Goal: Task Accomplishment & Management: Manage account settings

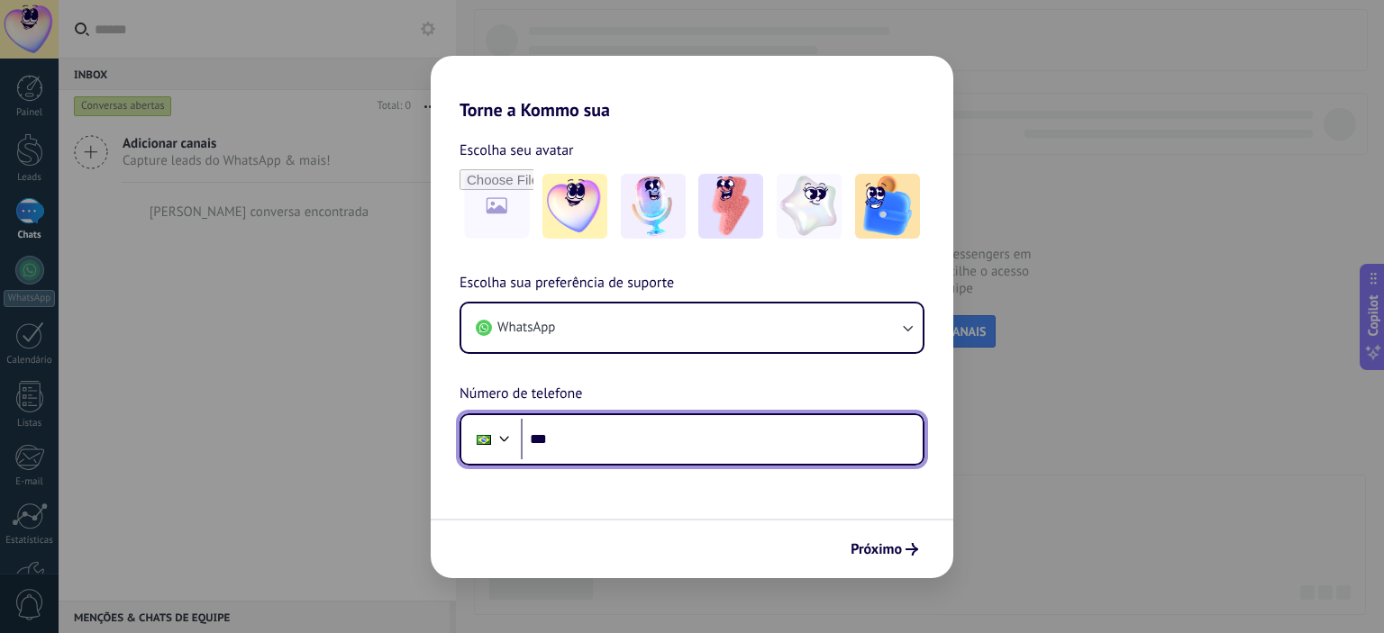
click at [696, 428] on input "***" at bounding box center [722, 439] width 402 height 41
type input "**"
click at [696, 428] on input "**" at bounding box center [722, 439] width 402 height 41
type input "**********"
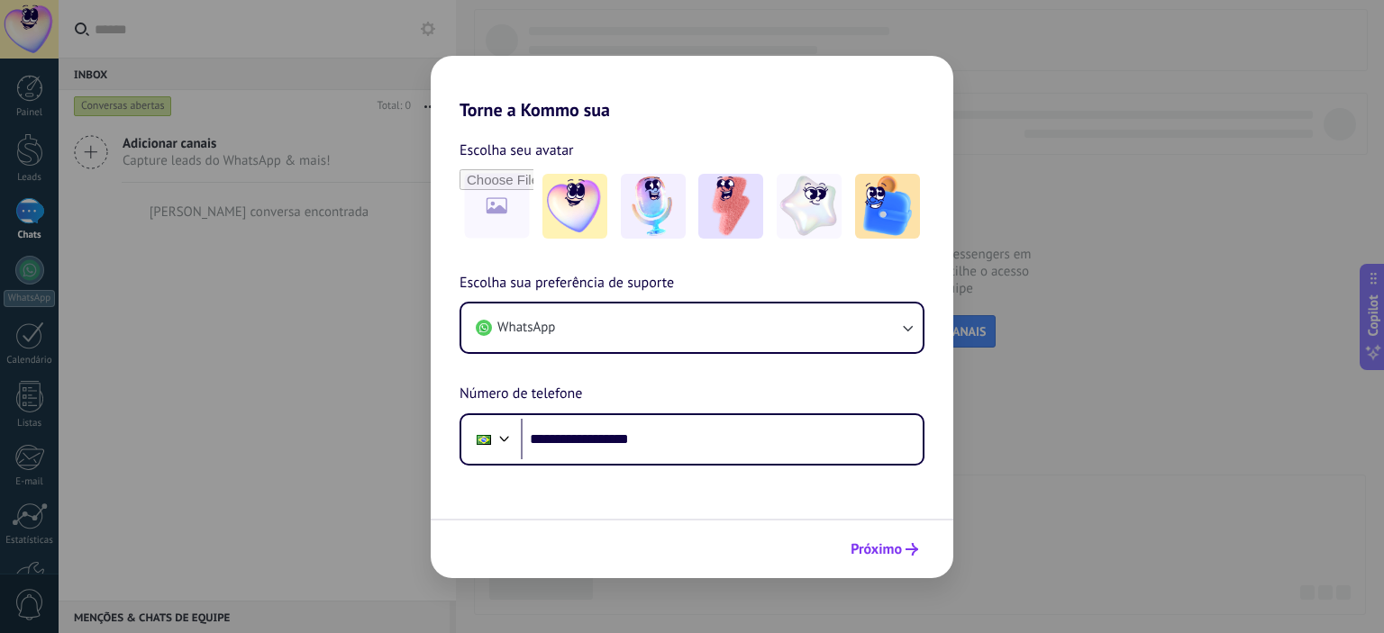
click at [879, 558] on button "Próximo" at bounding box center [885, 549] width 84 height 31
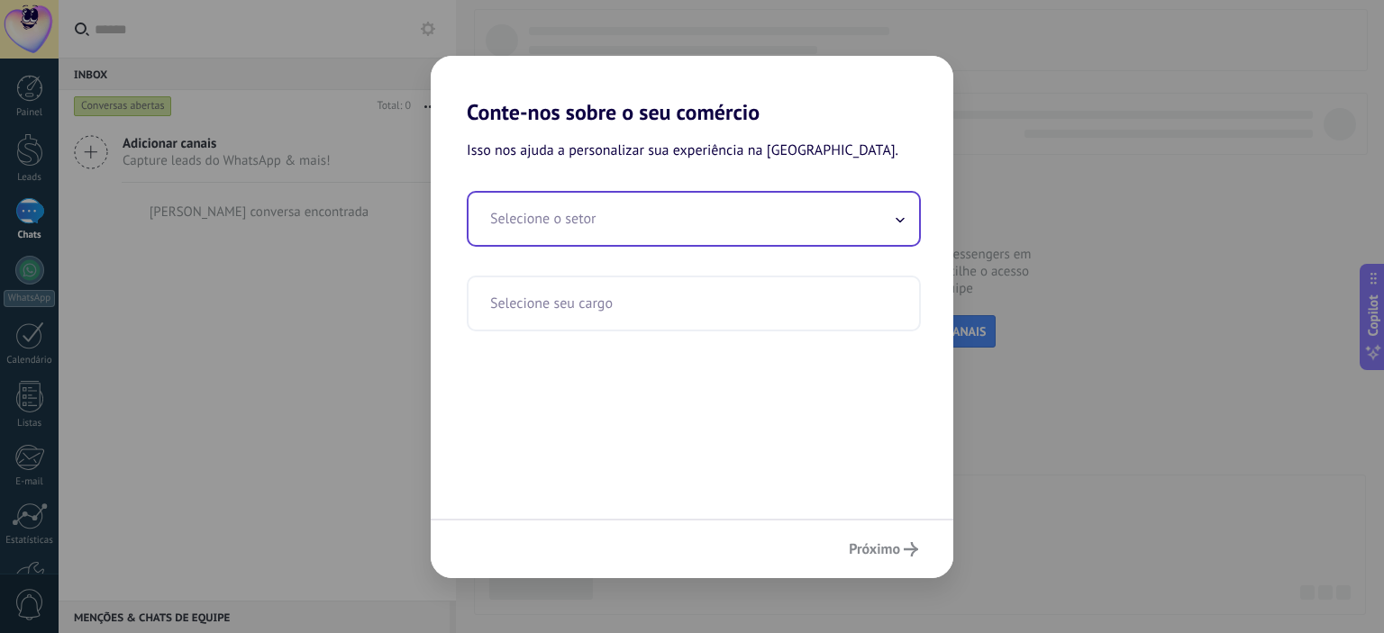
click at [669, 231] on input "text" at bounding box center [694, 219] width 451 height 52
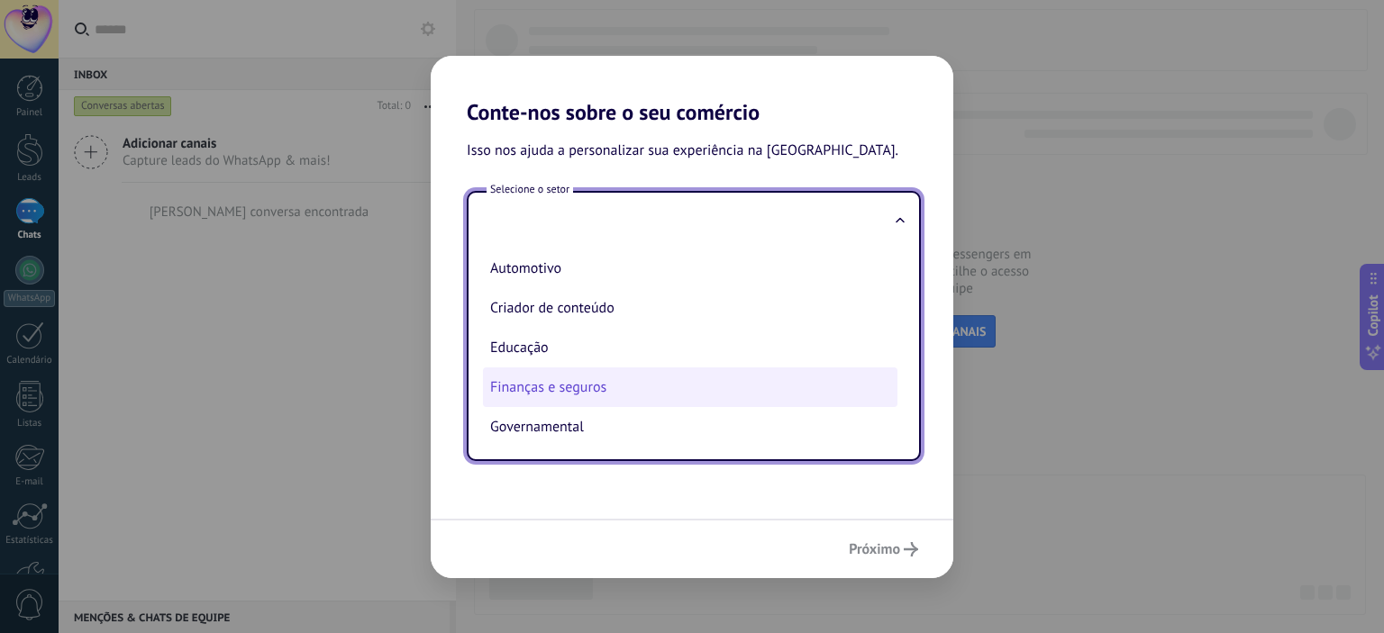
click at [624, 388] on li "Finanças e seguros" at bounding box center [690, 388] width 415 height 40
type input "**********"
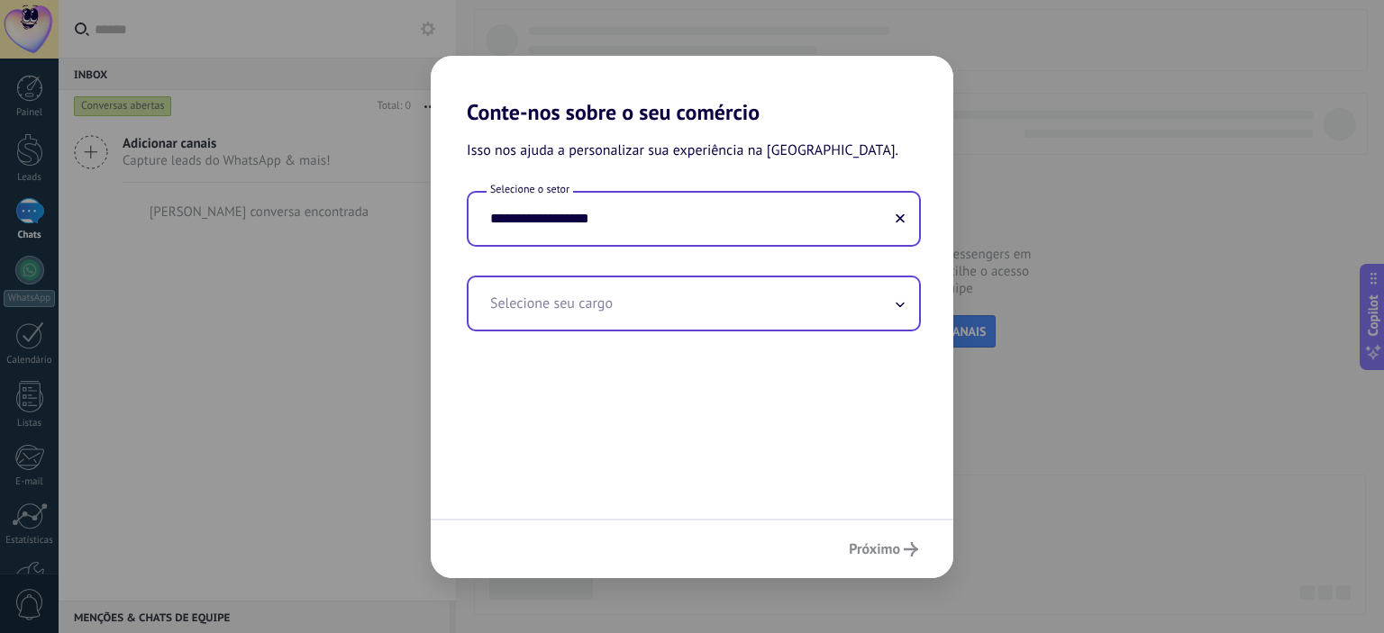
click at [703, 305] on input "text" at bounding box center [694, 304] width 451 height 52
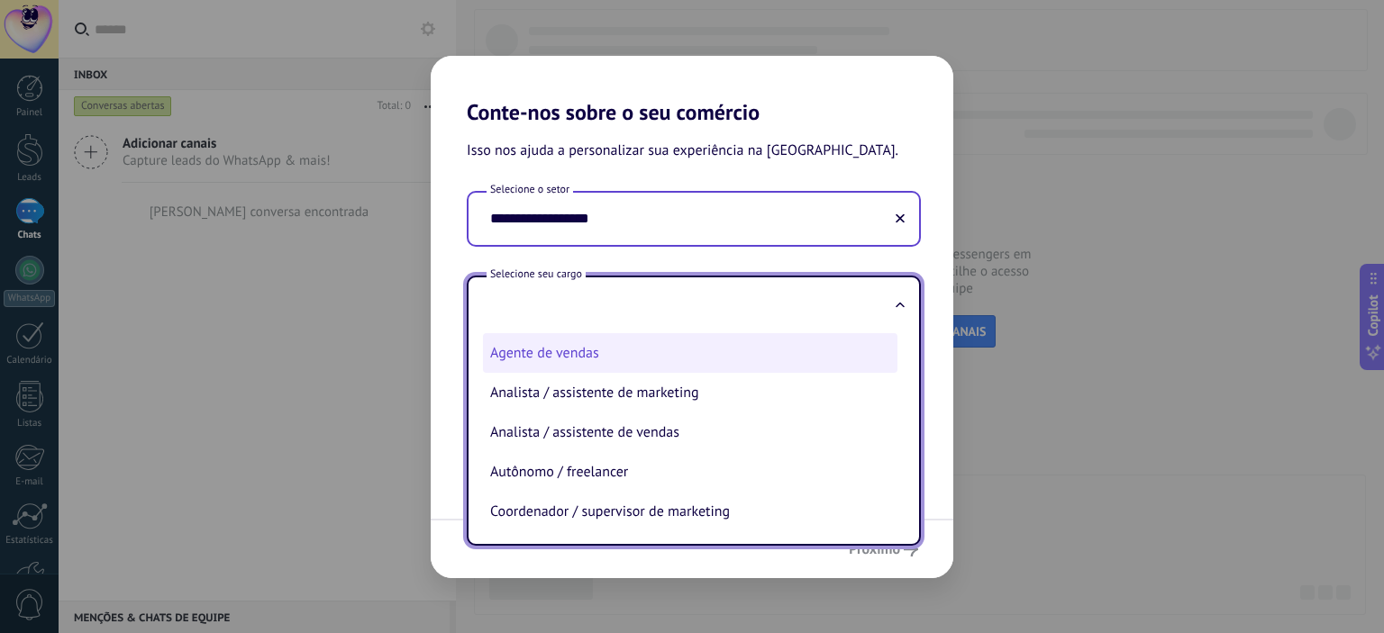
click at [539, 355] on li "Agente de vendas" at bounding box center [690, 353] width 415 height 40
type input "**********"
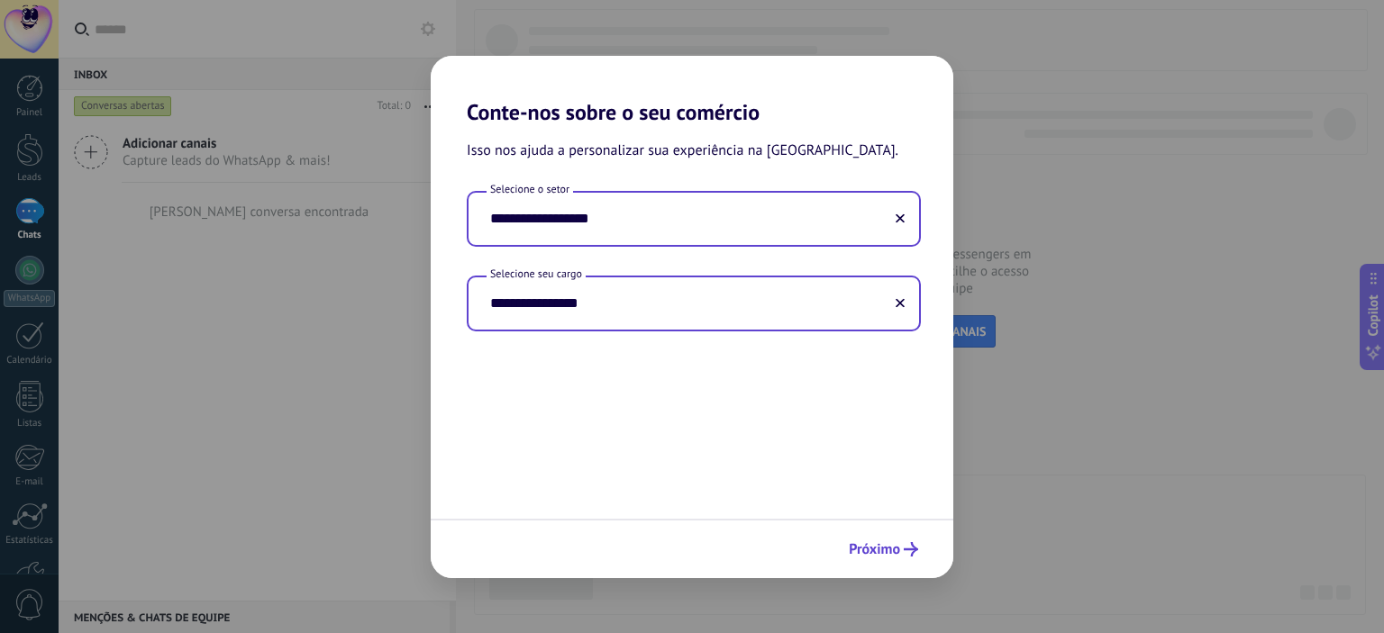
click at [869, 556] on span "Próximo" at bounding box center [874, 549] width 51 height 13
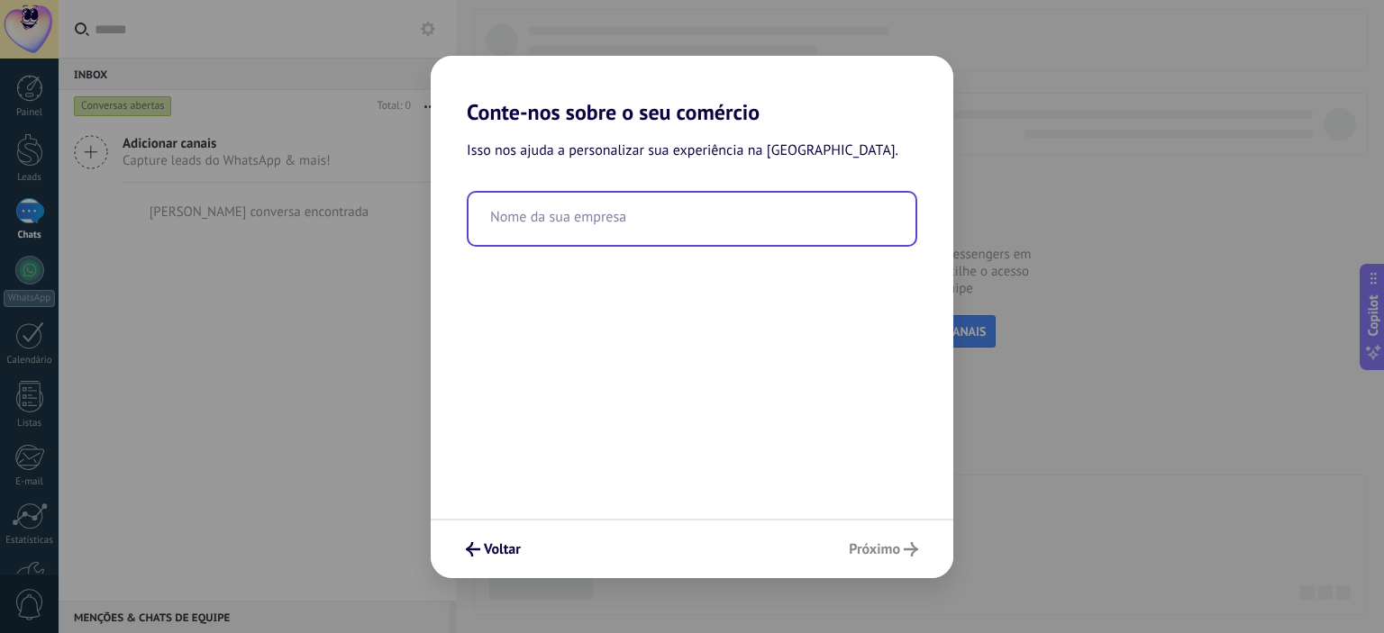
click at [652, 215] on input "text" at bounding box center [692, 219] width 447 height 52
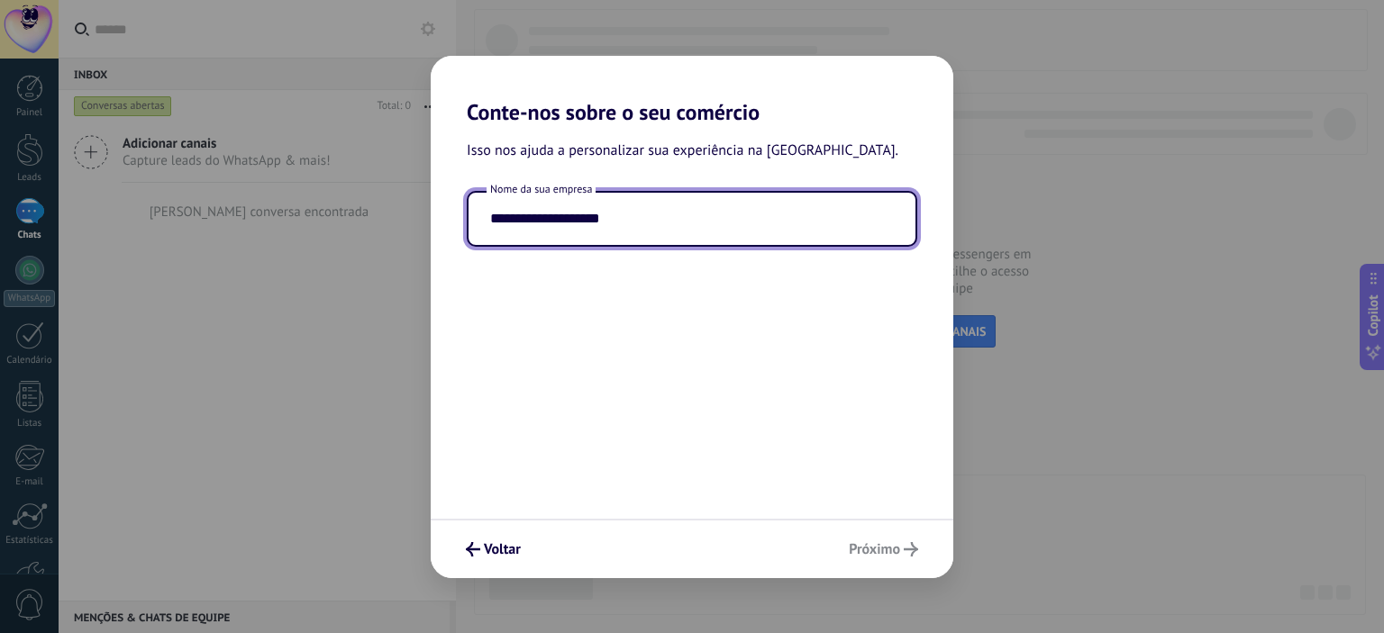
type input "**********"
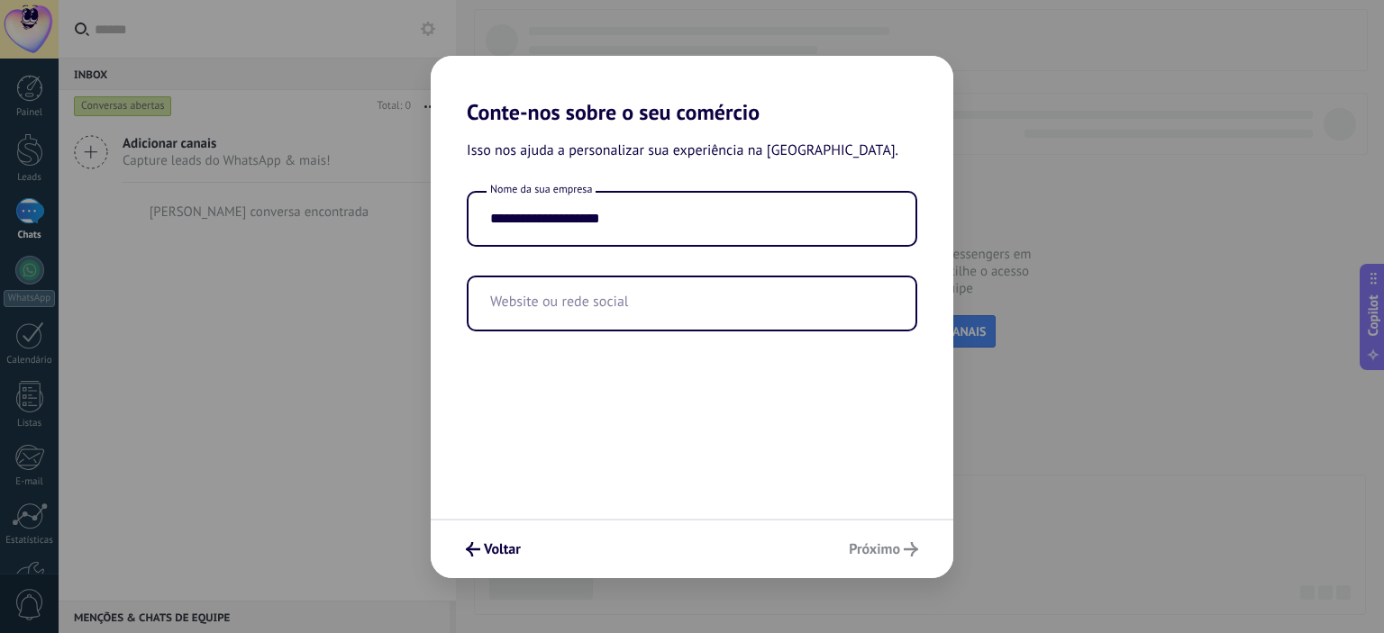
click at [686, 290] on div "**********" at bounding box center [692, 322] width 523 height 394
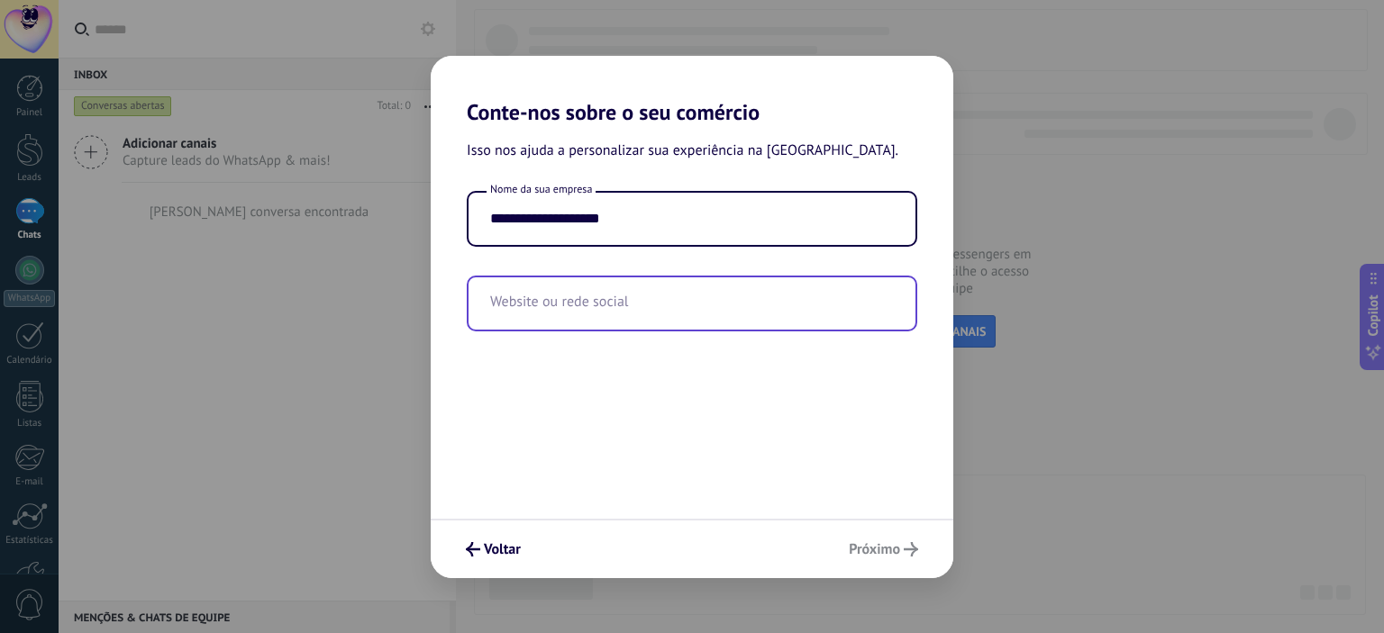
click at [505, 302] on input "text" at bounding box center [692, 304] width 447 height 52
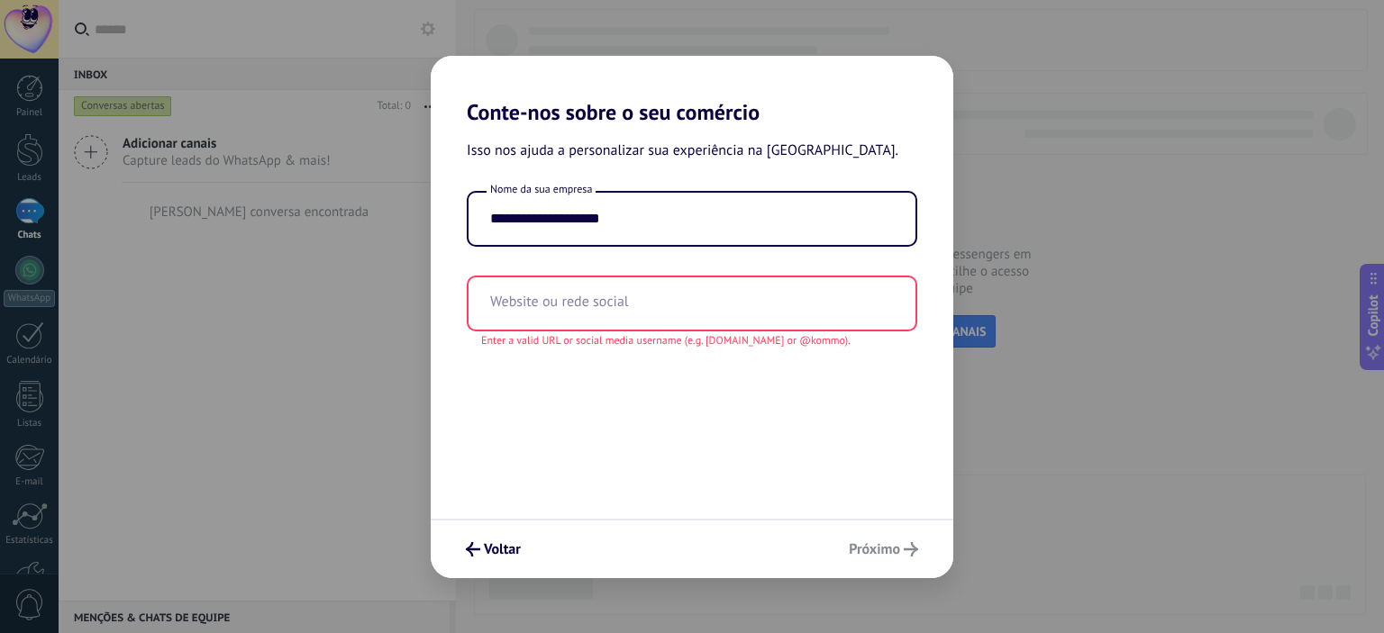
click at [697, 369] on div "**********" at bounding box center [692, 322] width 523 height 394
click at [884, 551] on div "Voltar Próximo" at bounding box center [692, 548] width 523 height 59
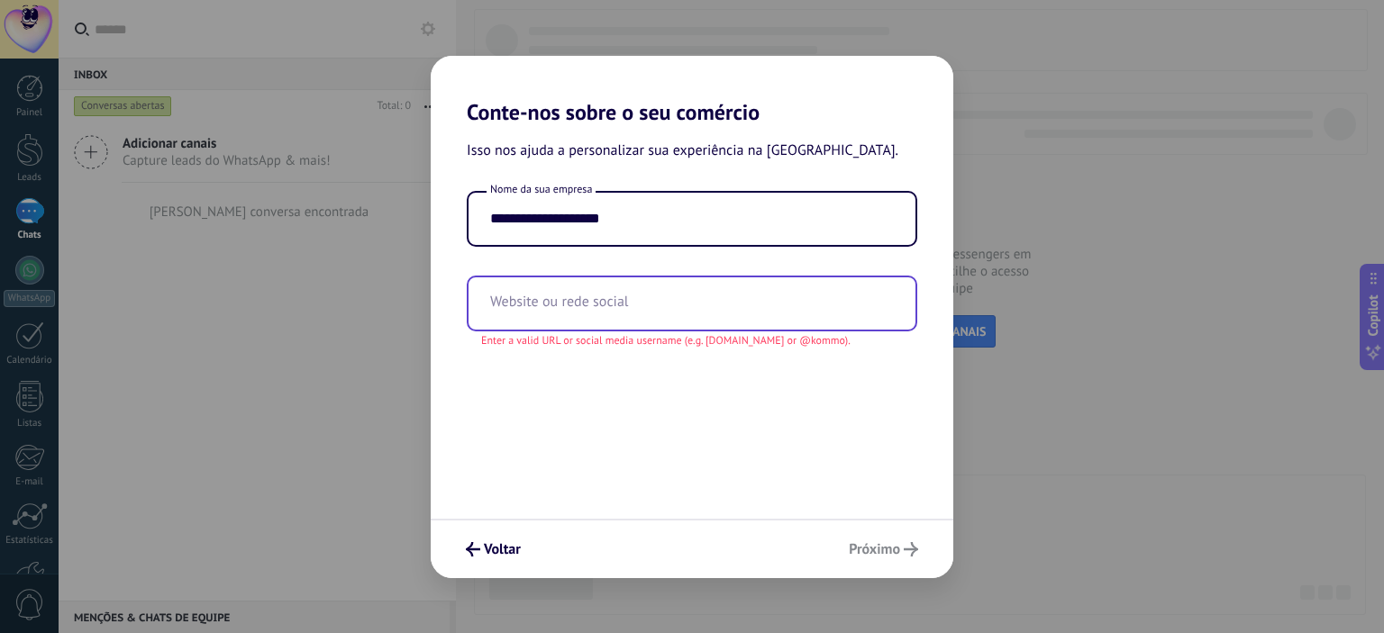
click at [606, 309] on input "text" at bounding box center [692, 304] width 447 height 52
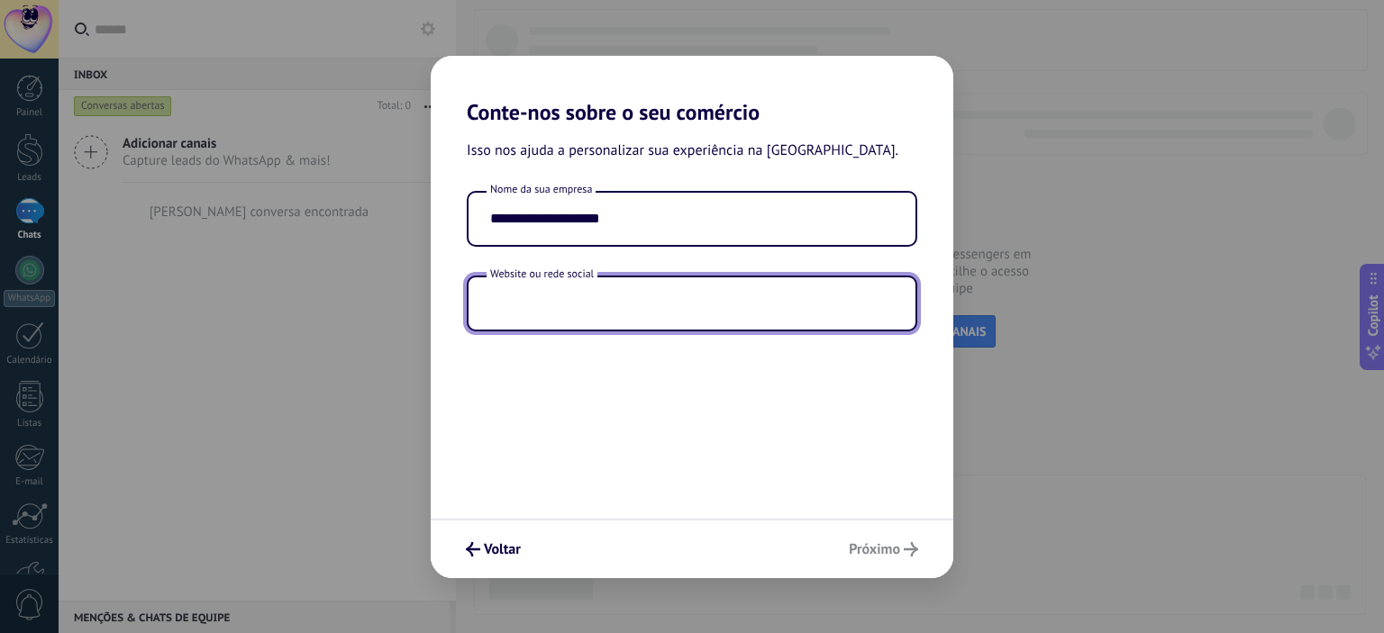
click at [606, 294] on input "text" at bounding box center [692, 304] width 447 height 52
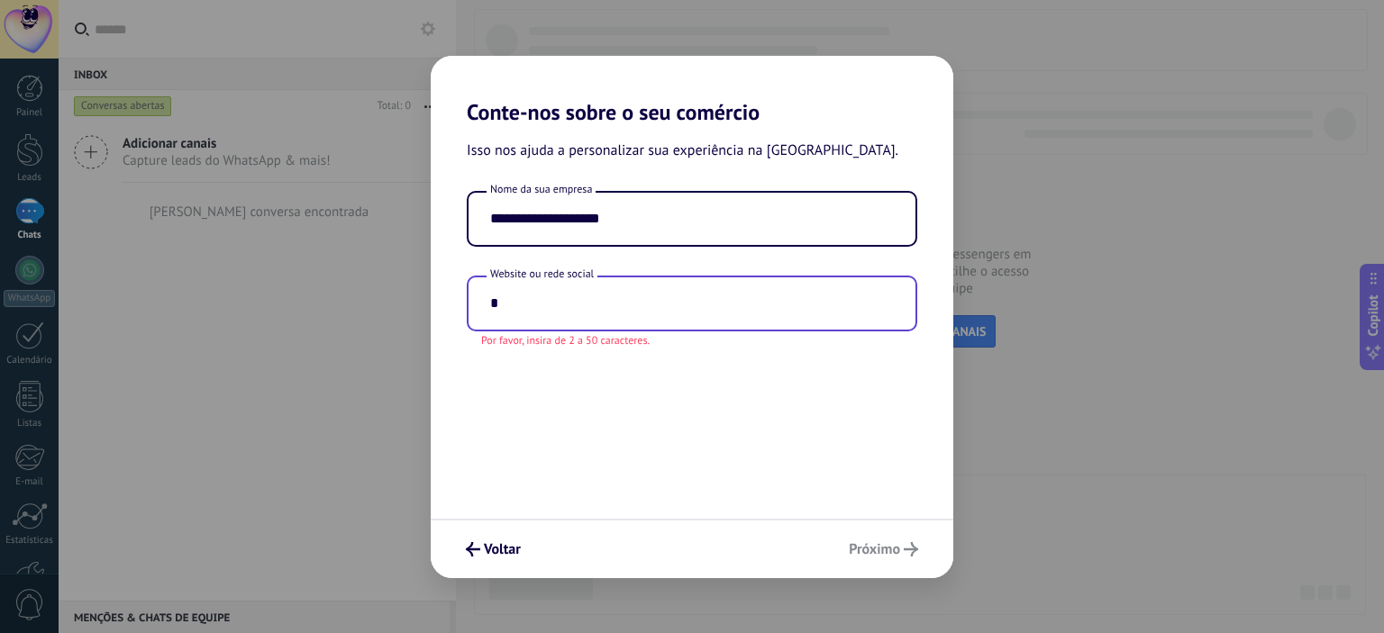
paste input "**********"
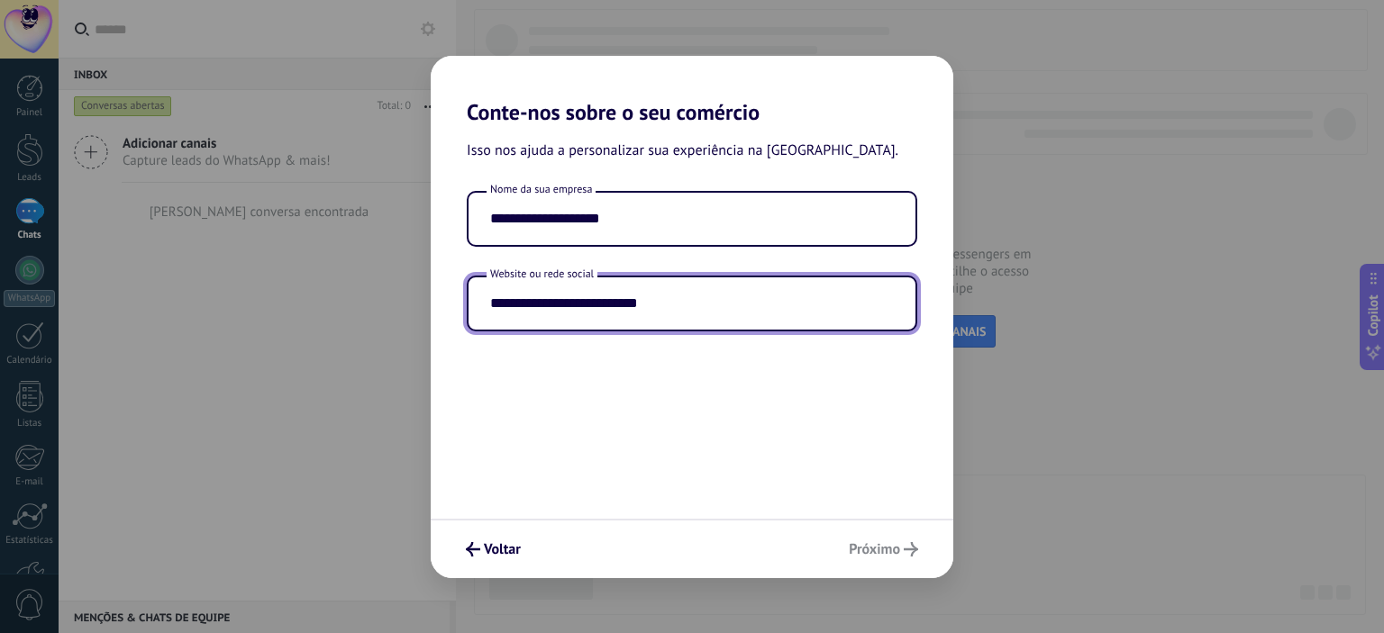
click at [504, 300] on input "**********" at bounding box center [692, 304] width 447 height 52
click at [645, 374] on div "**********" at bounding box center [692, 322] width 523 height 394
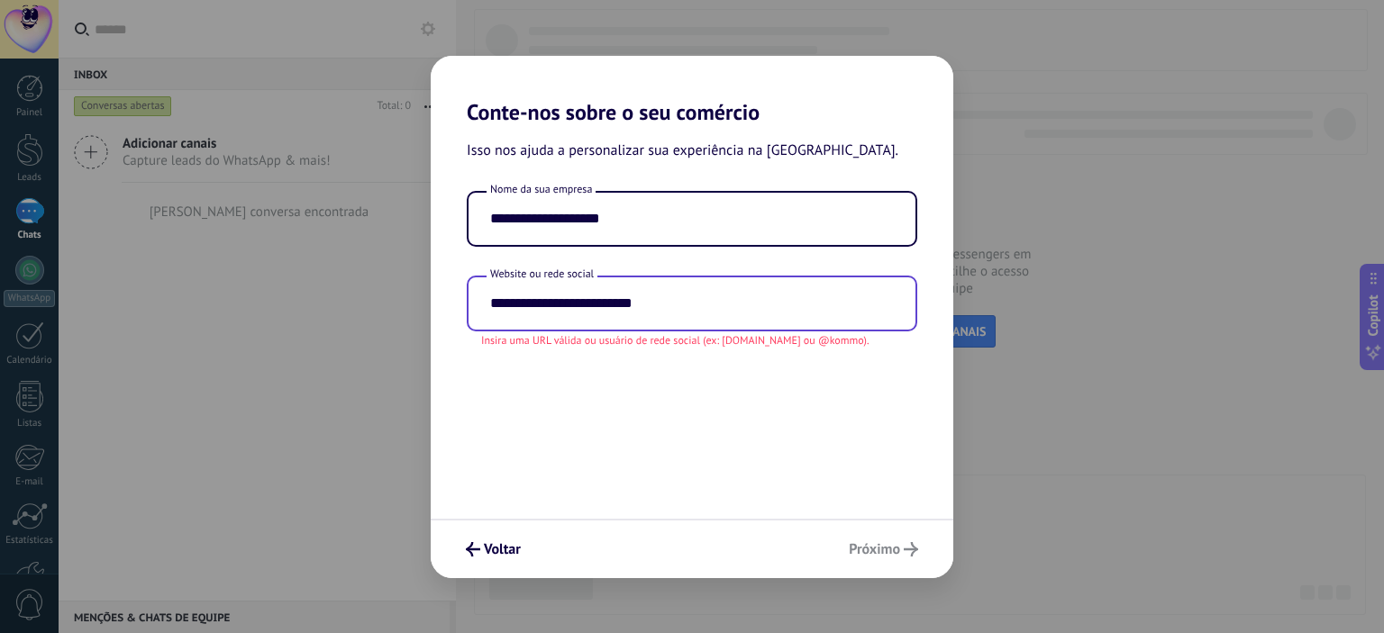
click at [669, 297] on input "**********" at bounding box center [692, 304] width 447 height 52
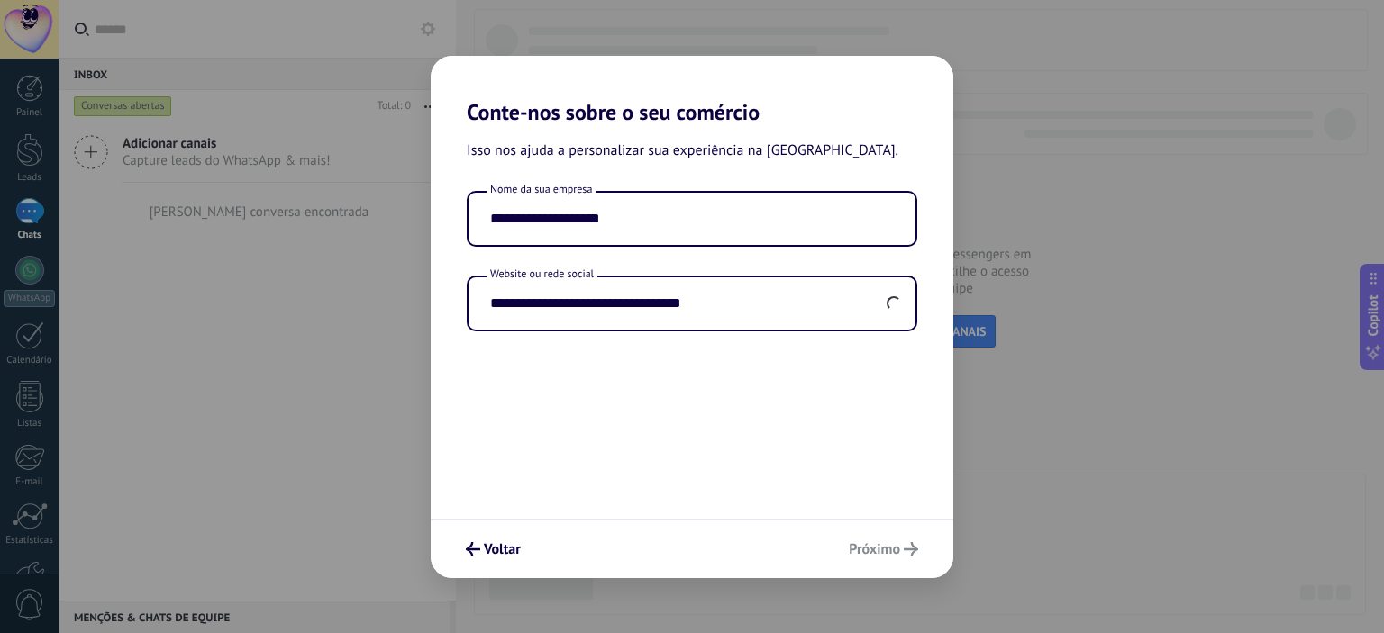
click at [627, 414] on div "**********" at bounding box center [692, 322] width 523 height 394
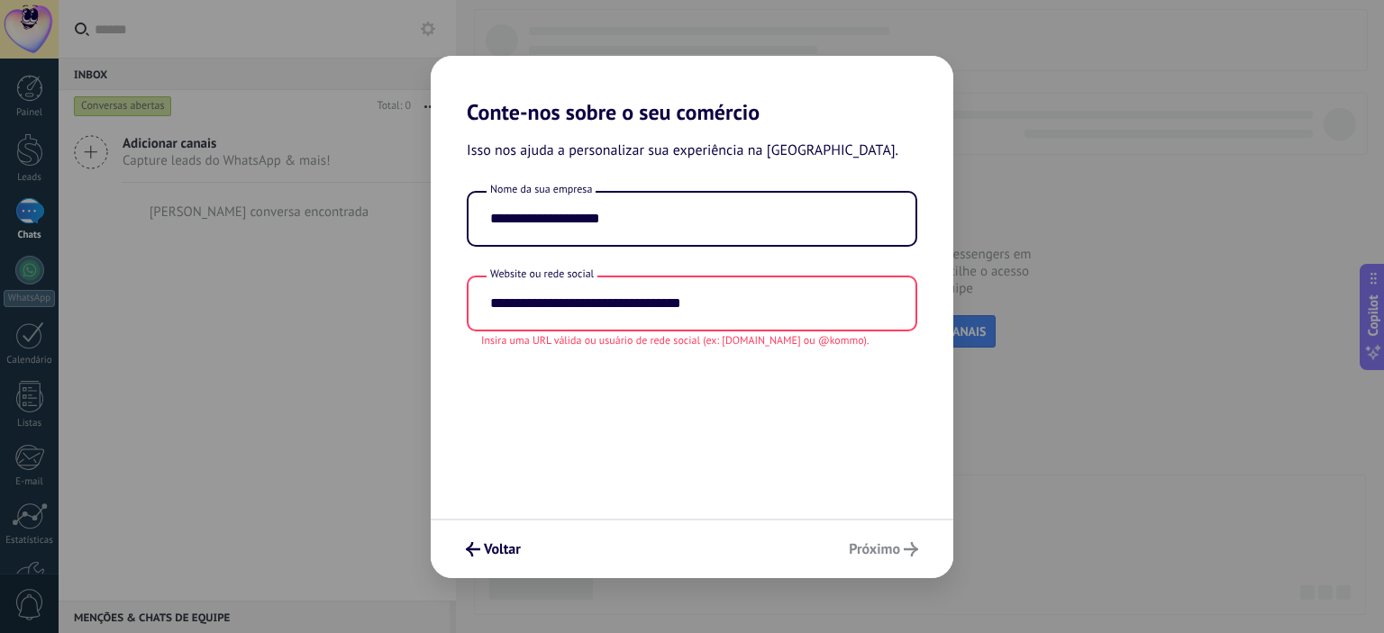
drag, startPoint x: 667, startPoint y: 301, endPoint x: 410, endPoint y: 301, distance: 256.8
click at [410, 301] on div "**********" at bounding box center [692, 316] width 1384 height 633
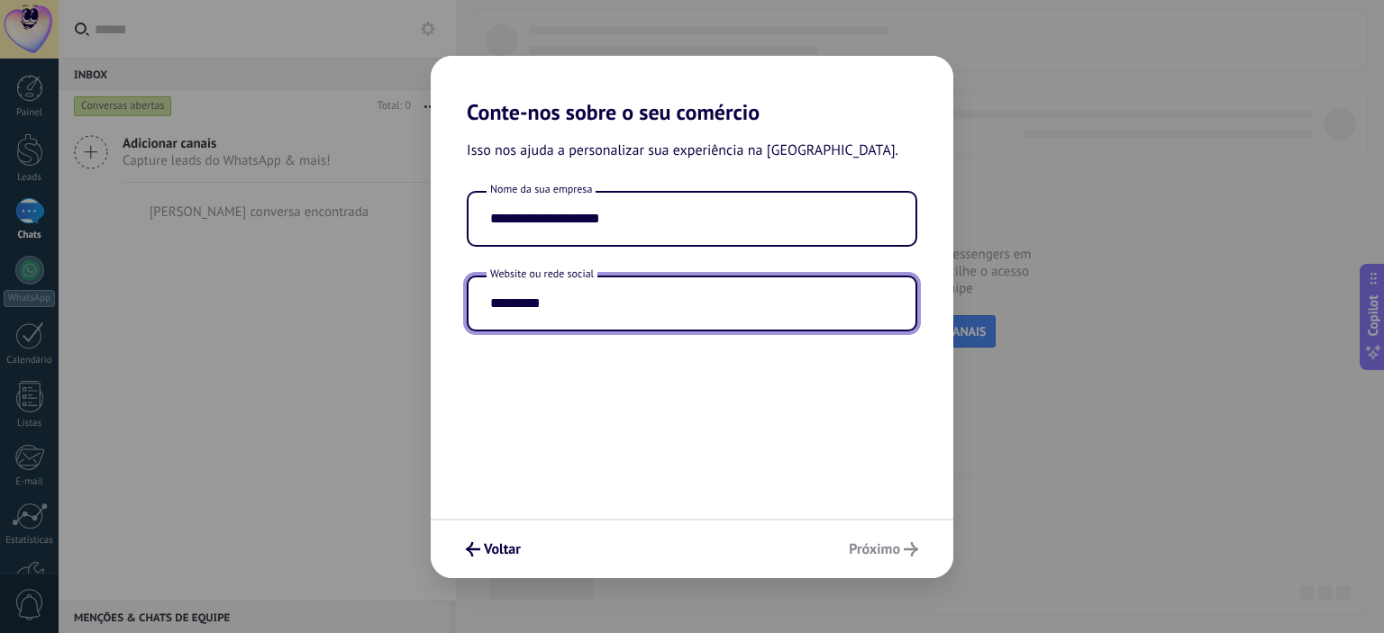
type input "*********"
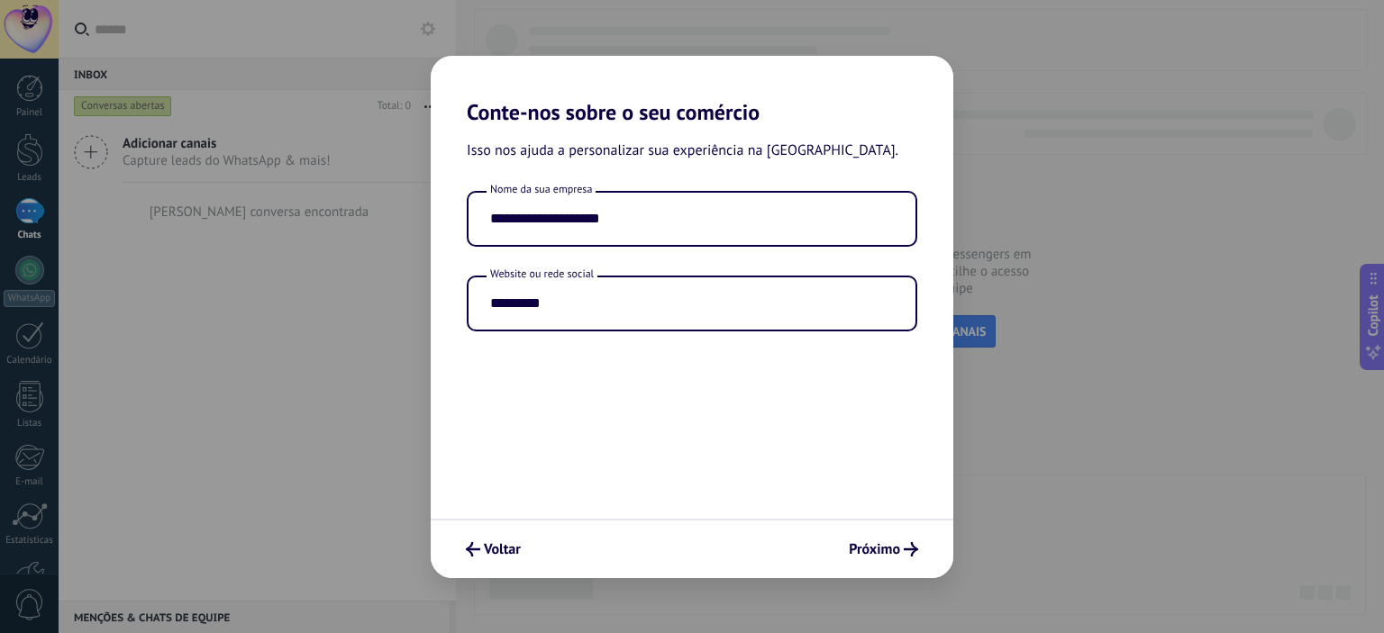
click at [686, 360] on div "**********" at bounding box center [692, 322] width 523 height 394
click at [869, 551] on span "Próximo" at bounding box center [874, 549] width 51 height 13
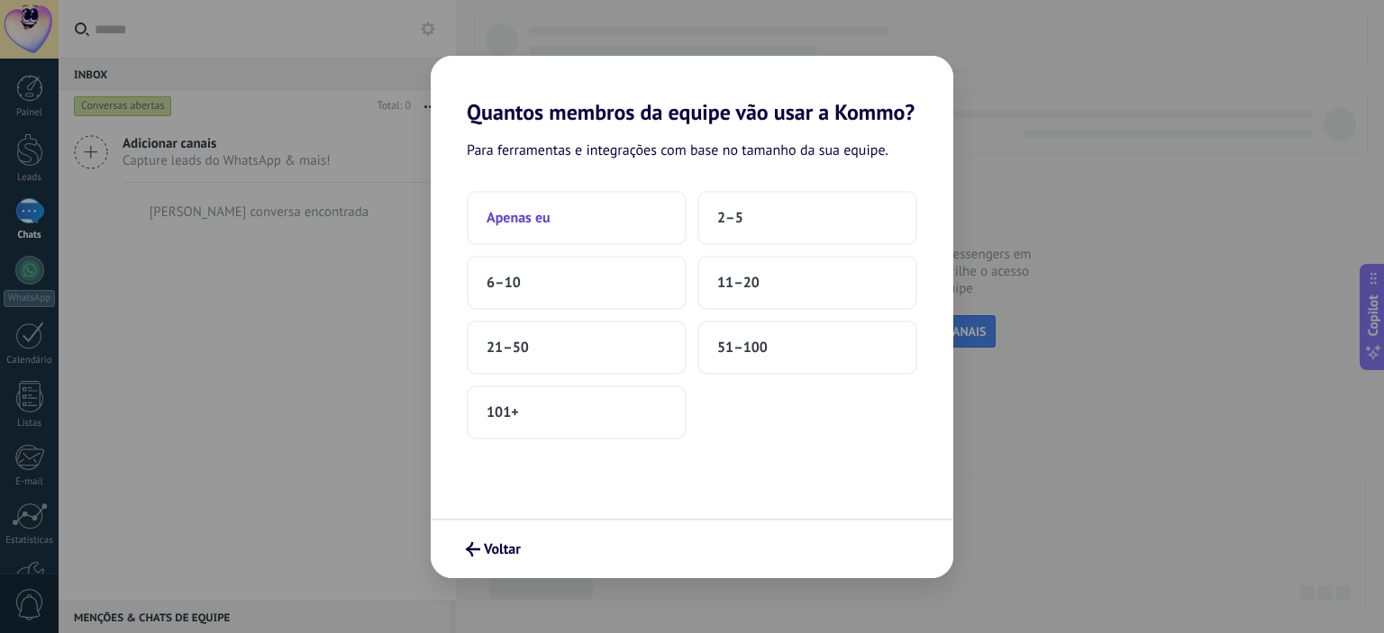
click at [550, 217] on button "Apenas eu" at bounding box center [577, 218] width 220 height 54
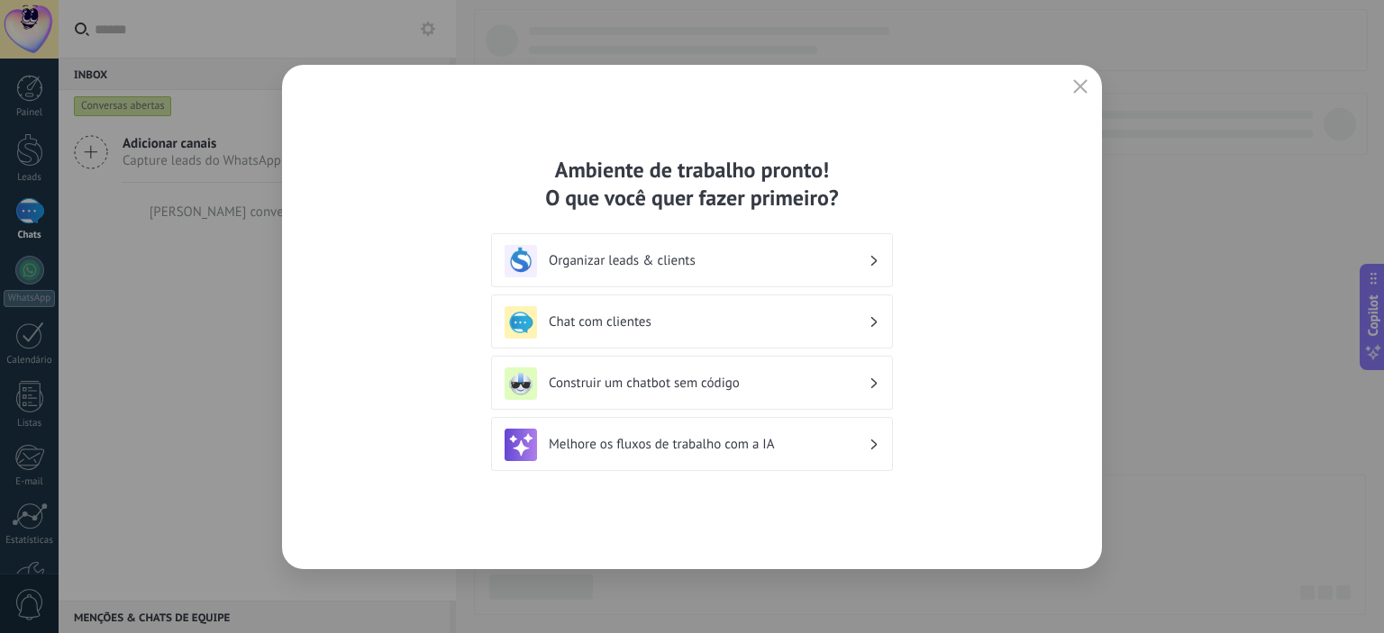
click at [684, 266] on h3 "Organizar leads & clients" at bounding box center [709, 260] width 320 height 17
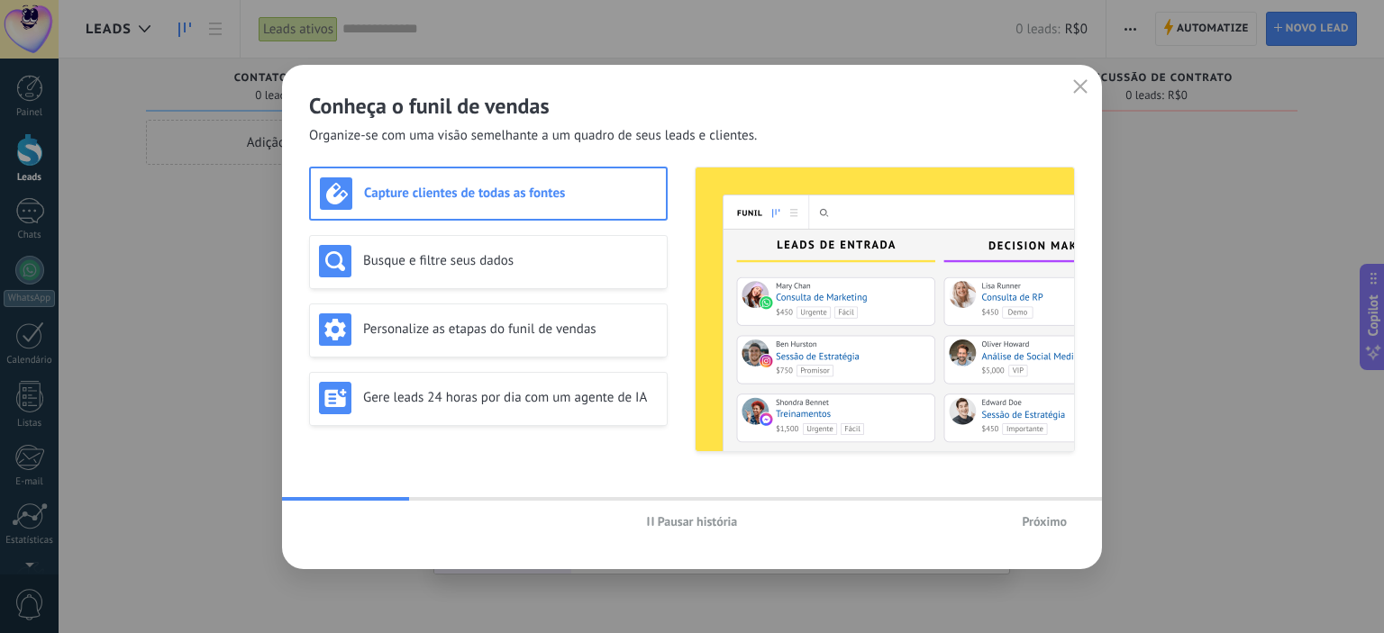
click at [1034, 524] on span "Próximo" at bounding box center [1044, 521] width 45 height 13
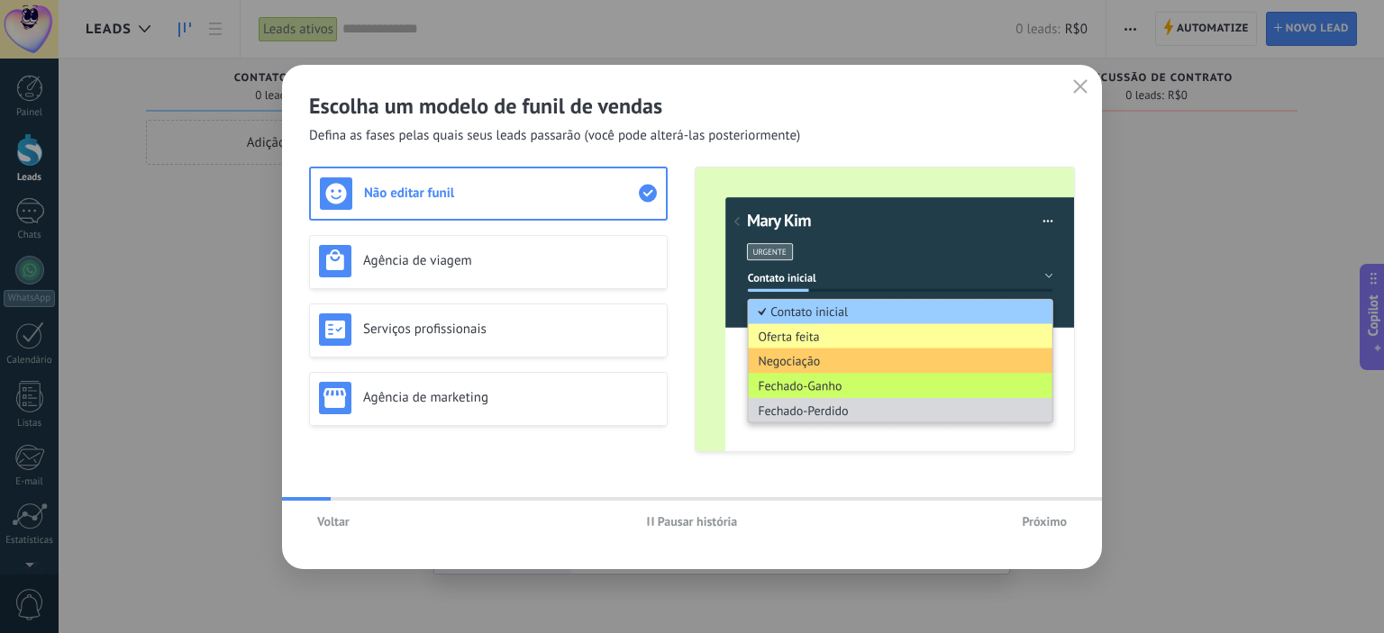
click at [1034, 524] on span "Próximo" at bounding box center [1044, 521] width 45 height 13
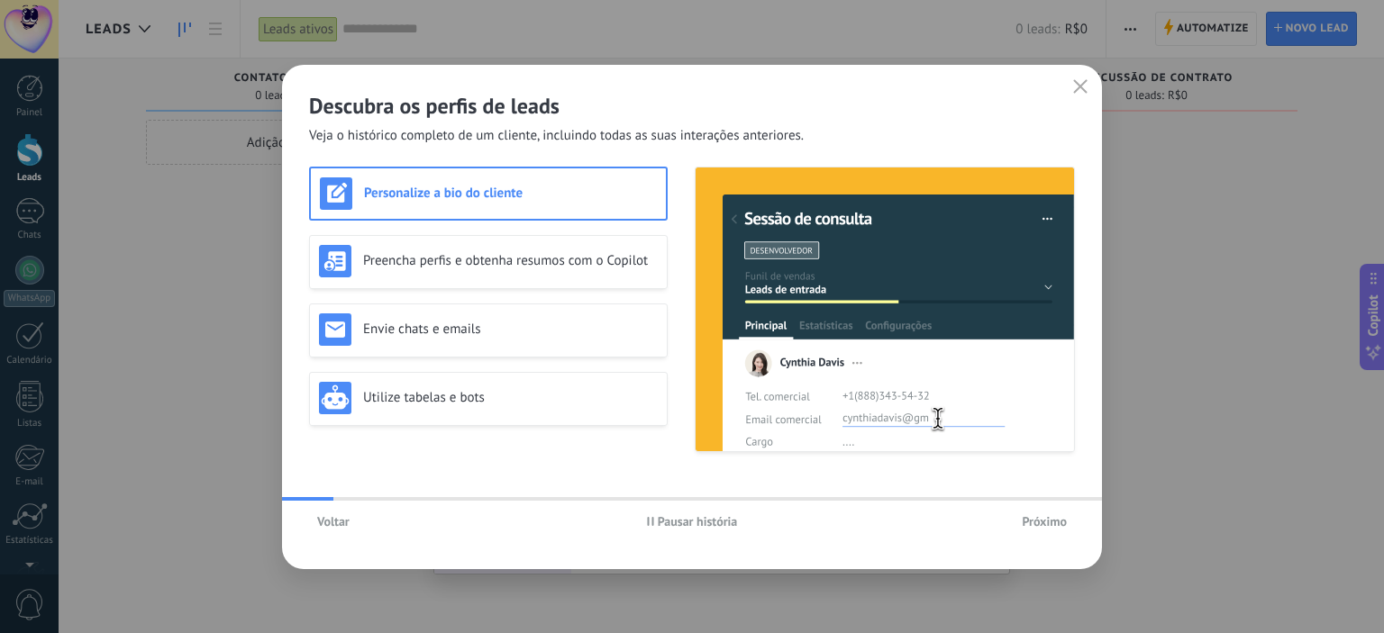
click at [1034, 524] on span "Próximo" at bounding box center [1044, 521] width 45 height 13
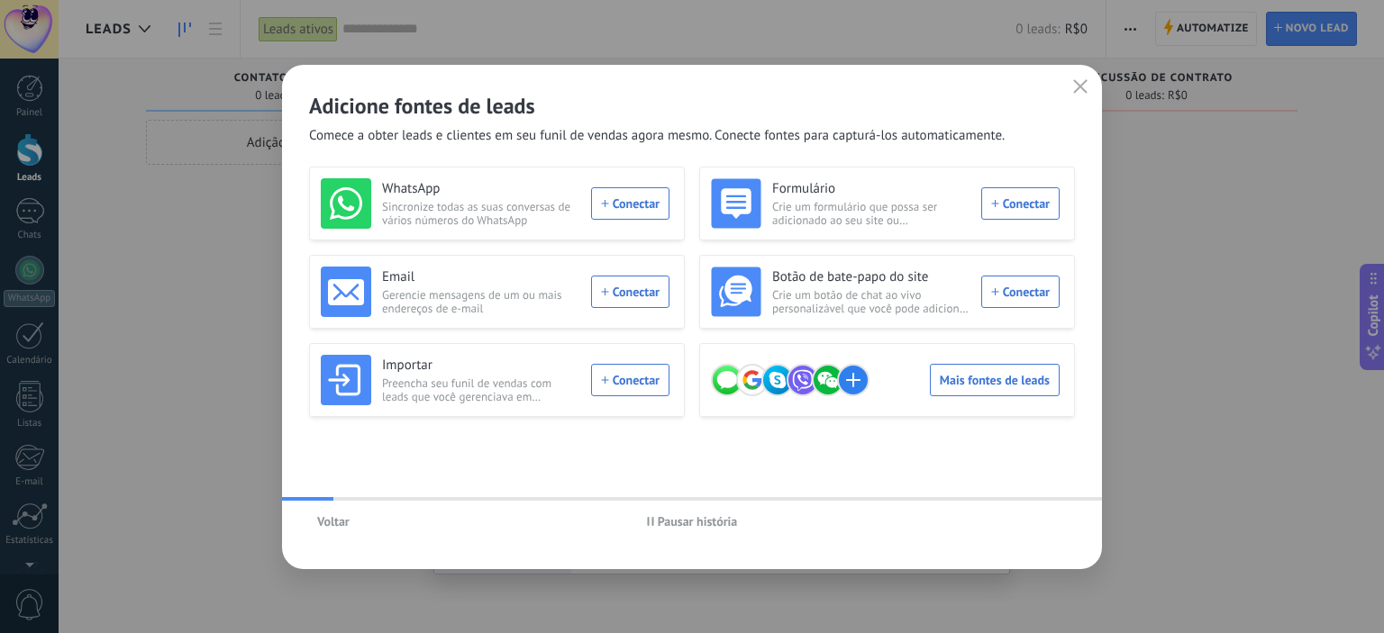
click at [1034, 524] on div "Voltar Pausar história" at bounding box center [692, 521] width 820 height 41
click at [1081, 96] on button "button" at bounding box center [1080, 87] width 23 height 25
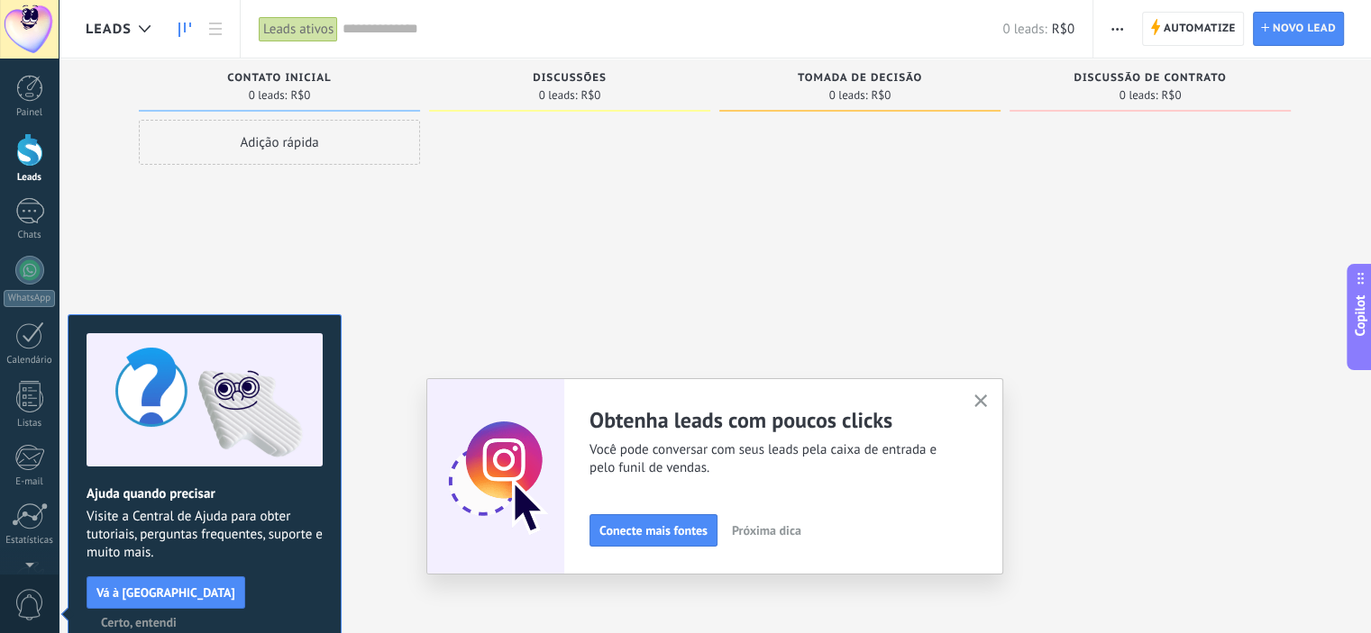
click at [590, 282] on div at bounding box center [569, 319] width 281 height 398
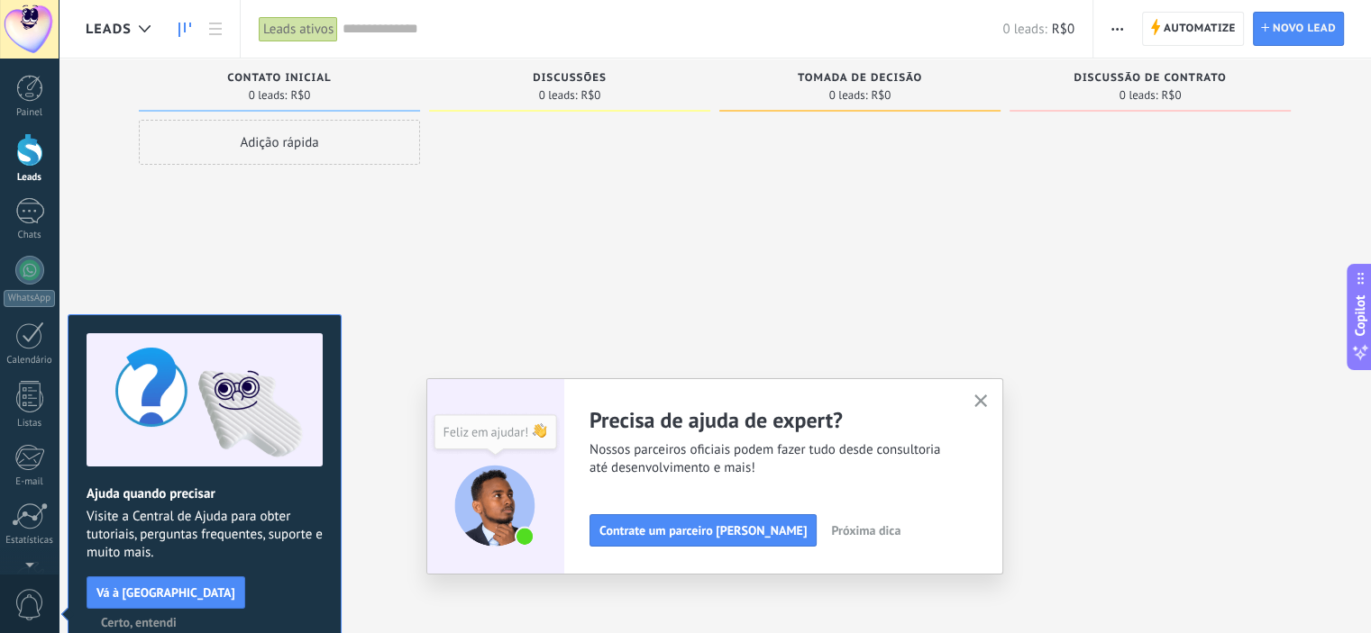
click at [743, 220] on div at bounding box center [859, 319] width 281 height 398
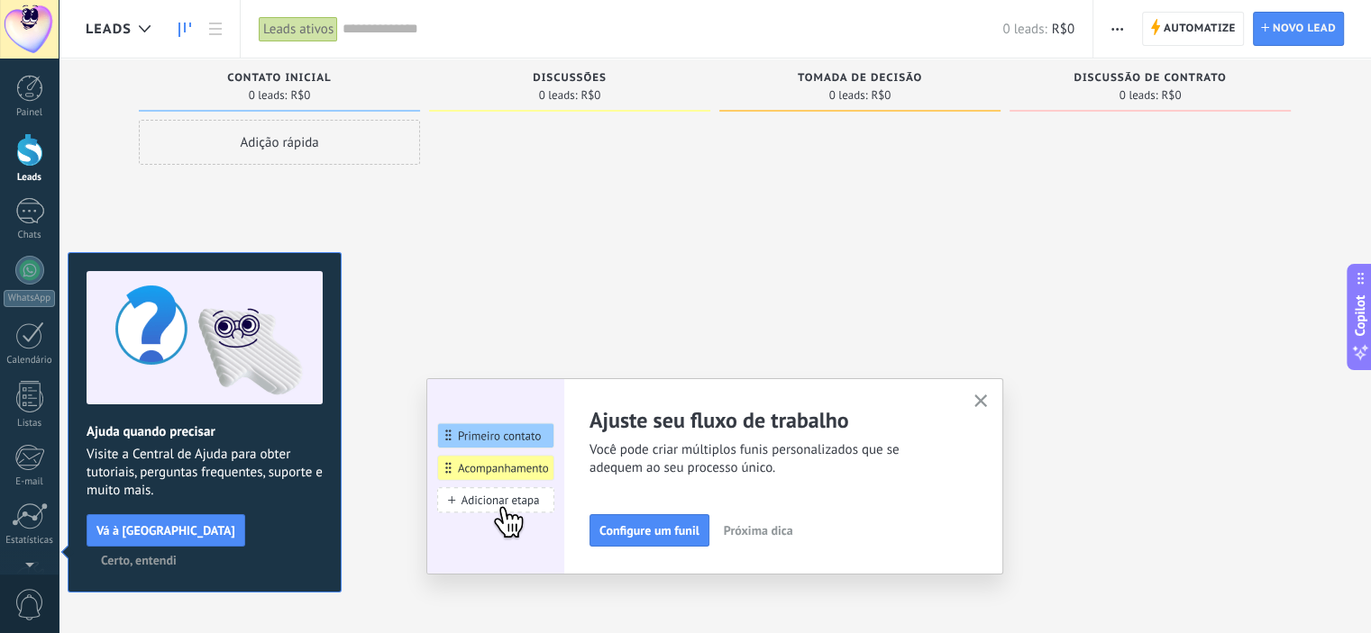
click at [505, 210] on div at bounding box center [569, 319] width 281 height 398
click at [36, 219] on div at bounding box center [29, 211] width 29 height 26
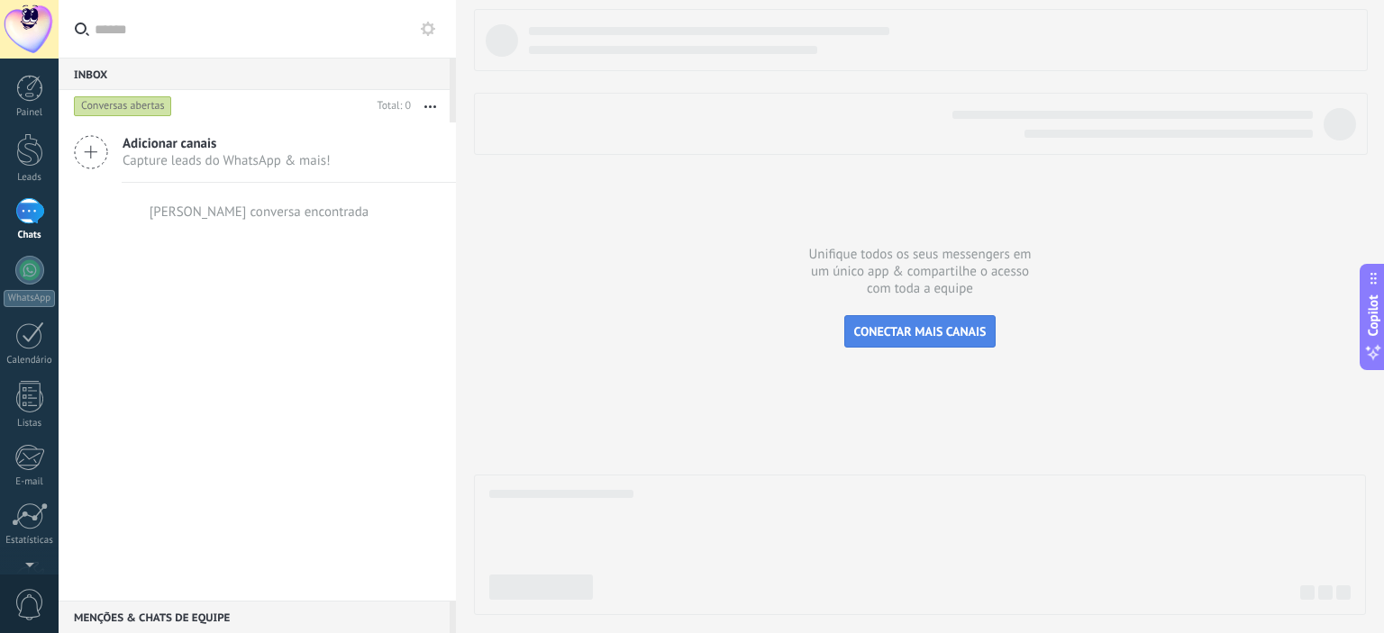
click at [903, 327] on span "CONECTAR MAIS CANAIS" at bounding box center [920, 332] width 132 height 16
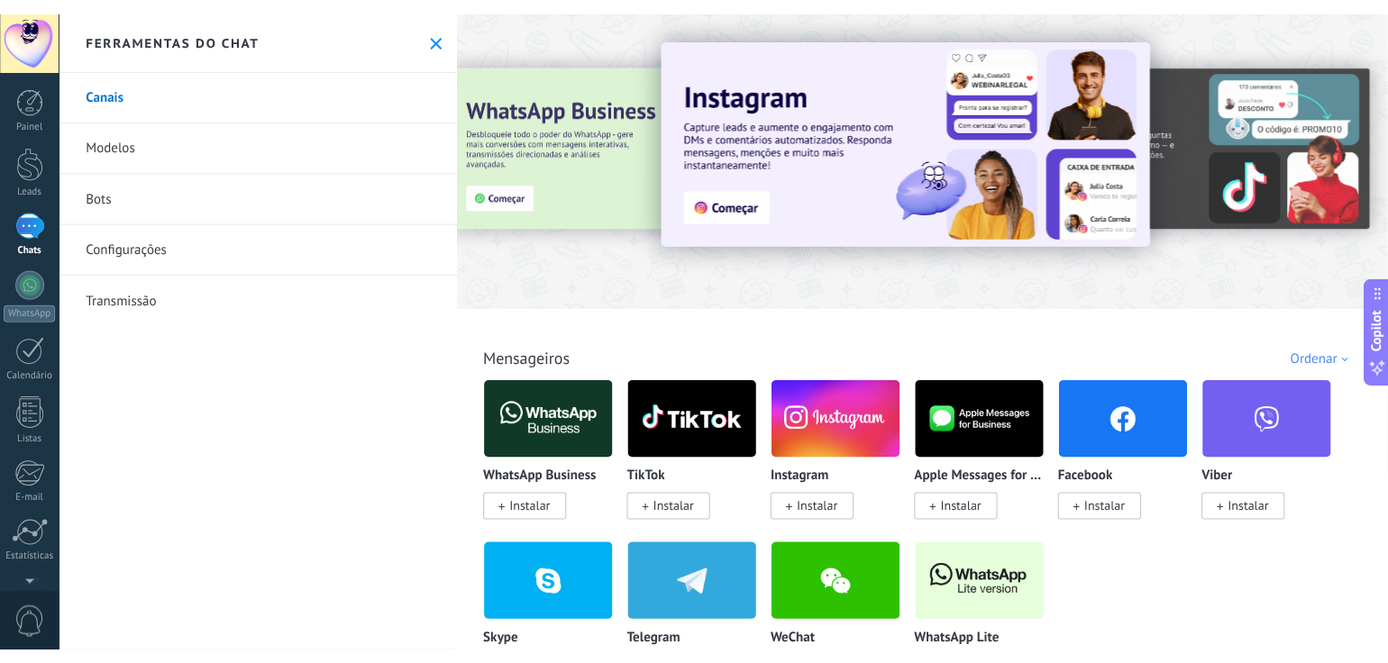
scroll to position [180, 0]
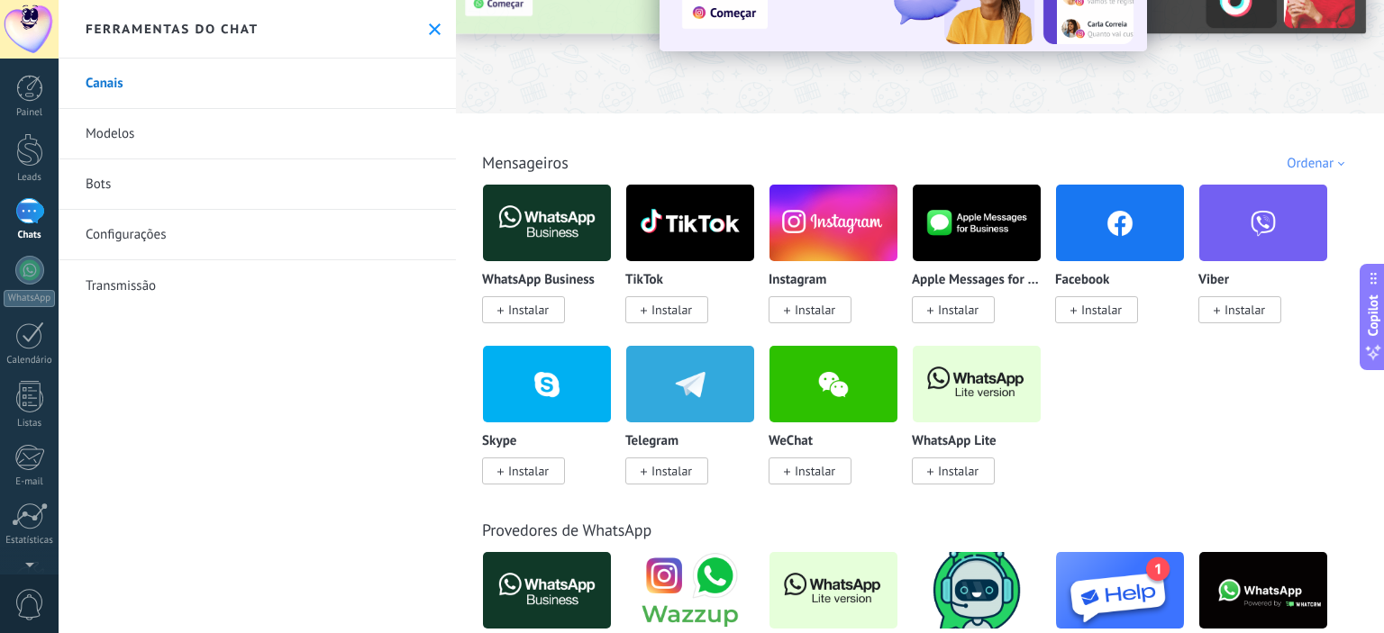
click at [987, 406] on img at bounding box center [977, 384] width 128 height 87
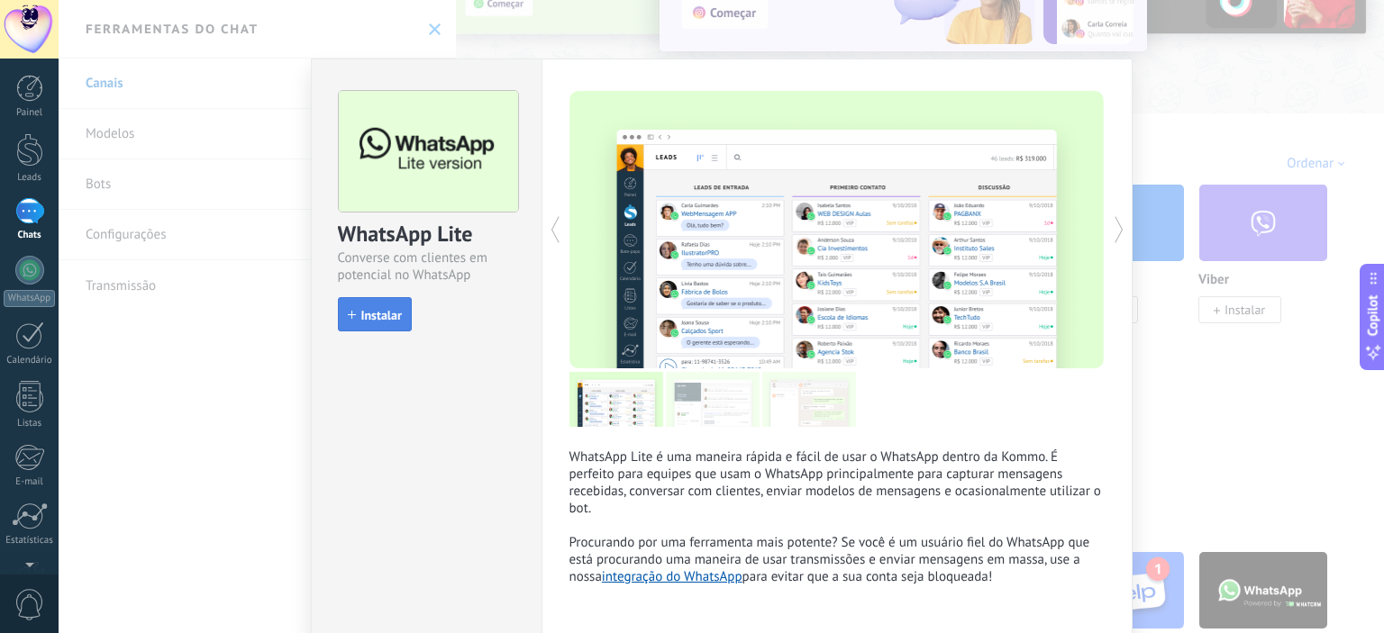
click at [351, 313] on icon "button" at bounding box center [352, 315] width 8 height 8
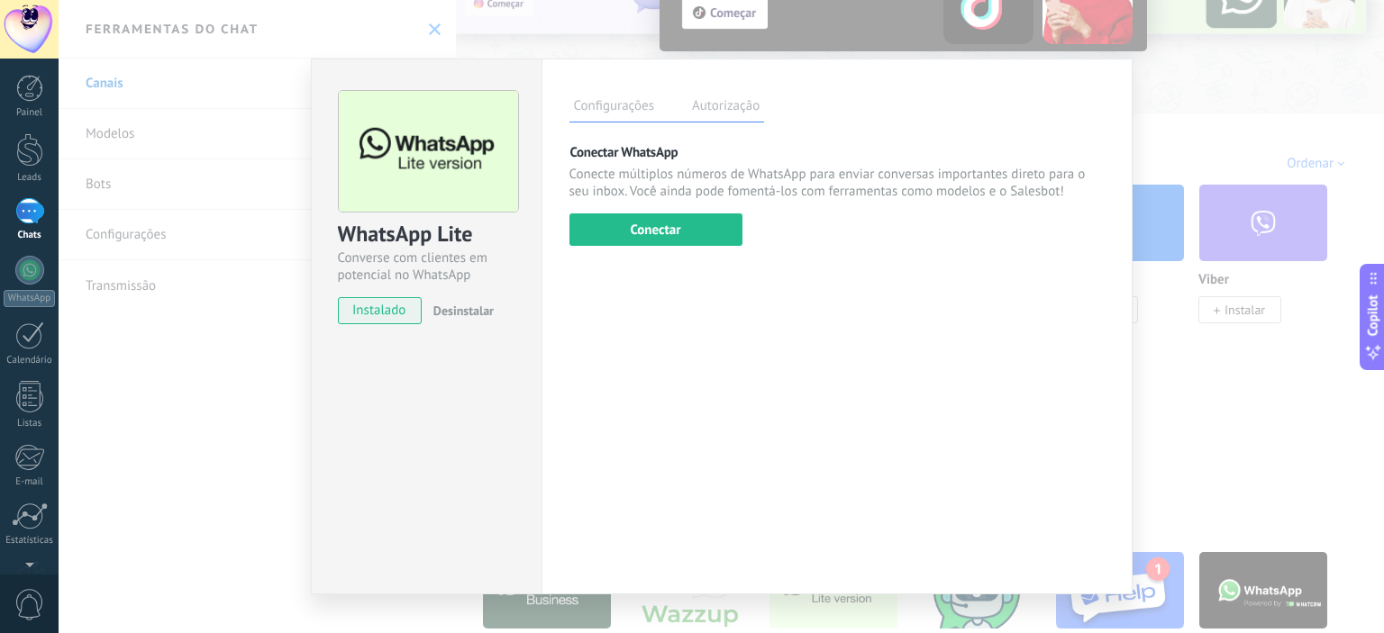
click at [281, 365] on div "WhatsApp Lite Converse com clientes em potencial no WhatsApp instalado Desinsta…" at bounding box center [722, 316] width 1326 height 633
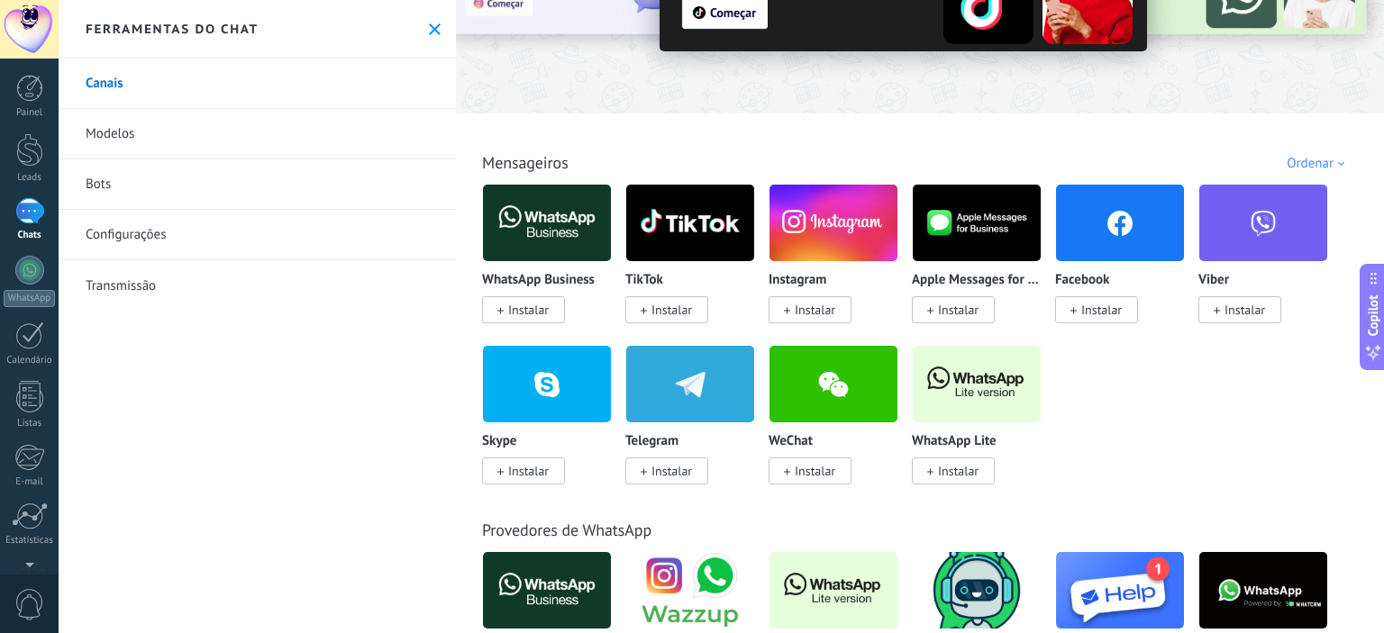
click at [814, 314] on span "Instalar" at bounding box center [815, 310] width 41 height 16
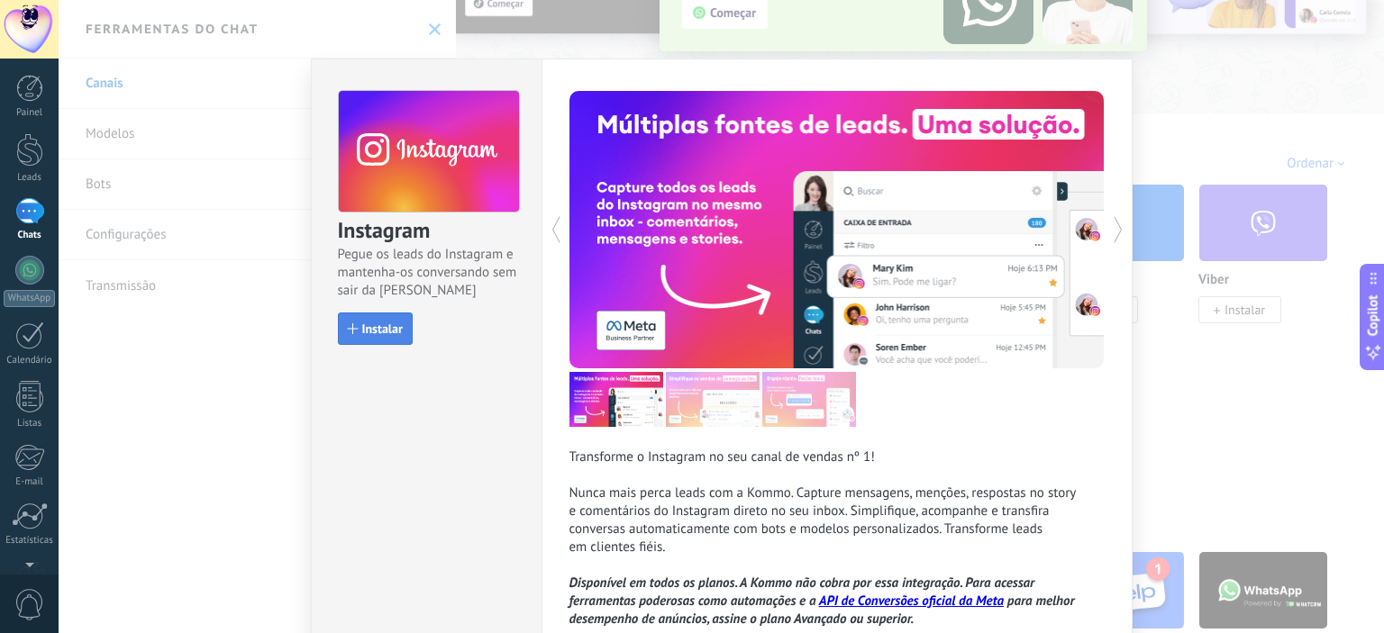
click at [378, 331] on span "Instalar" at bounding box center [382, 329] width 41 height 13
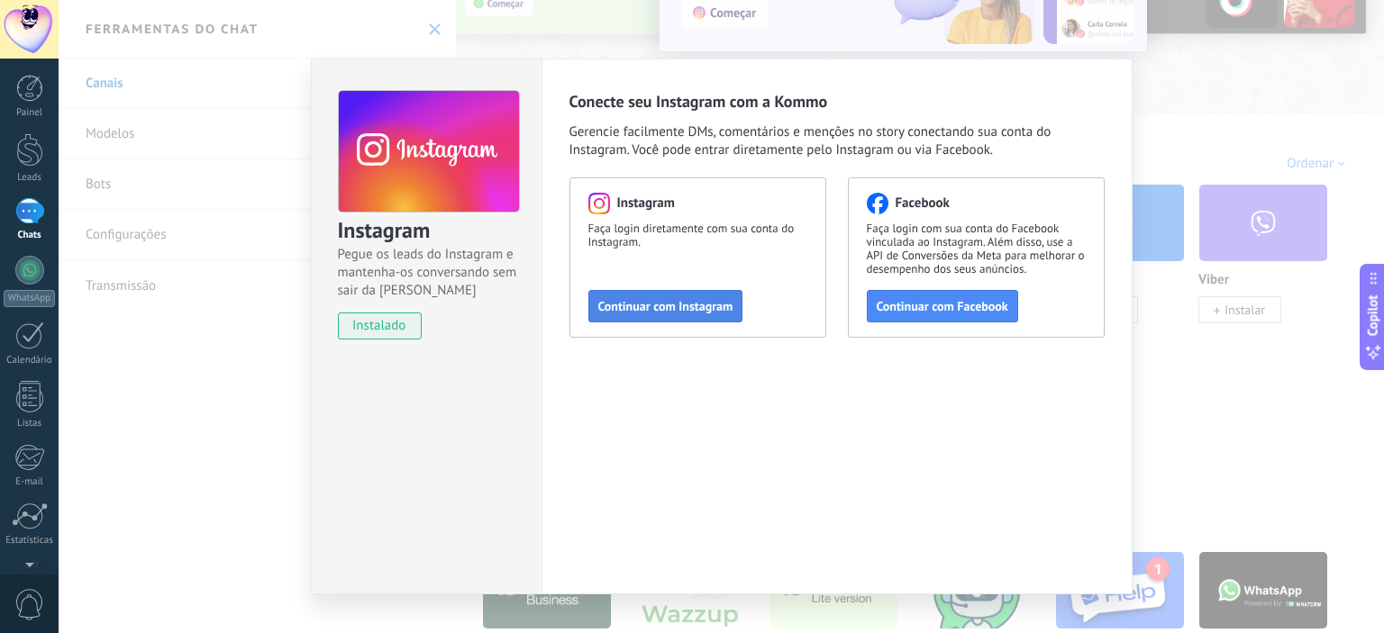
click at [652, 305] on span "Continuar com Instagram" at bounding box center [665, 306] width 135 height 13
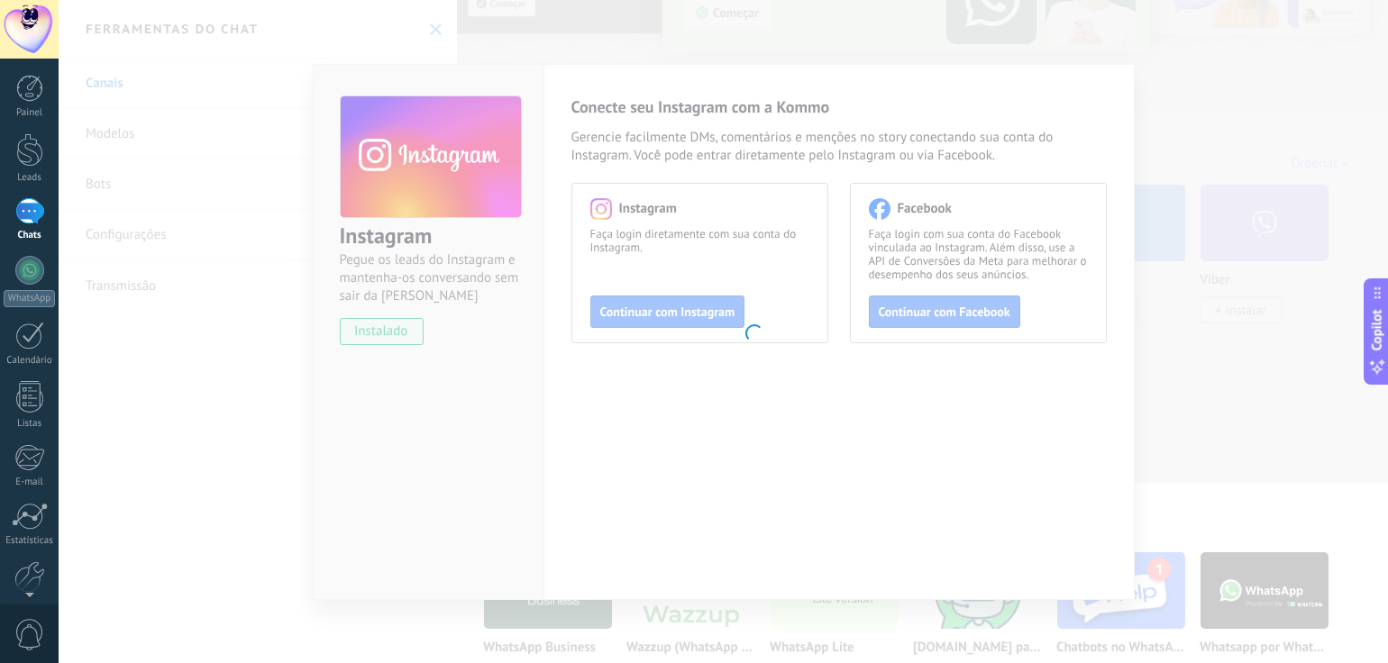
click at [669, 322] on body ".abecls-1,.abecls-2{fill-rule:evenodd}.abecls-2{fill:#fff} .abhcls-1{fill:none}…" at bounding box center [694, 331] width 1388 height 663
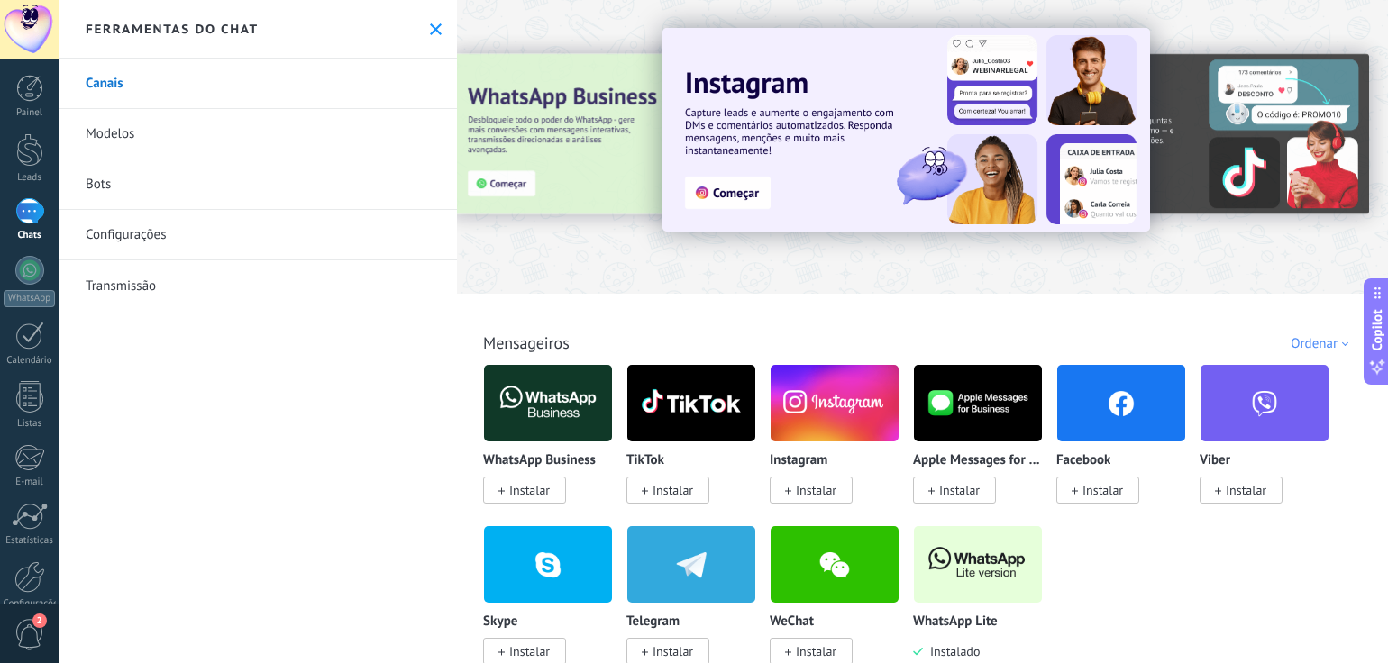
click at [812, 496] on span "Instalar" at bounding box center [816, 490] width 41 height 16
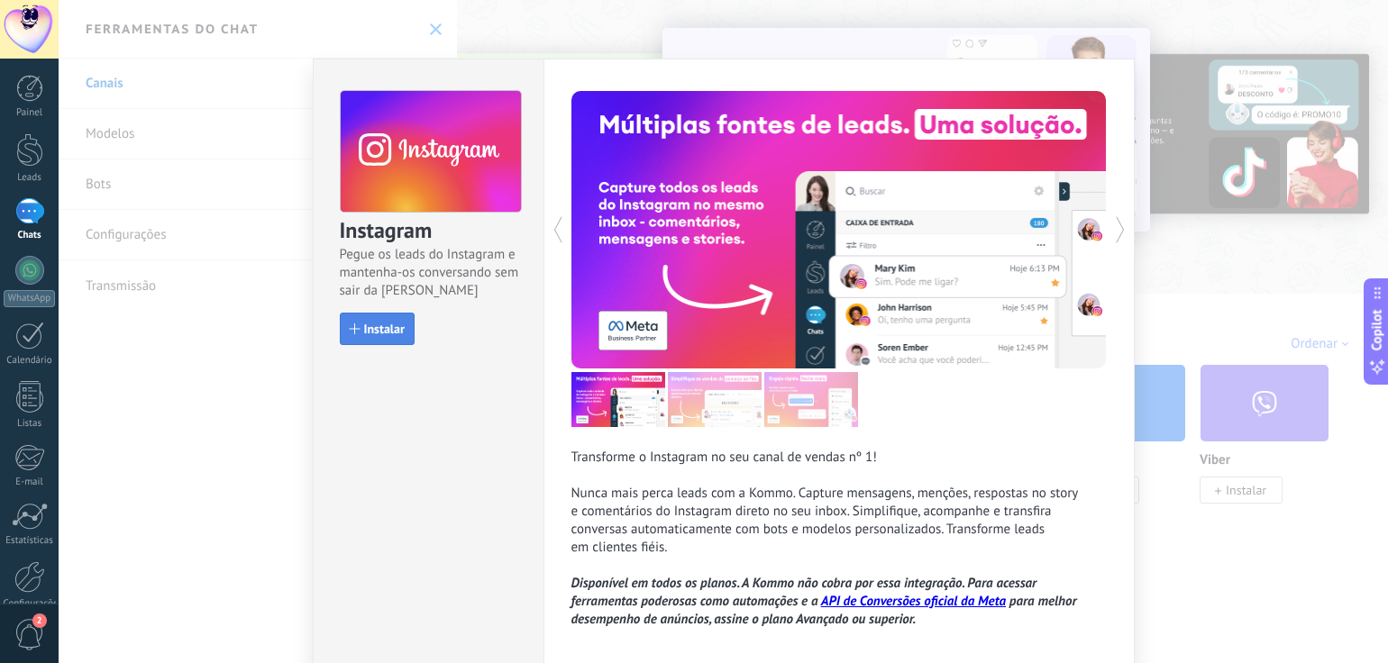
click at [377, 318] on button "Instalar" at bounding box center [377, 329] width 75 height 32
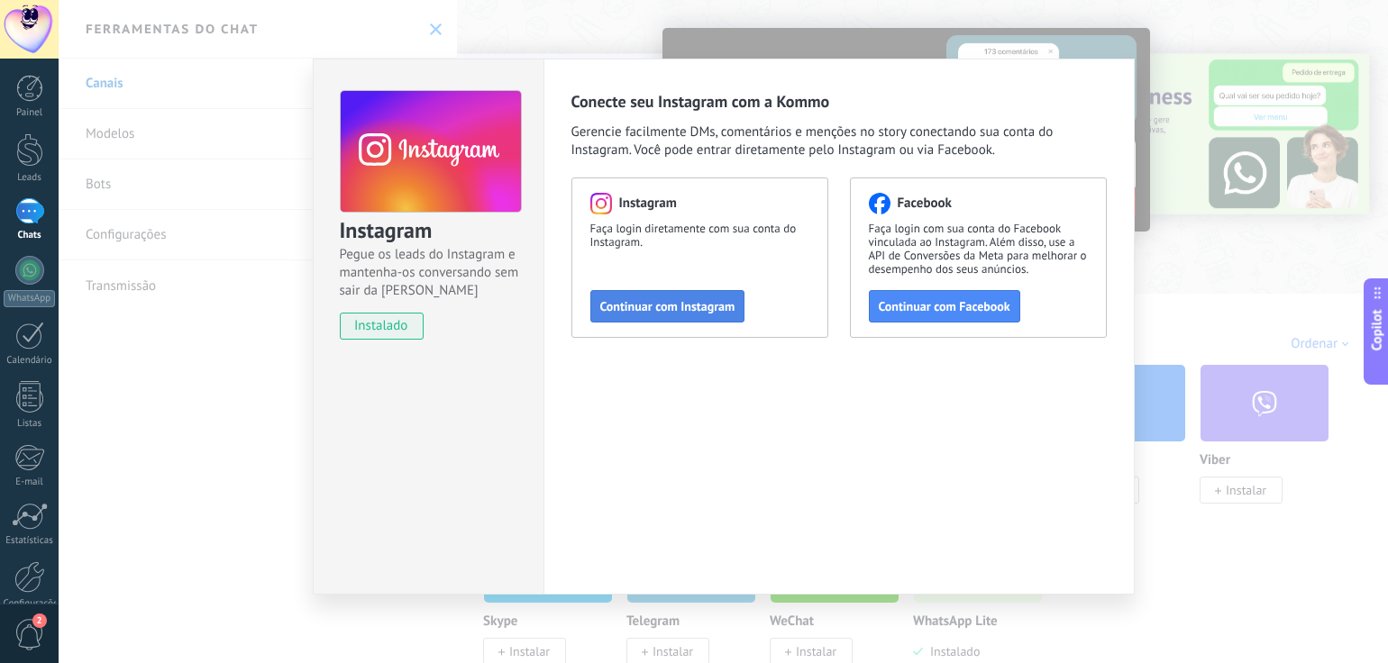
click at [676, 305] on span "Continuar com Instagram" at bounding box center [667, 306] width 135 height 13
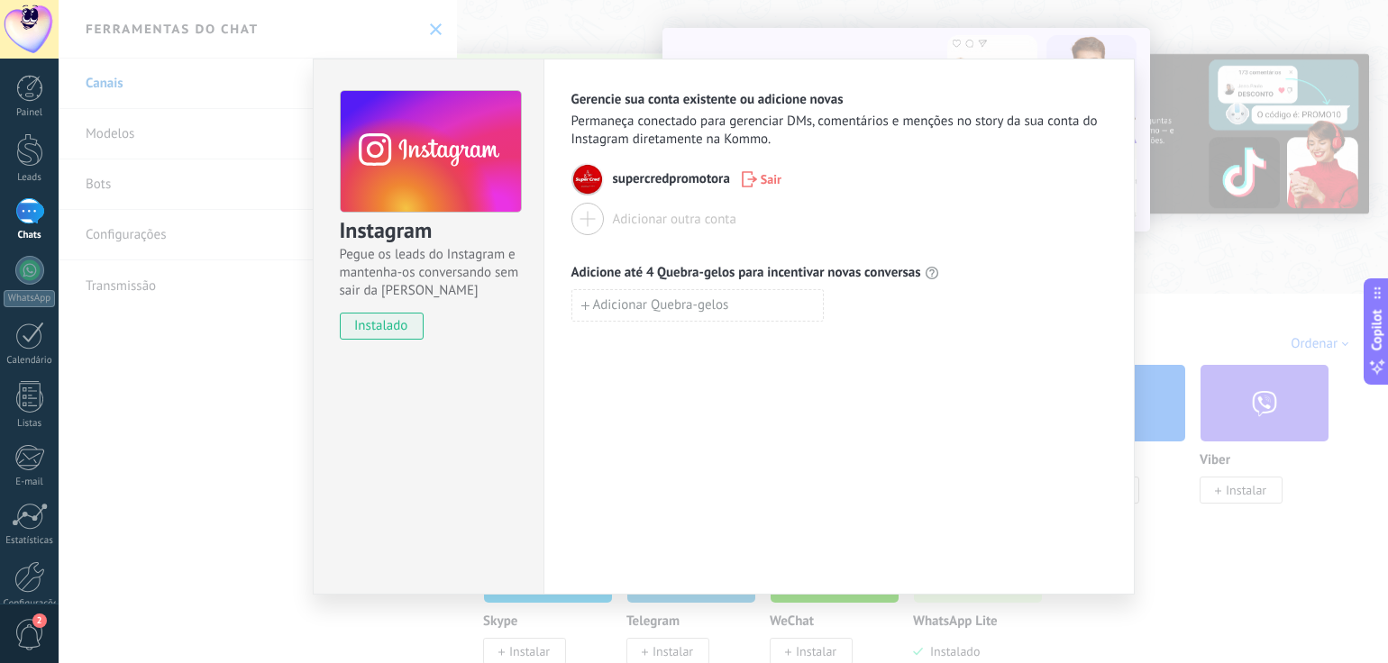
click at [285, 131] on div "Instagram Pegue os leads do Instagram e mantenha-os conversando sem sair da Kom…" at bounding box center [723, 331] width 1329 height 663
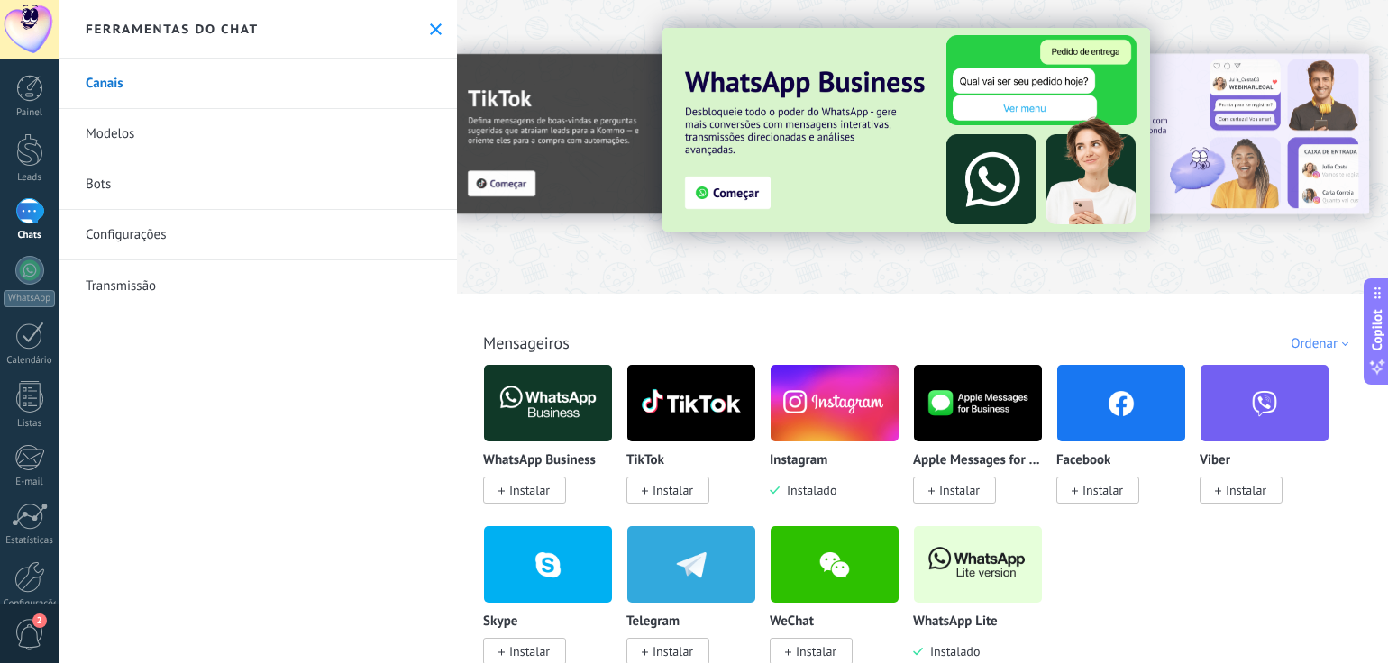
click at [783, 324] on div "Todos Cx. Entrada Soluções de IA Automações Fonte do lead Instalado Minhas insc…" at bounding box center [922, 323] width 920 height 59
click at [1091, 500] on span "Instalar" at bounding box center [1097, 490] width 83 height 27
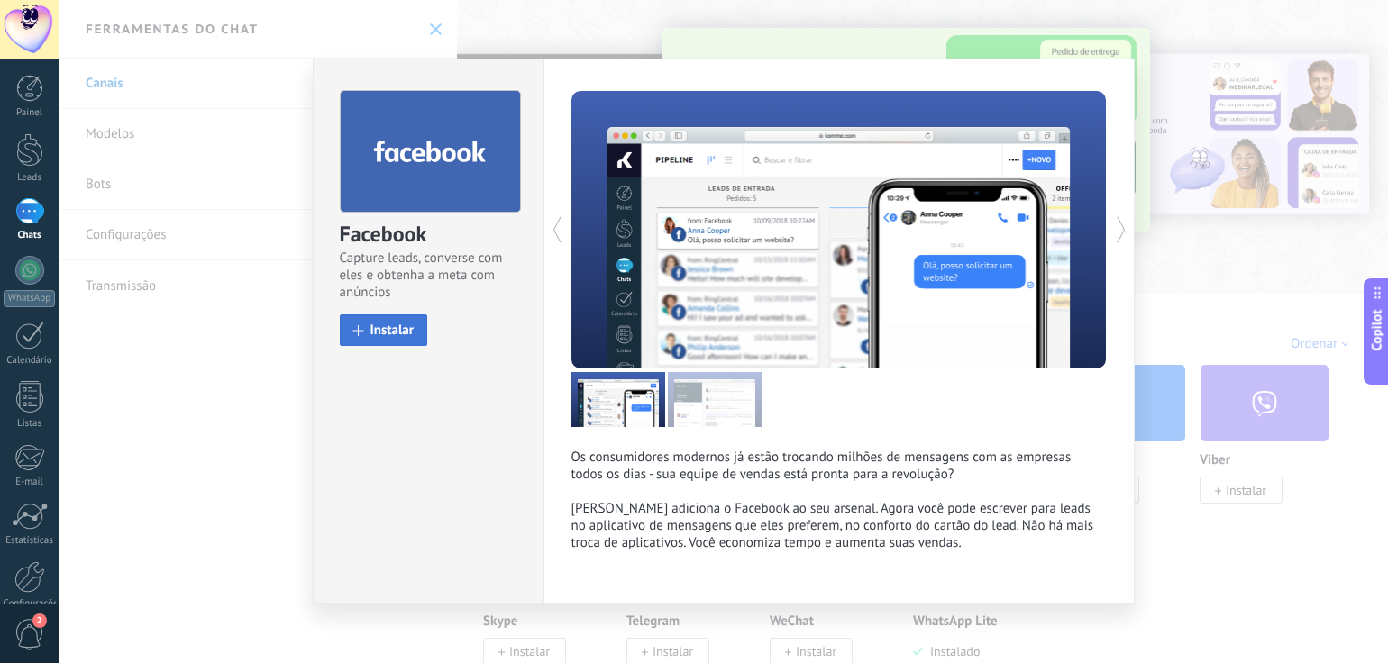
click at [394, 342] on button "Instalar" at bounding box center [384, 330] width 88 height 32
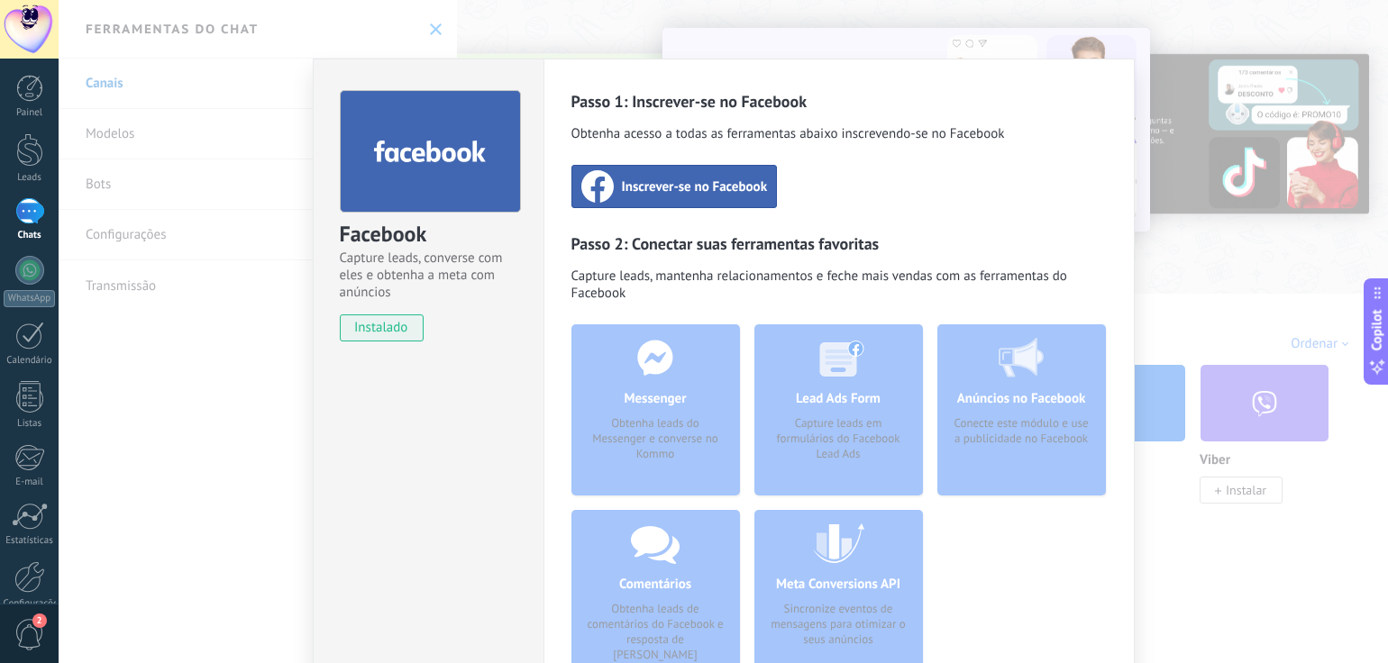
click at [709, 190] on span "Inscrever-se no Facebook" at bounding box center [695, 187] width 146 height 18
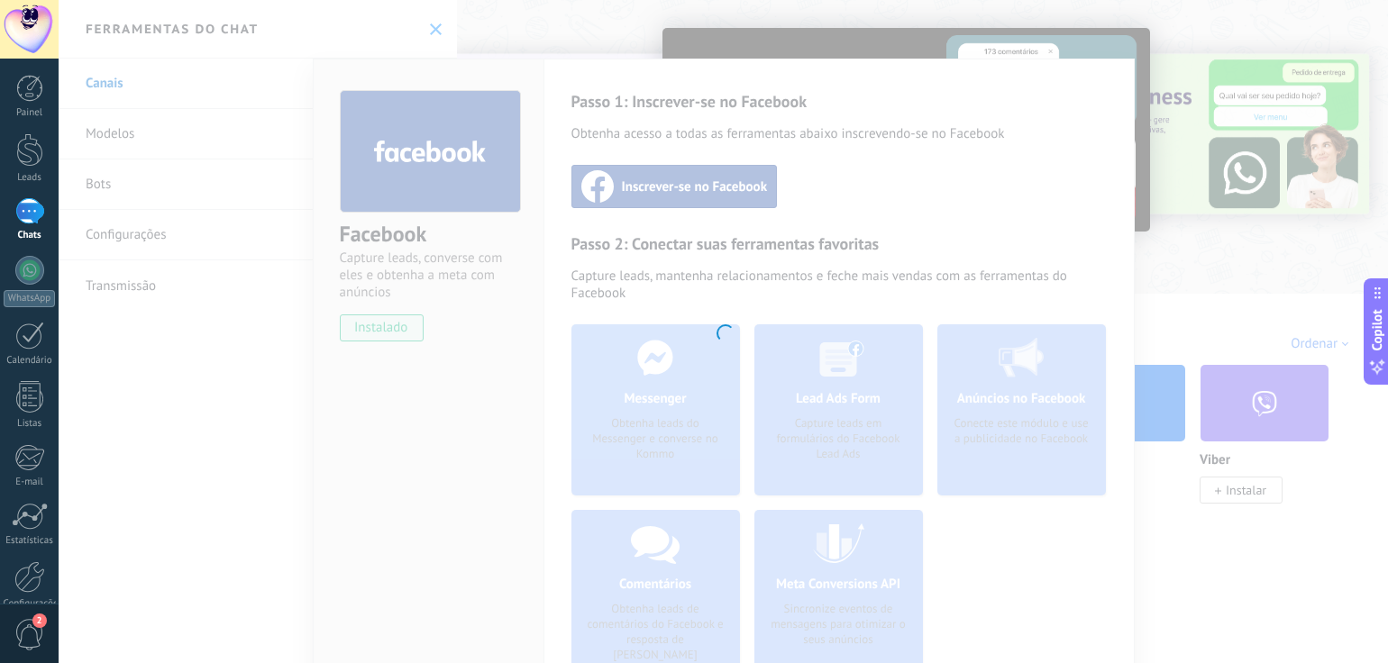
click at [500, 37] on div at bounding box center [723, 331] width 1329 height 663
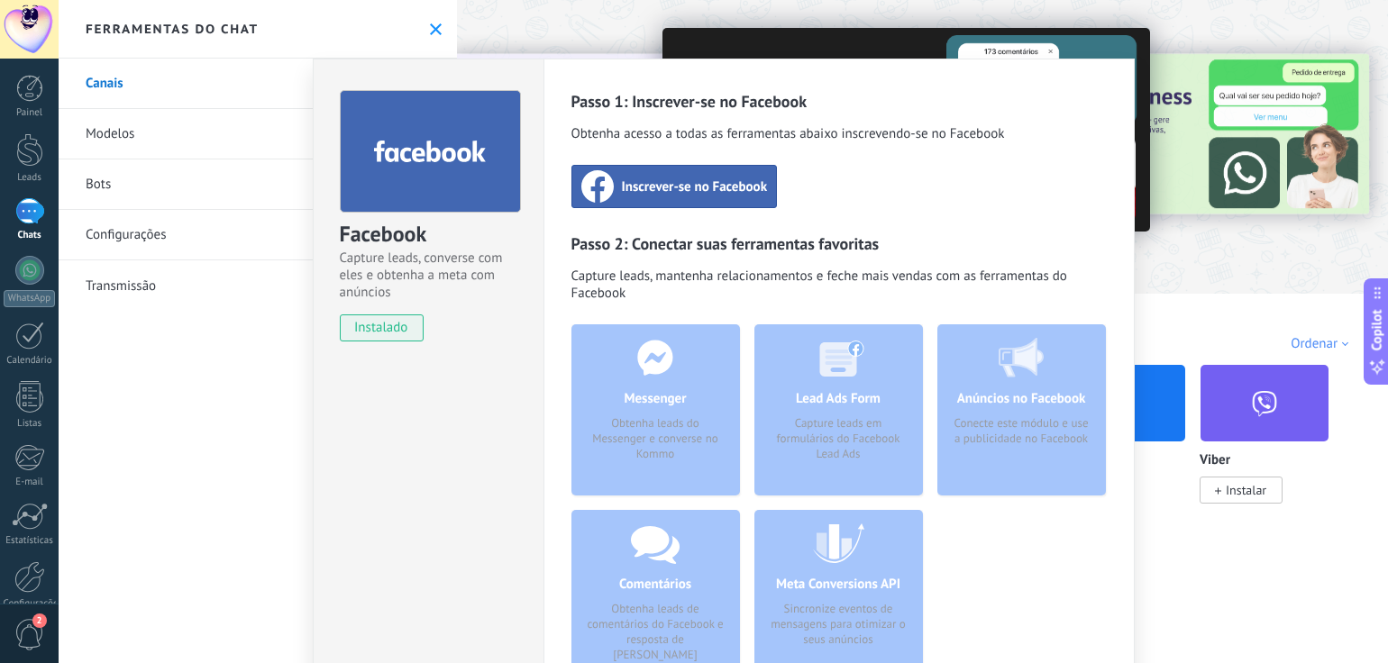
click at [426, 27] on div "Facebook Capture leads, converse com eles e obtenha a meta com anúncios instala…" at bounding box center [723, 331] width 1329 height 663
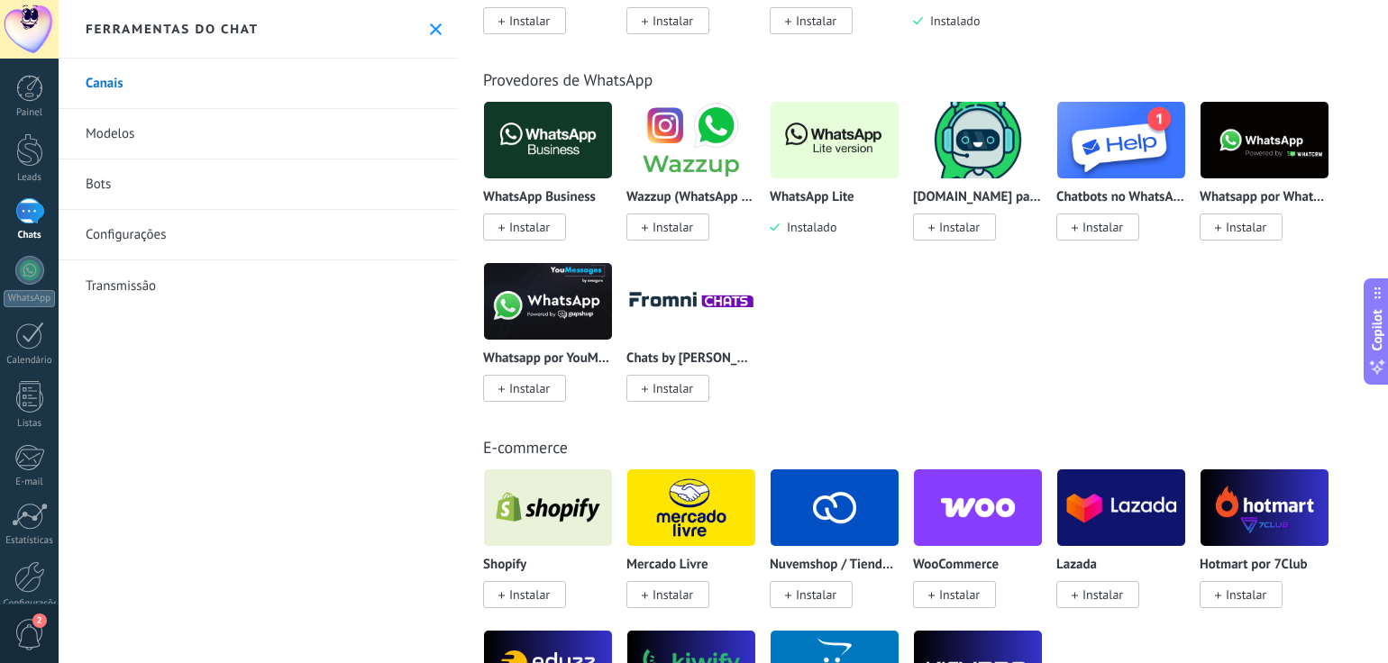
scroll to position [721, 0]
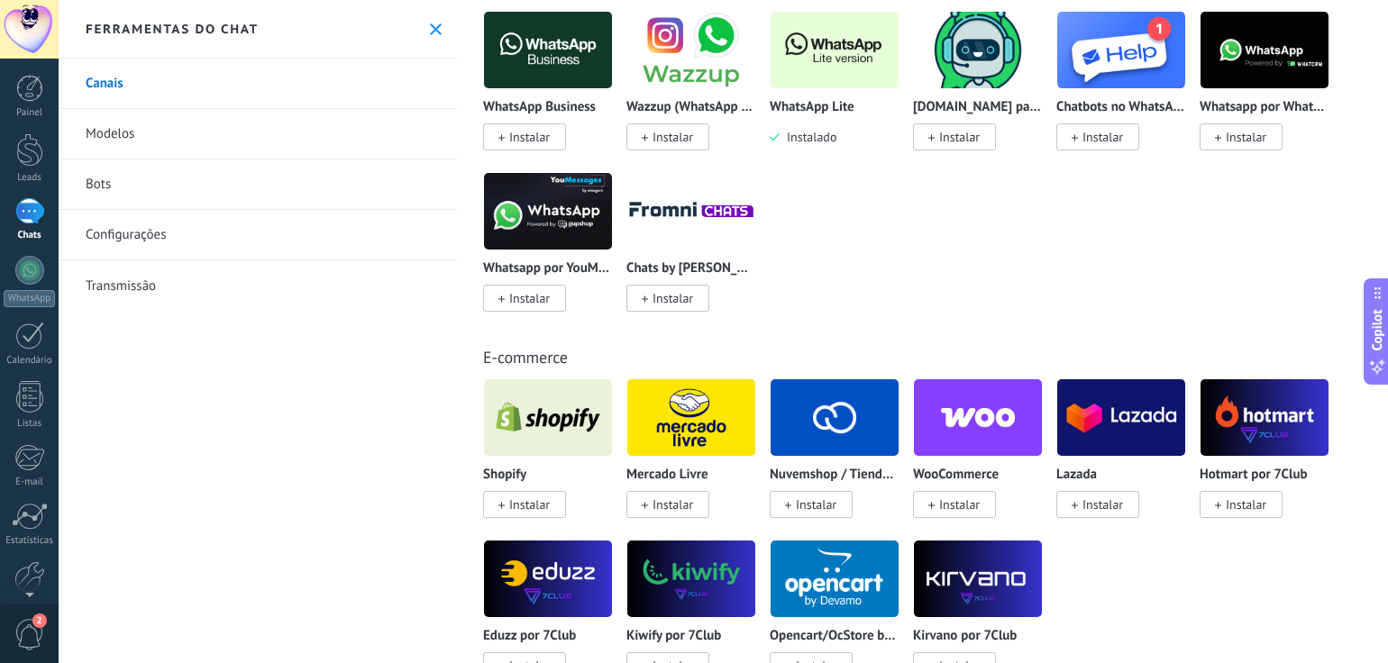
click at [820, 63] on img at bounding box center [834, 49] width 128 height 87
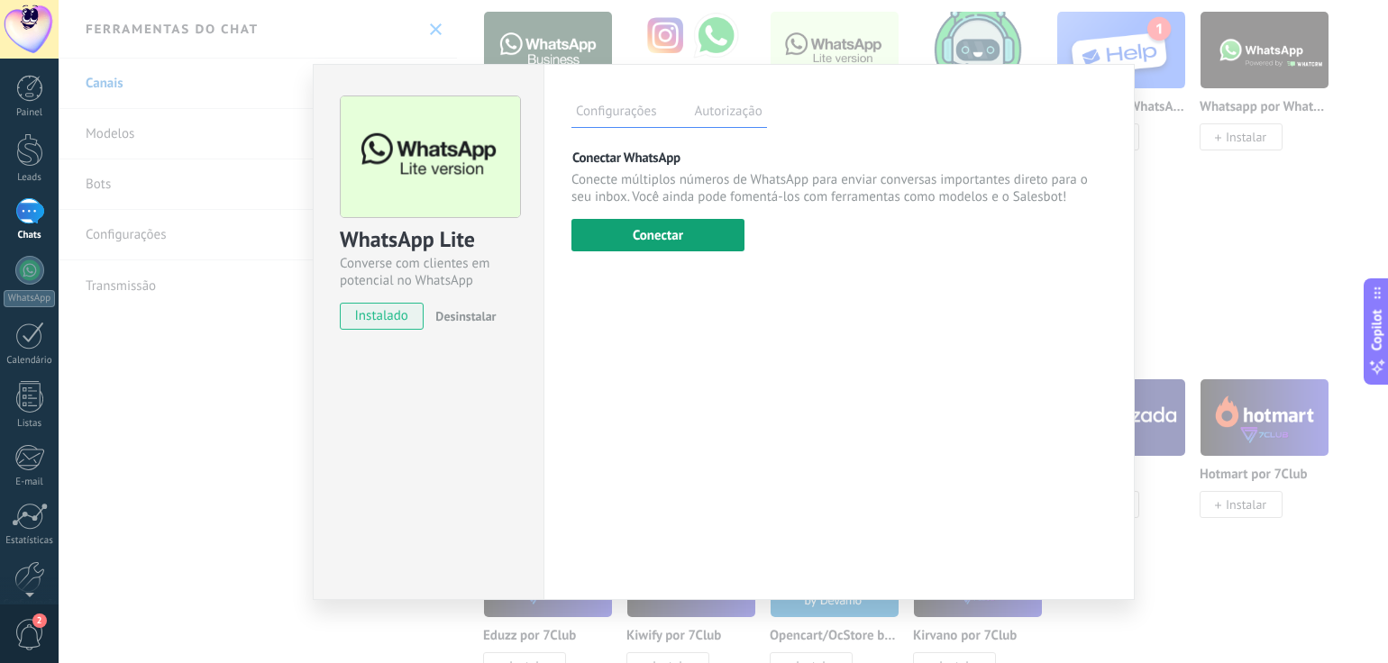
click at [684, 247] on button "Conectar" at bounding box center [657, 235] width 173 height 32
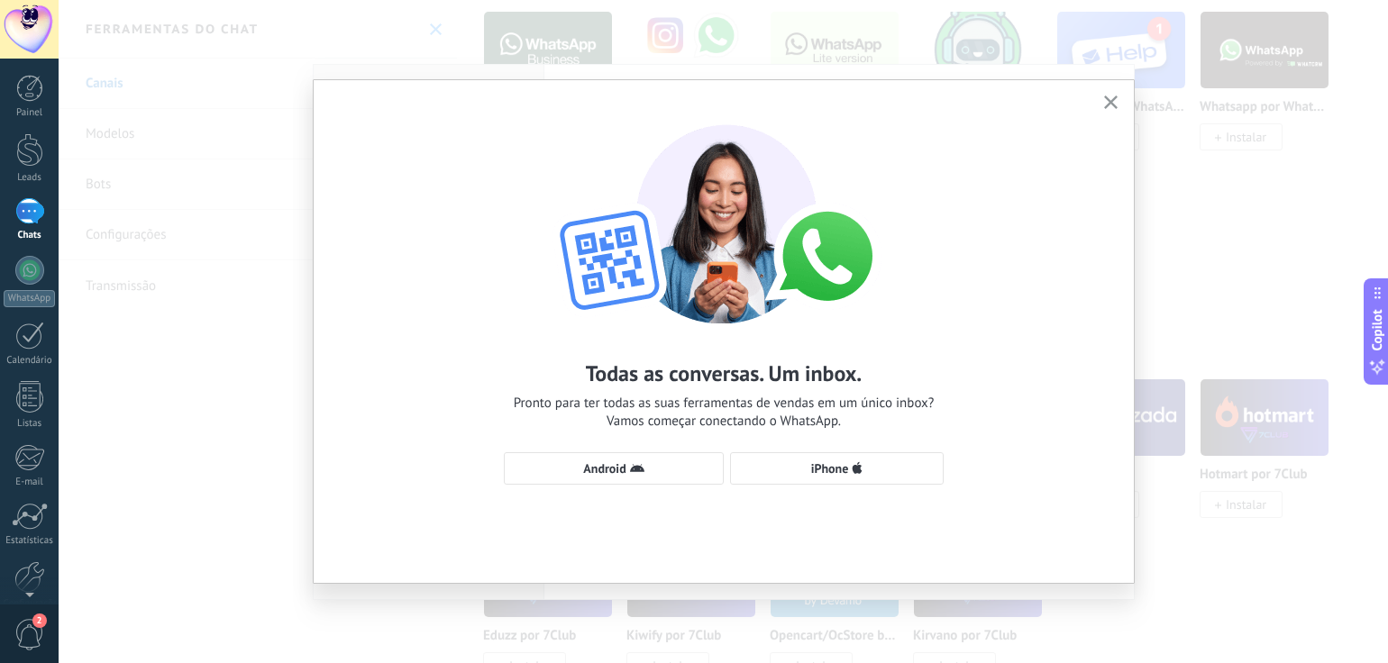
click at [133, 89] on div "Todas as conversas. Um inbox. Pronto para ter todas as suas ferramentas de vend…" at bounding box center [723, 331] width 1329 height 663
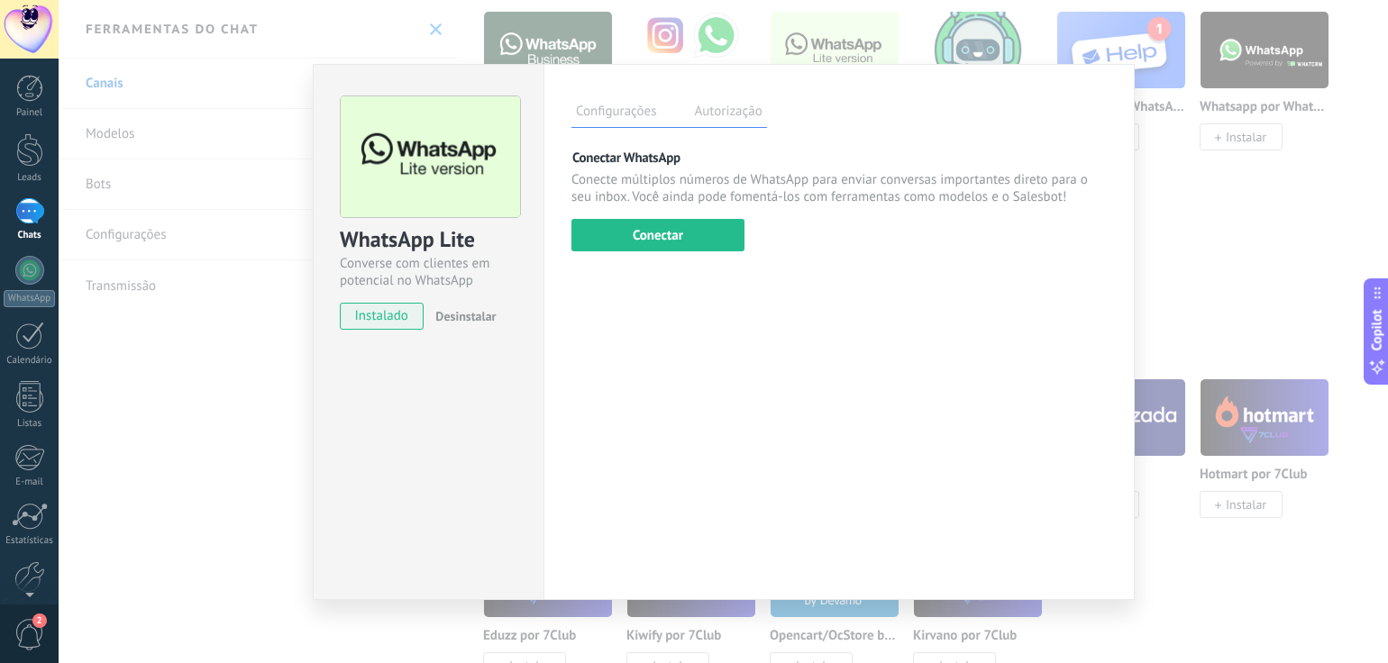
click at [1179, 196] on div "WhatsApp Lite Converse com clientes em potencial no WhatsApp instalado Desinsta…" at bounding box center [723, 331] width 1329 height 663
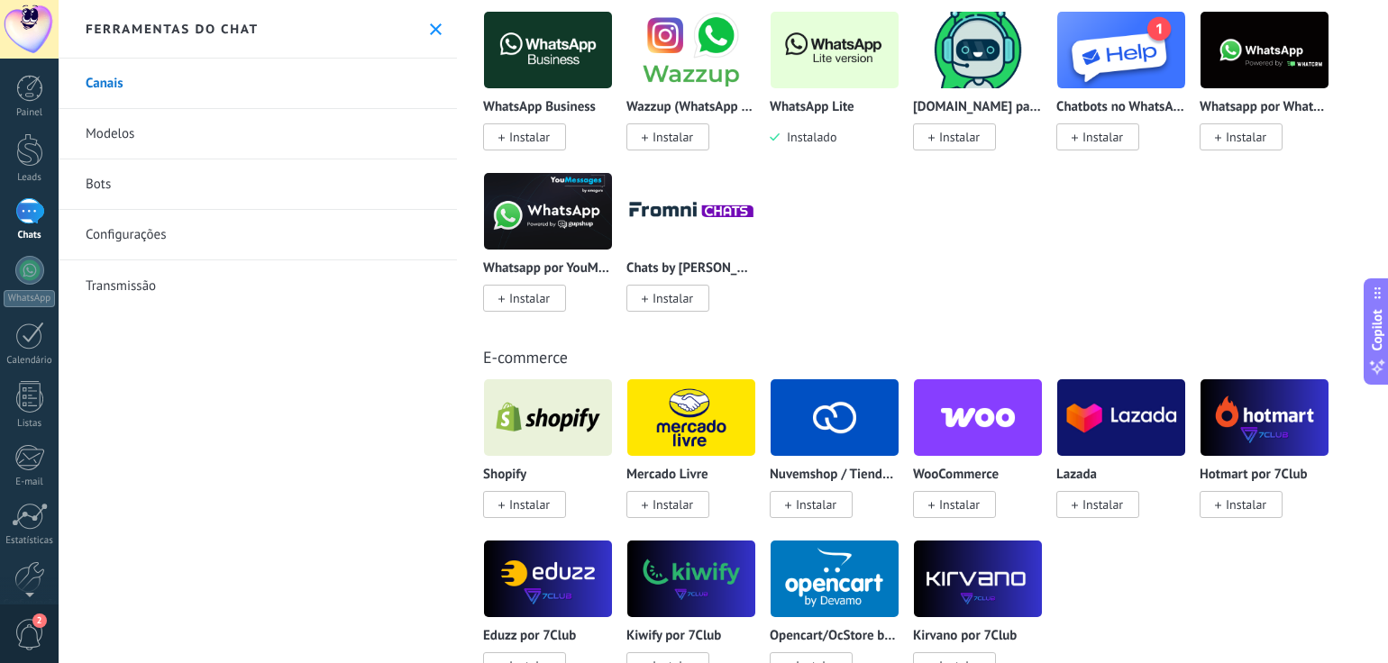
click at [840, 82] on img at bounding box center [834, 49] width 128 height 87
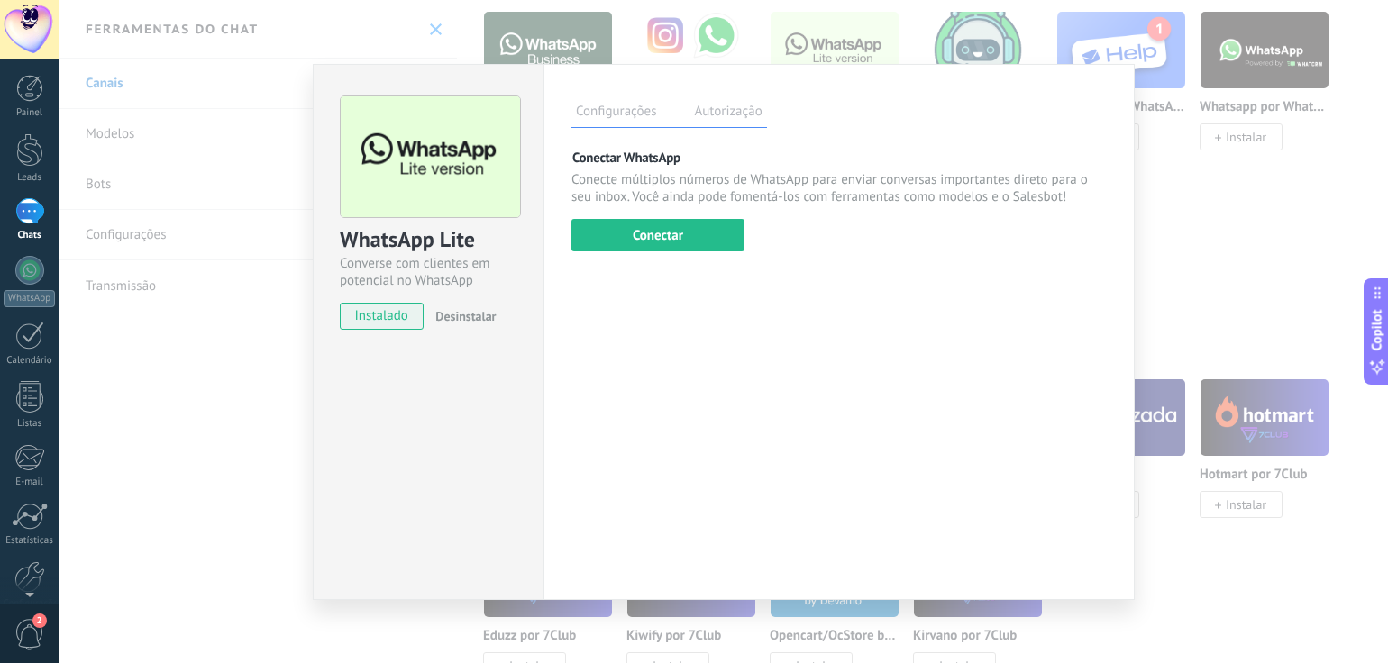
click at [1168, 192] on div "WhatsApp Lite Converse com clientes em potencial no WhatsApp instalado Desinsta…" at bounding box center [723, 331] width 1329 height 663
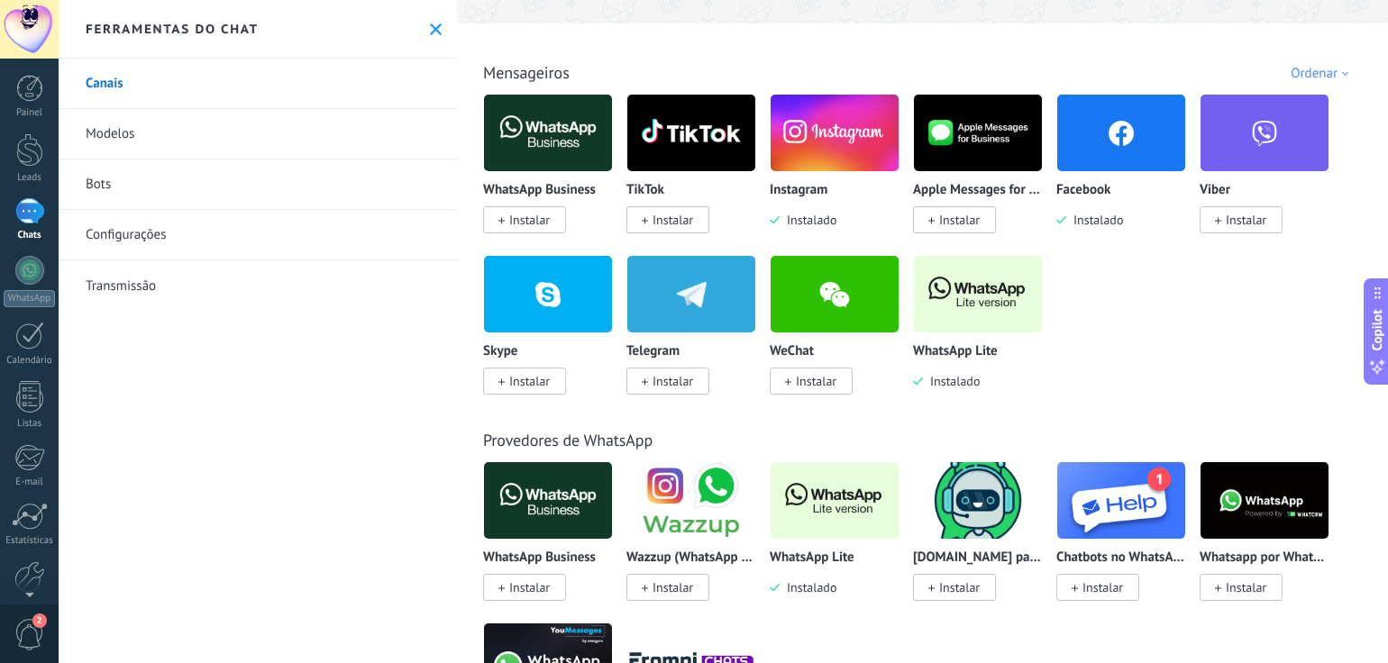
scroll to position [360, 0]
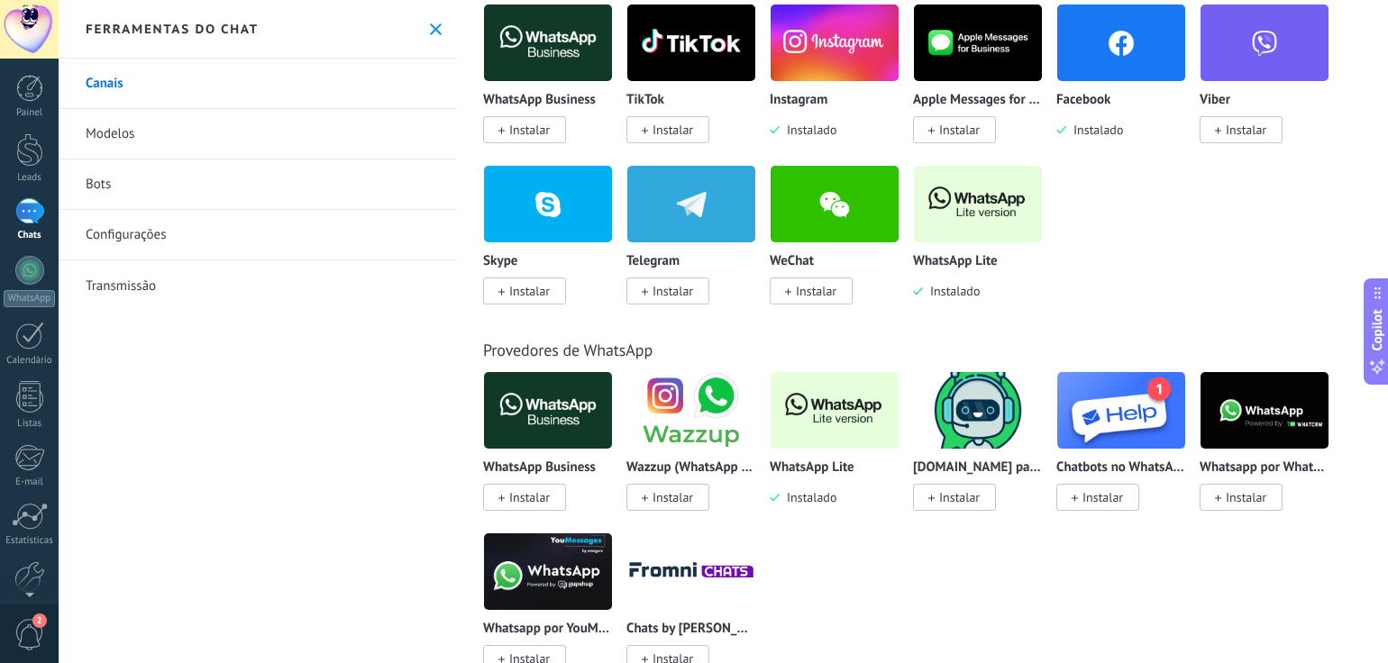
click at [108, 141] on link "Modelos" at bounding box center [258, 134] width 398 height 50
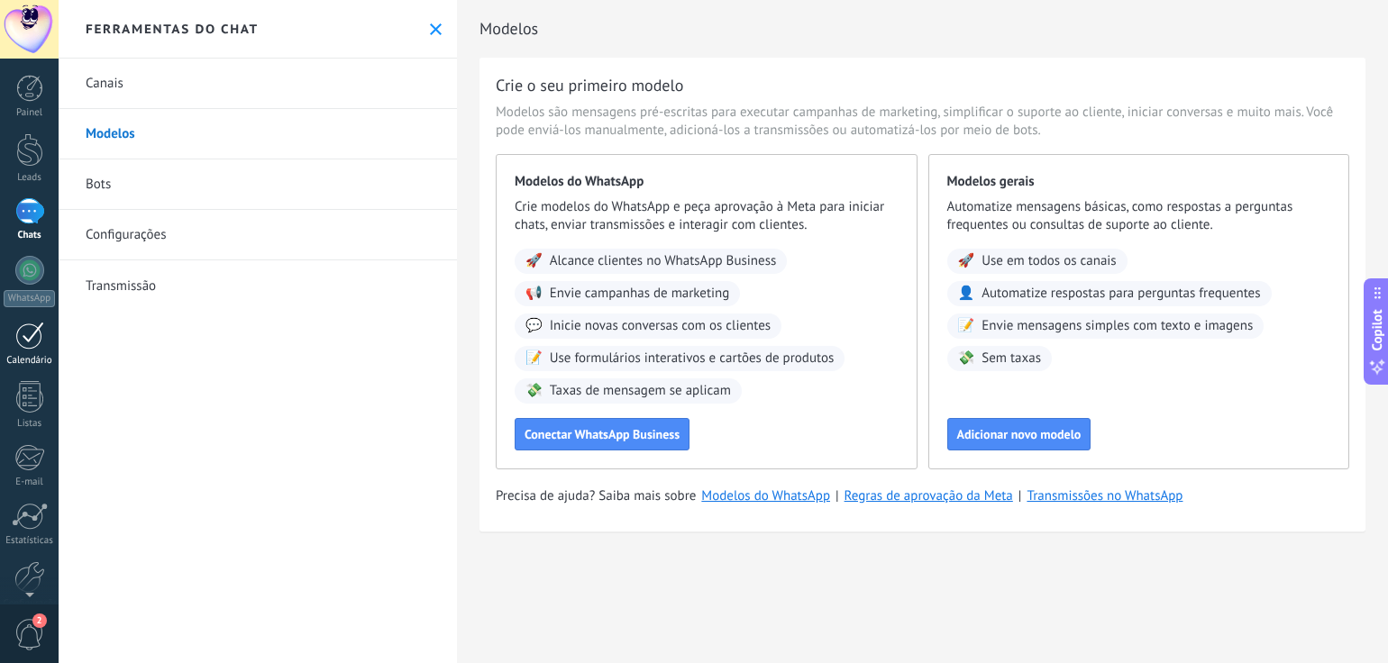
click at [36, 363] on div "Calendário" at bounding box center [30, 361] width 52 height 12
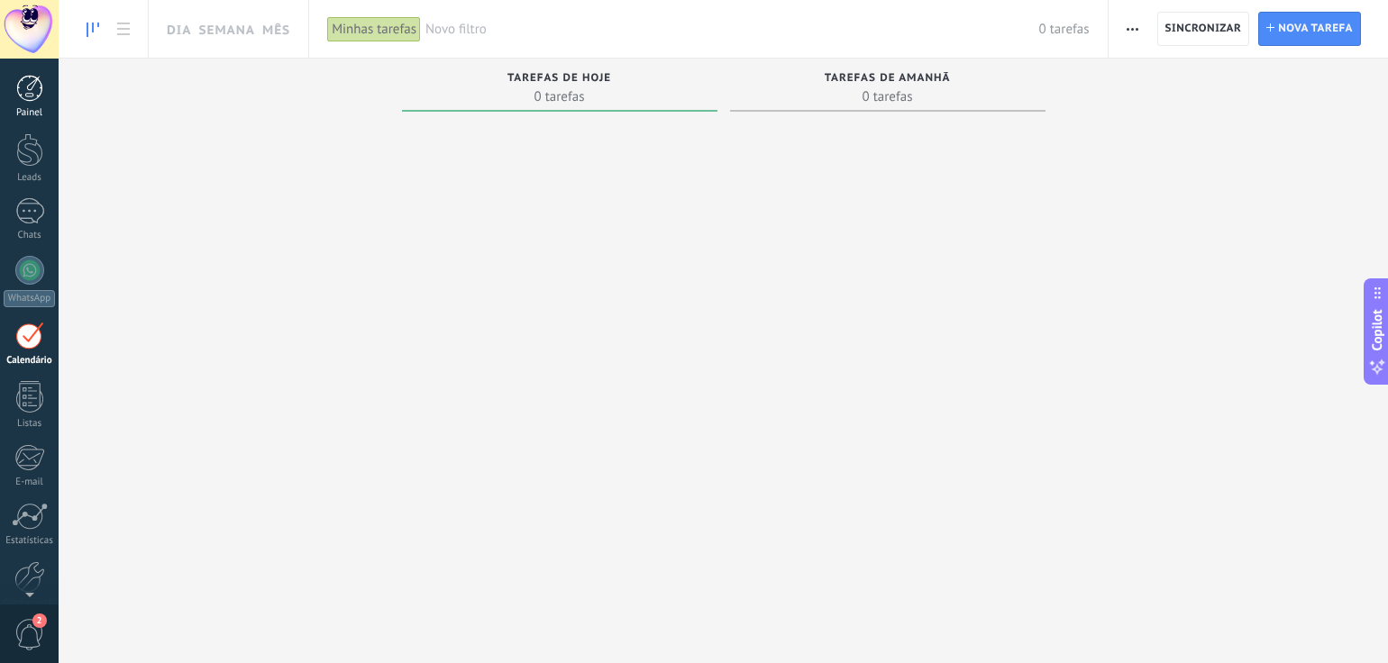
click at [29, 102] on link "Painel" at bounding box center [29, 97] width 59 height 44
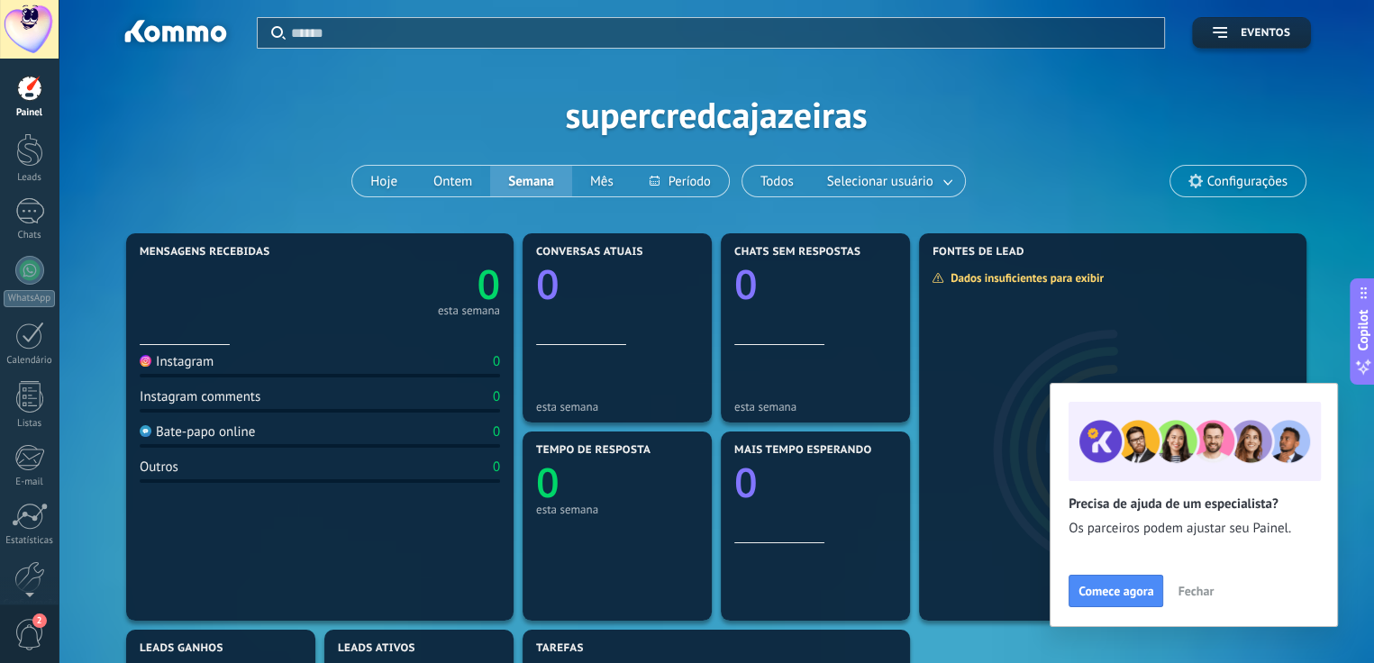
click at [764, 122] on div "Aplicar Eventos supercredcajazeiras Hoje Ontem Semana Mês Todos Selecionar usuá…" at bounding box center [717, 114] width 1262 height 229
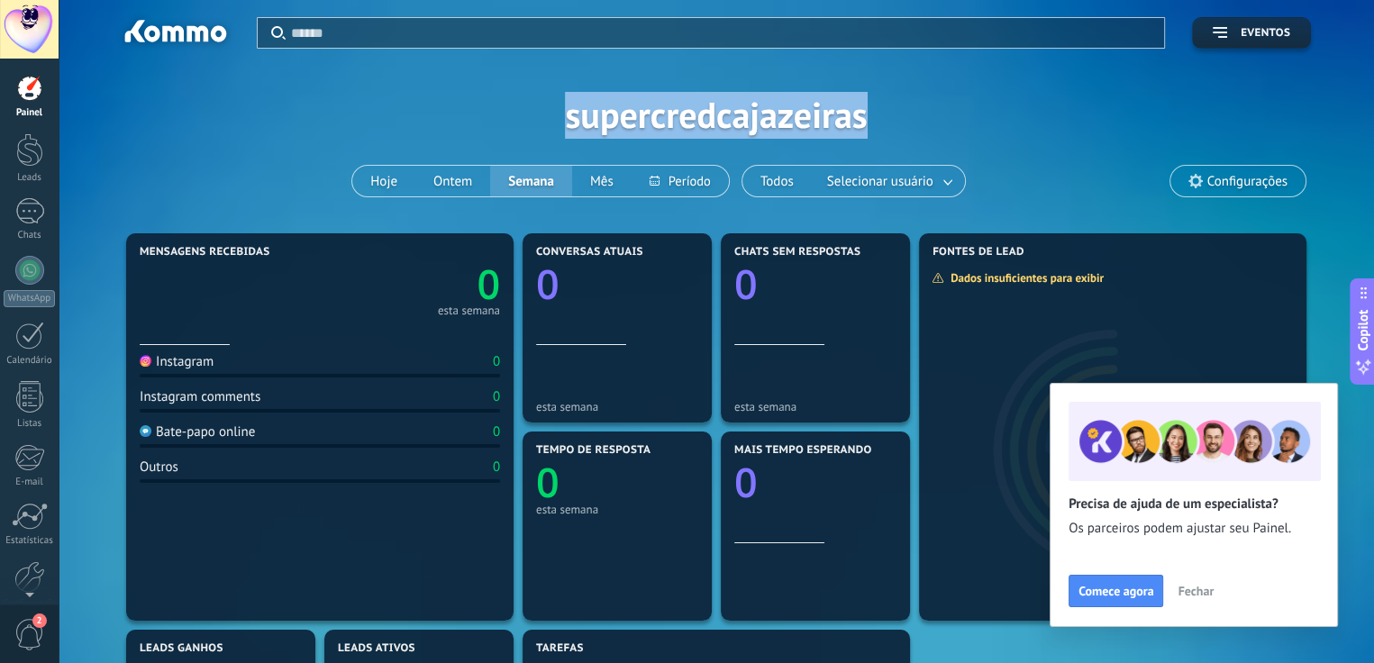
drag, startPoint x: 887, startPoint y: 122, endPoint x: 533, endPoint y: 122, distance: 354.1
click at [529, 119] on div "Aplicar Eventos supercredcajazeiras Hoje Ontem Semana Mês Todos Selecionar usuá…" at bounding box center [717, 114] width 1262 height 229
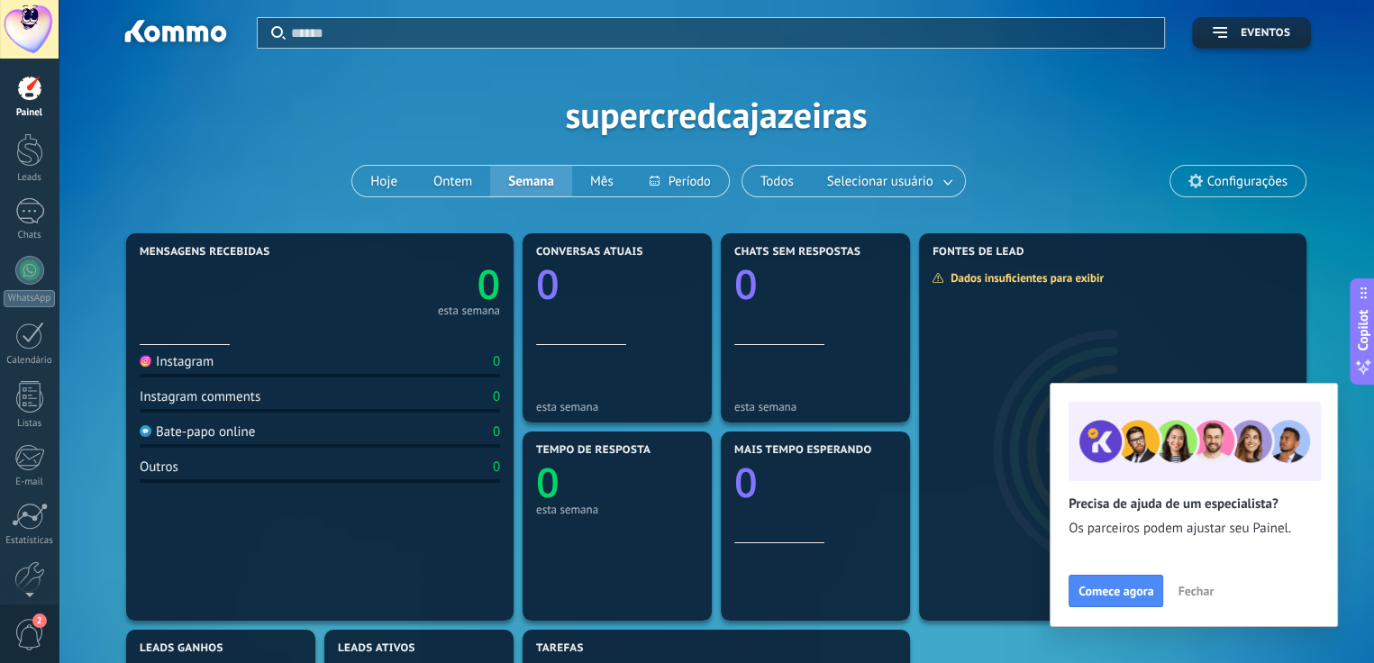
click at [365, 114] on div "Aplicar Eventos supercredcajazeiras Hoje Ontem Semana Mês Todos Selecionar usuá…" at bounding box center [717, 114] width 1262 height 229
click at [32, 223] on div at bounding box center [29, 211] width 29 height 26
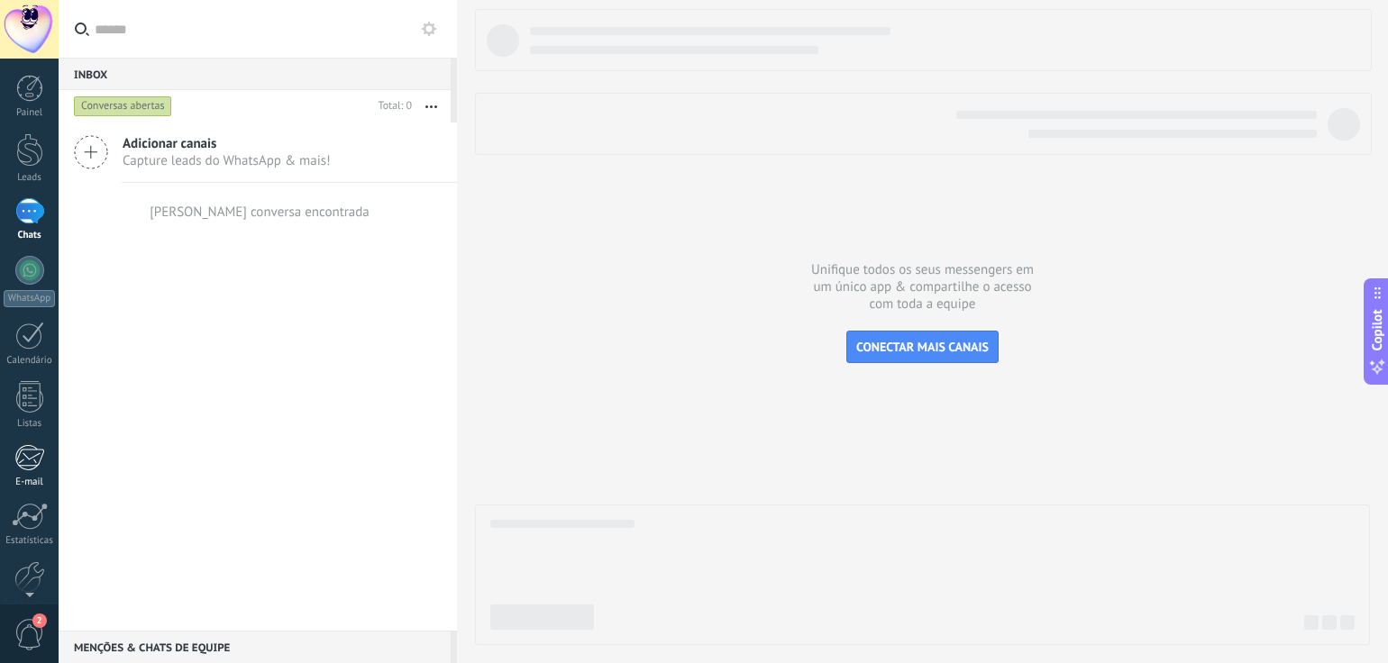
click at [33, 453] on div at bounding box center [29, 457] width 30 height 27
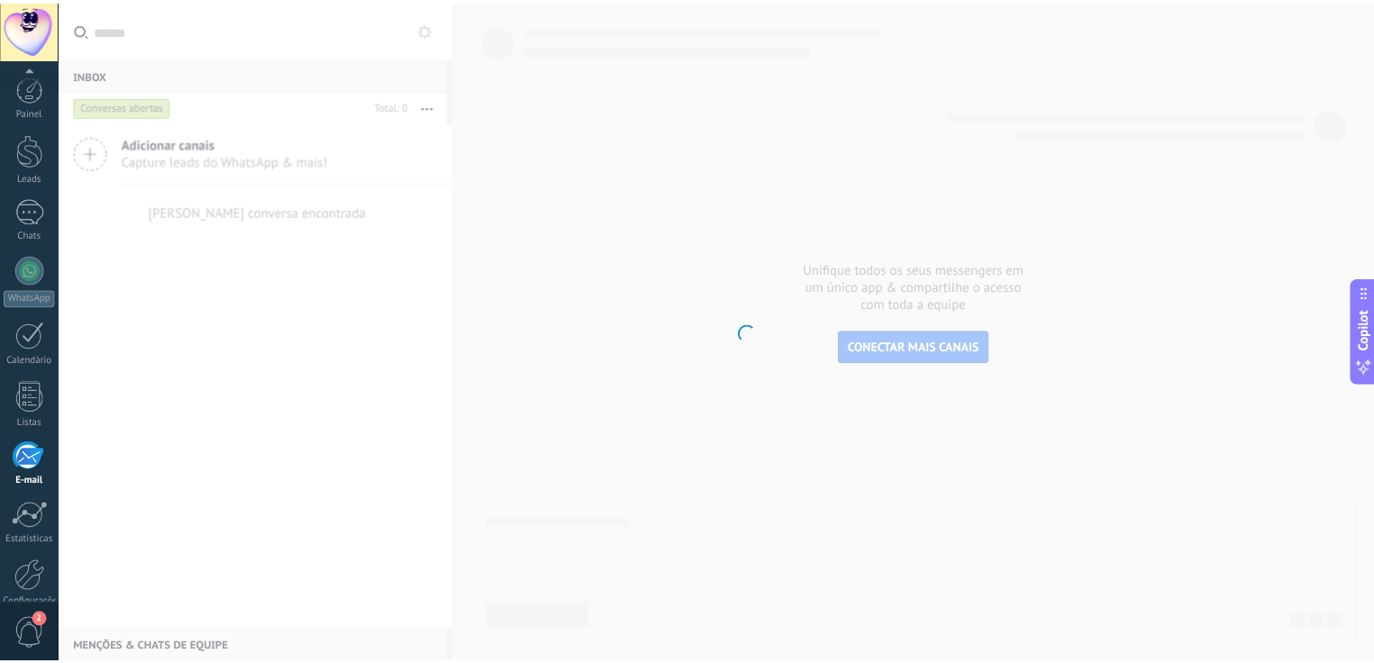
scroll to position [86, 0]
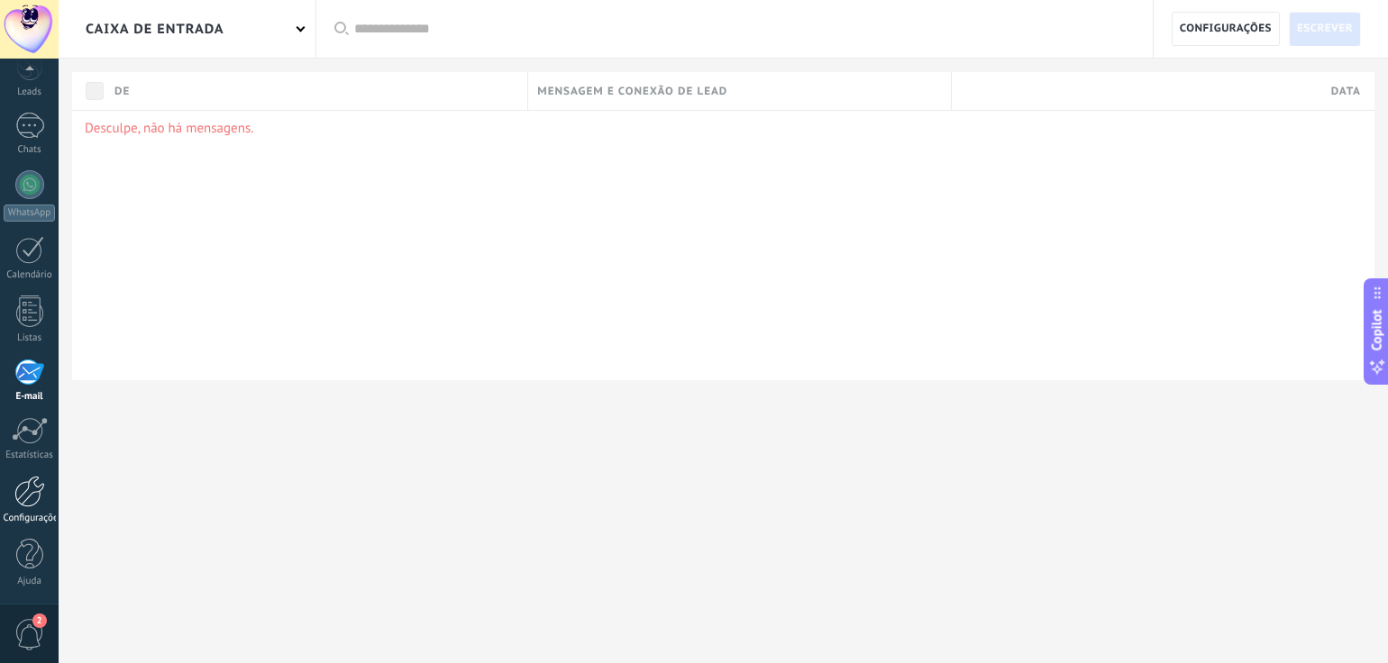
click at [25, 494] on div at bounding box center [29, 492] width 31 height 32
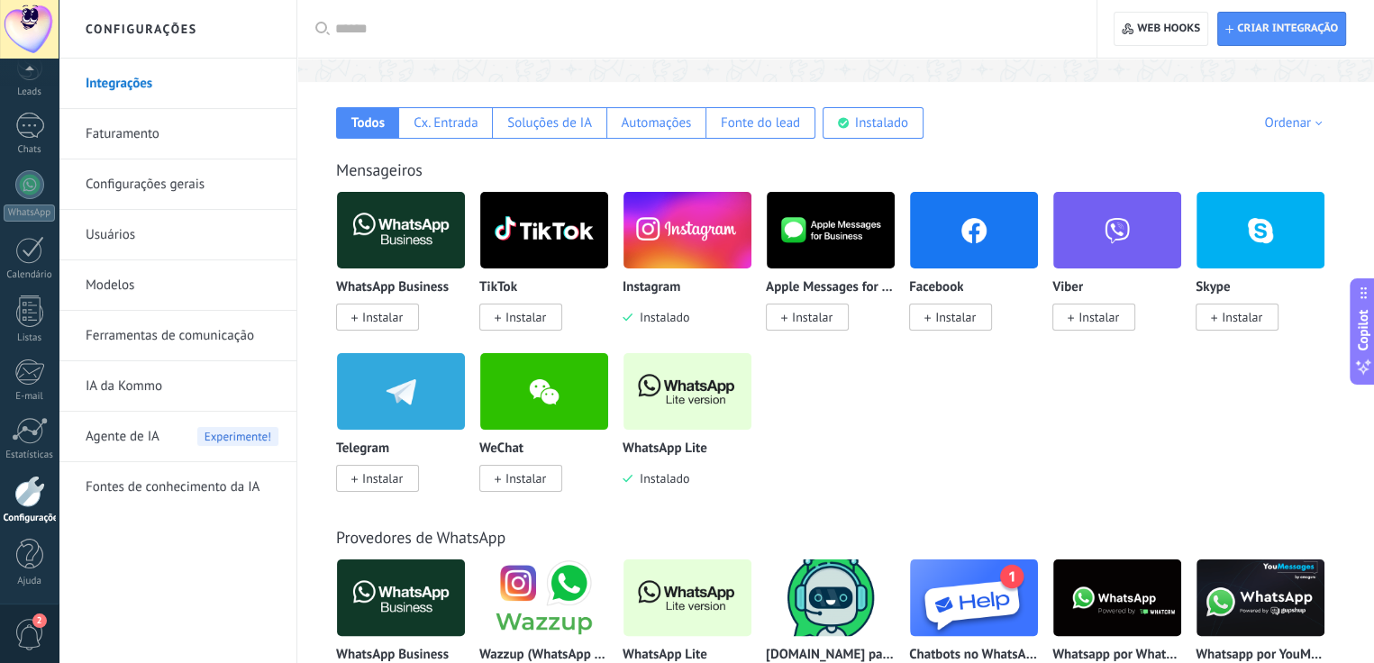
scroll to position [451, 0]
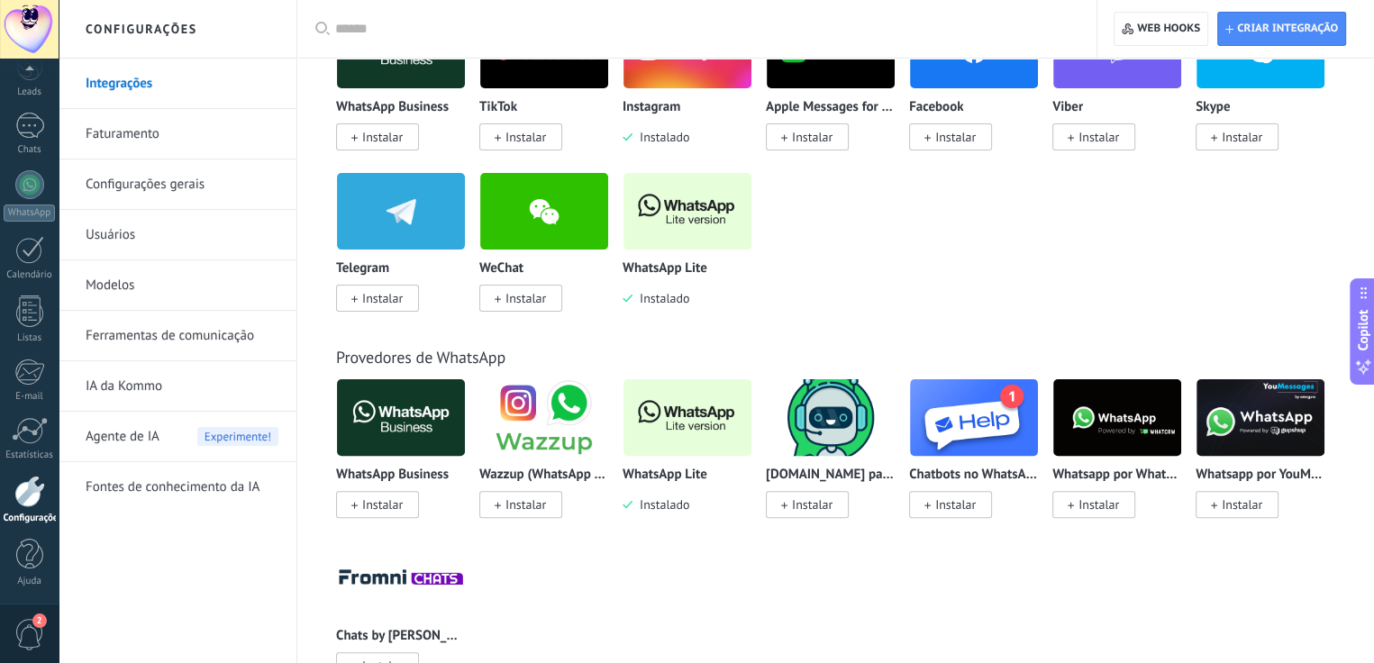
click at [121, 137] on link "Faturamento" at bounding box center [182, 134] width 193 height 50
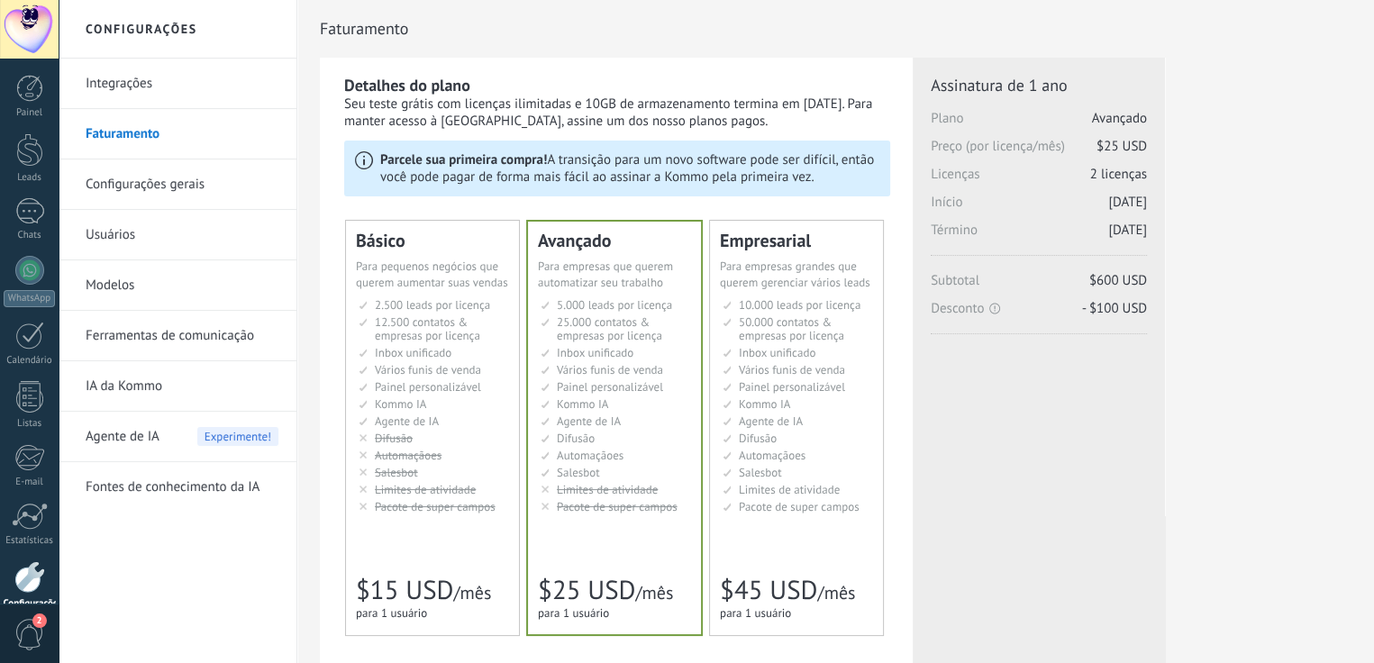
drag, startPoint x: 801, startPoint y: 107, endPoint x: 851, endPoint y: 115, distance: 50.2
click at [851, 115] on div "Seu teste grátis com licenças ilimitadas e 10GB de armazenamento termina em [DA…" at bounding box center [617, 113] width 546 height 34
click at [807, 107] on div "Seu teste grátis com licenças ilimitadas e 10GB de armazenamento termina em [DA…" at bounding box center [617, 113] width 546 height 34
drag, startPoint x: 810, startPoint y: 105, endPoint x: 871, endPoint y: 105, distance: 61.3
click at [871, 105] on div "Seu teste grátis com licenças ilimitadas e 10GB de armazenamento termina em [DA…" at bounding box center [617, 113] width 546 height 34
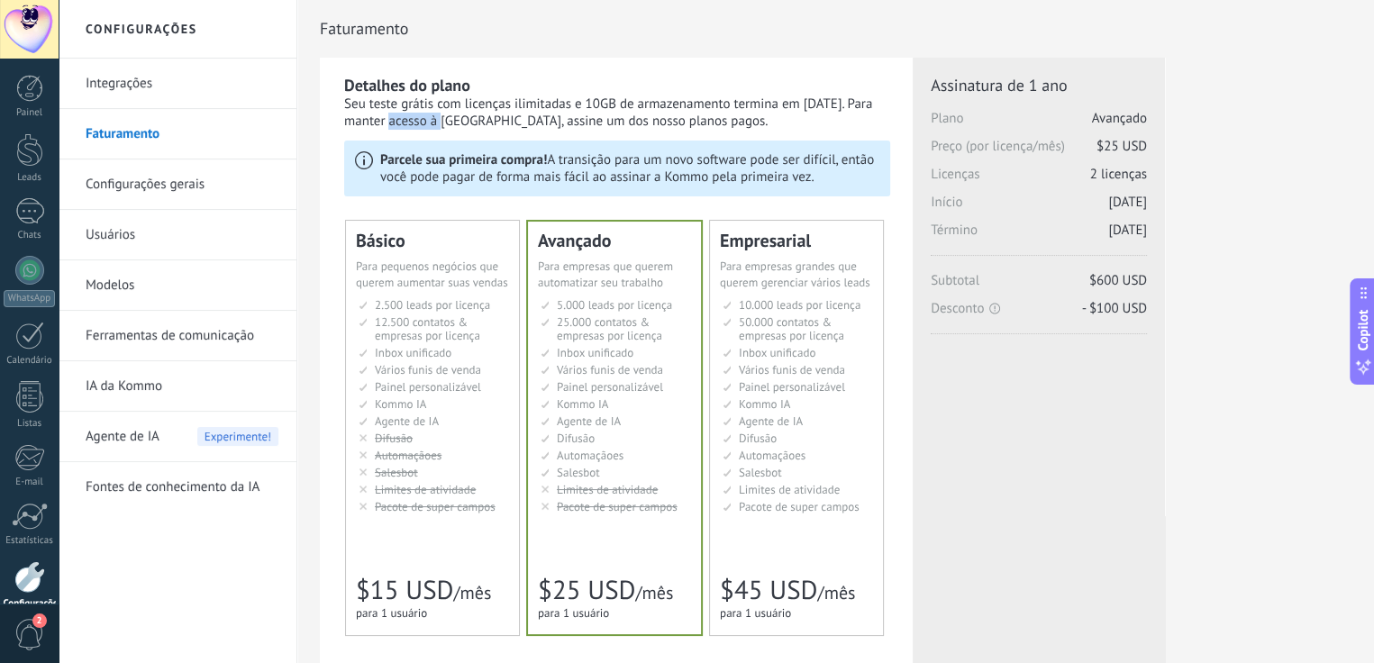
click at [843, 108] on div "Seu teste grátis com licenças ilimitadas e 10GB de armazenamento termina em [DA…" at bounding box center [617, 113] width 546 height 34
drag, startPoint x: 797, startPoint y: 100, endPoint x: 865, endPoint y: 102, distance: 68.5
click at [865, 102] on div "Seu teste grátis com licenças ilimitadas e 10GB de armazenamento termina em [DA…" at bounding box center [617, 113] width 546 height 34
click at [123, 243] on link "Usuários" at bounding box center [182, 235] width 193 height 50
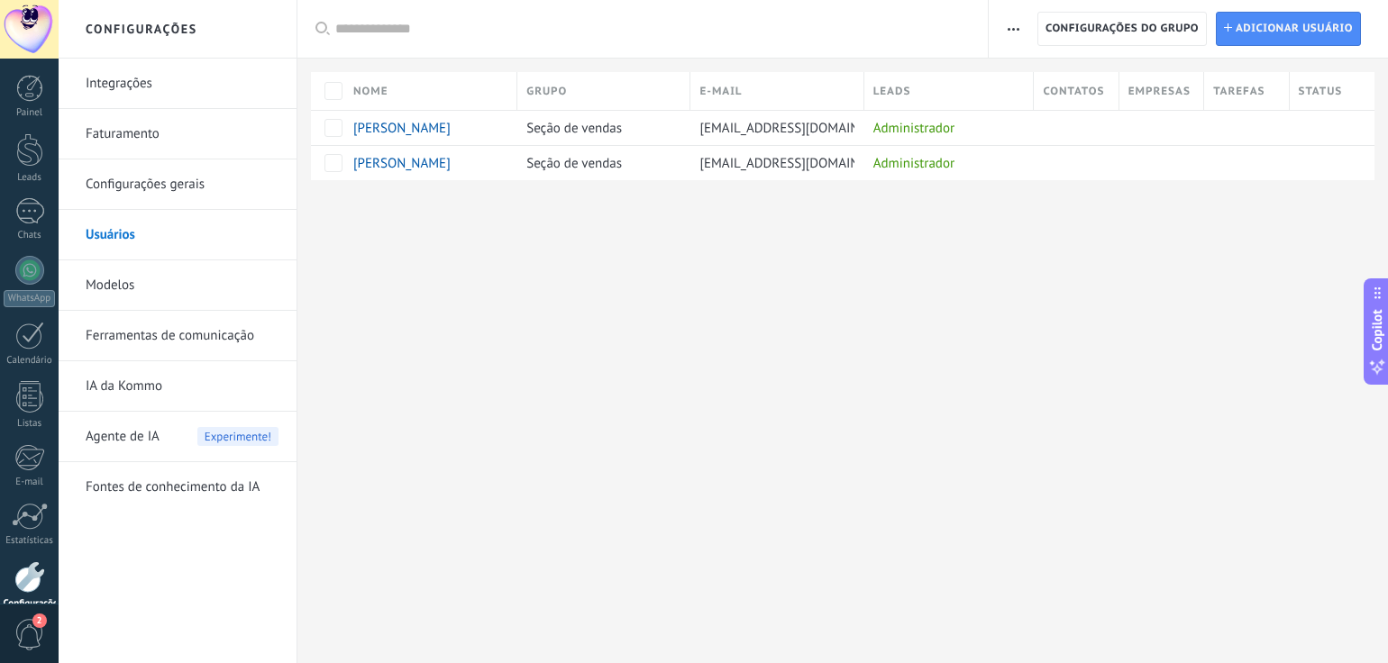
click at [94, 291] on link "Modelos" at bounding box center [182, 285] width 193 height 50
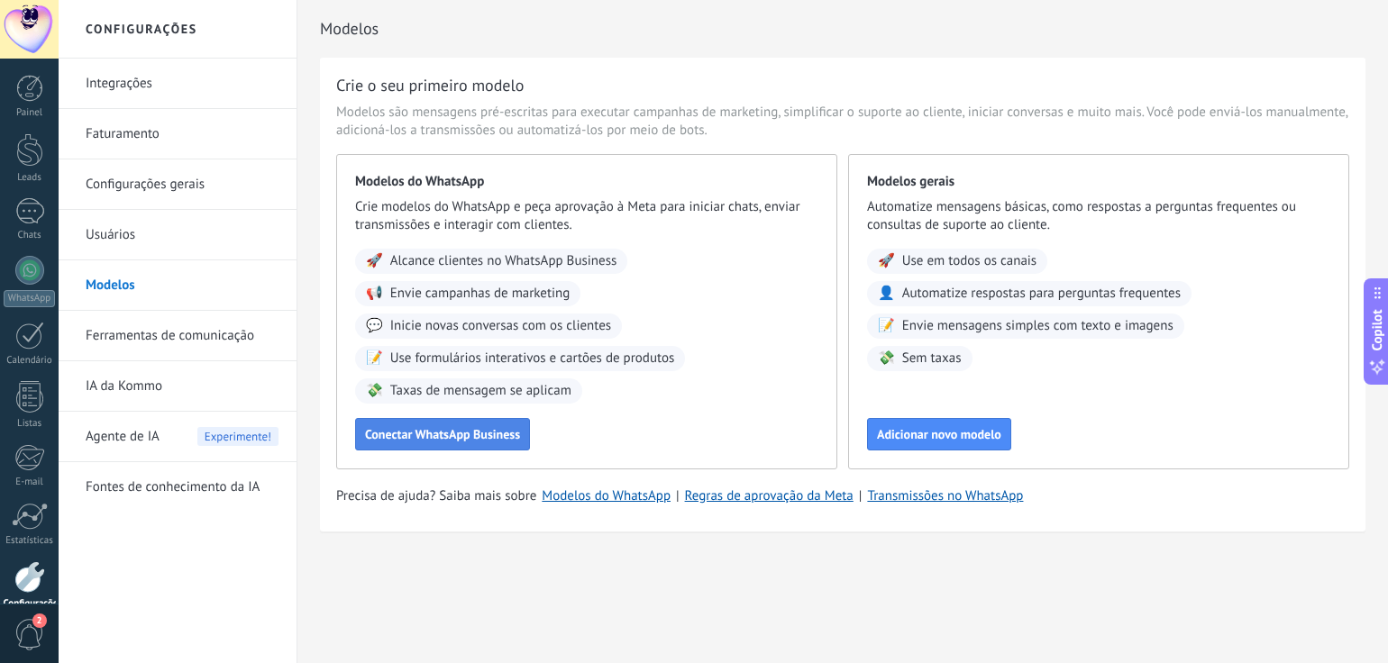
click at [465, 429] on span "Conectar WhatsApp Business" at bounding box center [442, 434] width 155 height 13
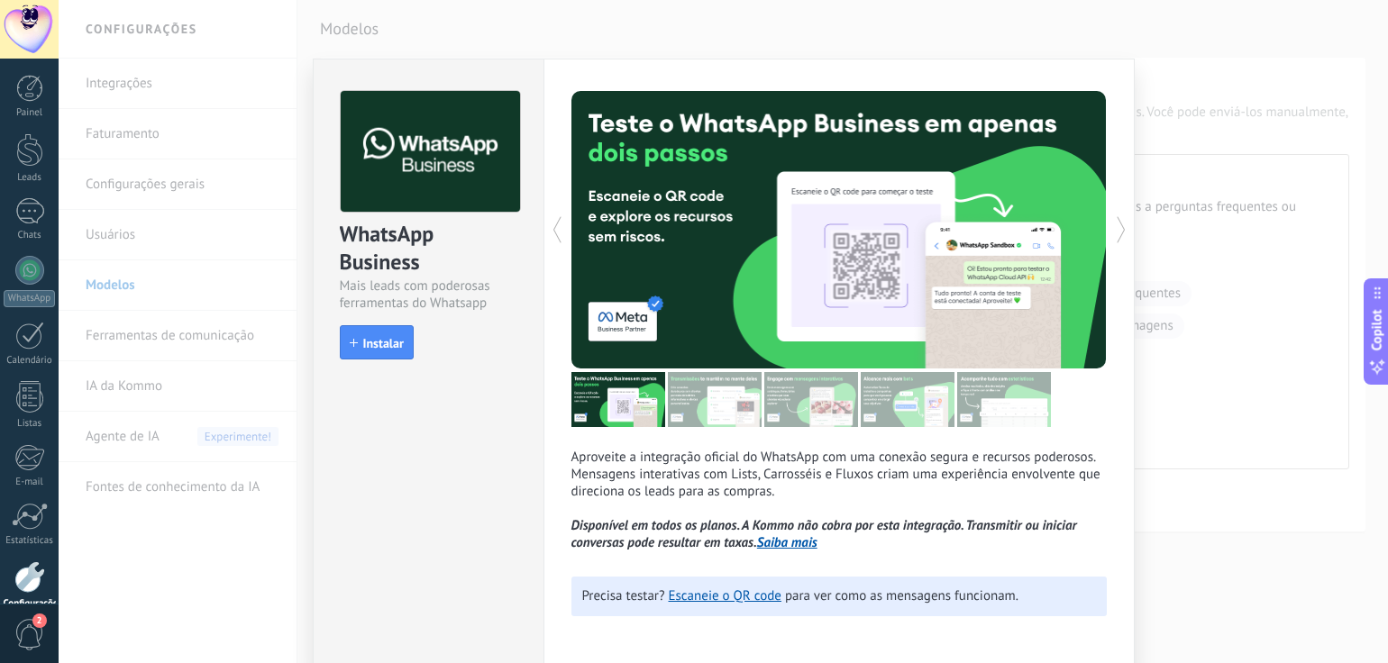
scroll to position [73, 0]
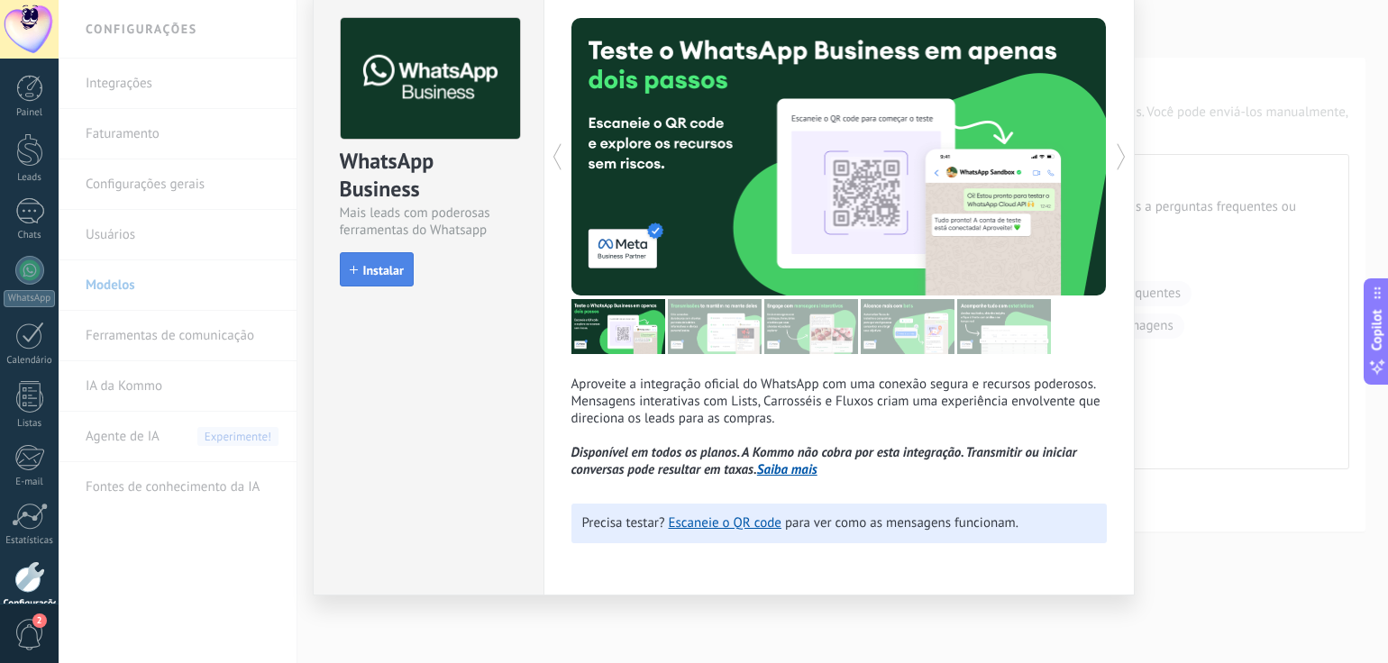
click at [365, 272] on span "Instalar" at bounding box center [383, 270] width 41 height 13
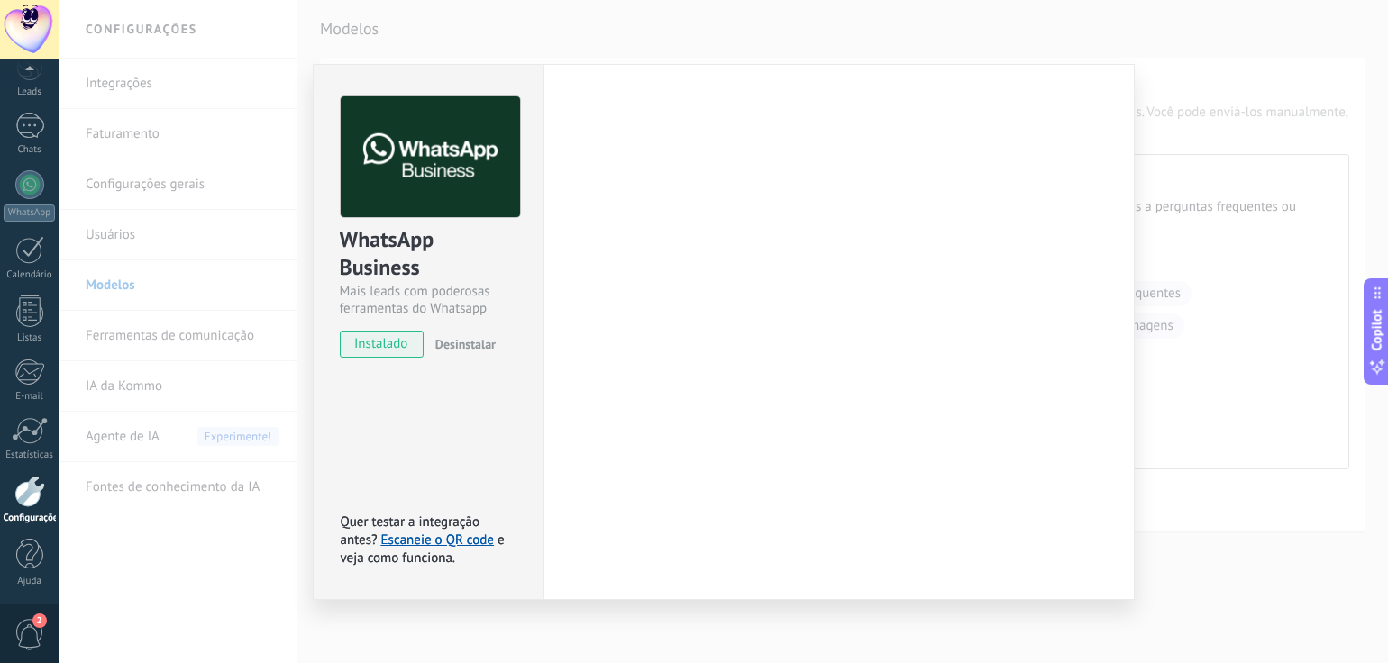
scroll to position [0, 0]
click at [1194, 60] on div "WhatsApp Business Mais leads com poderosas ferramentas do Whatsapp instalado De…" at bounding box center [723, 331] width 1329 height 663
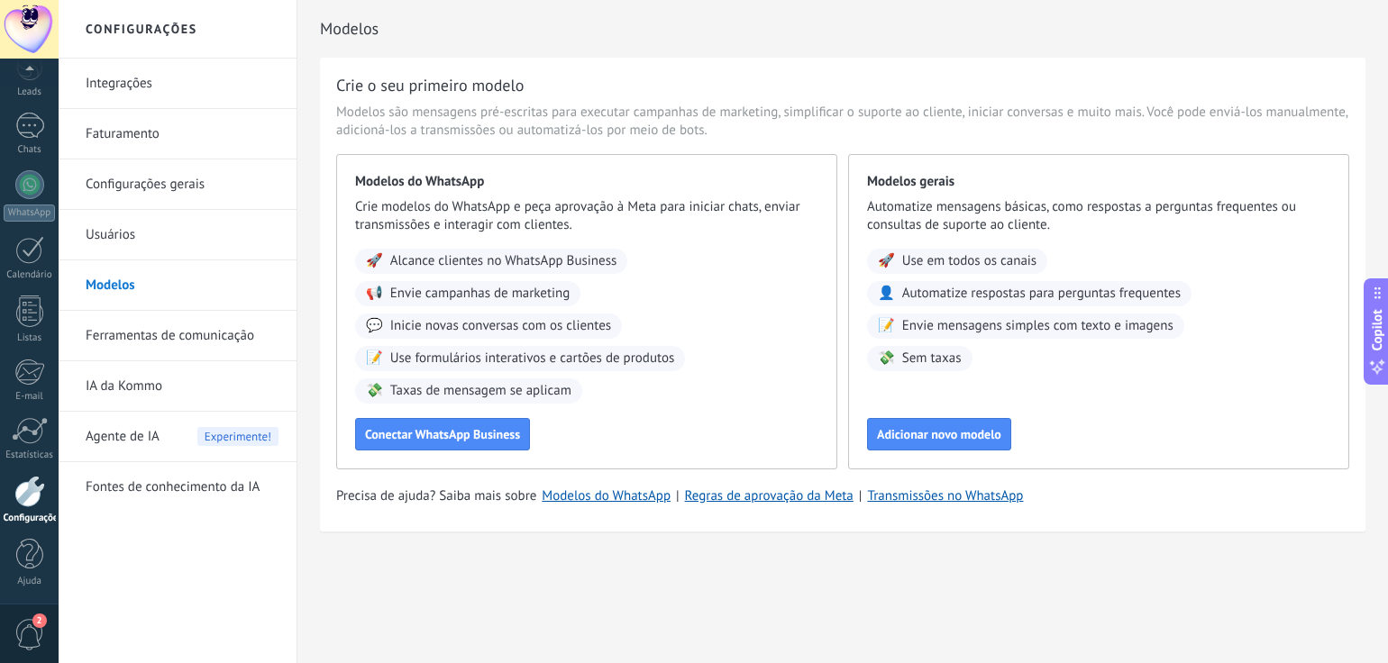
click at [469, 451] on div "Modelos do WhatsApp Crie modelos do WhatsApp e peça aprovação à Meta para inici…" at bounding box center [586, 311] width 501 height 315
click at [468, 438] on span "Conectar WhatsApp Business" at bounding box center [442, 434] width 155 height 13
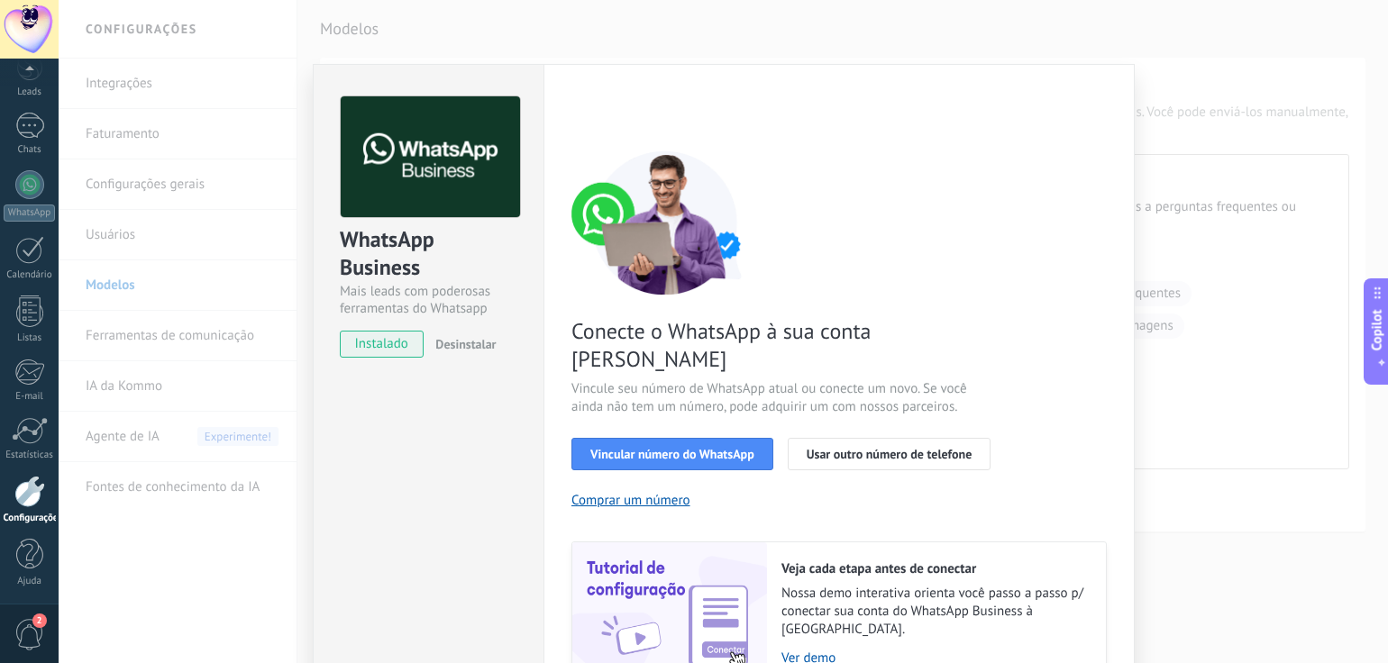
click at [1226, 66] on div "WhatsApp Business Mais leads com poderosas ferramentas do Whatsapp instalado De…" at bounding box center [723, 331] width 1329 height 663
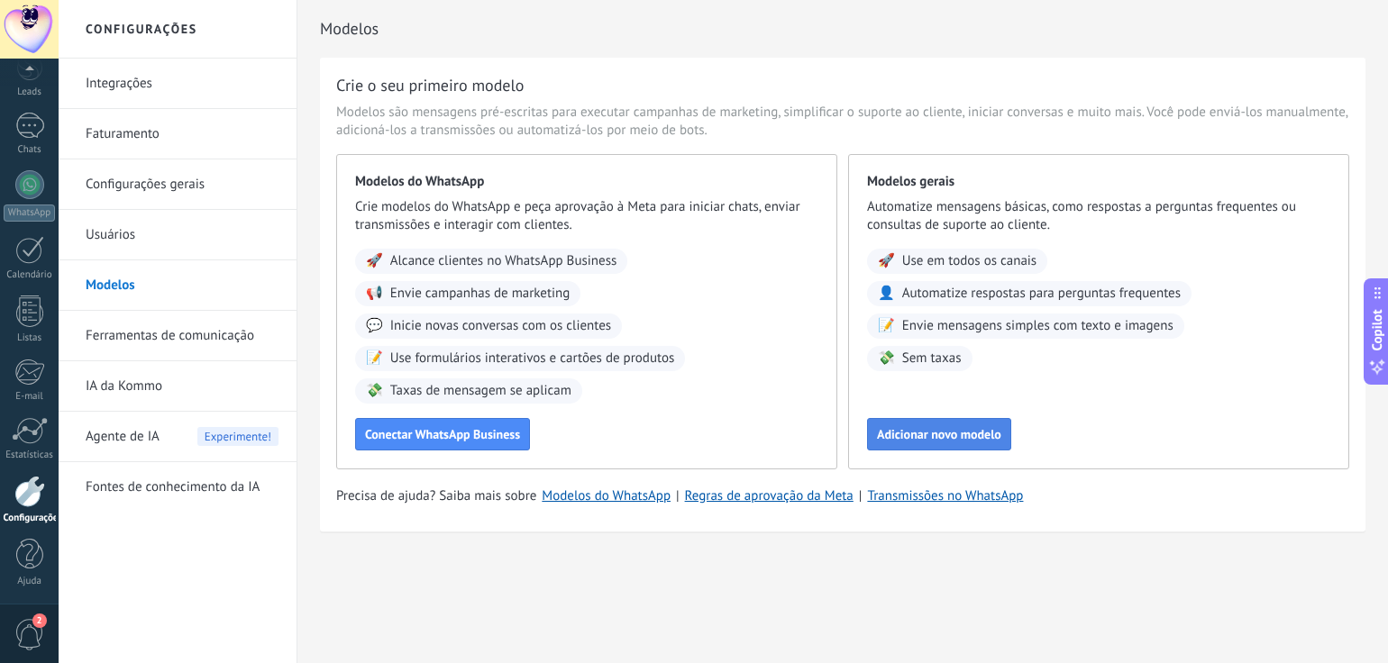
click at [946, 439] on span "Adicionar novo modelo" at bounding box center [939, 434] width 124 height 13
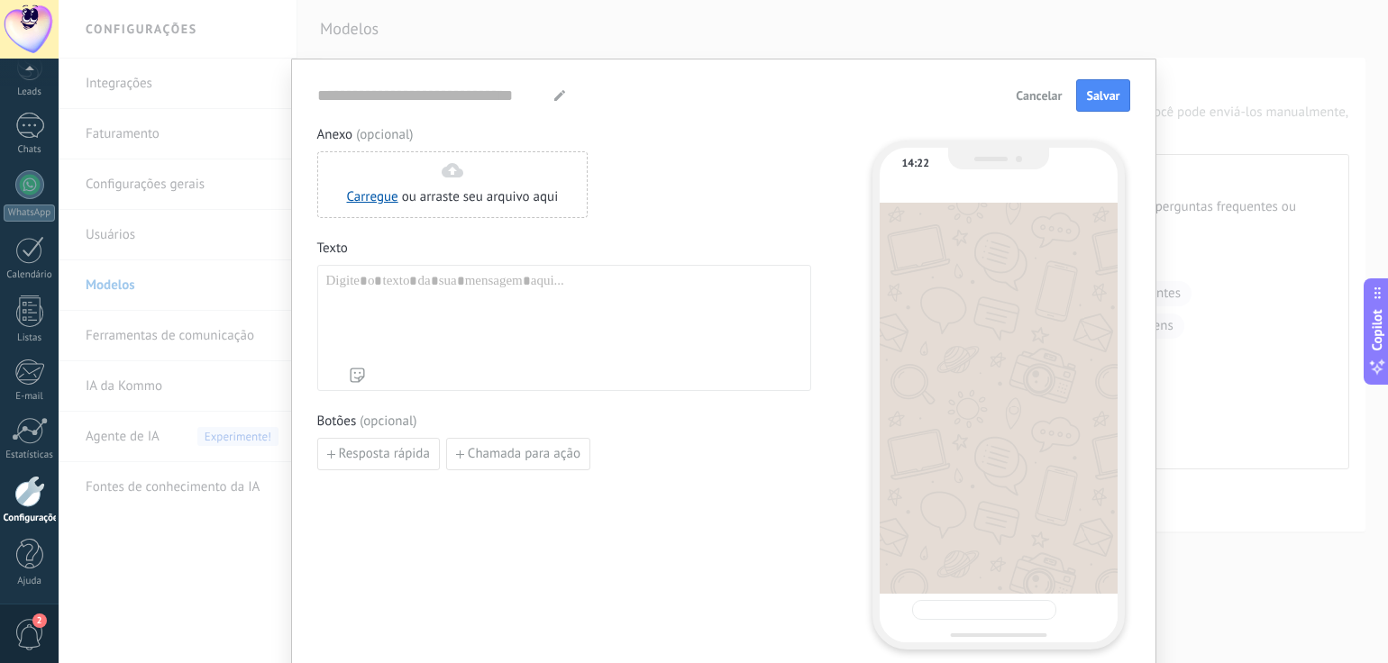
type input "**********"
click at [429, 291] on div at bounding box center [564, 316] width 476 height 86
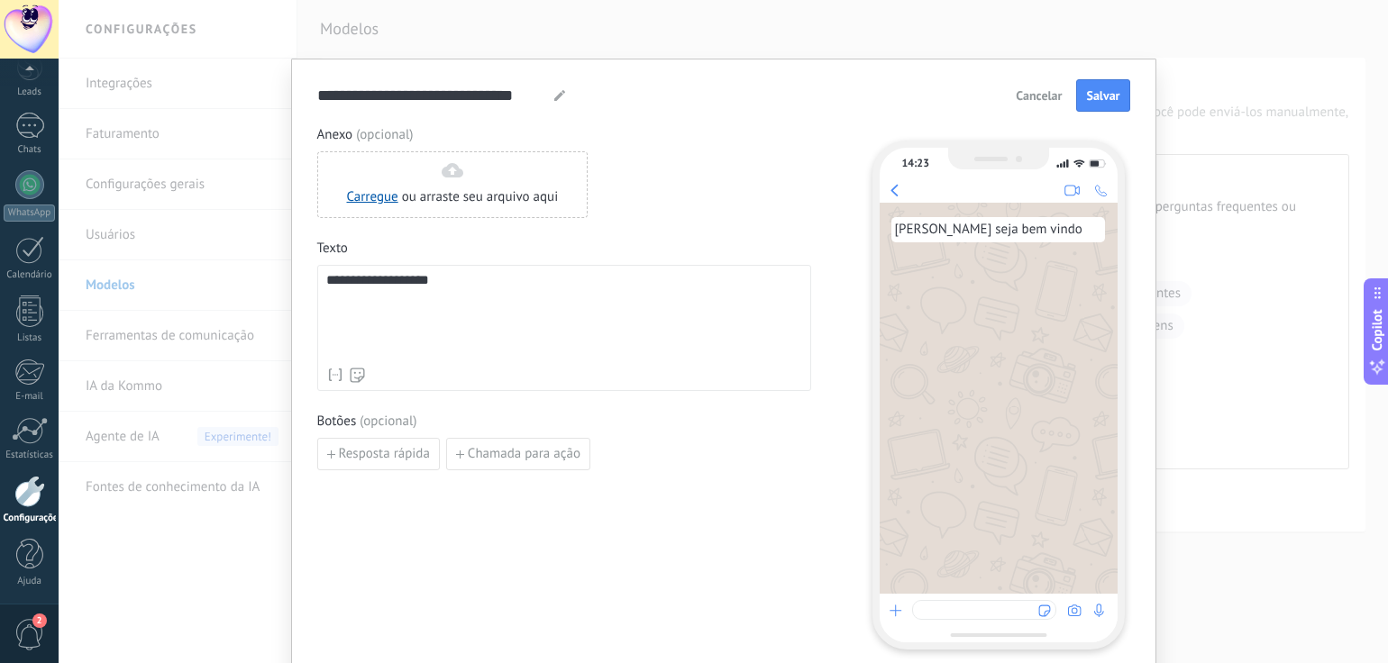
scroll to position [73, 0]
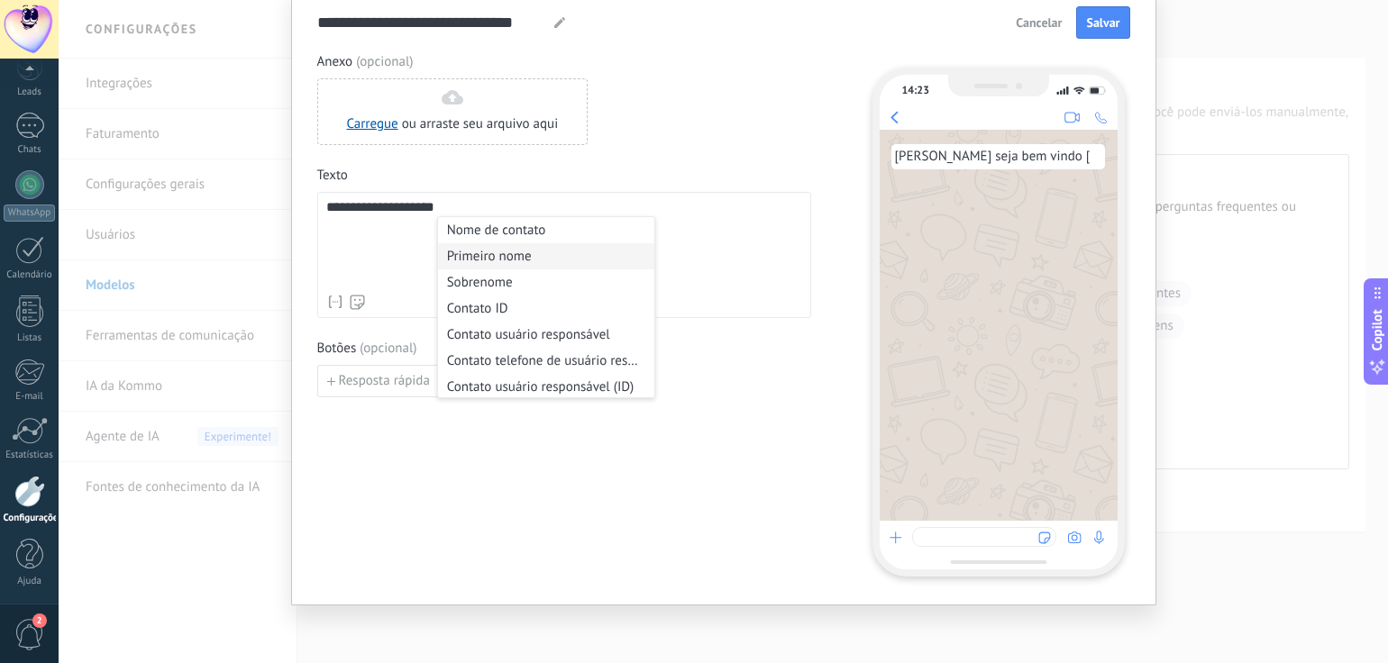
click at [490, 251] on li "Primeiro nome" at bounding box center [546, 256] width 216 height 26
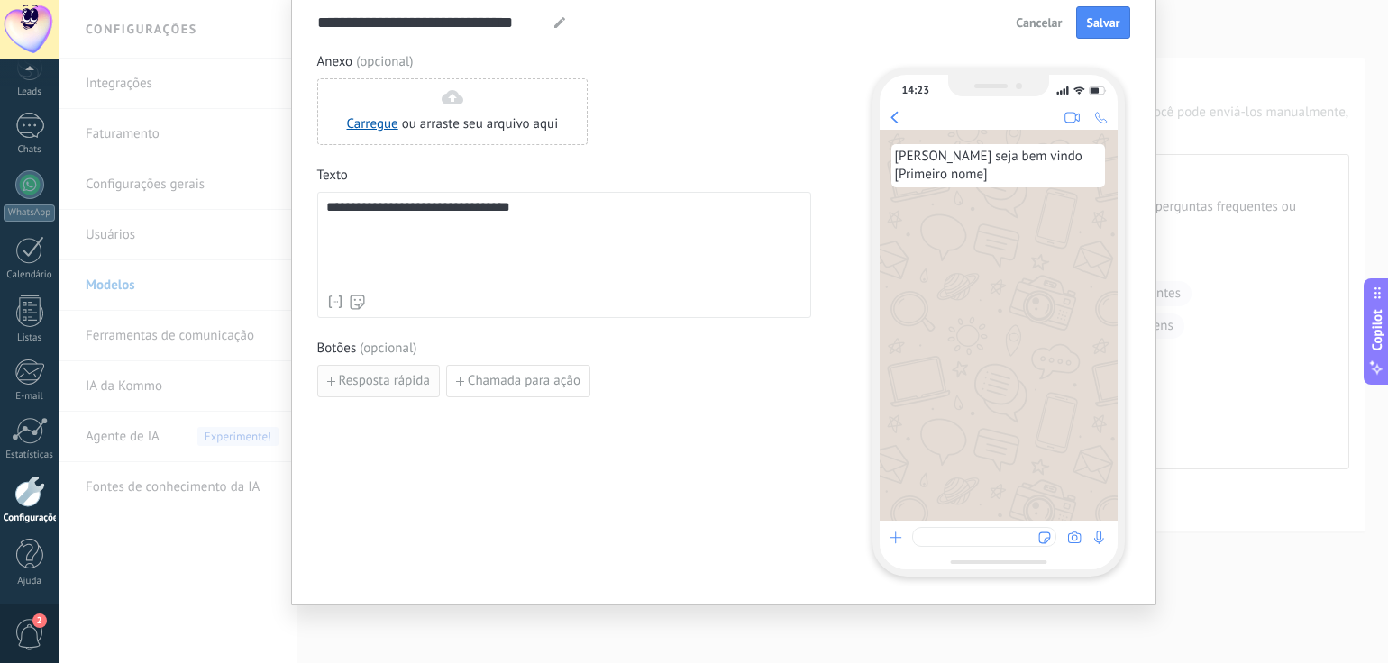
click at [378, 383] on span "Resposta rápida" at bounding box center [384, 381] width 91 height 13
click at [404, 388] on input at bounding box center [414, 380] width 192 height 29
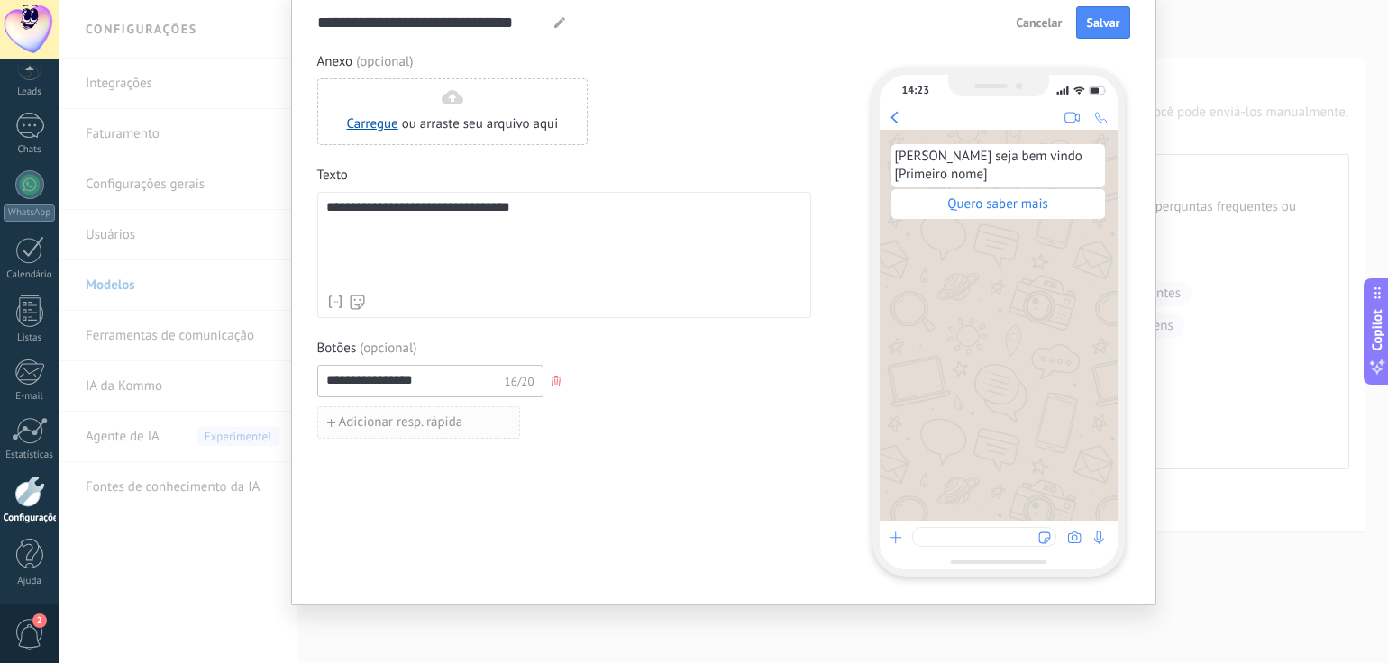
type input "**********"
click at [350, 431] on button "Adicionar resp. rápida" at bounding box center [418, 422] width 203 height 32
click at [374, 421] on input at bounding box center [414, 421] width 192 height 29
type input "**********"
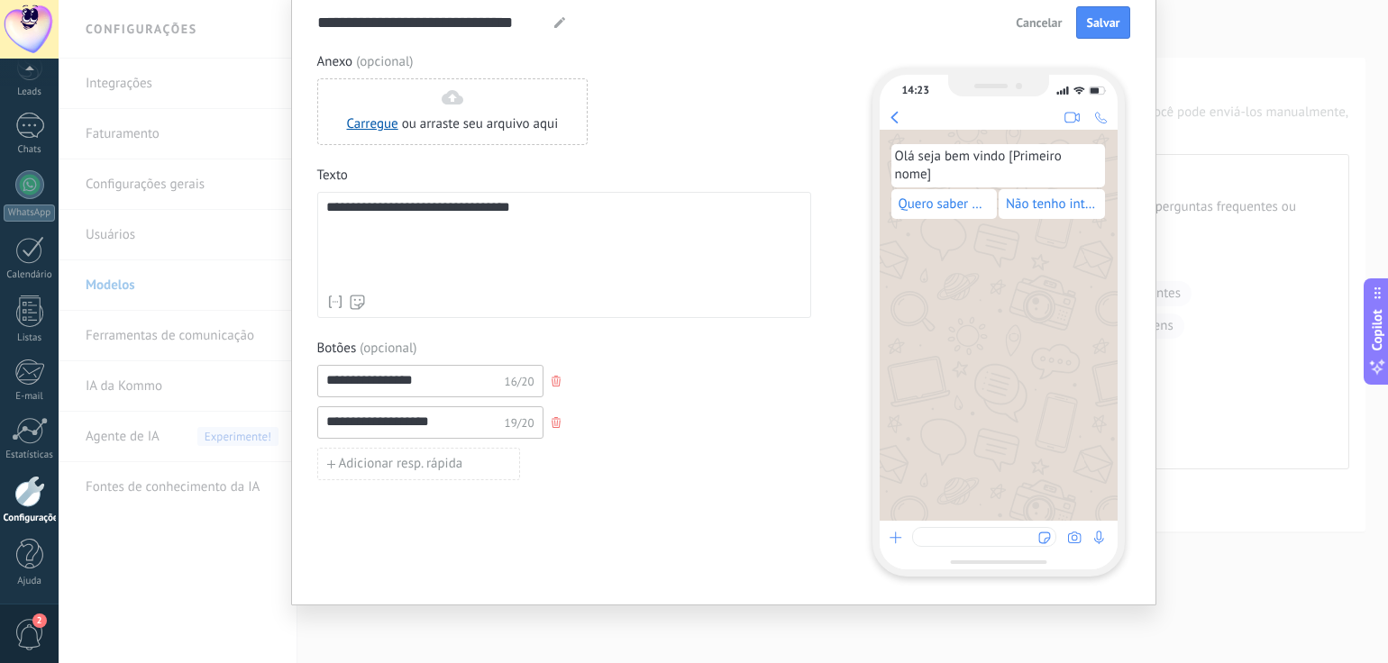
click at [675, 183] on div "**********" at bounding box center [564, 242] width 494 height 151
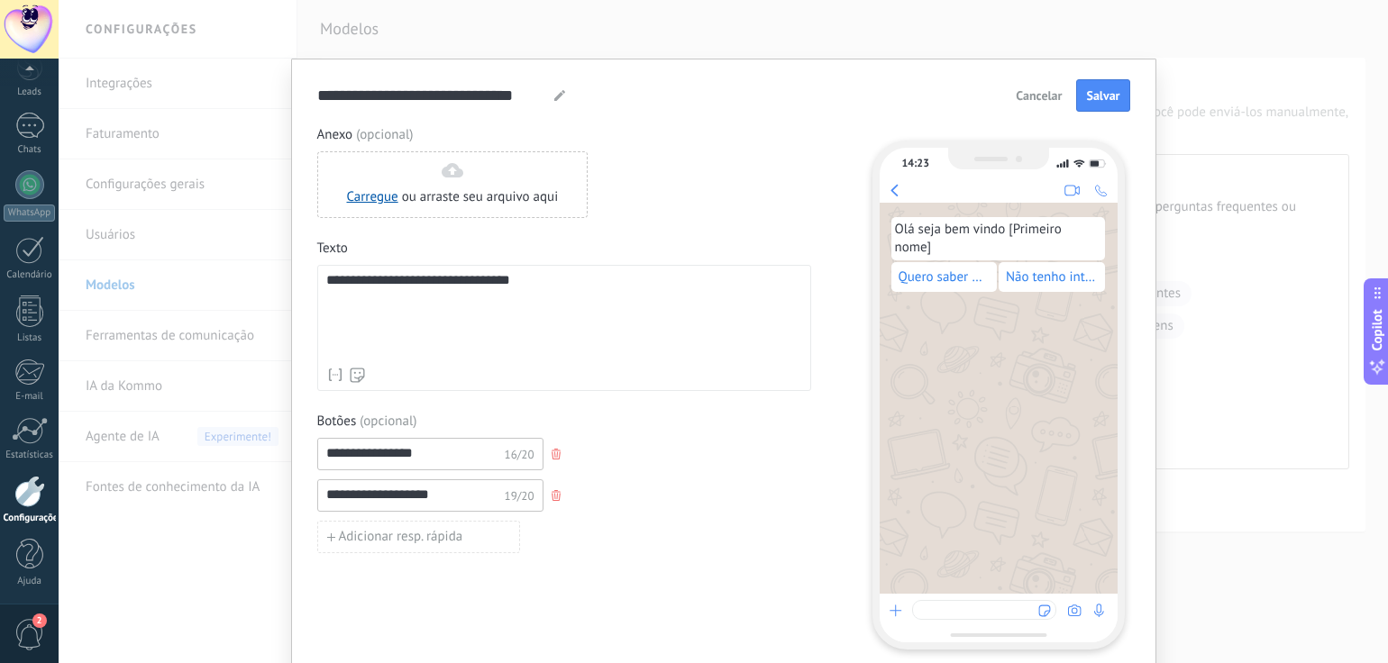
click at [548, 100] on div "**********" at bounding box center [442, 96] width 250 height 22
click at [1047, 96] on span "Cancelar" at bounding box center [1039, 95] width 46 height 13
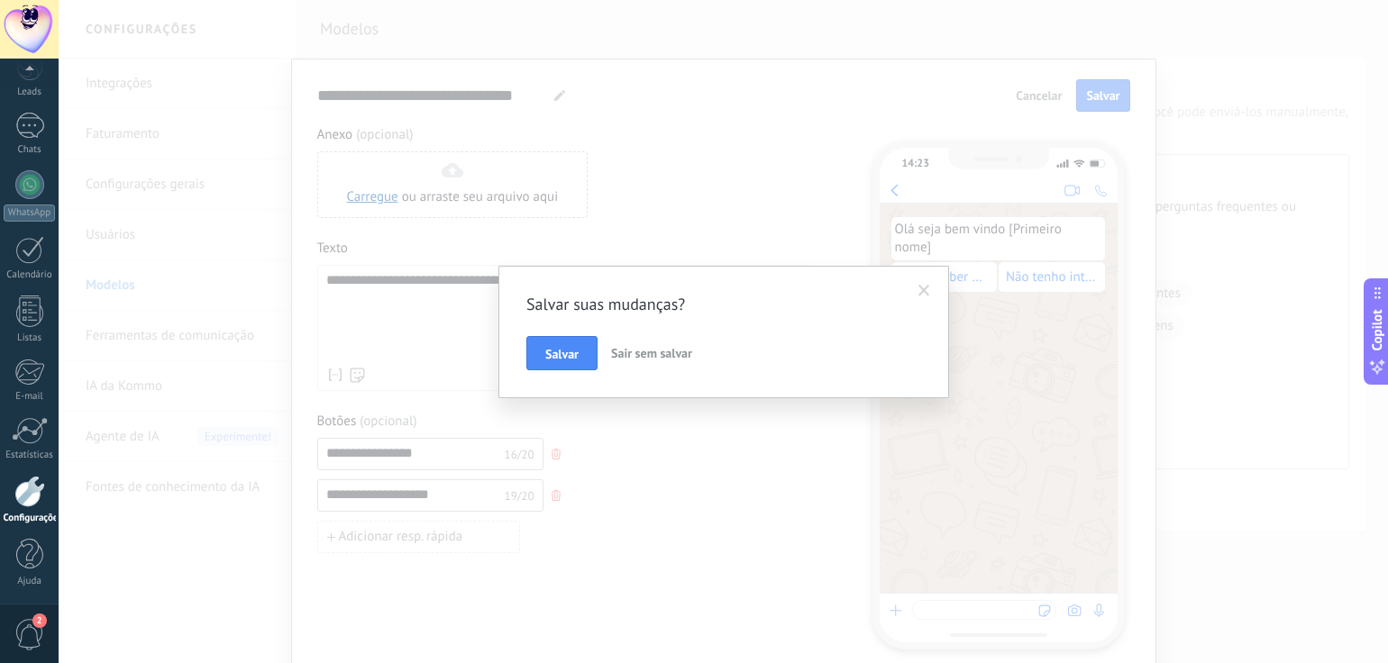
click at [660, 363] on button "Sair sem salvar" at bounding box center [652, 353] width 96 height 34
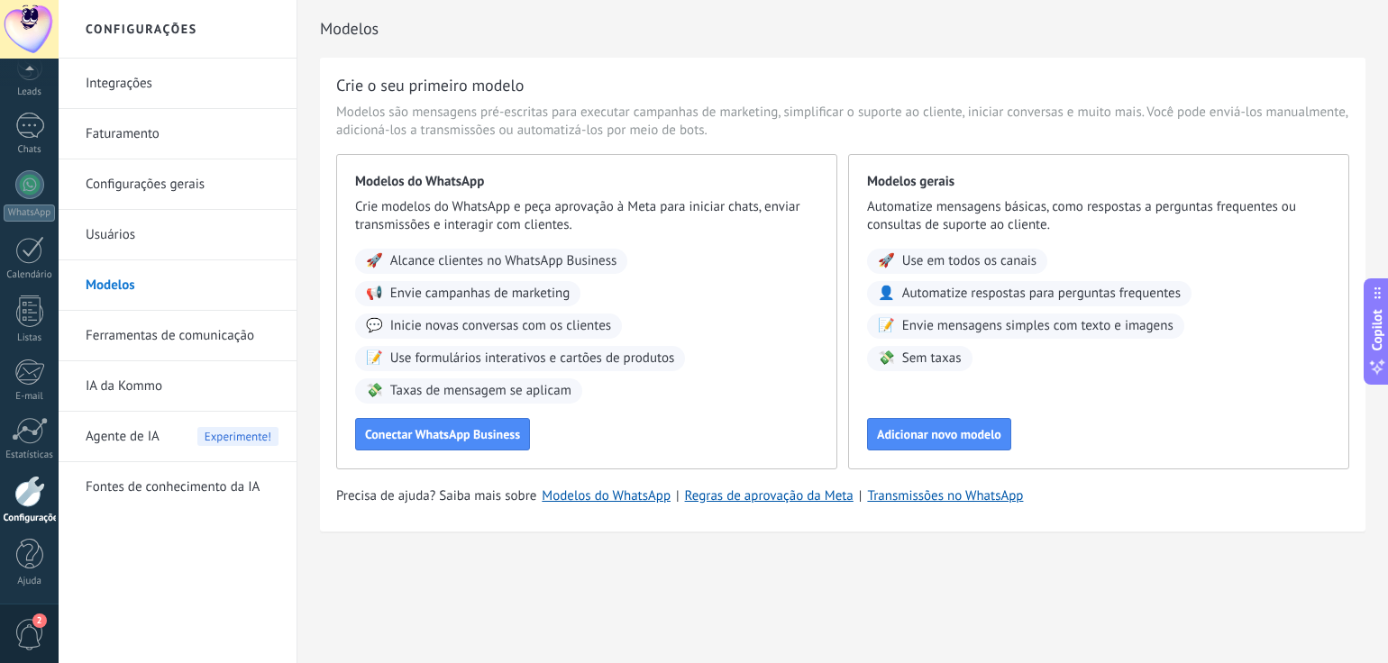
click at [193, 337] on link "Ferramentas de comunicação" at bounding box center [182, 336] width 193 height 50
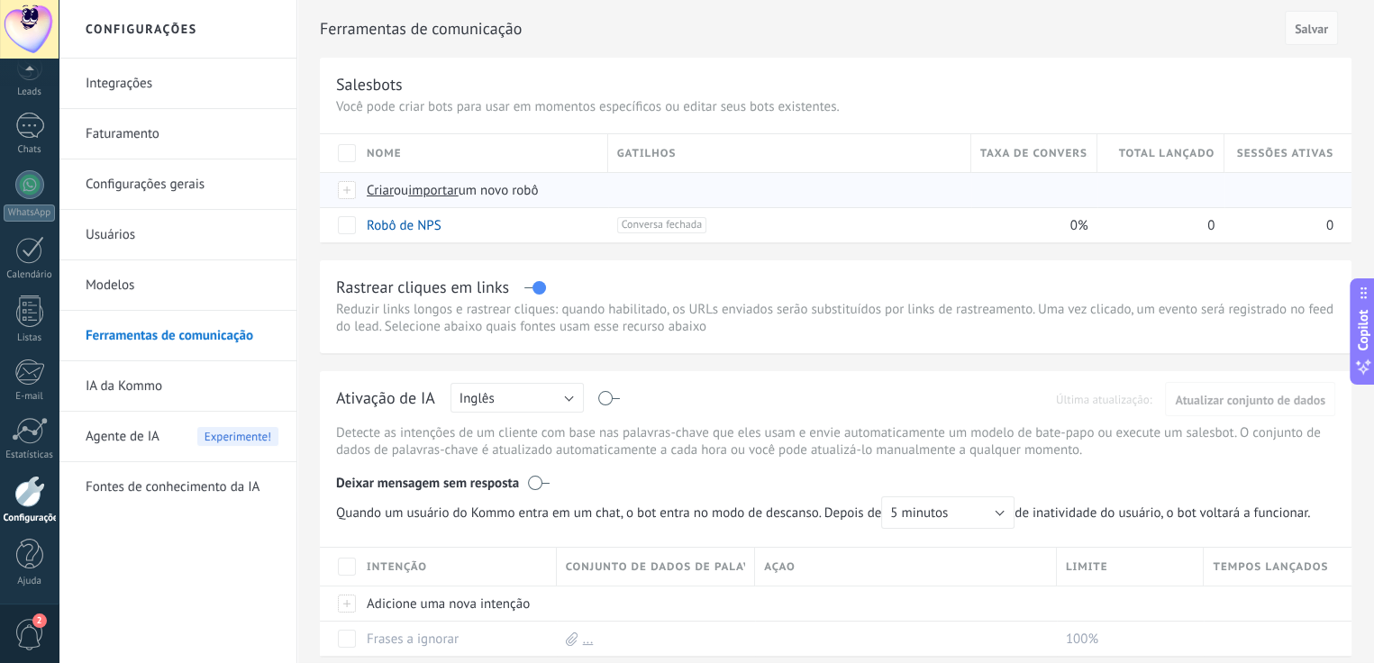
click at [380, 193] on span "Criar" at bounding box center [380, 190] width 27 height 17
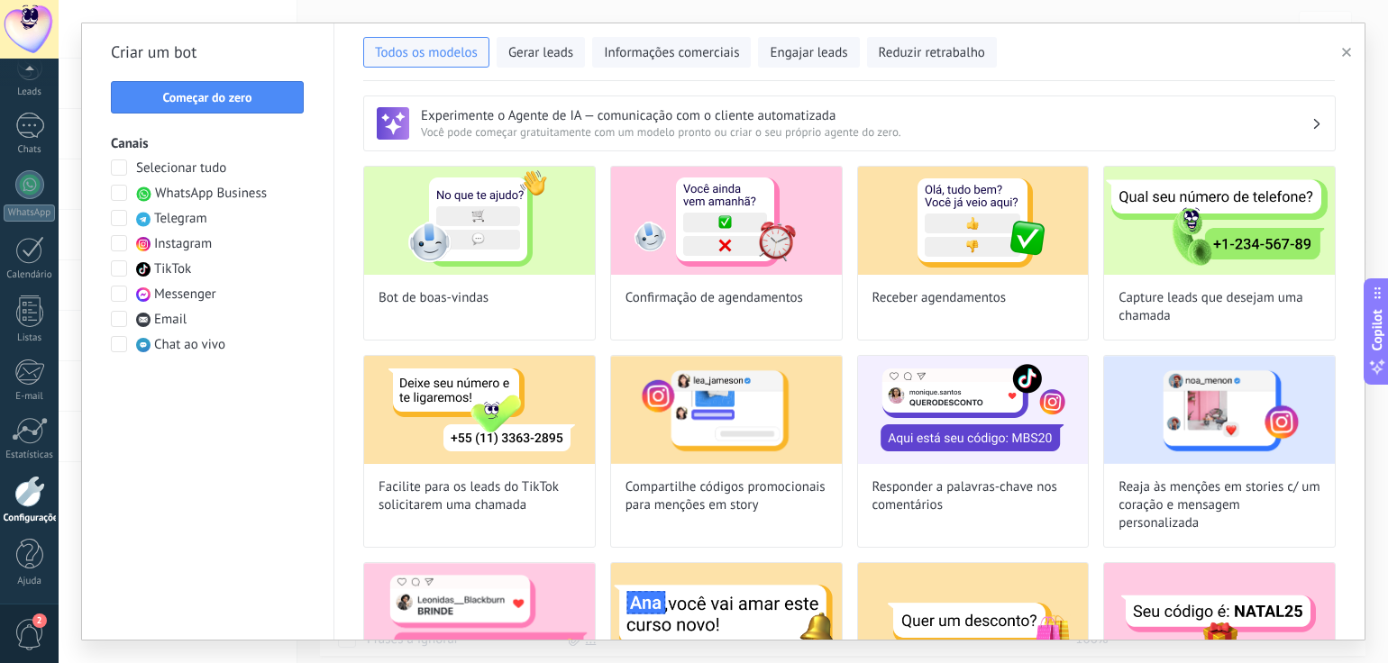
click at [121, 245] on span at bounding box center [119, 243] width 16 height 16
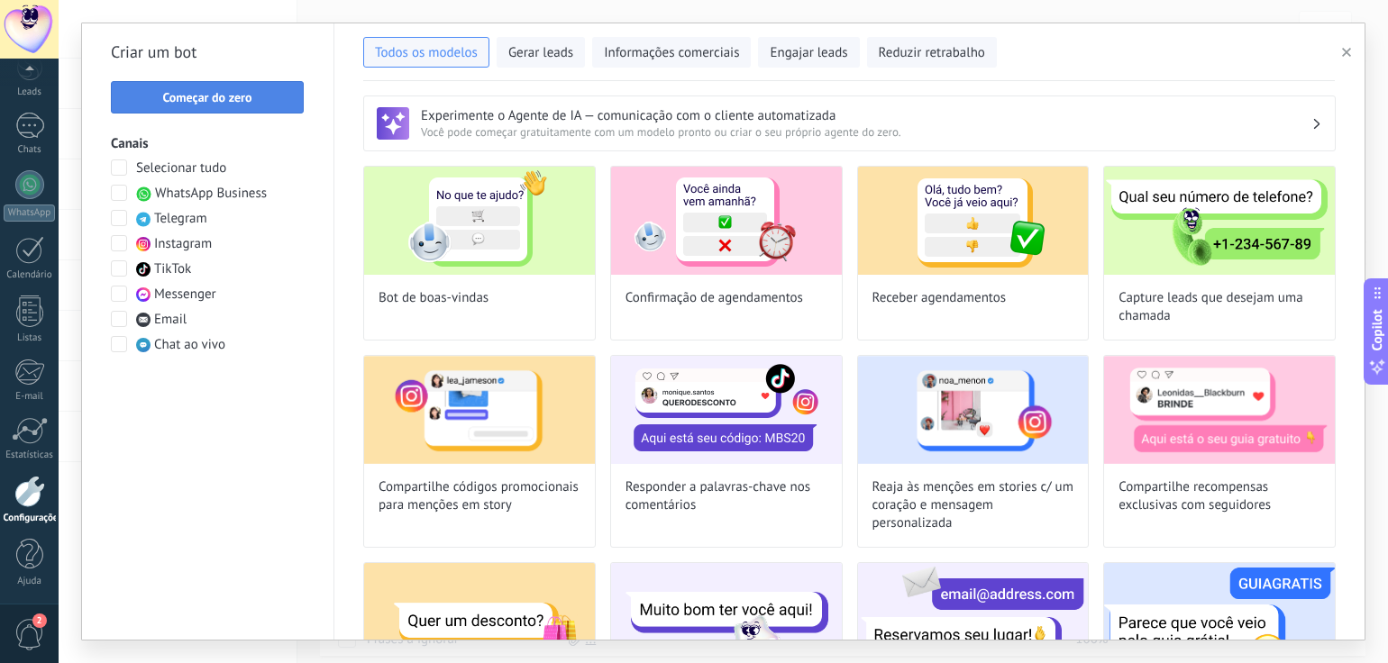
click at [213, 96] on span "Começar do zero" at bounding box center [206, 97] width 89 height 13
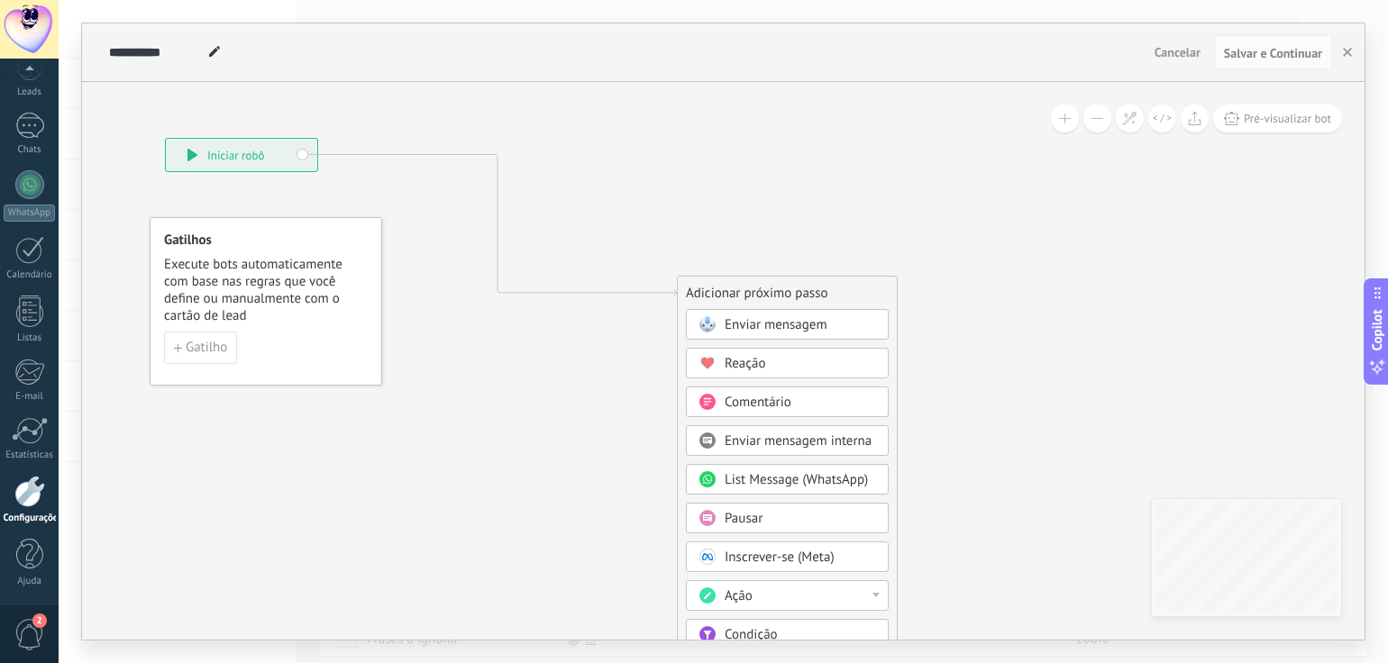
drag, startPoint x: 510, startPoint y: 226, endPoint x: 210, endPoint y: 150, distance: 309.7
click at [210, 150] on div "**********" at bounding box center [241, 155] width 151 height 32
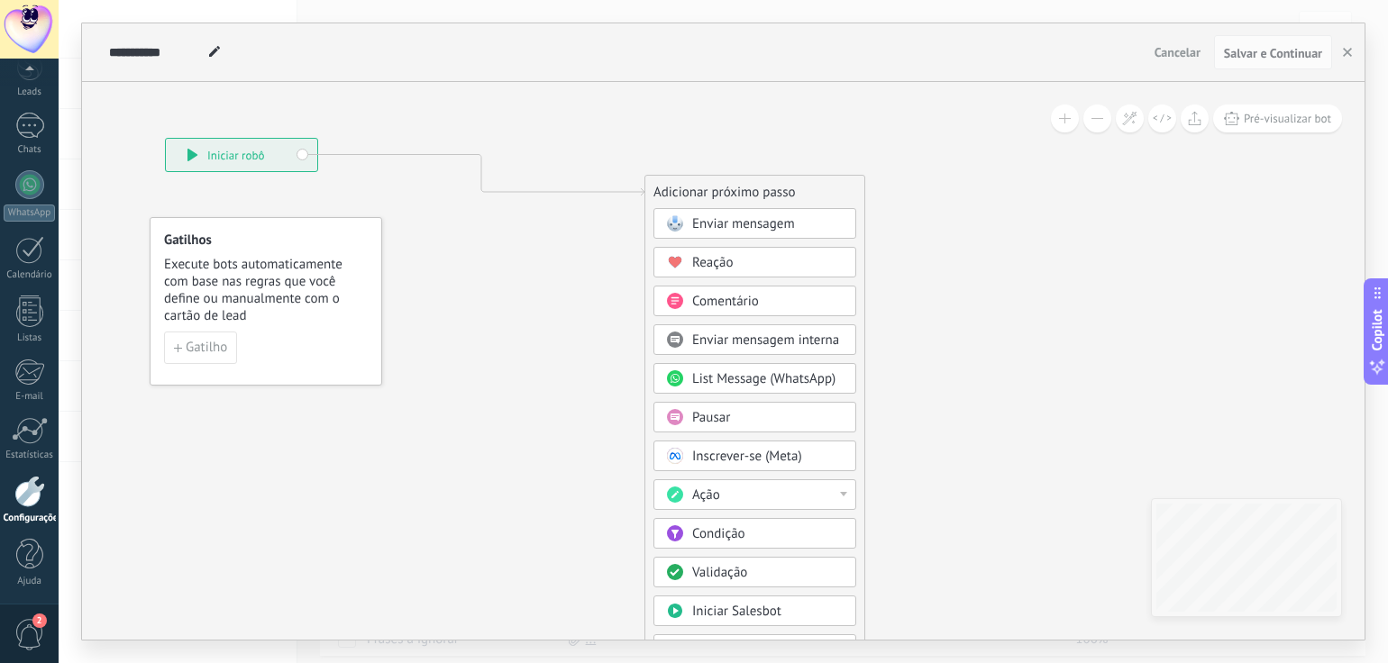
drag, startPoint x: 730, startPoint y: 291, endPoint x: 699, endPoint y: 205, distance: 90.9
click at [696, 190] on div "Adicionar próximo passo" at bounding box center [754, 193] width 219 height 30
click at [735, 222] on span "Enviar mensagem" at bounding box center [741, 223] width 103 height 17
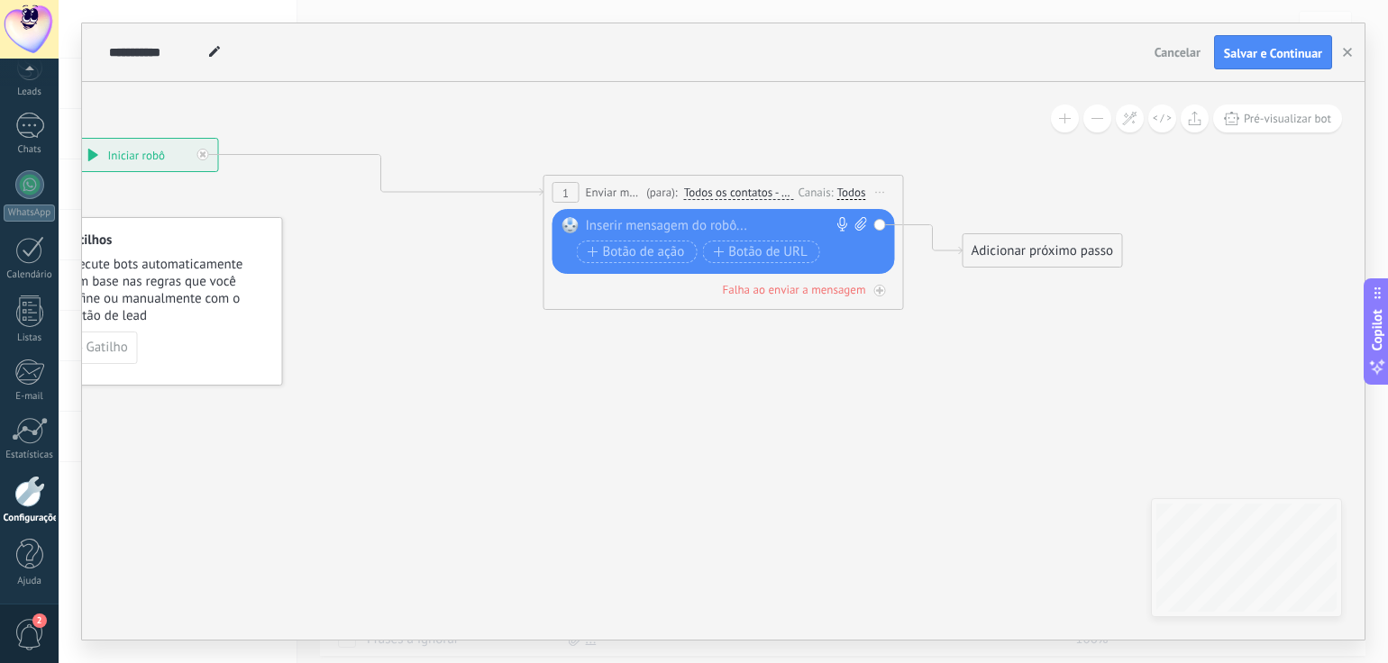
click at [680, 225] on div at bounding box center [720, 226] width 268 height 18
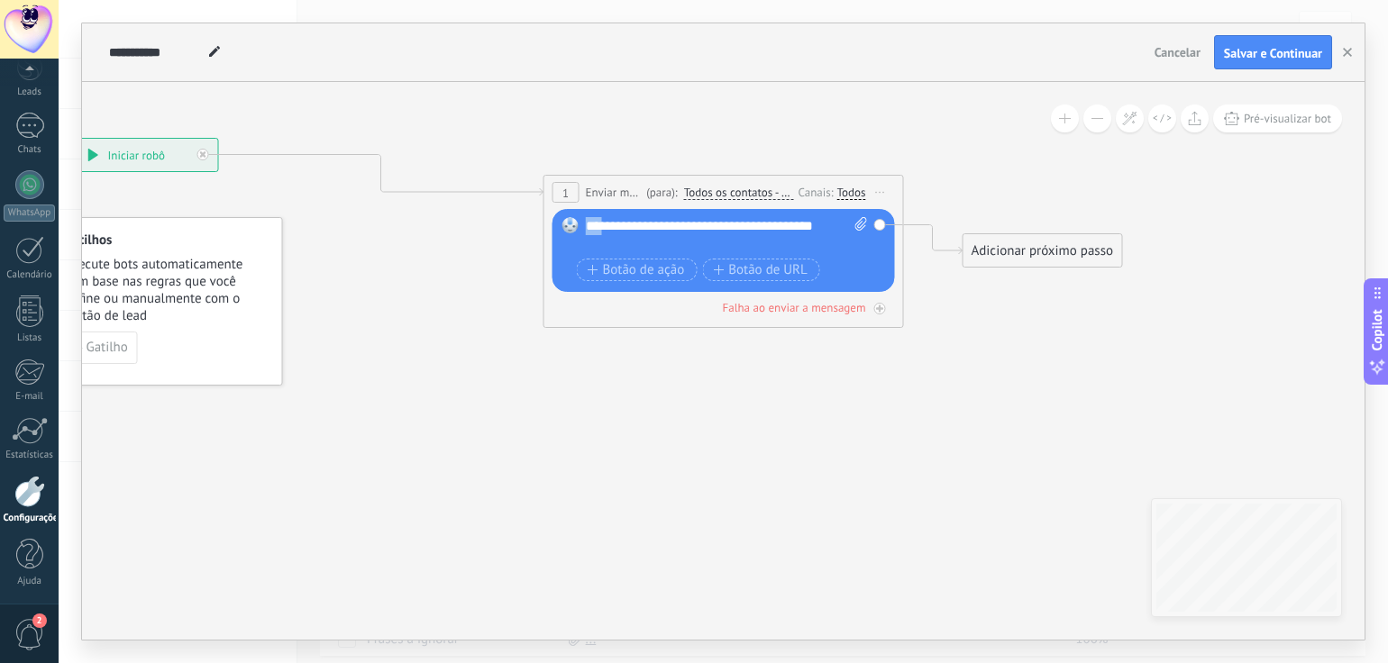
drag, startPoint x: 595, startPoint y: 223, endPoint x: 587, endPoint y: 230, distance: 10.9
click at [586, 233] on div "**********" at bounding box center [727, 235] width 283 height 36
click at [594, 228] on div "**********" at bounding box center [727, 235] width 283 height 36
click at [778, 230] on div "**********" at bounding box center [727, 235] width 283 height 36
click at [699, 374] on icon at bounding box center [563, 211] width 1896 height 1048
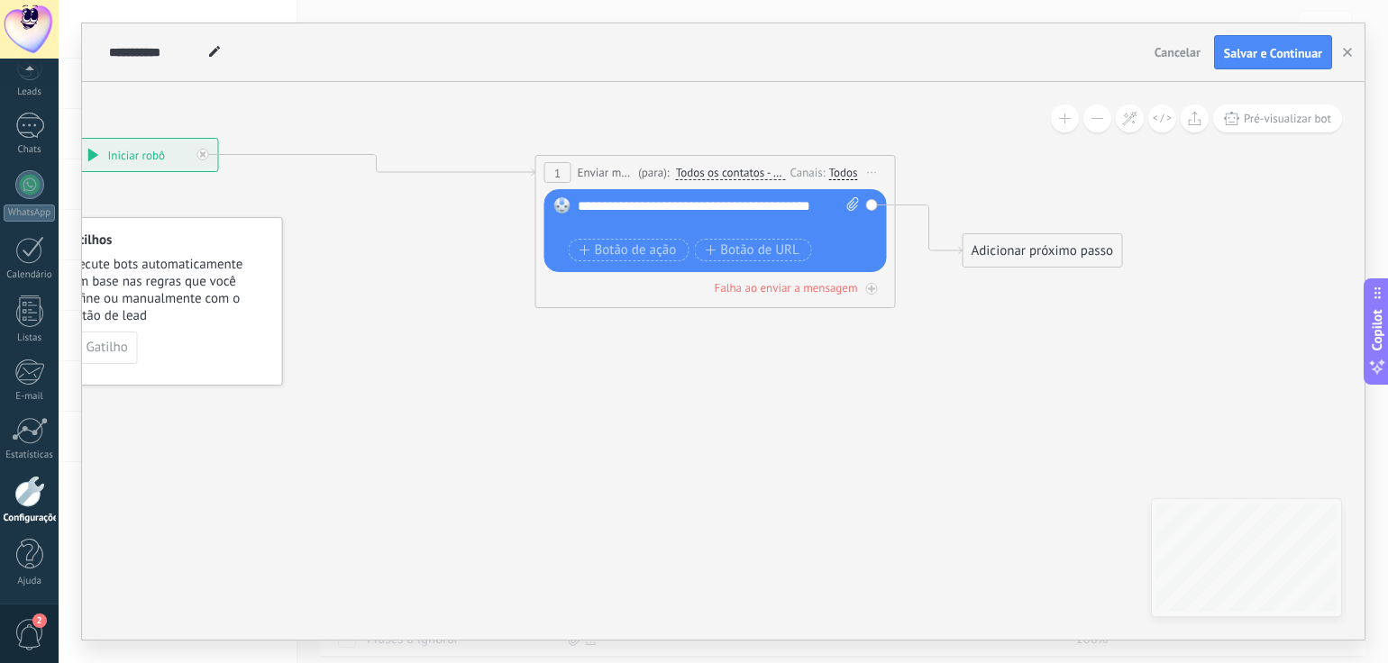
drag, startPoint x: 740, startPoint y: 184, endPoint x: 732, endPoint y: 165, distance: 20.6
click at [732, 165] on div "(para): Todos os contatos - canais selecionados Todos os contatos - canais sele…" at bounding box center [708, 172] width 151 height 17
click at [829, 170] on div "Todos" at bounding box center [843, 173] width 29 height 14
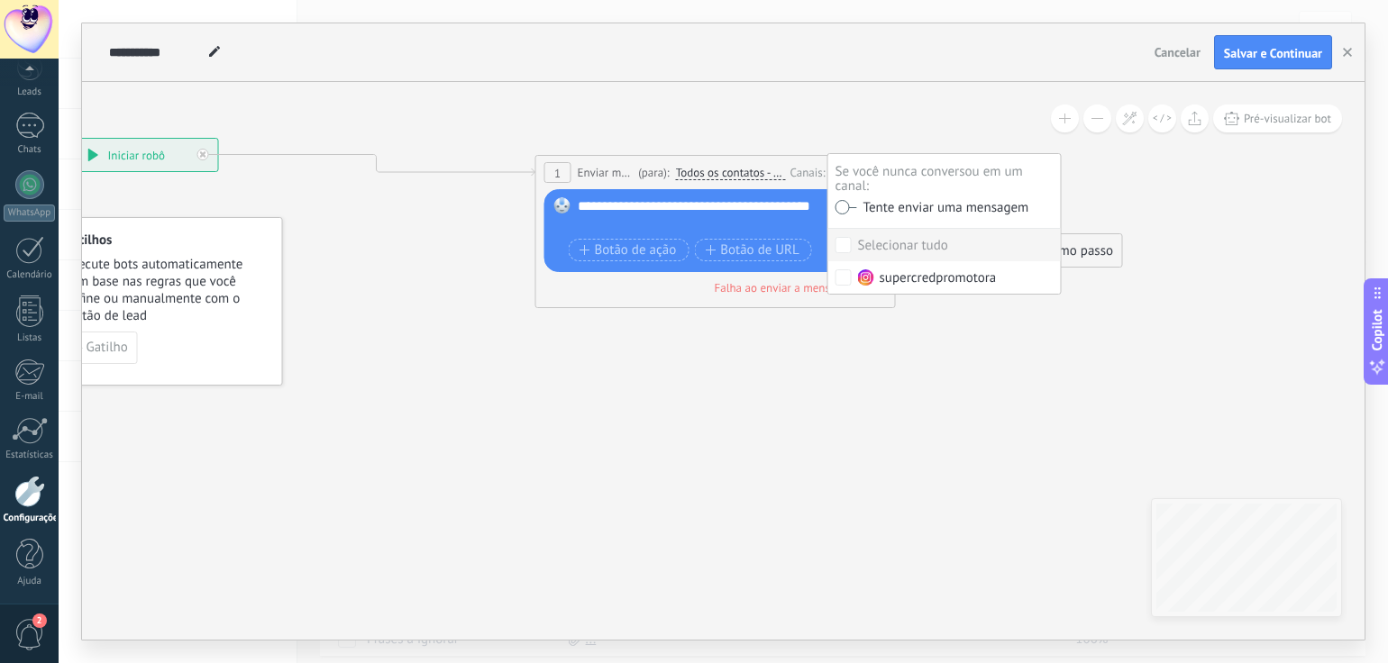
click at [840, 206] on label at bounding box center [846, 207] width 22 height 13
click at [867, 396] on icon at bounding box center [563, 225] width 1896 height 1076
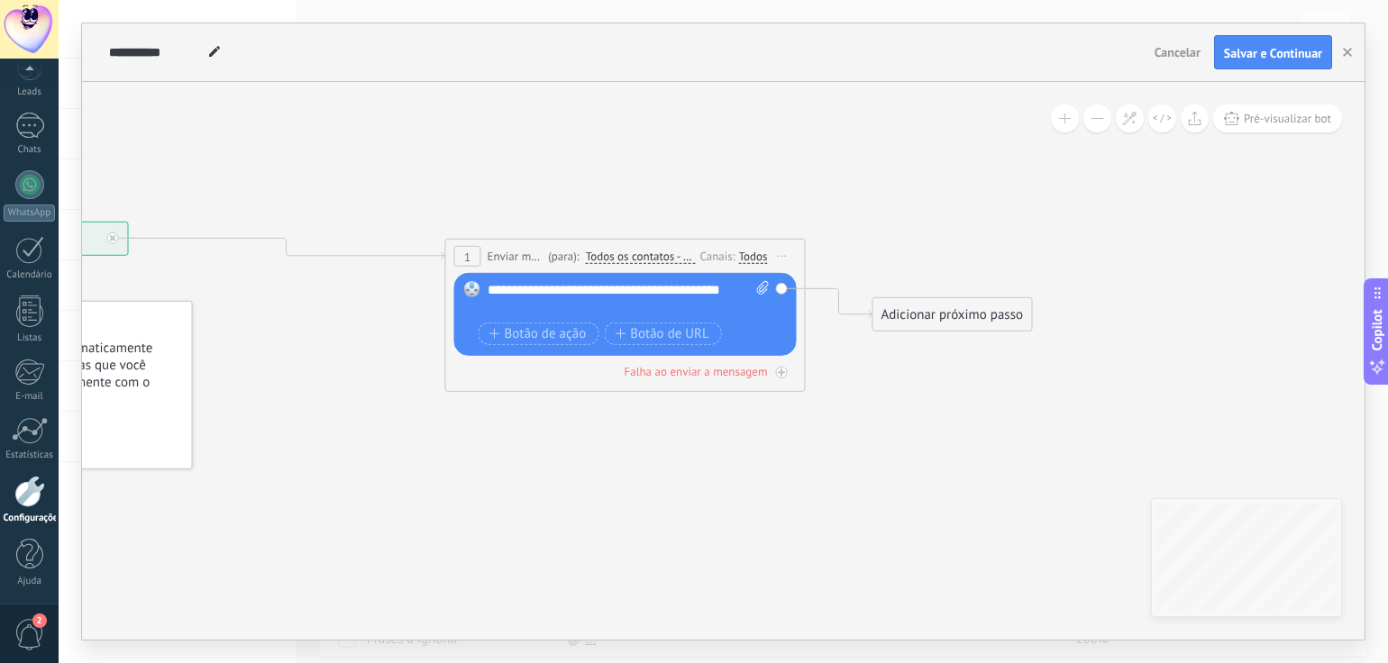
drag, startPoint x: 915, startPoint y: 436, endPoint x: 812, endPoint y: 379, distance: 117.4
click at [914, 434] on icon at bounding box center [473, 309] width 1896 height 1076
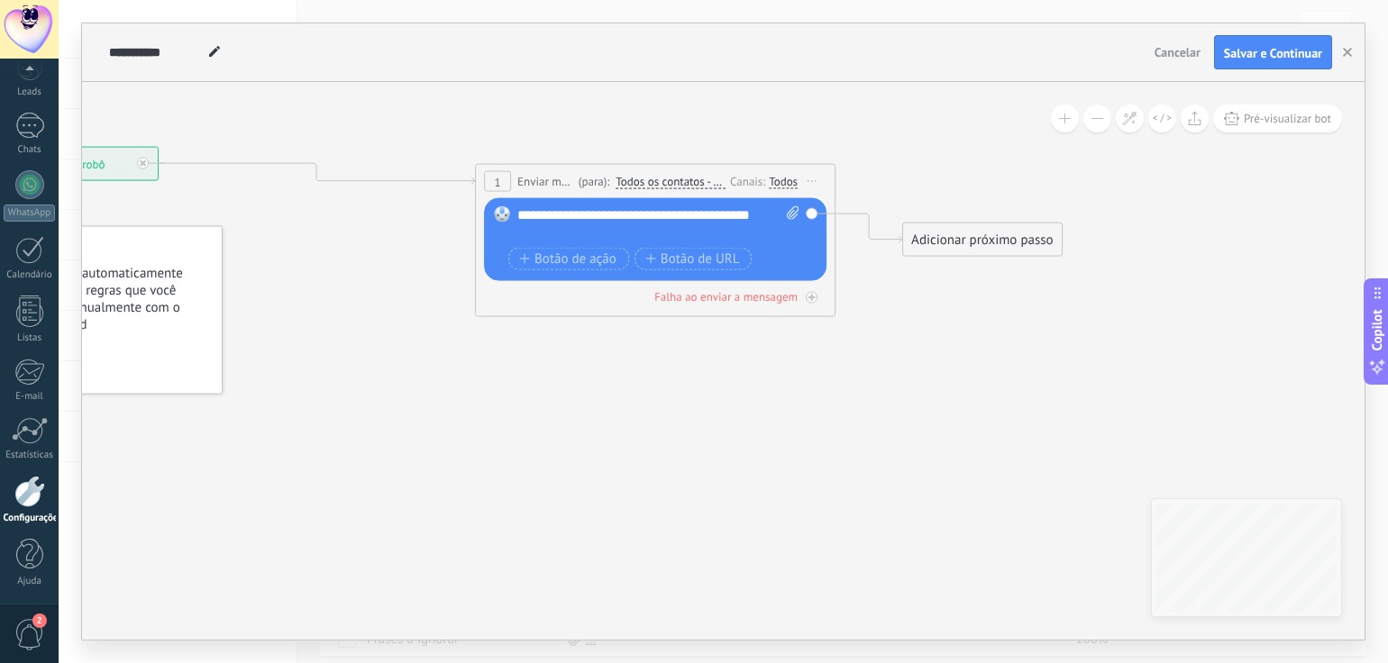
drag, startPoint x: 820, startPoint y: 490, endPoint x: 667, endPoint y: 273, distance: 265.8
click at [854, 412] on icon at bounding box center [503, 234] width 1896 height 1076
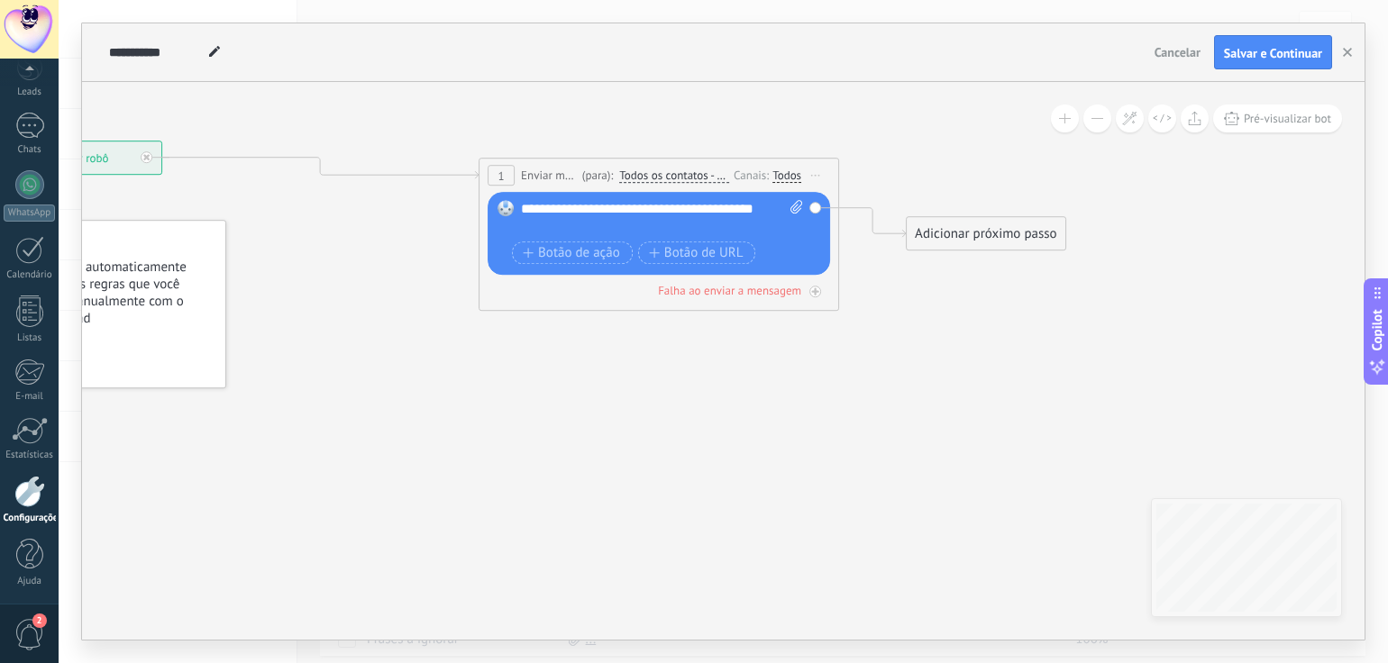
click at [699, 214] on div "**********" at bounding box center [662, 218] width 283 height 36
click at [720, 218] on div "**********" at bounding box center [662, 218] width 283 height 36
click at [720, 212] on div "**********" at bounding box center [662, 218] width 283 height 36
click at [771, 335] on icon at bounding box center [506, 228] width 1896 height 1076
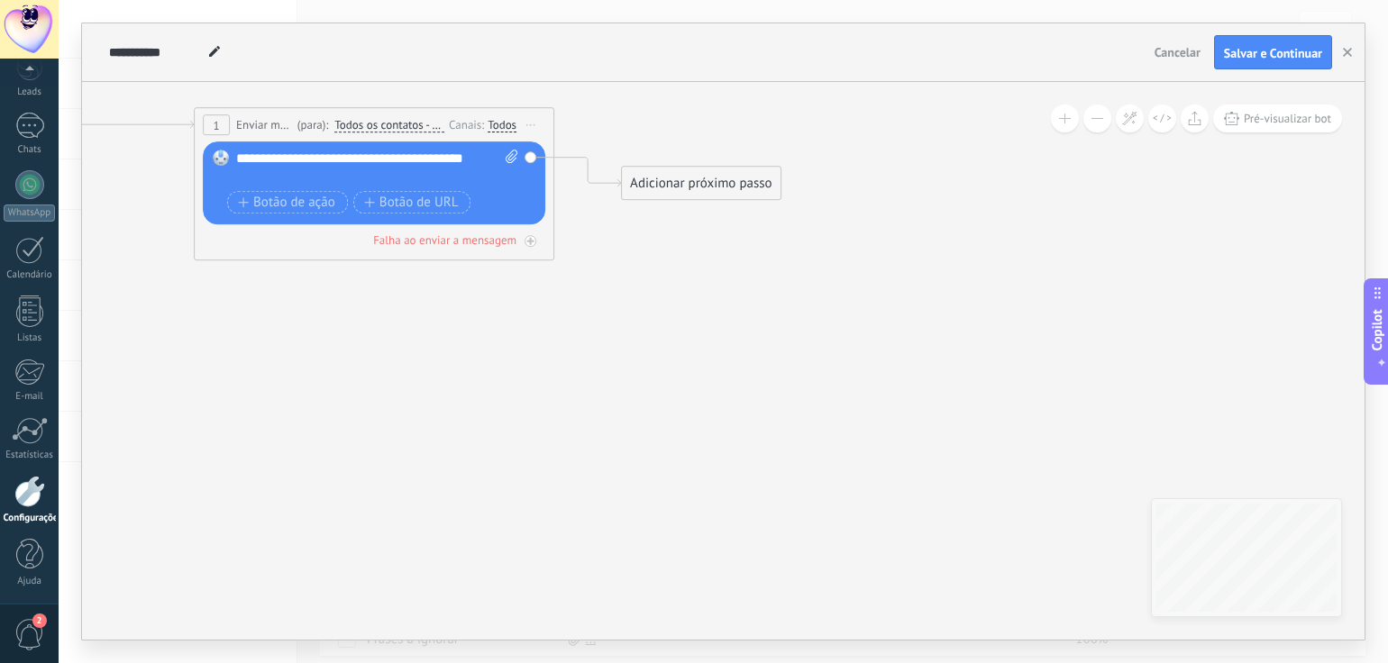
drag, startPoint x: 889, startPoint y: 351, endPoint x: 604, endPoint y: 300, distance: 289.2
click at [604, 300] on icon at bounding box center [222, 178] width 1896 height 1076
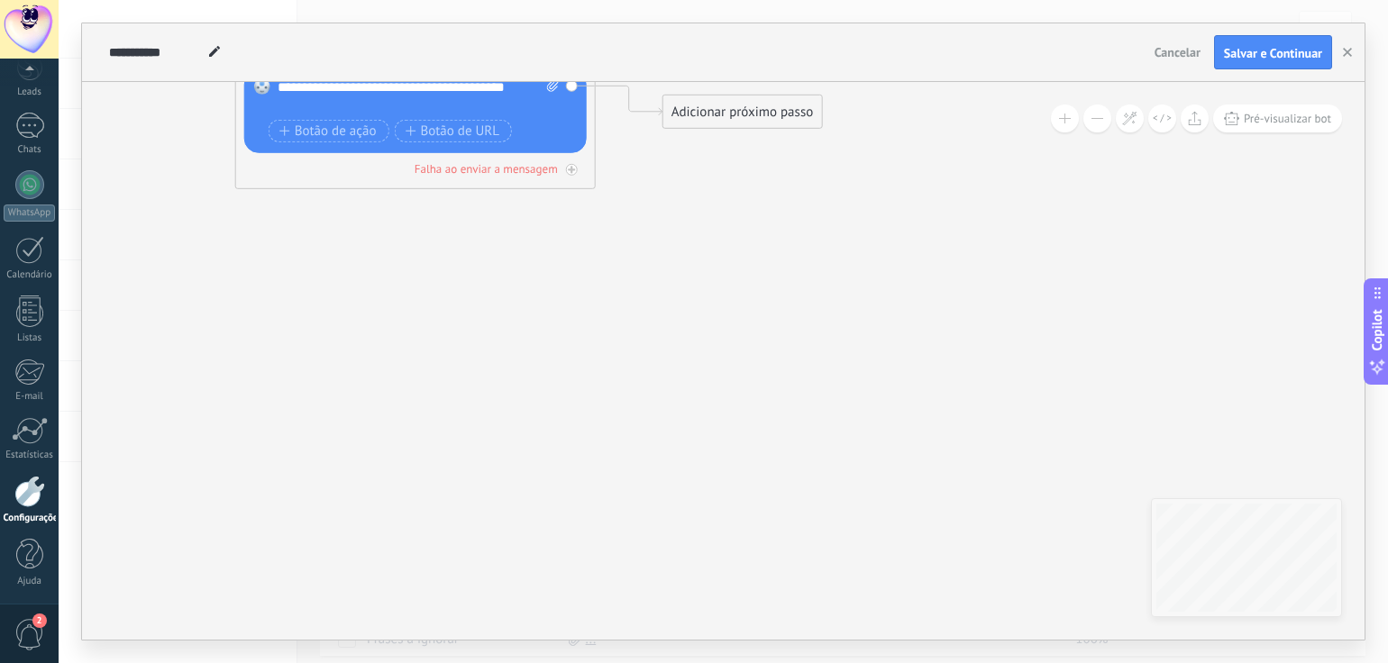
drag, startPoint x: 458, startPoint y: 450, endPoint x: 504, endPoint y: 368, distance: 94.0
click at [501, 369] on icon at bounding box center [263, 106] width 1896 height 1076
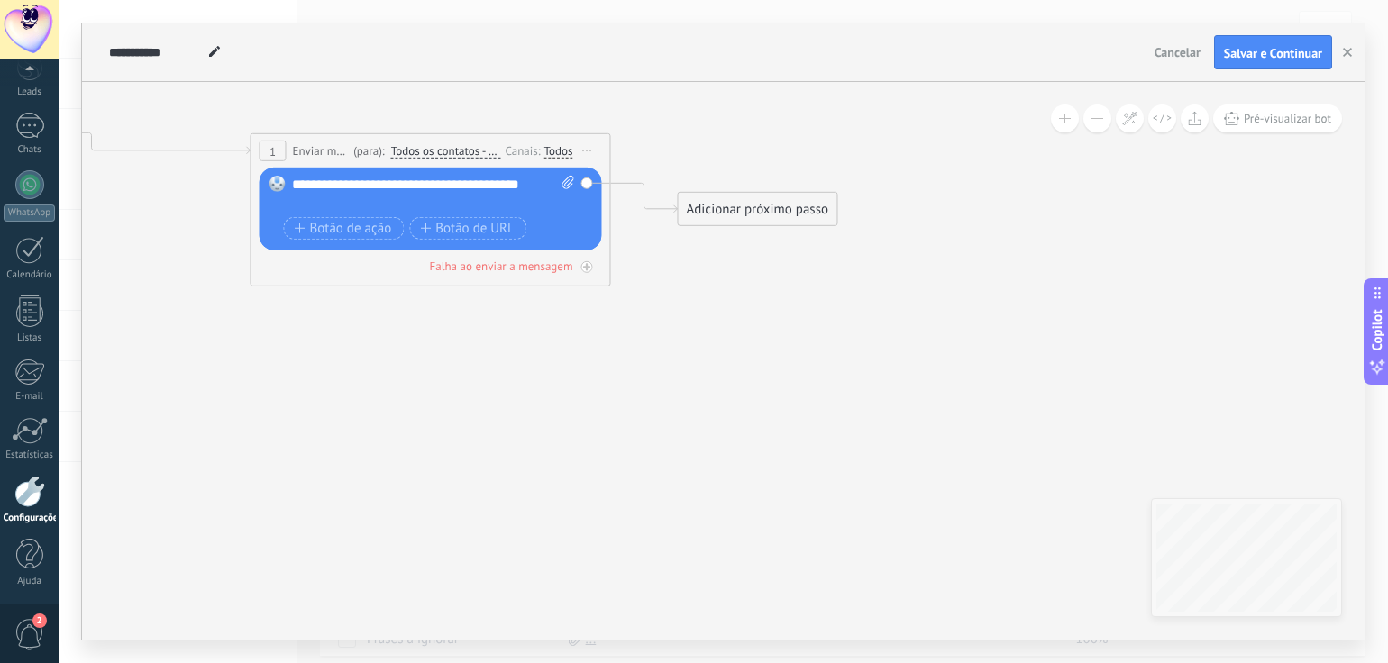
drag, startPoint x: 682, startPoint y: 308, endPoint x: 690, endPoint y: 341, distance: 33.4
click at [690, 341] on icon at bounding box center [278, 204] width 1896 height 1076
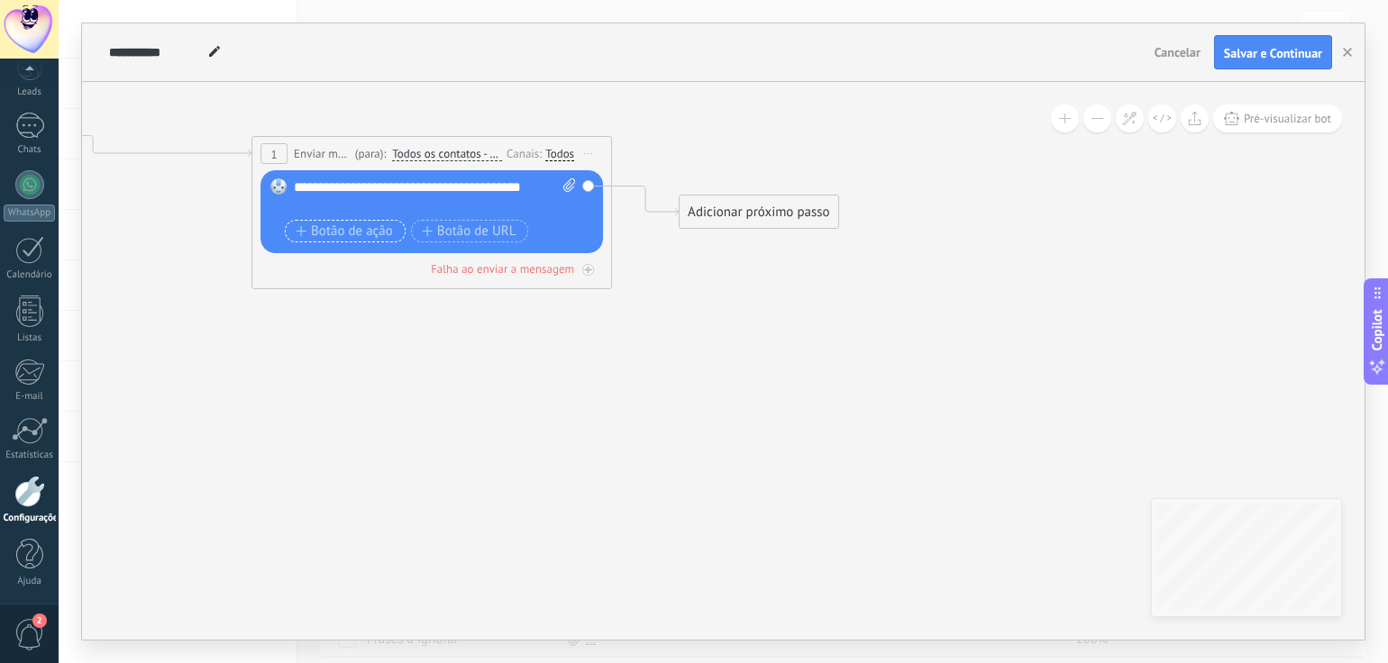
click at [338, 226] on span "Botão de ação" at bounding box center [344, 231] width 97 height 14
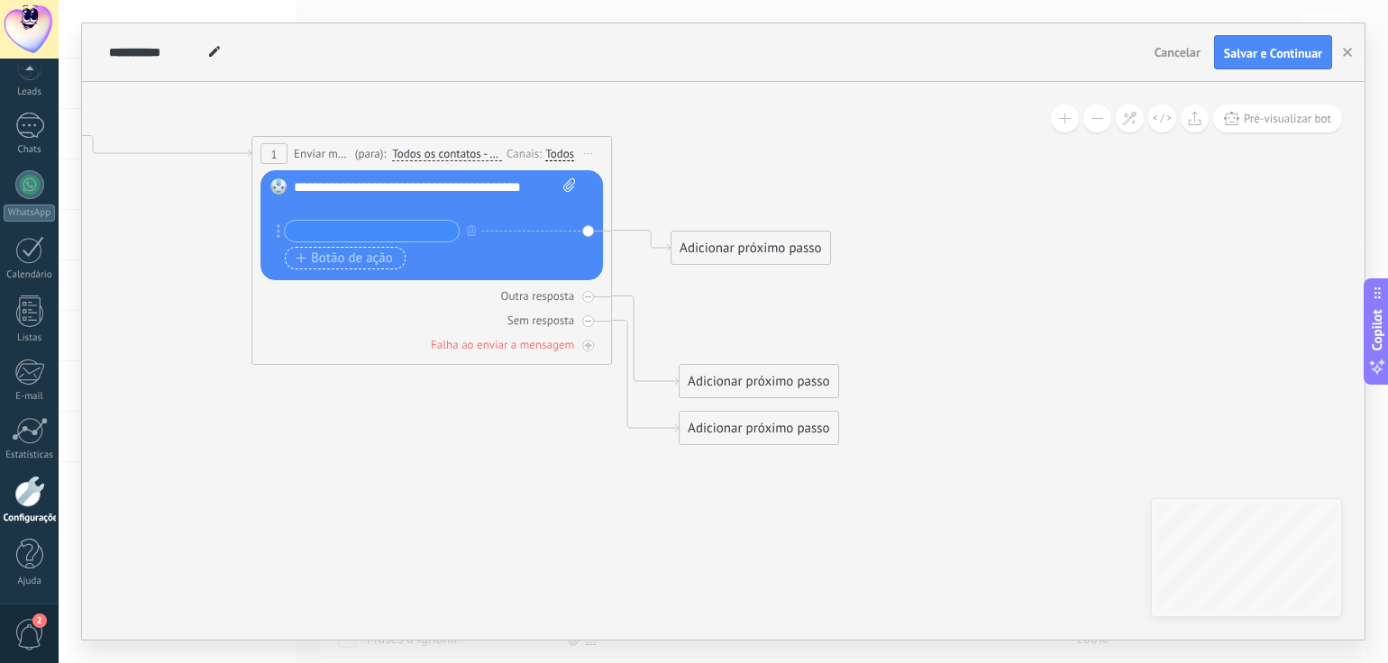
click at [334, 264] on span "Botão de ação" at bounding box center [344, 258] width 97 height 14
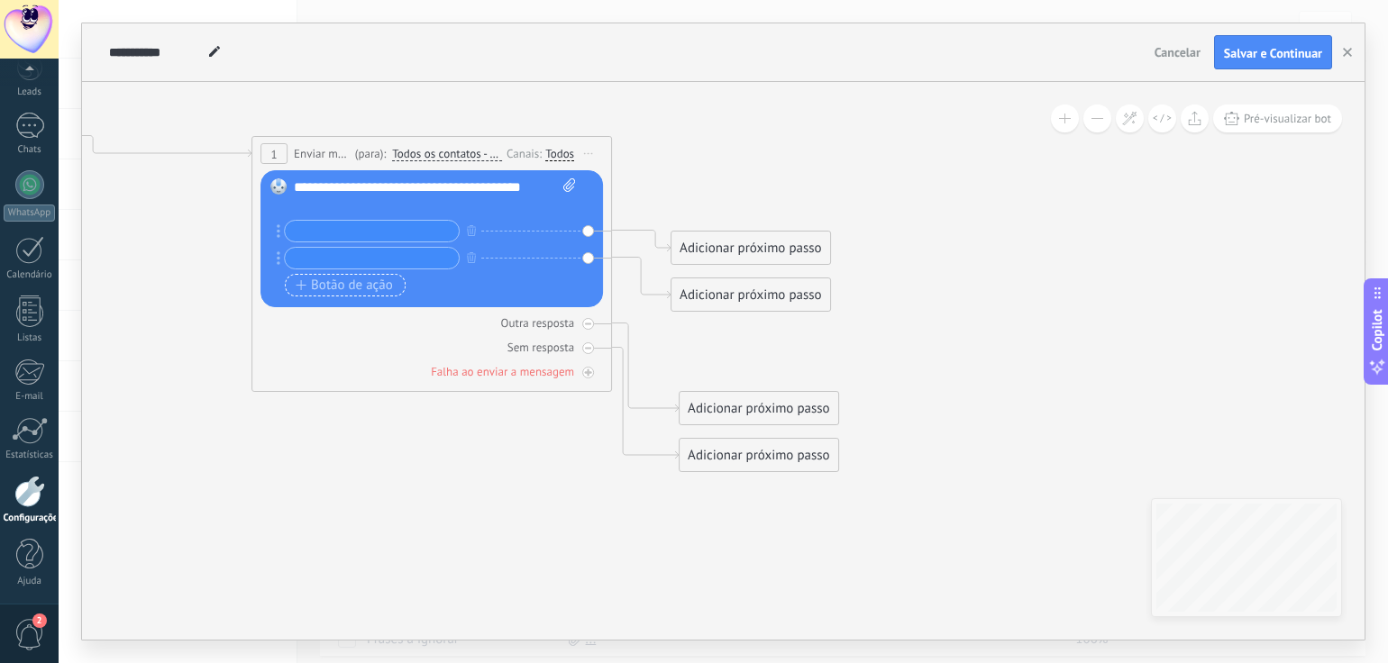
click at [313, 287] on span "Botão de ação" at bounding box center [344, 285] width 97 height 14
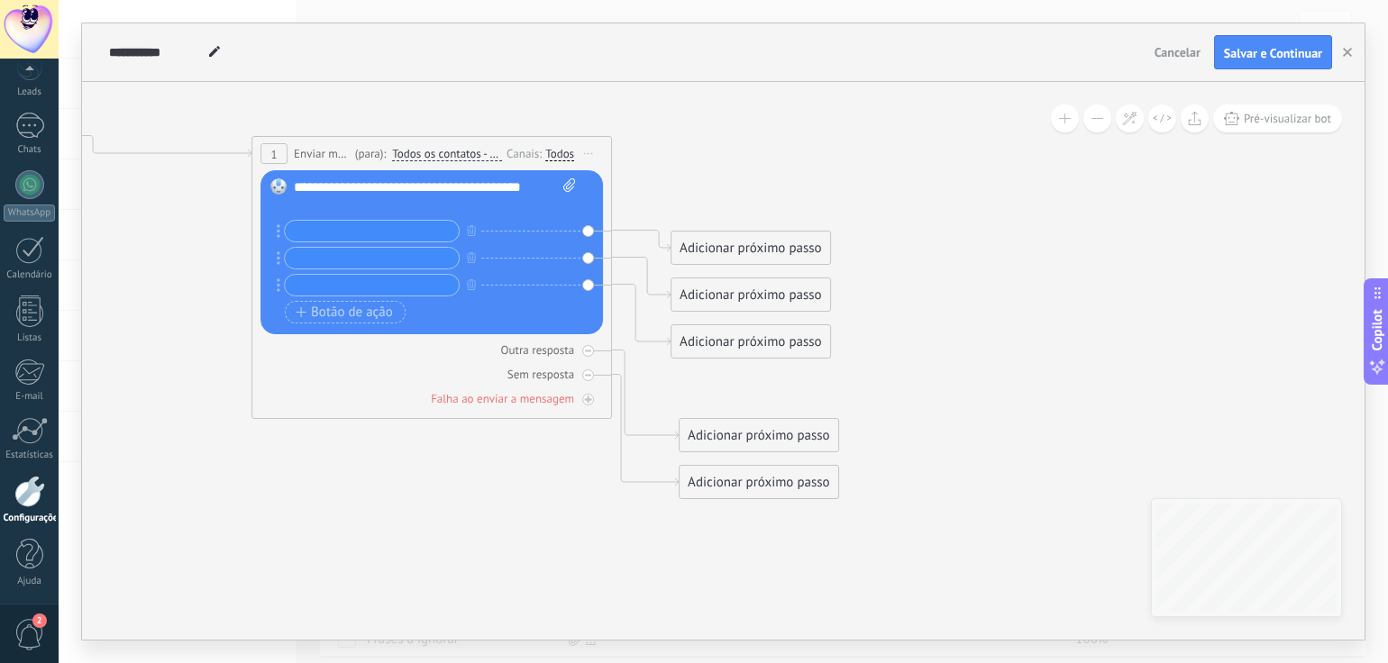
click at [334, 222] on input "text" at bounding box center [372, 231] width 174 height 21
type input "*"
click at [365, 205] on div "**********" at bounding box center [435, 196] width 283 height 36
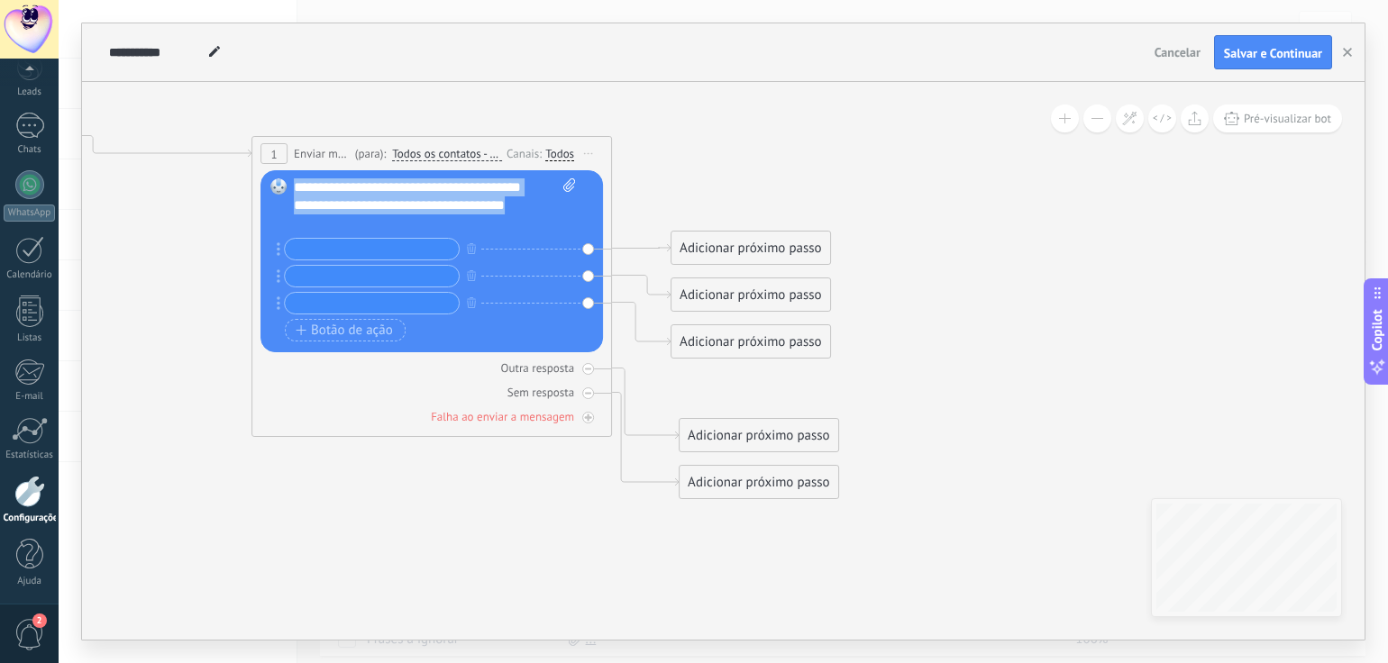
click at [364, 208] on div "**********" at bounding box center [435, 205] width 283 height 54
click at [369, 214] on div "**********" at bounding box center [419, 205] width 251 height 18
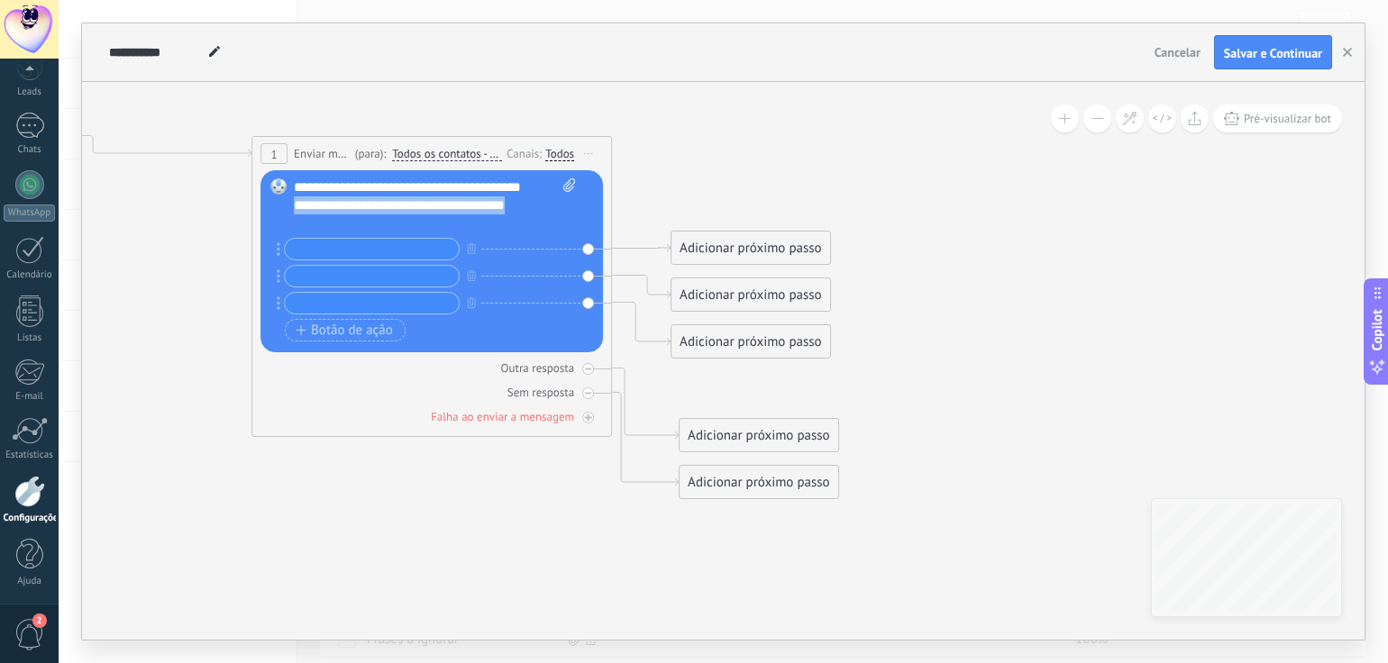
copy div "**********"
click at [331, 248] on input "text" at bounding box center [372, 249] width 174 height 21
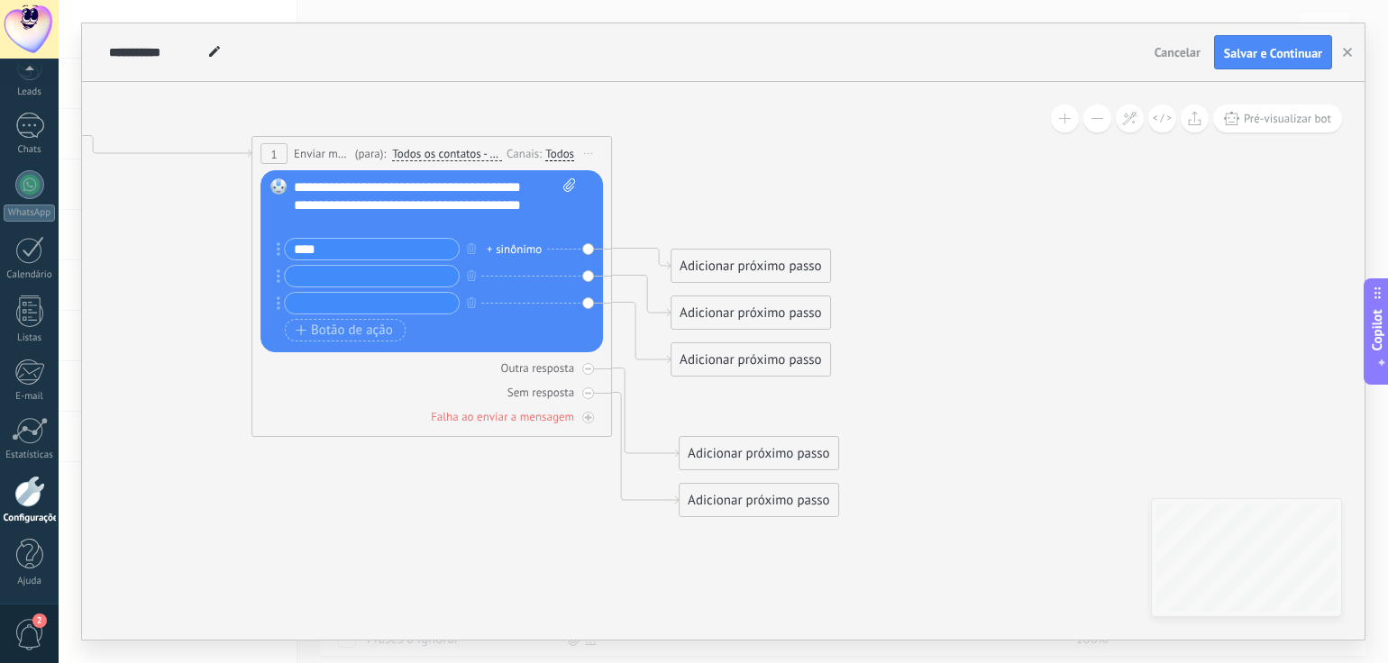
type input "****"
click at [304, 276] on input "text" at bounding box center [372, 276] width 174 height 21
type input "****"
click at [342, 305] on input "text" at bounding box center [372, 303] width 174 height 21
click at [415, 306] on input "**********" at bounding box center [372, 303] width 174 height 21
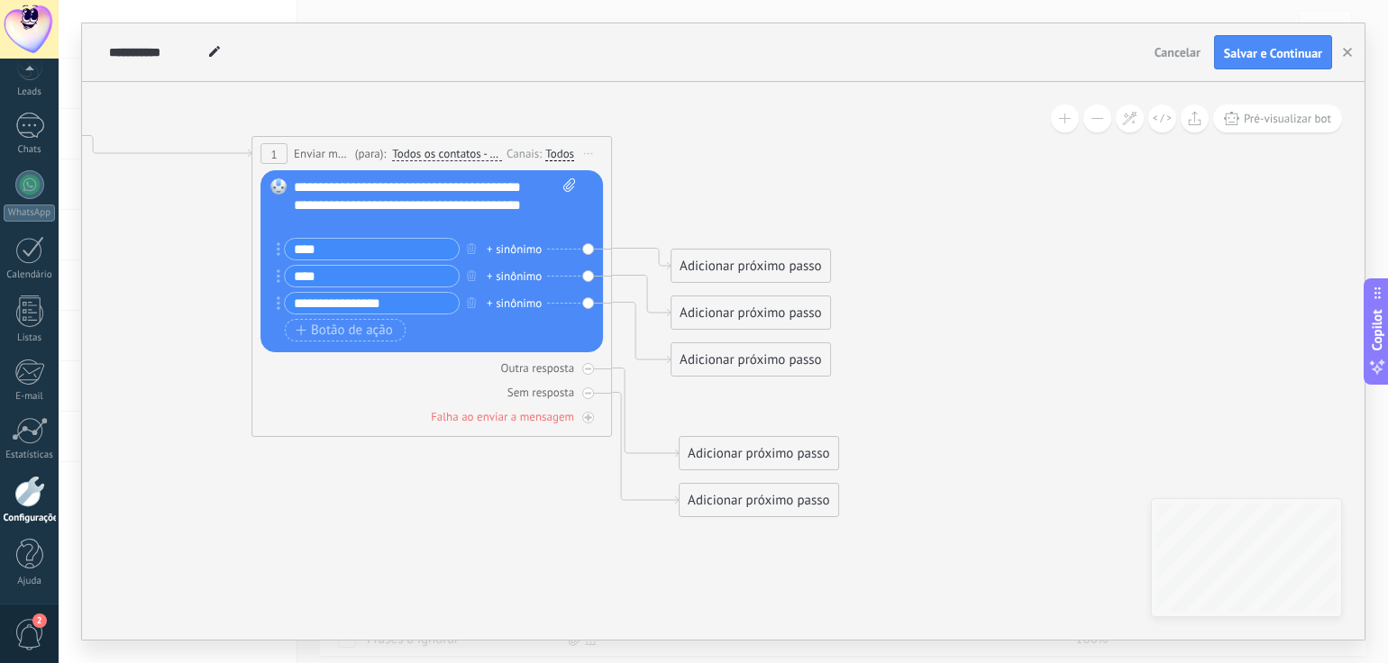
type input "**********"
click at [816, 165] on icon at bounding box center [279, 308] width 1896 height 1281
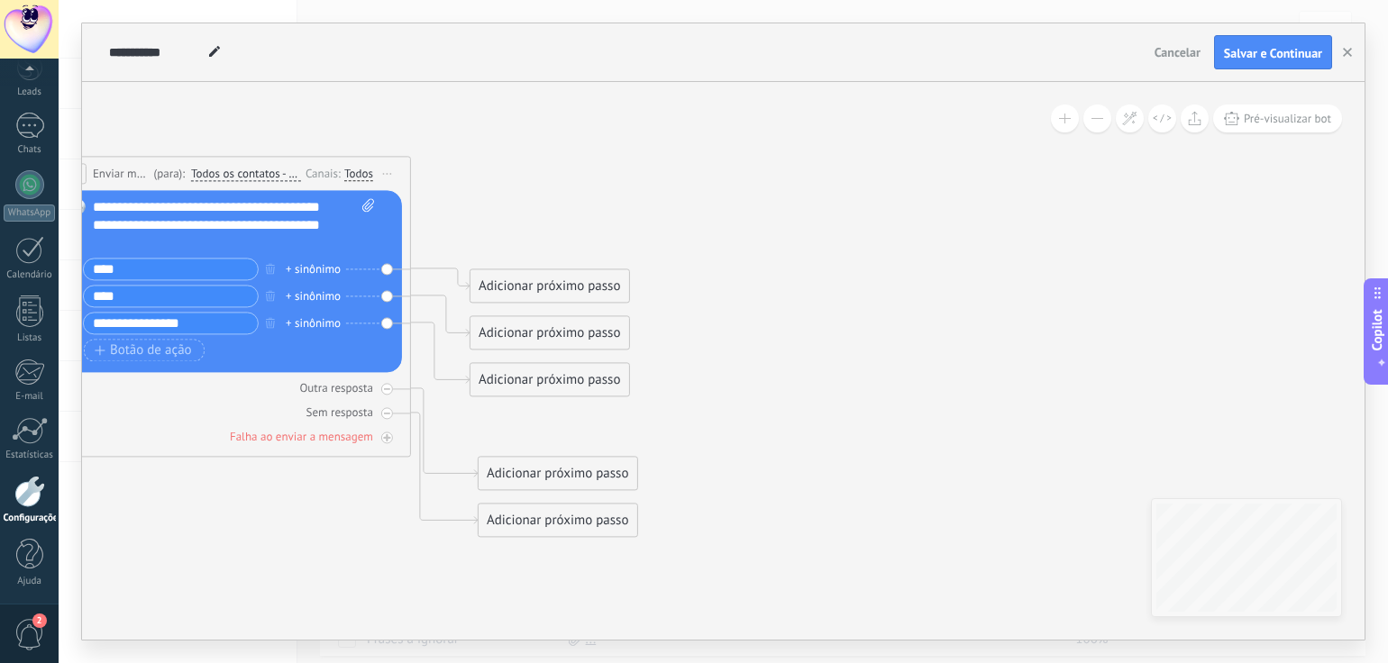
drag, startPoint x: 976, startPoint y: 201, endPoint x: 775, endPoint y: 221, distance: 201.9
click at [775, 221] on icon at bounding box center [78, 328] width 1896 height 1281
drag, startPoint x: 578, startPoint y: 280, endPoint x: 575, endPoint y: 165, distance: 115.4
click at [577, 158] on div "Adicionar próximo passo" at bounding box center [549, 156] width 159 height 30
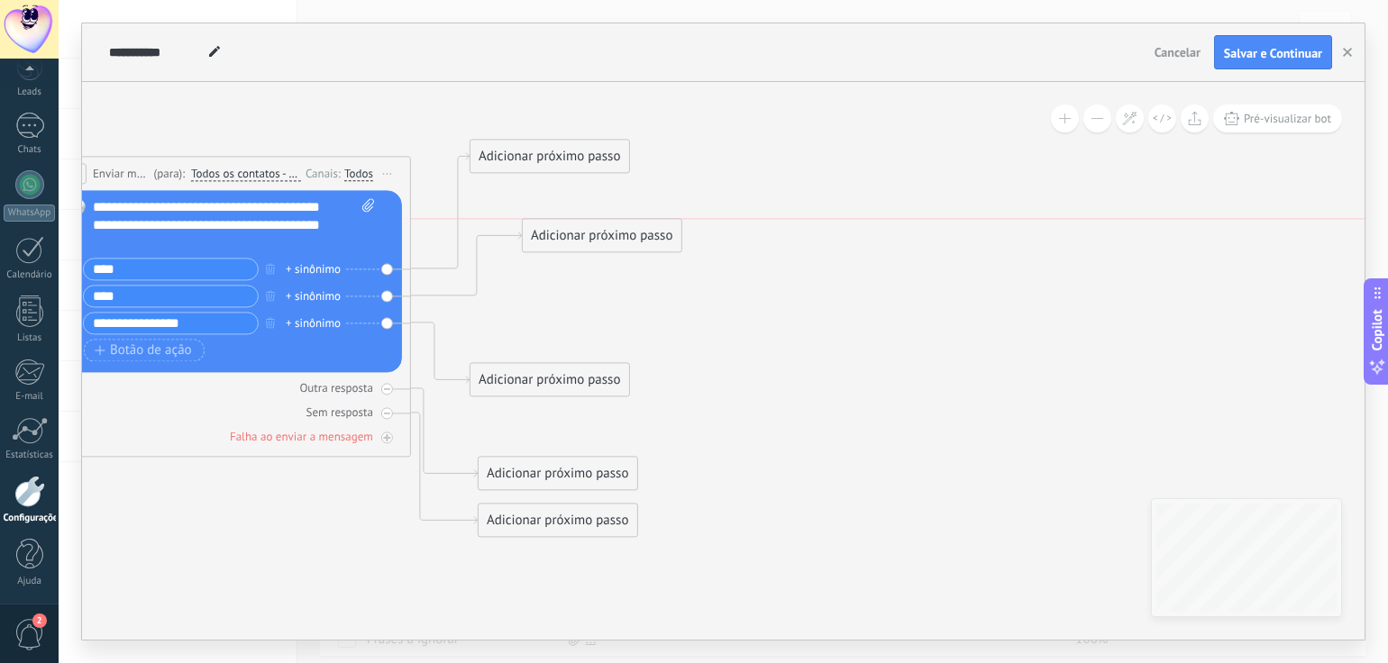
drag, startPoint x: 566, startPoint y: 337, endPoint x: 615, endPoint y: 259, distance: 92.8
click at [615, 245] on div "Adicionar próximo passo" at bounding box center [602, 236] width 159 height 30
drag, startPoint x: 633, startPoint y: 369, endPoint x: 643, endPoint y: 305, distance: 64.9
click at [643, 317] on div "Adicionar próximo passo" at bounding box center [655, 332] width 159 height 30
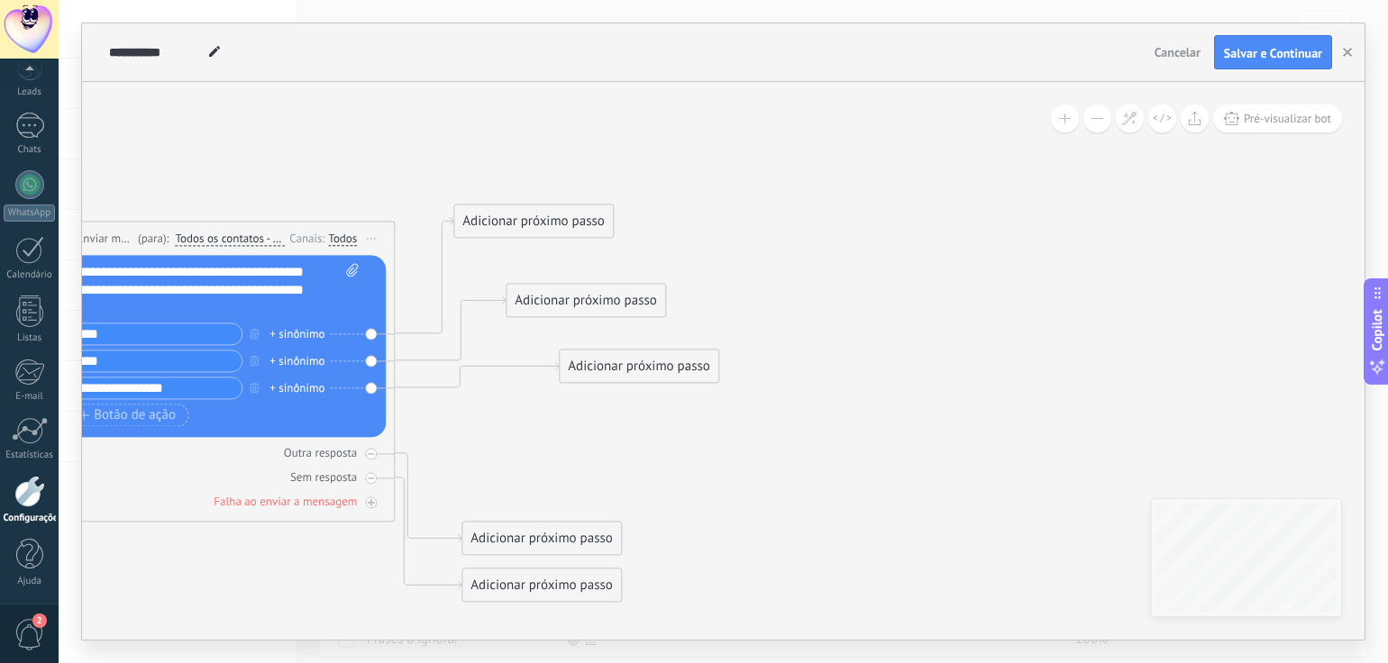
drag, startPoint x: 795, startPoint y: 214, endPoint x: 779, endPoint y: 279, distance: 66.9
click at [779, 279] on icon at bounding box center [110, 402] width 1993 height 1299
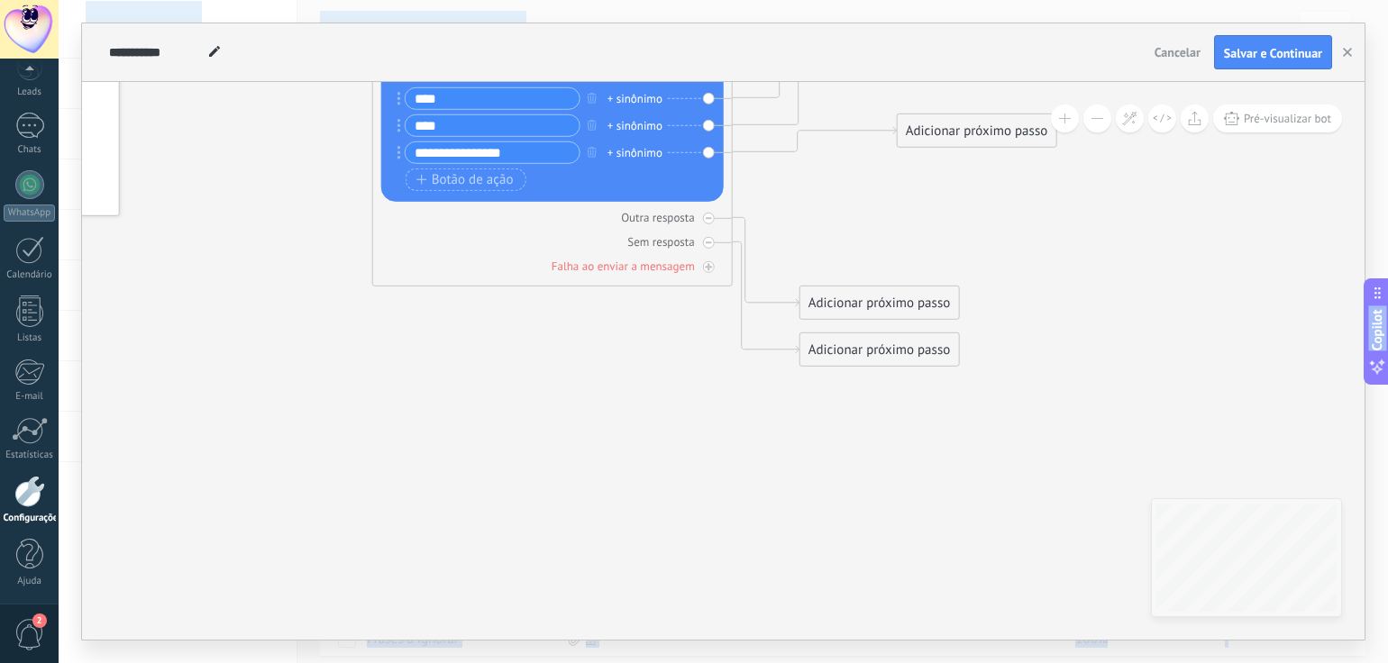
drag, startPoint x: 597, startPoint y: 254, endPoint x: 999, endPoint y: -63, distance: 512.0
click at [999, 0] on html ".abecls-1,.abecls-2{fill-rule:evenodd}.abecls-2{fill:#fff} .abhcls-1{fill:none}…" at bounding box center [694, 331] width 1388 height 663
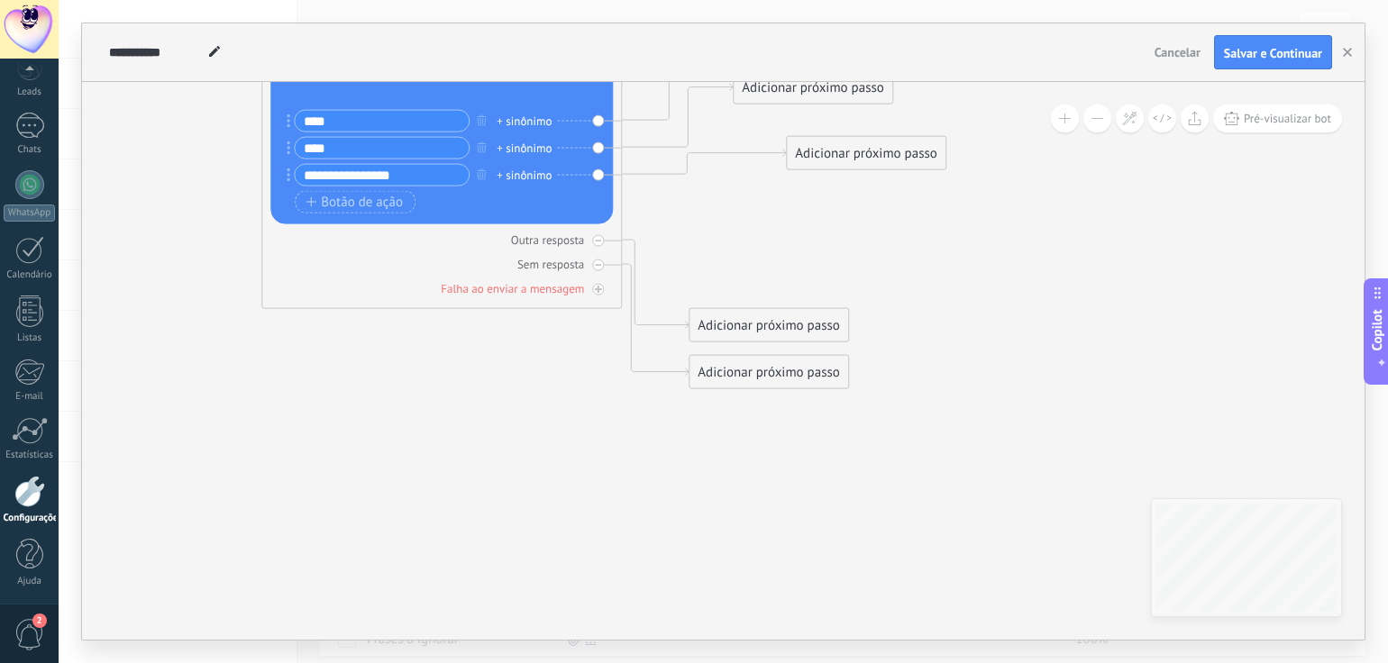
drag, startPoint x: 522, startPoint y: 409, endPoint x: 497, endPoint y: 421, distance: 27.8
click at [497, 421] on icon at bounding box center [337, 189] width 1993 height 1299
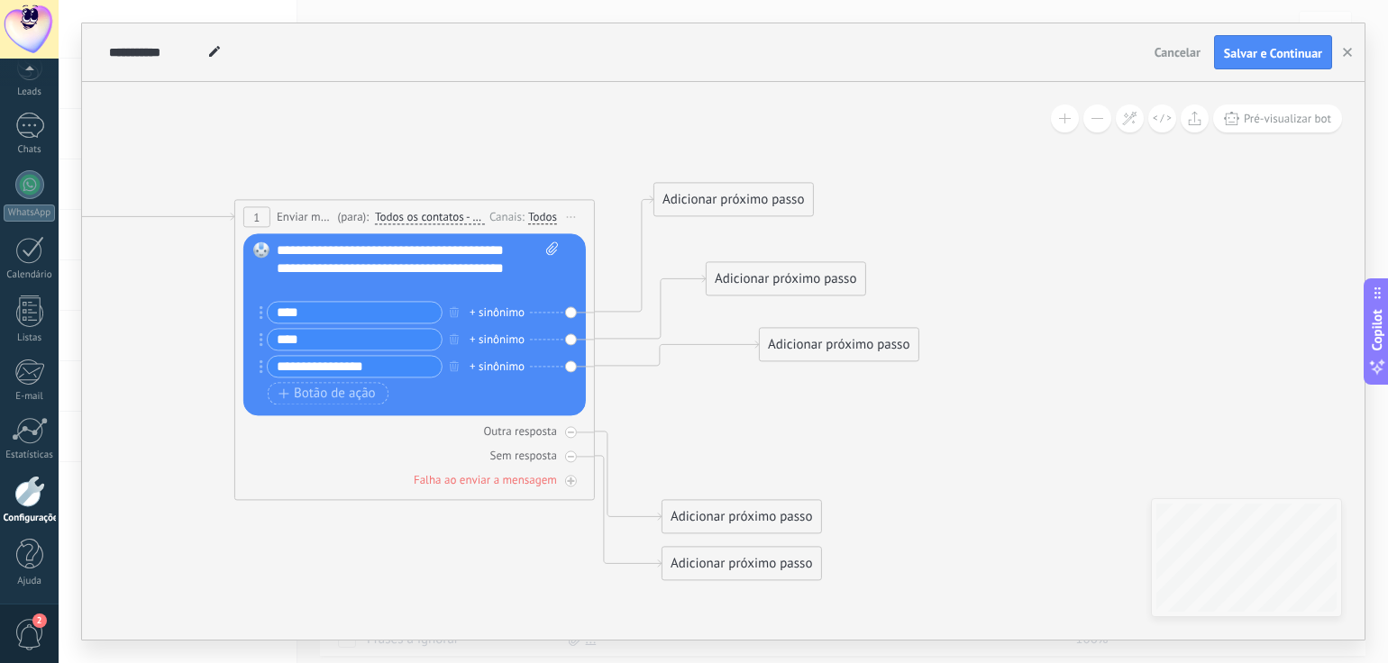
drag, startPoint x: 800, startPoint y: 228, endPoint x: 785, endPoint y: 413, distance: 185.4
click at [785, 413] on icon at bounding box center [310, 380] width 1993 height 1299
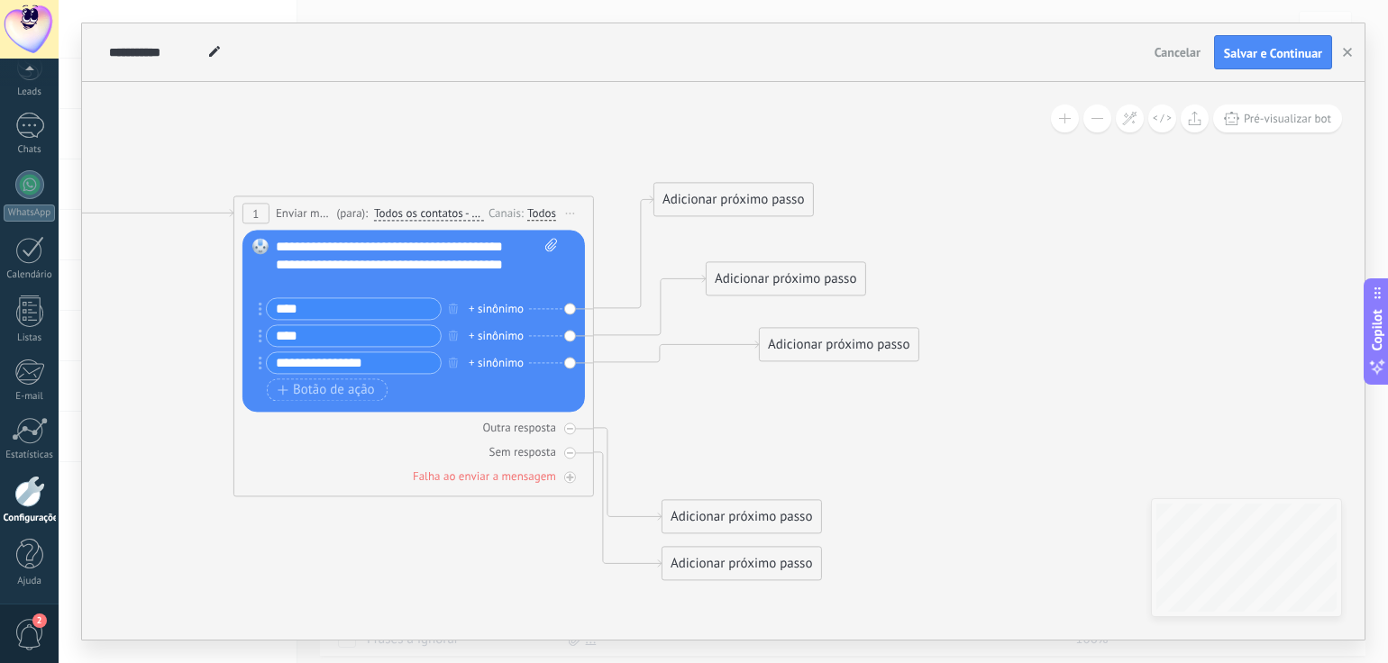
drag, startPoint x: 328, startPoint y: 205, endPoint x: 312, endPoint y: 132, distance: 74.8
click at [312, 196] on div "**********" at bounding box center [413, 212] width 359 height 33
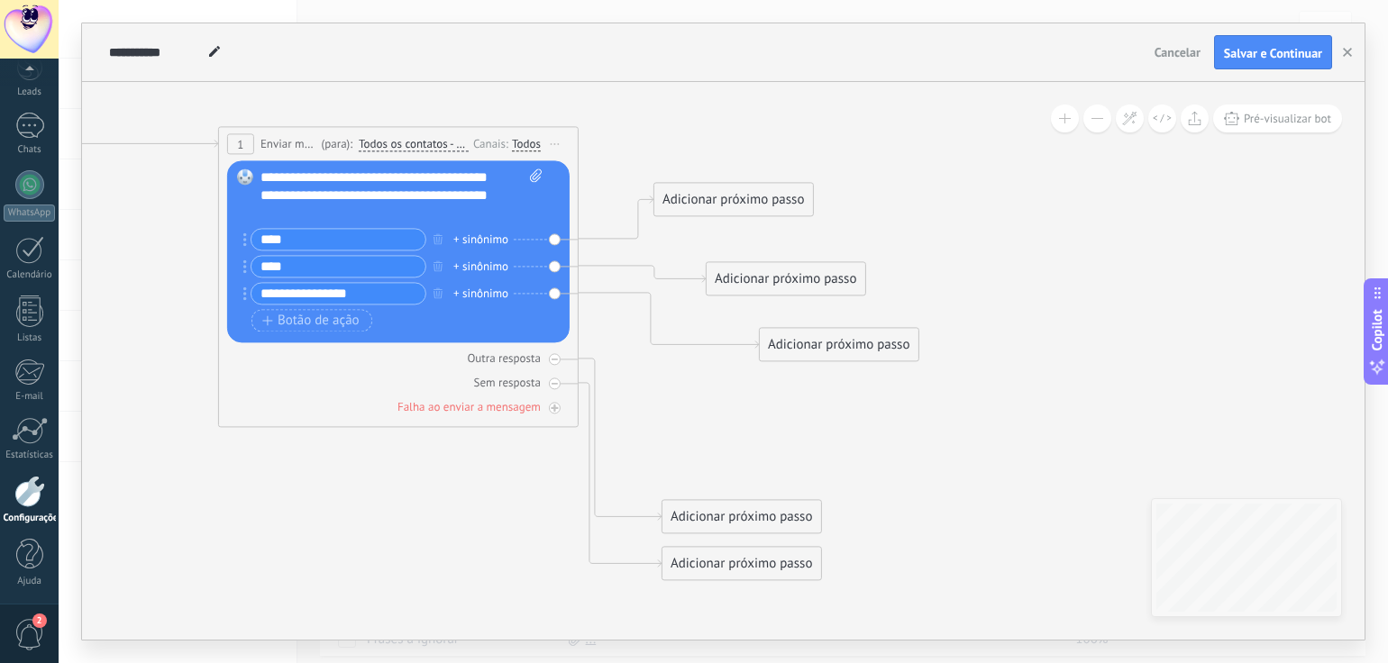
click at [317, 238] on input "****" at bounding box center [338, 239] width 174 height 21
click at [319, 264] on input "****" at bounding box center [338, 266] width 174 height 21
click at [348, 293] on input "**********" at bounding box center [338, 293] width 174 height 21
drag, startPoint x: 751, startPoint y: 205, endPoint x: 750, endPoint y: 131, distance: 73.9
click at [750, 131] on div "Adicionar próximo passo" at bounding box center [732, 126] width 159 height 30
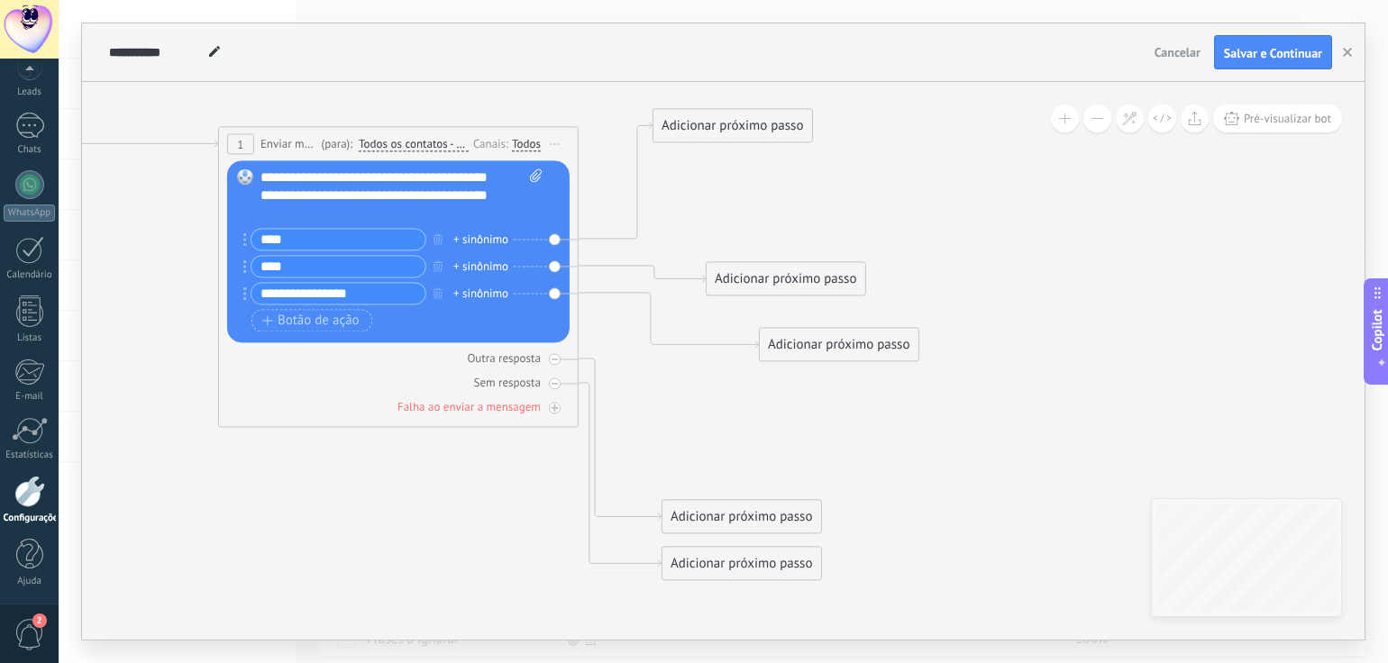
click at [724, 194] on icon at bounding box center [310, 348] width 1993 height 1366
drag, startPoint x: 825, startPoint y: 342, endPoint x: 737, endPoint y: 380, distance: 96.1
click at [737, 380] on div "Adicionar próximo passo" at bounding box center [750, 382] width 159 height 30
drag, startPoint x: 752, startPoint y: 277, endPoint x: 690, endPoint y: 274, distance: 62.2
click at [730, 308] on div "Adicionar próximo passo" at bounding box center [764, 309] width 159 height 30
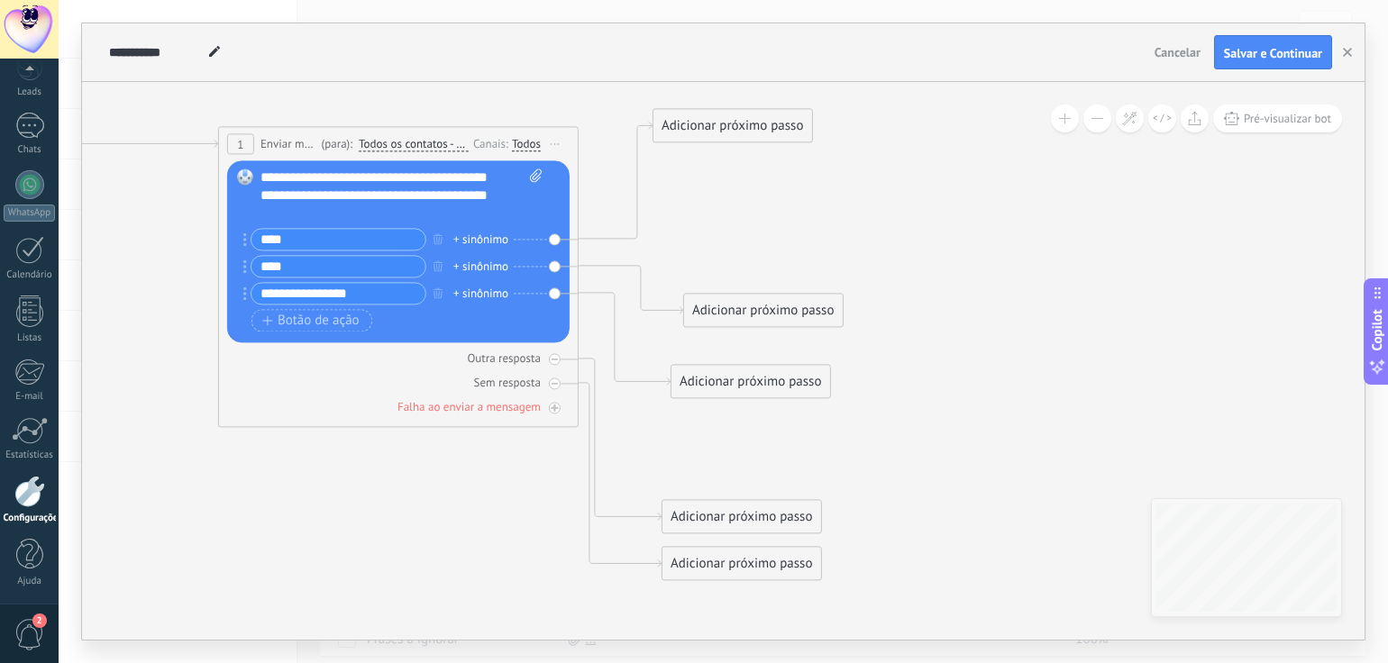
click at [707, 129] on div "Adicionar próximo passo" at bounding box center [732, 126] width 159 height 30
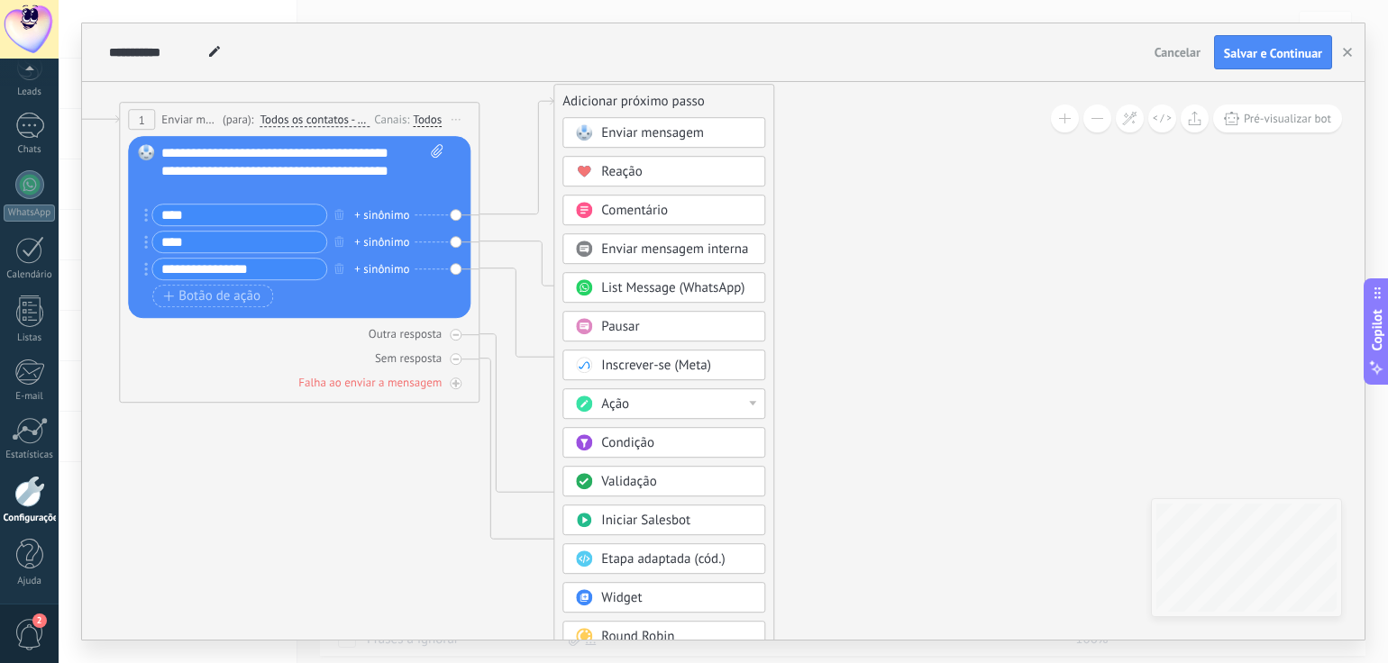
drag, startPoint x: 984, startPoint y: 268, endPoint x: 885, endPoint y: 243, distance: 102.1
click at [885, 243] on icon at bounding box center [174, 319] width 1918 height 1373
click at [655, 399] on div "Ação" at bounding box center [676, 405] width 151 height 18
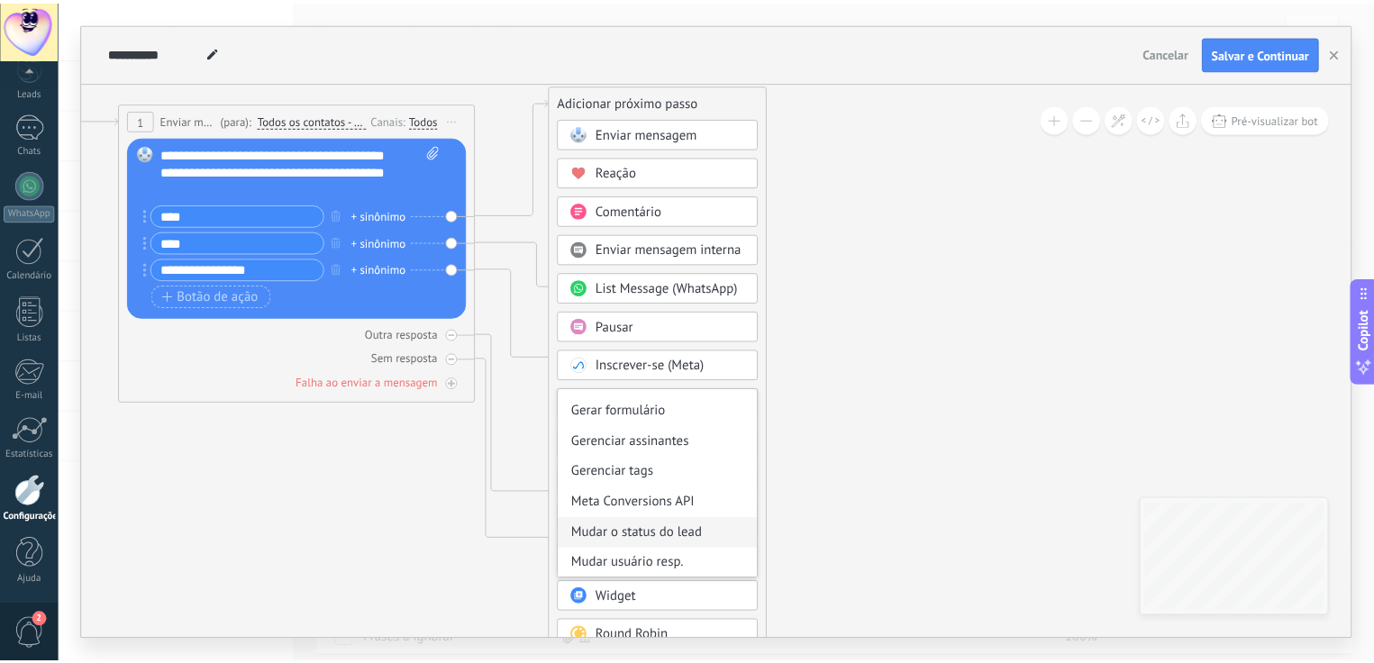
scroll to position [59, 0]
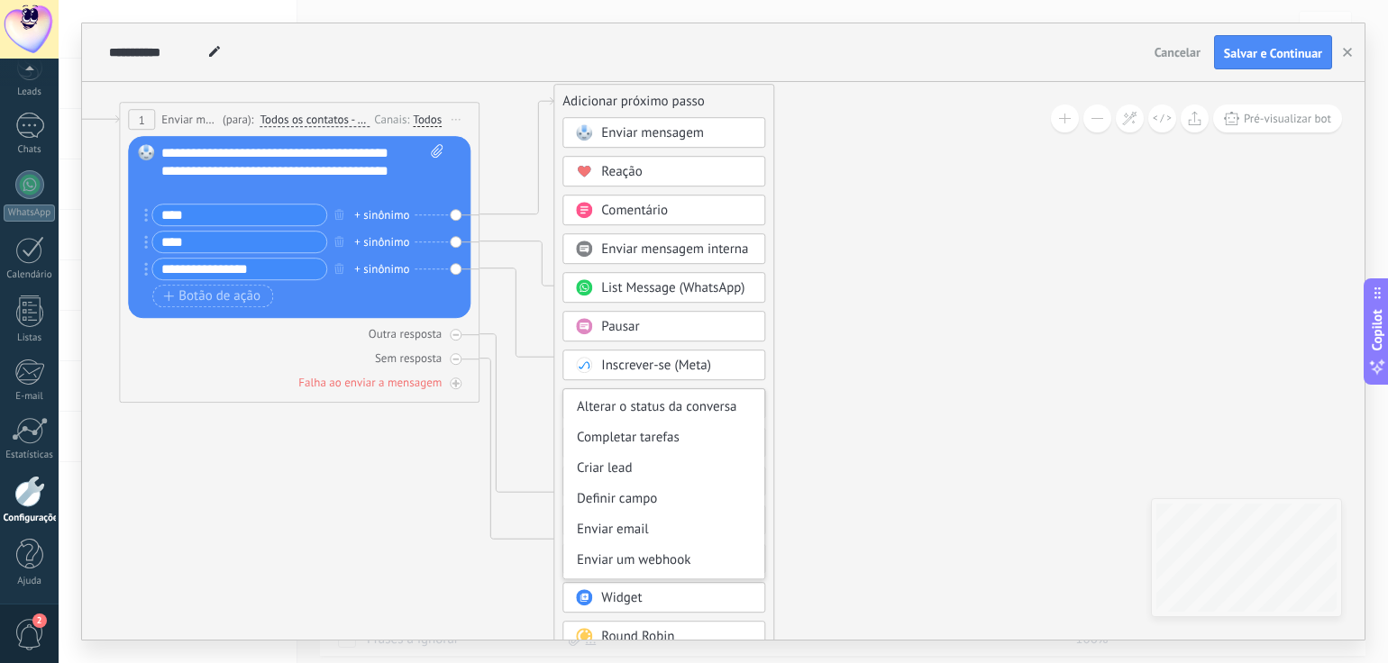
drag, startPoint x: 631, startPoint y: 497, endPoint x: 834, endPoint y: 449, distance: 209.4
click at [630, 497] on div "Definir campo" at bounding box center [663, 499] width 201 height 31
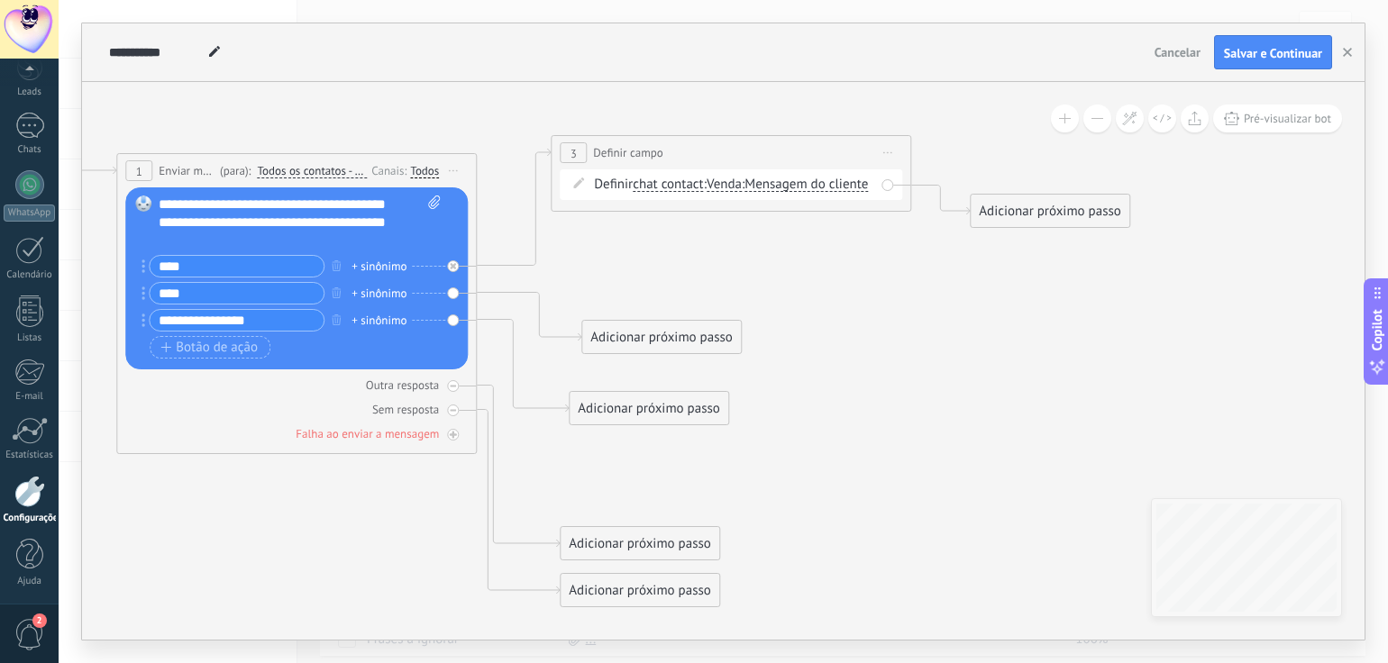
drag, startPoint x: 678, startPoint y: 234, endPoint x: 685, endPoint y: 284, distance: 50.1
click at [685, 284] on icon at bounding box center [365, 371] width 2306 height 1373
click at [1272, 44] on button "Salvar e Continuar" at bounding box center [1273, 52] width 118 height 34
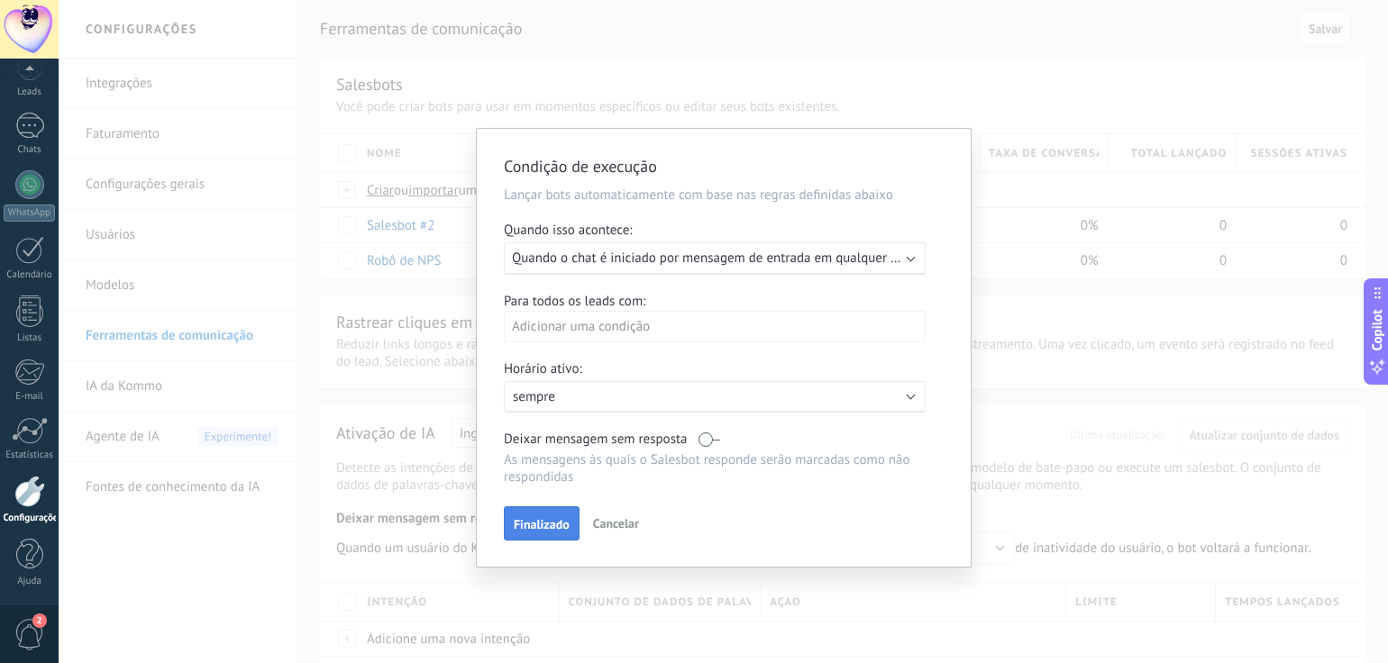
click at [559, 524] on span "Finalizado" at bounding box center [542, 524] width 56 height 13
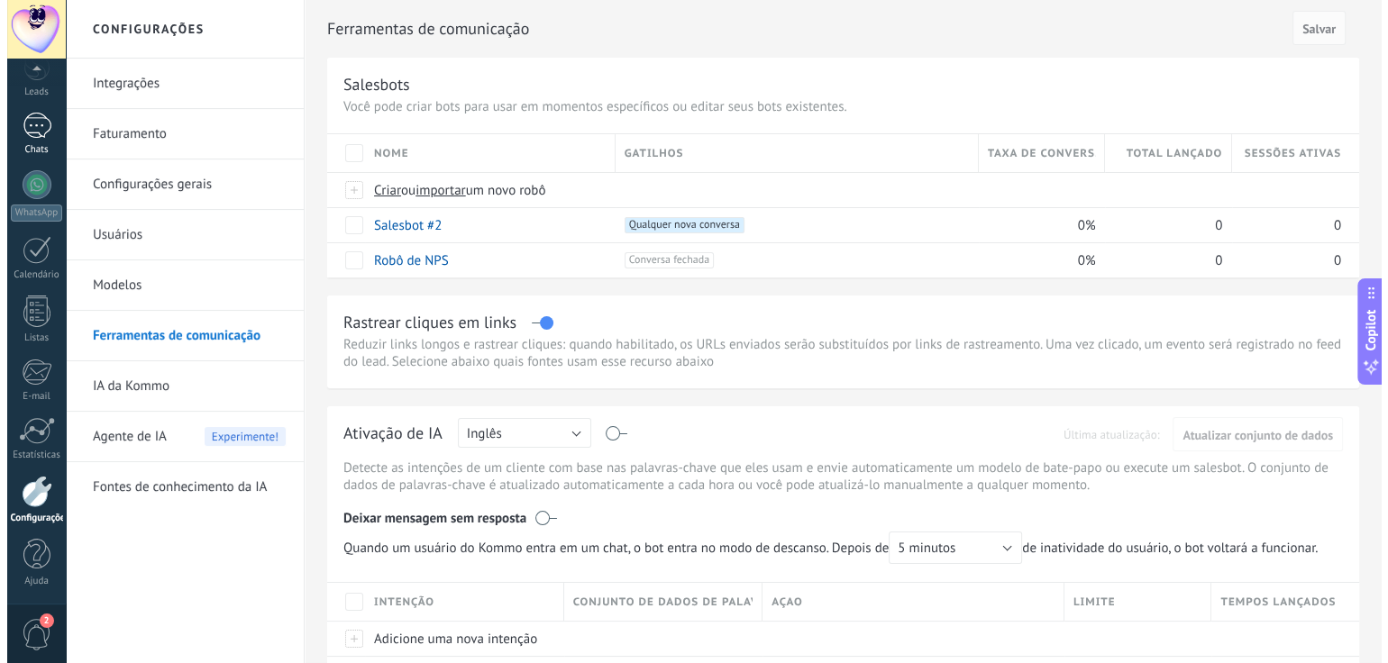
scroll to position [0, 0]
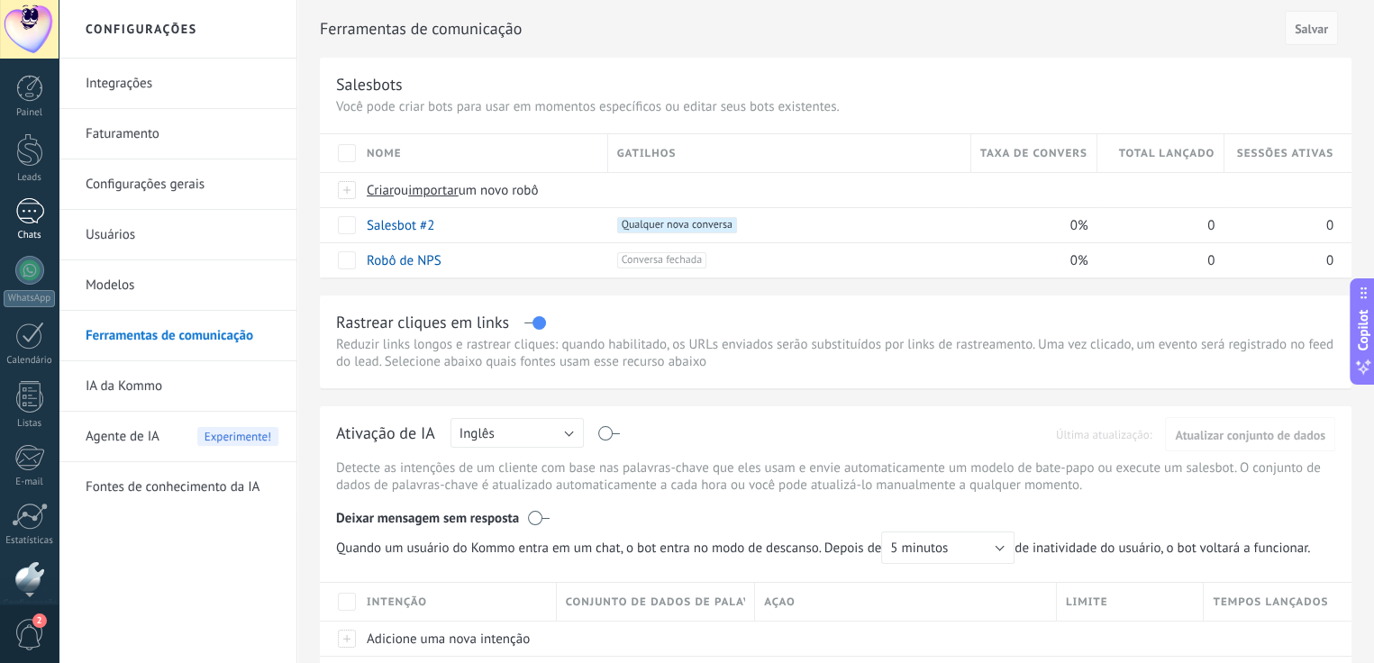
click at [32, 206] on div at bounding box center [29, 211] width 29 height 26
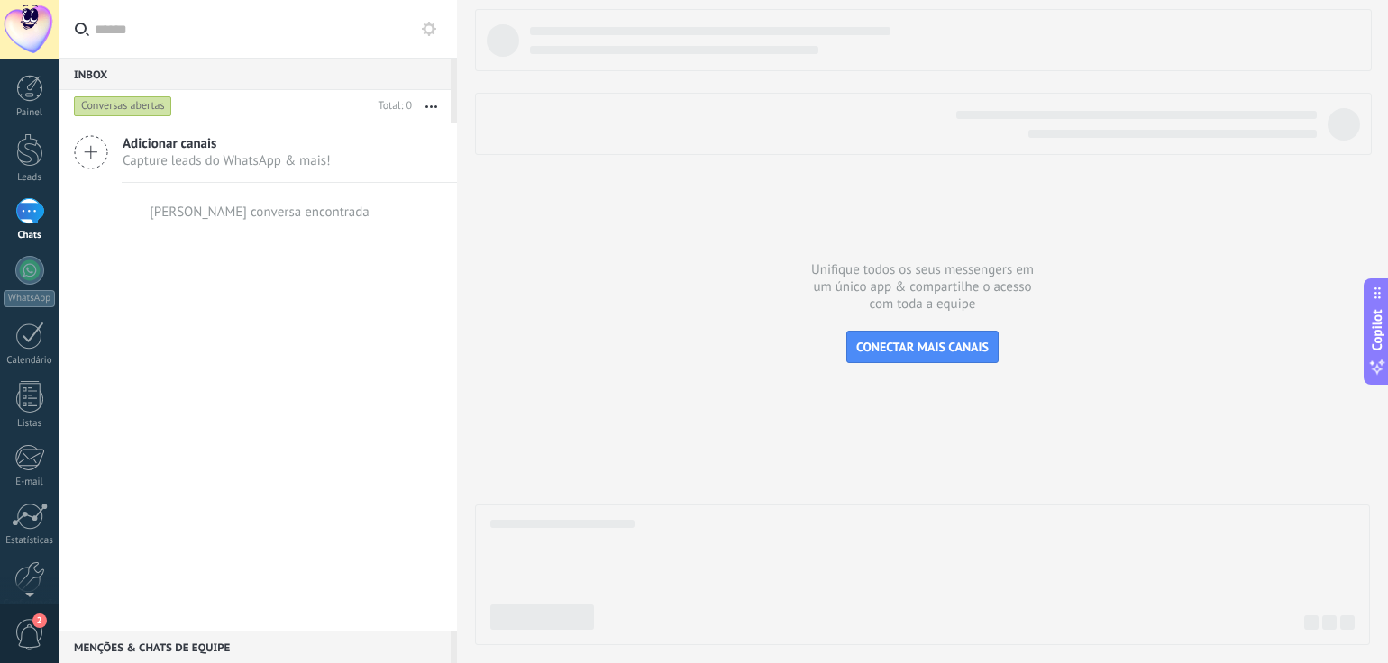
click at [177, 152] on span "Capture leads do WhatsApp & mais!" at bounding box center [227, 160] width 208 height 17
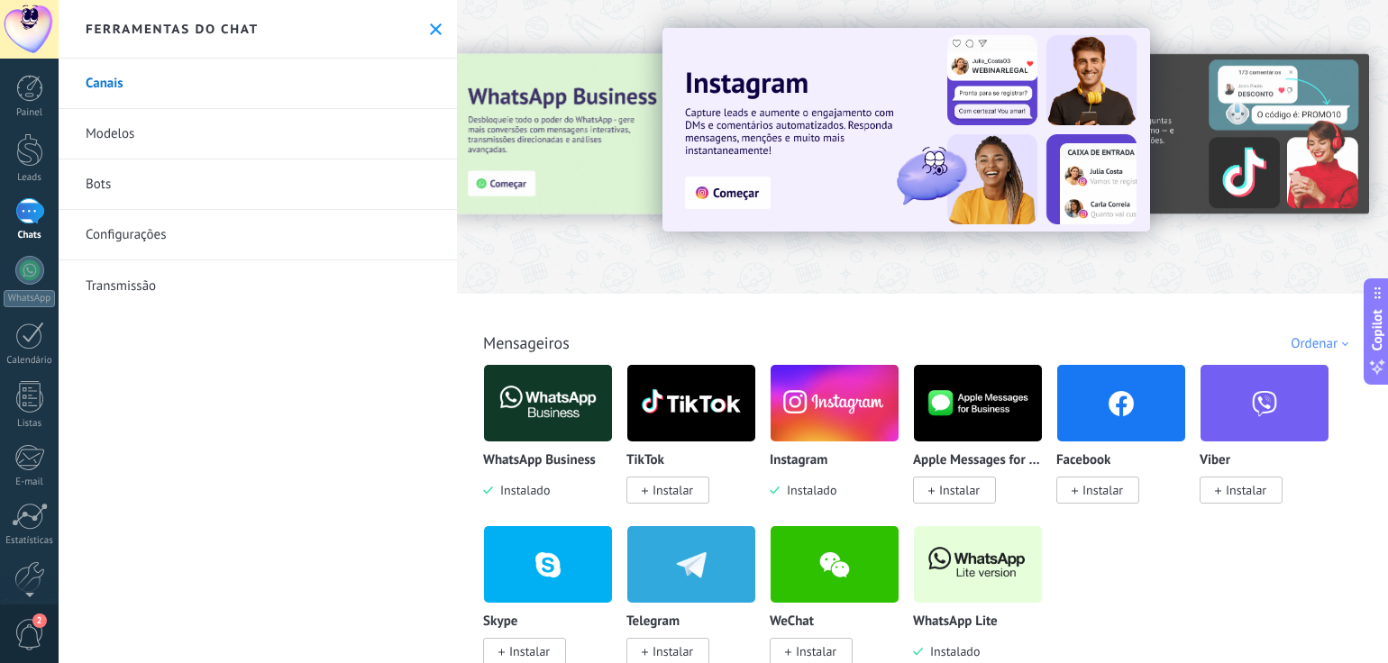
click at [25, 211] on div at bounding box center [29, 211] width 29 height 26
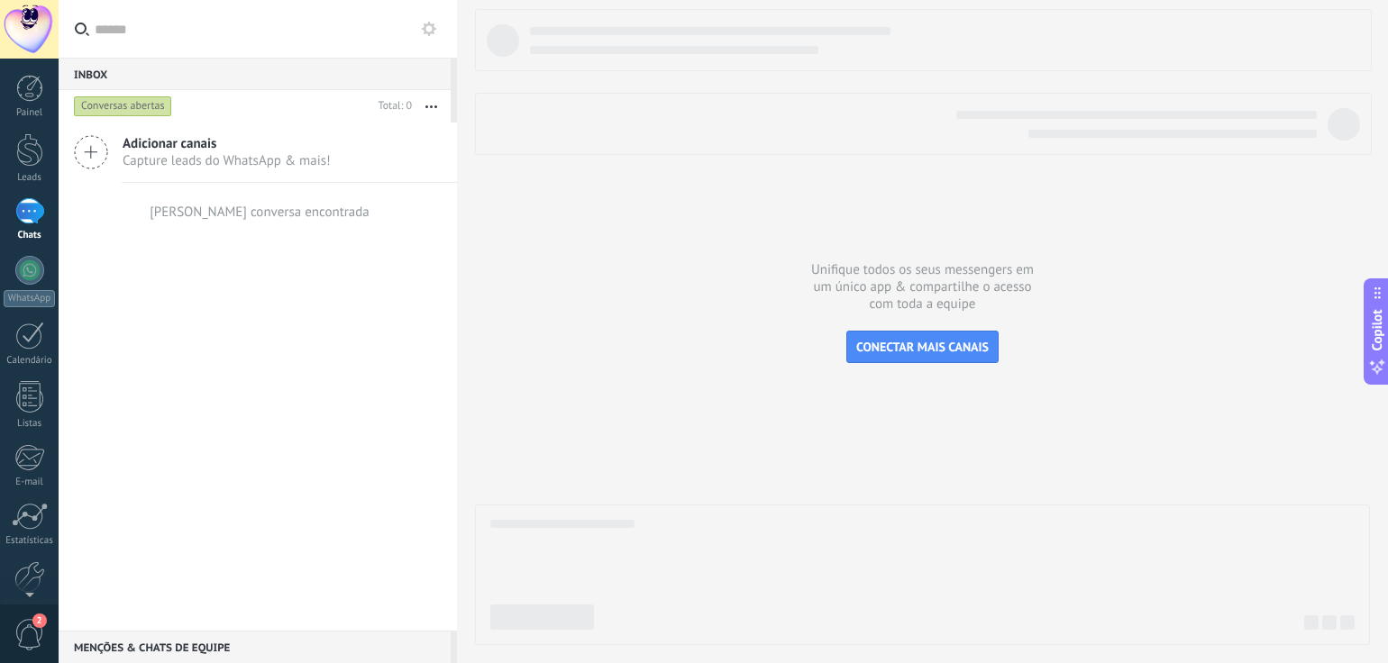
click at [433, 107] on icon "button" at bounding box center [431, 106] width 12 height 3
click at [37, 155] on div at bounding box center [29, 149] width 27 height 33
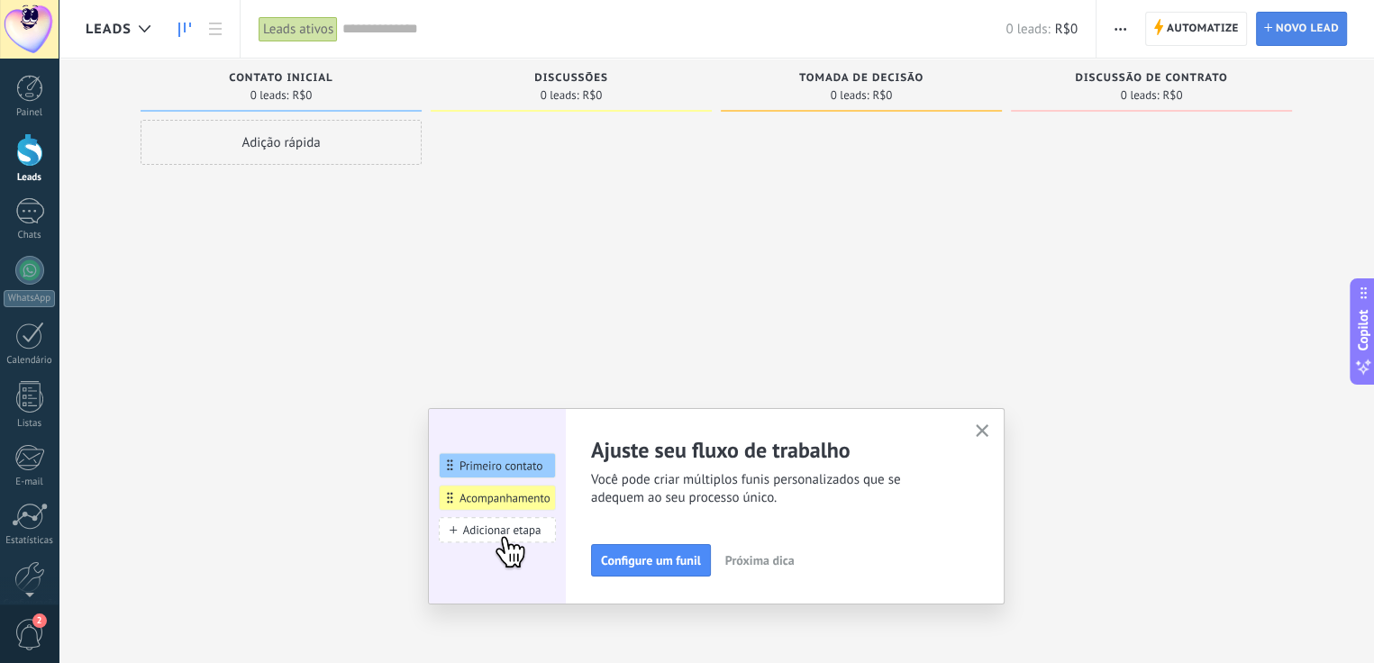
click at [1296, 22] on span "Novo lead" at bounding box center [1307, 29] width 63 height 32
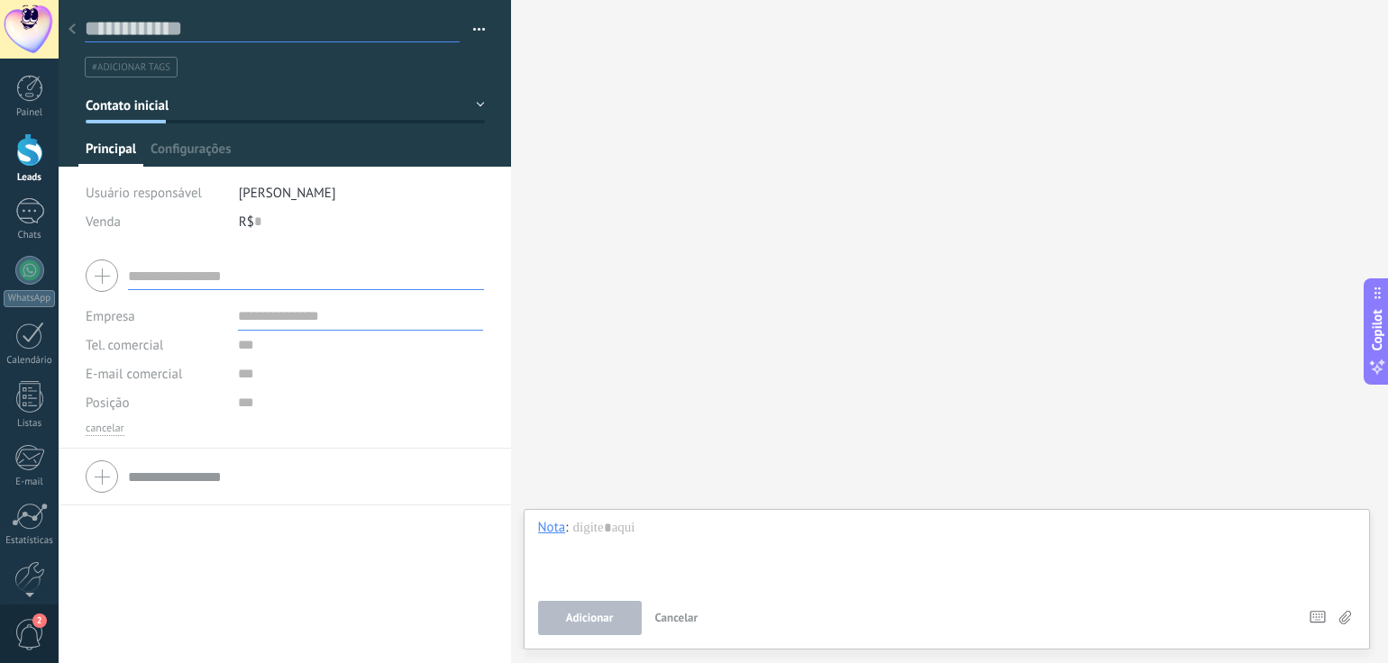
click at [189, 31] on input "text" at bounding box center [272, 28] width 375 height 27
type input "**********"
click at [308, 71] on ul "#adicionar tags" at bounding box center [281, 67] width 397 height 24
click at [182, 153] on span "Configurações" at bounding box center [190, 154] width 80 height 26
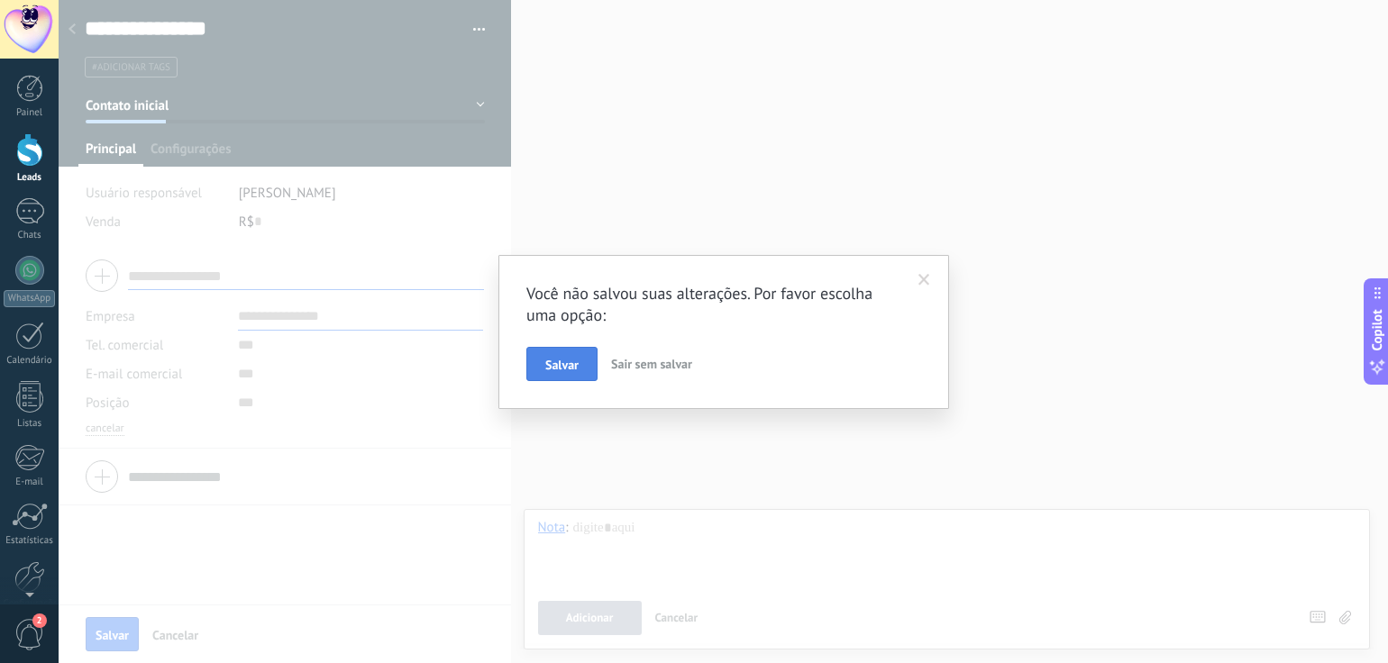
click at [556, 369] on span "Salvar" at bounding box center [561, 365] width 33 height 13
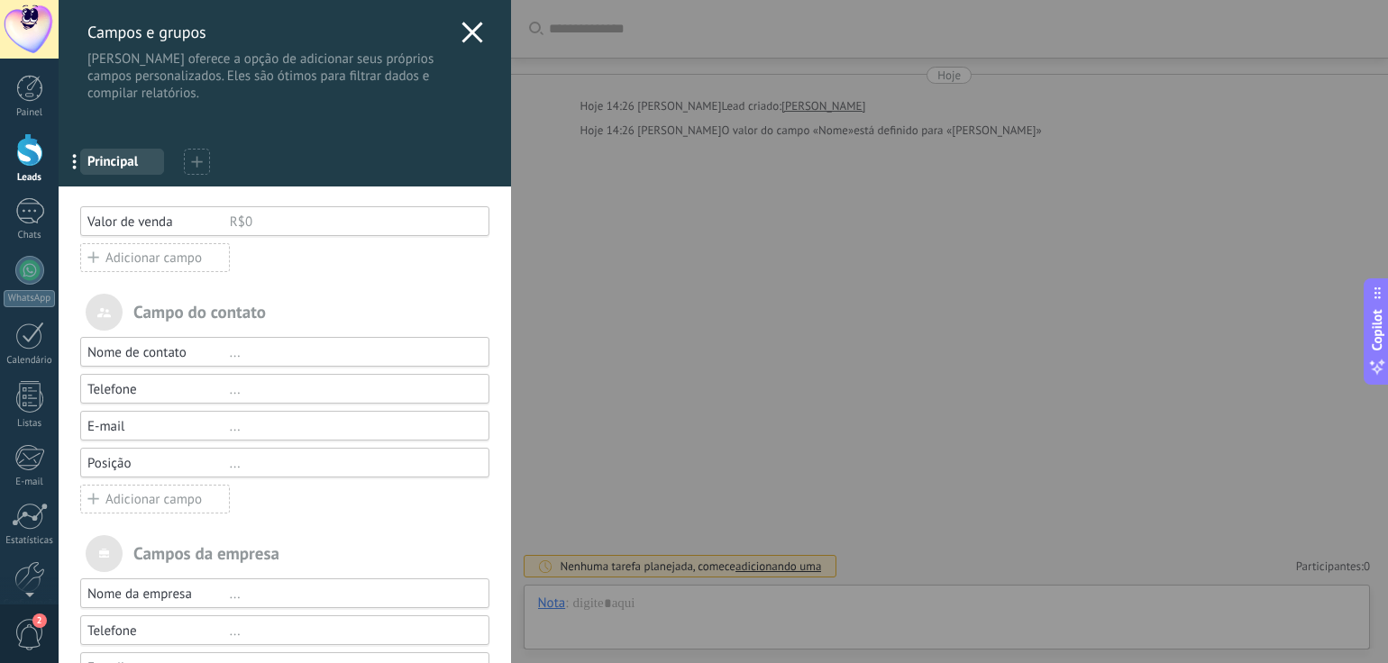
click at [108, 251] on div "Adicionar campo" at bounding box center [155, 257] width 150 height 29
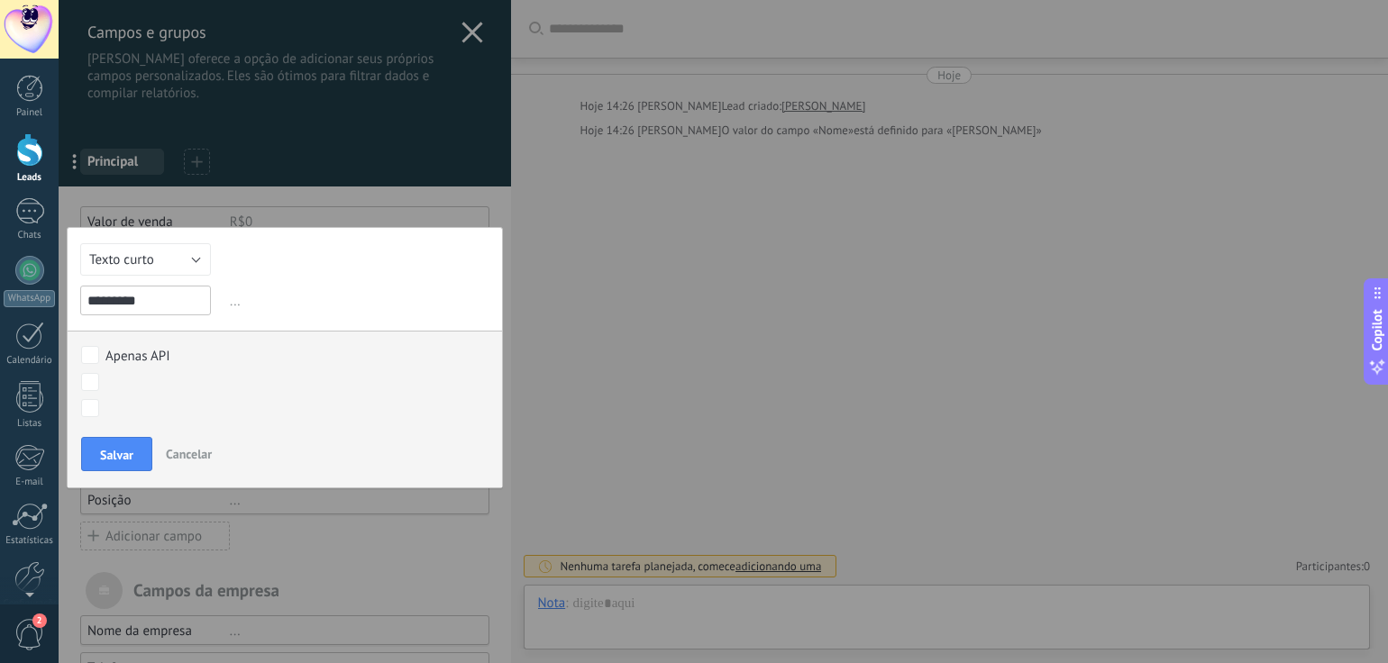
click at [90, 303] on input "*********" at bounding box center [145, 301] width 131 height 30
type input "*********"
click at [276, 283] on div "Texto curto Numérico Interruptor Selecionar Seleção múltipla Data Url Texto lon…" at bounding box center [285, 357] width 436 height 261
click at [189, 262] on button "Texto curto" at bounding box center [145, 259] width 131 height 32
click at [123, 344] on span "Selecionar" at bounding box center [143, 351] width 149 height 17
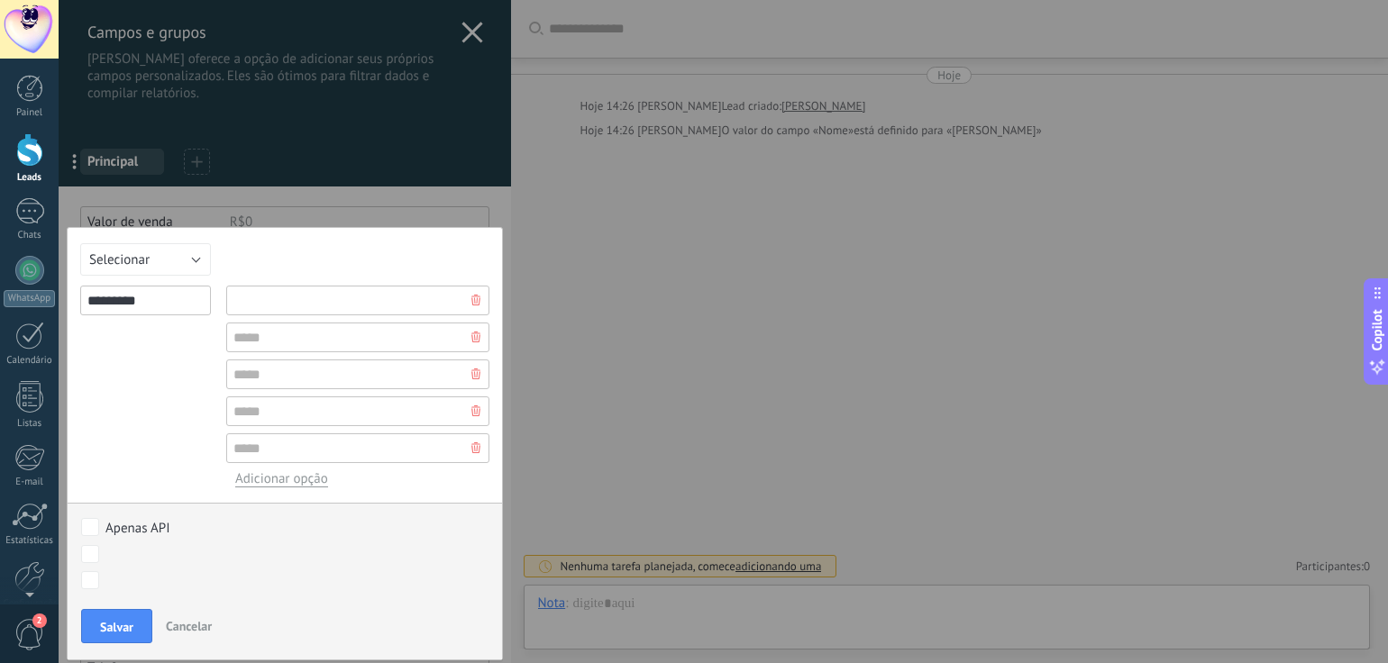
click at [260, 305] on input "text" at bounding box center [357, 301] width 263 height 30
type input "****"
click at [328, 351] on input "text" at bounding box center [357, 338] width 263 height 30
click at [296, 345] on input "text" at bounding box center [357, 338] width 263 height 30
type input "****"
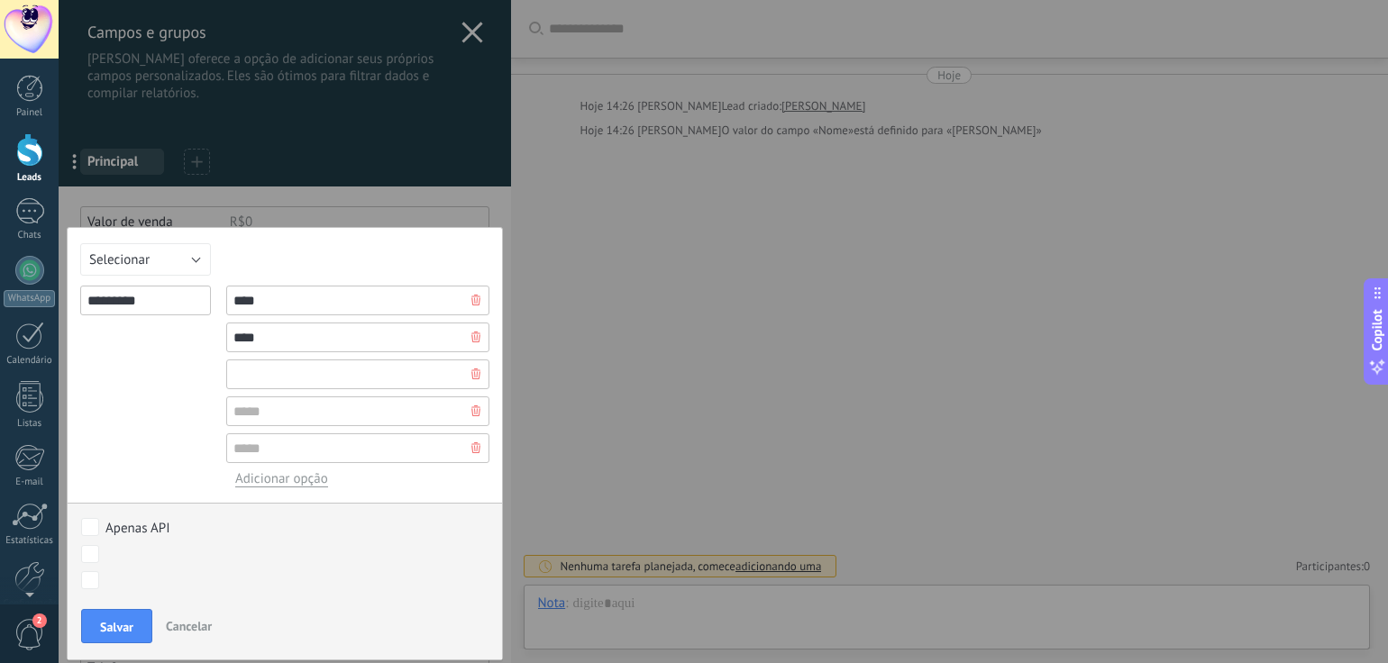
click at [283, 371] on input "text" at bounding box center [357, 375] width 263 height 30
type input "**********"
click at [281, 416] on input "text" at bounding box center [357, 411] width 263 height 30
type input "*"
type input "**********"
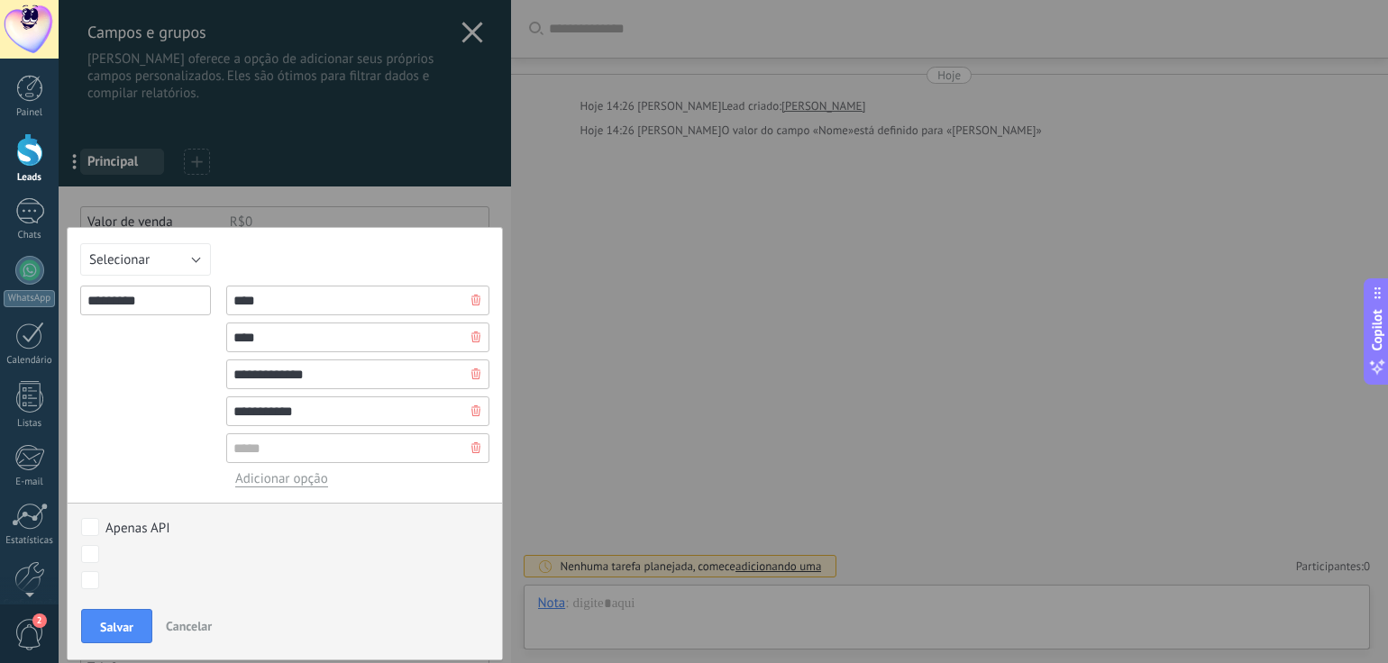
click at [191, 417] on div "*********" at bounding box center [145, 387] width 131 height 202
click at [476, 453] on div at bounding box center [475, 447] width 27 height 29
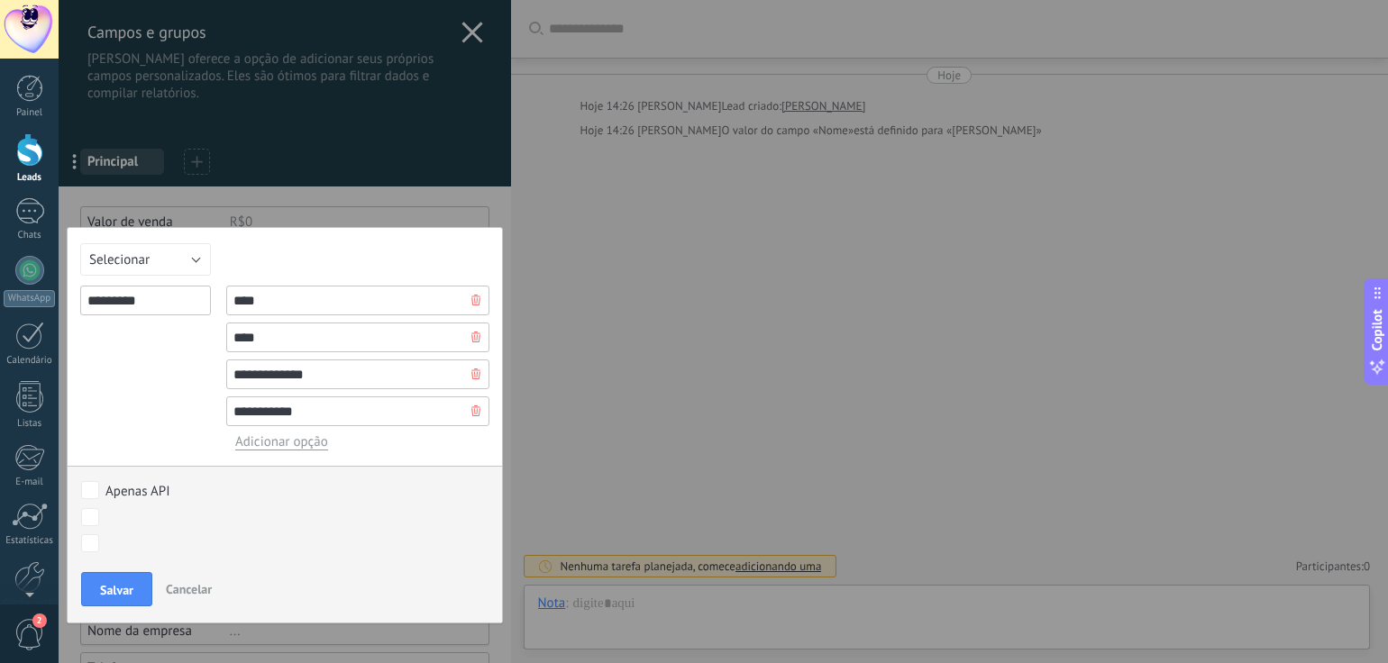
scroll to position [180, 0]
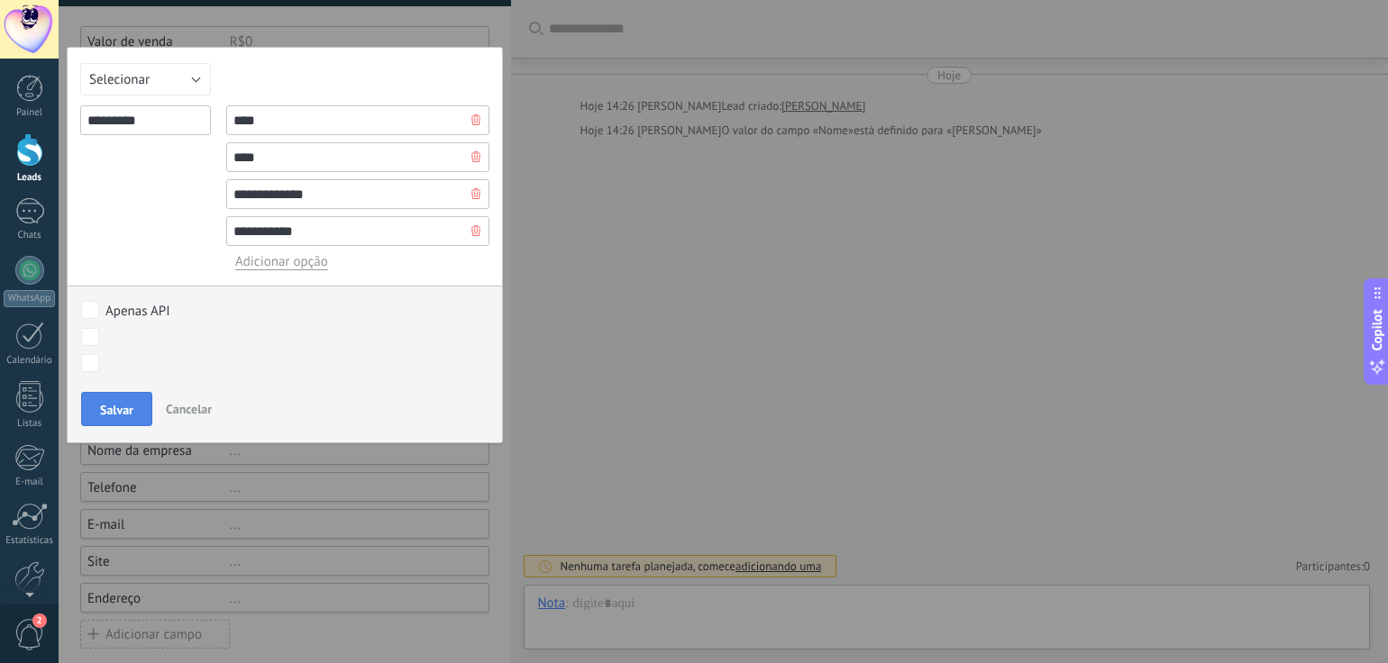
click at [105, 406] on span "Salvar" at bounding box center [116, 410] width 33 height 13
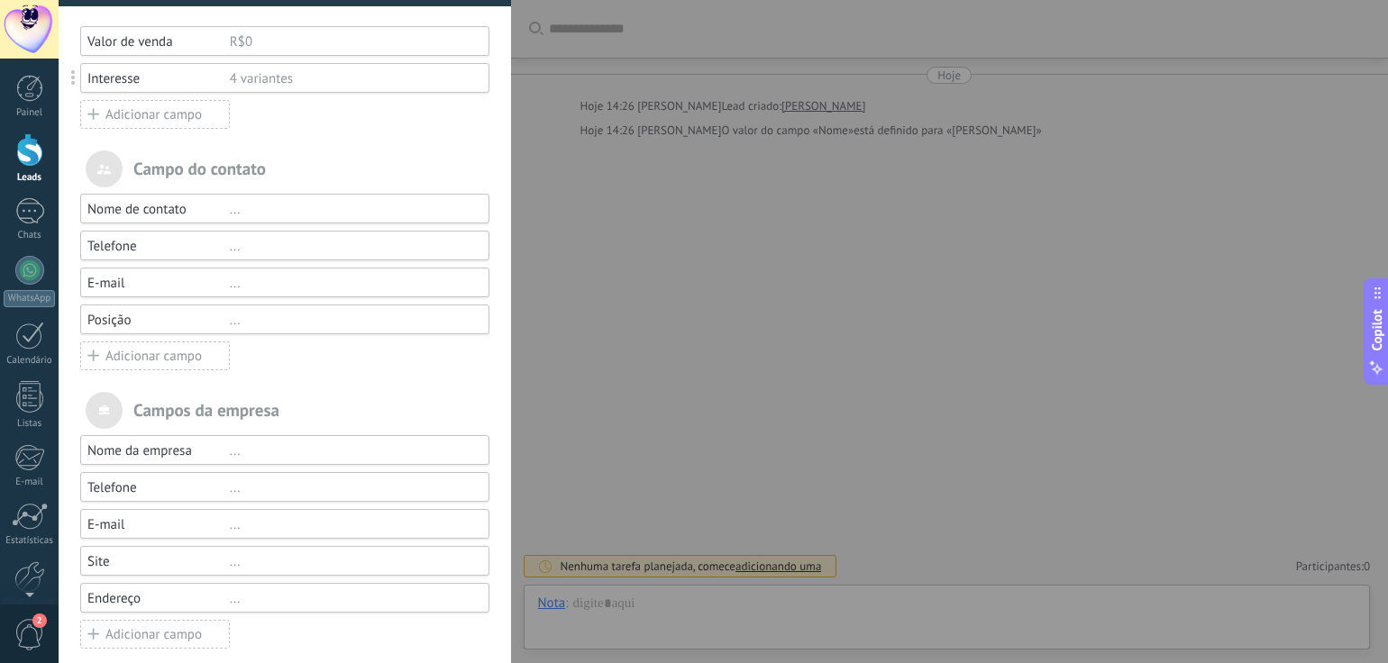
scroll to position [0, 0]
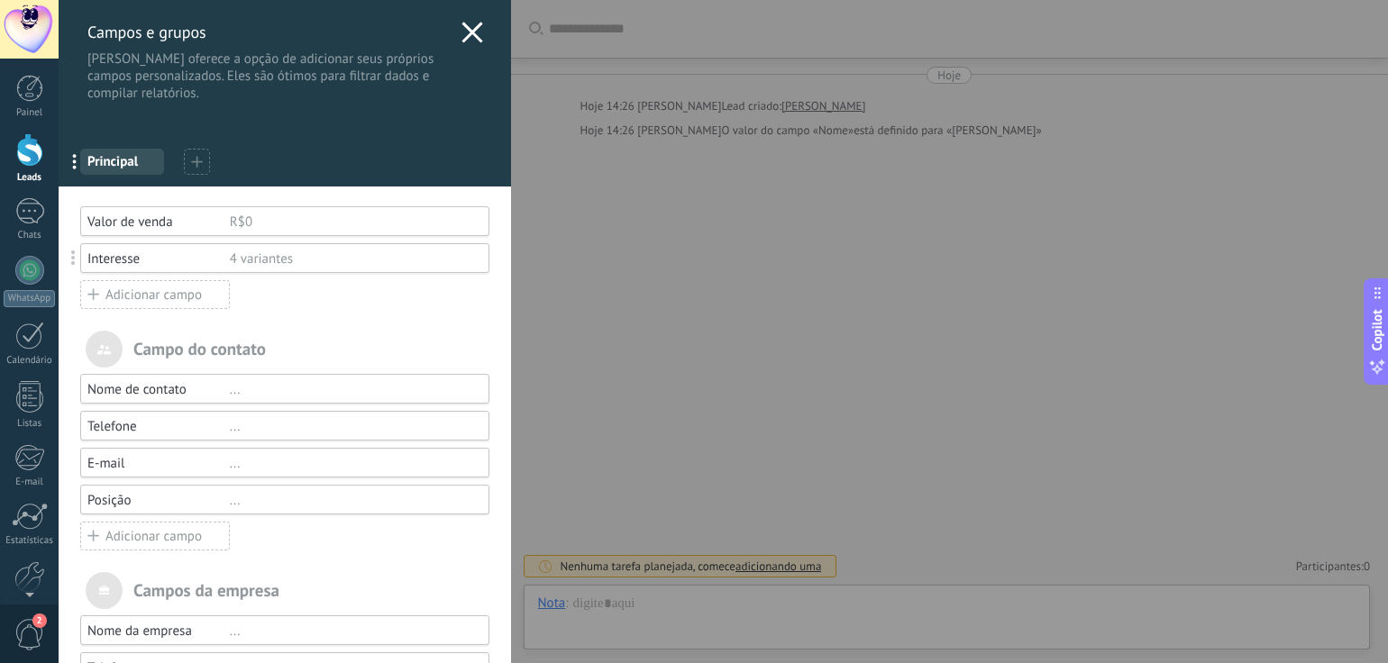
click at [474, 33] on icon at bounding box center [472, 33] width 22 height 22
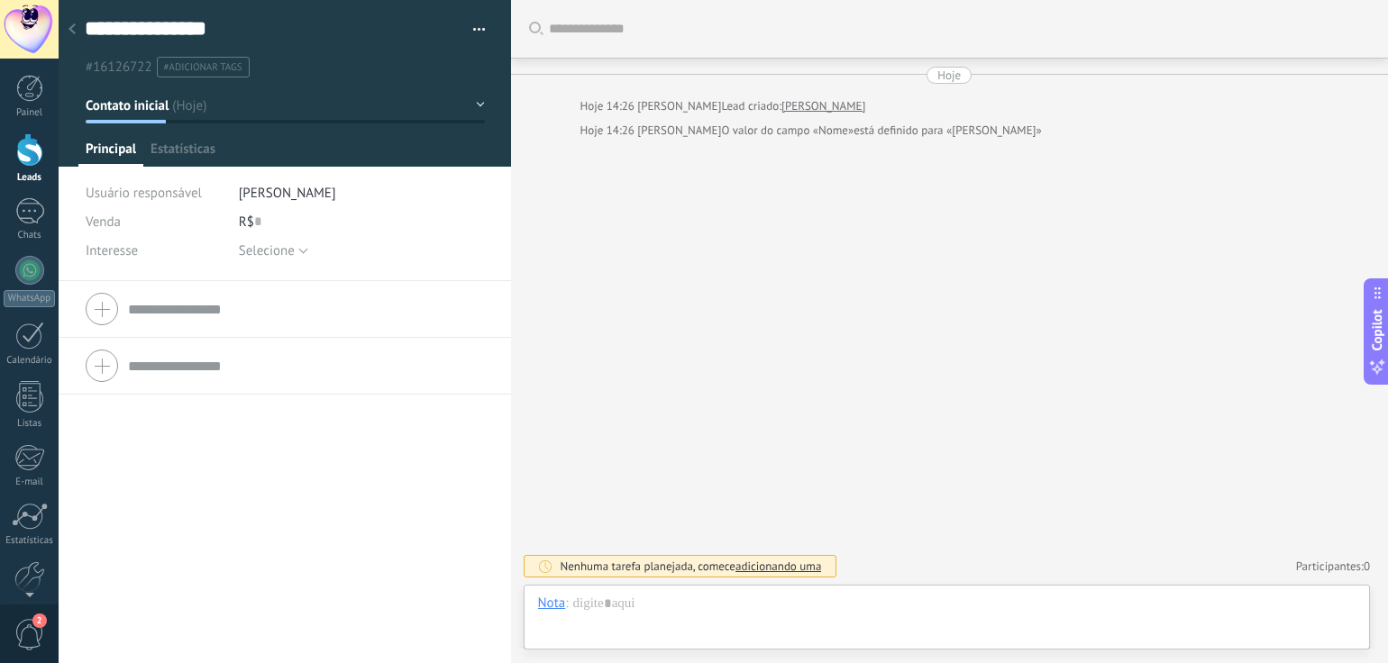
type textarea "**********"
click at [101, 153] on span "Principal" at bounding box center [111, 154] width 50 height 26
click at [296, 244] on button "Selecione" at bounding box center [273, 250] width 69 height 29
drag, startPoint x: 266, startPoint y: 277, endPoint x: 315, endPoint y: 283, distance: 50.0
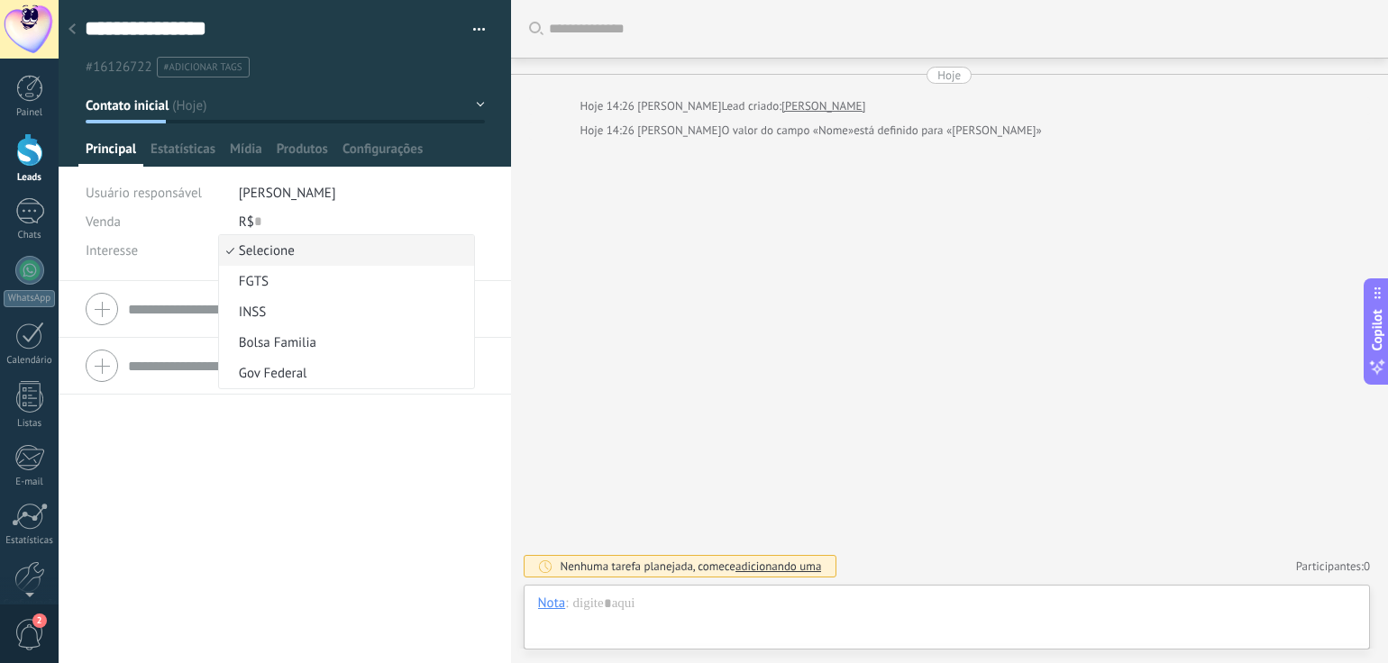
click at [268, 277] on span "FGTS" at bounding box center [344, 281] width 251 height 17
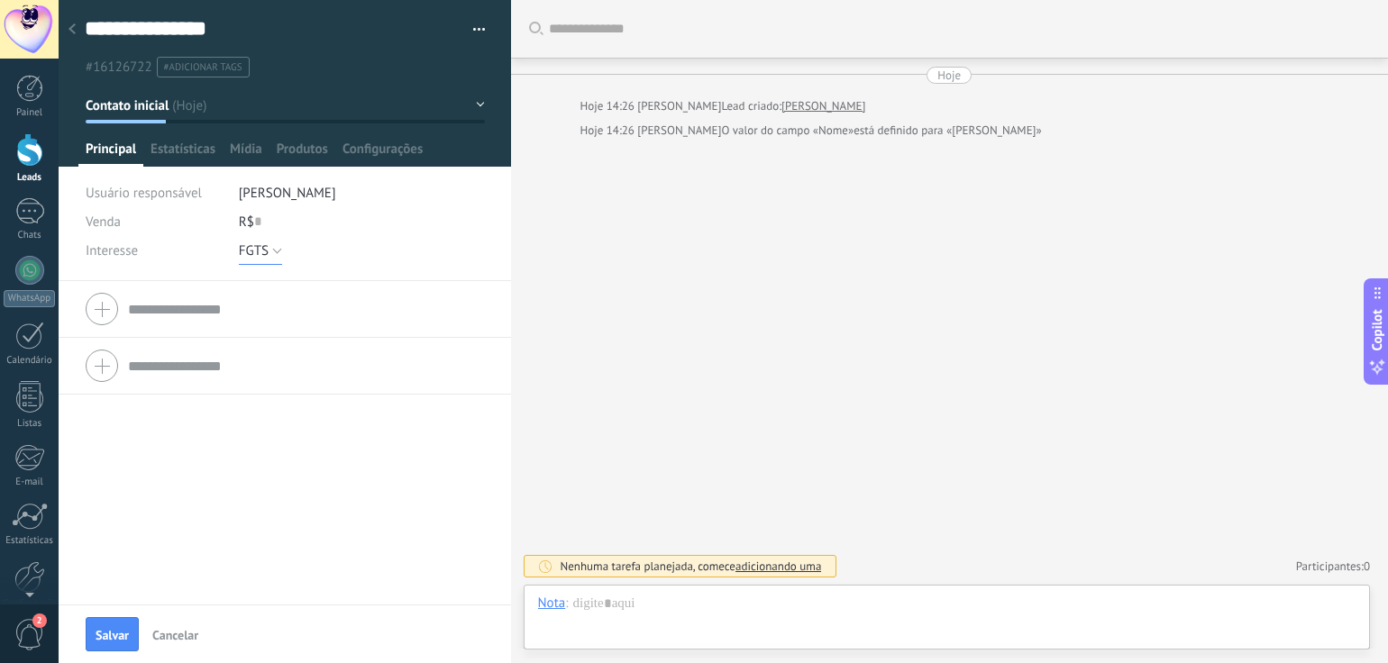
click at [276, 251] on button "FGTS" at bounding box center [260, 250] width 43 height 29
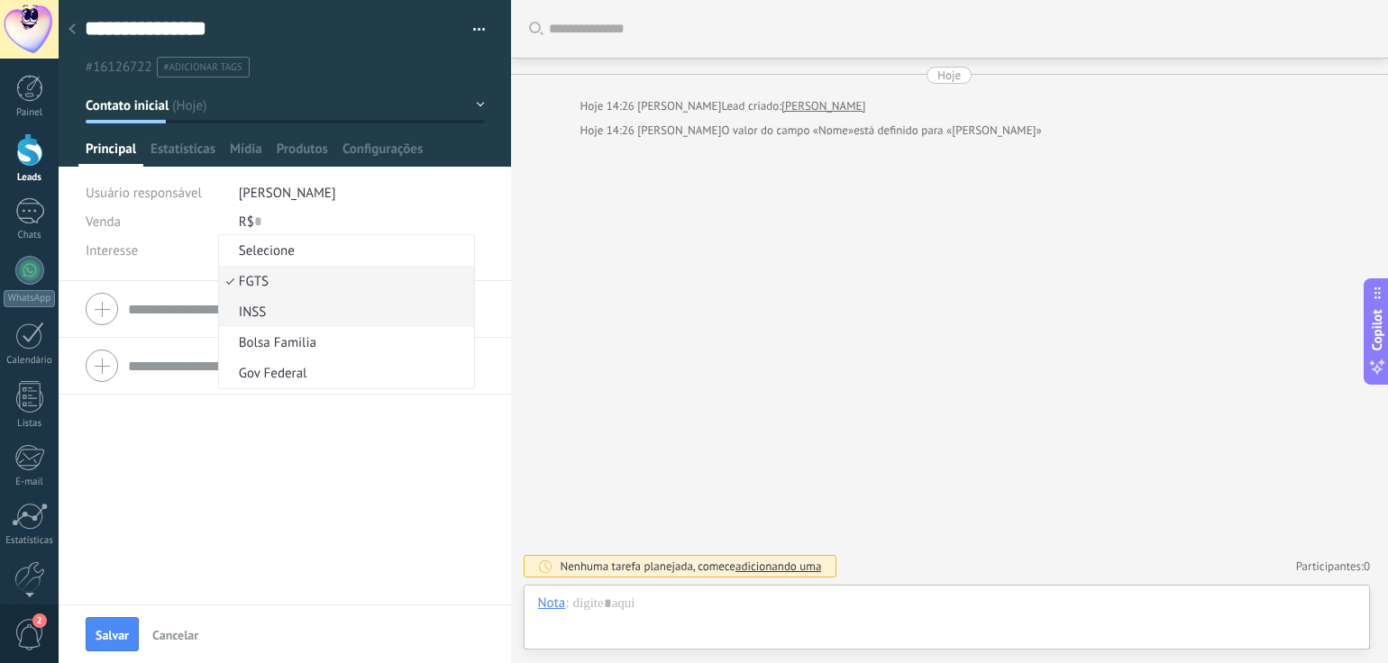
click at [245, 304] on span "INSS" at bounding box center [344, 312] width 251 height 17
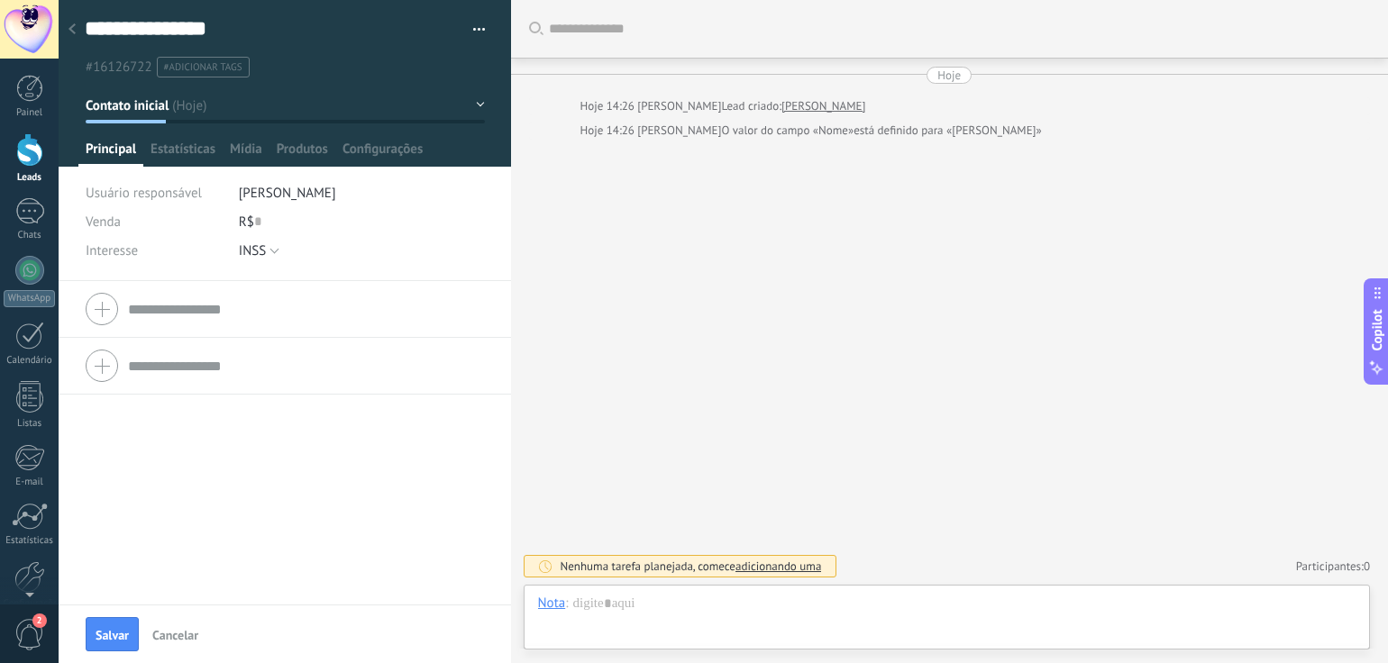
click at [706, 260] on div "[PERSON_NAME] mais [PERSON_NAME] 14:26 [PERSON_NAME] Lead criado: [PERSON_NAME]…" at bounding box center [950, 331] width 878 height 663
click at [401, 153] on span "Configurações" at bounding box center [382, 154] width 80 height 26
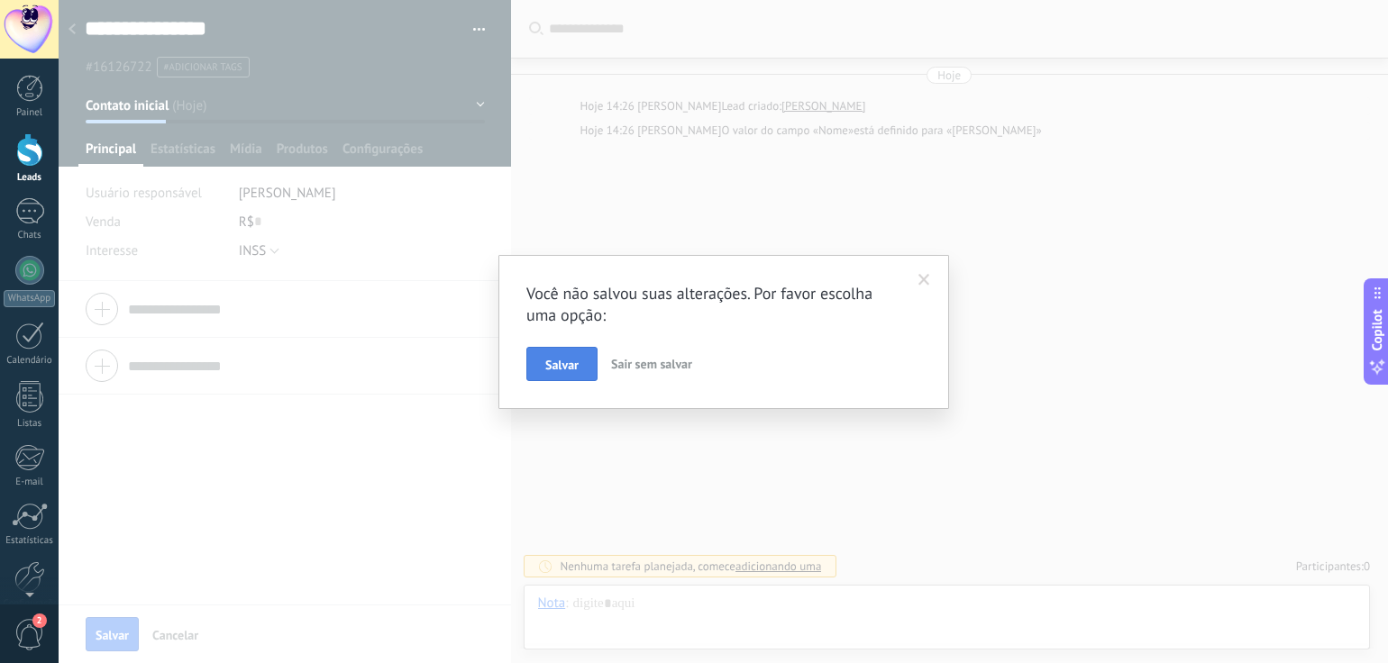
click at [561, 360] on span "Salvar" at bounding box center [561, 365] width 33 height 13
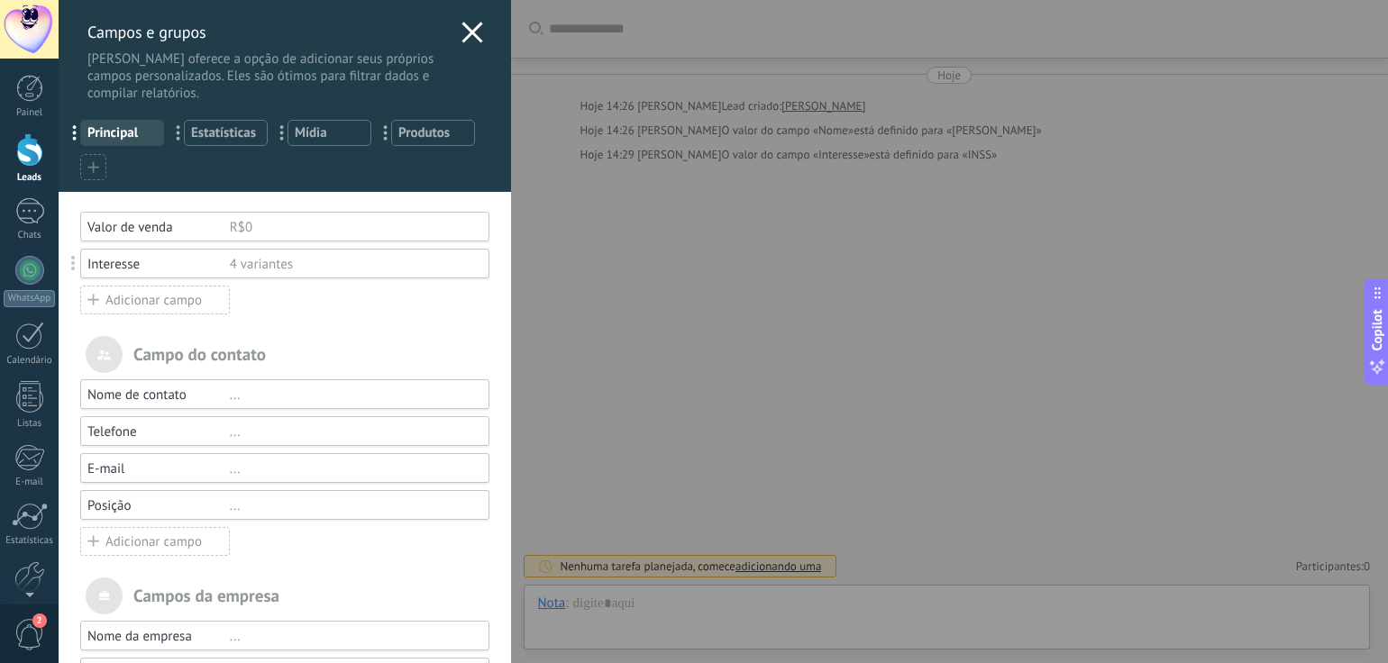
click at [128, 305] on div "Adicionar campo" at bounding box center [155, 300] width 150 height 29
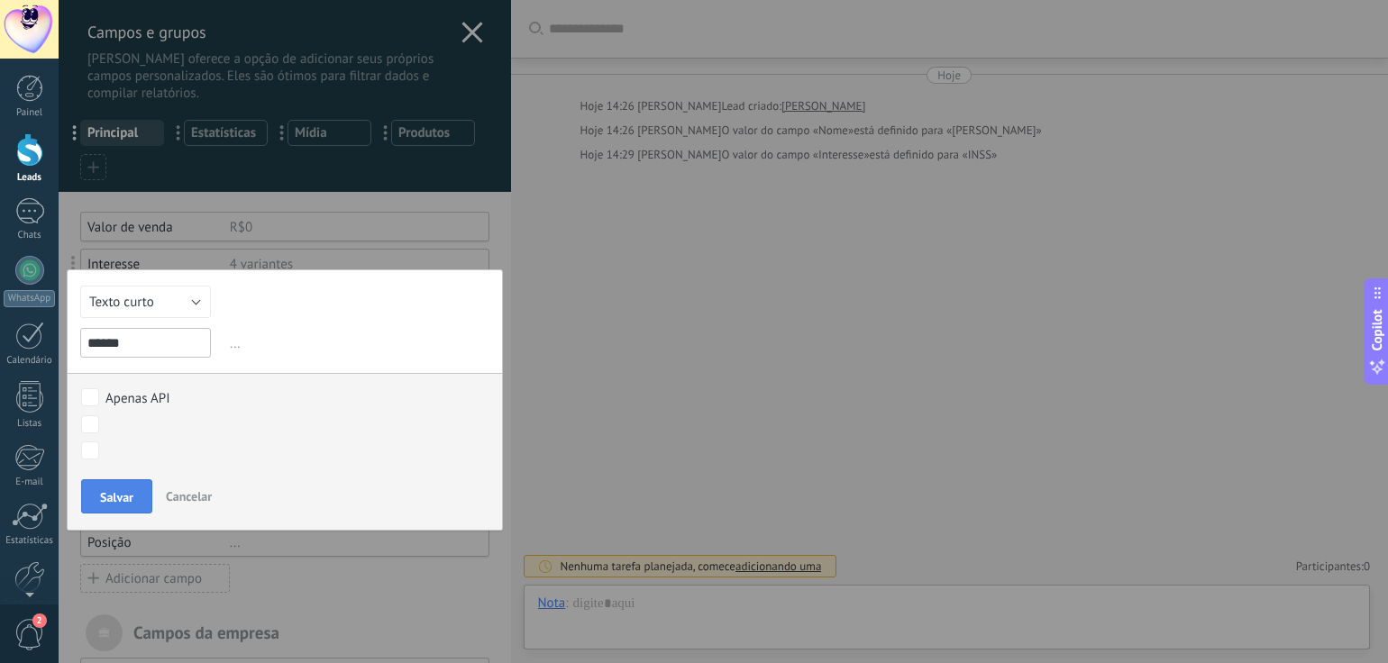
type input "******"
click at [111, 497] on span "Salvar" at bounding box center [116, 497] width 33 height 13
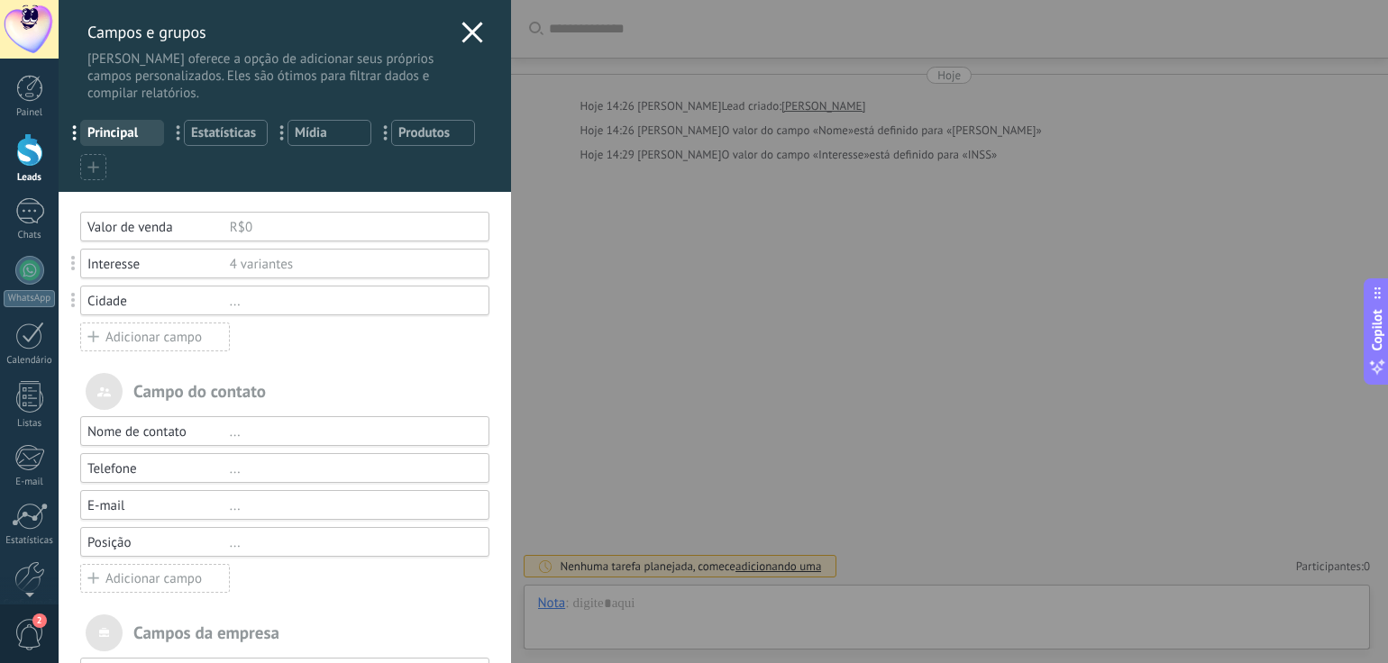
click at [159, 339] on div "Adicionar campo" at bounding box center [155, 337] width 150 height 29
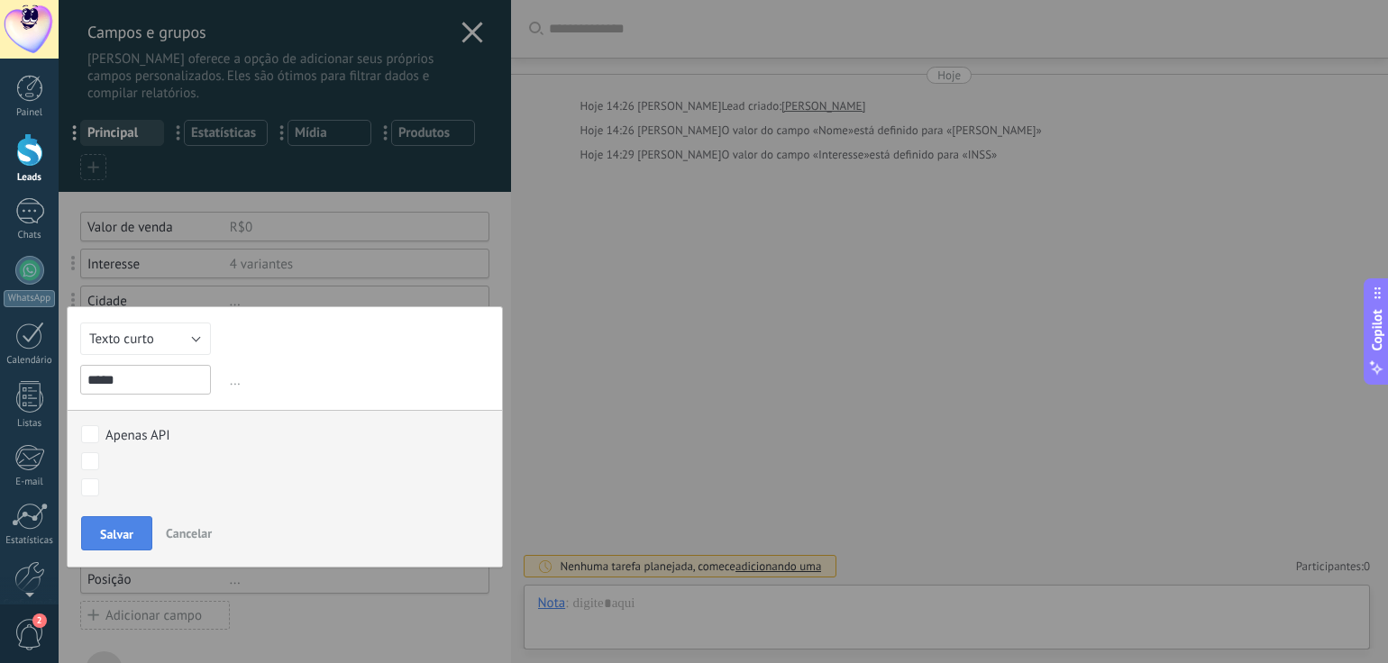
type input "*****"
click at [111, 524] on button "Salvar" at bounding box center [116, 533] width 71 height 34
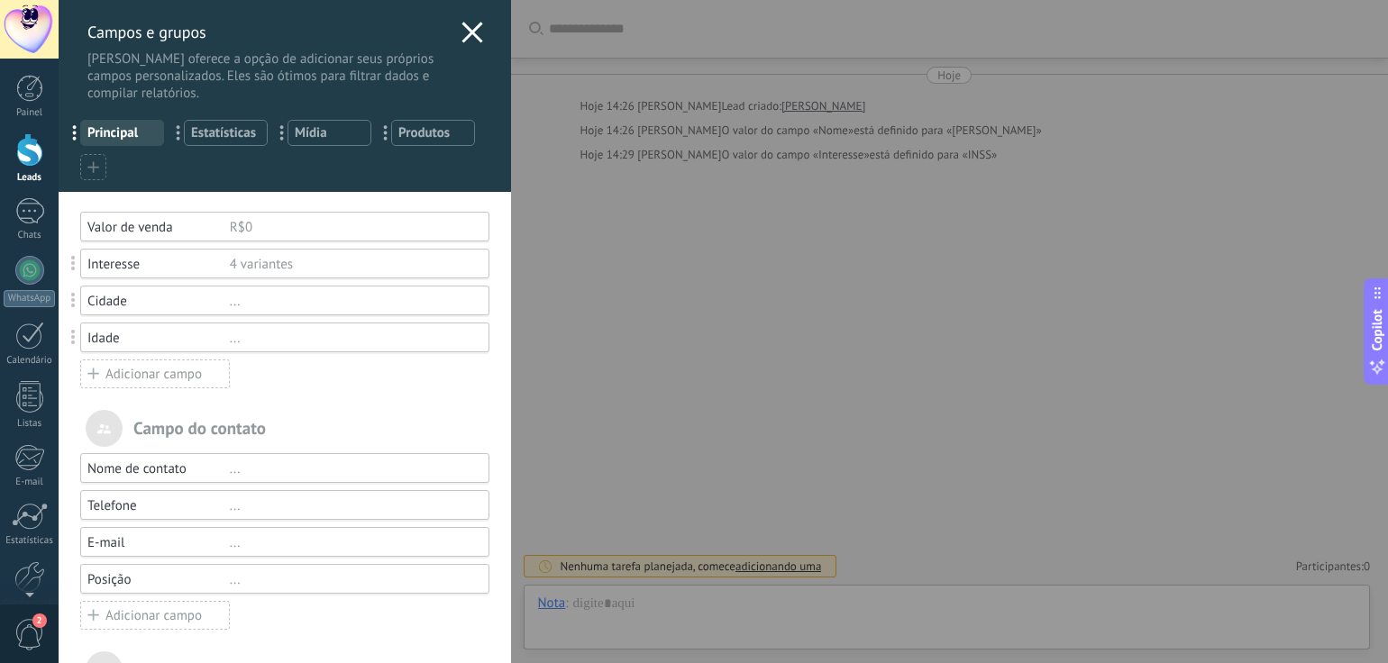
click at [131, 379] on div "Adicionar campo" at bounding box center [155, 374] width 150 height 29
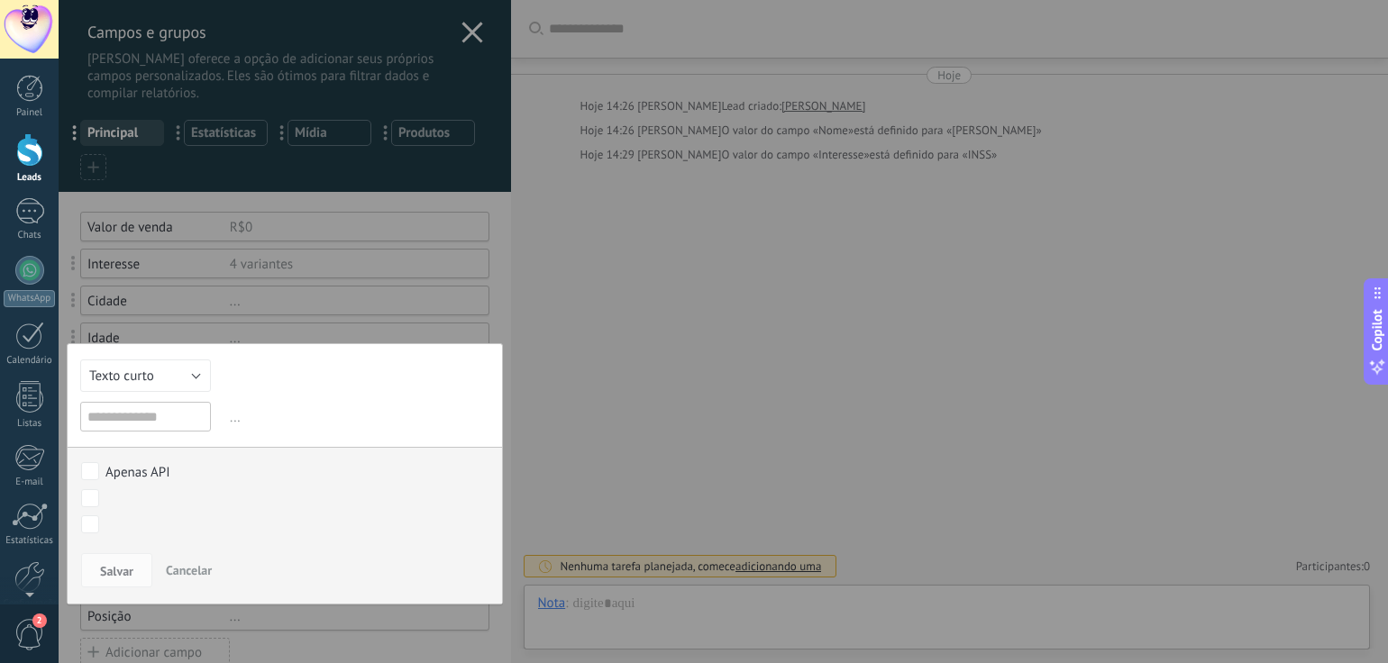
click at [169, 419] on input "text" at bounding box center [145, 417] width 131 height 30
type input "***"
click at [174, 377] on button "Texto curto" at bounding box center [145, 376] width 131 height 32
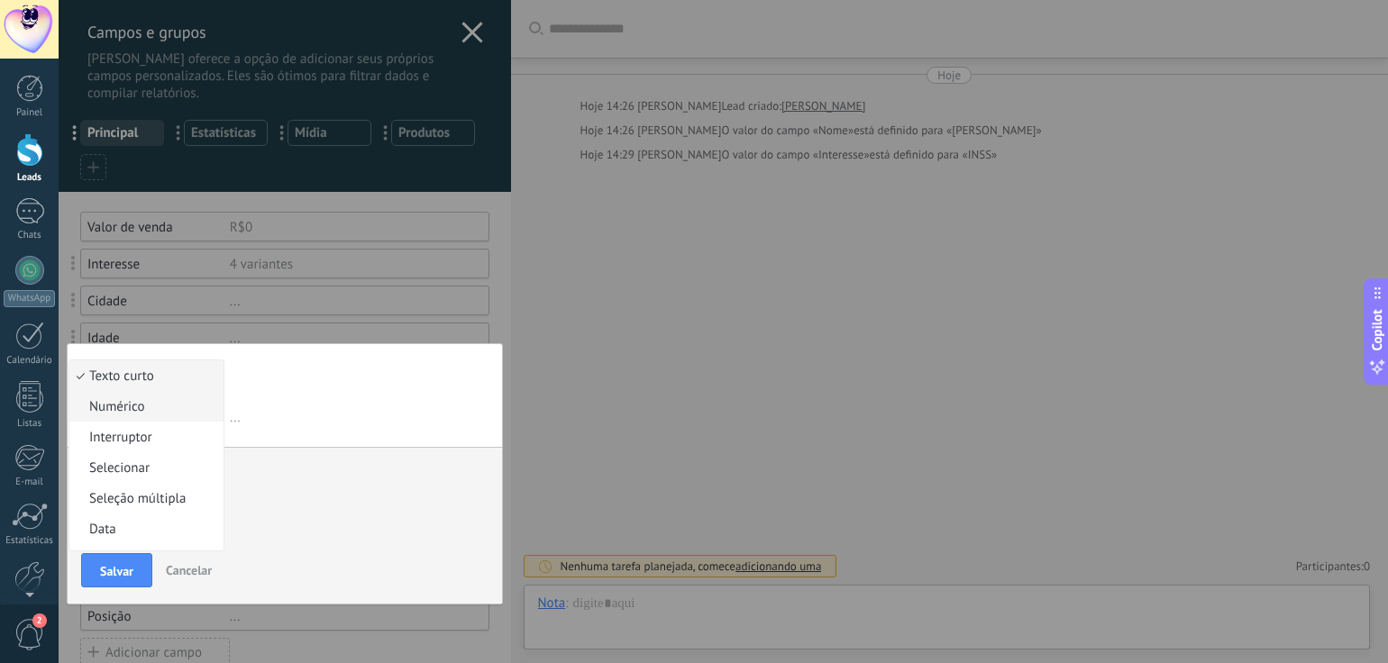
click at [121, 406] on span "Numérico" at bounding box center [143, 406] width 149 height 17
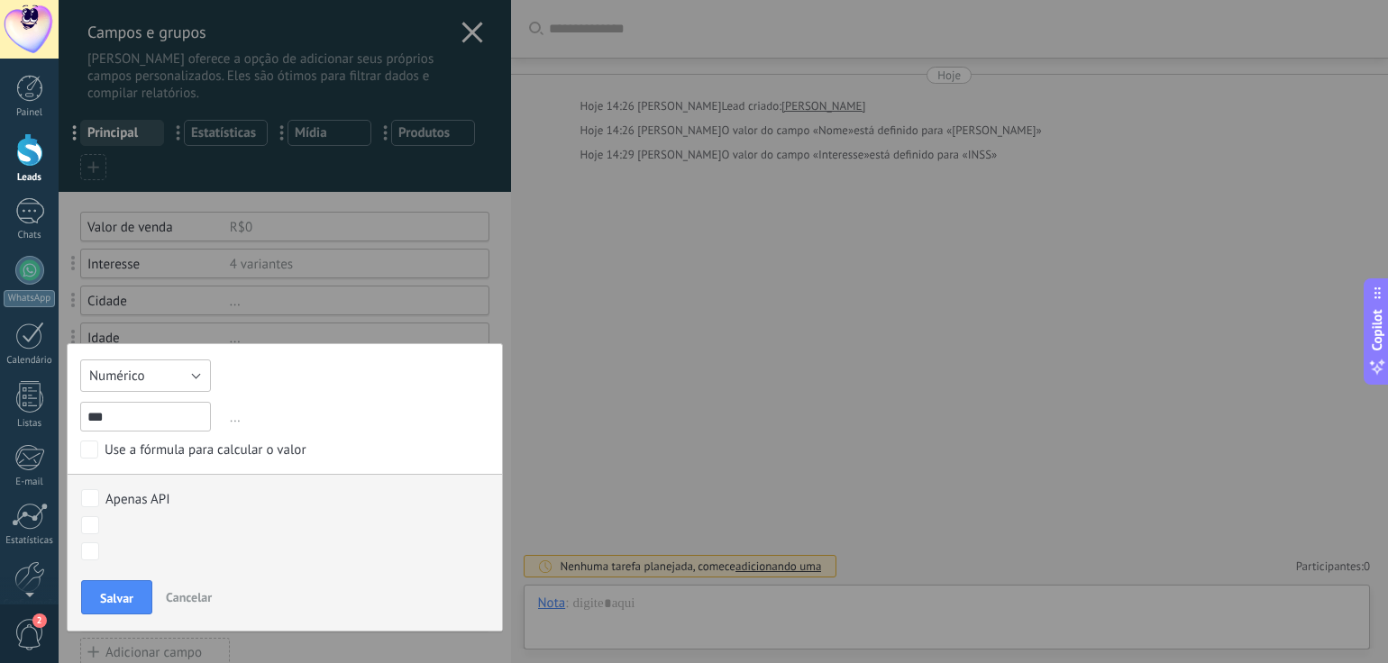
scroll to position [180, 0]
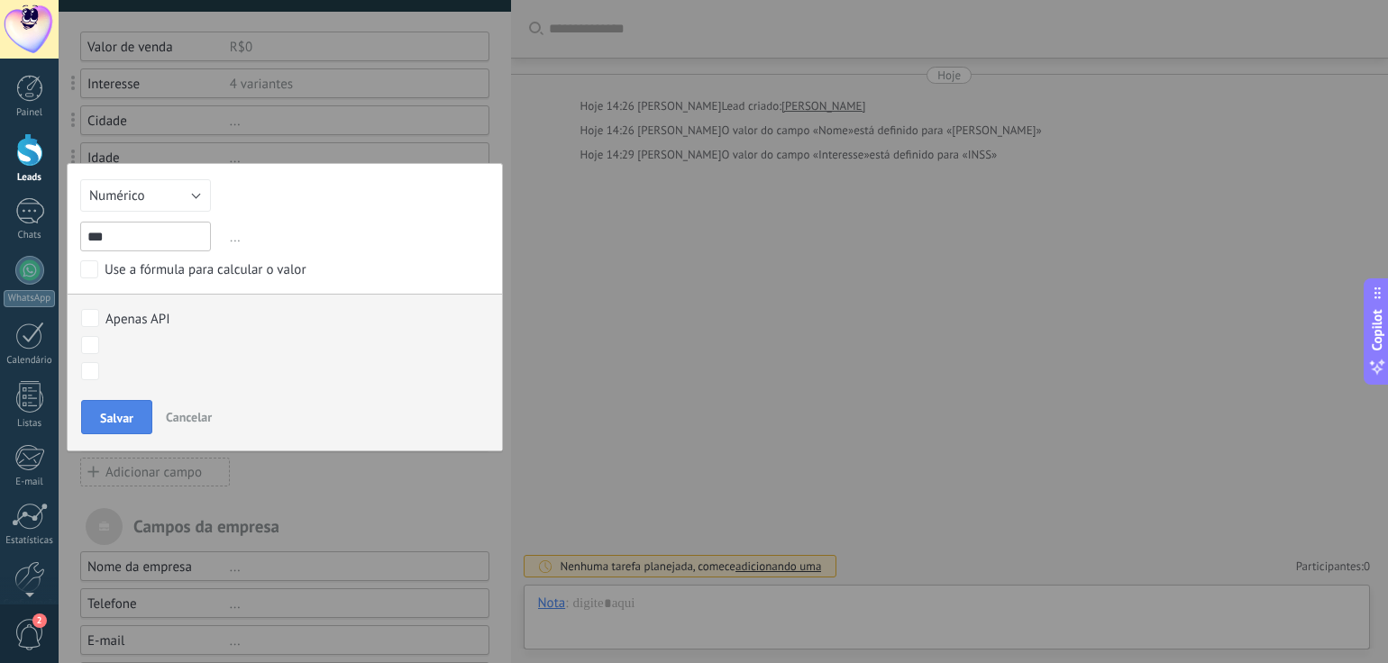
click at [113, 414] on span "Salvar" at bounding box center [116, 418] width 33 height 13
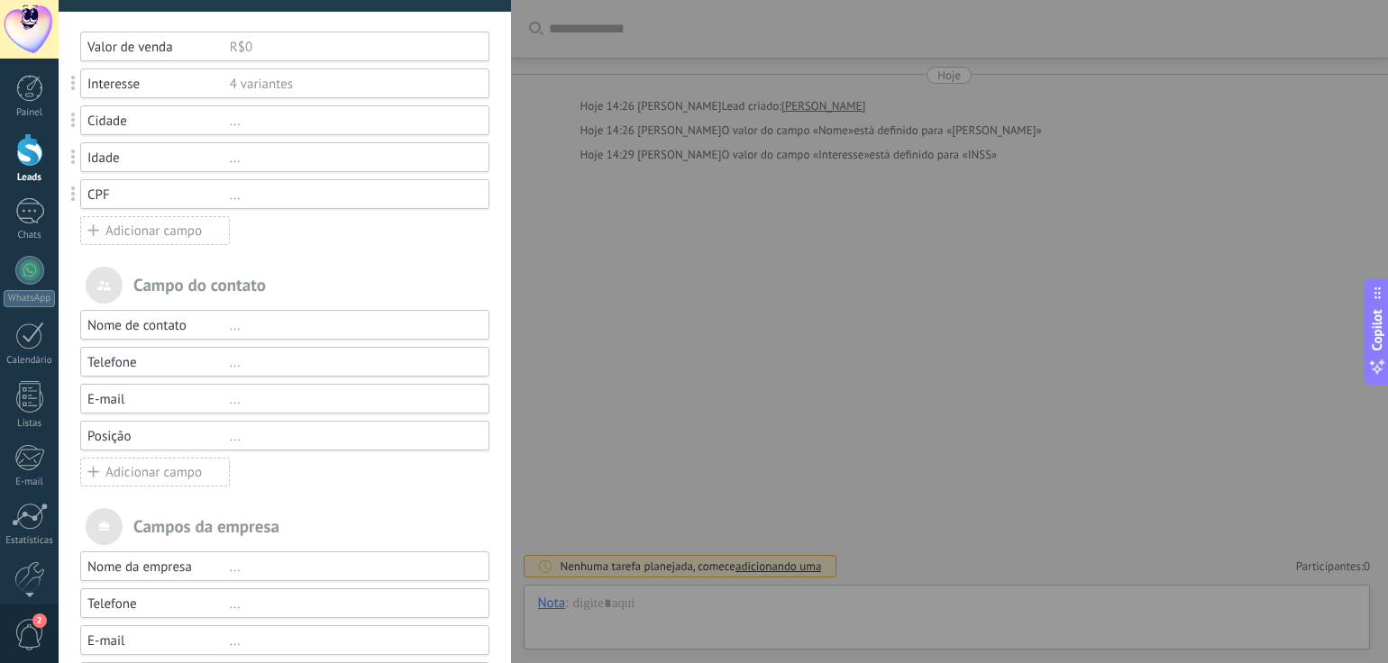
scroll to position [0, 0]
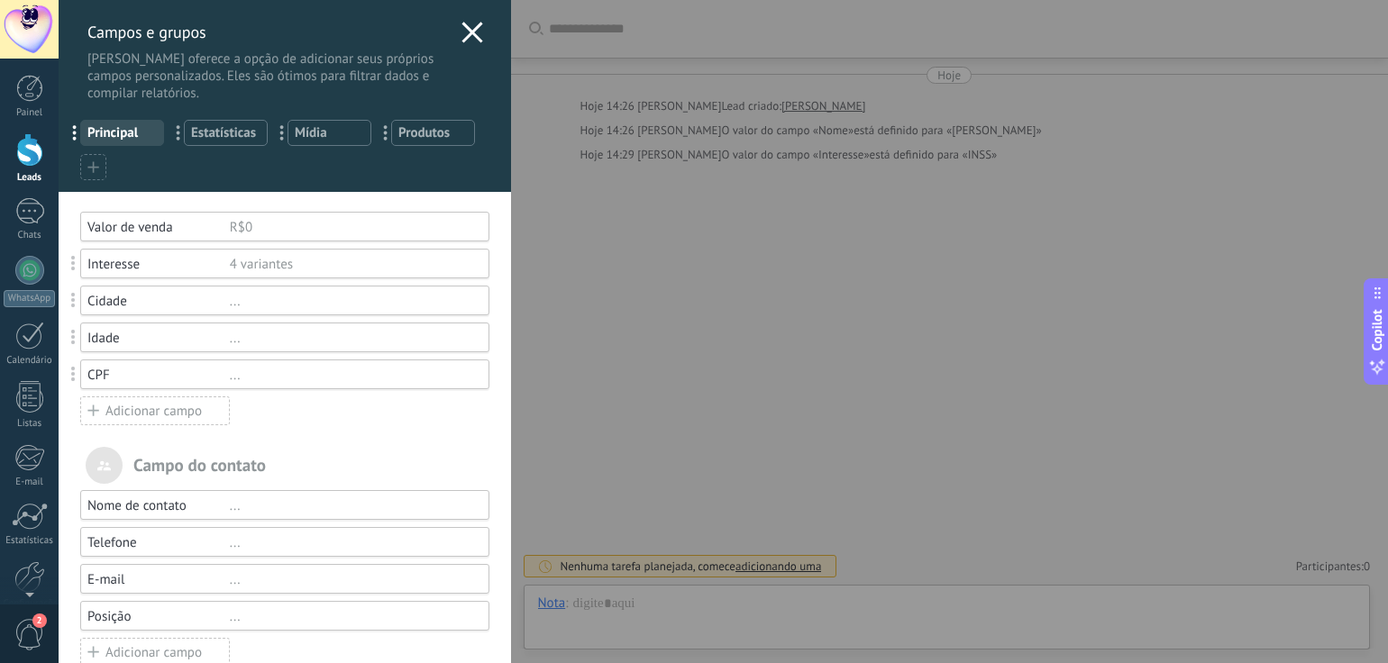
click at [467, 34] on use at bounding box center [471, 32] width 21 height 21
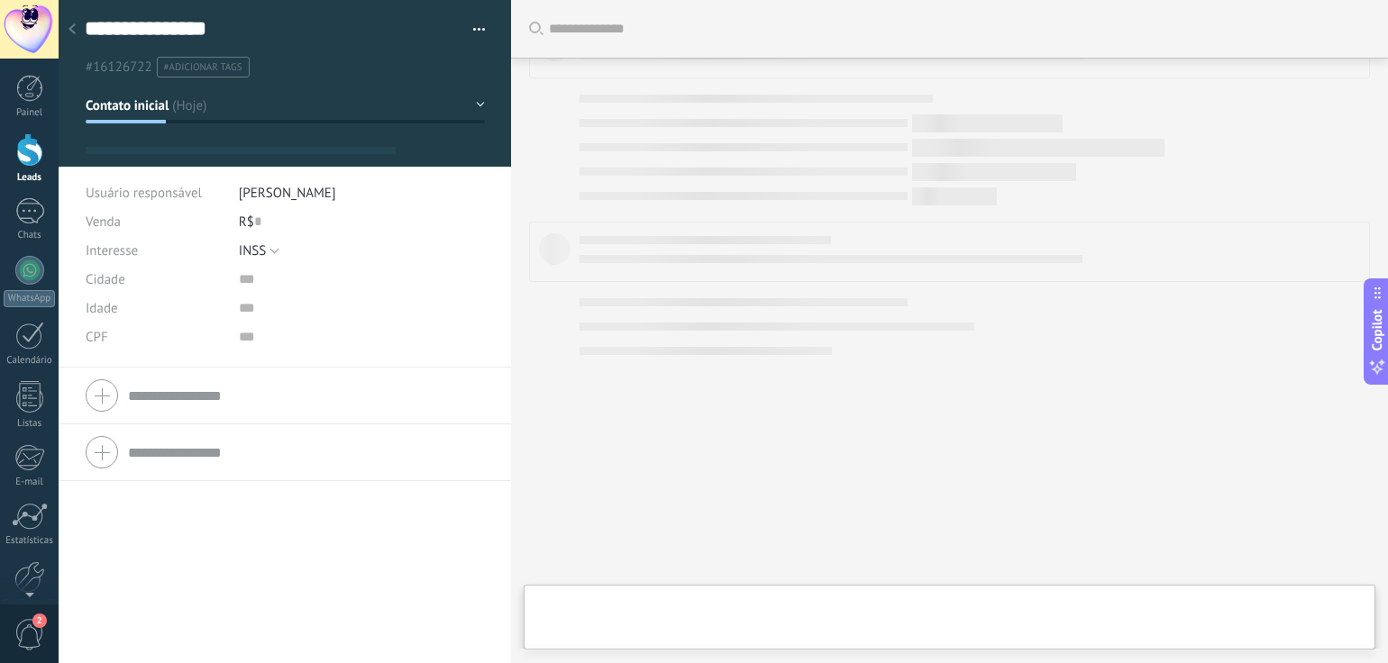
type textarea "**********"
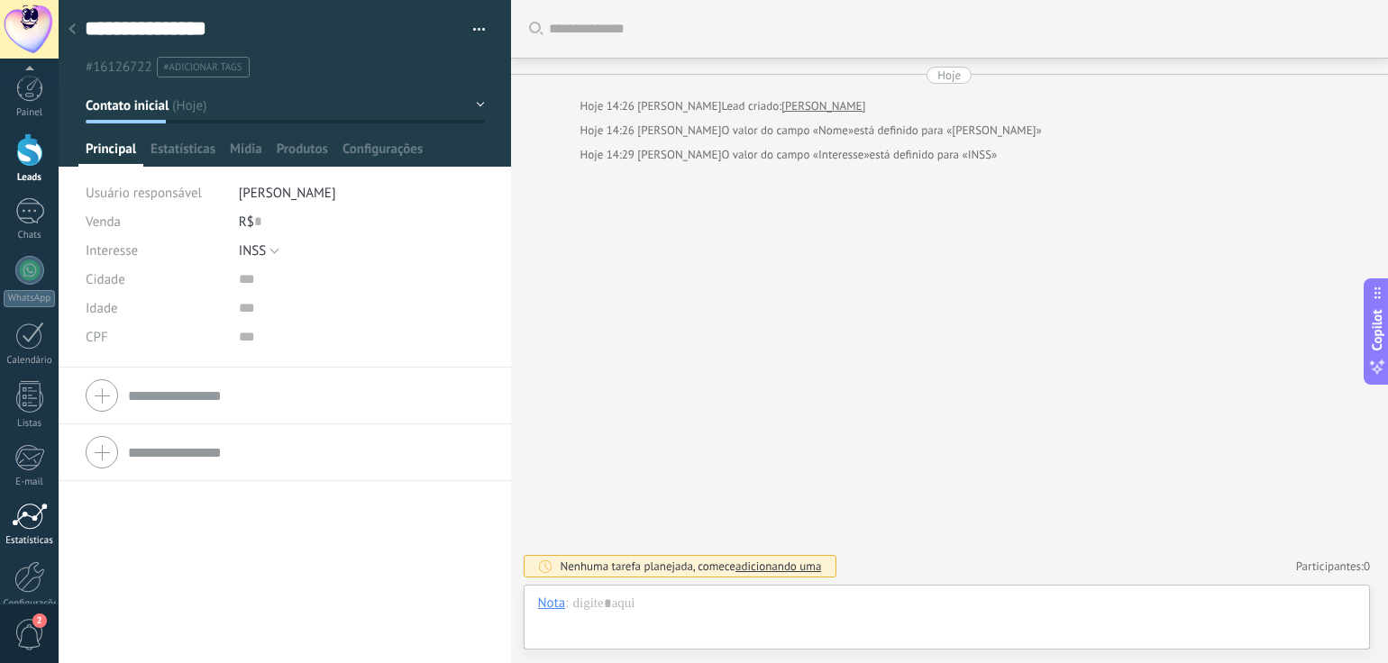
scroll to position [86, 0]
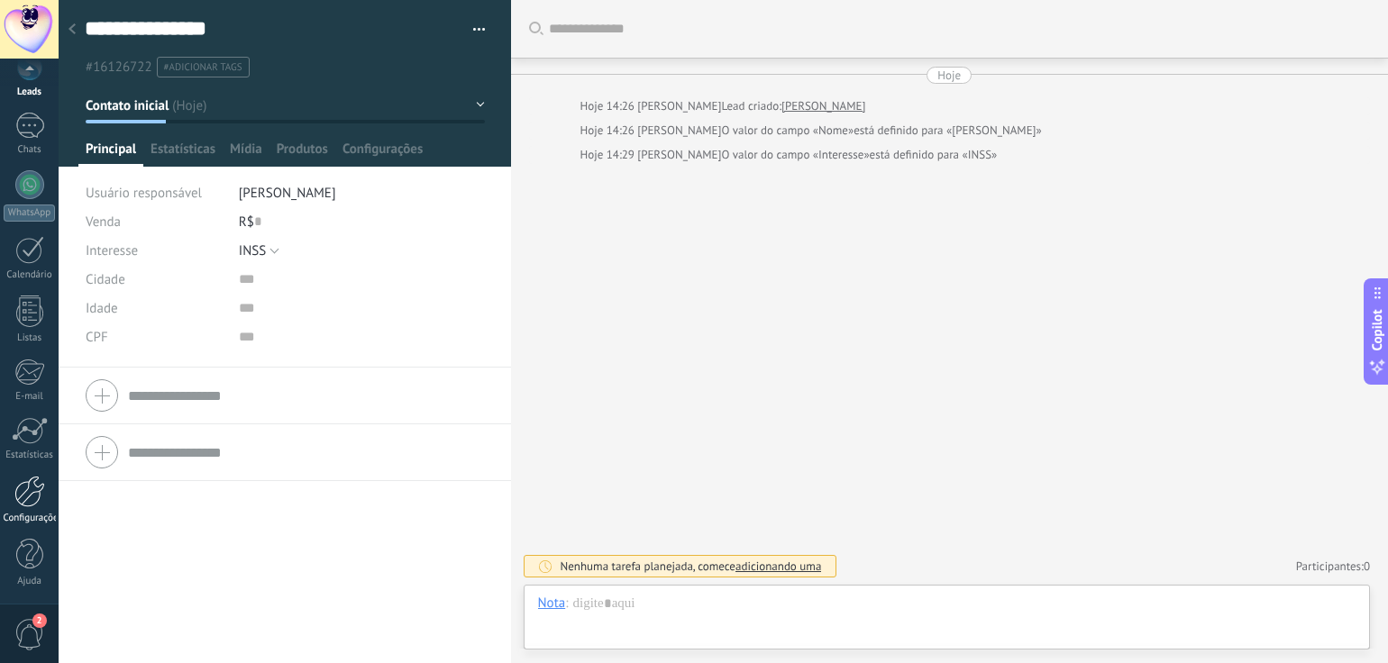
click at [24, 493] on div at bounding box center [29, 492] width 31 height 32
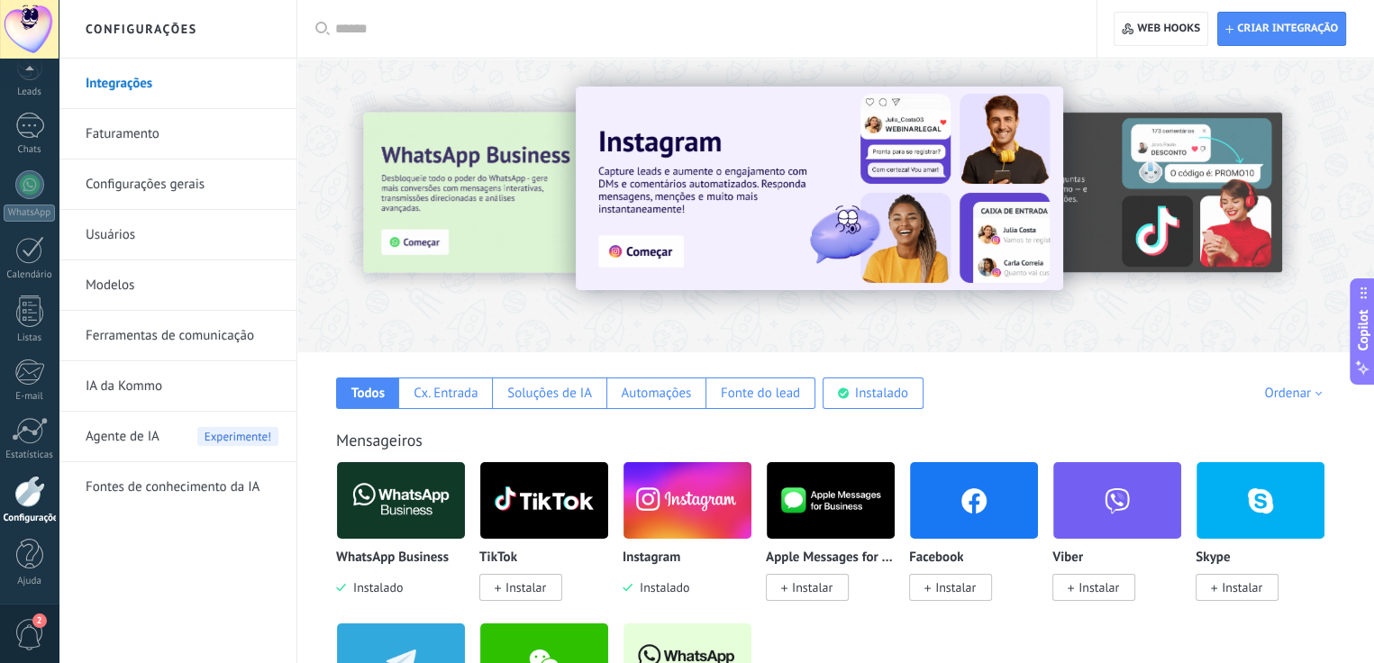
click at [143, 329] on link "Ferramentas de comunicação" at bounding box center [182, 336] width 193 height 50
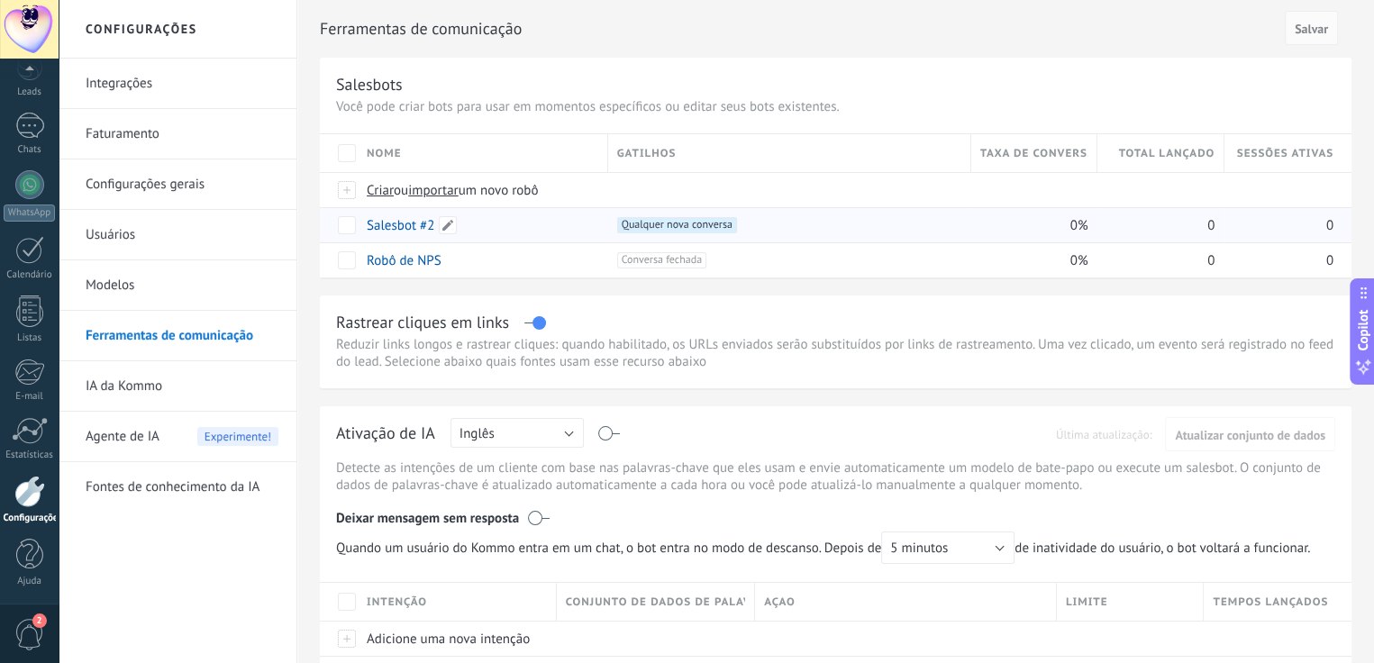
click at [400, 228] on link "Salesbot #2" at bounding box center [401, 225] width 68 height 17
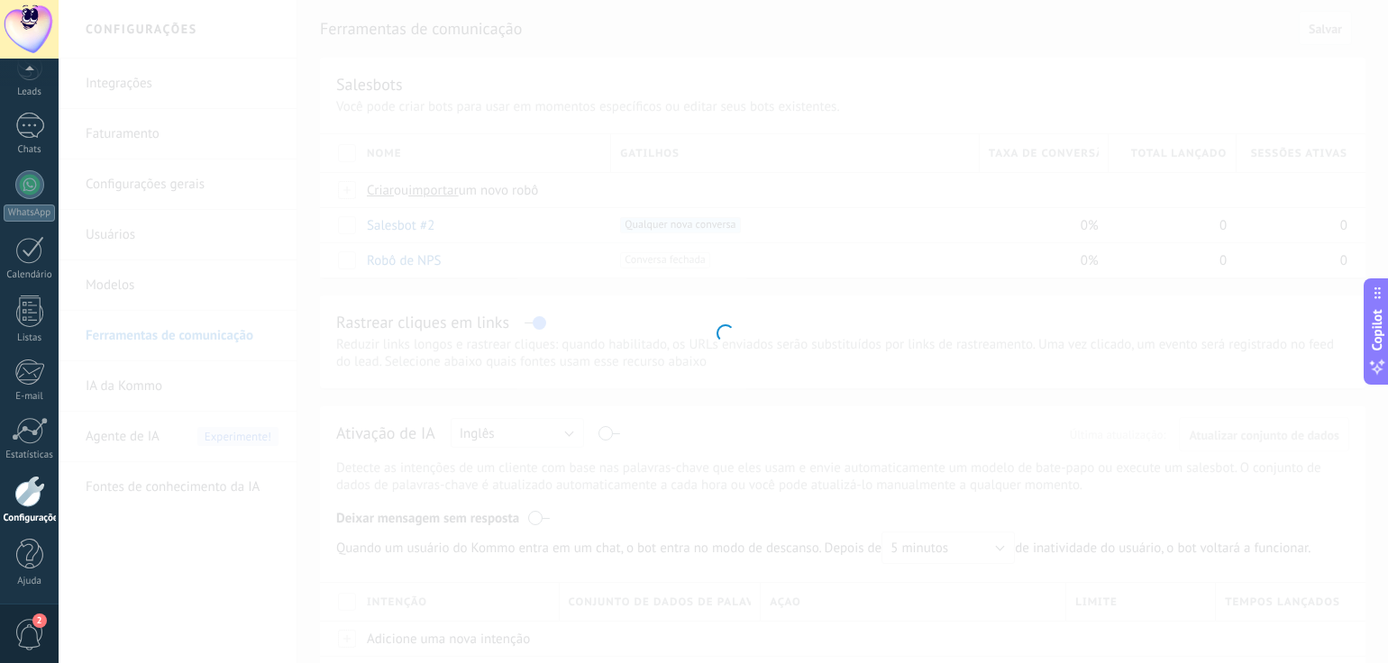
type input "**********"
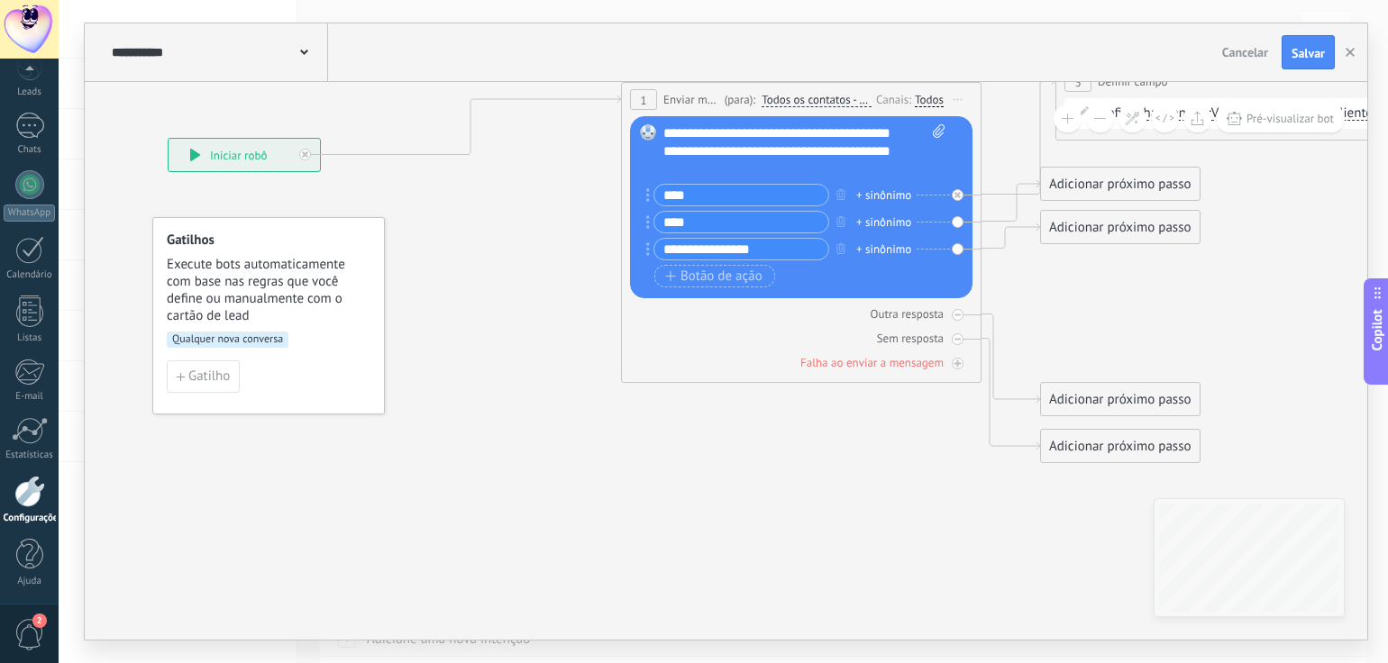
drag, startPoint x: 716, startPoint y: 289, endPoint x: 659, endPoint y: 291, distance: 57.7
click at [659, 291] on div "Substituir Remover Converter para mensagem de voz Arraste a imagem aqui para an…" at bounding box center [801, 207] width 342 height 182
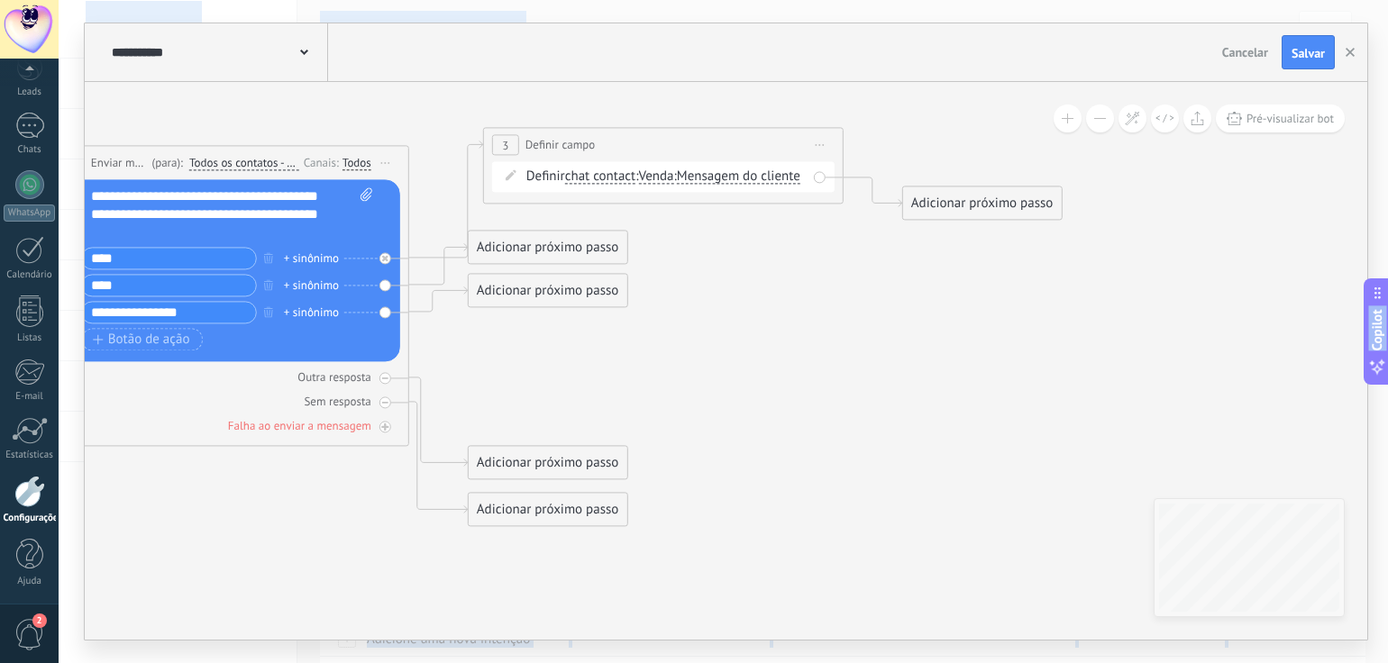
drag, startPoint x: 506, startPoint y: 222, endPoint x: -50, endPoint y: 274, distance: 559.3
click at [0, 274] on html ".abecls-1,.abecls-2{fill-rule:evenodd}.abecls-2{fill:#fff} .abhcls-1{fill:none}…" at bounding box center [694, 331] width 1388 height 663
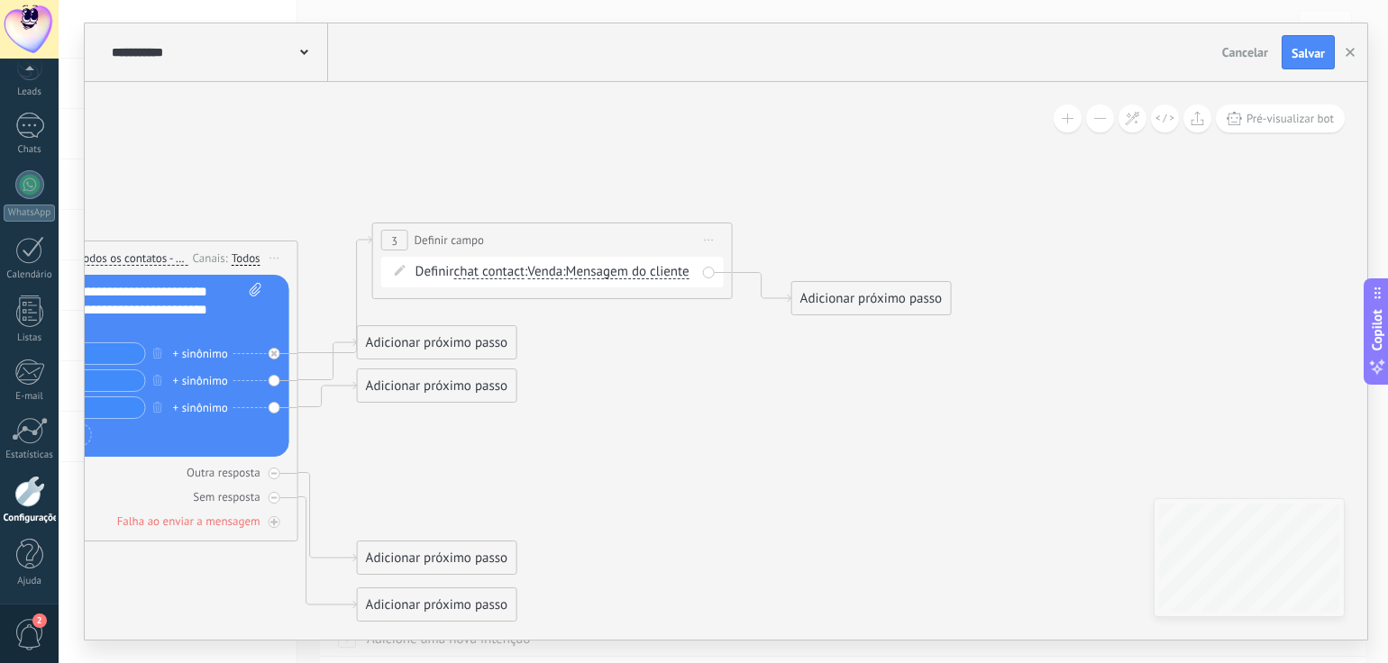
drag, startPoint x: 775, startPoint y: 287, endPoint x: 633, endPoint y: 381, distance: 171.0
click at [594, 407] on icon at bounding box center [187, 422] width 2306 height 1300
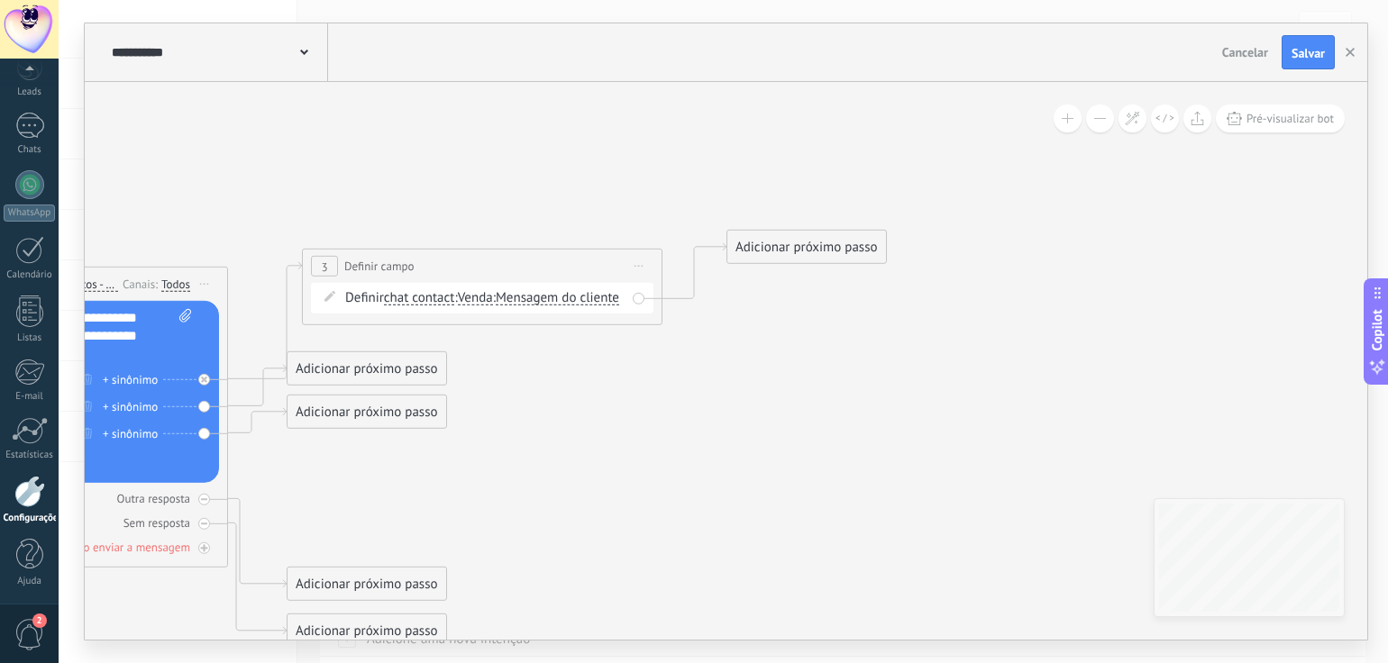
drag, startPoint x: 820, startPoint y: 325, endPoint x: 825, endPoint y: 248, distance: 77.7
click at [825, 248] on div "Adicionar próximo passo" at bounding box center [806, 247] width 159 height 30
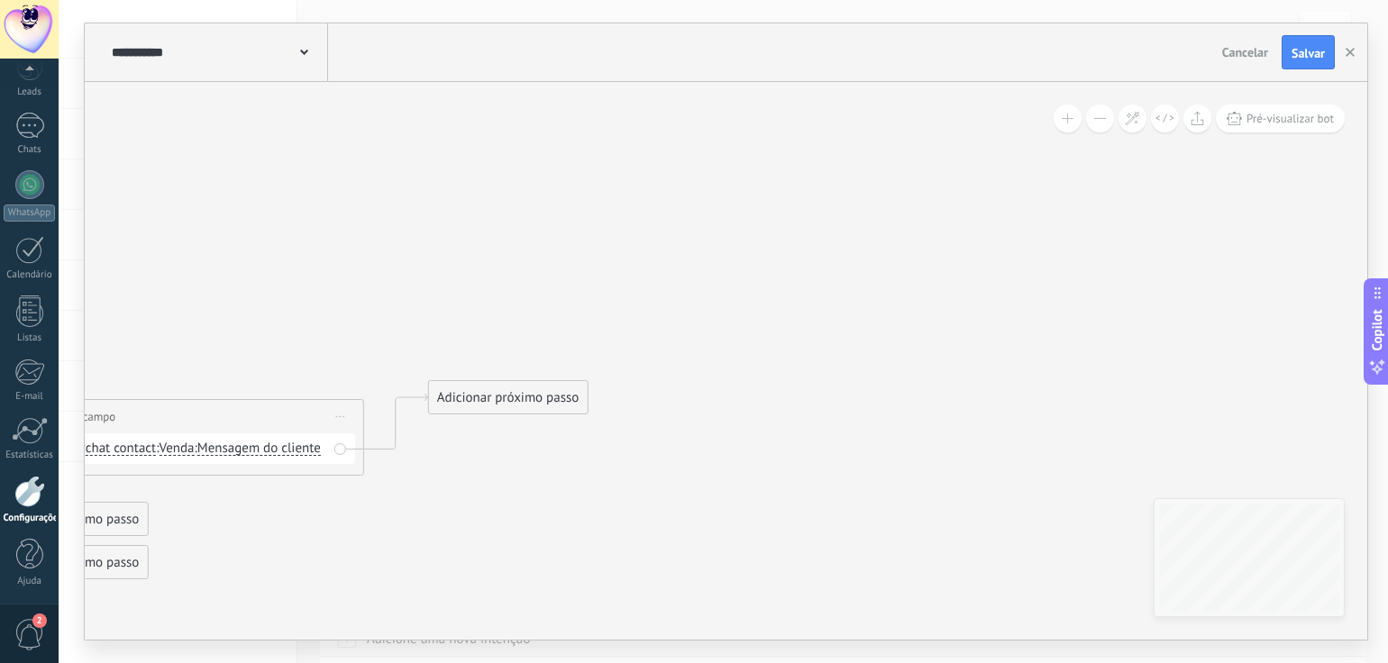
drag, startPoint x: 992, startPoint y: 240, endPoint x: 640, endPoint y: 396, distance: 385.7
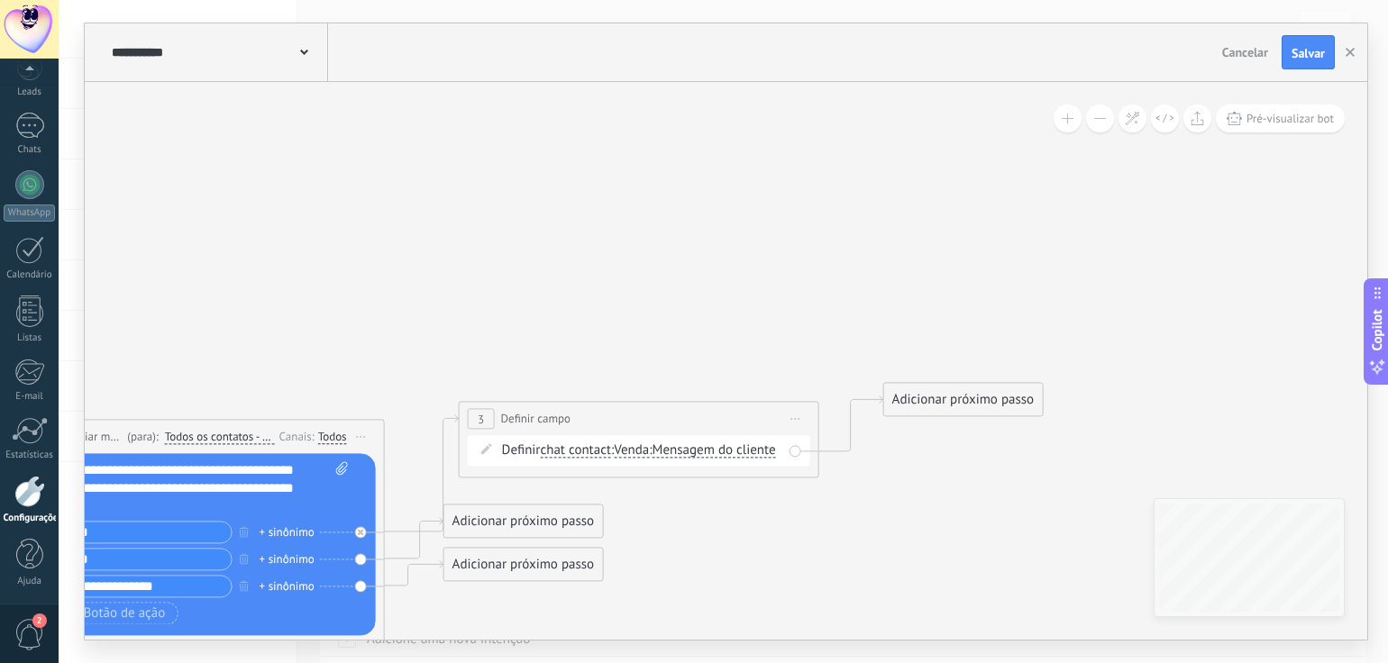
drag, startPoint x: 283, startPoint y: 295, endPoint x: 252, endPoint y: 232, distance: 70.1
click at [793, 289] on icon at bounding box center [276, 591] width 2311 height 1317
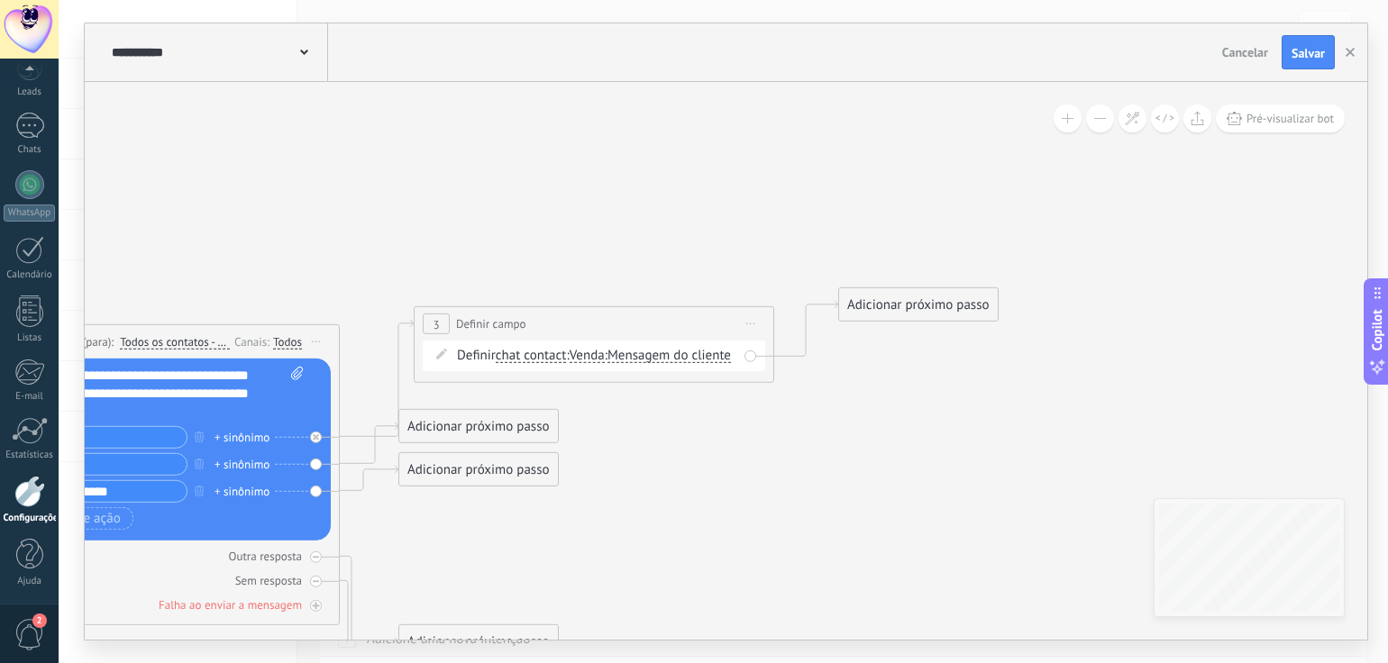
drag, startPoint x: 606, startPoint y: 284, endPoint x: 560, endPoint y: 189, distance: 105.2
click at [560, 189] on icon at bounding box center [230, 497] width 2311 height 1317
click at [516, 361] on span "chat contact" at bounding box center [531, 356] width 71 height 14
click at [516, 361] on button "chat contact" at bounding box center [599, 356] width 225 height 32
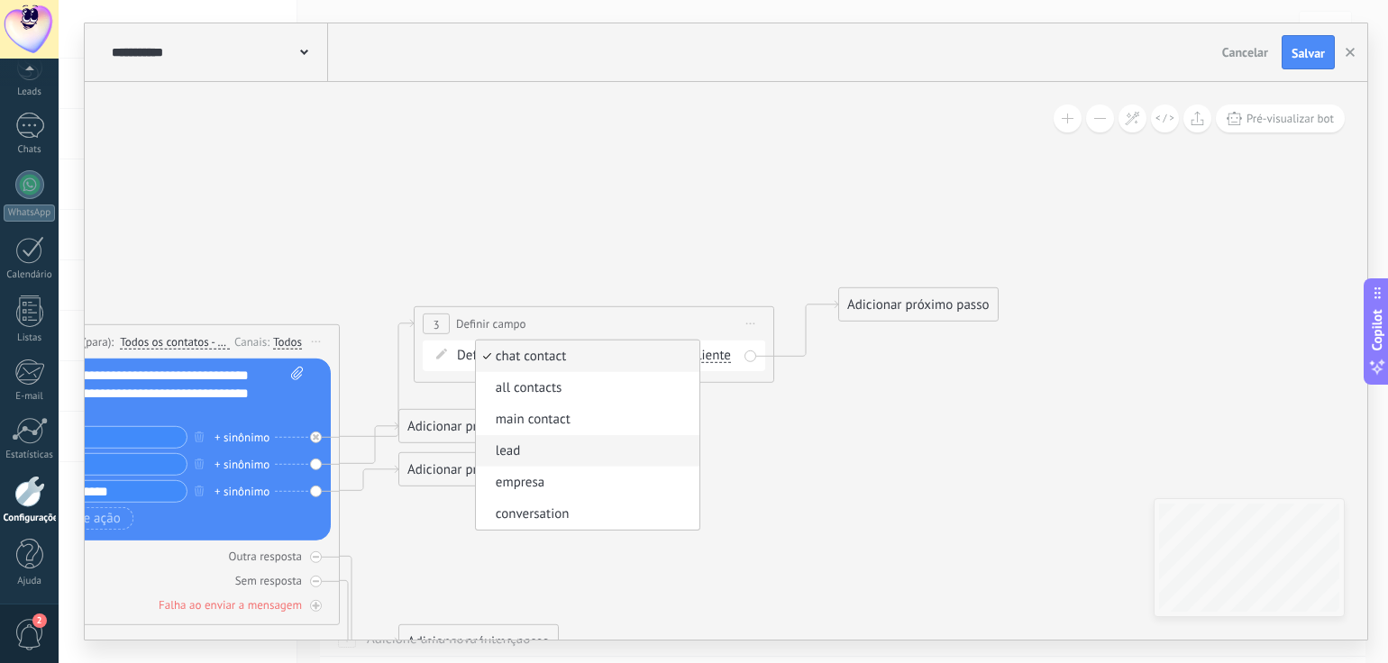
click at [513, 450] on span "lead" at bounding box center [585, 451] width 218 height 18
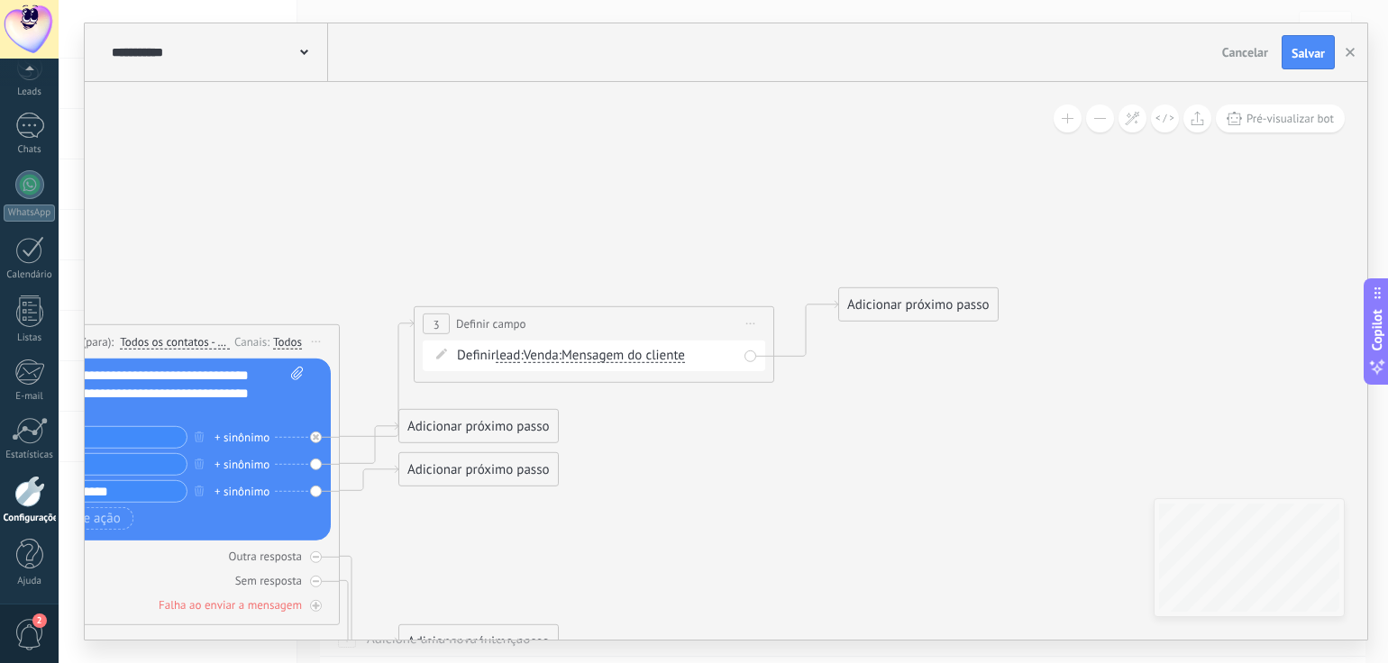
click at [546, 354] on span "Venda" at bounding box center [541, 356] width 35 height 14
click at [546, 354] on button "Venda" at bounding box center [627, 356] width 225 height 32
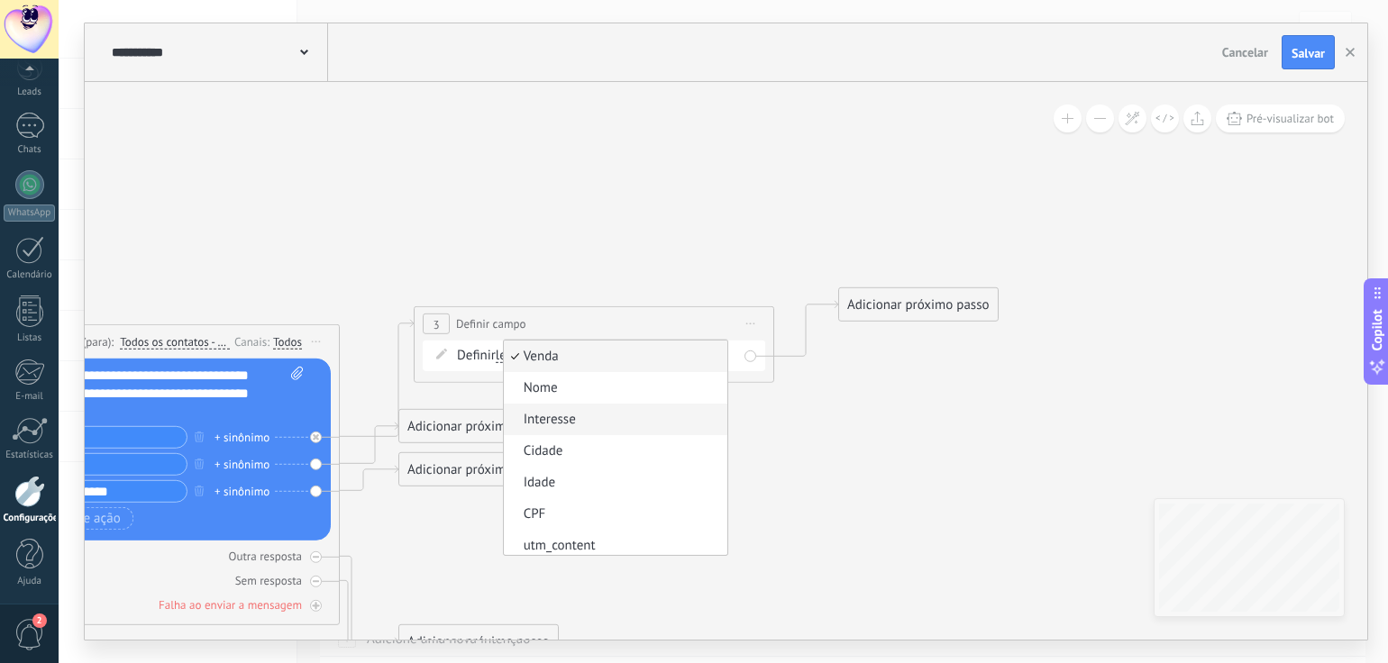
click at [558, 425] on span "Interesse" at bounding box center [613, 420] width 218 height 18
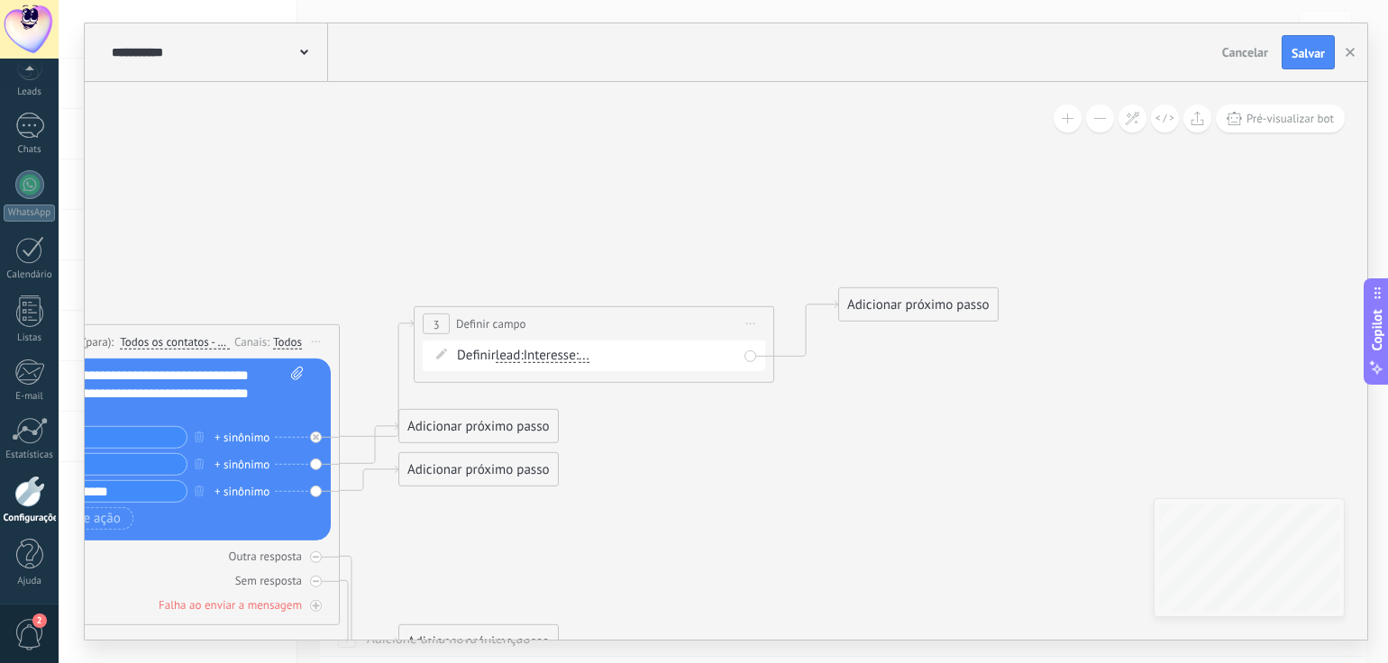
click at [589, 358] on span "..." at bounding box center [584, 356] width 11 height 14
click at [597, 358] on button "..." at bounding box center [682, 356] width 225 height 32
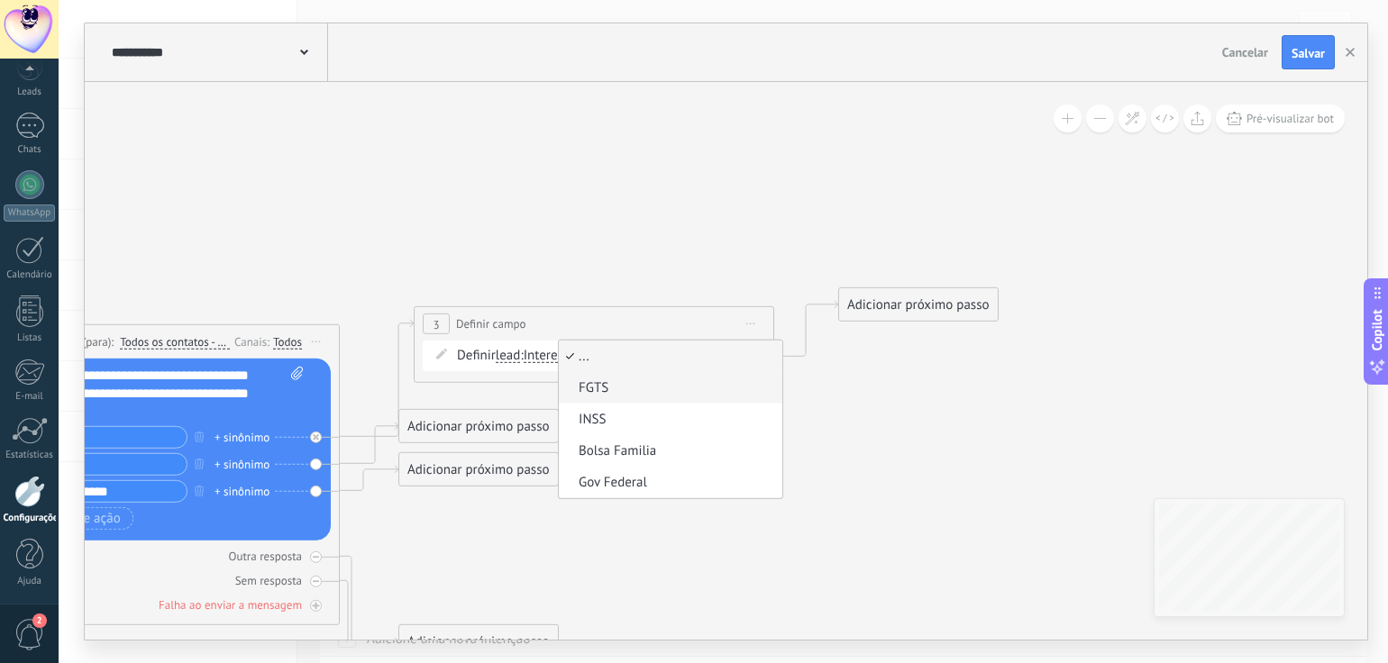
click at [609, 390] on span "FGTS" at bounding box center [668, 388] width 218 height 18
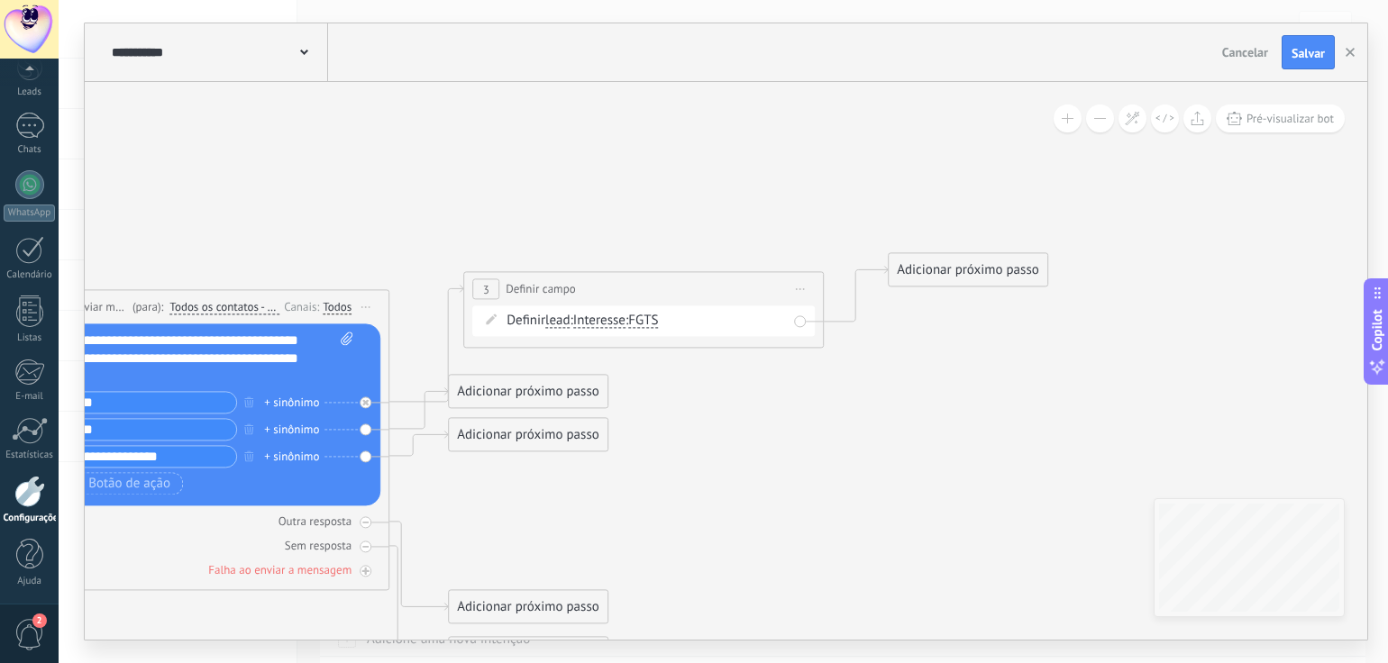
click at [753, 410] on icon at bounding box center [280, 462] width 2311 height 1317
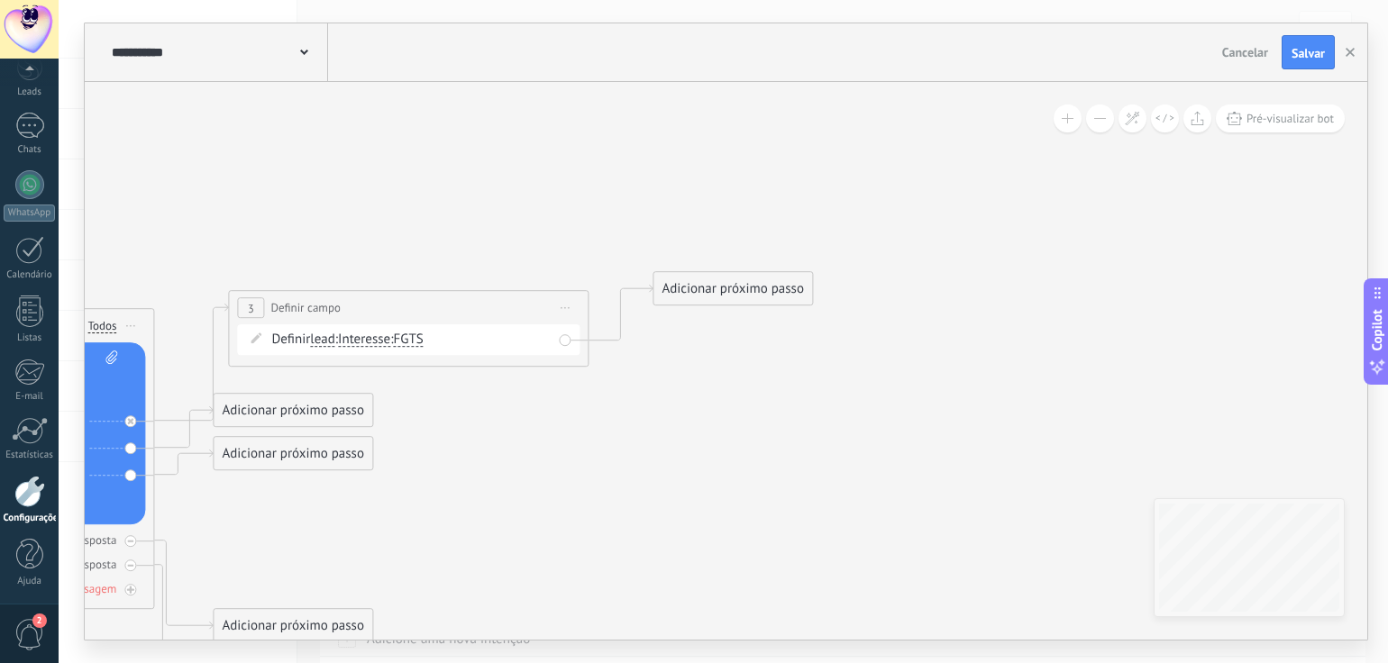
drag, startPoint x: 902, startPoint y: 402, endPoint x: 667, endPoint y: 421, distance: 236.0
click at [667, 421] on icon at bounding box center [45, 480] width 2311 height 1317
click at [704, 289] on div "Adicionar próximo passo" at bounding box center [732, 289] width 159 height 30
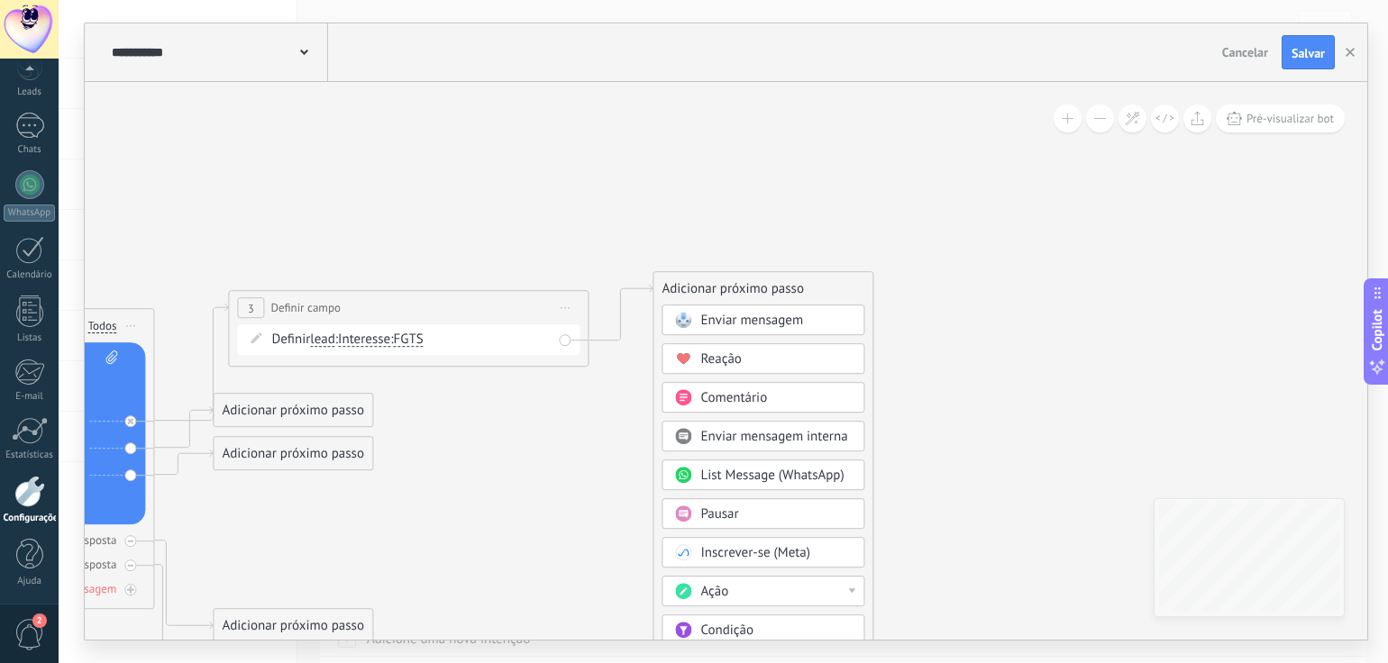
click at [732, 325] on span "Enviar mensagem" at bounding box center [751, 320] width 103 height 17
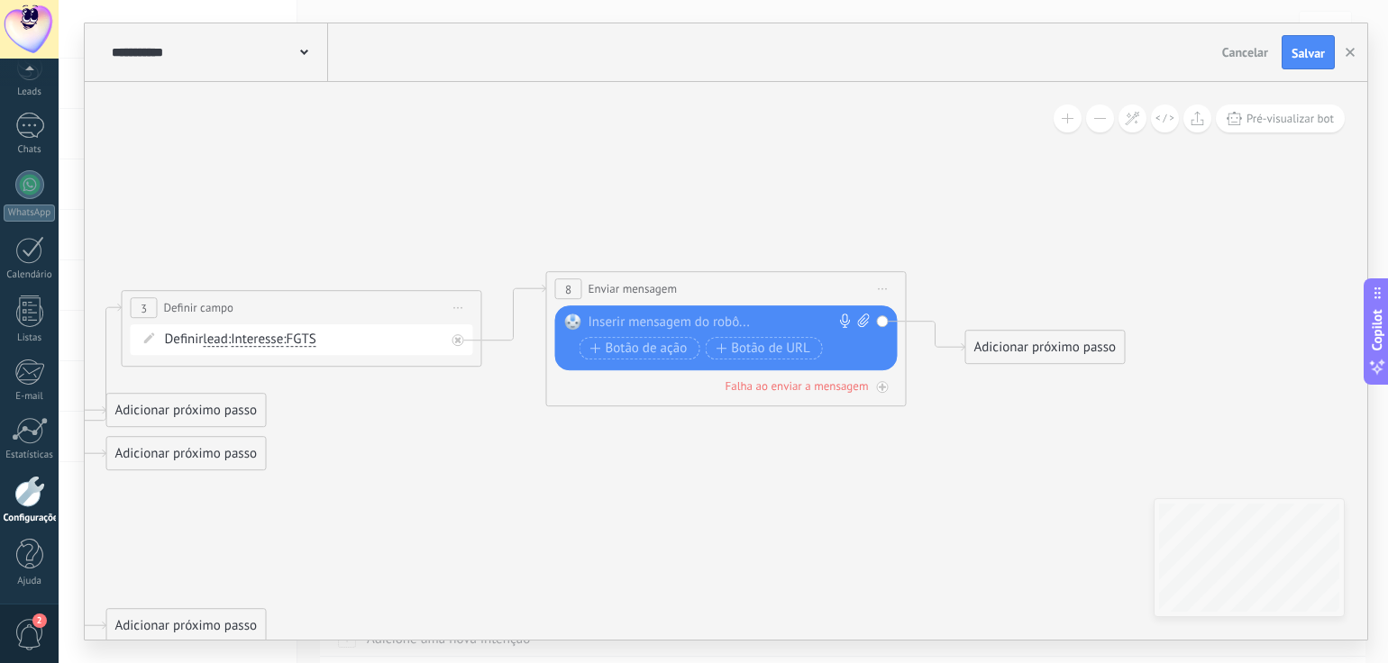
click at [665, 324] on div at bounding box center [722, 323] width 268 height 18
click at [938, 274] on icon at bounding box center [148, 480] width 2730 height 1319
click at [1034, 345] on div "Adicionar próximo passo" at bounding box center [1045, 348] width 159 height 30
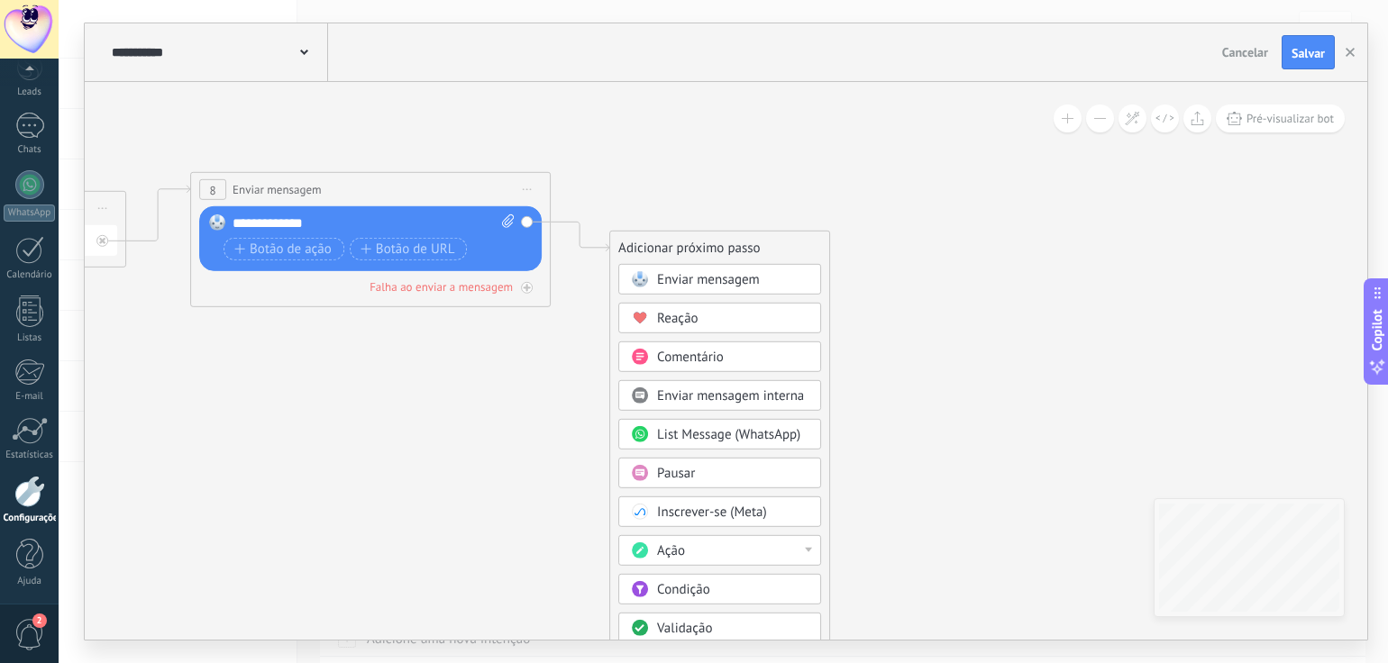
drag, startPoint x: 998, startPoint y: 226, endPoint x: 643, endPoint y: 127, distance: 369.5
click at [686, 474] on span "Pausar" at bounding box center [676, 473] width 38 height 17
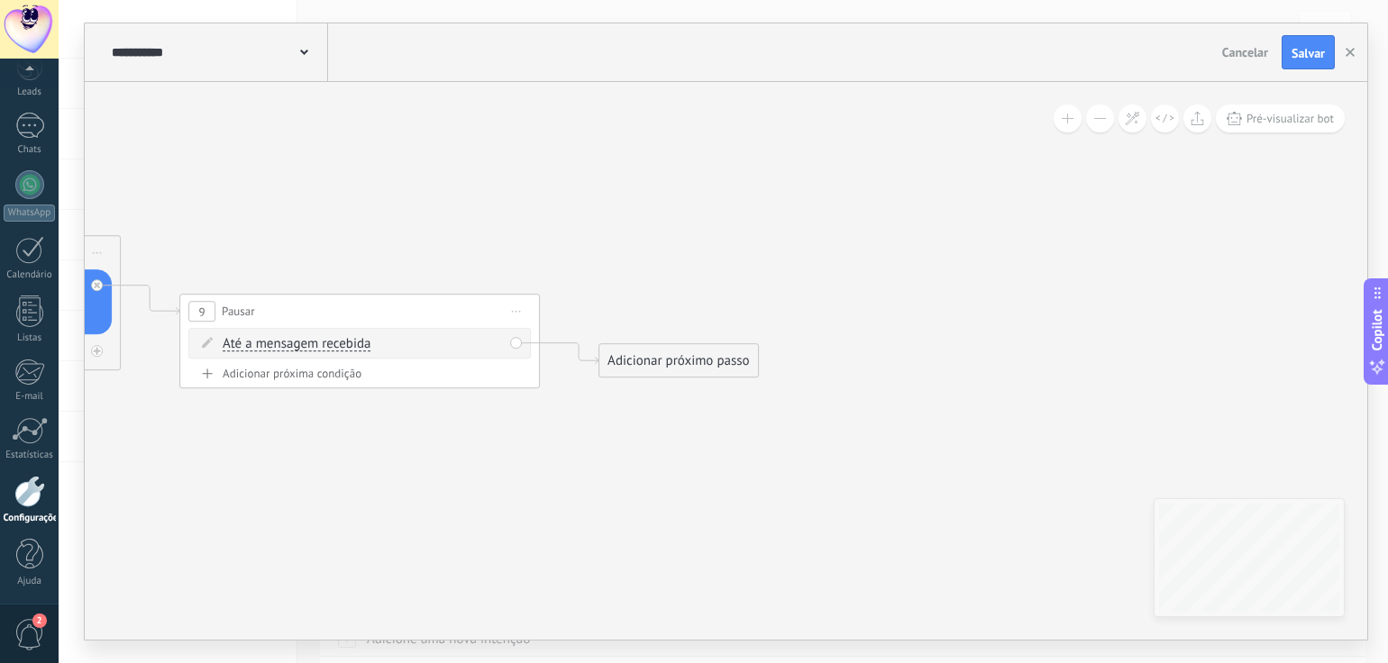
drag, startPoint x: 798, startPoint y: 409, endPoint x: 711, endPoint y: 415, distance: 87.6
drag, startPoint x: 680, startPoint y: 368, endPoint x: 655, endPoint y: 222, distance: 148.1
click at [655, 222] on div "Adicionar próximo passo" at bounding box center [652, 216] width 159 height 30
click at [655, 221] on div "Adicionar próximo passo" at bounding box center [652, 214] width 159 height 30
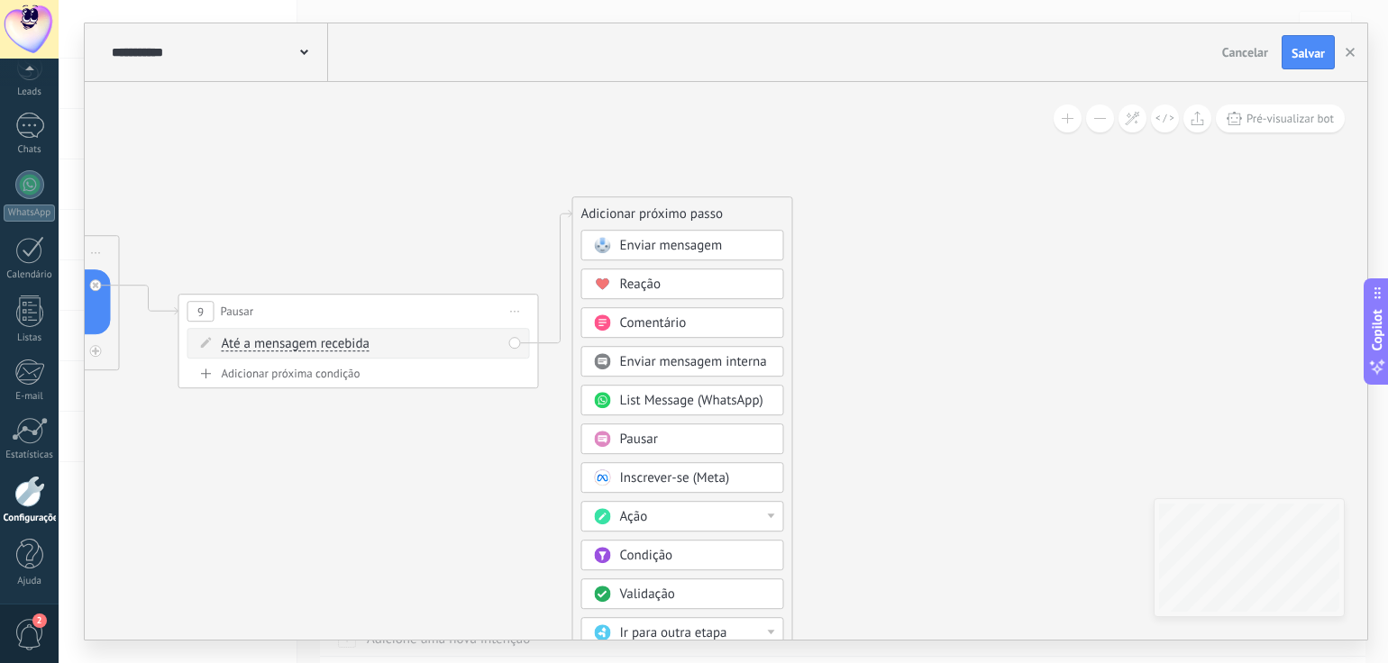
click at [643, 513] on span "Ação" at bounding box center [634, 516] width 28 height 17
click at [646, 570] on div "Definir campo" at bounding box center [682, 580] width 201 height 31
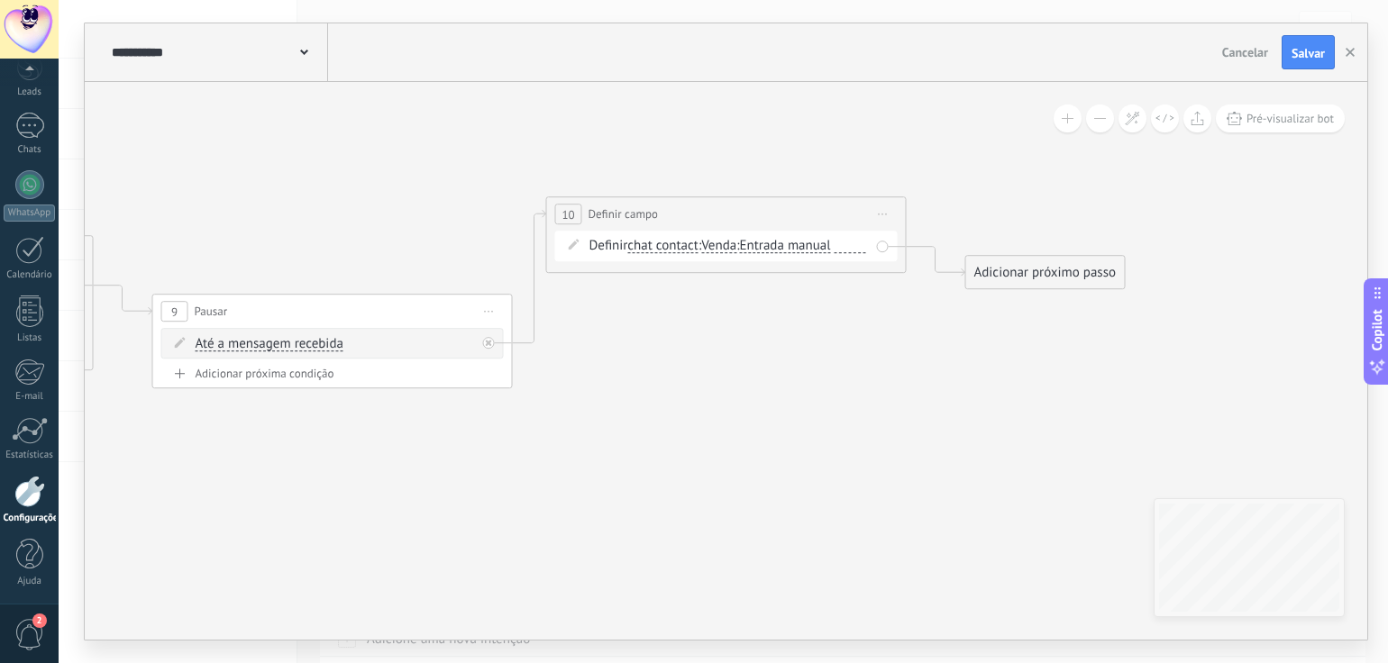
click at [645, 244] on span "chat contact" at bounding box center [662, 246] width 71 height 14
click at [645, 244] on button "chat contact" at bounding box center [730, 246] width 225 height 32
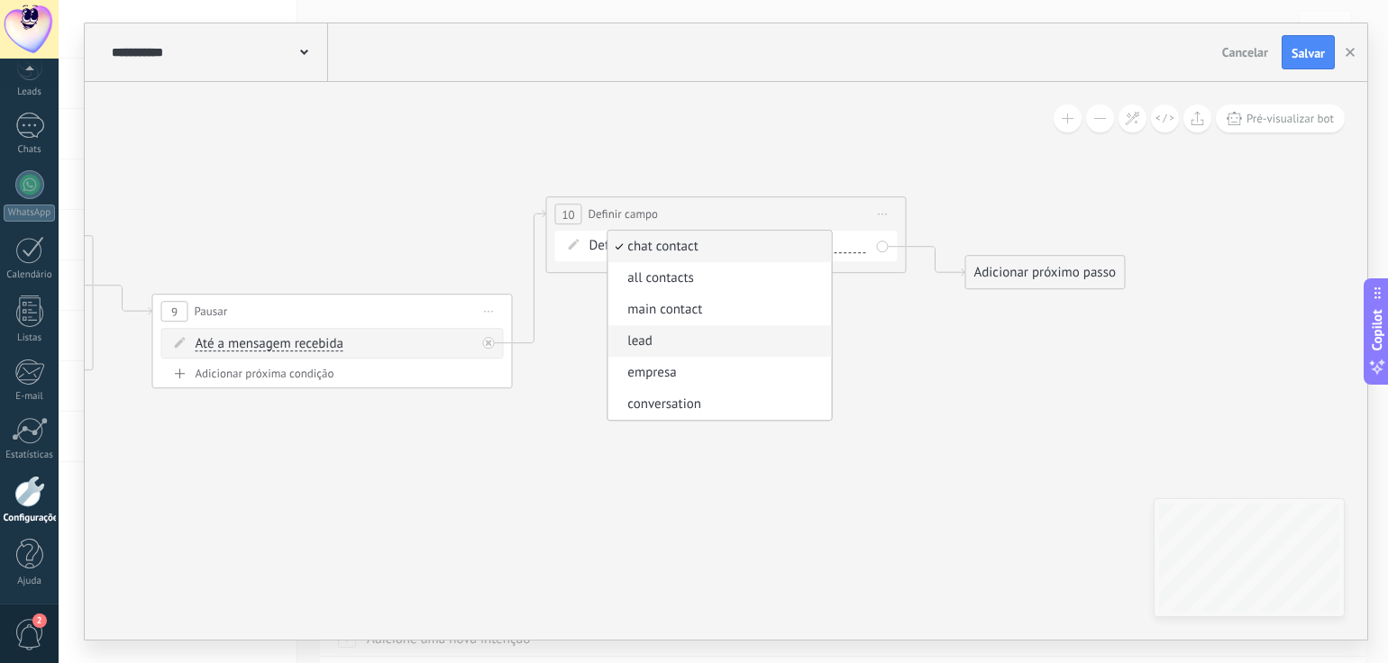
click at [643, 345] on span "lead" at bounding box center [716, 342] width 218 height 18
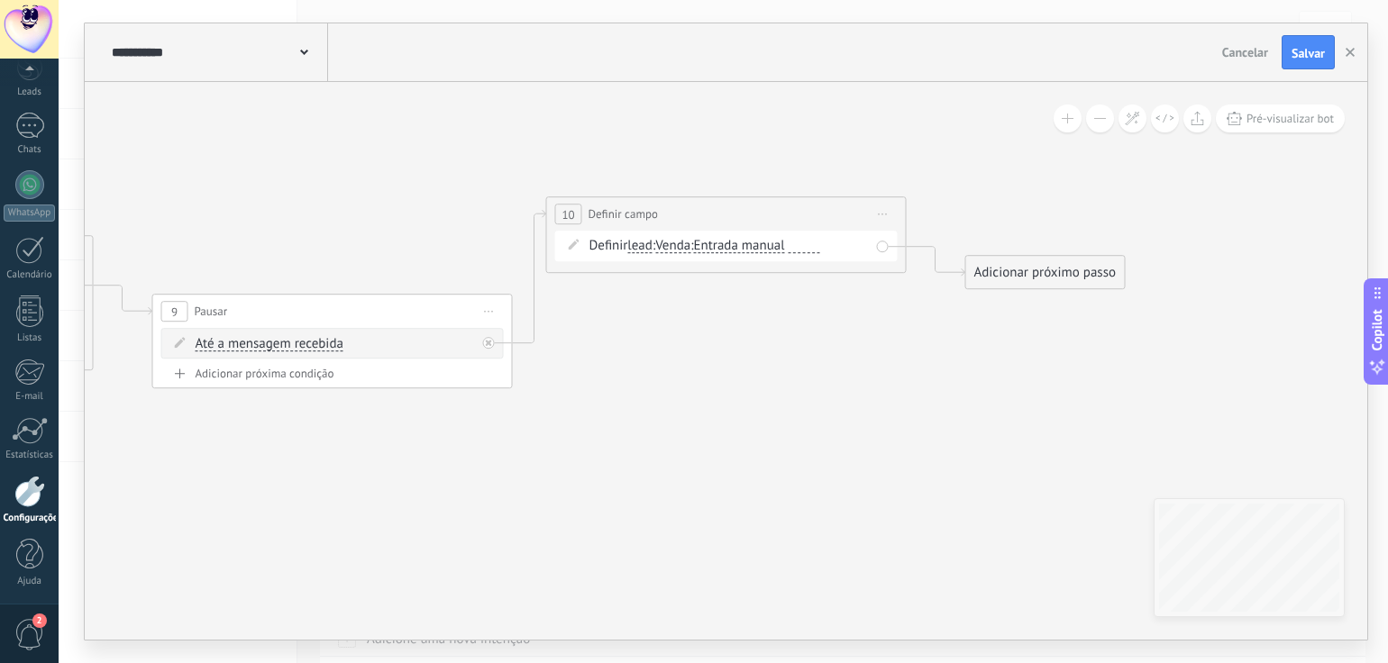
click at [682, 242] on span "Venda" at bounding box center [672, 246] width 35 height 14
click at [682, 242] on button "Venda" at bounding box center [758, 246] width 225 height 32
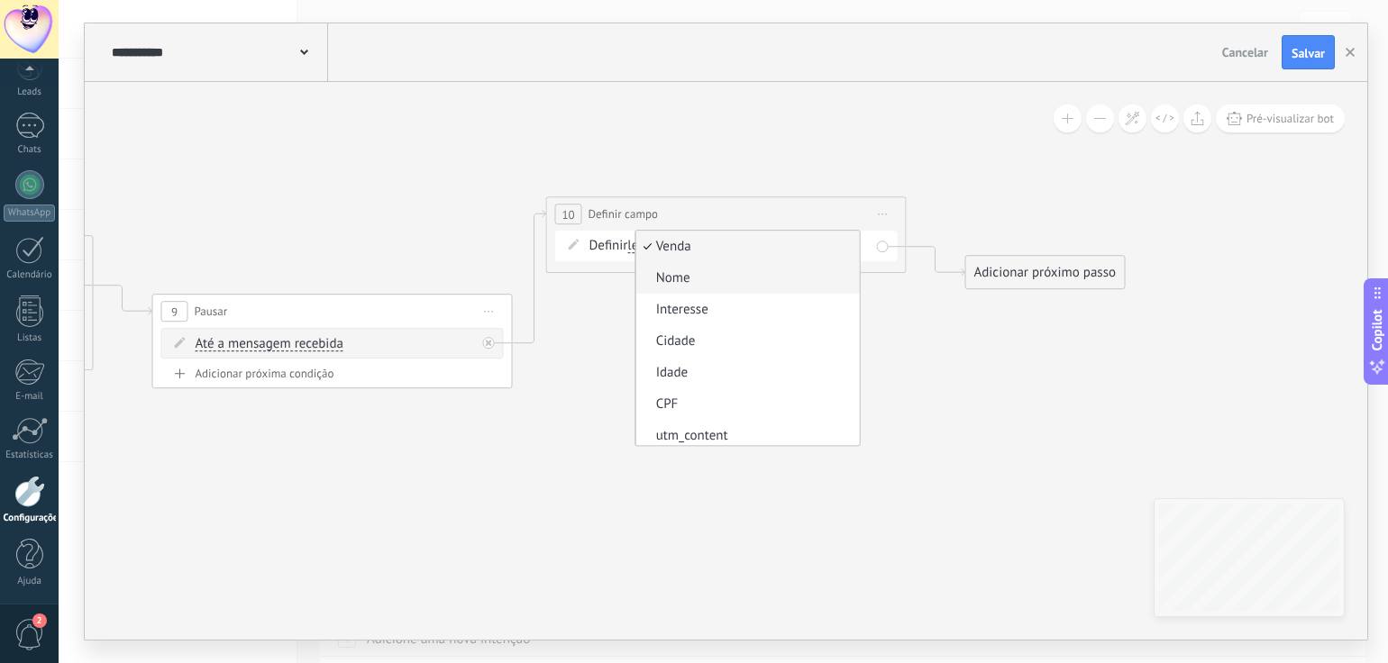
click at [682, 279] on span "Nome" at bounding box center [744, 278] width 218 height 18
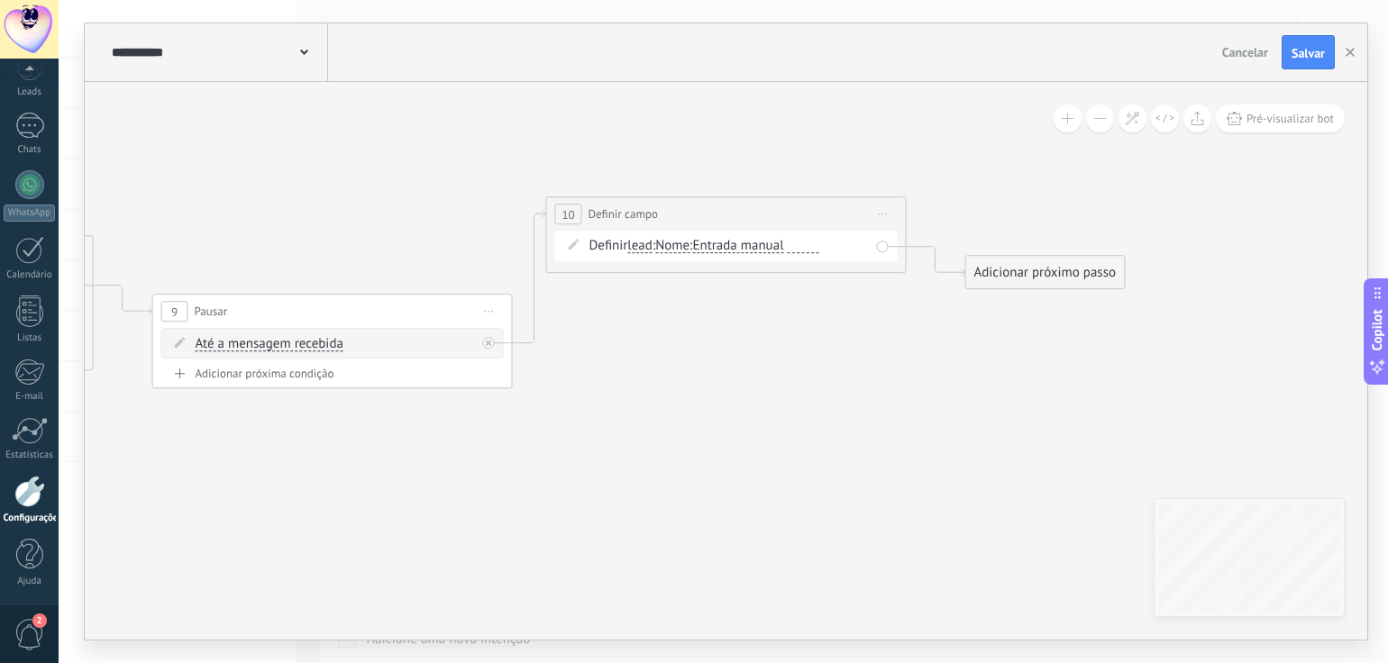
click at [737, 251] on span "Entrada manual" at bounding box center [737, 246] width 91 height 14
click at [737, 251] on button "Entrada manual" at bounding box center [795, 246] width 225 height 32
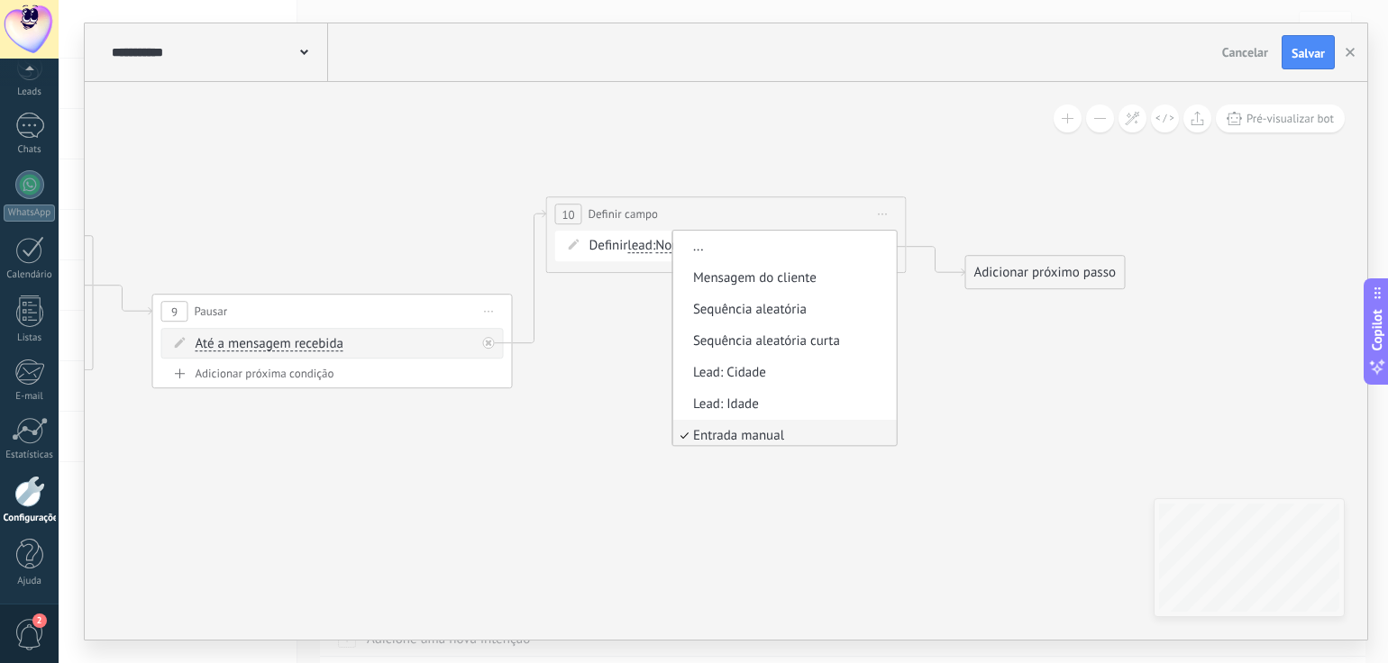
scroll to position [5, 0]
click at [752, 272] on span "Mensagem do cliente" at bounding box center [781, 273] width 218 height 18
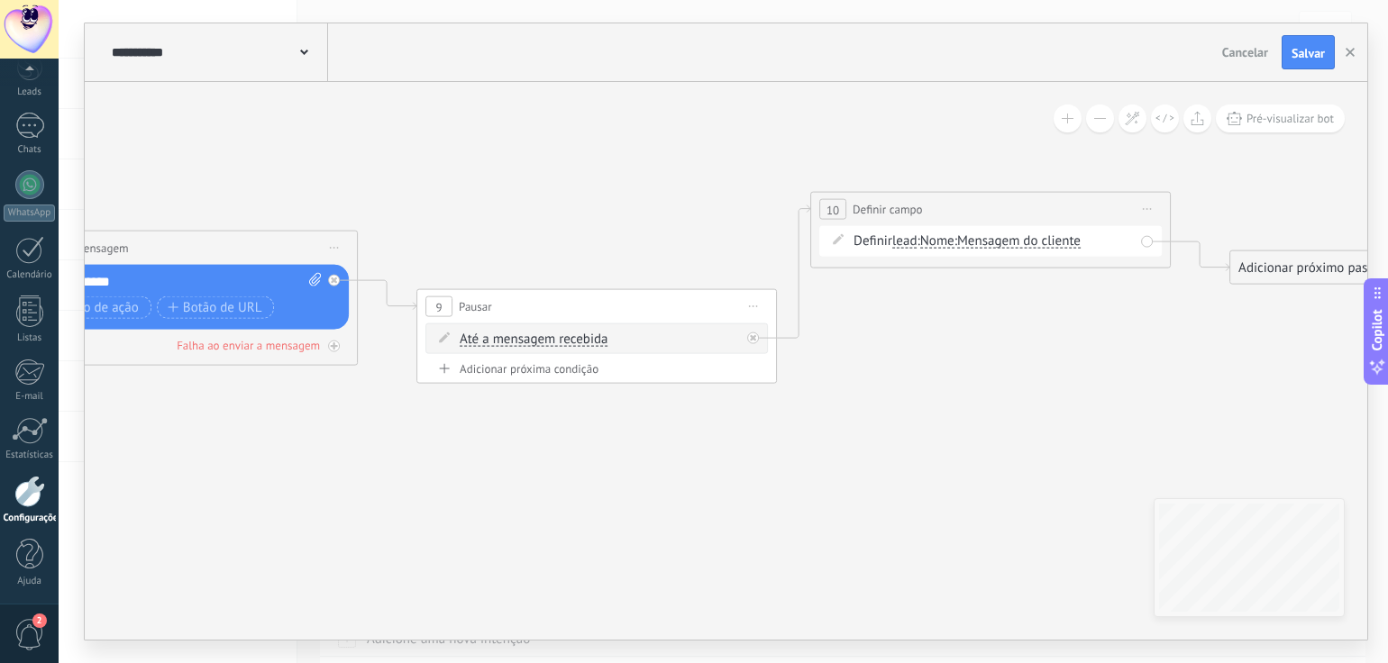
drag, startPoint x: 743, startPoint y: 442, endPoint x: 1007, endPoint y: 436, distance: 264.1
click at [1007, 436] on icon at bounding box center [6, 403] width 3543 height 1324
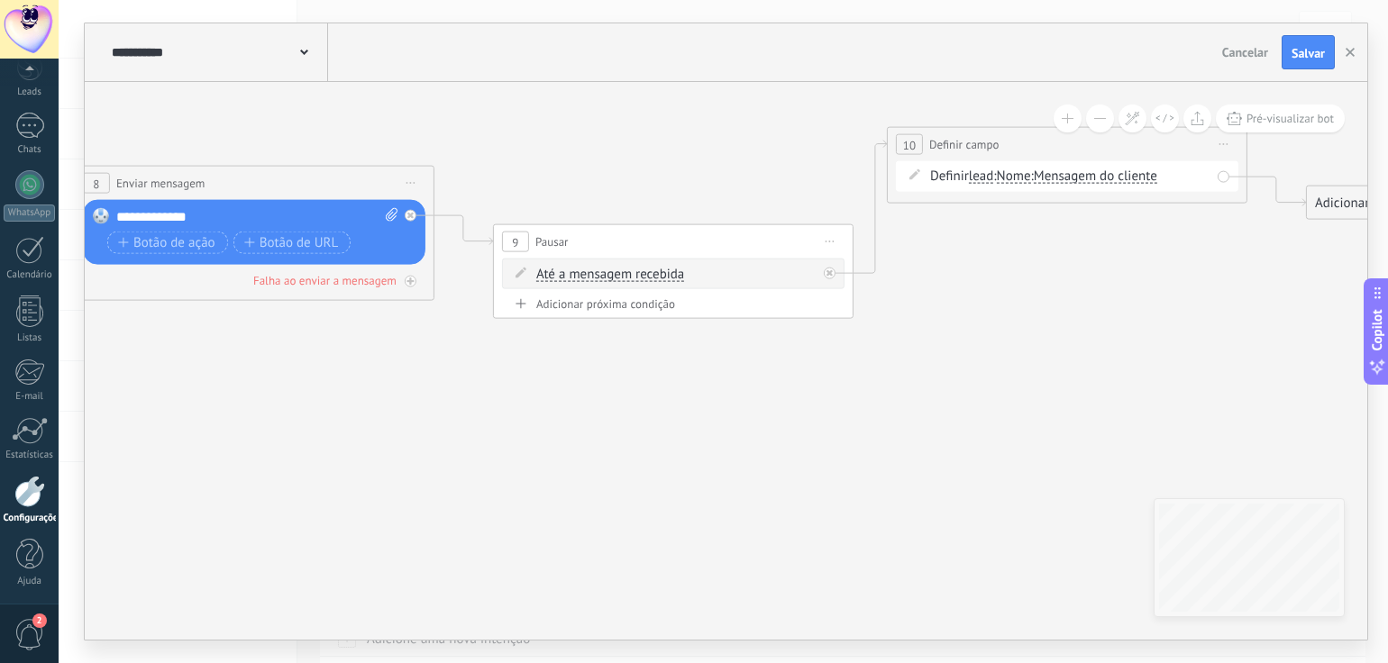
drag, startPoint x: 743, startPoint y: 433, endPoint x: 624, endPoint y: 325, distance: 159.5
click at [818, 367] on icon at bounding box center [82, 338] width 3543 height 1324
click at [562, 305] on div "Adicionar próxima condição" at bounding box center [673, 302] width 342 height 15
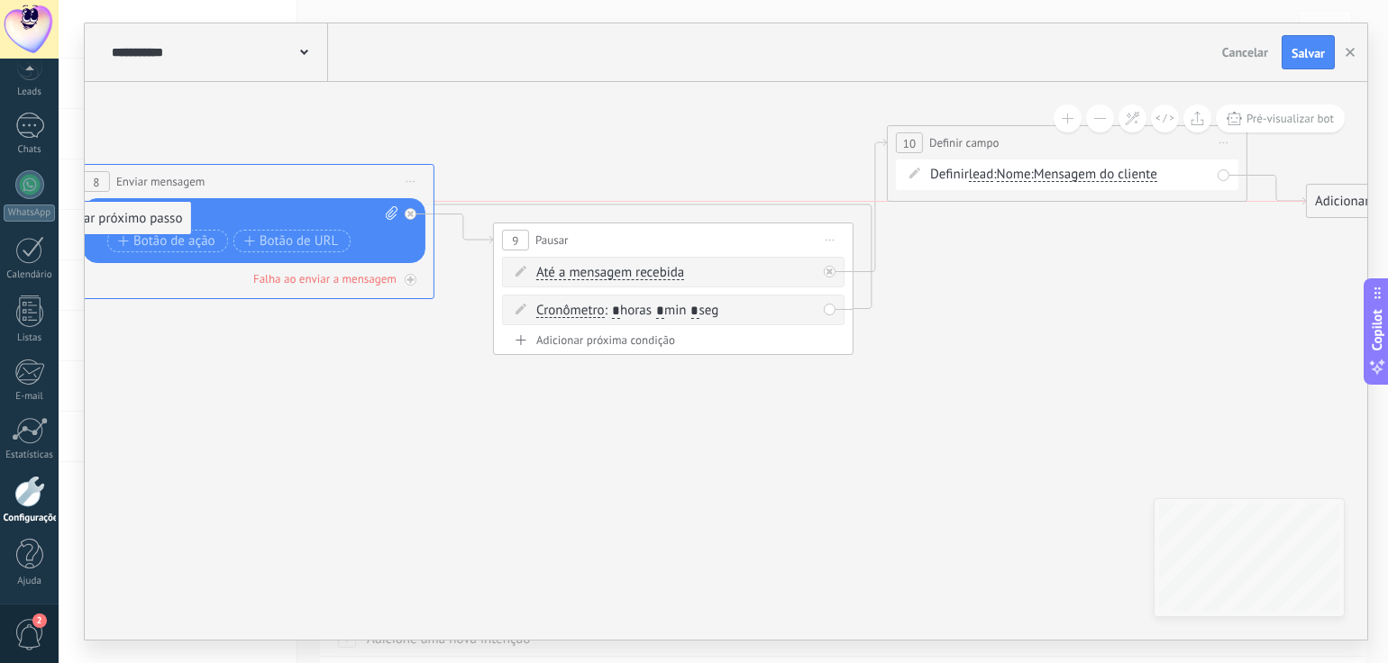
drag, startPoint x: 953, startPoint y: 327, endPoint x: 83, endPoint y: 213, distance: 878.0
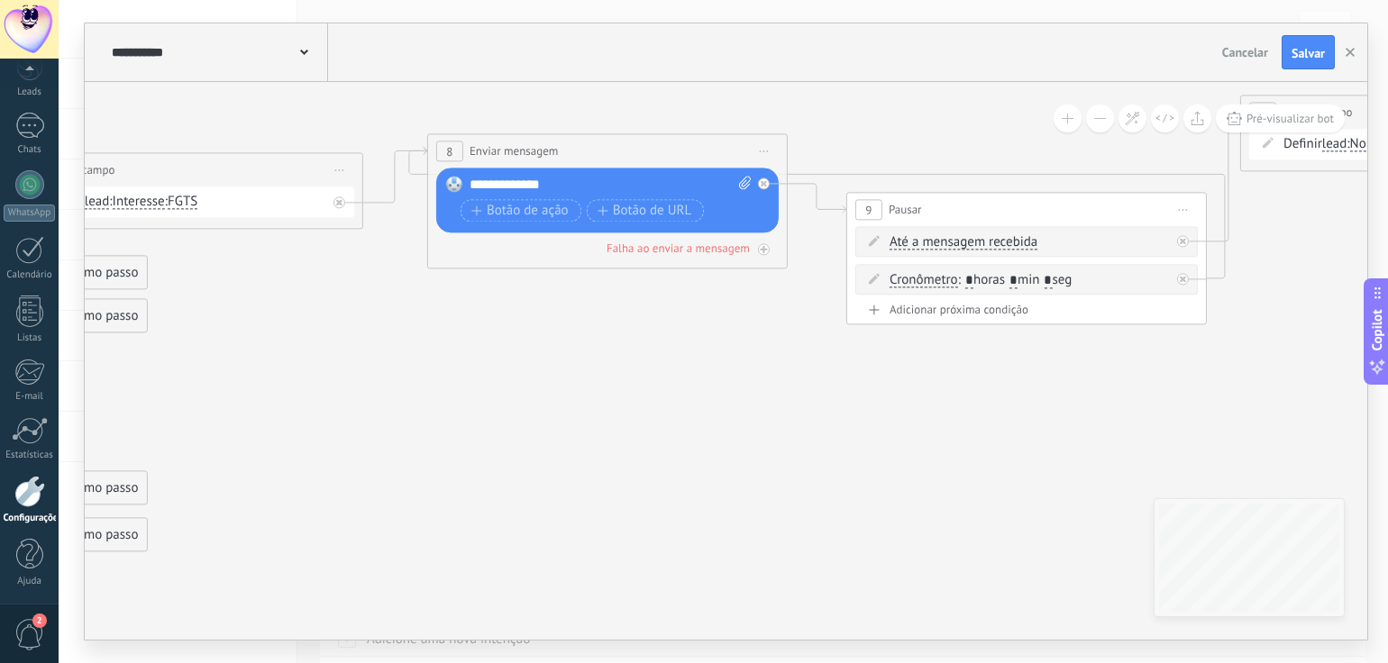
drag, startPoint x: 303, startPoint y: 439, endPoint x: 656, endPoint y: 409, distance: 354.5
click at [656, 409] on icon at bounding box center [436, 306] width 3543 height 1324
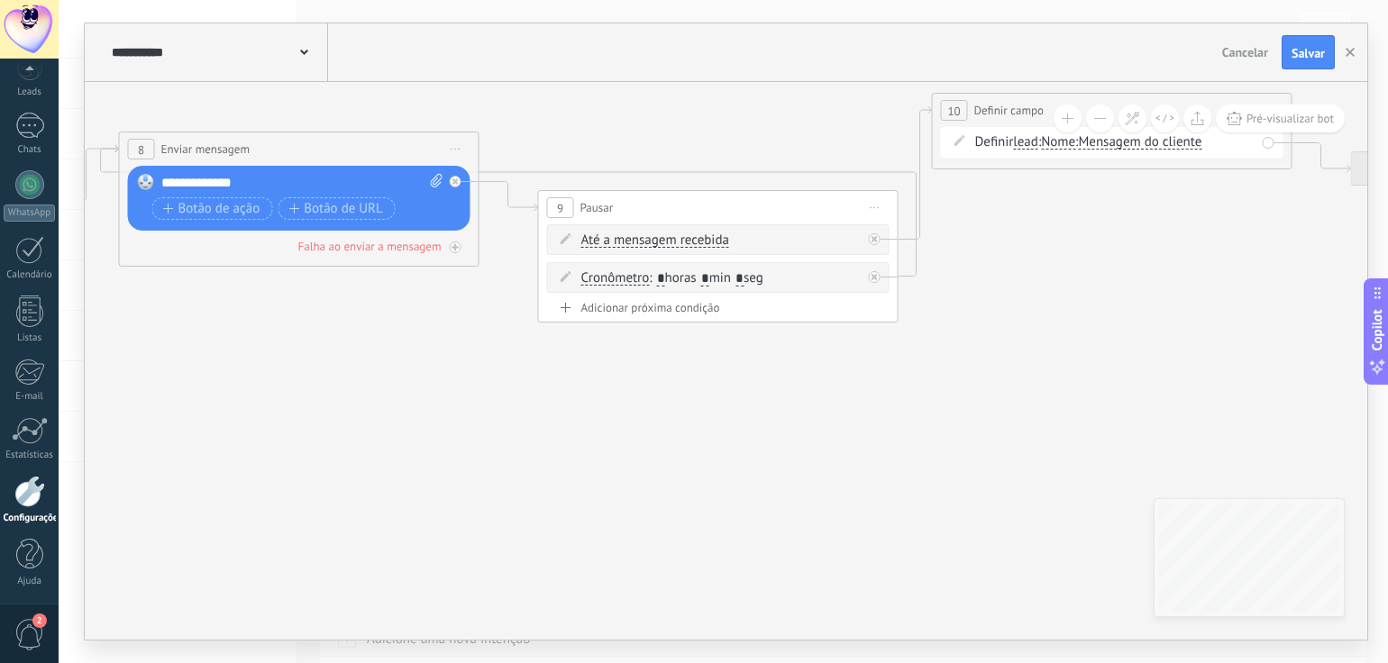
drag, startPoint x: 681, startPoint y: 402, endPoint x: 452, endPoint y: 381, distance: 229.8
click at [452, 381] on icon at bounding box center [127, 304] width 3543 height 1324
click at [873, 279] on div at bounding box center [875, 277] width 12 height 12
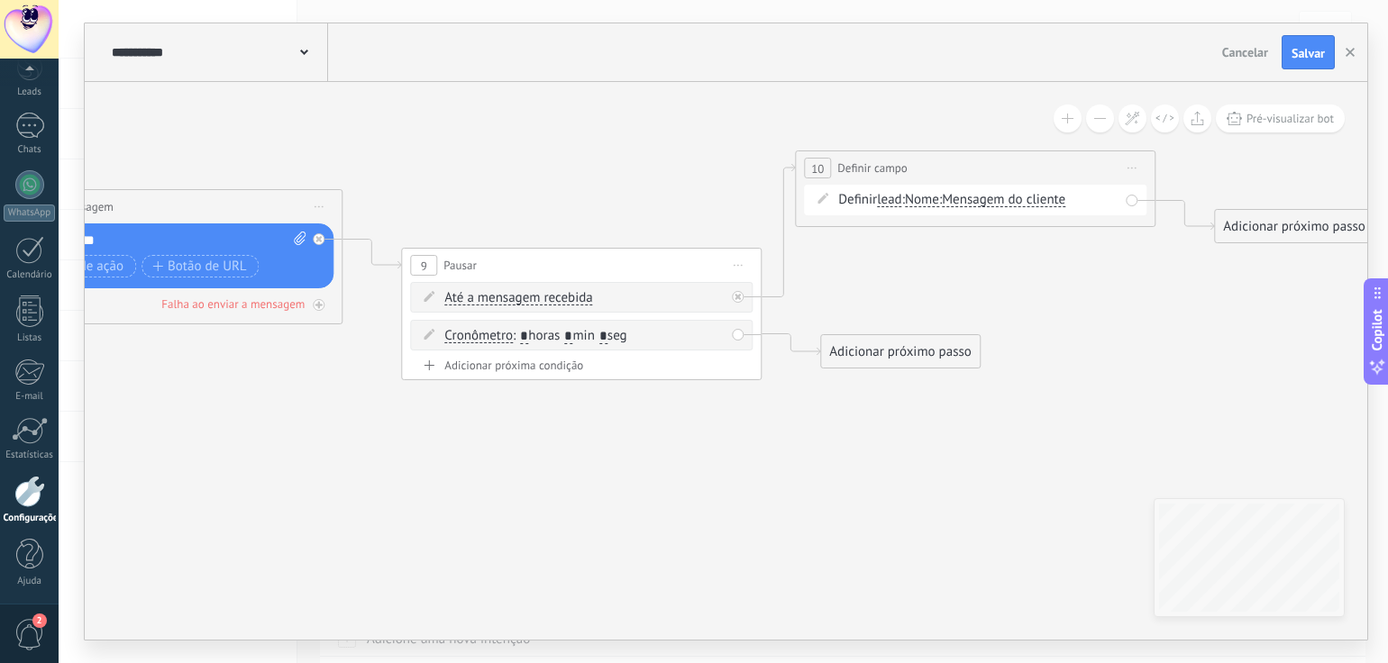
drag, startPoint x: 1006, startPoint y: 241, endPoint x: 630, endPoint y: 310, distance: 382.1
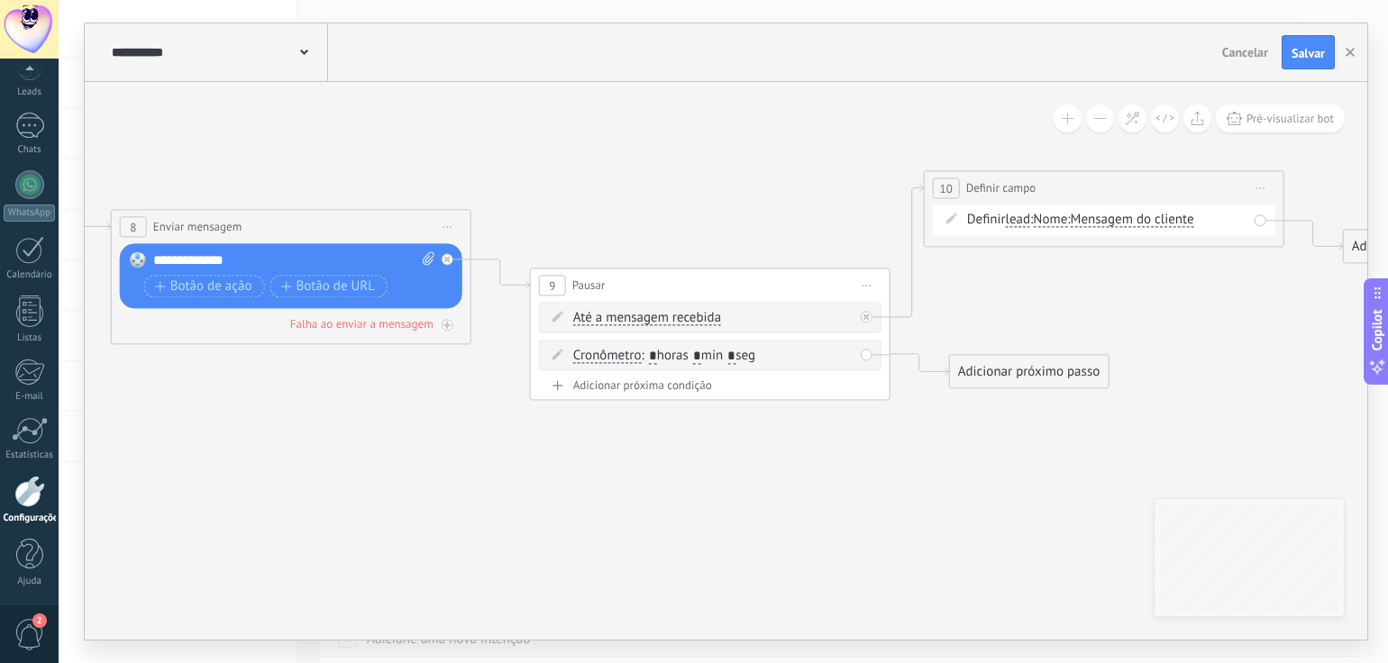
drag, startPoint x: 830, startPoint y: 324, endPoint x: 1007, endPoint y: 309, distance: 177.2
click at [1007, 309] on icon at bounding box center [119, 382] width 3543 height 1324
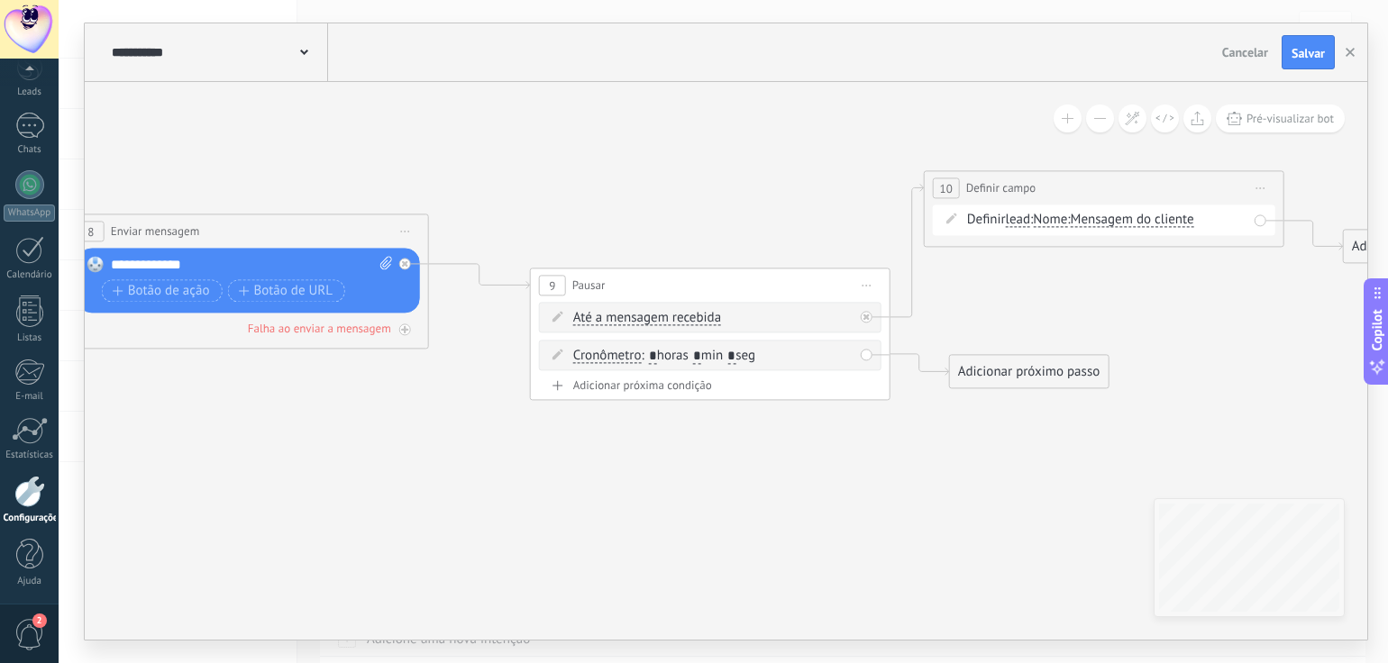
drag, startPoint x: 310, startPoint y: 233, endPoint x: 278, endPoint y: 238, distance: 32.8
click at [278, 238] on div "**********" at bounding box center [248, 230] width 359 height 33
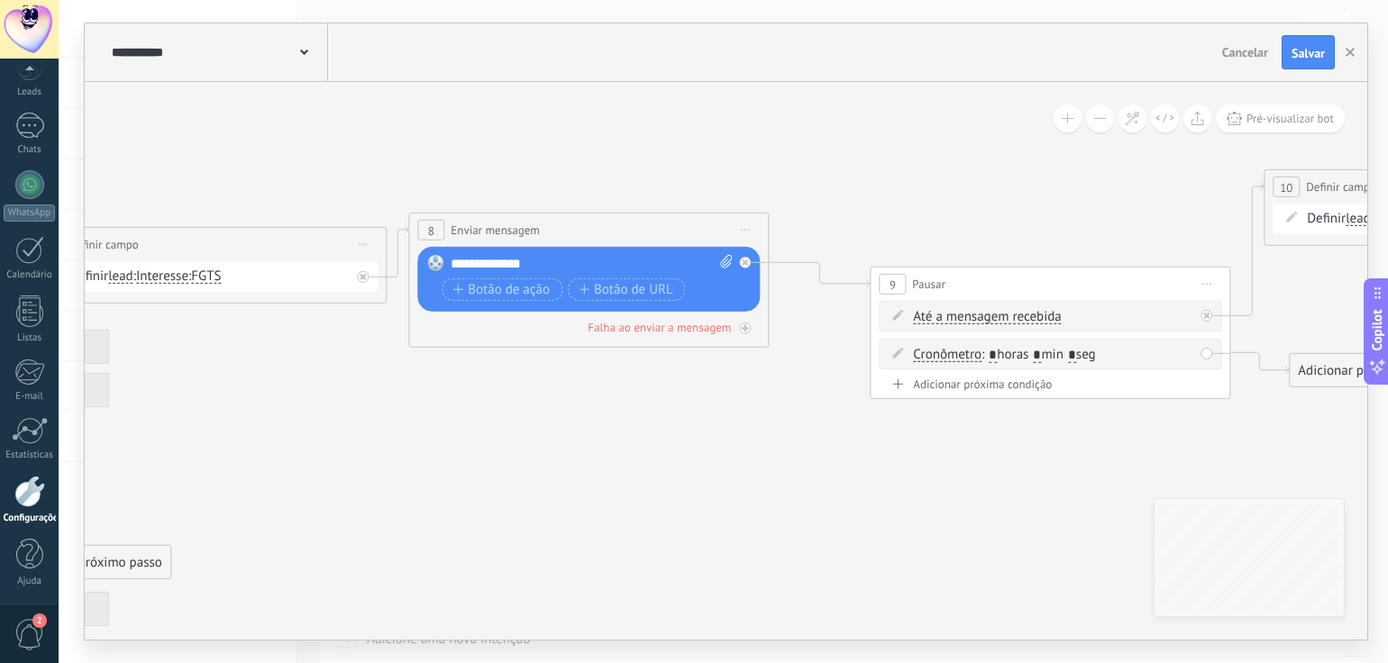
drag, startPoint x: 604, startPoint y: 160, endPoint x: 639, endPoint y: 160, distance: 35.1
click at [639, 160] on icon at bounding box center [459, 381] width 3543 height 1324
click at [1320, 50] on span "Salvar" at bounding box center [1307, 53] width 33 height 13
drag, startPoint x: 610, startPoint y: 245, endPoint x: 688, endPoint y: 244, distance: 77.5
click at [688, 244] on div "**********" at bounding box center [588, 280] width 360 height 135
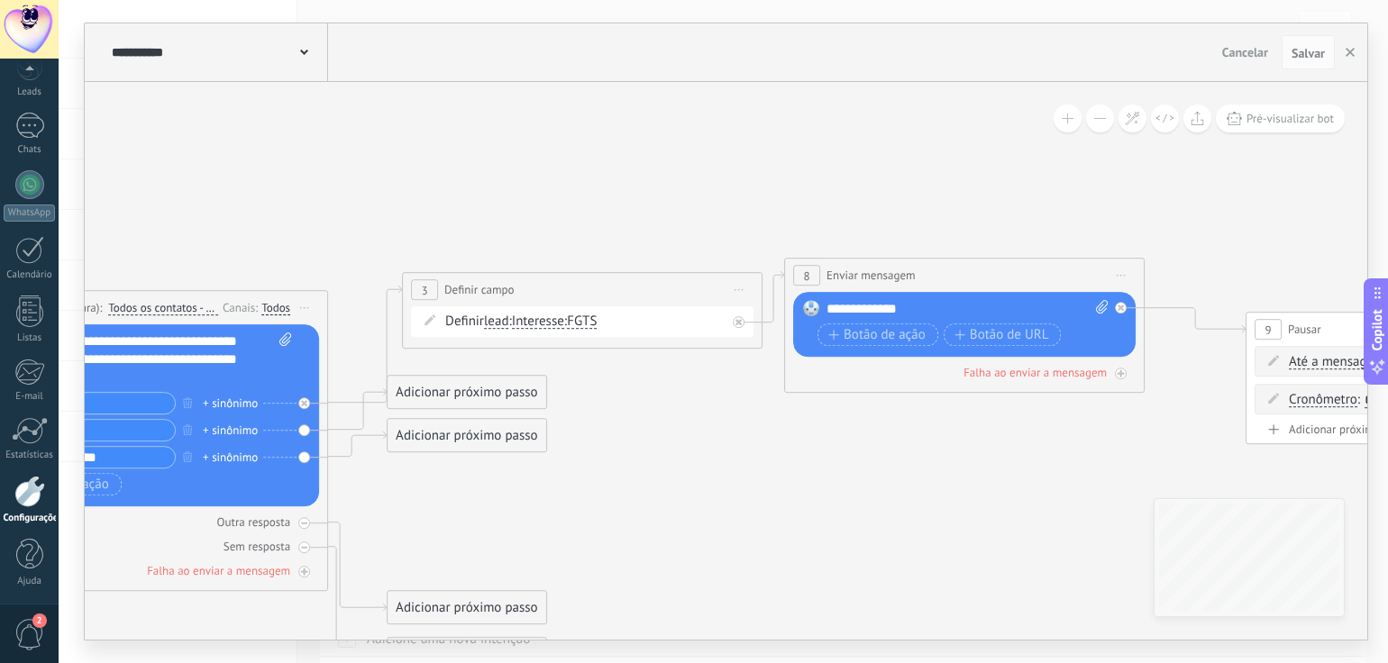
drag, startPoint x: 470, startPoint y: 465, endPoint x: 721, endPoint y: 500, distance: 253.0
click at [769, 509] on icon at bounding box center [835, 426] width 3543 height 1324
click at [505, 402] on div "Adicionar próximo passo" at bounding box center [506, 393] width 159 height 30
drag, startPoint x: 468, startPoint y: 435, endPoint x: 478, endPoint y: 383, distance: 53.2
click at [579, 461] on div "Adicionar próximo passo" at bounding box center [576, 468] width 159 height 30
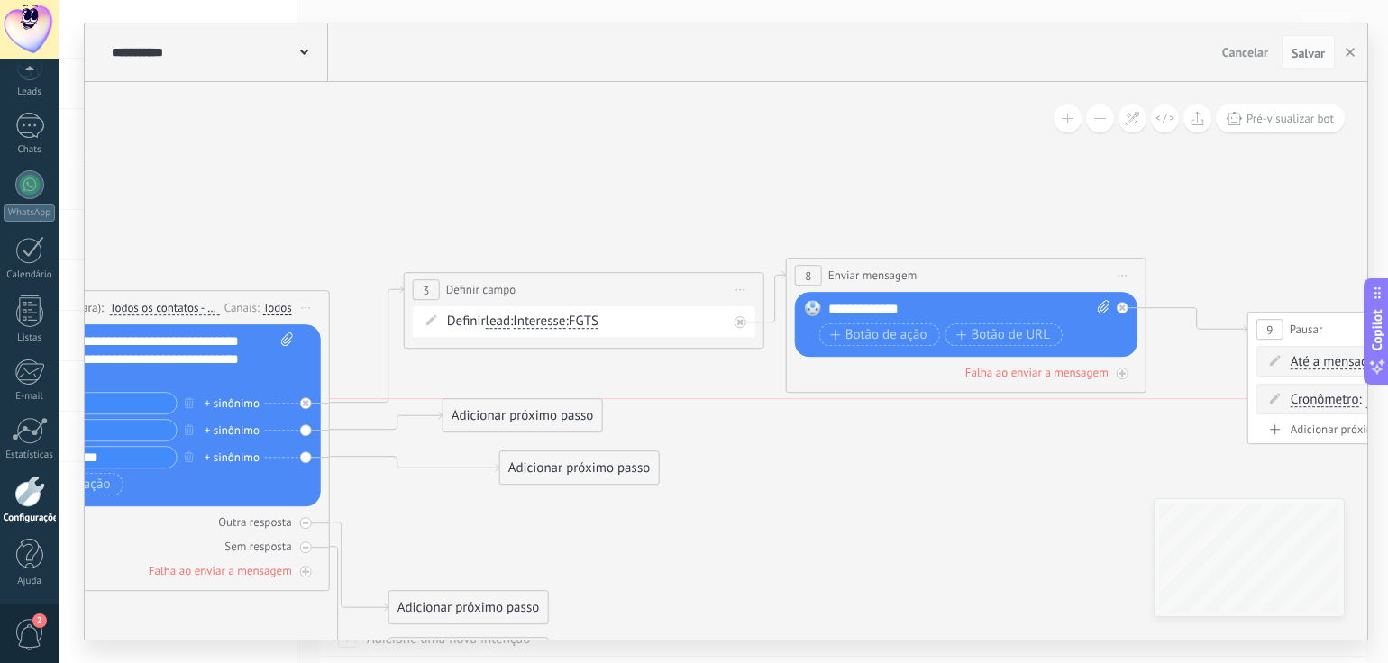
drag, startPoint x: 469, startPoint y: 396, endPoint x: 530, endPoint y: 471, distance: 97.4
click at [486, 423] on div "Adicionar próximo passo" at bounding box center [522, 416] width 159 height 30
drag, startPoint x: 556, startPoint y: 471, endPoint x: 461, endPoint y: 480, distance: 95.0
click at [461, 480] on div "Adicionar próximo passo" at bounding box center [484, 468] width 159 height 30
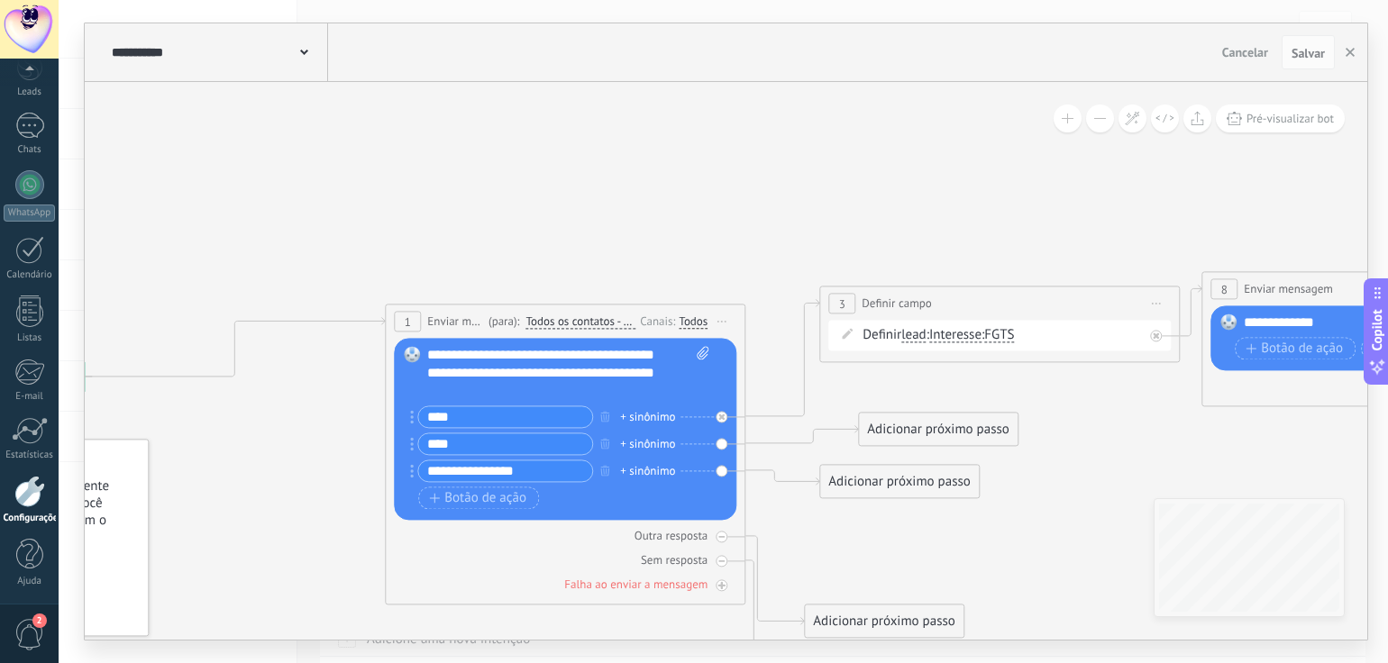
drag, startPoint x: 268, startPoint y: 160, endPoint x: 684, endPoint y: 174, distance: 416.5
click at [684, 174] on icon at bounding box center [1252, 456] width 3543 height 1358
click at [29, 205] on div at bounding box center [29, 211] width 29 height 26
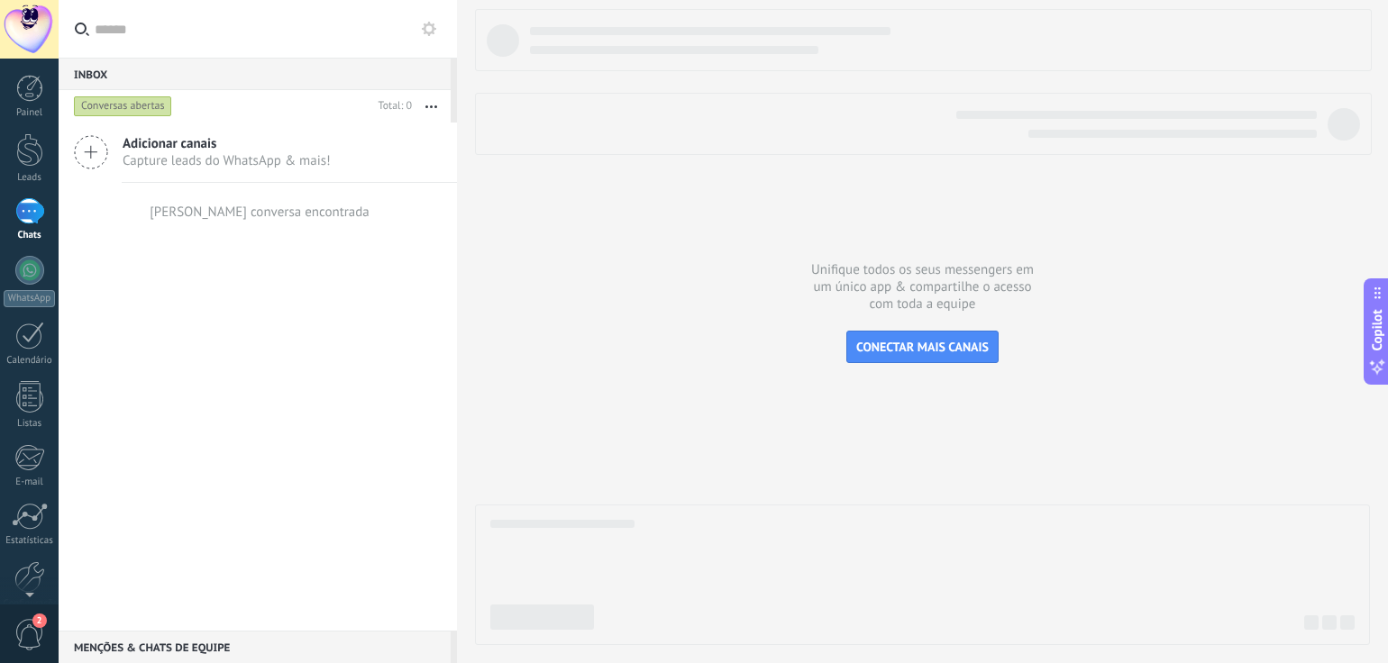
click at [179, 159] on span "Capture leads do WhatsApp & mais!" at bounding box center [227, 160] width 208 height 17
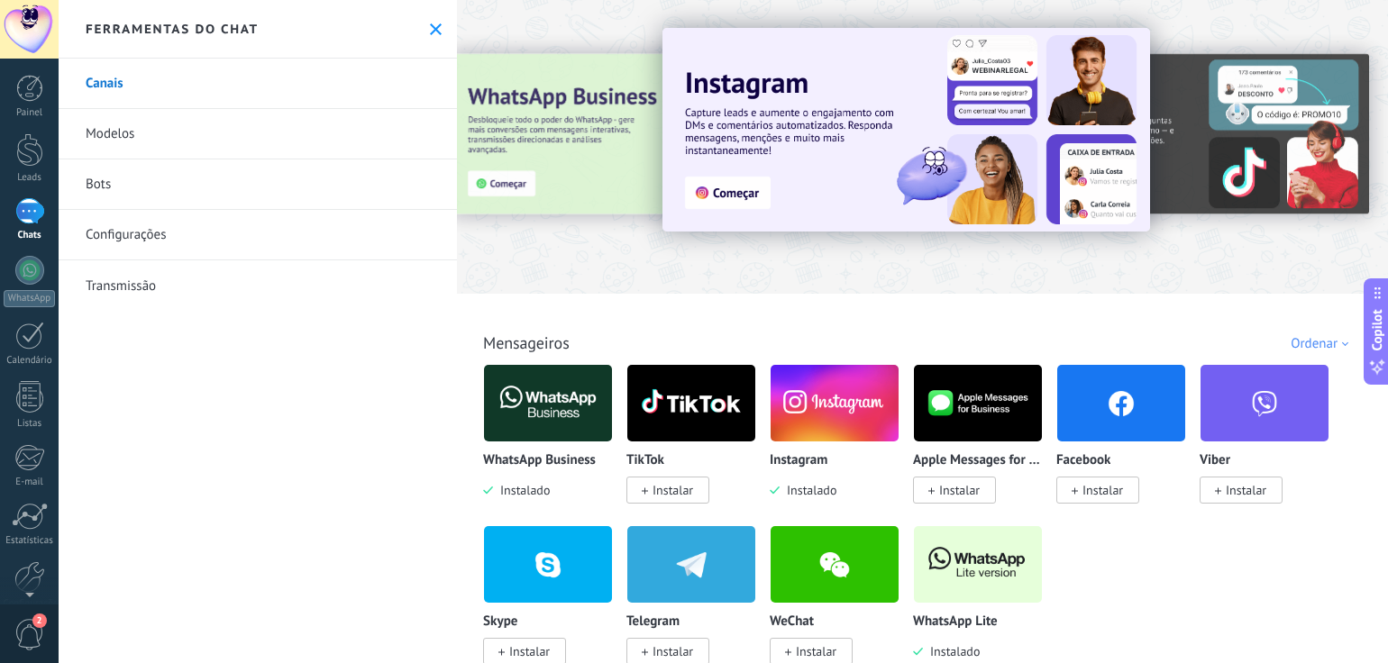
click at [126, 238] on link "Configurações" at bounding box center [258, 235] width 398 height 50
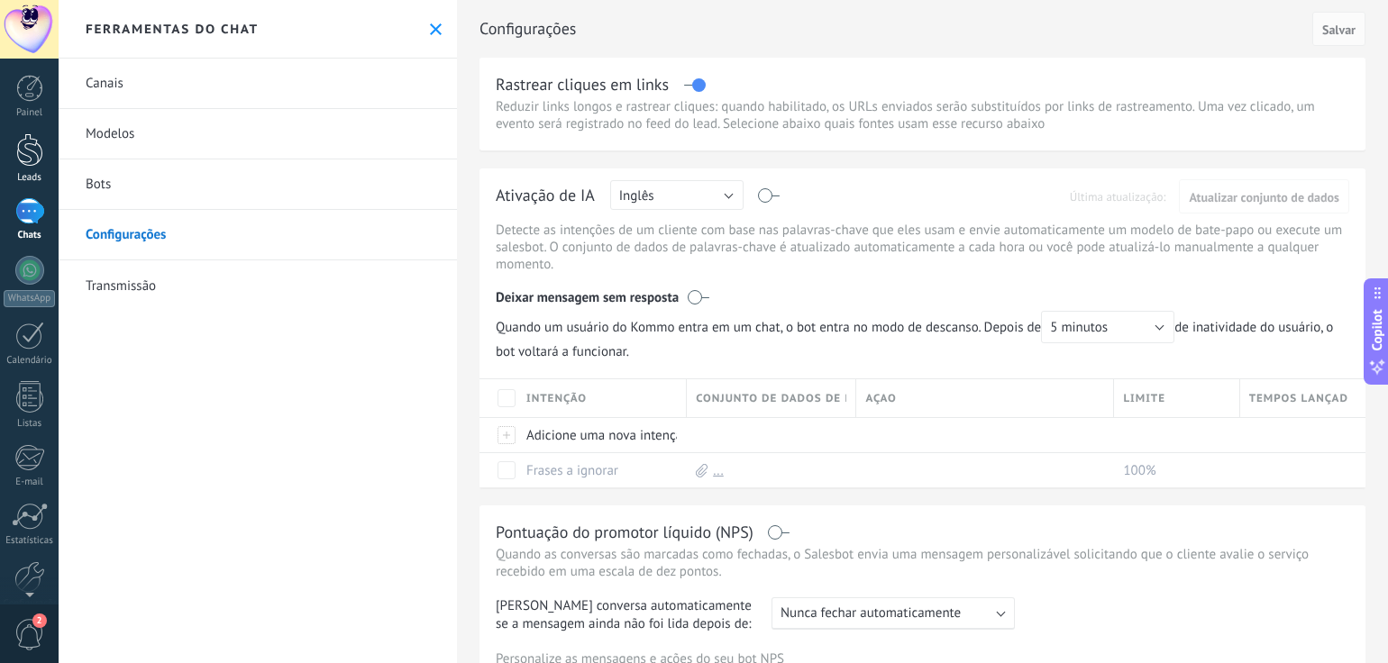
click at [21, 148] on div at bounding box center [29, 149] width 27 height 33
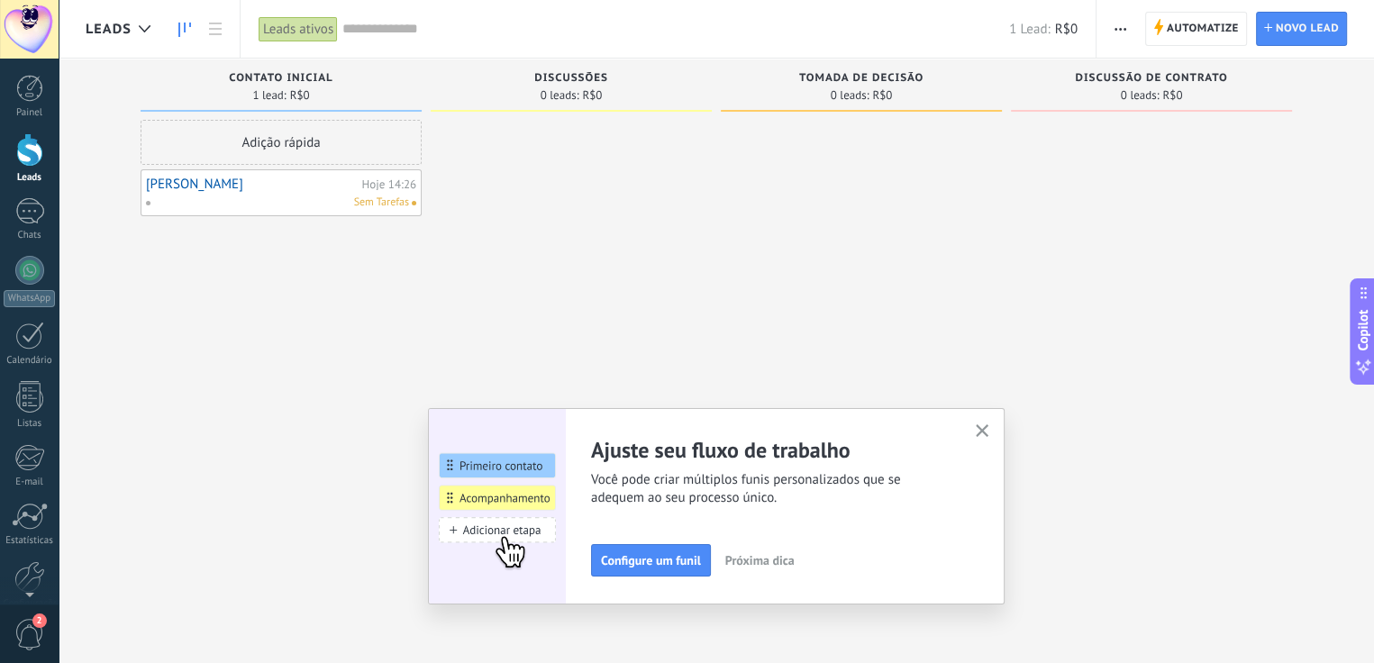
click at [220, 190] on link "[PERSON_NAME]" at bounding box center [252, 184] width 212 height 15
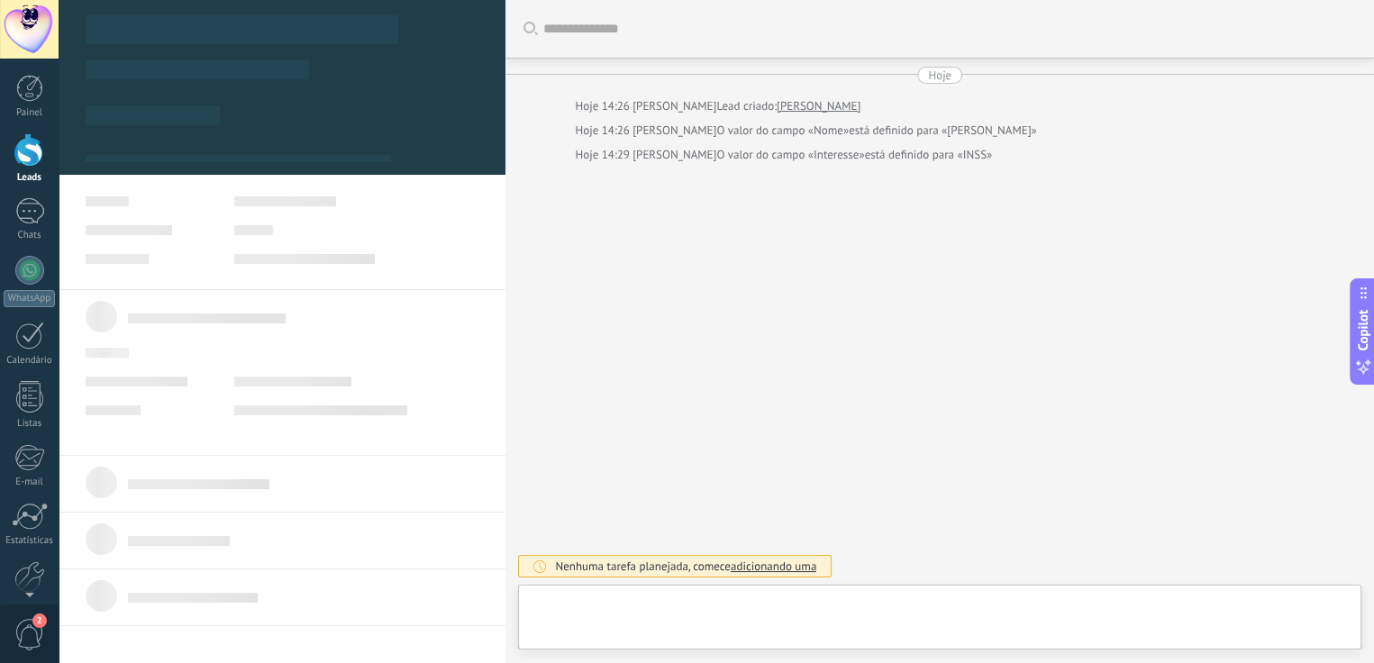
type textarea "**********"
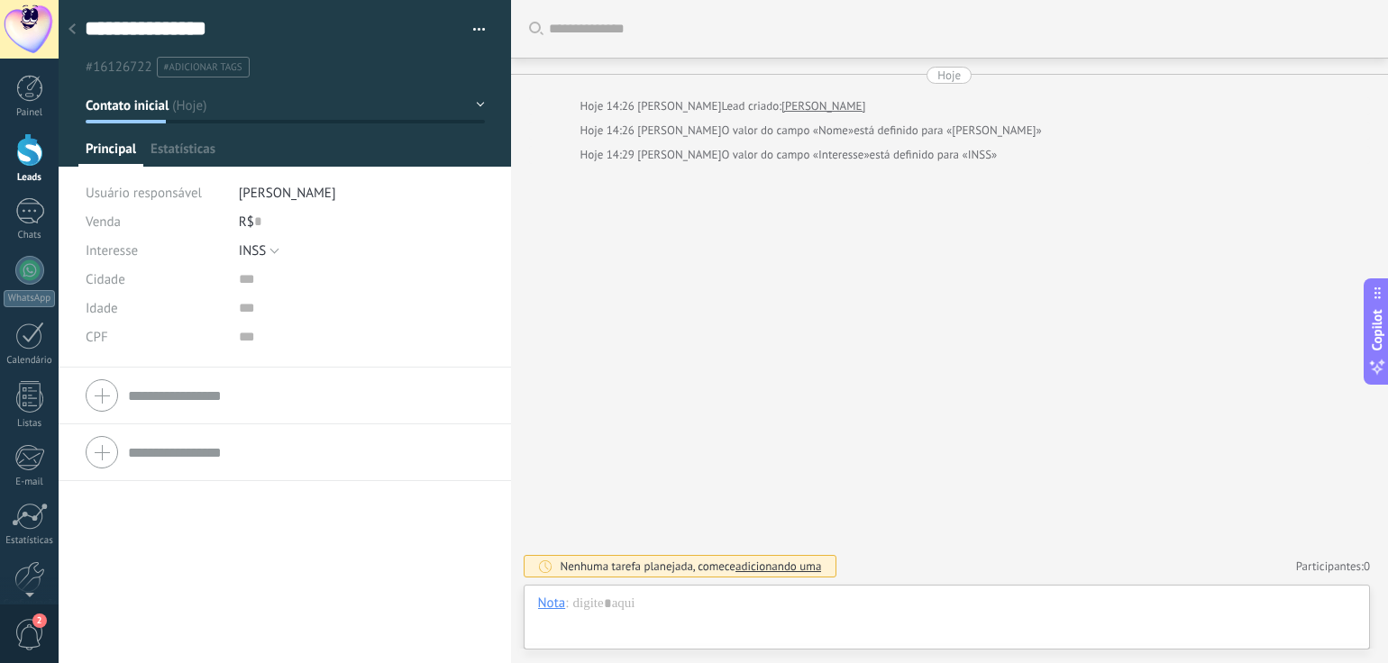
scroll to position [26, 0]
click at [404, 147] on span "Configurações" at bounding box center [382, 154] width 80 height 26
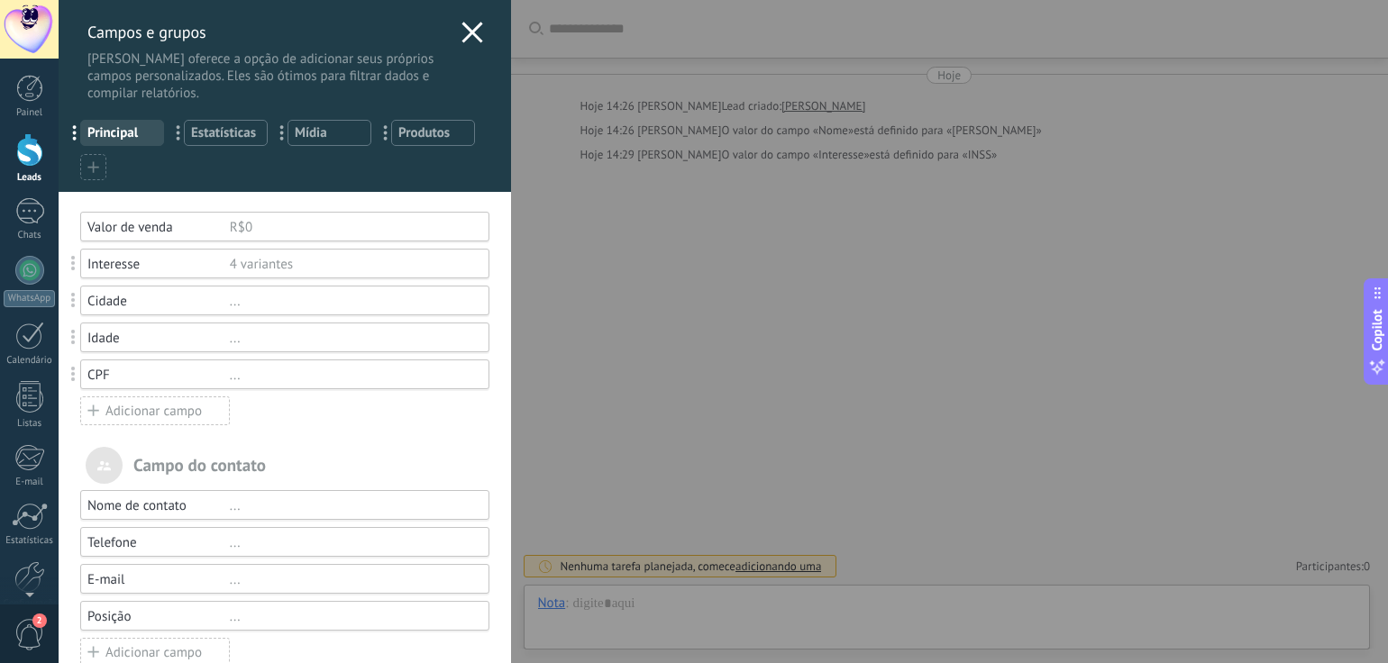
click at [144, 413] on div "Adicionar campo" at bounding box center [155, 410] width 150 height 29
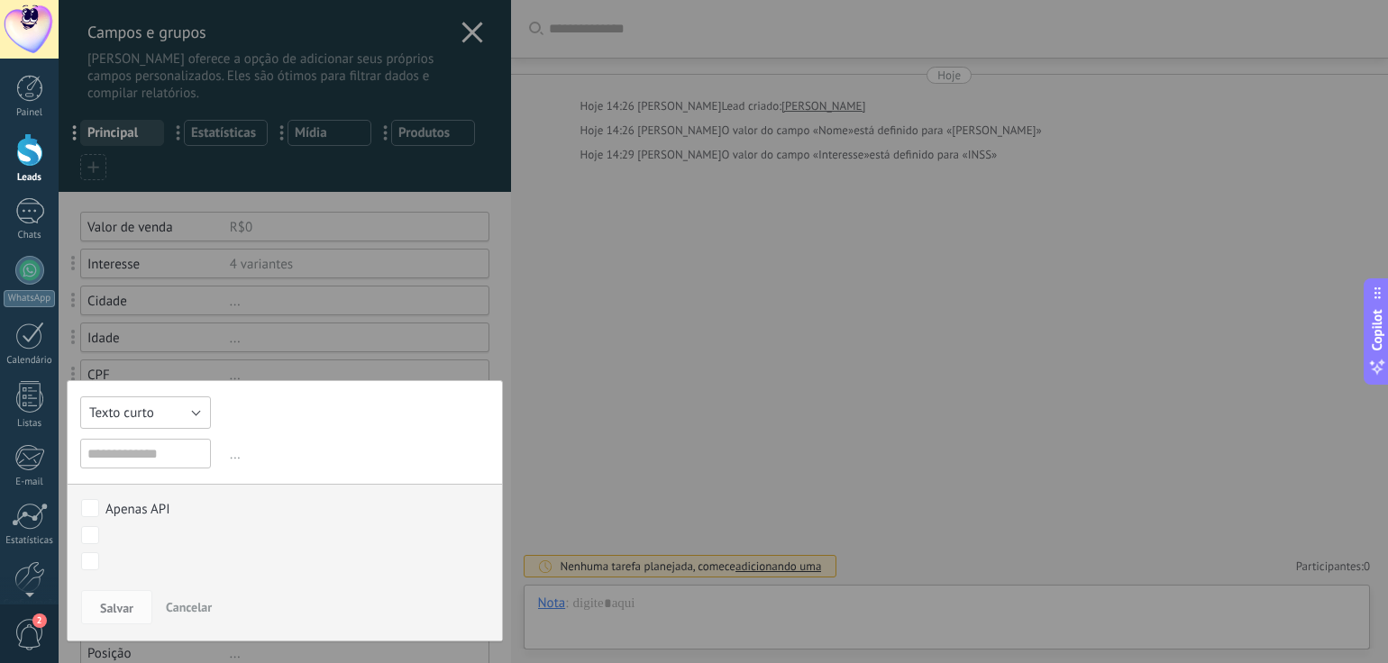
click at [169, 415] on button "Texto curto" at bounding box center [145, 412] width 131 height 32
click at [101, 477] on span "Data" at bounding box center [143, 476] width 149 height 17
click at [140, 449] on input "text" at bounding box center [145, 454] width 131 height 30
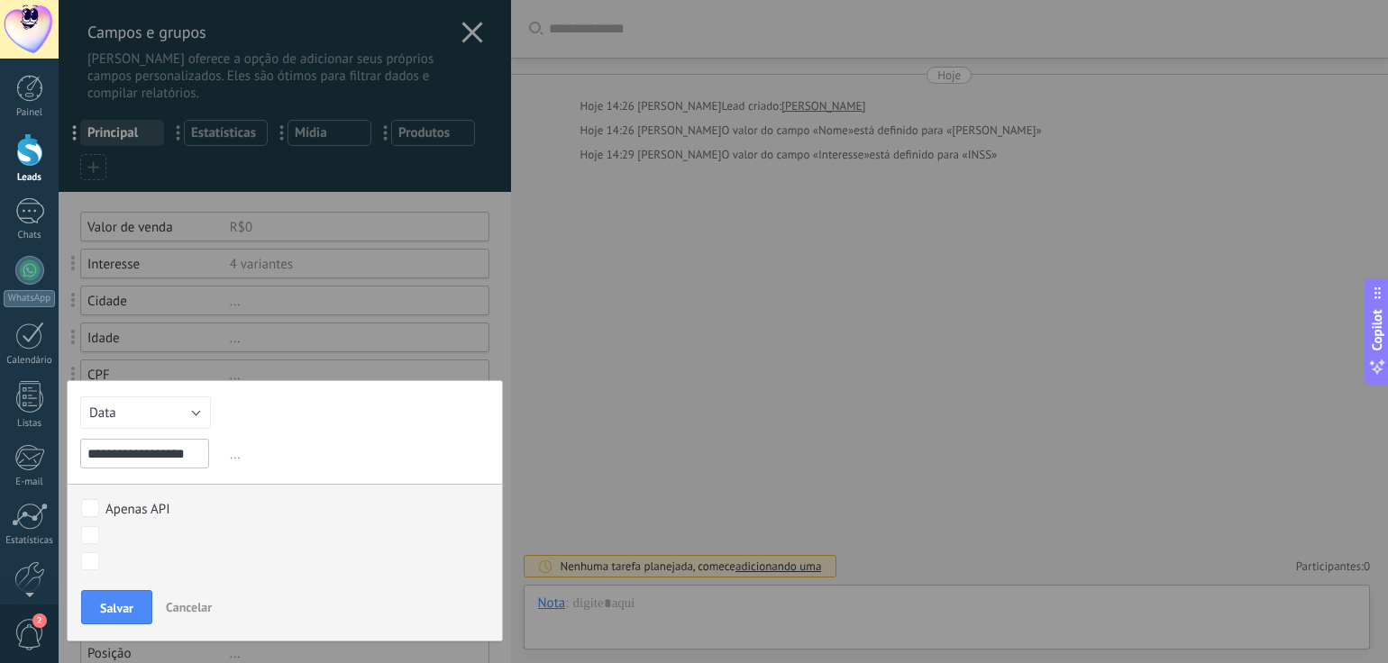
click at [157, 451] on input "**********" at bounding box center [144, 454] width 129 height 30
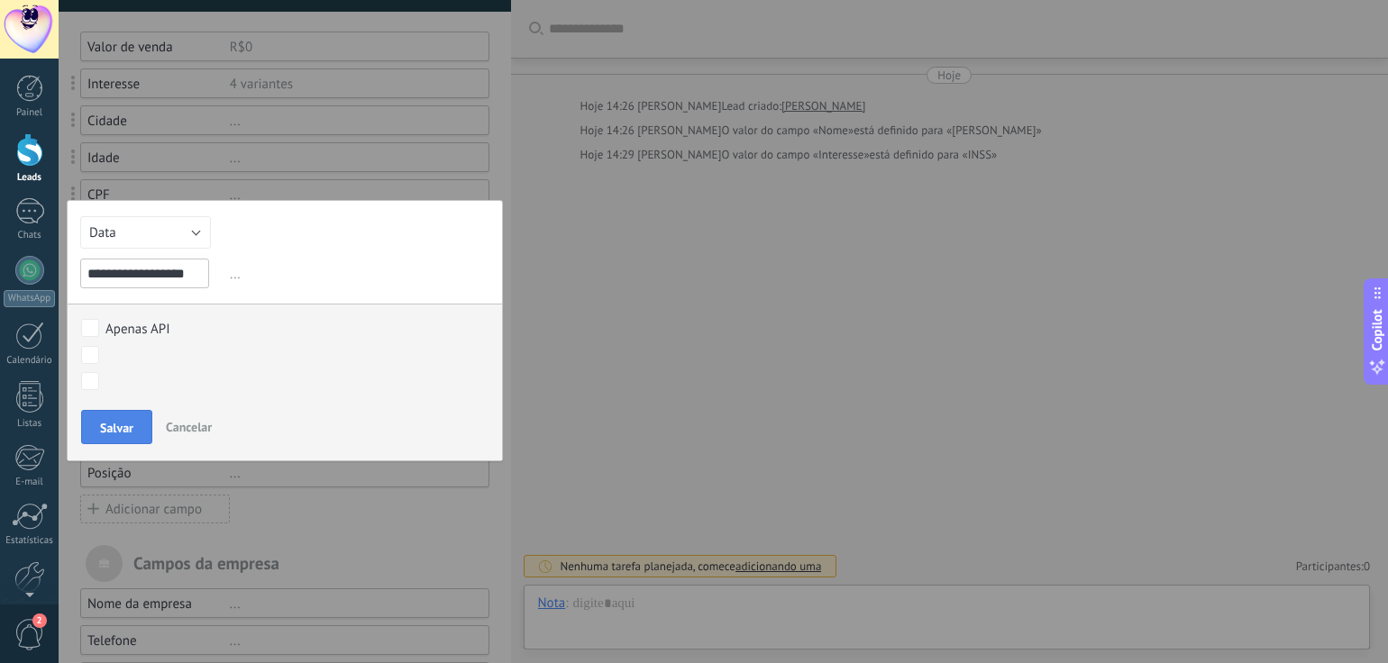
type input "**********"
click at [97, 425] on button "Salvar" at bounding box center [116, 427] width 71 height 34
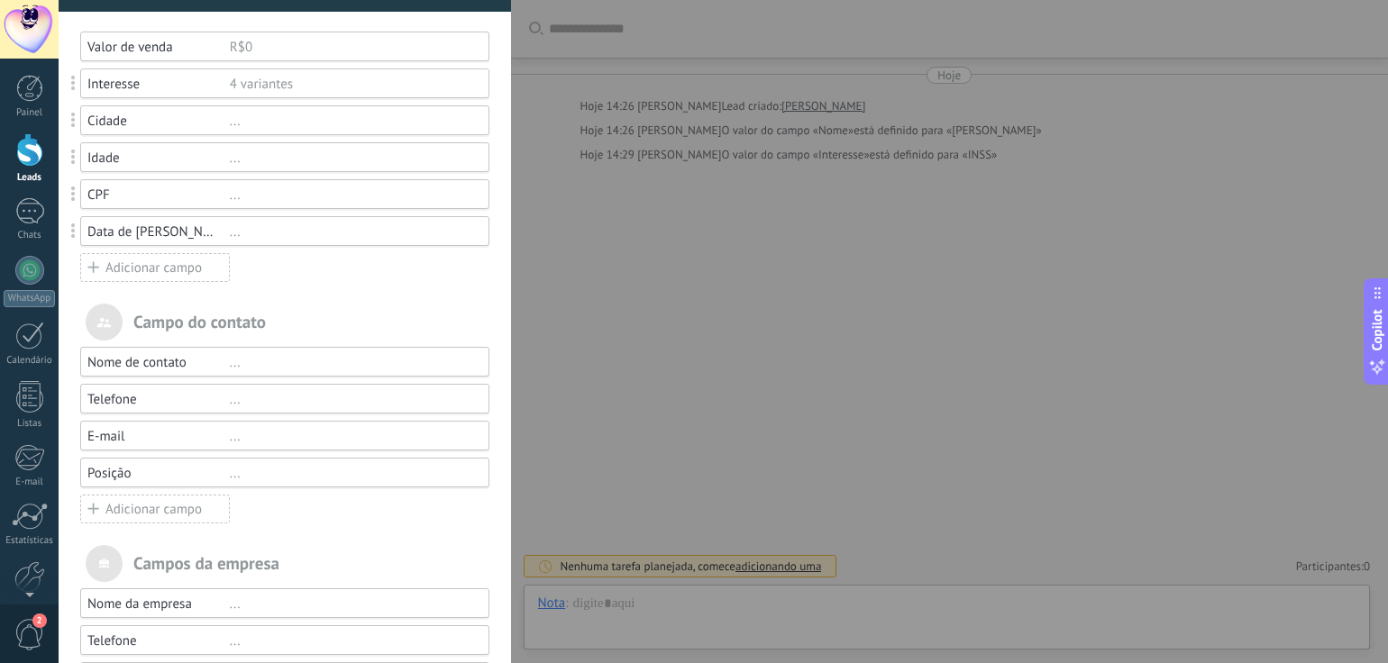
scroll to position [0, 0]
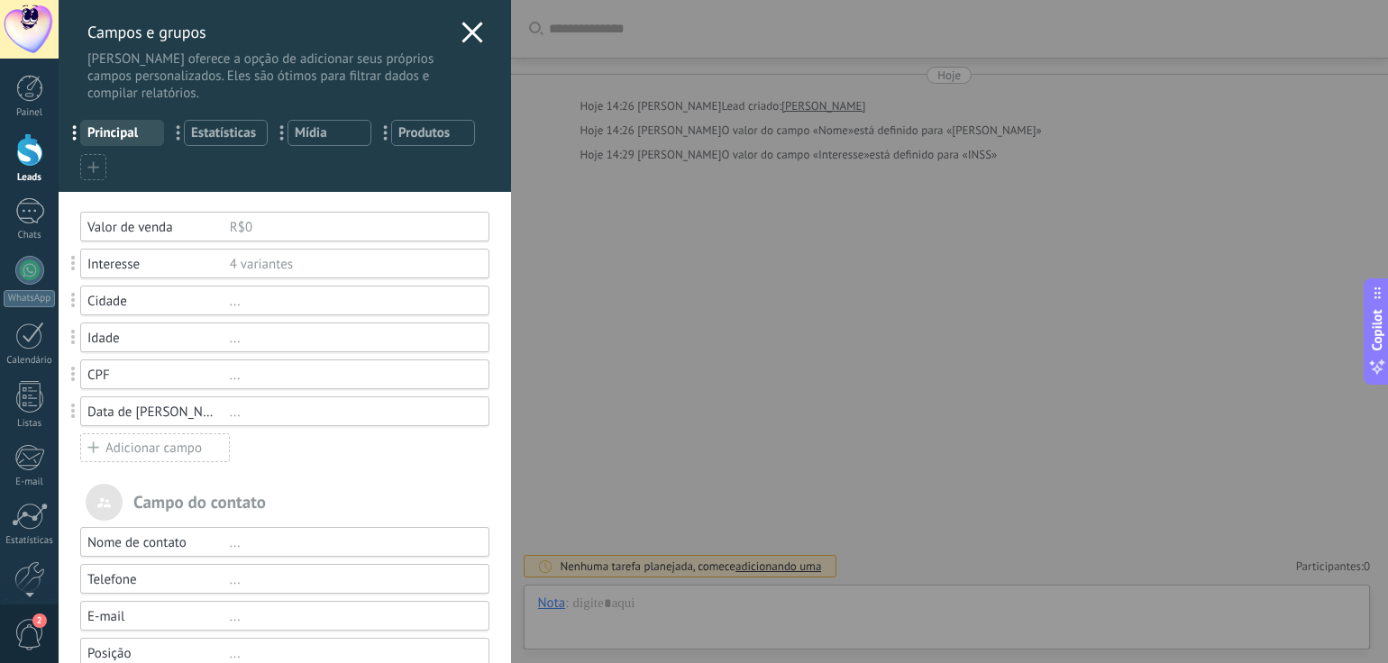
click at [467, 27] on icon at bounding box center [472, 33] width 22 height 22
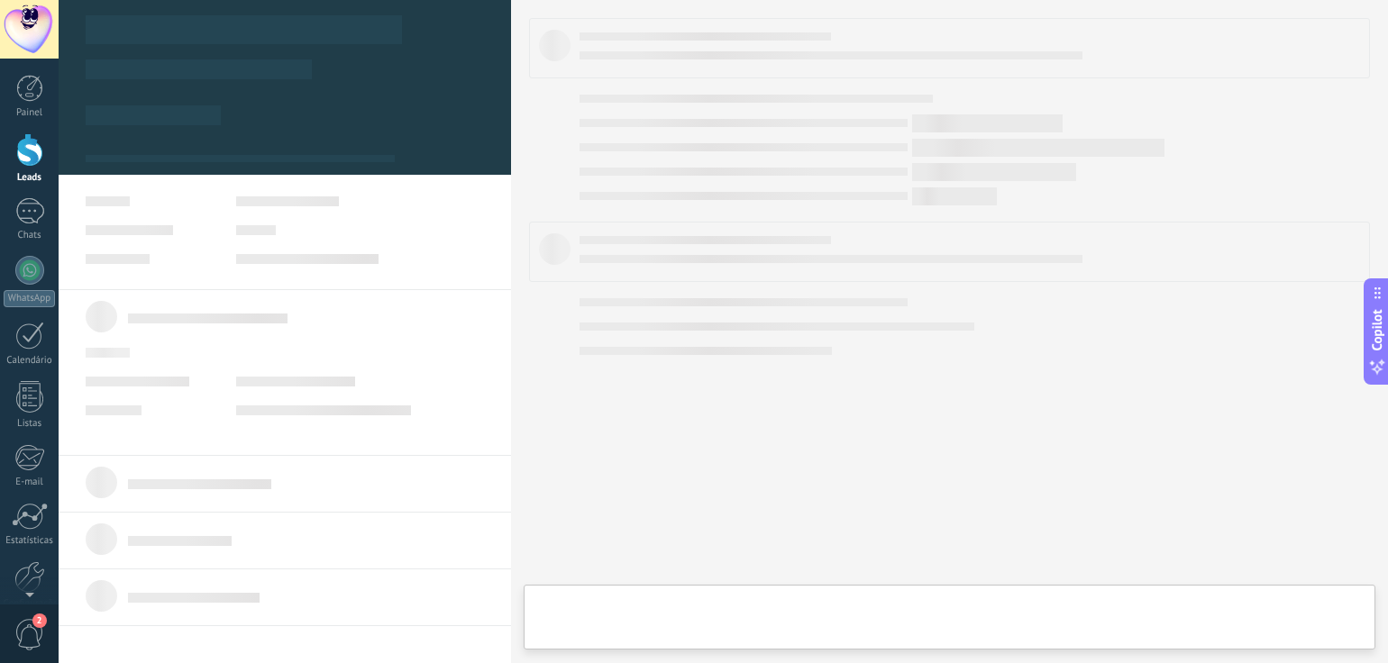
type textarea "**********"
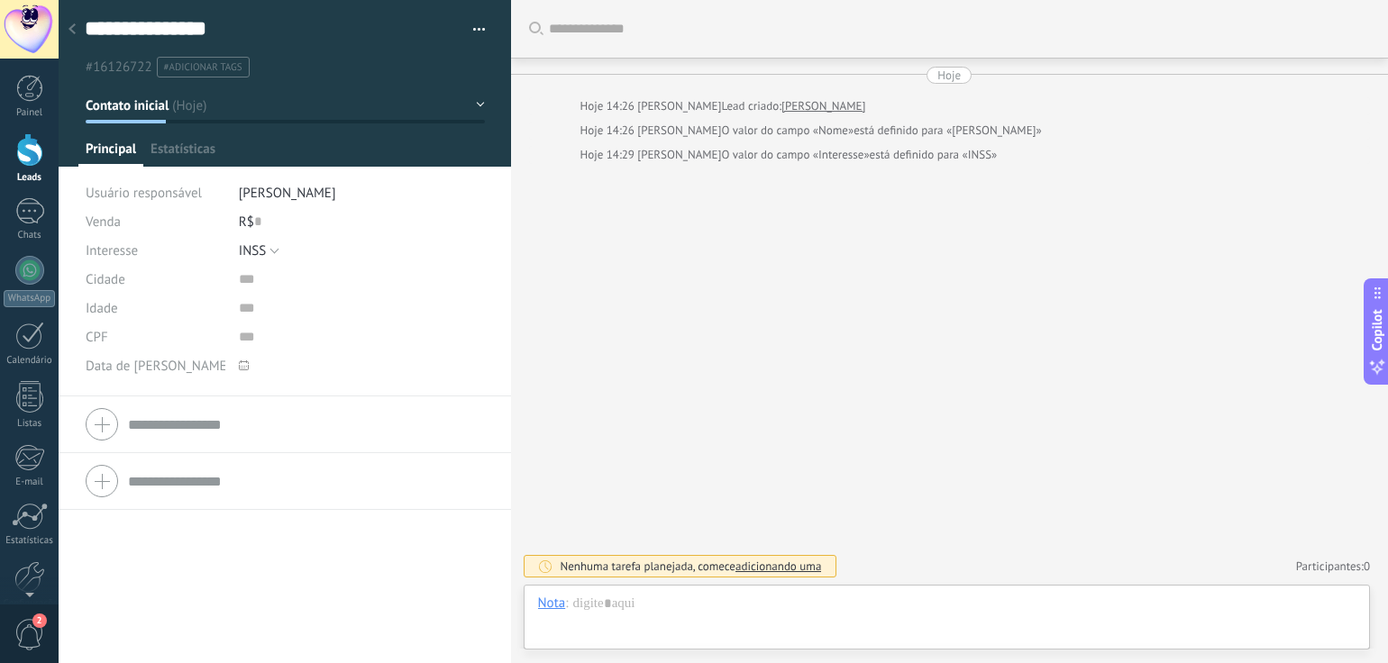
scroll to position [26, 0]
click at [239, 363] on icon at bounding box center [244, 365] width 10 height 10
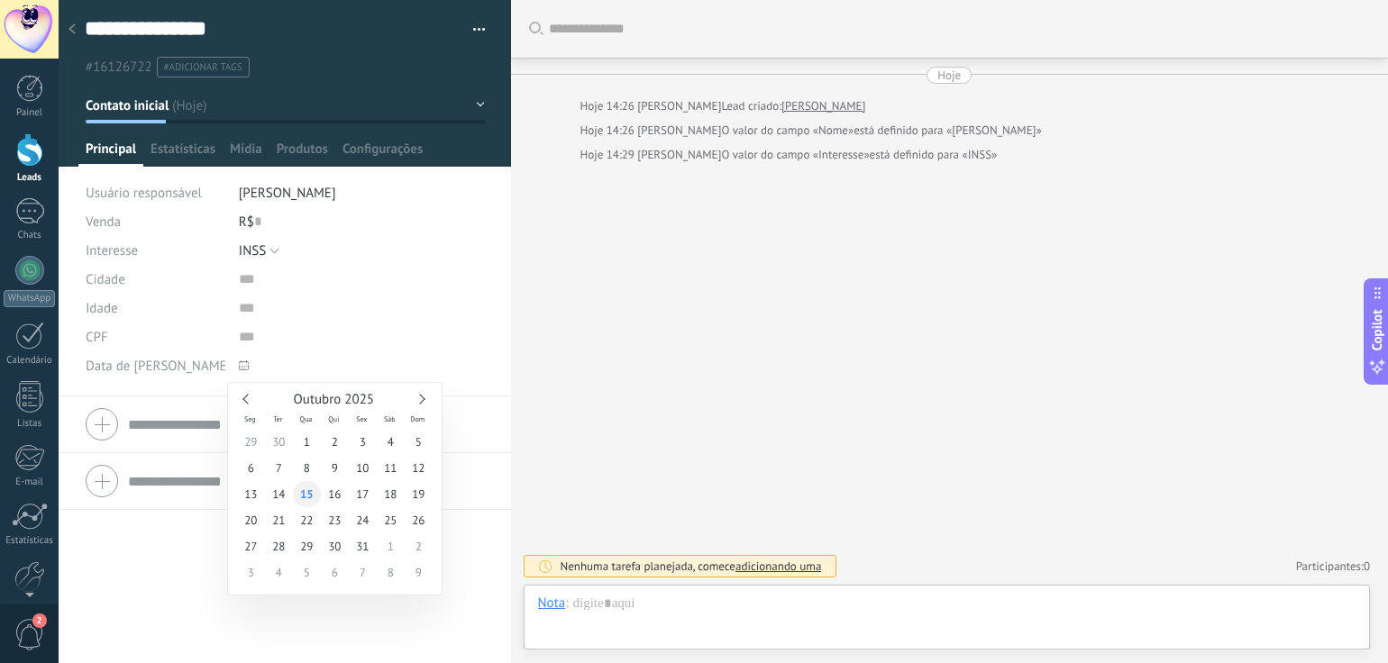
type input "**********"
click at [302, 489] on span "15" at bounding box center [307, 494] width 28 height 26
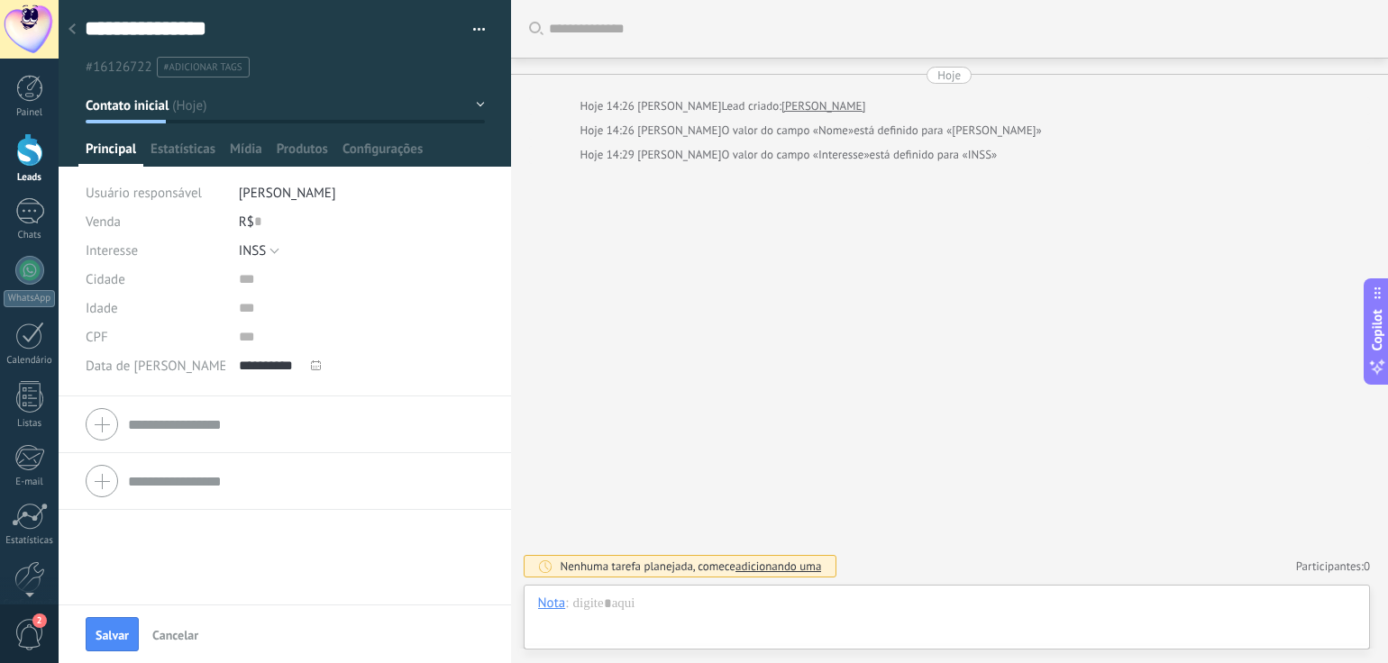
click at [314, 367] on icon at bounding box center [316, 365] width 10 height 10
click at [374, 295] on input "text" at bounding box center [362, 308] width 246 height 29
click at [252, 338] on input "numeric" at bounding box center [362, 337] width 246 height 29
click at [396, 335] on input "numeric" at bounding box center [362, 337] width 246 height 29
type input "*"
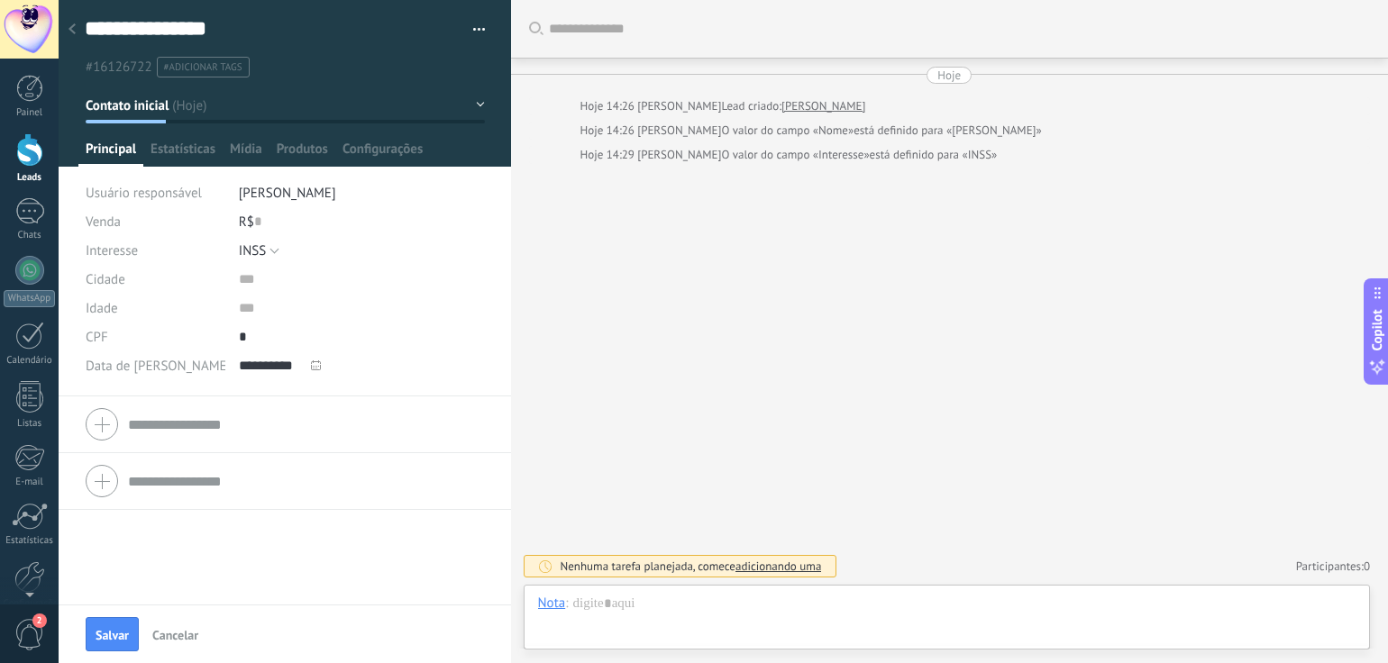
click at [611, 305] on div "[PERSON_NAME] mais Hoje Hoje 14:26 [PERSON_NAME] Lead criado: [PERSON_NAME] 14:…" at bounding box center [950, 331] width 878 height 663
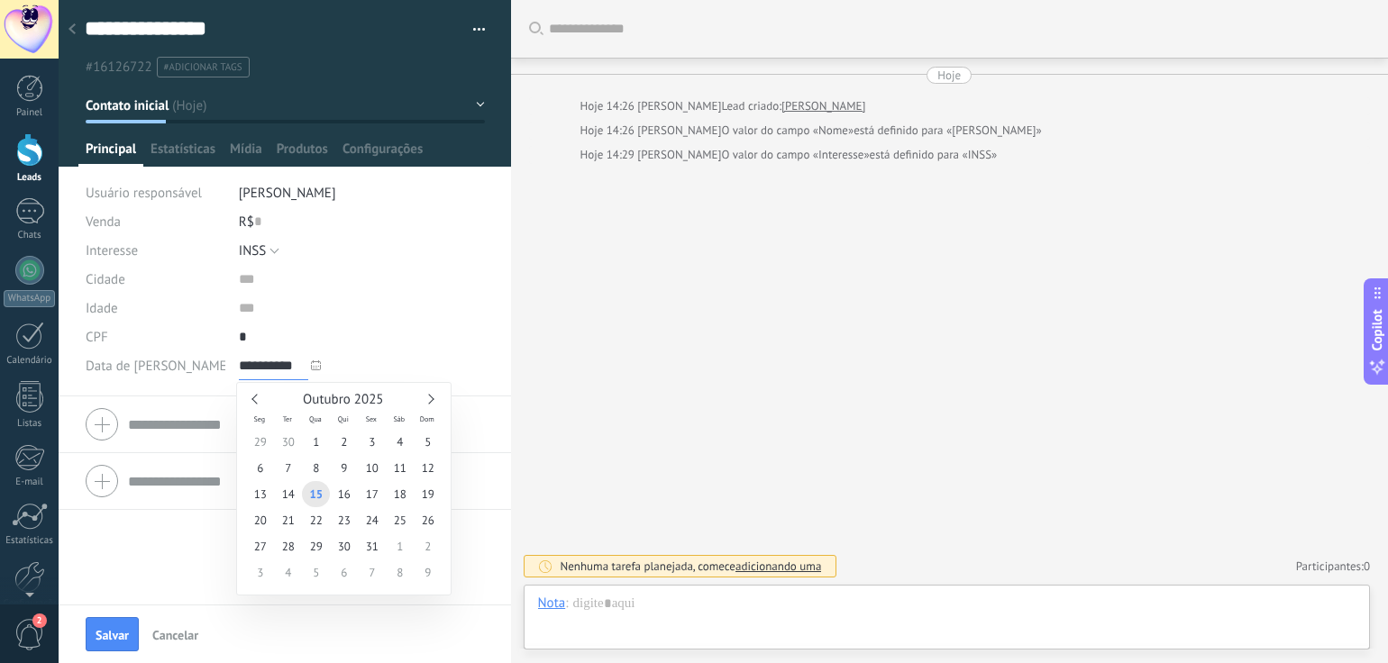
click at [261, 356] on input "**********" at bounding box center [273, 365] width 69 height 29
click at [317, 497] on span "15" at bounding box center [316, 494] width 28 height 26
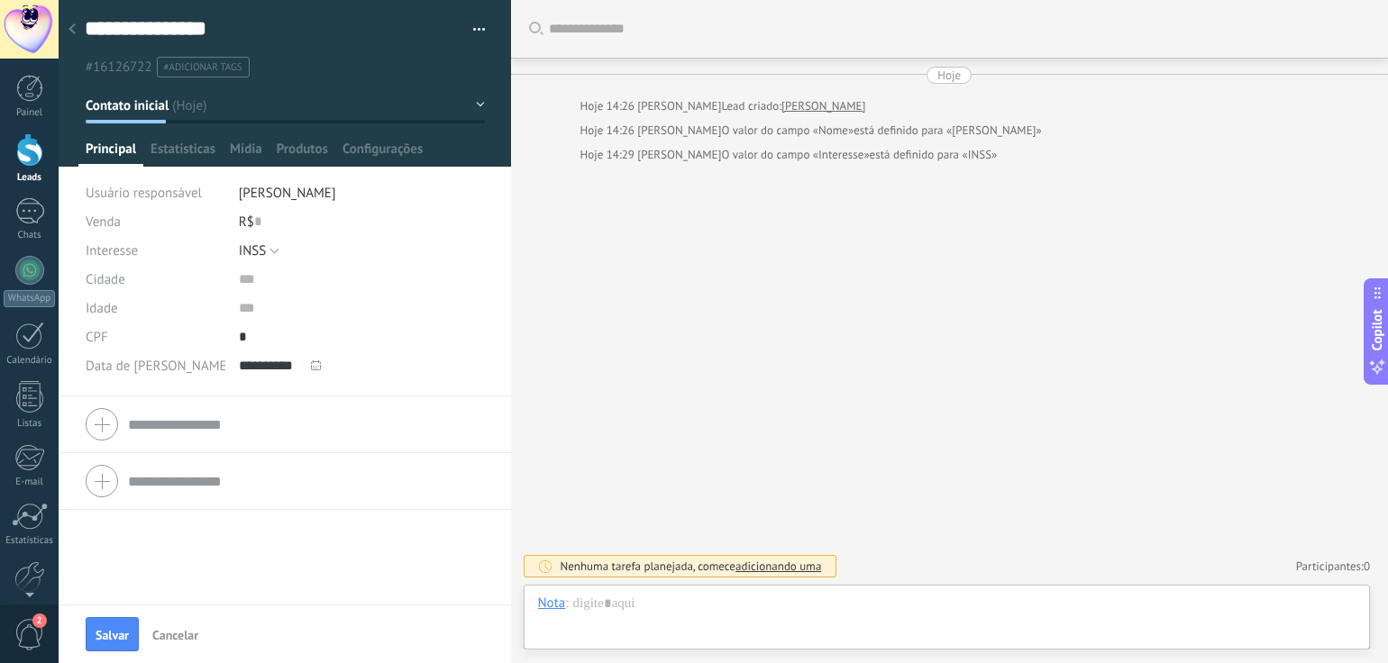
click at [667, 348] on div "[PERSON_NAME] mais Hoje Hoje 14:26 [PERSON_NAME] Lead criado: [PERSON_NAME] 14:…" at bounding box center [950, 331] width 878 height 663
click at [257, 338] on input "numeric" at bounding box center [362, 337] width 246 height 29
drag, startPoint x: 342, startPoint y: 364, endPoint x: 248, endPoint y: 368, distance: 93.8
click at [239, 364] on span "**********" at bounding box center [295, 365] width 113 height 29
click at [258, 361] on input "**********" at bounding box center [273, 365] width 69 height 29
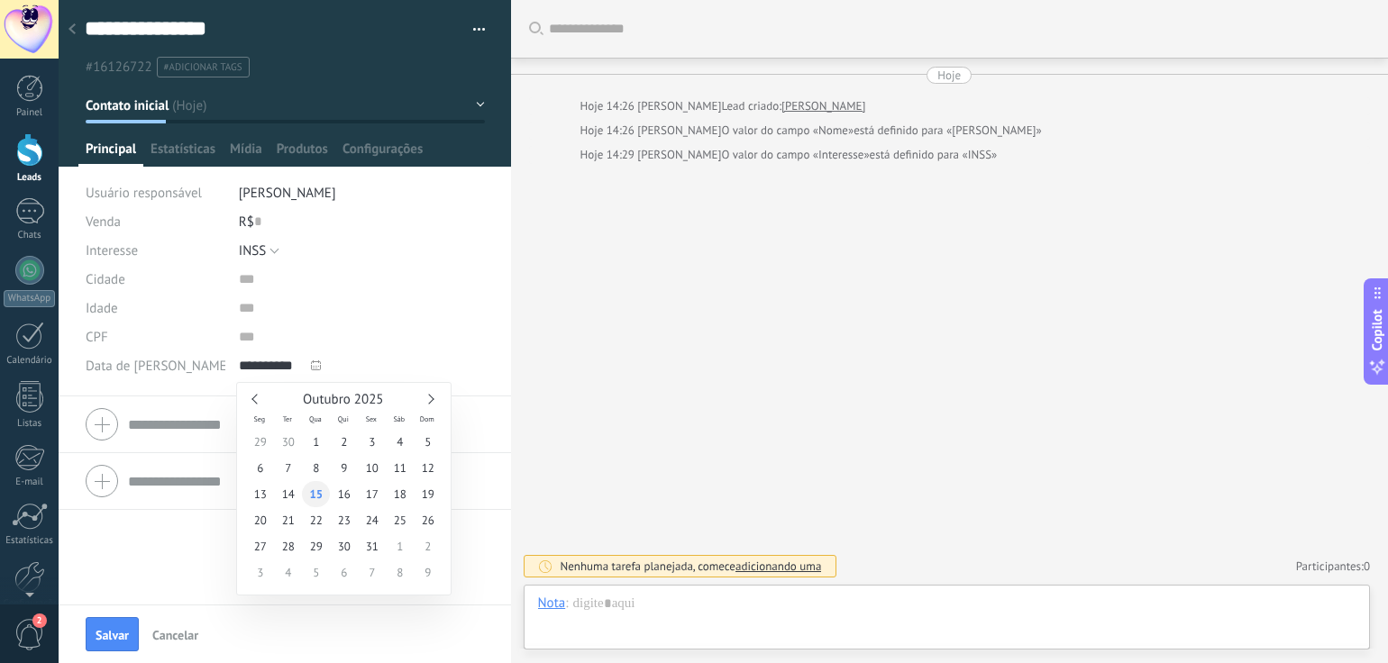
click at [313, 488] on span "15" at bounding box center [316, 494] width 28 height 26
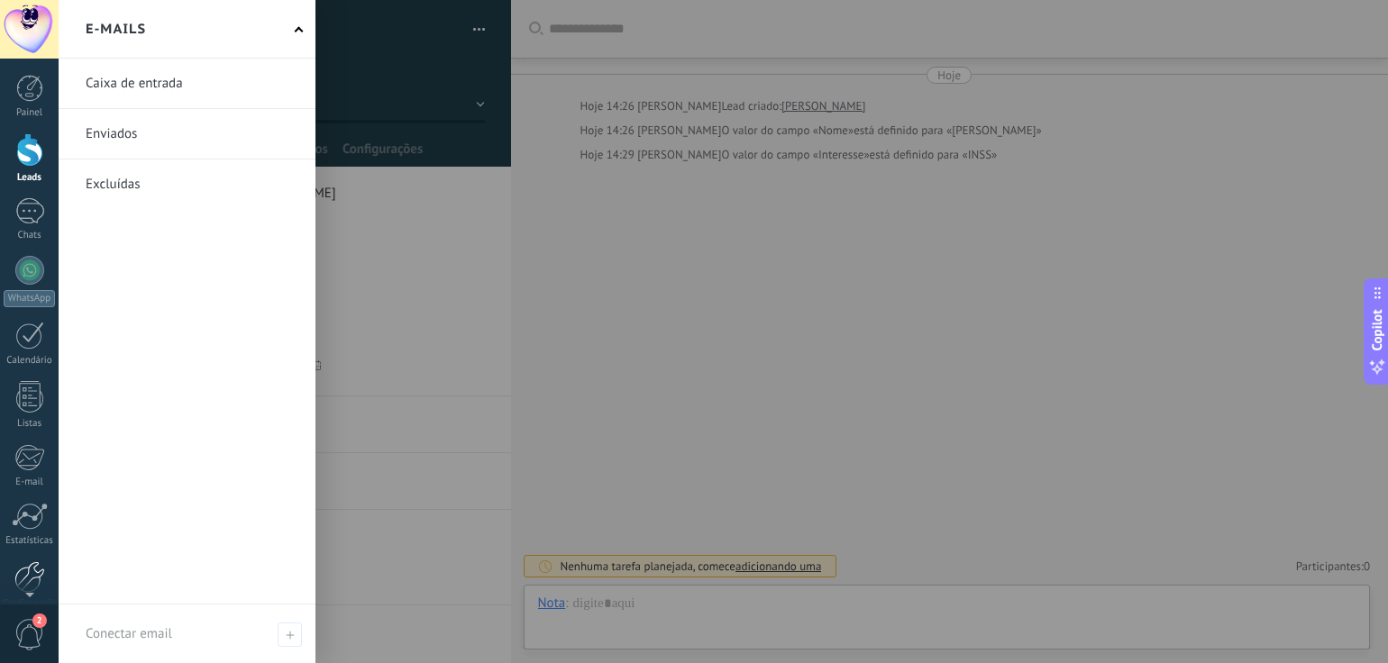
scroll to position [86, 0]
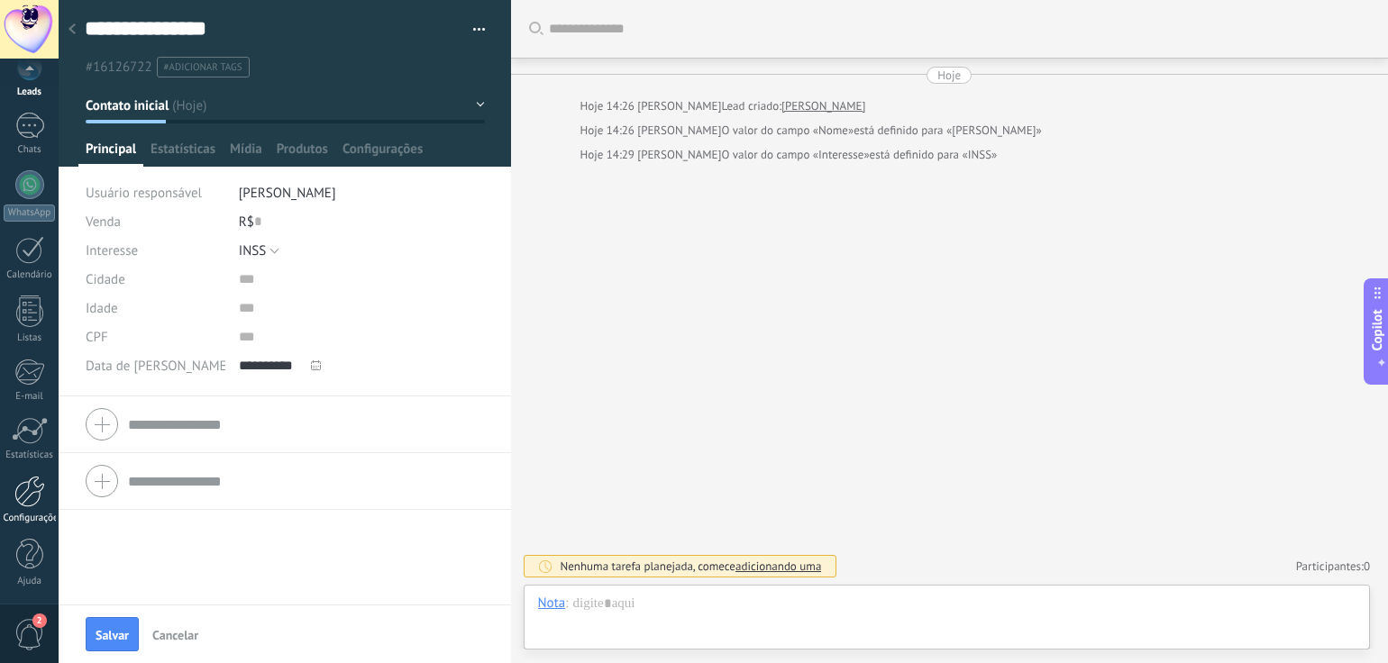
click at [34, 496] on div at bounding box center [29, 492] width 31 height 32
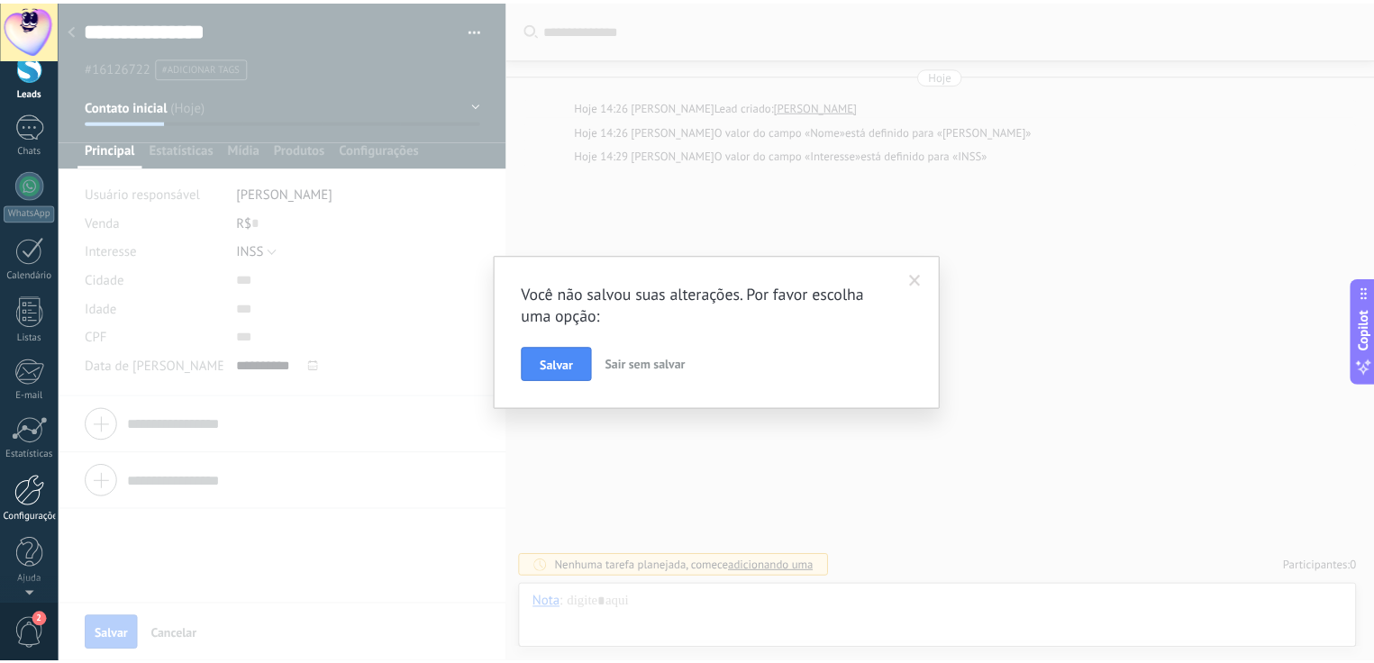
scroll to position [0, 0]
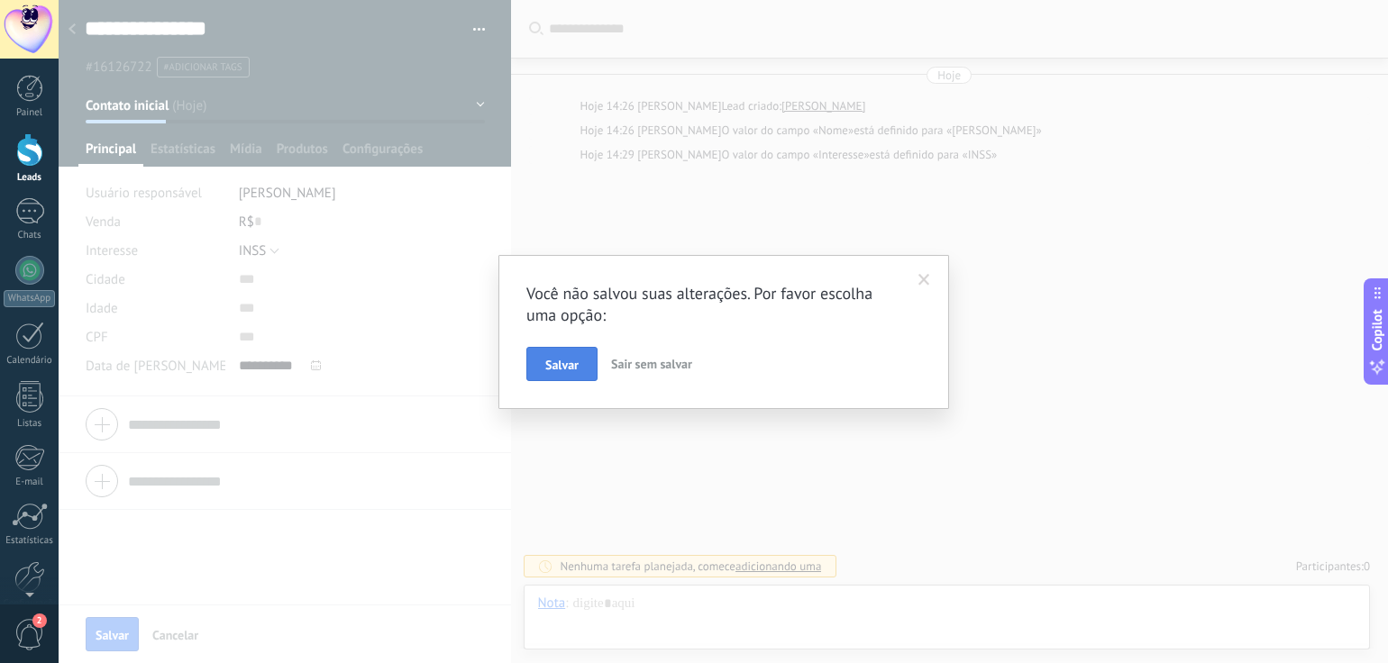
click at [539, 360] on button "Salvar" at bounding box center [561, 364] width 71 height 34
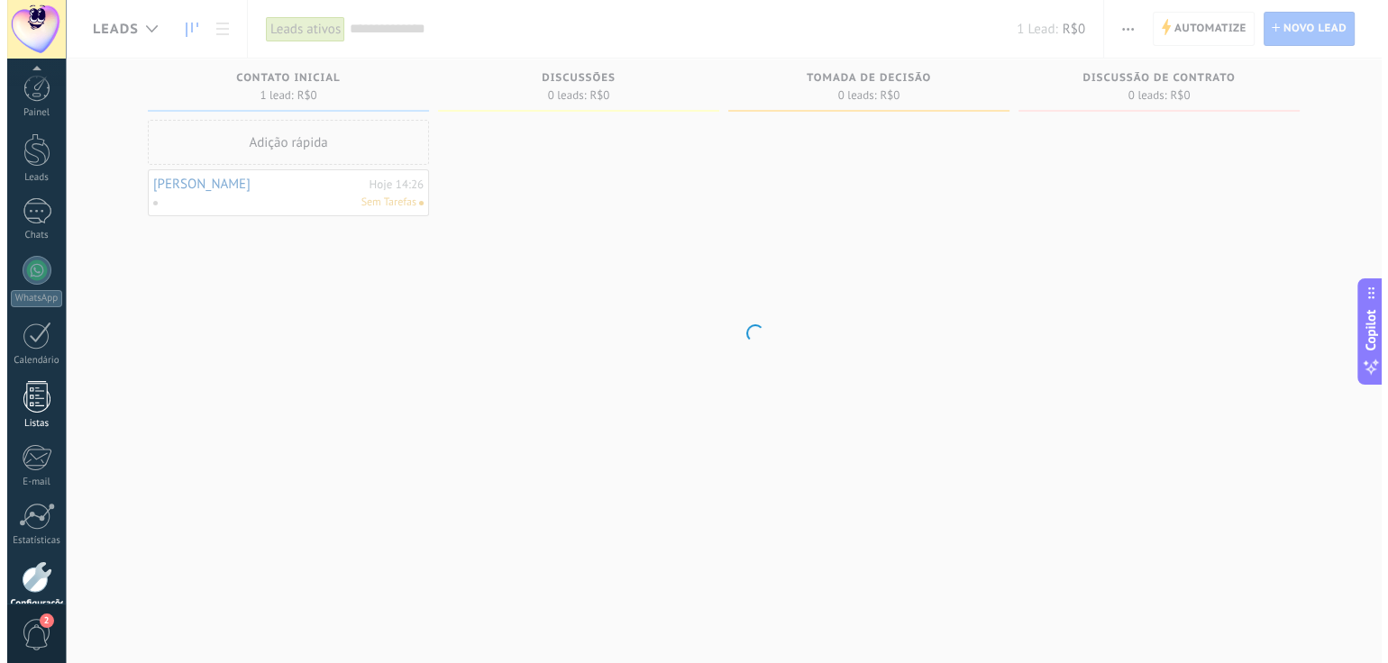
scroll to position [86, 0]
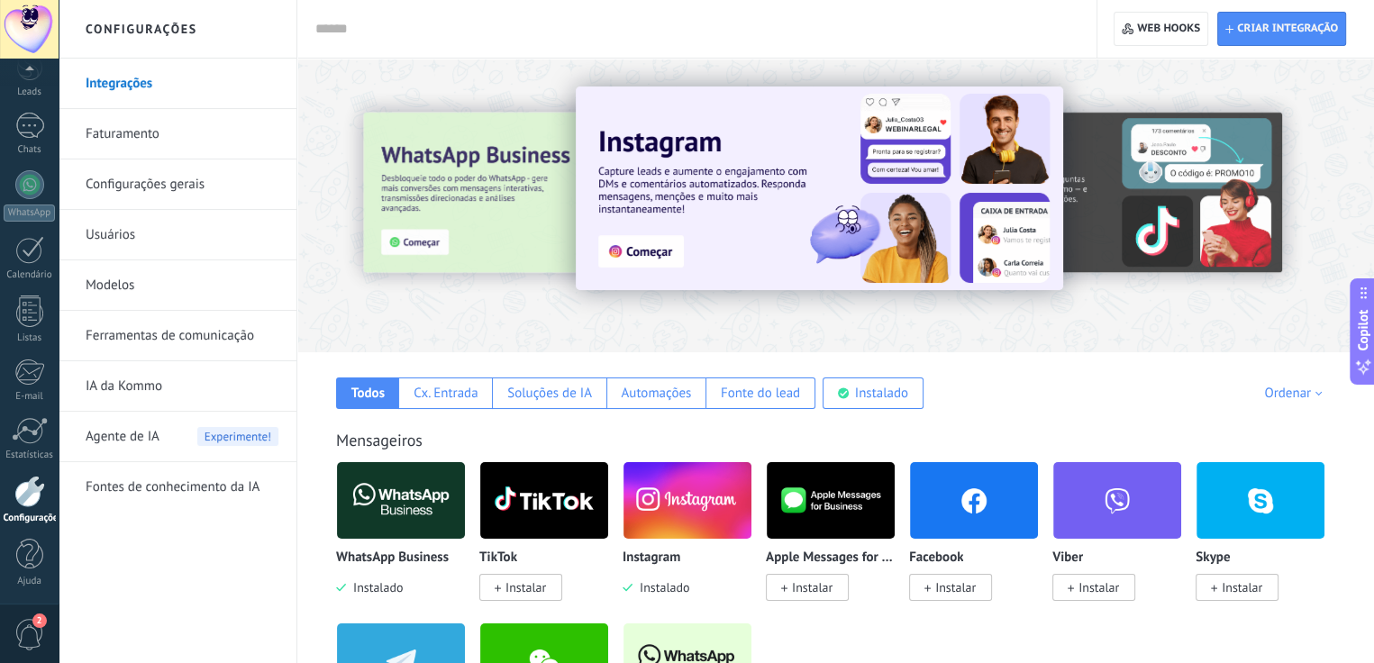
click at [137, 333] on link "Ferramentas de comunicação" at bounding box center [182, 336] width 193 height 50
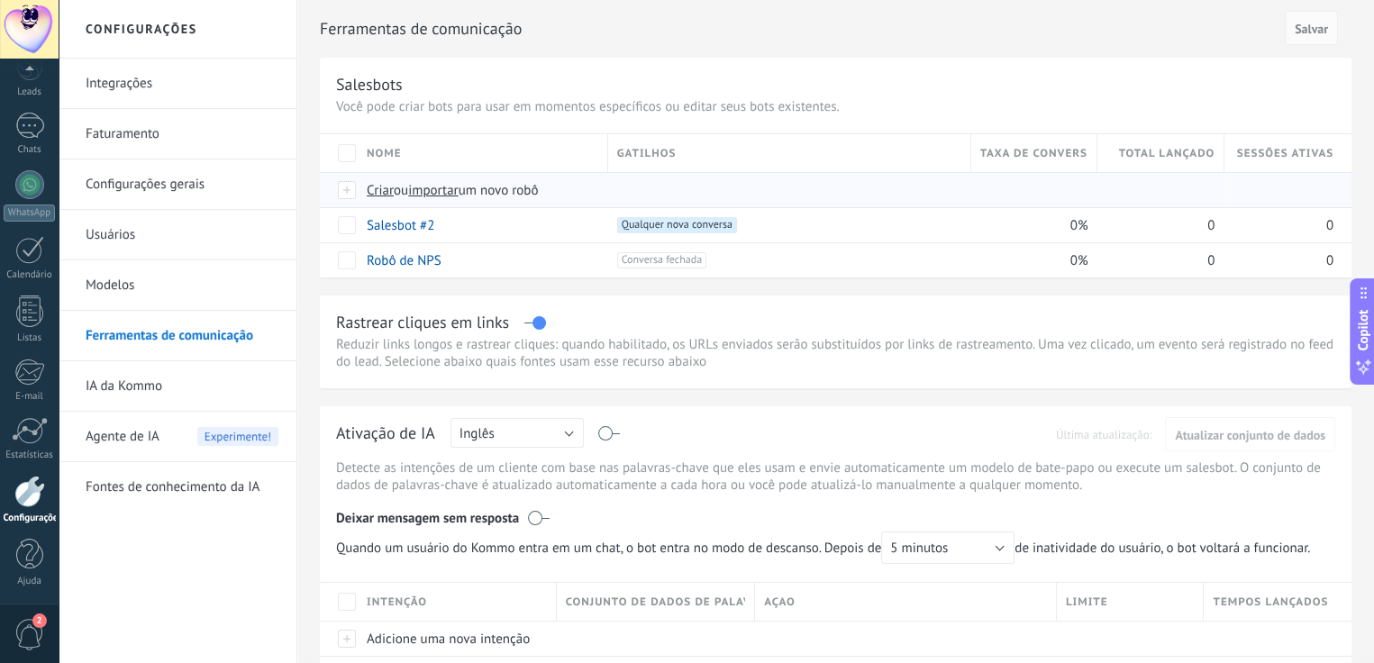
click at [380, 190] on span "Criar" at bounding box center [380, 190] width 27 height 17
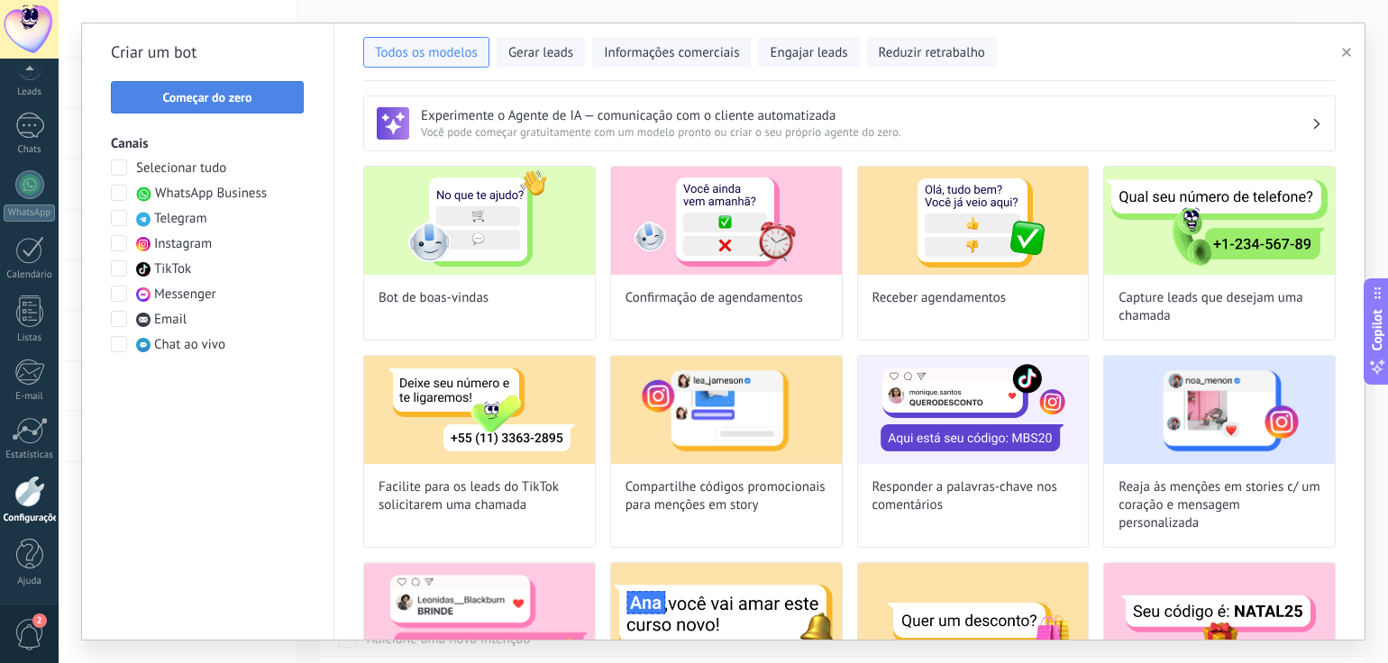
click at [232, 100] on span "Começar do zero" at bounding box center [206, 97] width 89 height 13
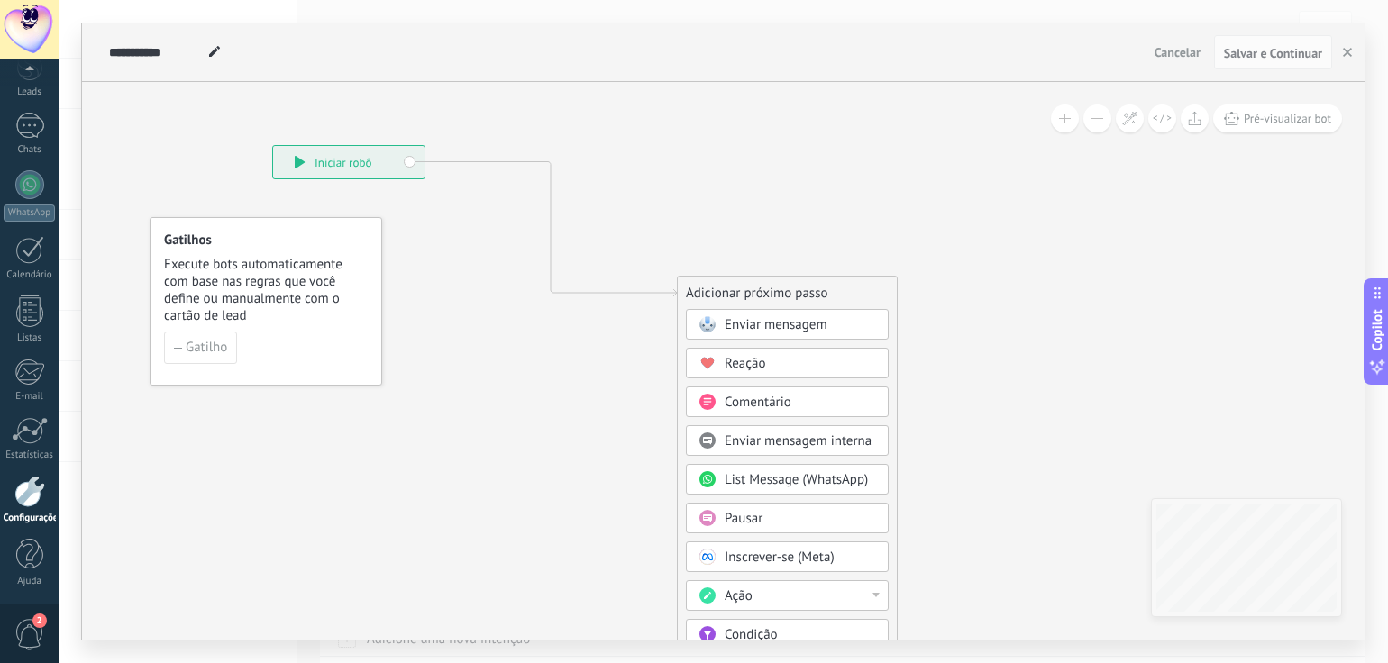
drag, startPoint x: 524, startPoint y: 223, endPoint x: 332, endPoint y: 150, distance: 205.0
click at [332, 150] on div "**********" at bounding box center [348, 162] width 151 height 32
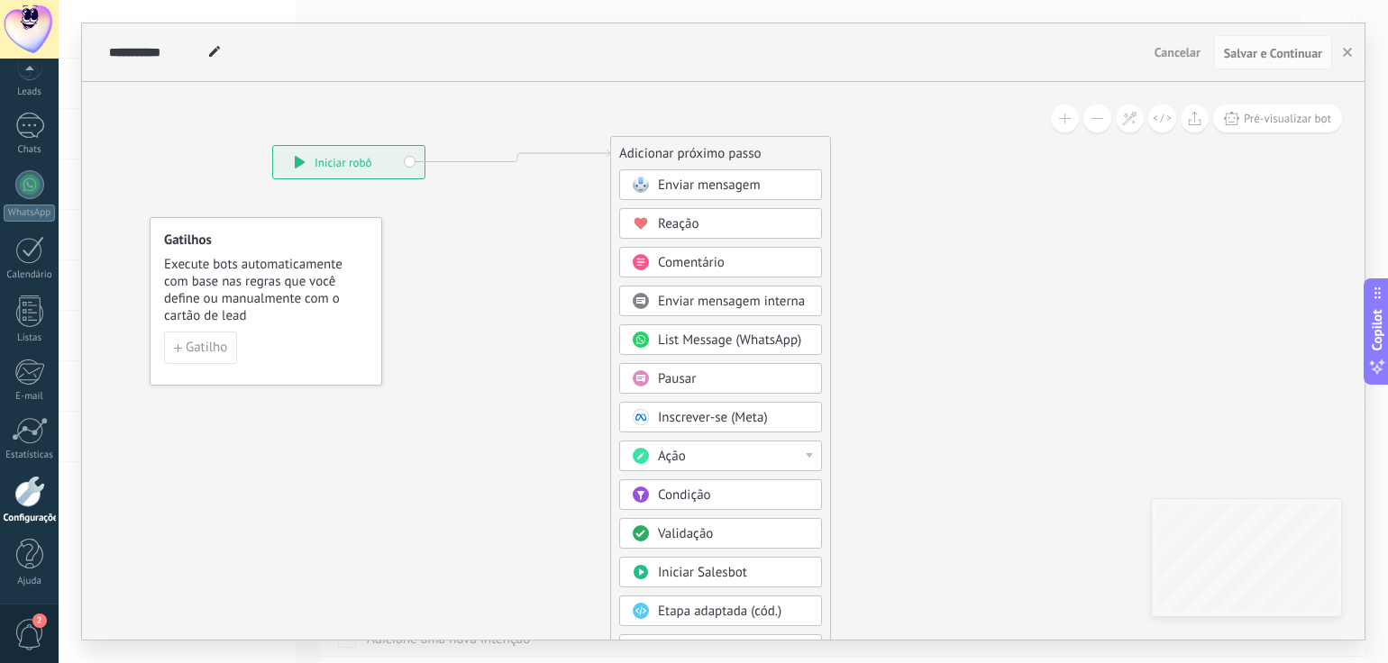
drag, startPoint x: 736, startPoint y: 295, endPoint x: 670, endPoint y: 155, distance: 154.4
click at [670, 155] on div "Adicionar próximo passo" at bounding box center [720, 154] width 219 height 30
click at [678, 182] on span "Enviar mensagem" at bounding box center [709, 185] width 103 height 17
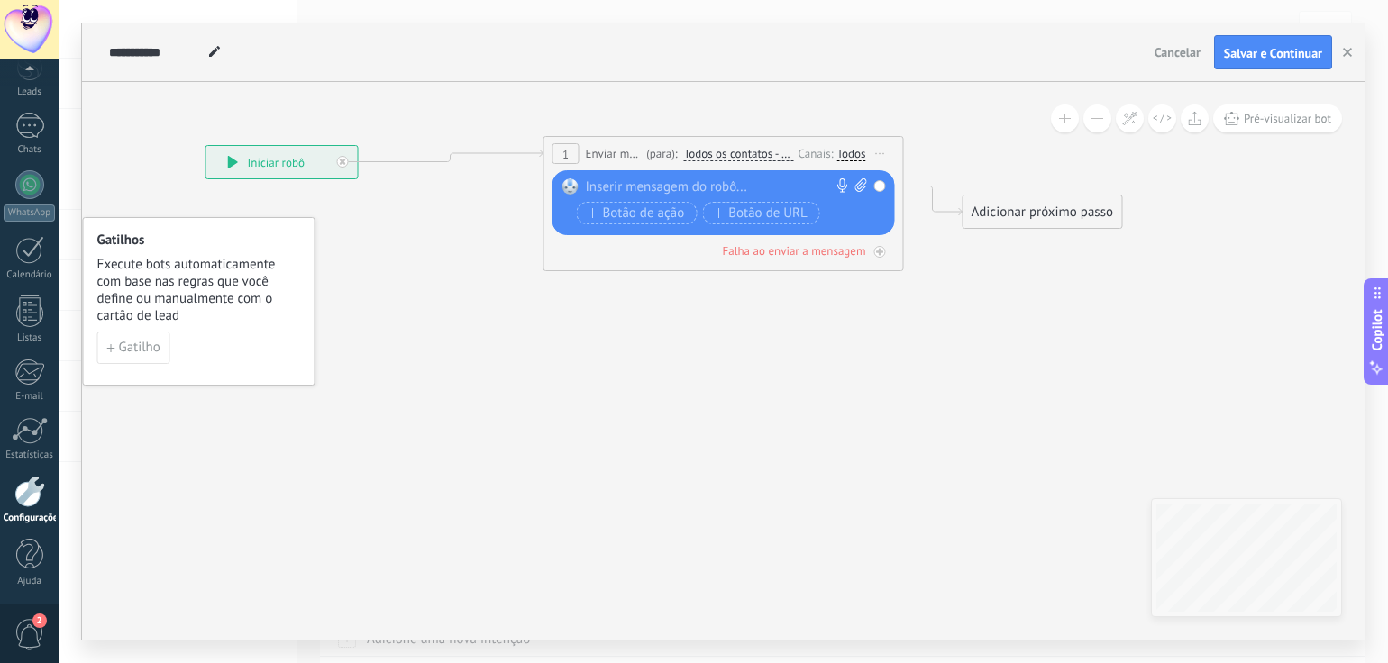
click at [652, 184] on div at bounding box center [720, 187] width 268 height 18
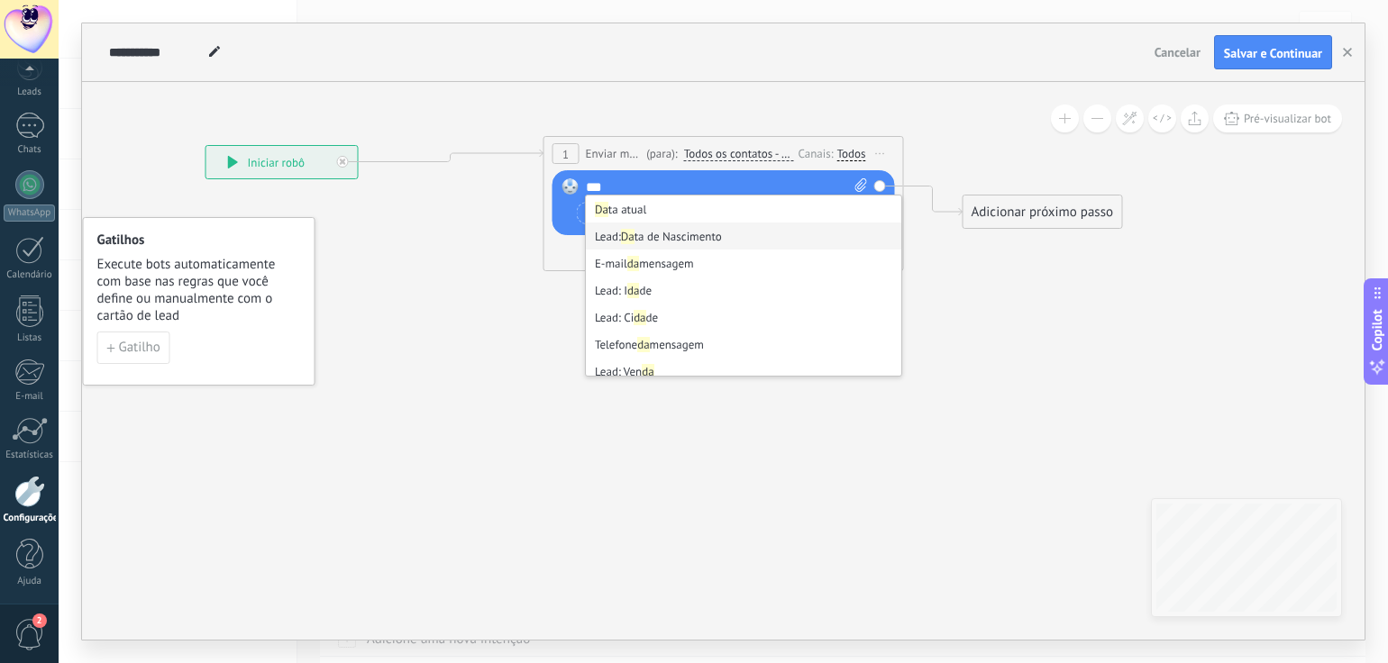
click at [633, 235] on strong "Da" at bounding box center [628, 236] width 14 height 15
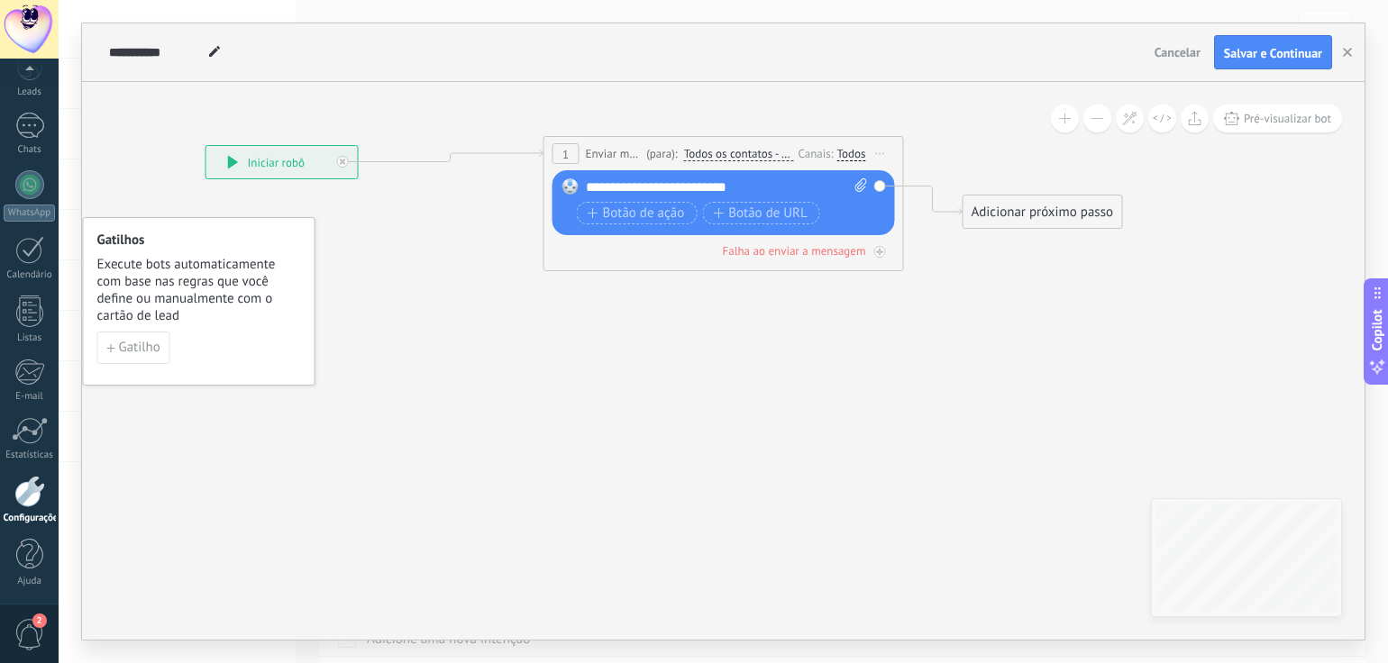
click at [586, 186] on span "**********" at bounding box center [656, 187] width 141 height 14
click at [1025, 212] on div "Adicionar próximo passo" at bounding box center [1042, 212] width 159 height 30
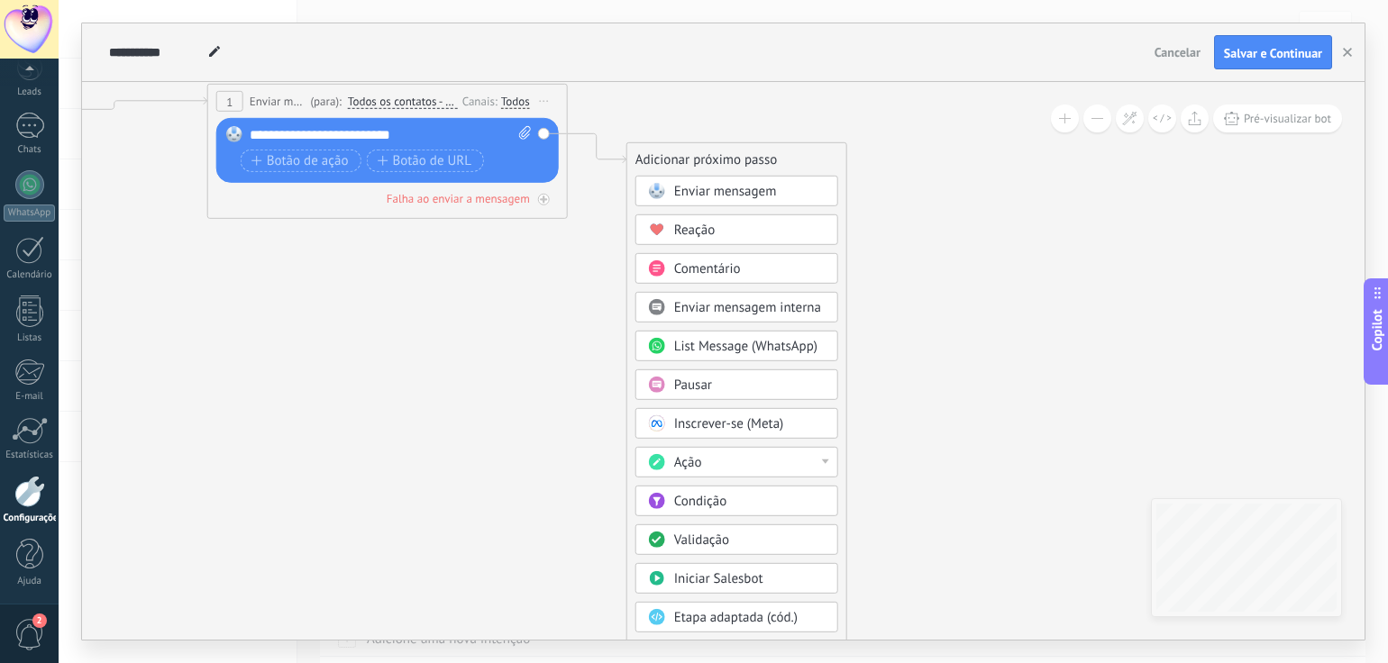
drag, startPoint x: 890, startPoint y: 421, endPoint x: 554, endPoint y: 334, distance: 347.1
click at [554, 334] on icon at bounding box center [297, 138] width 1756 height 1011
click at [443, 132] on div "**********" at bounding box center [391, 135] width 283 height 18
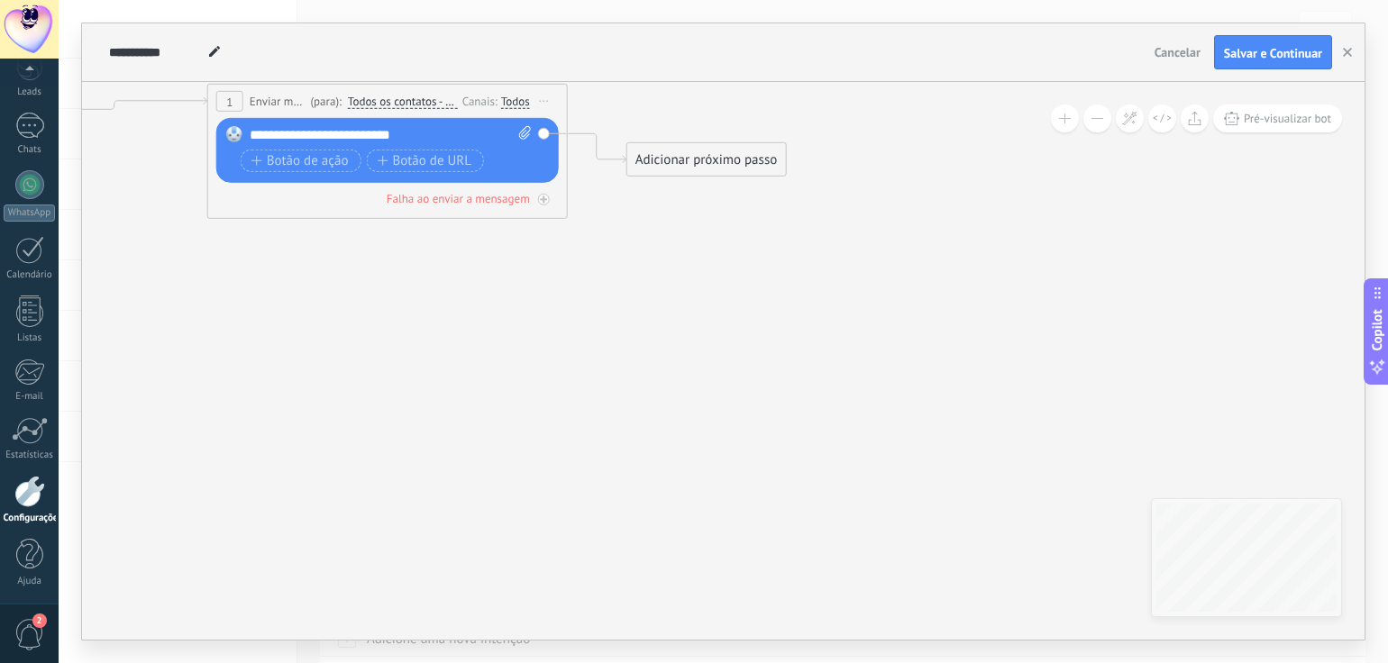
click at [443, 141] on div "**********" at bounding box center [391, 135] width 283 height 18
click at [544, 104] on span "Iniciar pré-visualização aqui [GEOGRAPHIC_DATA] Duplicar Excluir" at bounding box center [544, 101] width 29 height 26
click at [587, 223] on div "Excluir" at bounding box center [640, 219] width 206 height 31
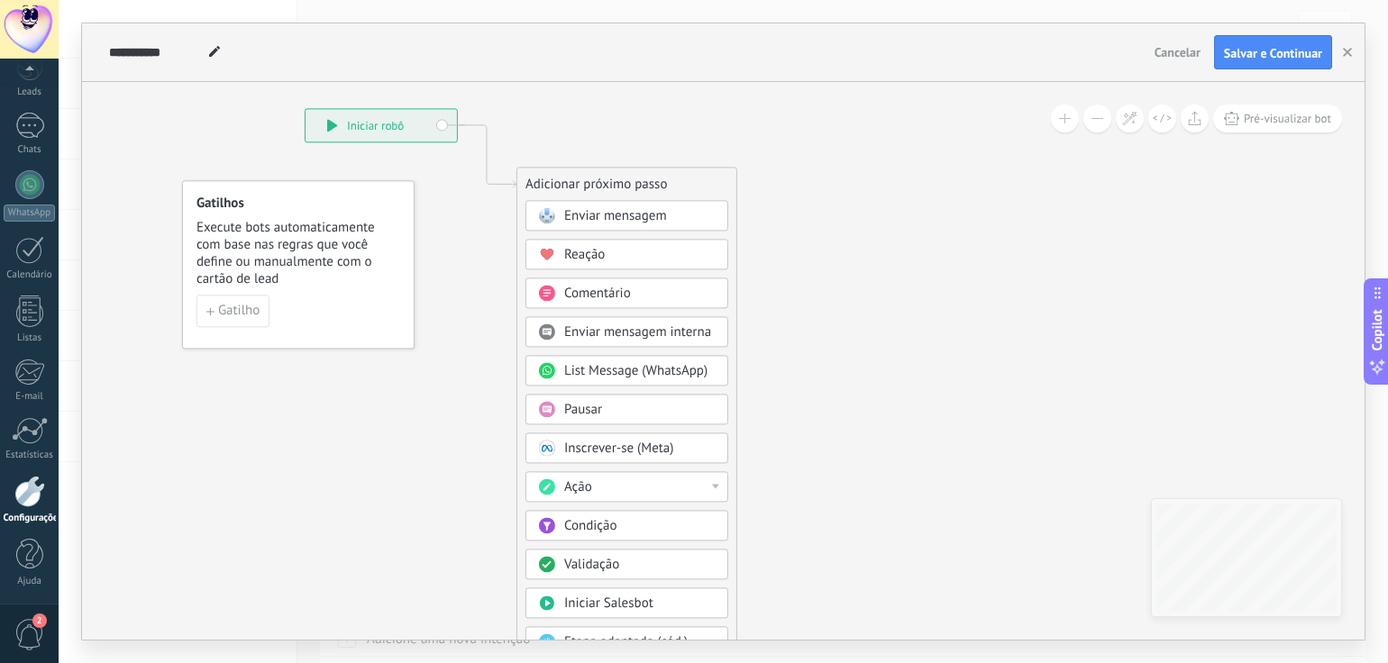
drag, startPoint x: 241, startPoint y: 125, endPoint x: 676, endPoint y: 141, distance: 435.5
click at [676, 141] on icon at bounding box center [459, 423] width 1211 height 1531
click at [19, 141] on div at bounding box center [29, 149] width 27 height 33
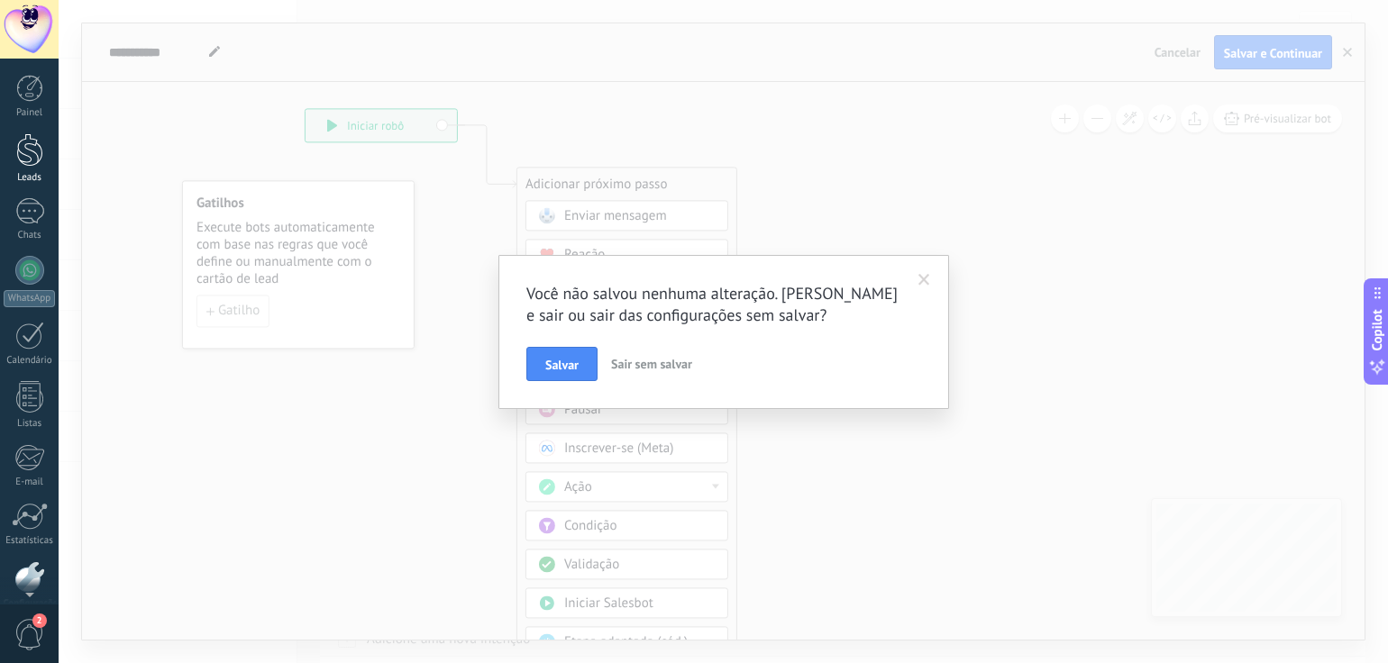
scroll to position [86, 0]
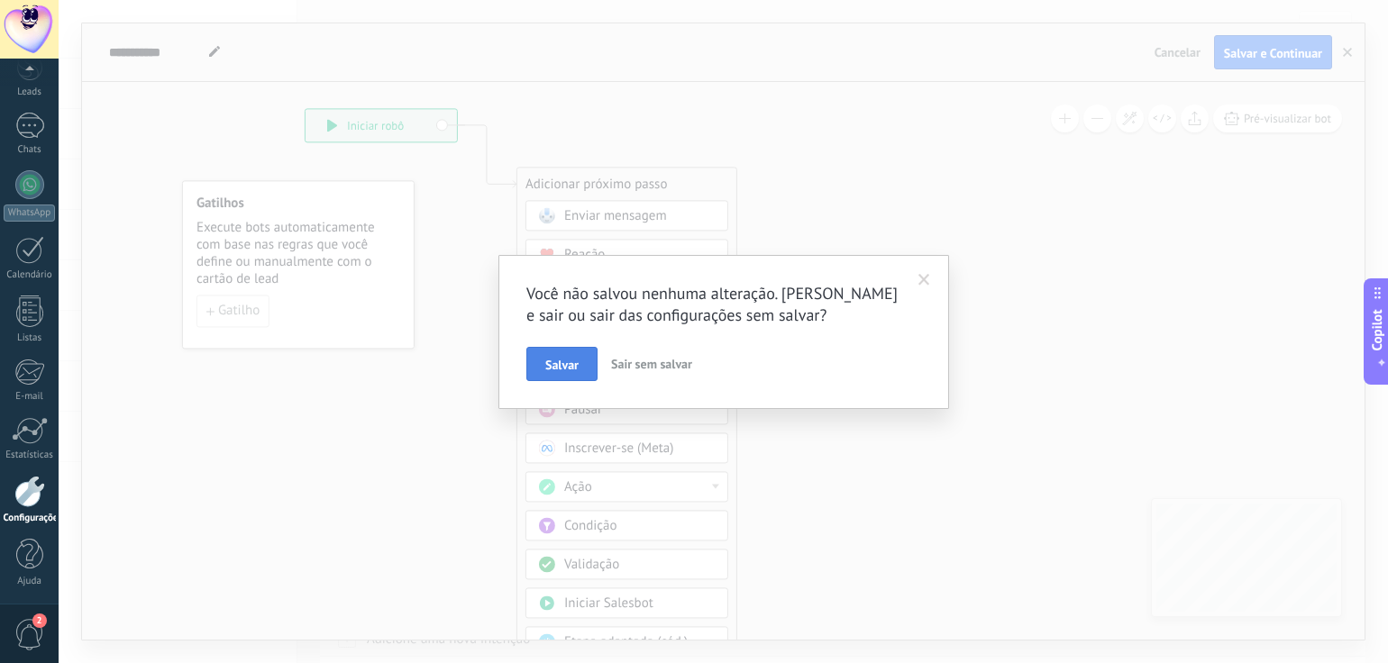
click at [581, 365] on button "Salvar" at bounding box center [561, 364] width 71 height 34
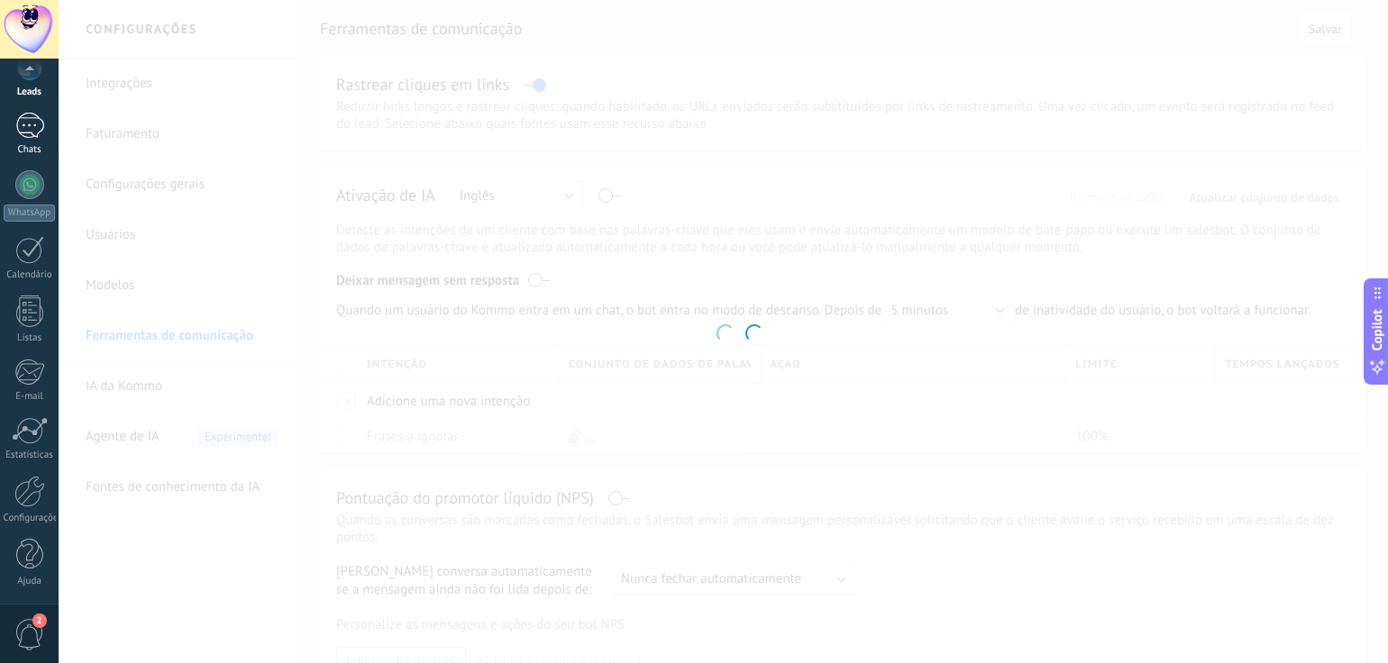
click at [31, 137] on div at bounding box center [29, 126] width 29 height 26
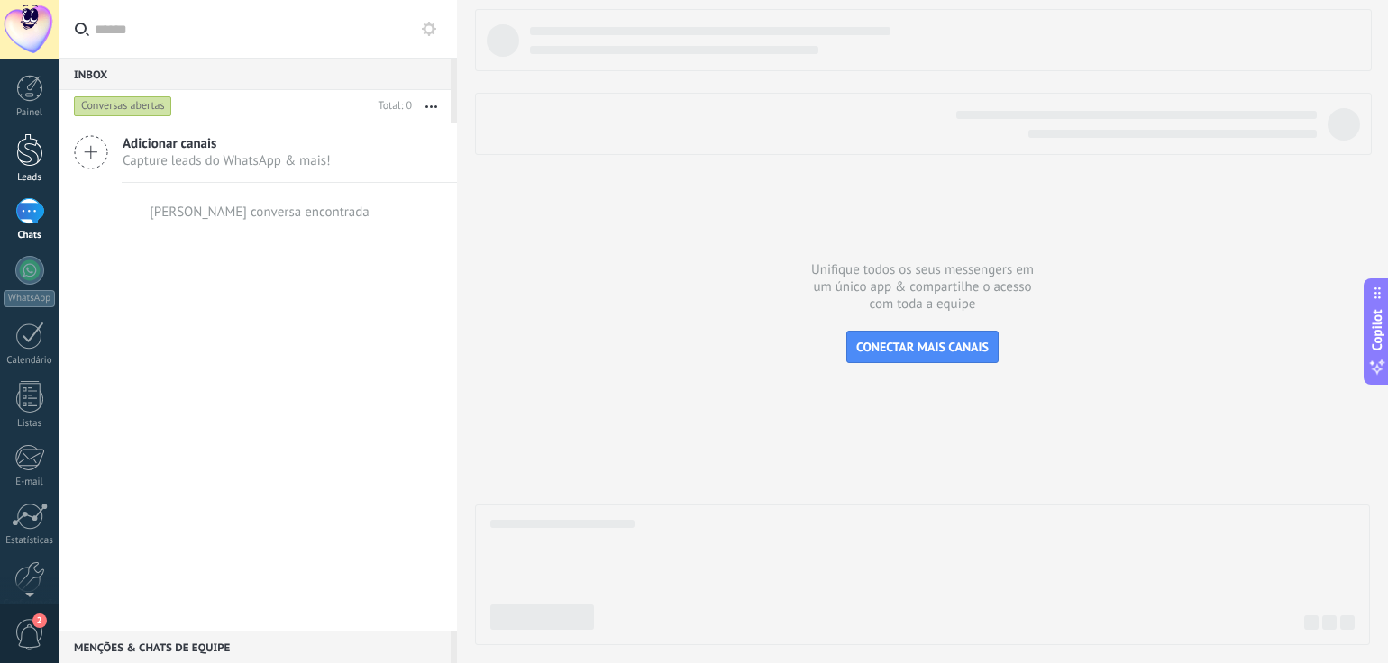
click at [29, 153] on div at bounding box center [29, 149] width 27 height 33
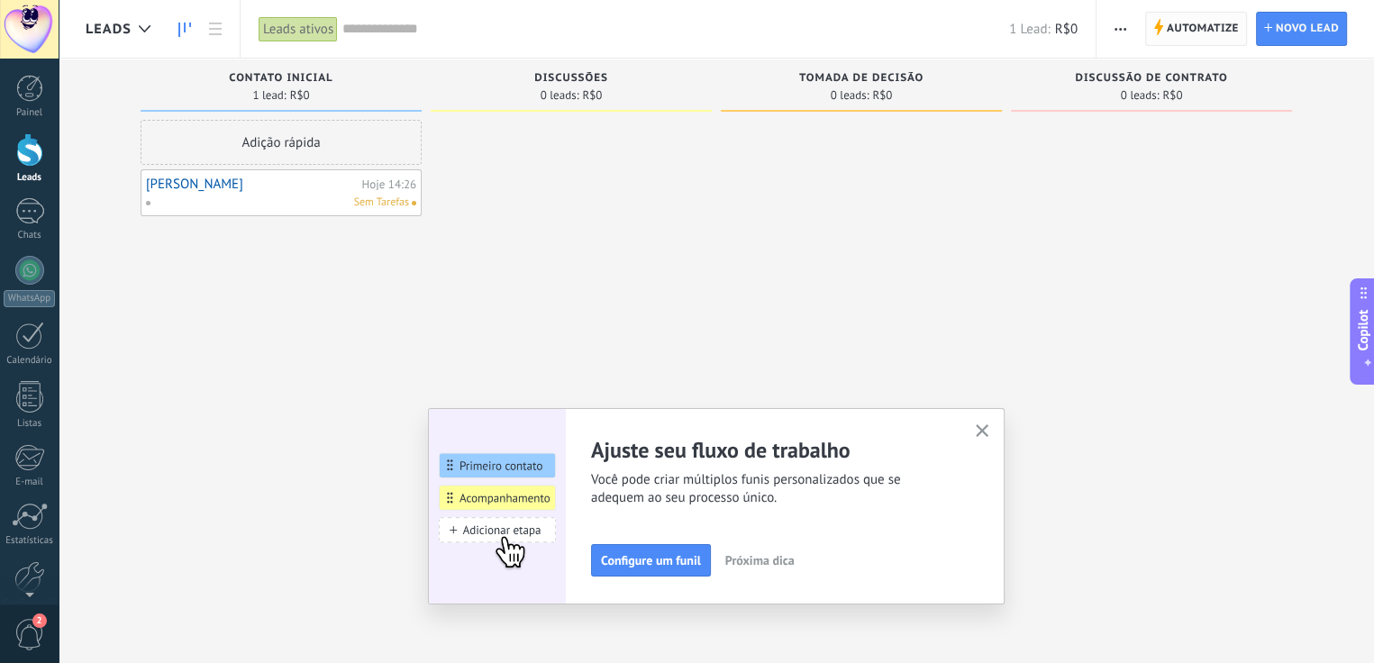
click at [1180, 35] on span "Automatize" at bounding box center [1203, 29] width 72 height 32
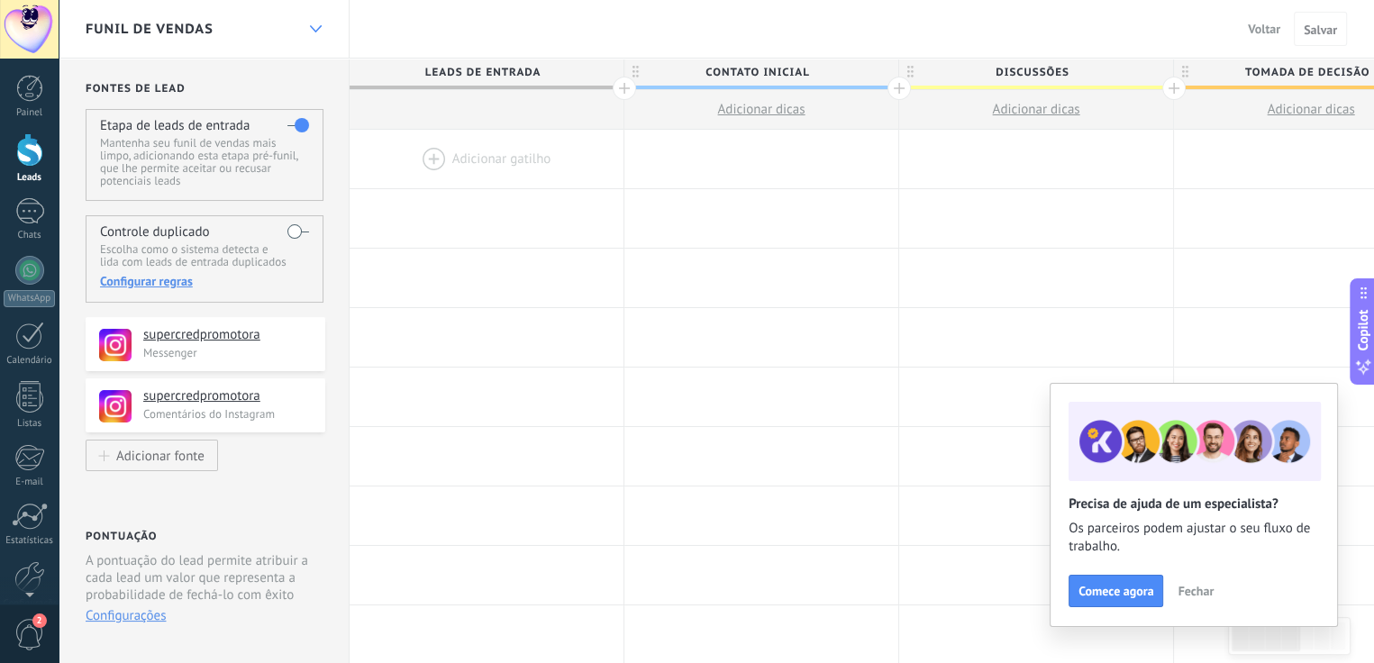
click at [313, 30] on icon at bounding box center [316, 28] width 12 height 7
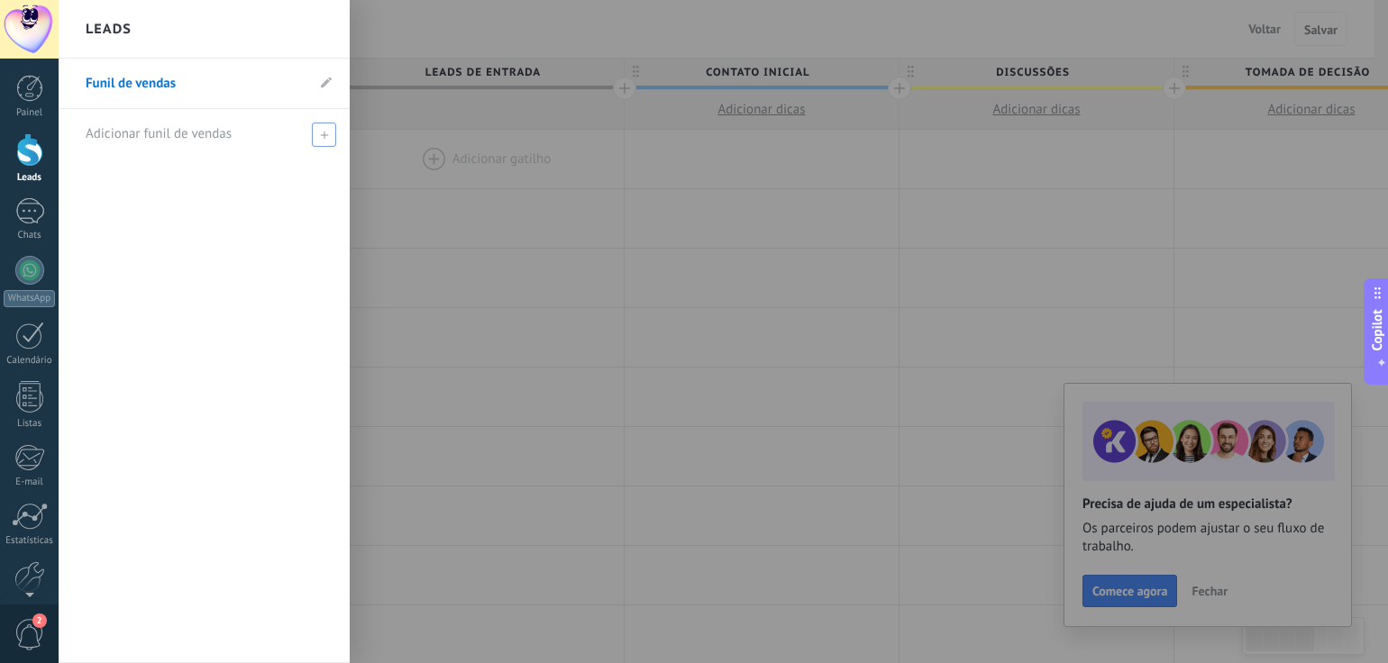
click at [317, 137] on span at bounding box center [324, 135] width 24 height 24
click at [117, 132] on input "text" at bounding box center [197, 134] width 222 height 29
type input "**********"
click at [328, 132] on span at bounding box center [326, 134] width 16 height 13
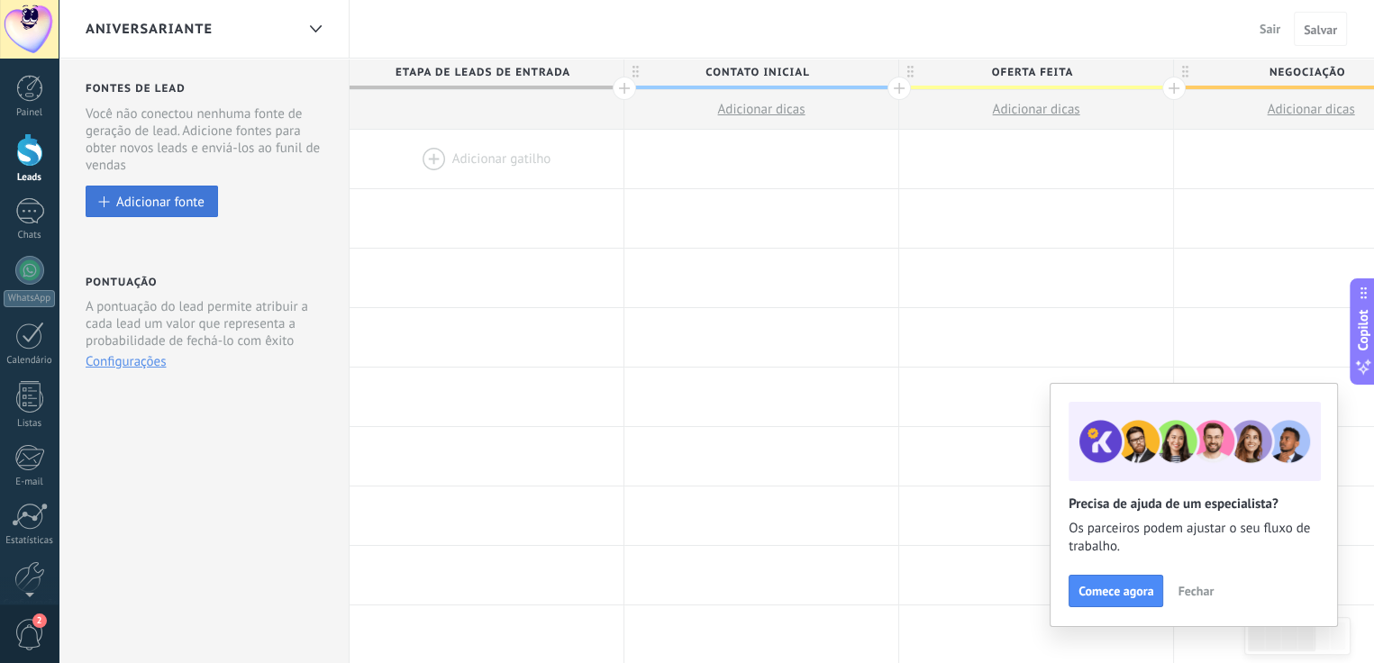
click at [148, 197] on div "Adicionar fonte" at bounding box center [160, 201] width 88 height 15
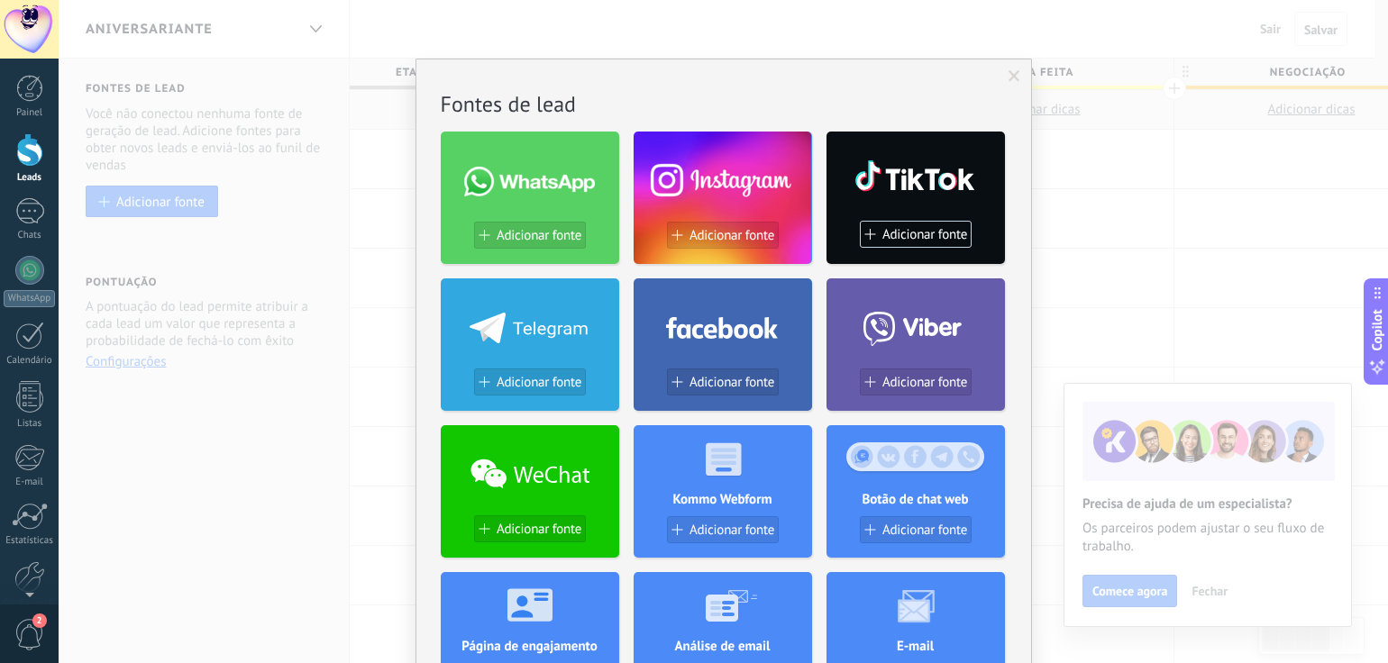
click at [583, 28] on div "Sem resultados. Fontes de lead Adicionar fonte Adicionar fonte Adicionar fonte …" at bounding box center [723, 331] width 1329 height 663
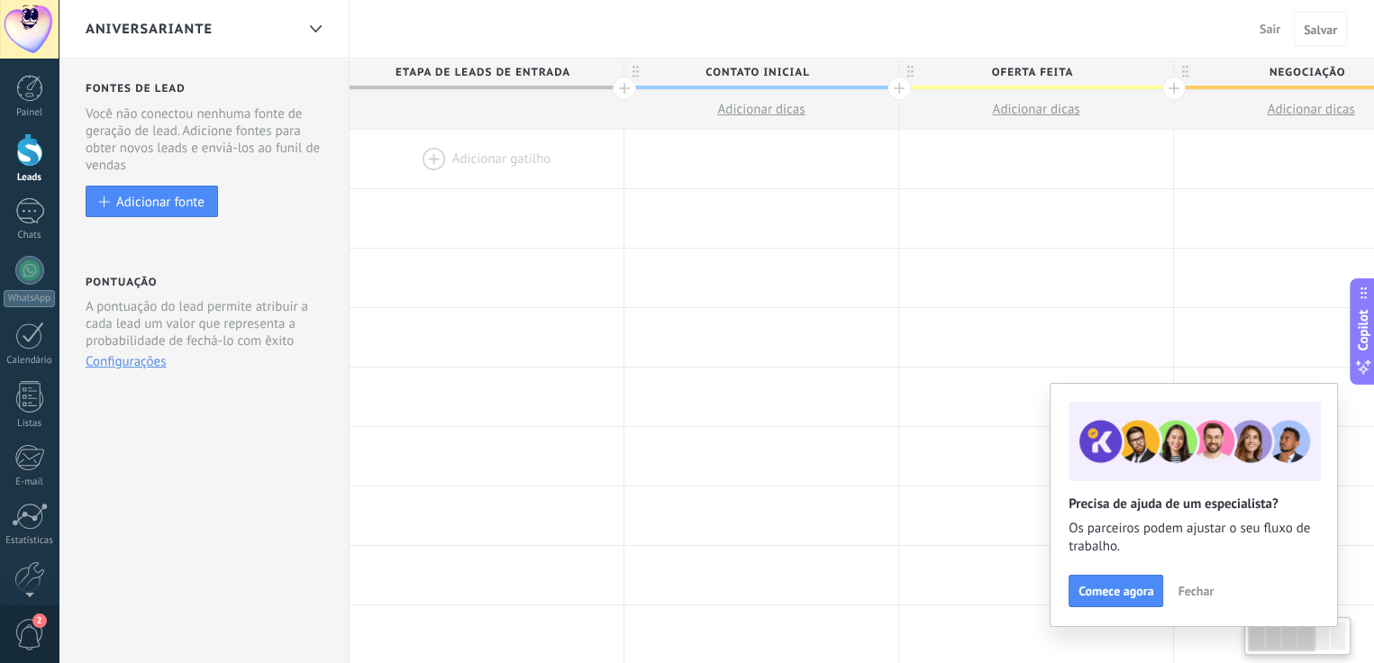
click at [518, 169] on div at bounding box center [487, 159] width 274 height 59
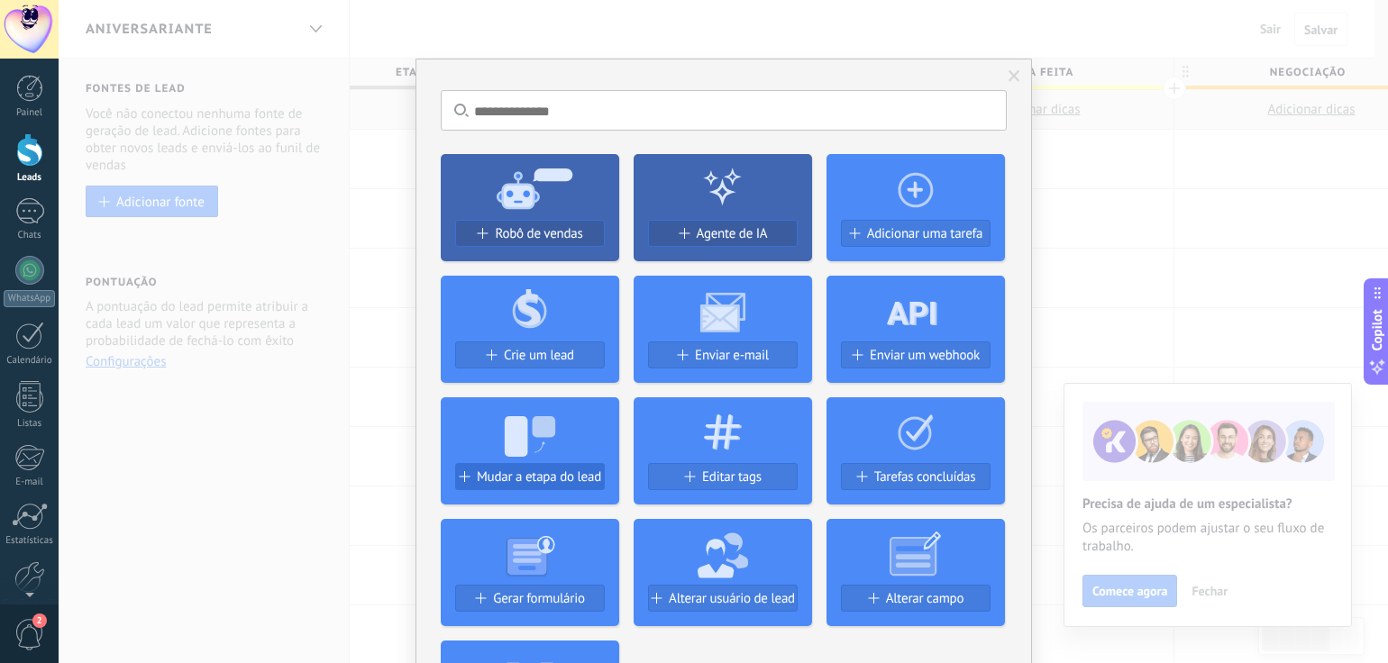
click at [556, 472] on span "Mudar a etapa do lead" at bounding box center [539, 476] width 124 height 15
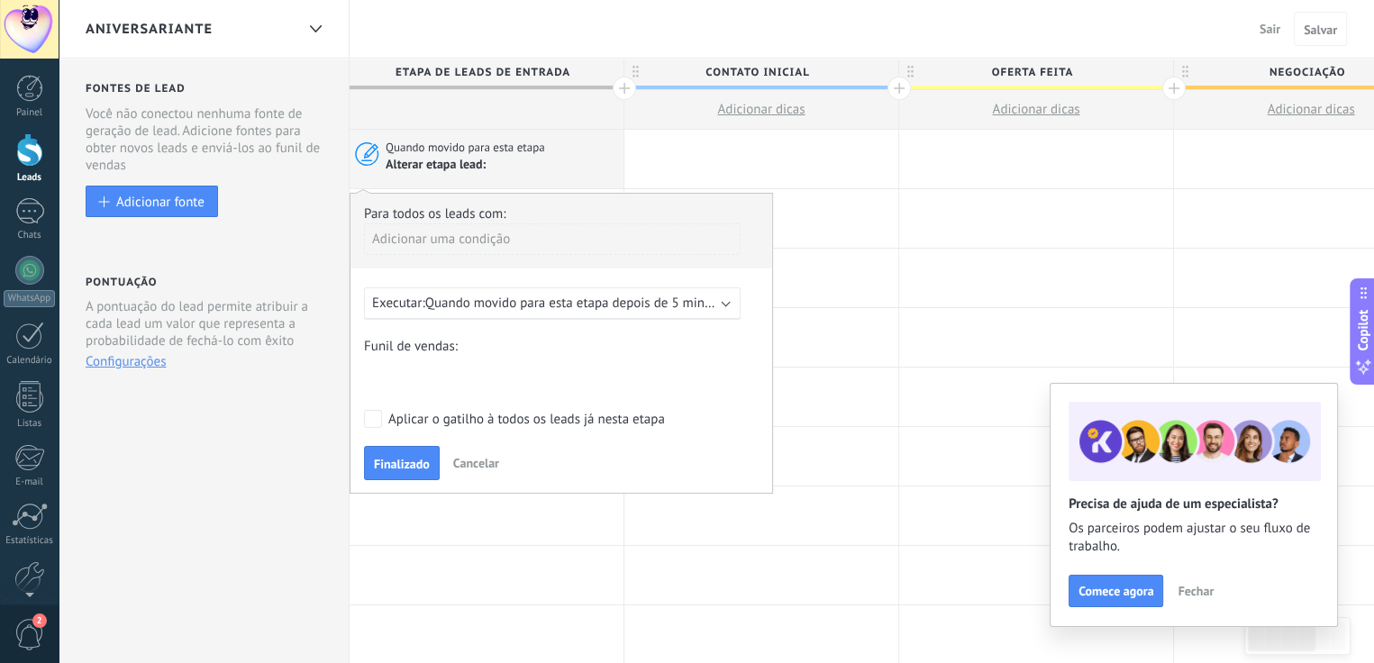
click at [439, 228] on div "Adicionar uma condição" at bounding box center [552, 239] width 377 height 32
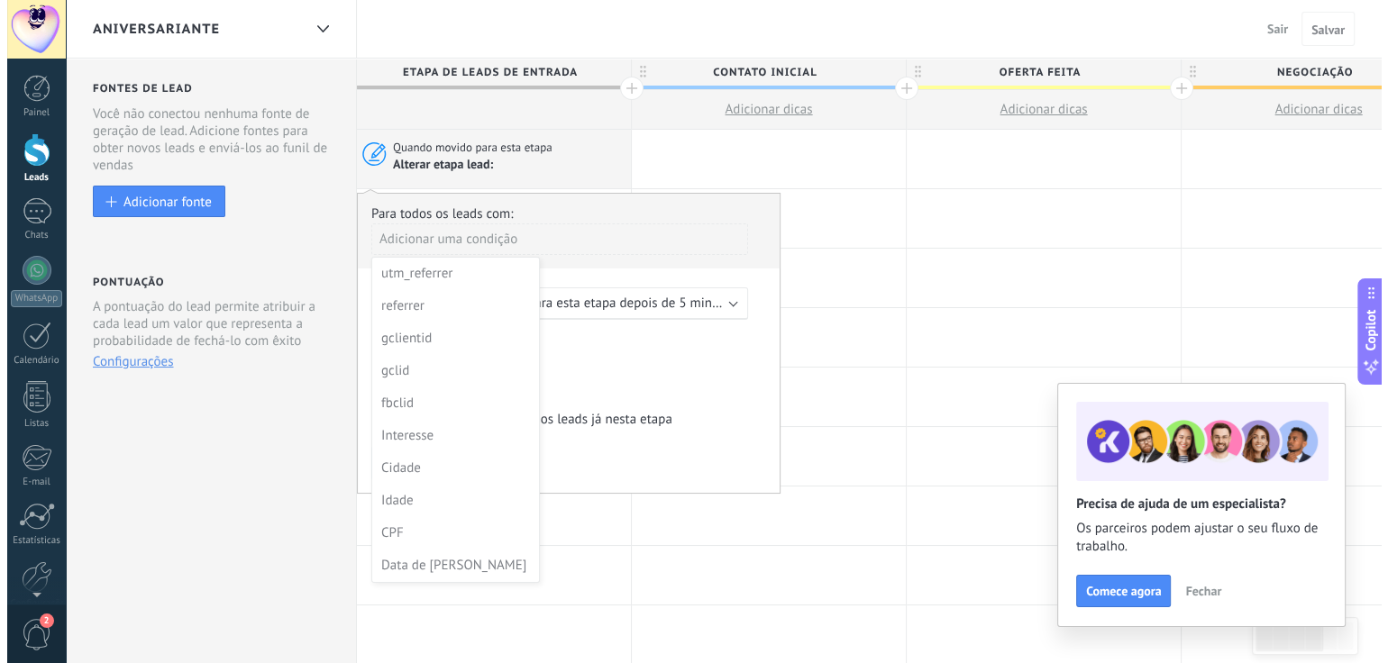
scroll to position [90, 0]
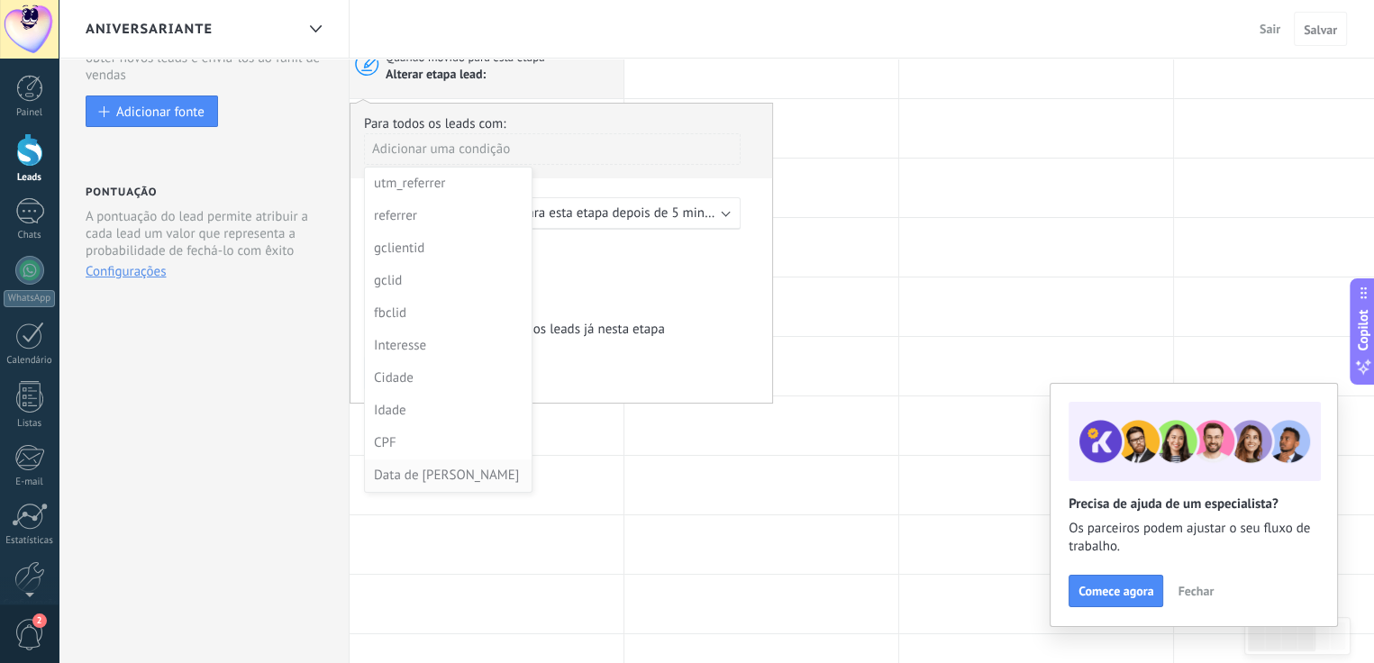
click at [415, 475] on div "Data de [PERSON_NAME]" at bounding box center [446, 475] width 145 height 25
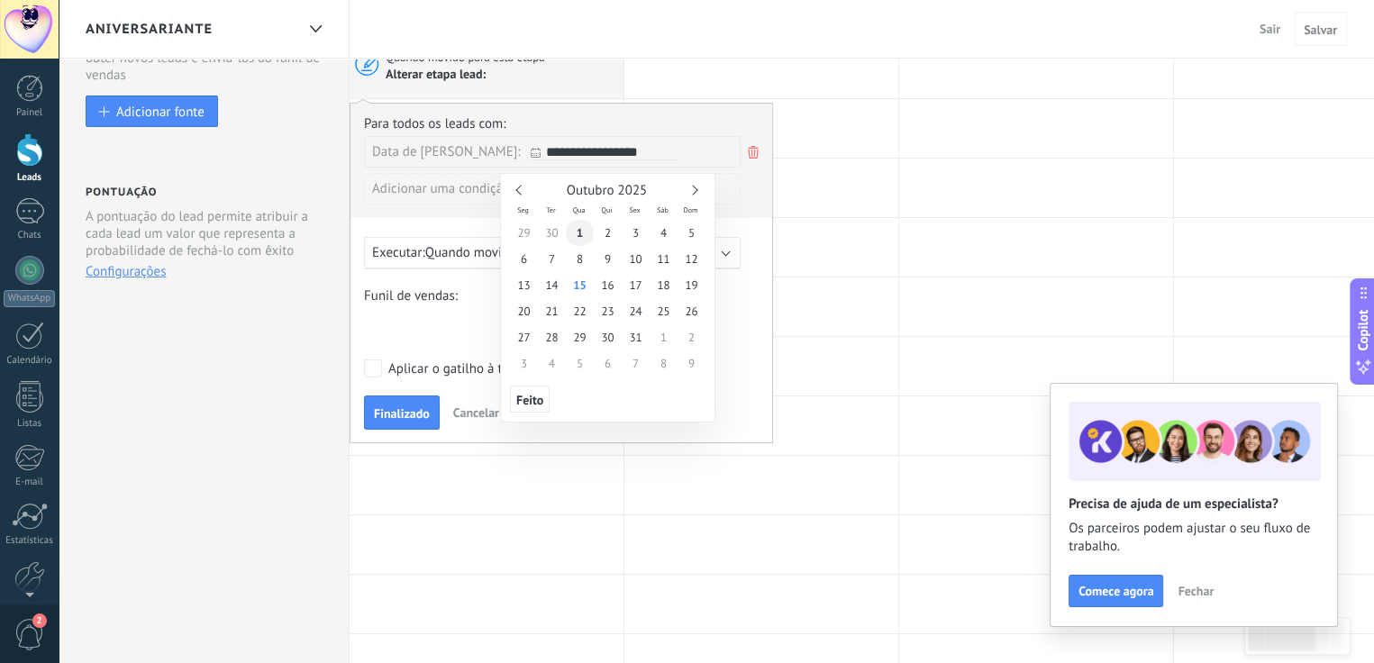
click at [575, 234] on span "1" at bounding box center [580, 233] width 28 height 26
click at [653, 115] on div "**********" at bounding box center [561, 166] width 395 height 103
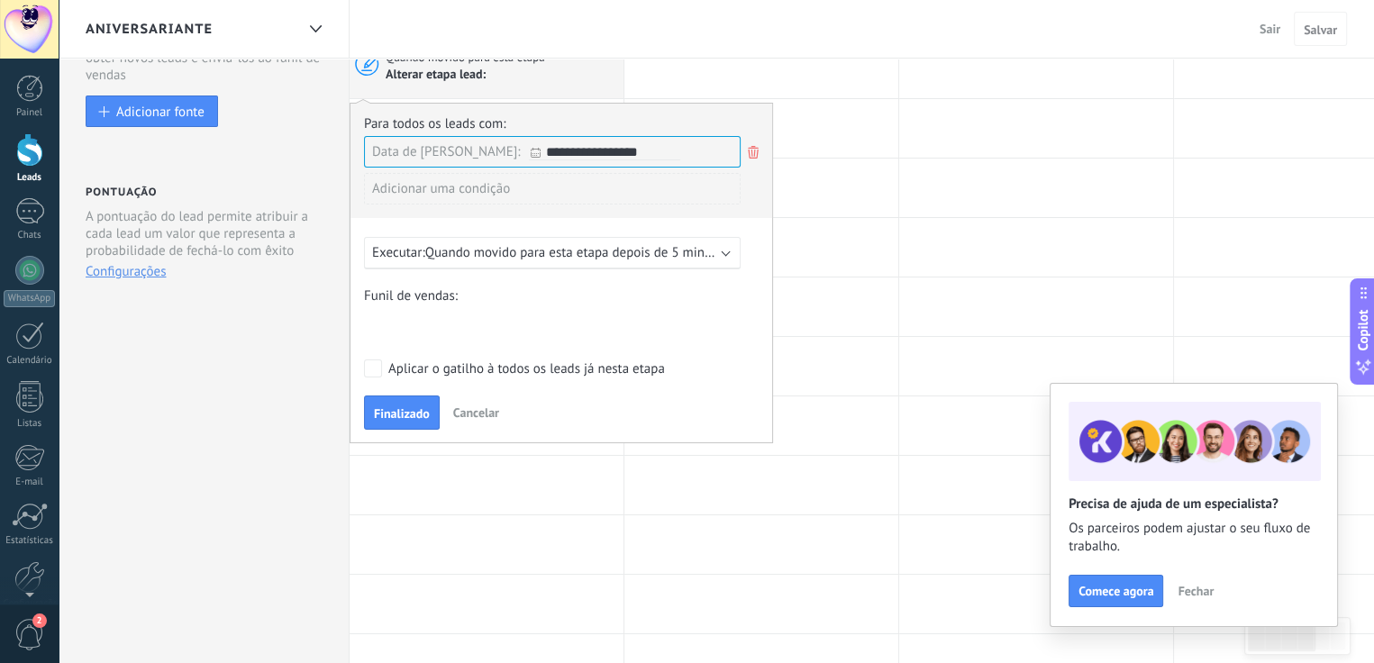
click at [0, 0] on div "Contato inicial Discussões Tomada de decisão Discussão de contrato Fechado - [P…" at bounding box center [0, 0] width 0 height 0
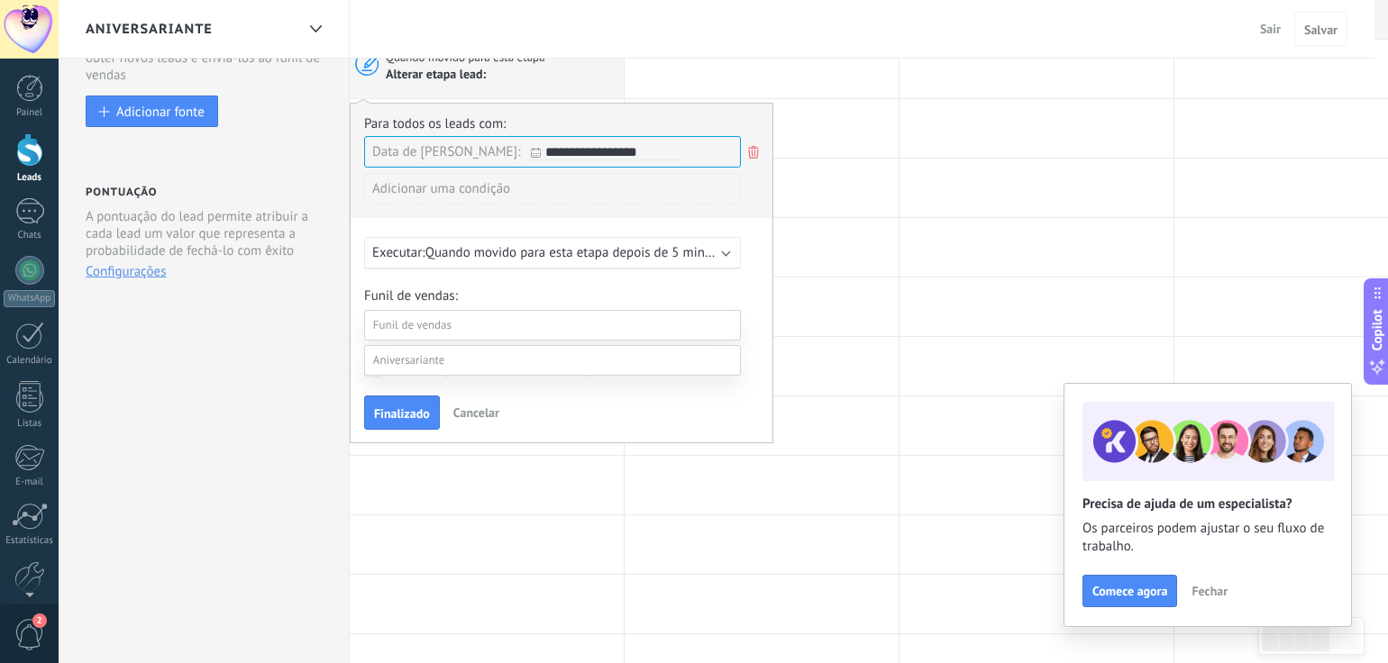
scroll to position [180, 0]
click at [436, 334] on span at bounding box center [409, 328] width 72 height 15
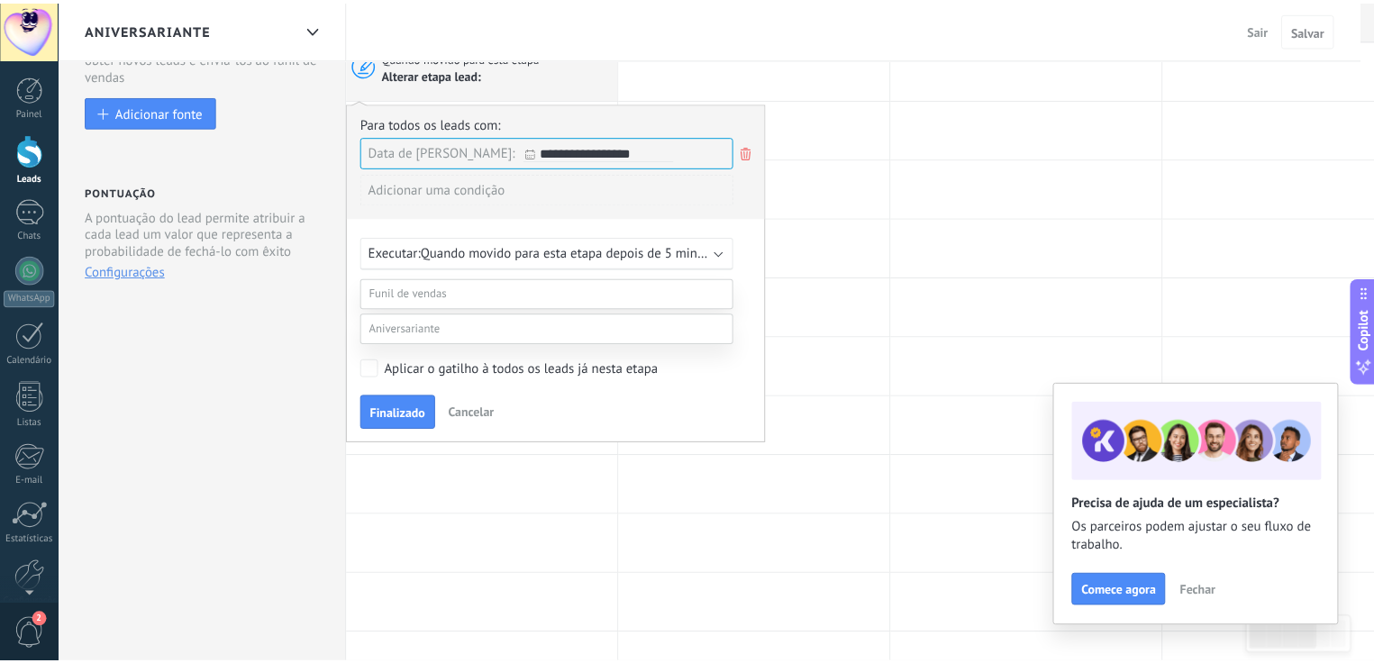
scroll to position [35, 0]
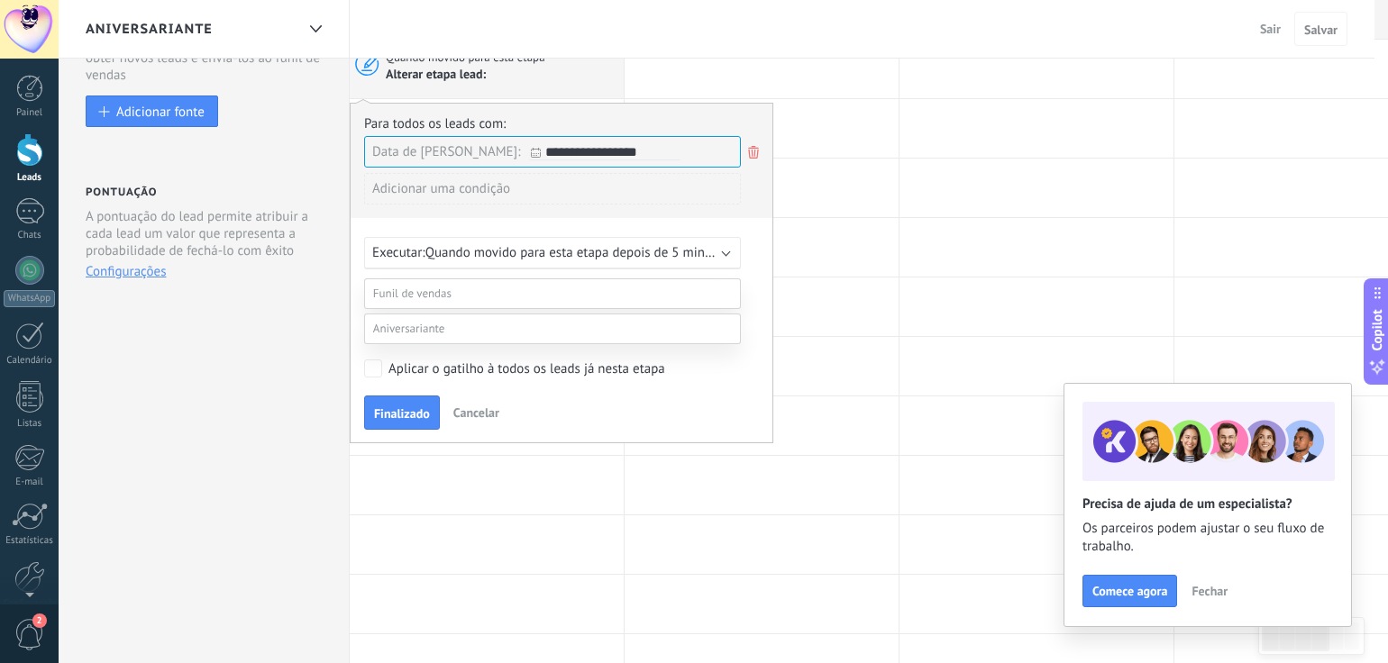
click at [0, 0] on label "Contato inicial" at bounding box center [0, 0] width 0 height 0
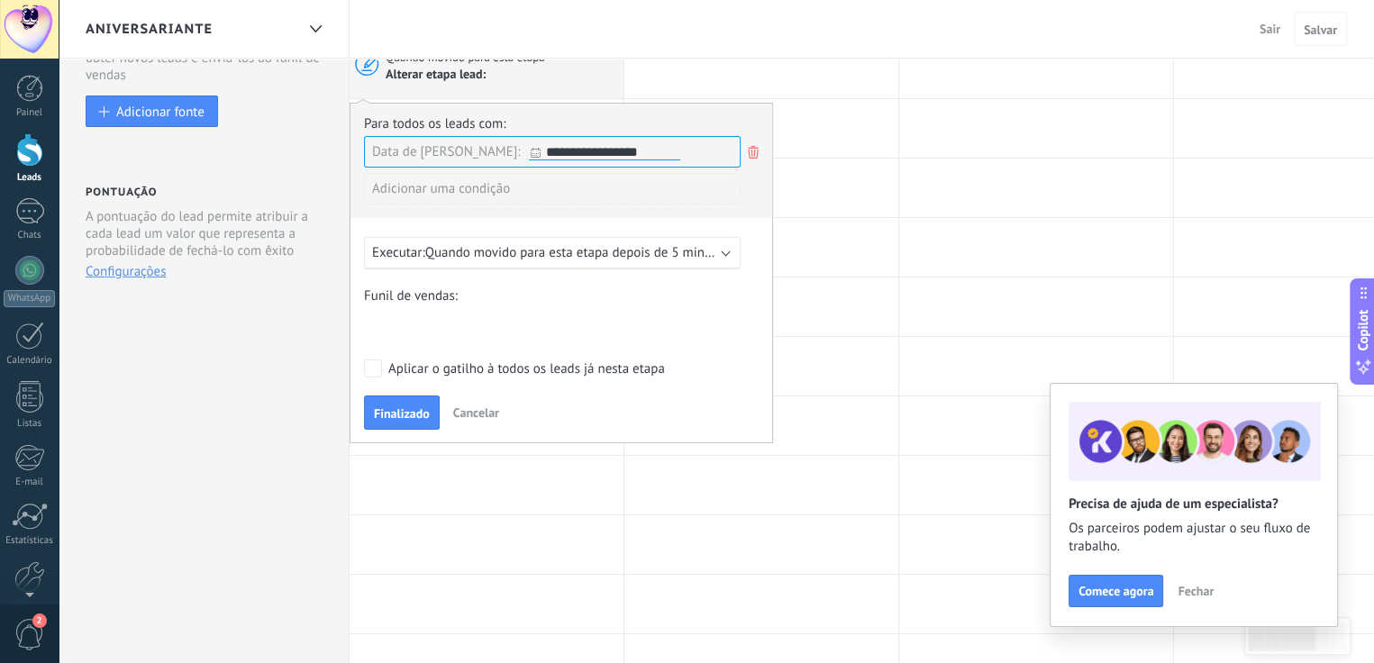
type input "**********"
click at [529, 146] on input "**********" at bounding box center [604, 152] width 151 height 15
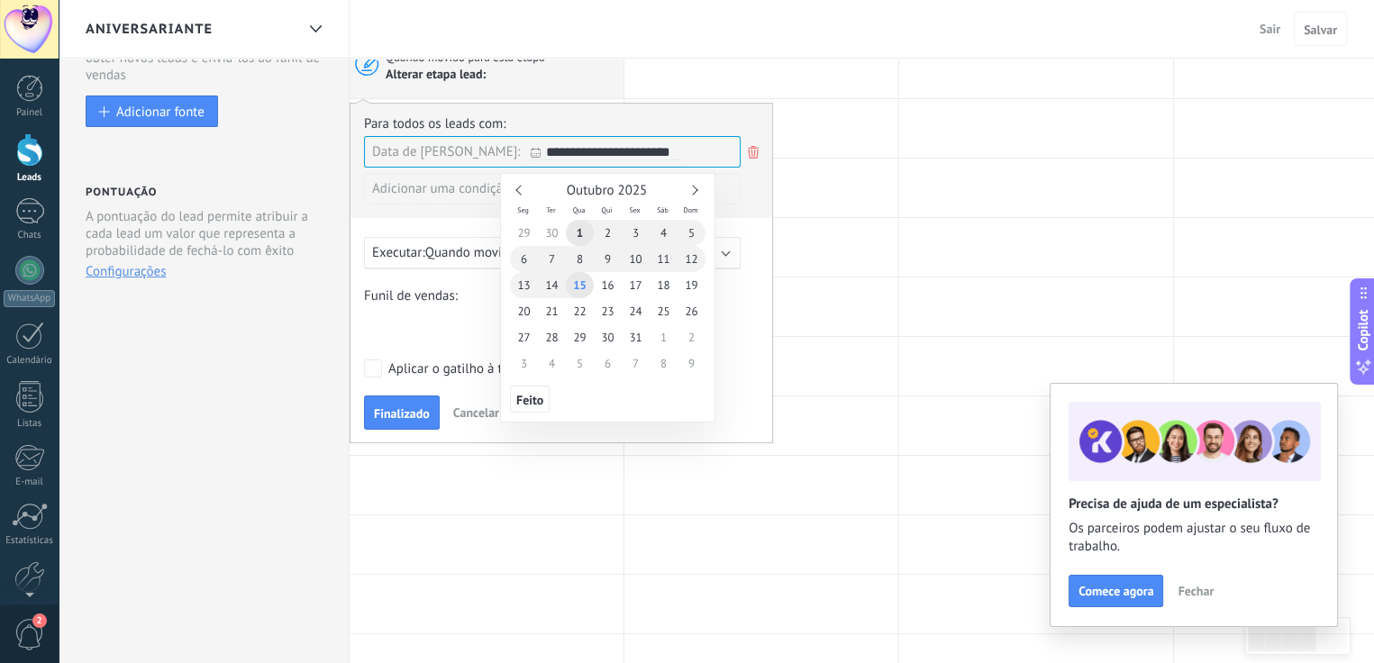
click at [753, 148] on icon at bounding box center [753, 152] width 20 height 22
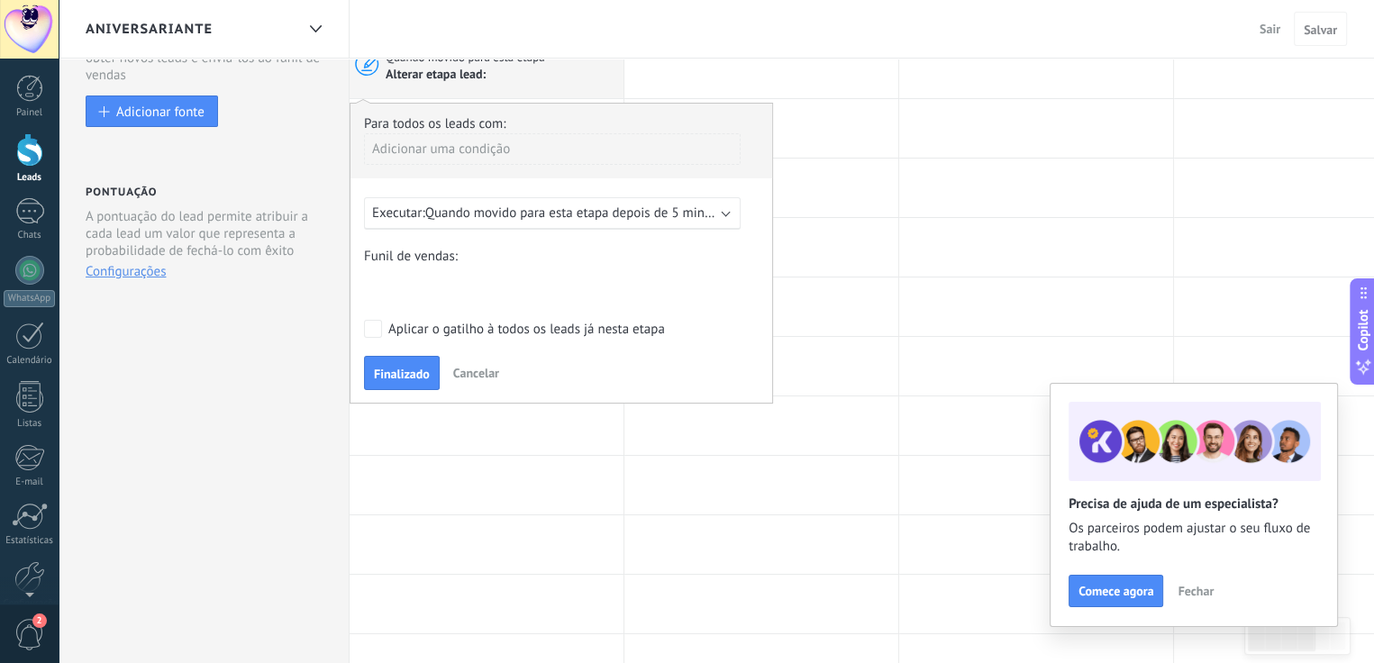
click at [476, 148] on div "Adicionar uma condição" at bounding box center [552, 149] width 377 height 32
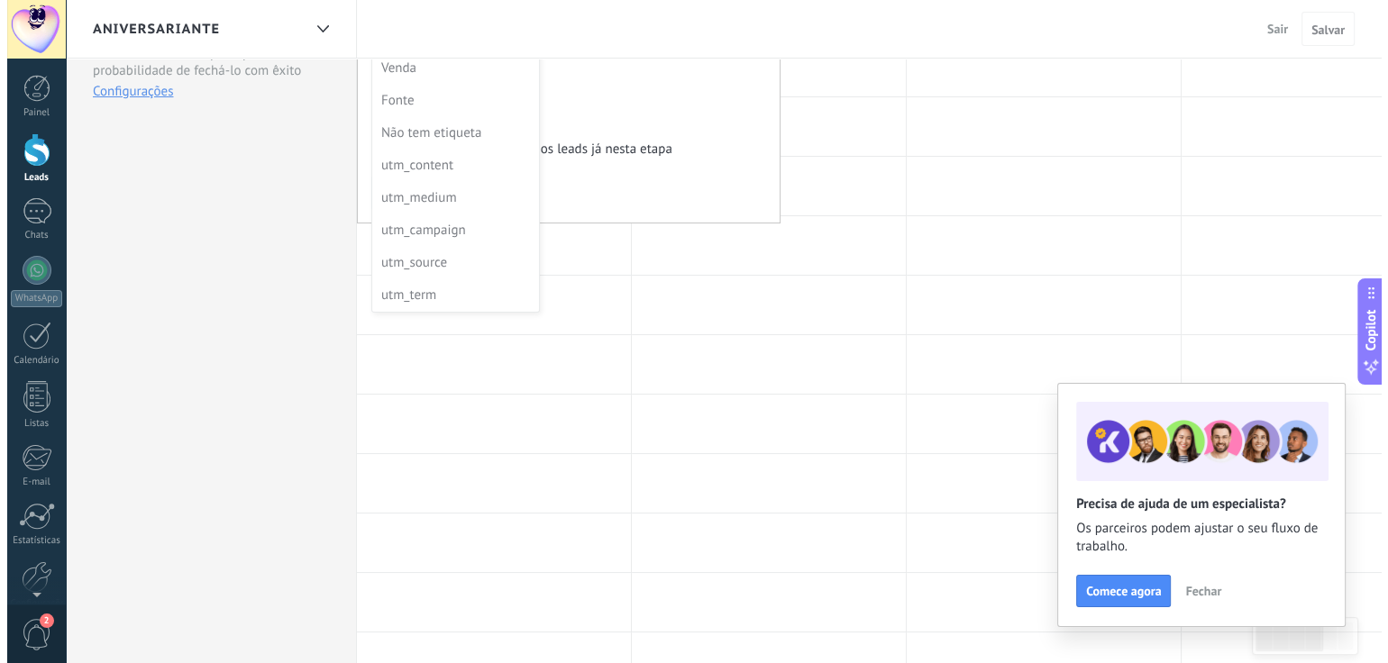
scroll to position [0, 0]
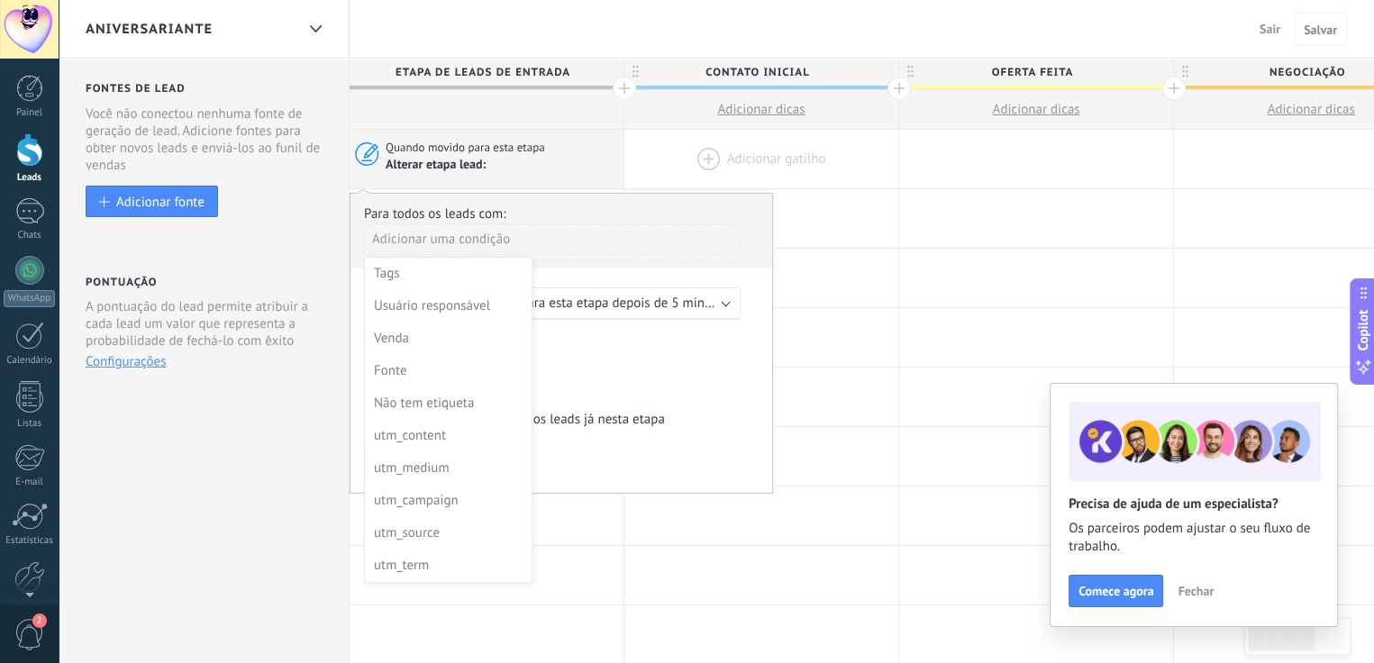
click at [829, 187] on div at bounding box center [761, 159] width 274 height 59
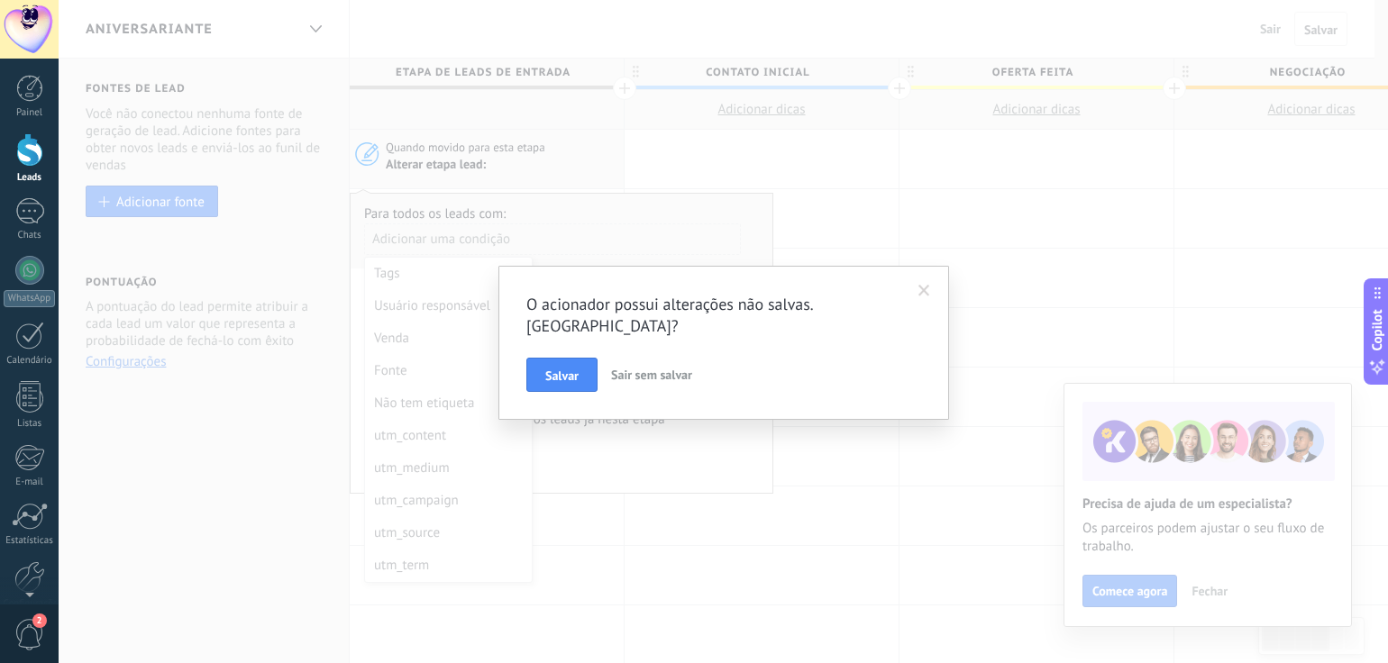
click at [643, 367] on span "Sair sem salvar" at bounding box center [651, 375] width 81 height 16
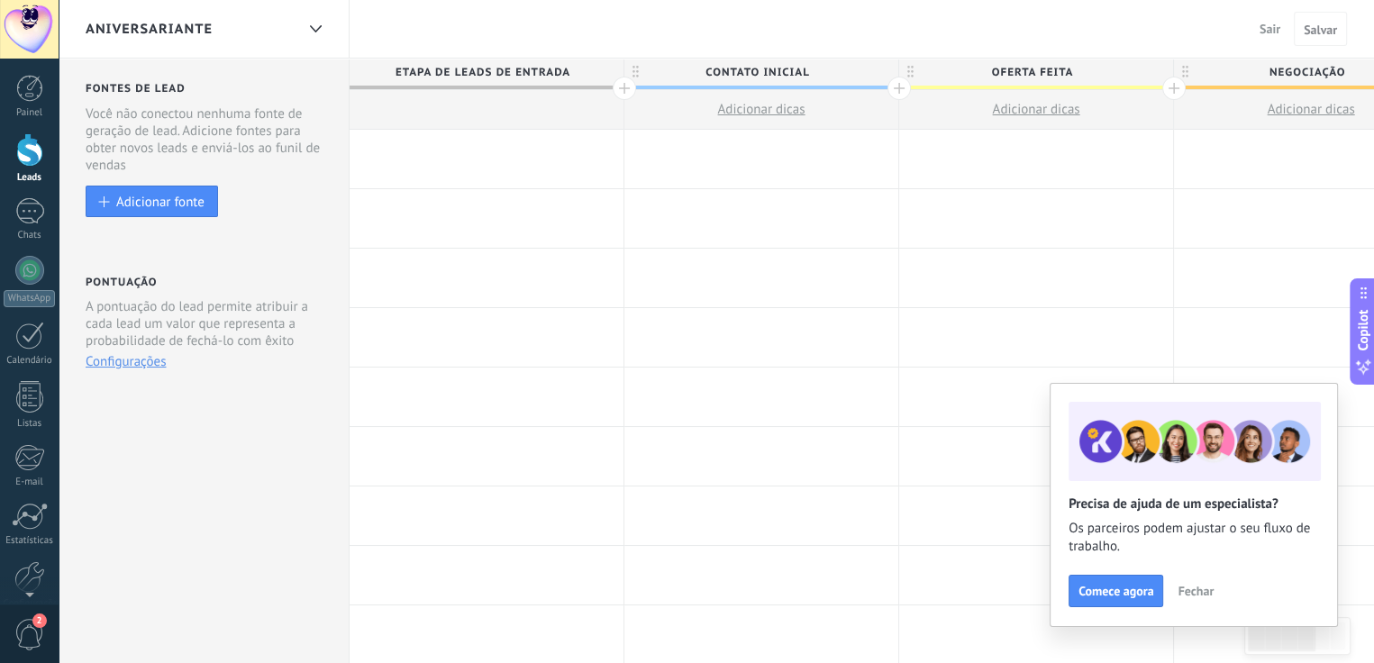
click at [447, 158] on div at bounding box center [487, 159] width 274 height 59
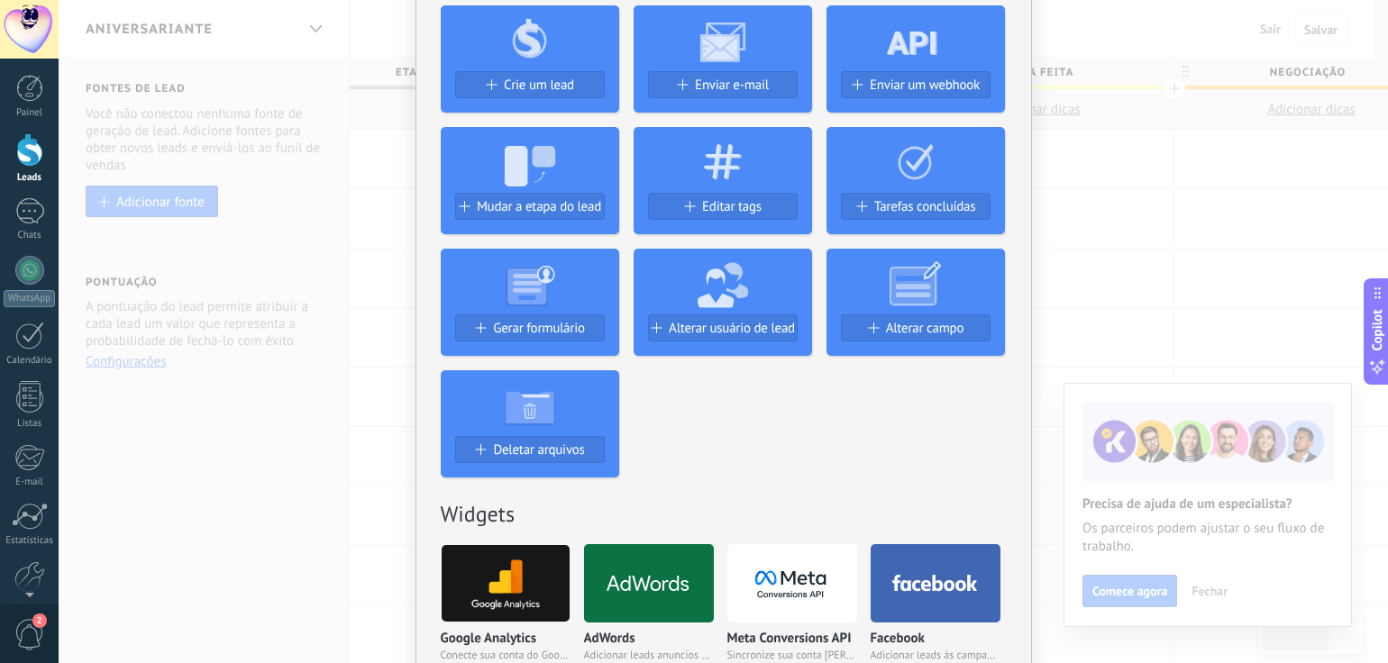
scroll to position [90, 0]
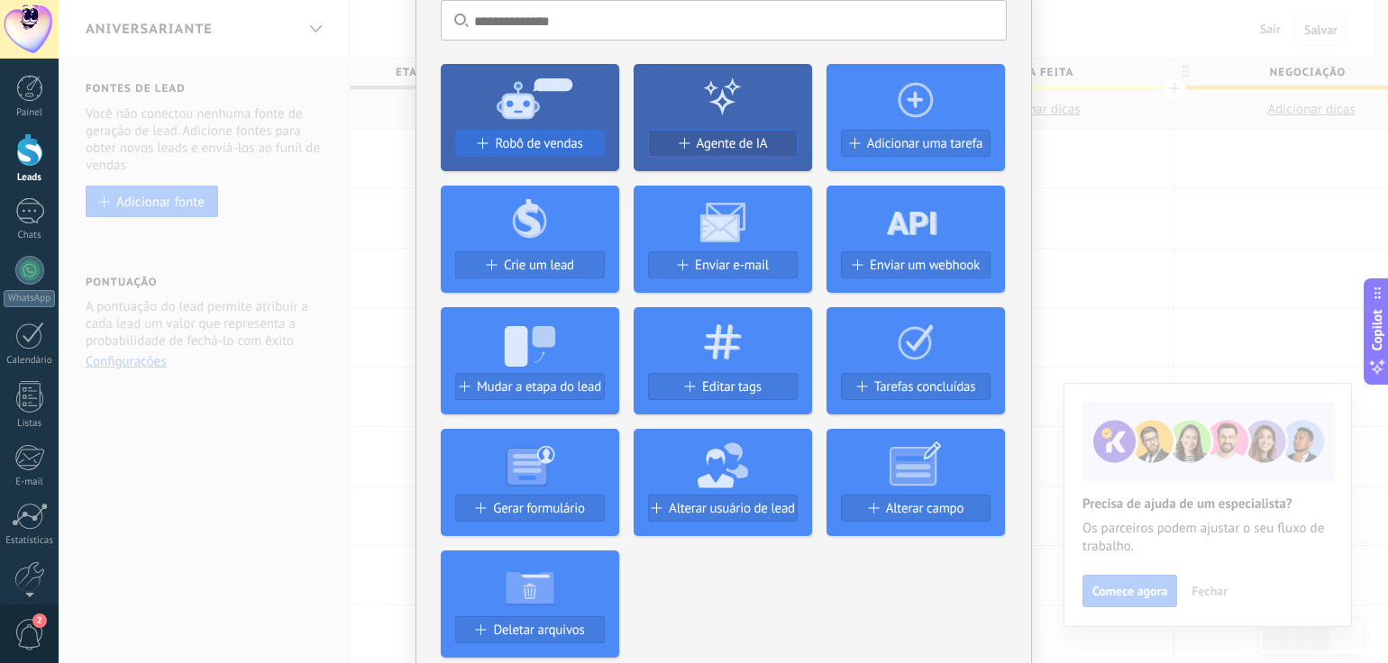
click at [529, 137] on span "Robô de vendas" at bounding box center [538, 143] width 87 height 15
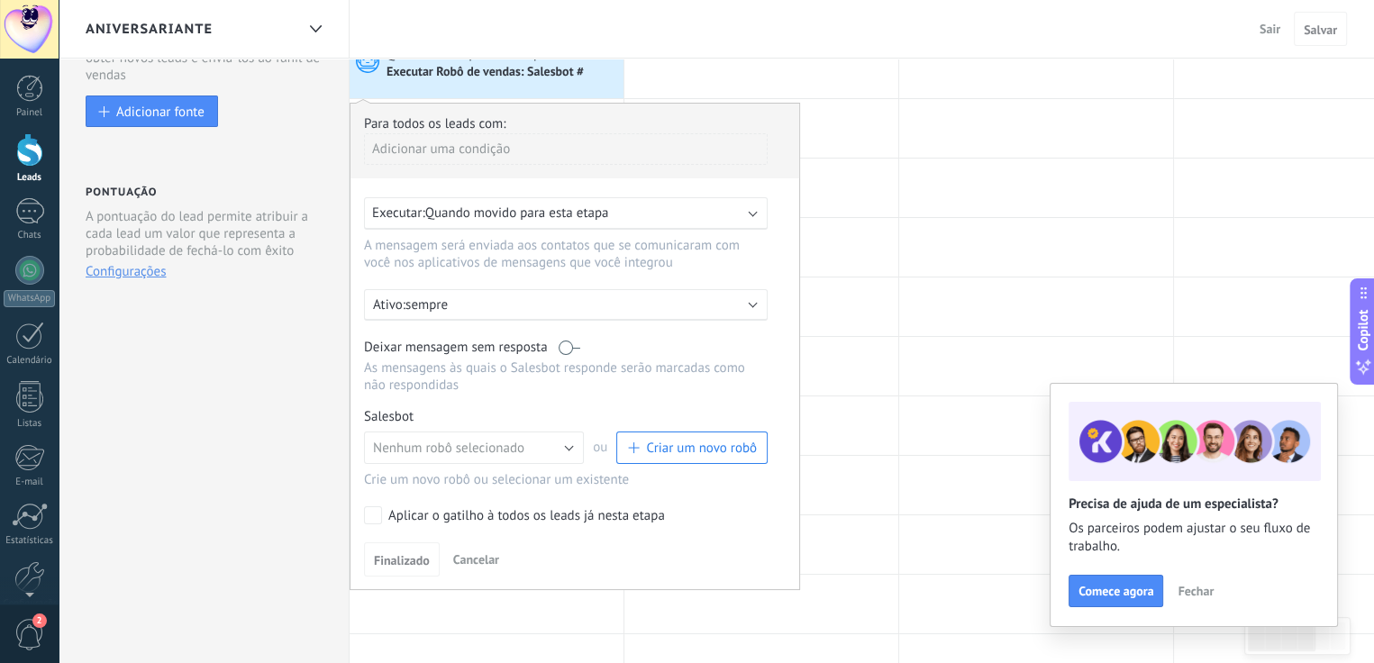
scroll to position [270, 0]
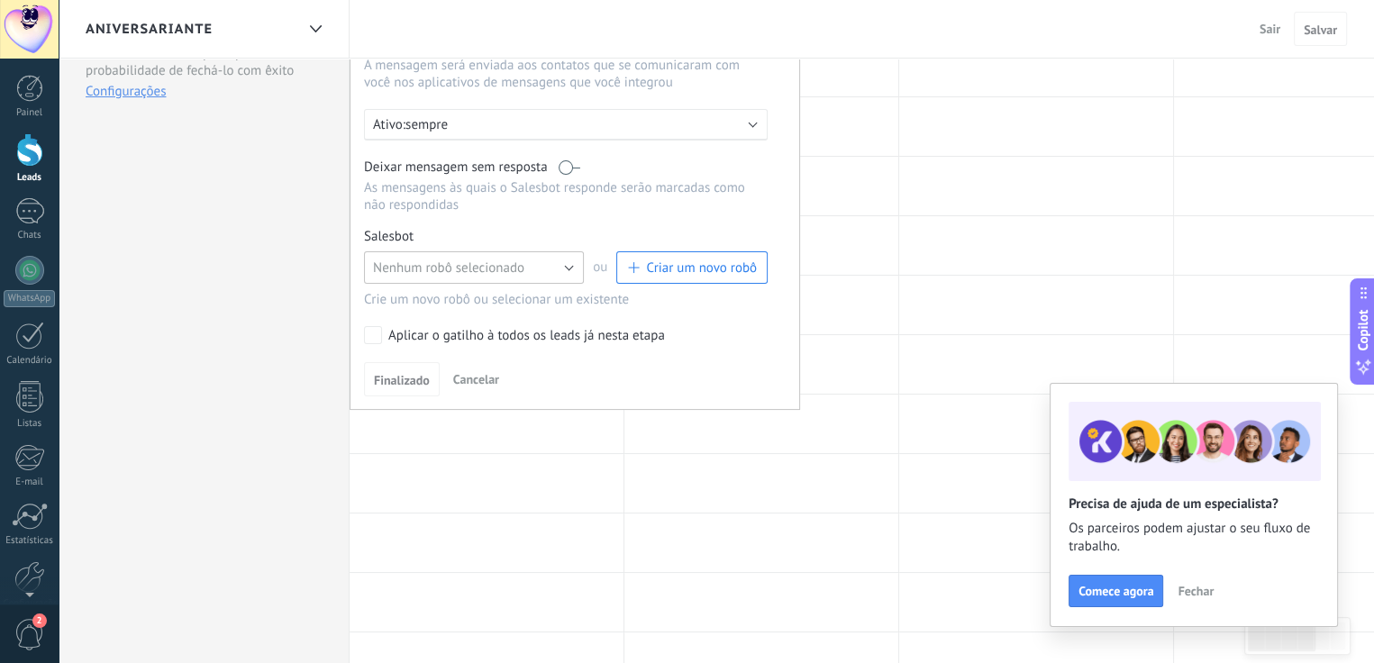
click at [568, 270] on button "Nenhum robô selecionado" at bounding box center [474, 267] width 220 height 32
click at [416, 293] on span "Salesbot #3" at bounding box center [465, 298] width 224 height 17
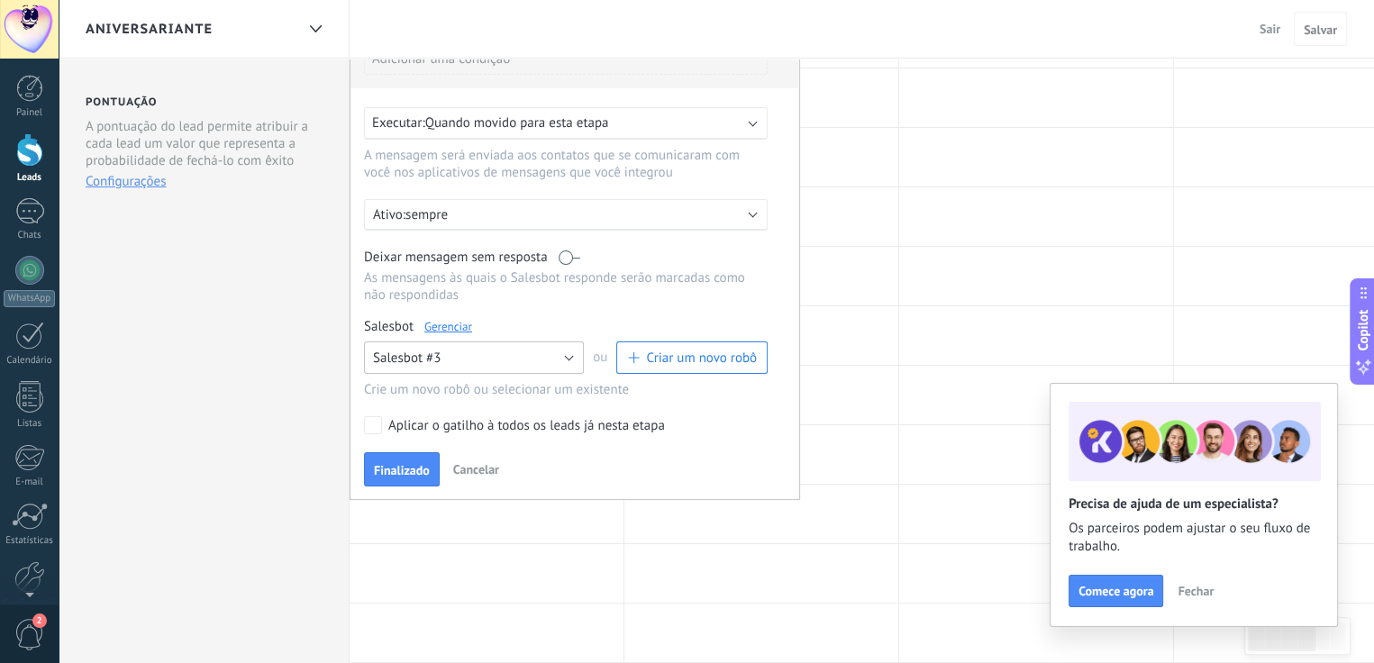
scroll to position [0, 0]
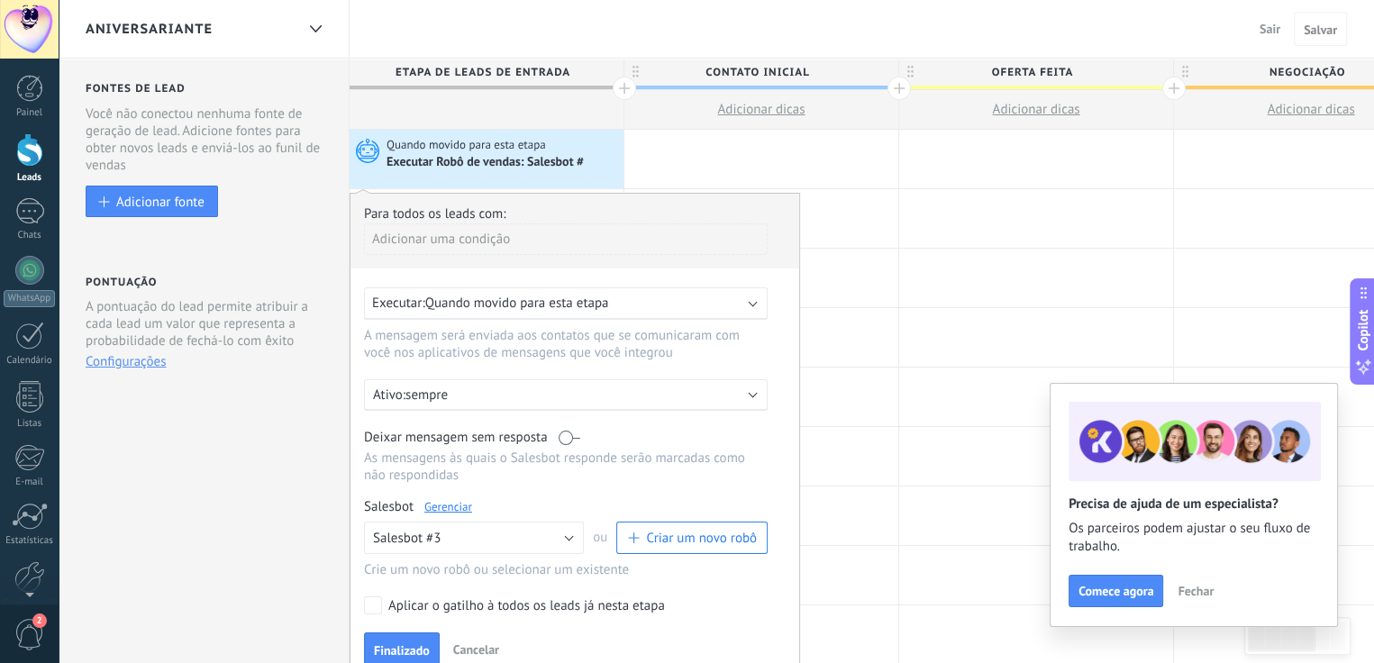
click at [646, 313] on div "Executar: Quando movido para esta etapa" at bounding box center [566, 303] width 404 height 32
click at [726, 299] on div "Executar: Quando movido para esta etapa" at bounding box center [558, 303] width 373 height 17
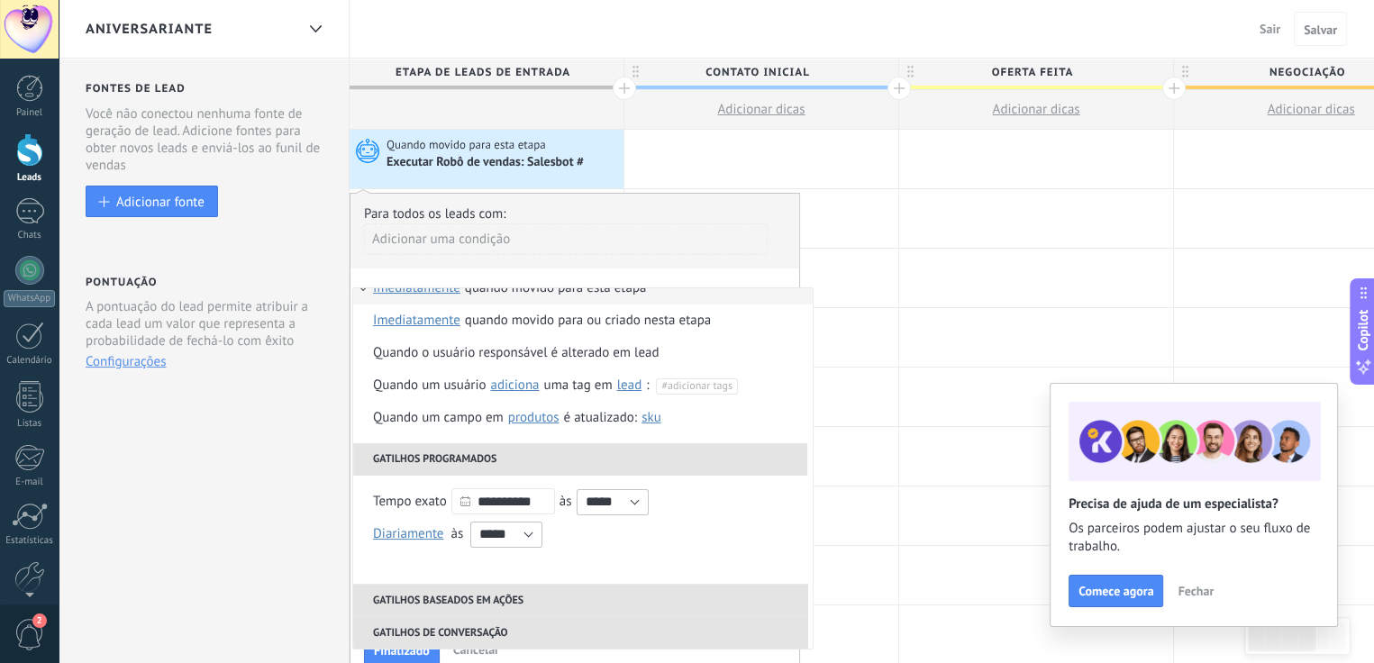
scroll to position [180, 0]
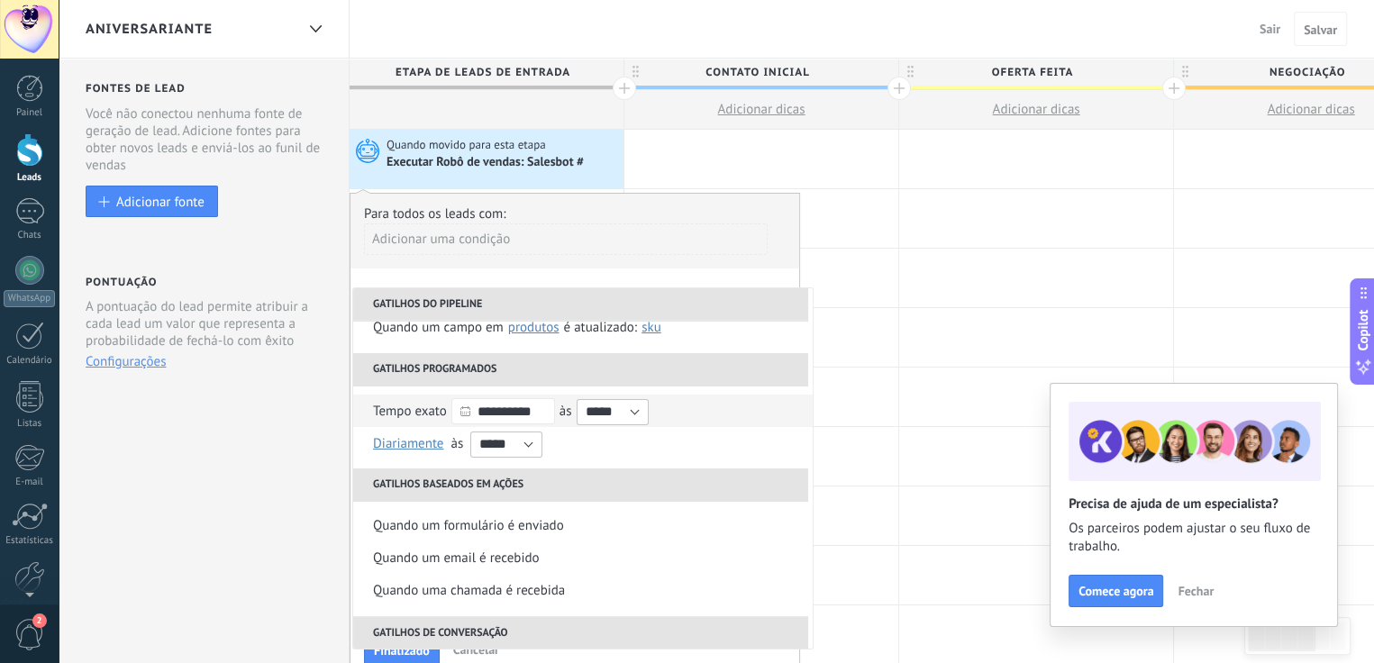
click at [373, 412] on span "Tempo exato" at bounding box center [410, 411] width 74 height 17
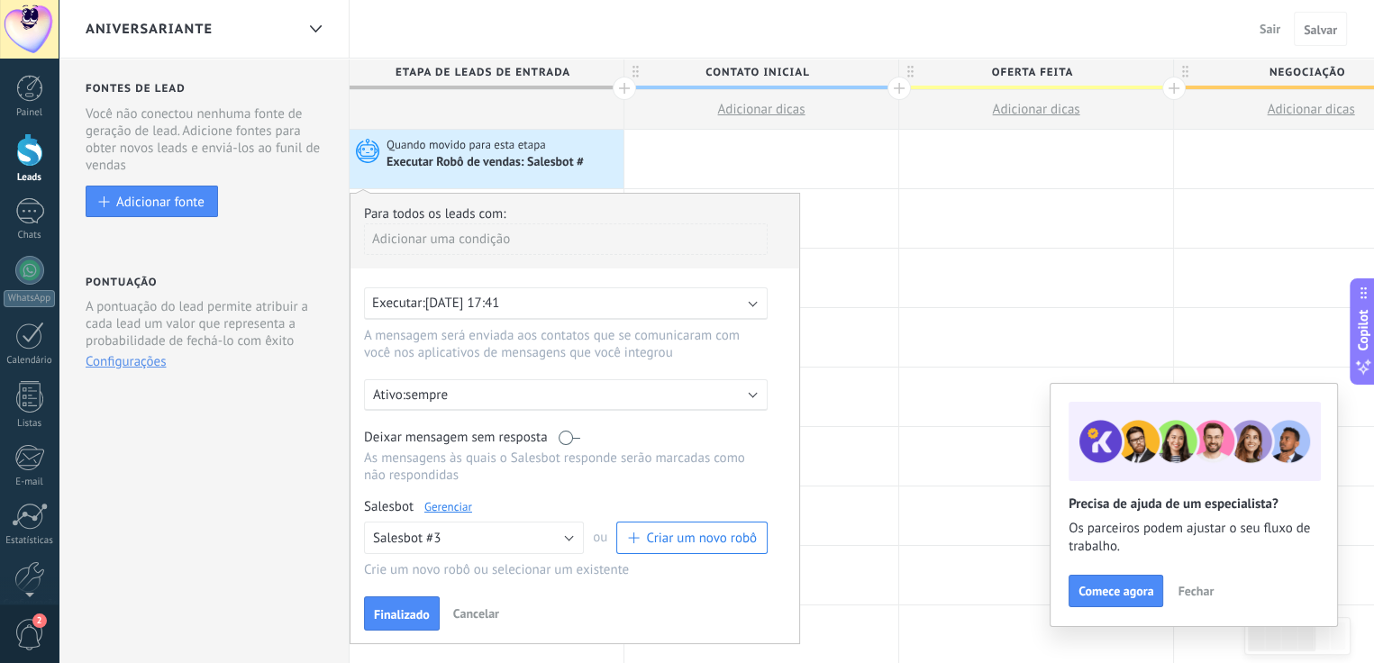
click at [500, 305] on span "[DATE] 17:41" at bounding box center [462, 303] width 75 height 17
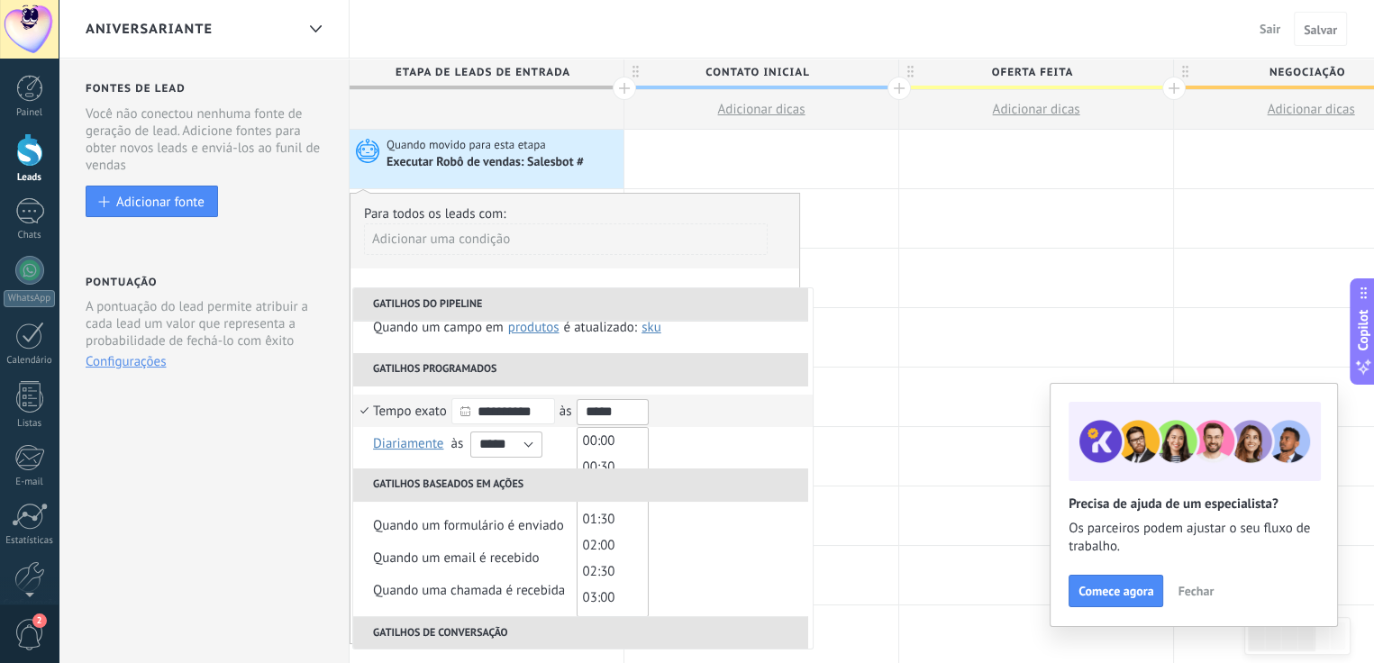
click at [606, 409] on input "*****" at bounding box center [613, 412] width 72 height 26
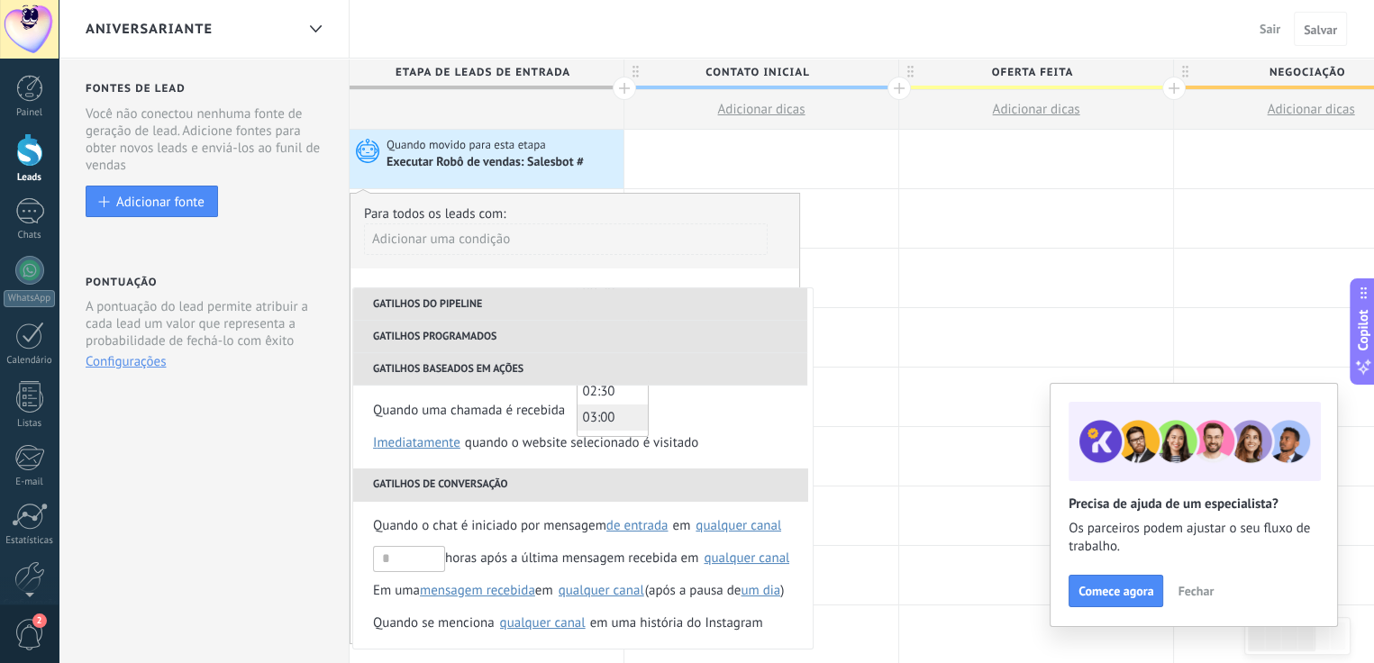
click at [613, 421] on span "03:00" at bounding box center [599, 417] width 32 height 17
click at [597, 413] on span "03:00" at bounding box center [599, 417] width 32 height 17
click at [607, 163] on div "Executar Robô de vendas: Salesbot #" at bounding box center [503, 162] width 232 height 18
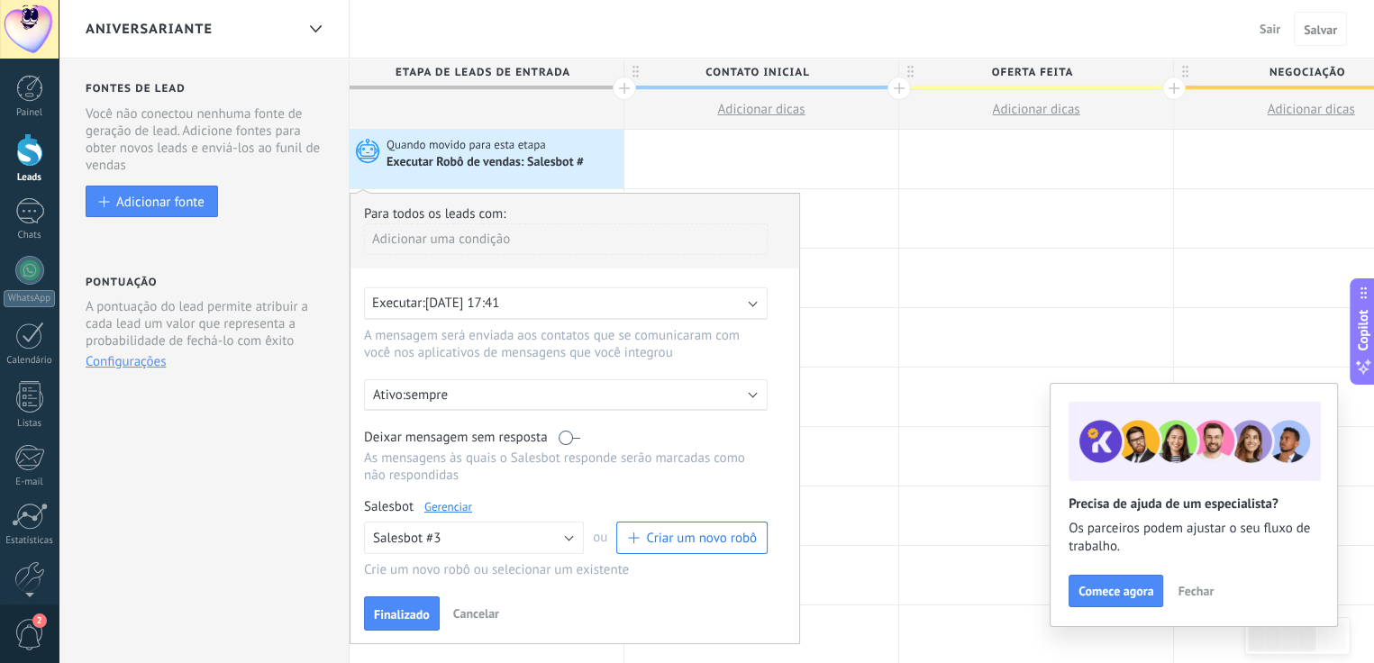
click at [500, 302] on span "[DATE] 17:41" at bounding box center [462, 303] width 75 height 17
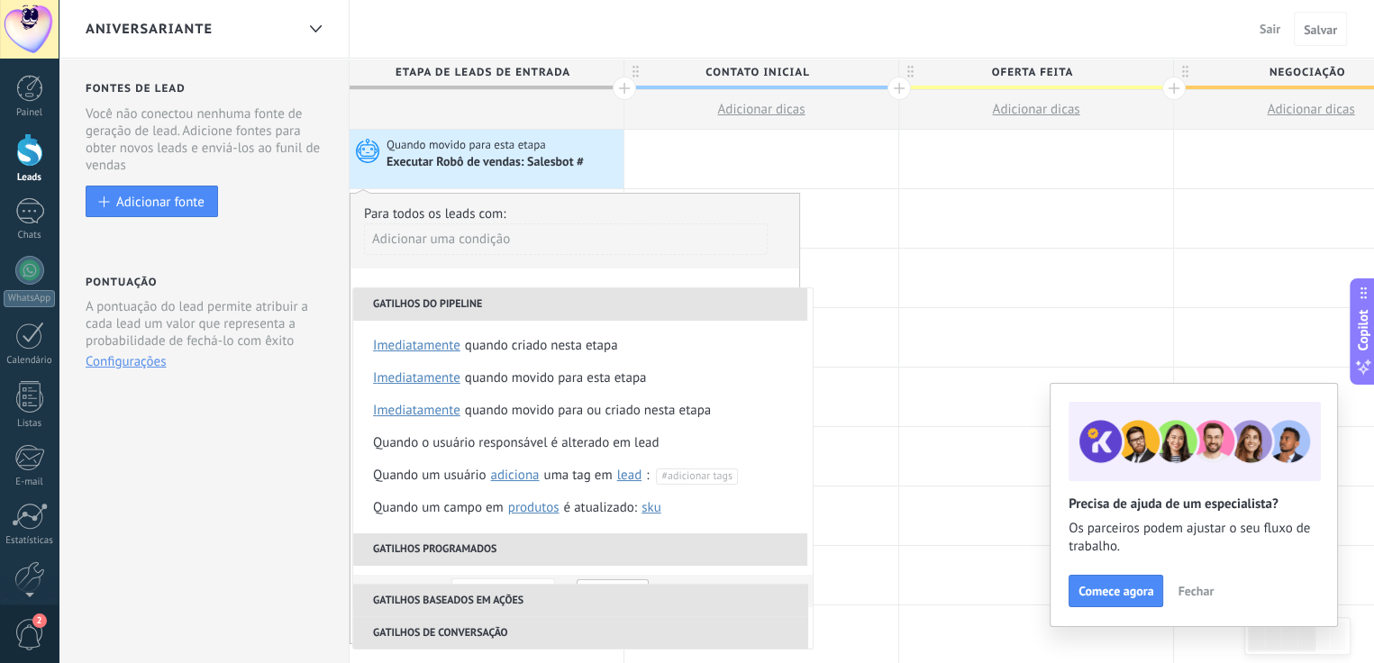
click at [602, 165] on div "Executar Robô de vendas: Salesbot #" at bounding box center [503, 162] width 232 height 18
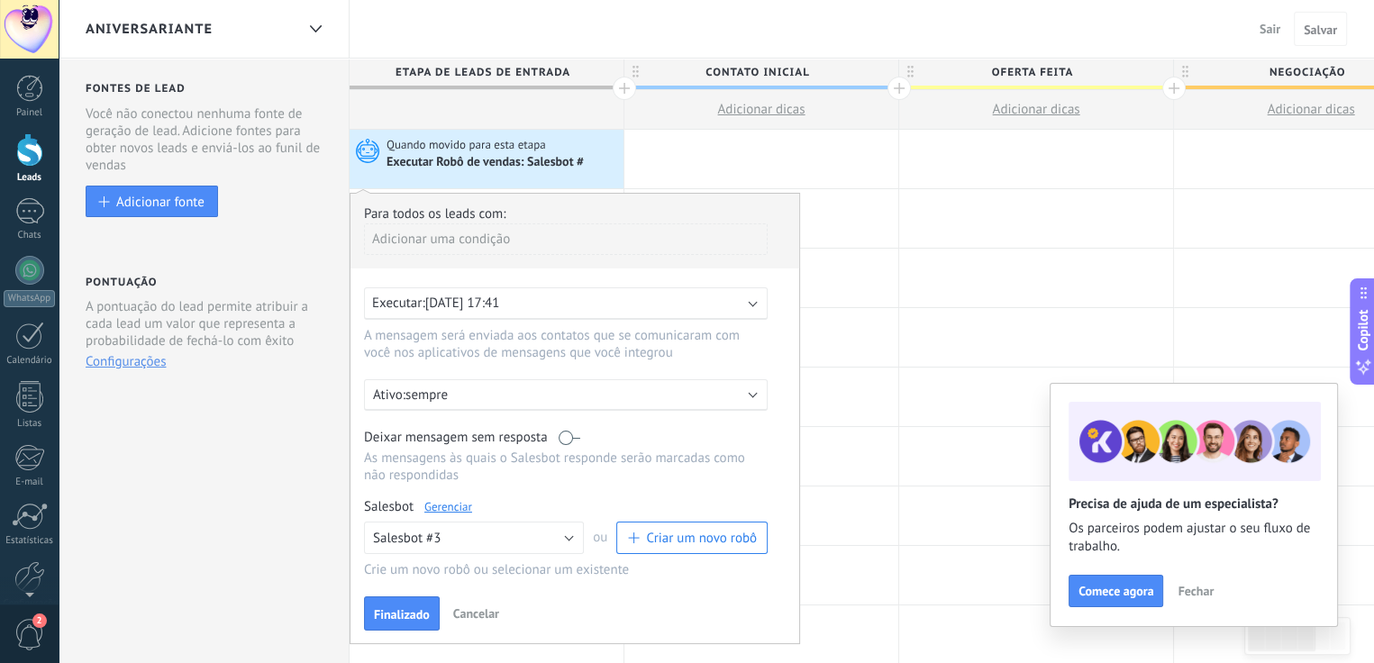
click at [500, 303] on span "[DATE] 17:41" at bounding box center [462, 303] width 75 height 17
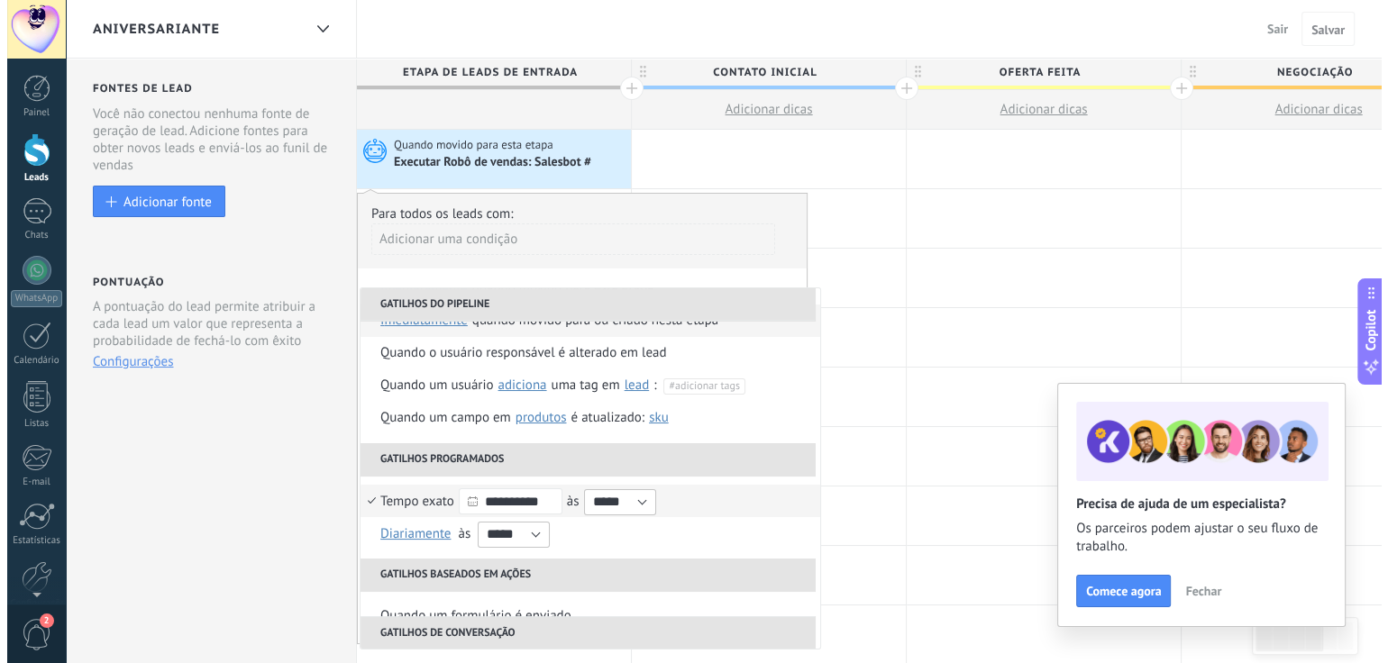
scroll to position [180, 0]
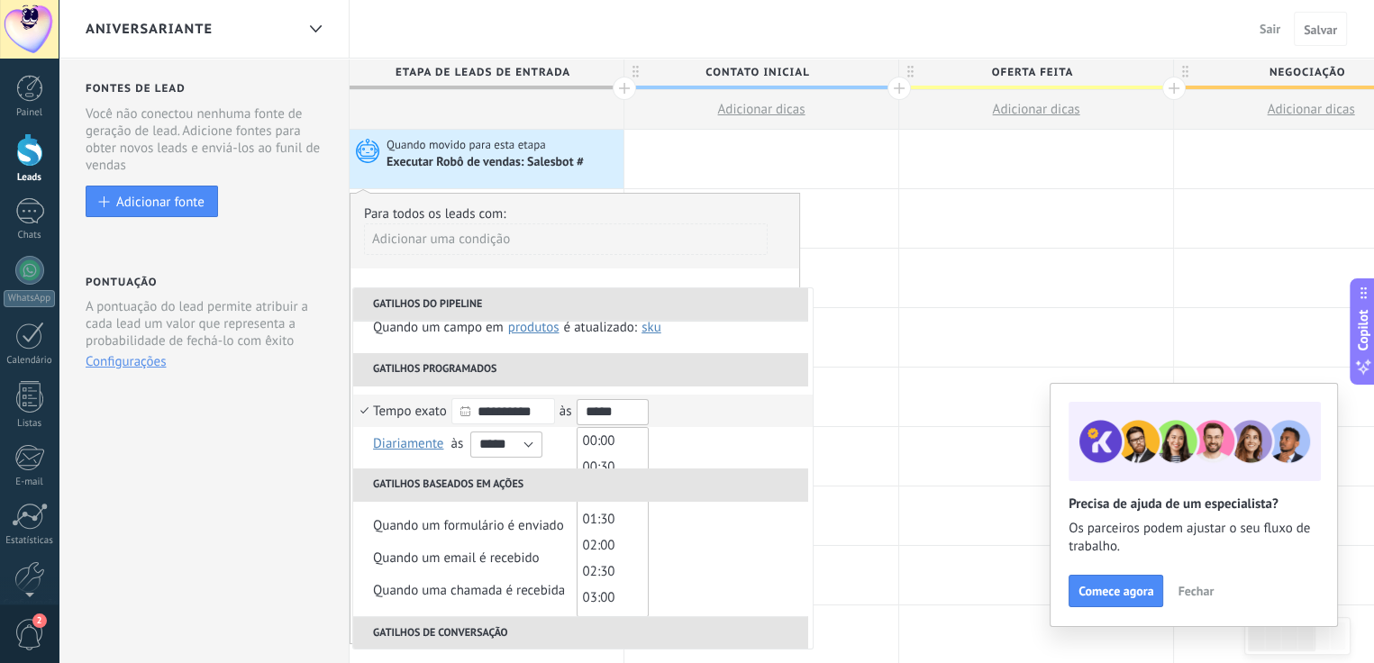
click at [594, 413] on input "*****" at bounding box center [613, 412] width 72 height 26
click at [611, 442] on span "00:00" at bounding box center [599, 441] width 32 height 17
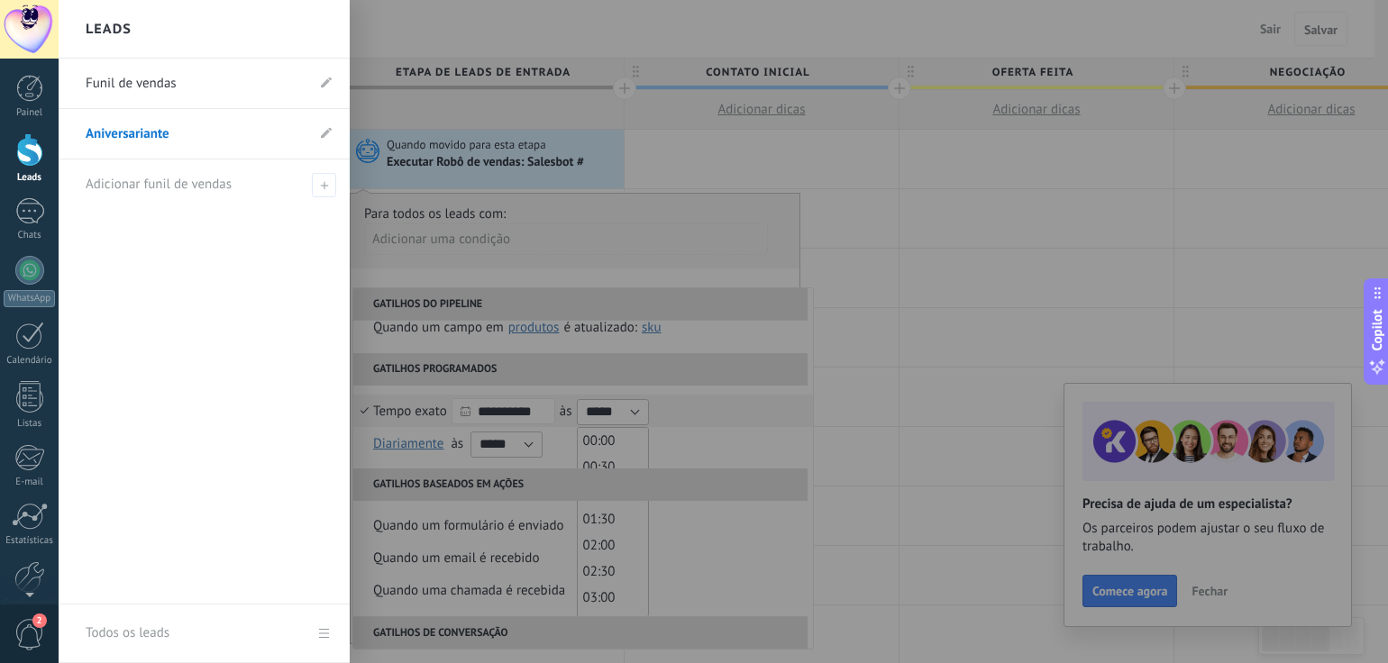
click at [33, 154] on div at bounding box center [29, 149] width 27 height 33
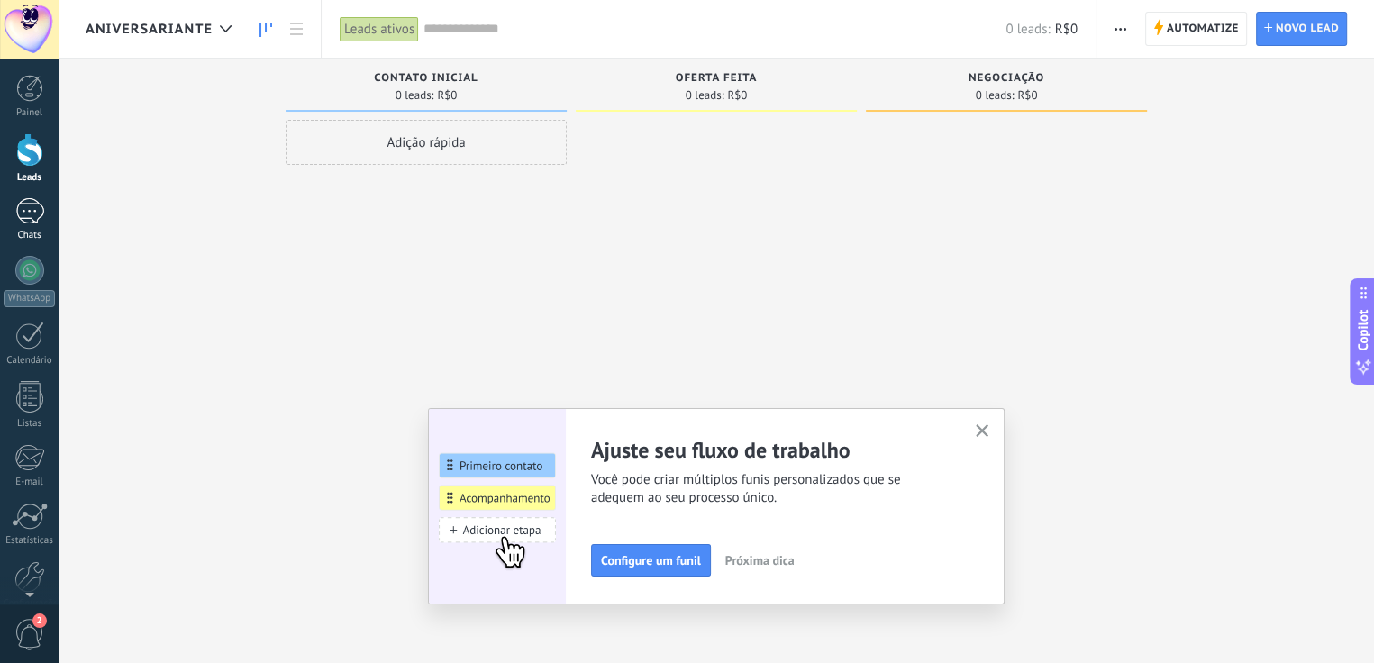
click at [27, 212] on div at bounding box center [29, 211] width 29 height 26
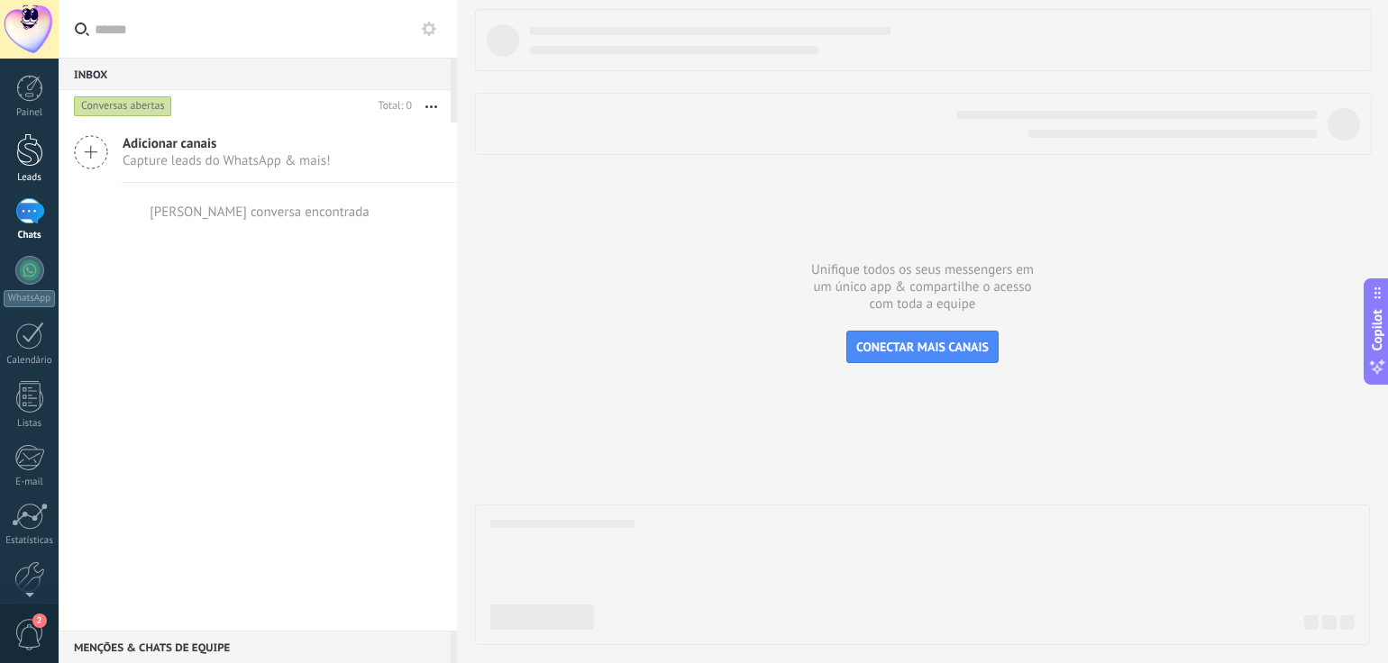
click at [32, 154] on div at bounding box center [29, 149] width 27 height 33
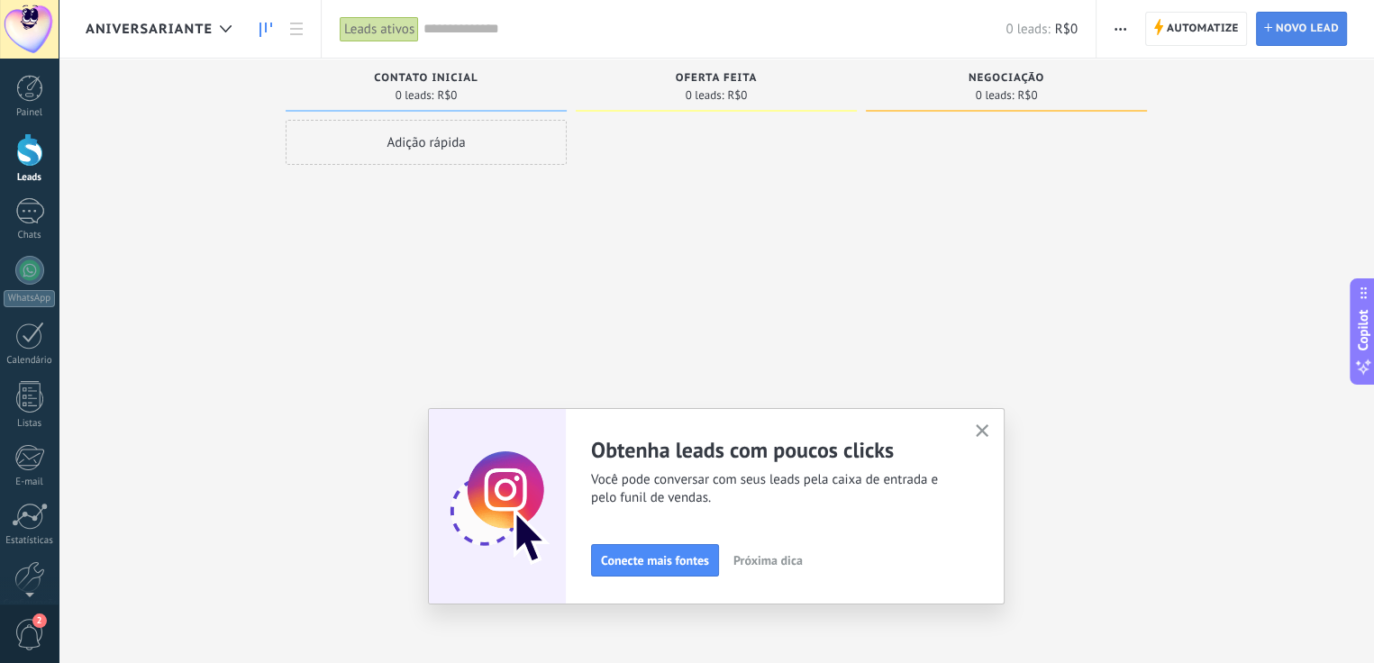
click at [1286, 32] on span "Novo lead" at bounding box center [1307, 29] width 63 height 32
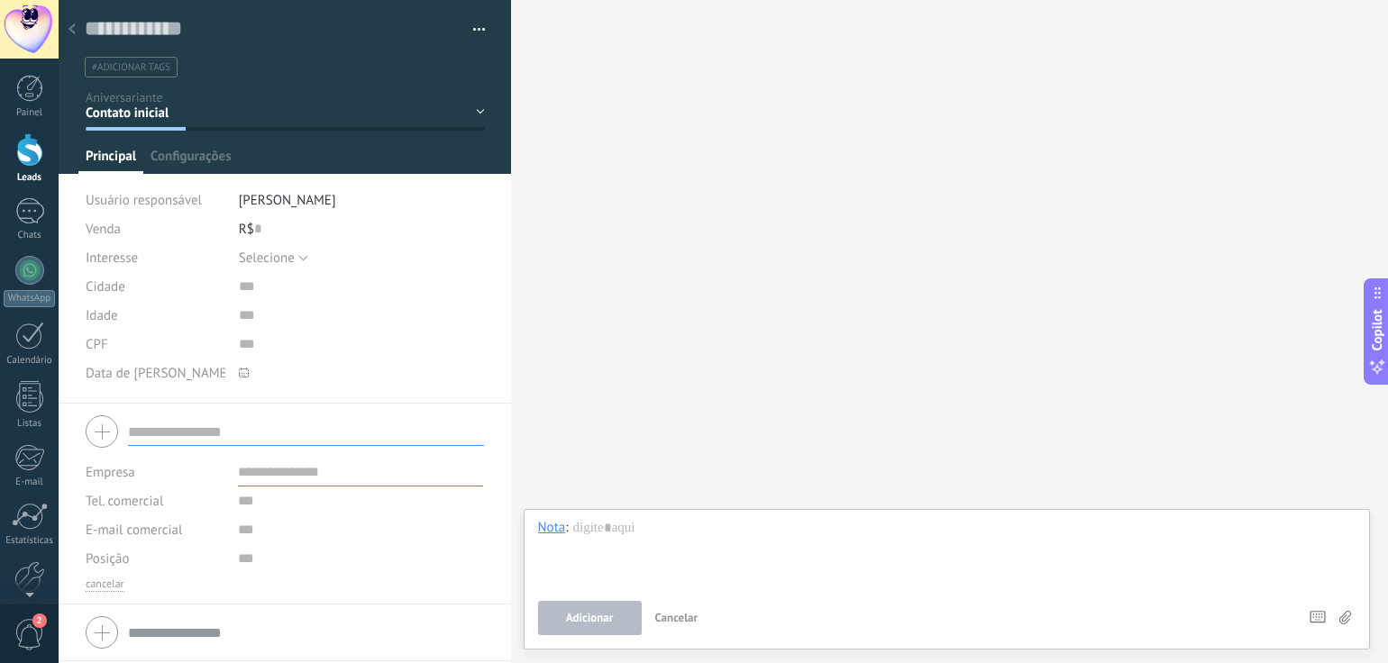
click at [241, 371] on icon at bounding box center [244, 373] width 10 height 10
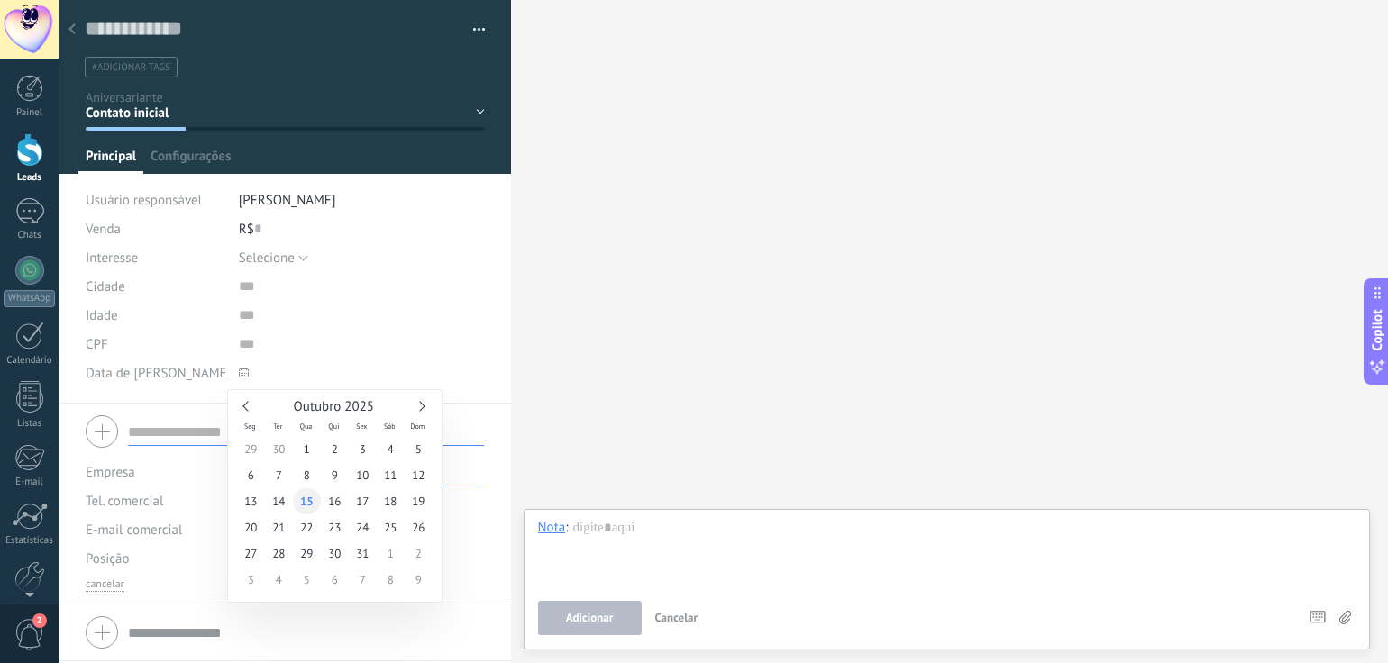
type input "**********"
click at [302, 501] on span "15" at bounding box center [307, 501] width 28 height 26
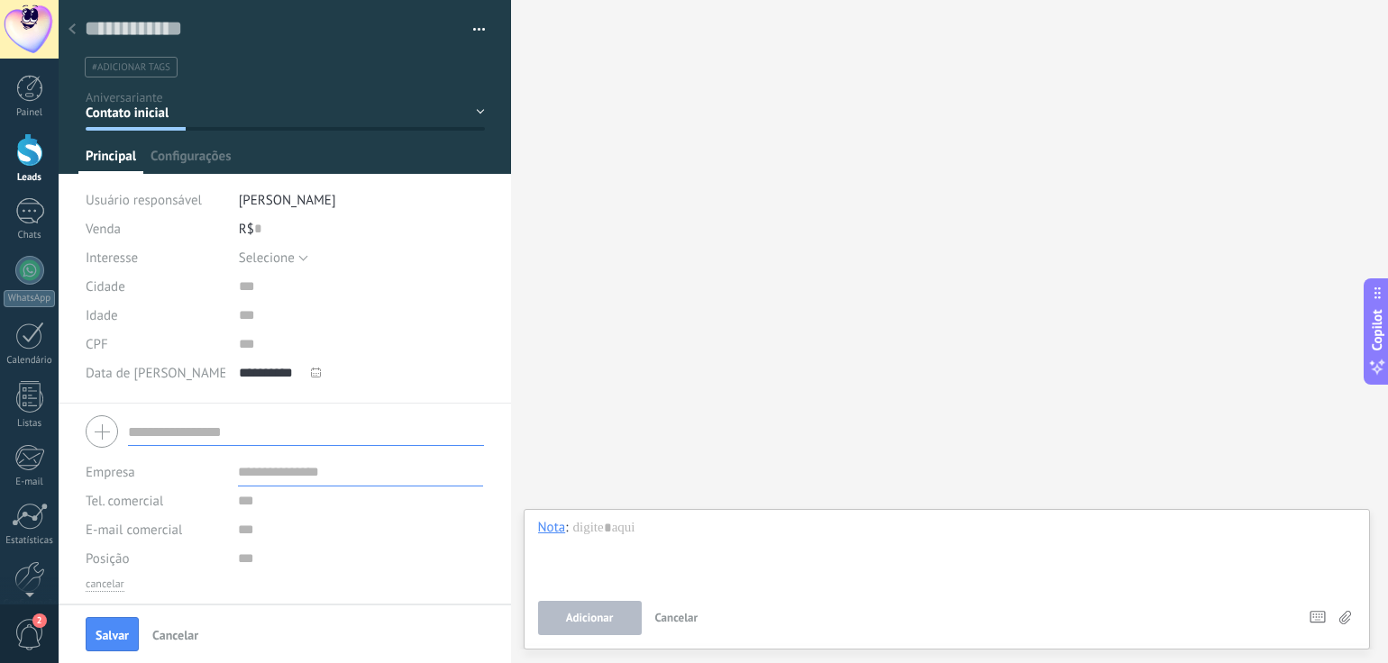
click at [334, 371] on span "**********" at bounding box center [295, 373] width 113 height 29
drag, startPoint x: 202, startPoint y: 377, endPoint x: 77, endPoint y: 378, distance: 125.3
click at [77, 378] on div "Salvar e criar Gerenciar tags #adicionar tags" at bounding box center [285, 202] width 453 height 404
click at [166, 392] on div "**********" at bounding box center [285, 323] width 399 height 160
click at [328, 379] on span "**********" at bounding box center [295, 373] width 113 height 29
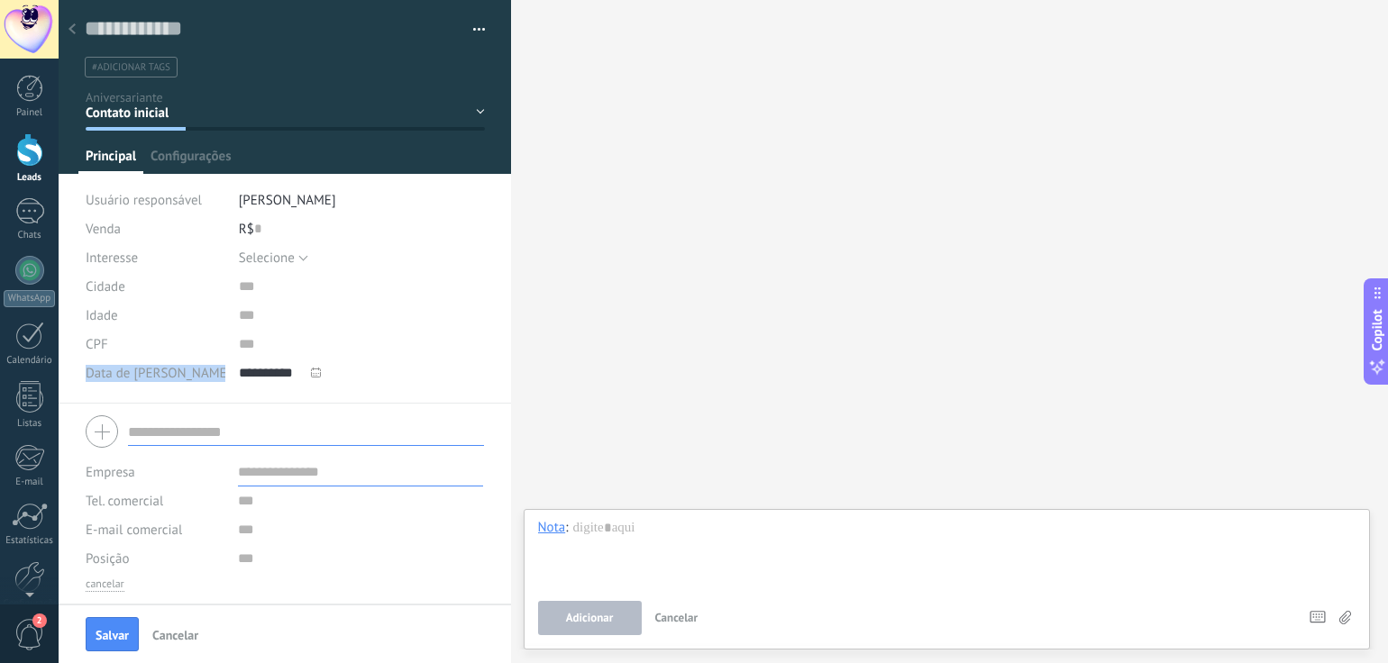
drag, startPoint x: 346, startPoint y: 379, endPoint x: 209, endPoint y: 360, distance: 138.4
click at [73, 381] on div "Salvar e criar Gerenciar tags #adicionar tags" at bounding box center [285, 202] width 453 height 404
click at [218, 374] on div "Data de [PERSON_NAME]" at bounding box center [156, 373] width 140 height 29
drag, startPoint x: 234, startPoint y: 374, endPoint x: 351, endPoint y: 379, distance: 117.3
click at [351, 379] on div "**********" at bounding box center [285, 373] width 399 height 29
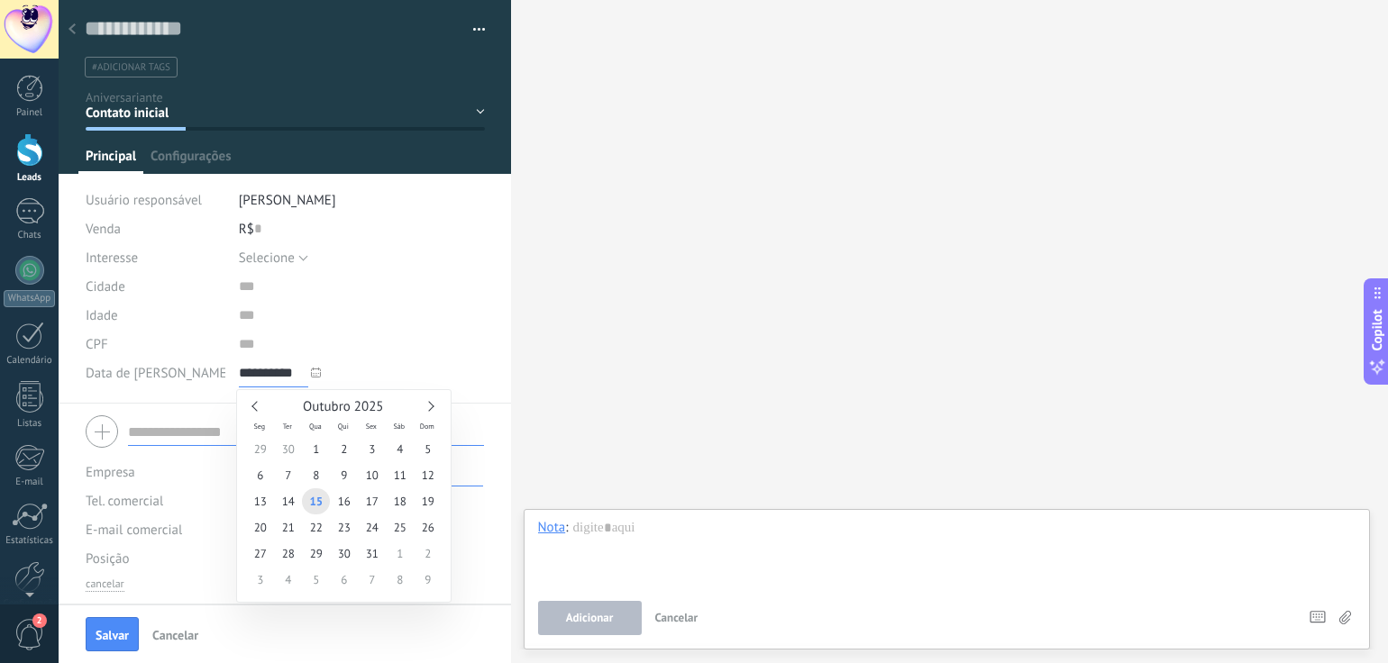
click at [241, 381] on input "**********" at bounding box center [273, 373] width 69 height 29
click at [321, 505] on span "15" at bounding box center [316, 501] width 28 height 26
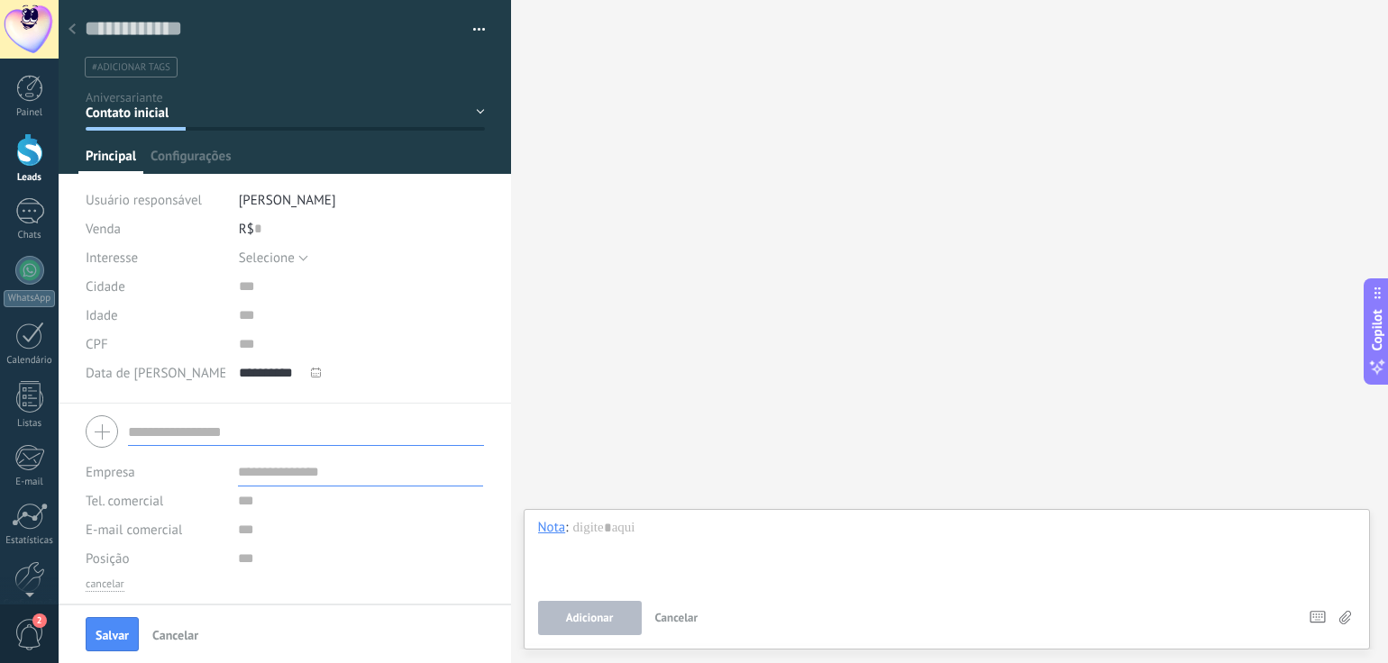
click at [0, 0] on div "Contato inicial Oferta feita Negociação Venda ganha Venda perdida" at bounding box center [0, 0] width 0 height 0
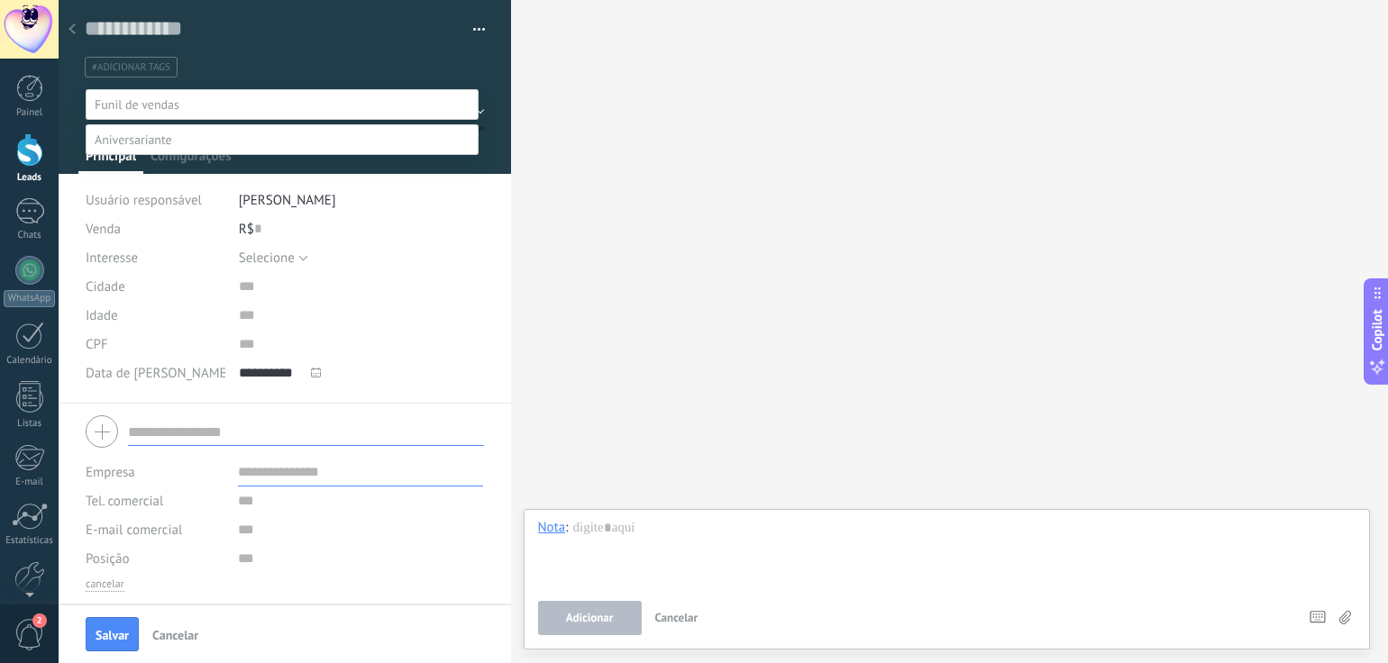
scroll to position [35, 0]
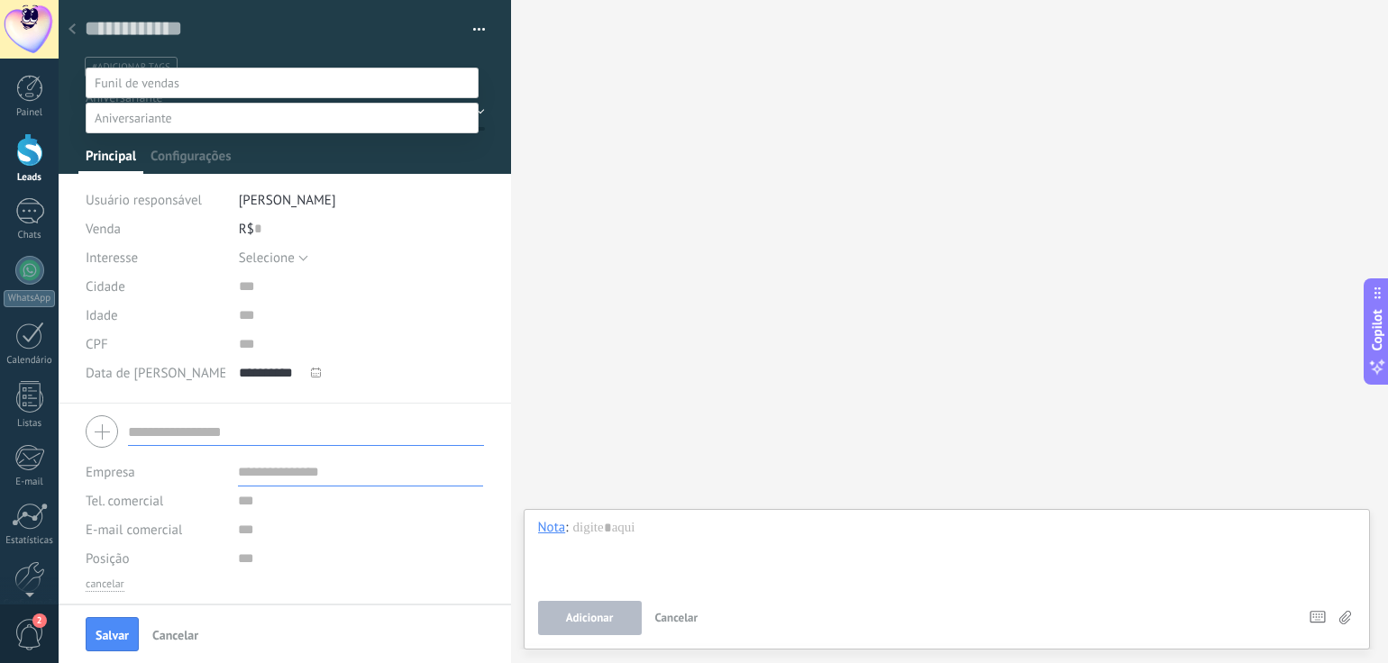
click at [155, 110] on span at bounding box center [133, 118] width 77 height 16
click at [150, 75] on span at bounding box center [137, 83] width 85 height 16
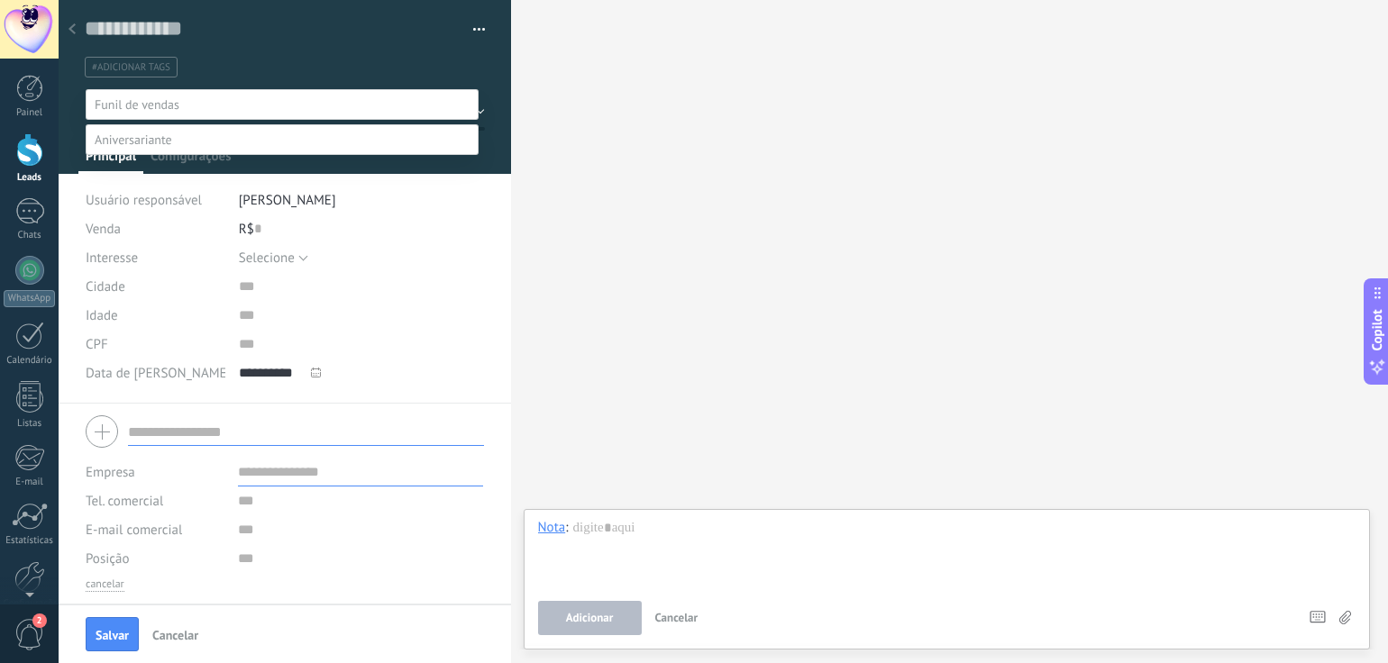
click at [0, 0] on label "Contato inicial" at bounding box center [0, 0] width 0 height 0
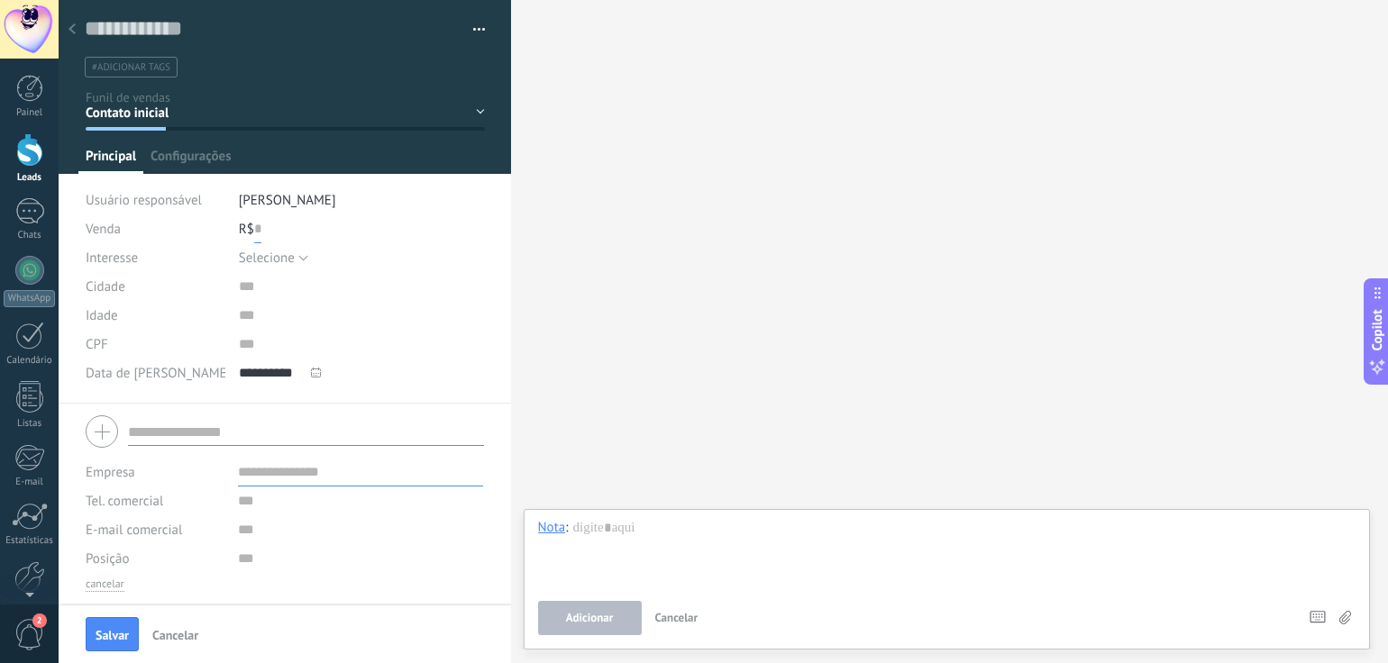
click at [256, 228] on input "text" at bounding box center [257, 228] width 7 height 29
click at [258, 228] on input "text" at bounding box center [257, 228] width 7 height 29
type input "***"
click at [332, 230] on div "R$ *** 600" at bounding box center [362, 228] width 246 height 29
click at [285, 228] on div "R$ *** 600" at bounding box center [362, 228] width 246 height 29
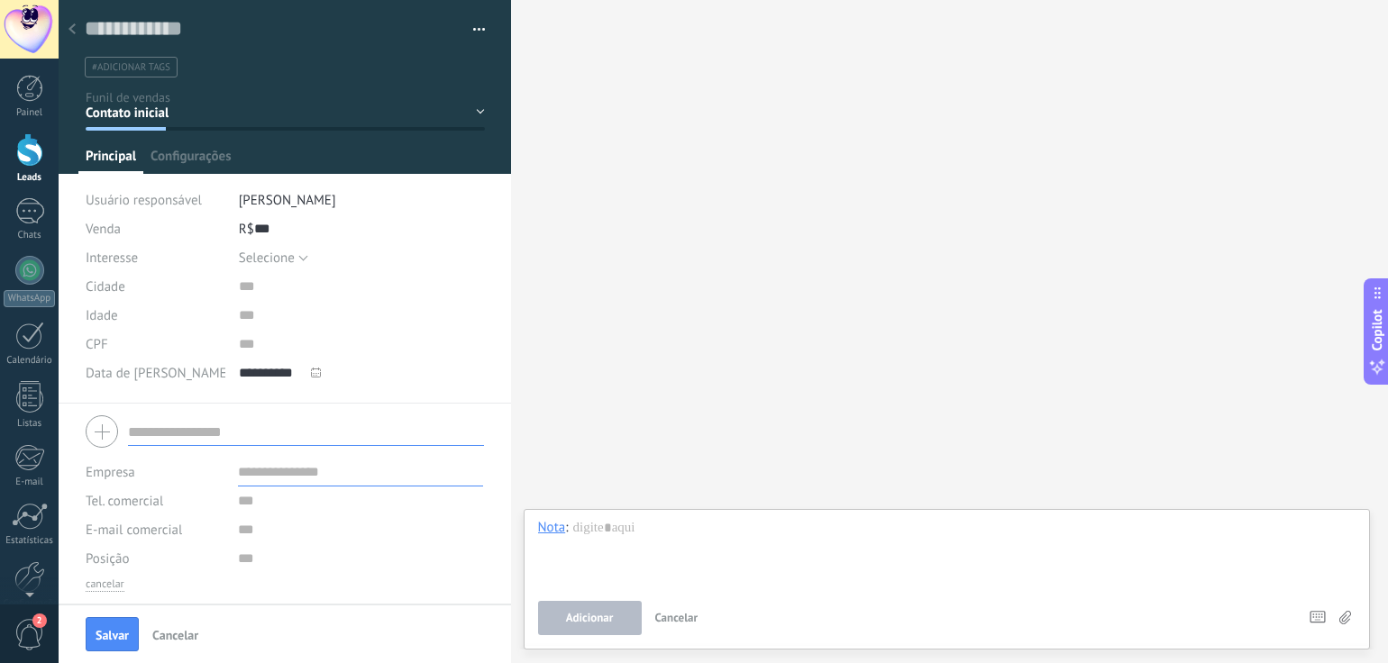
click at [0, 0] on div "Contato inicial Discussões Tomada de decisão Discussão de contrato Fechado - ga…" at bounding box center [0, 0] width 0 height 0
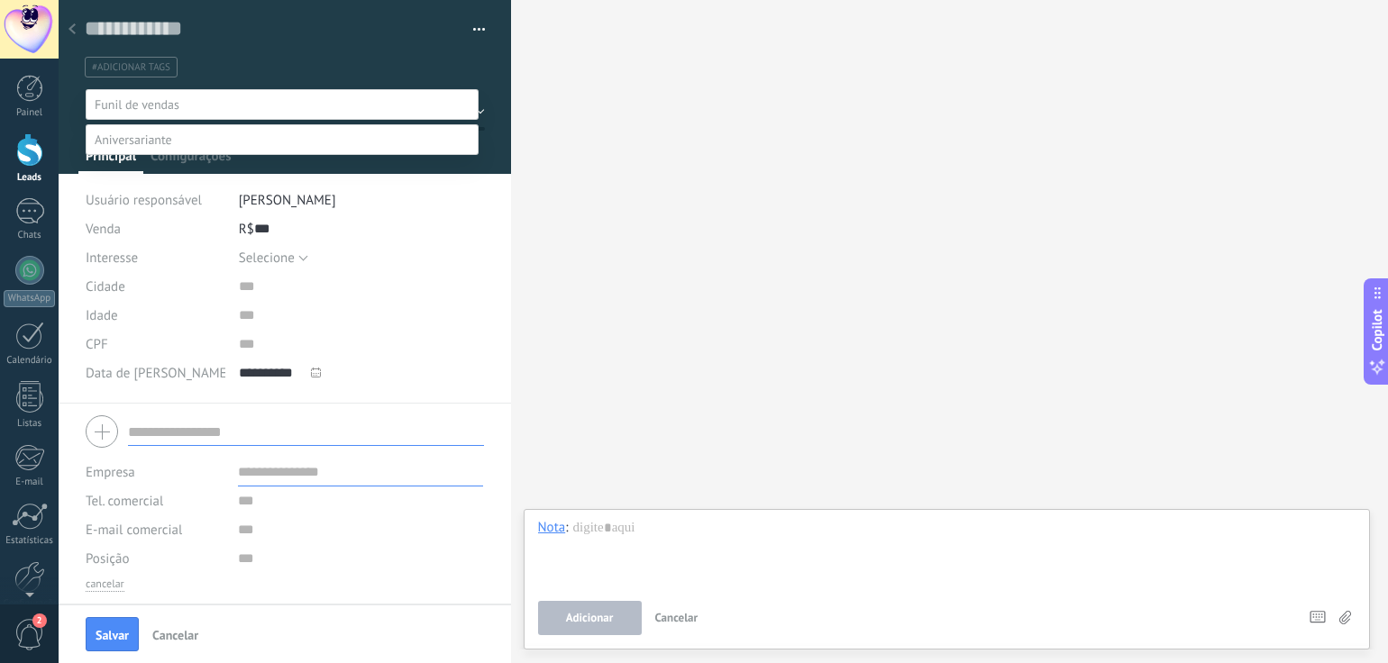
click at [0, 0] on label "Fechado - ganho" at bounding box center [0, 0] width 0 height 0
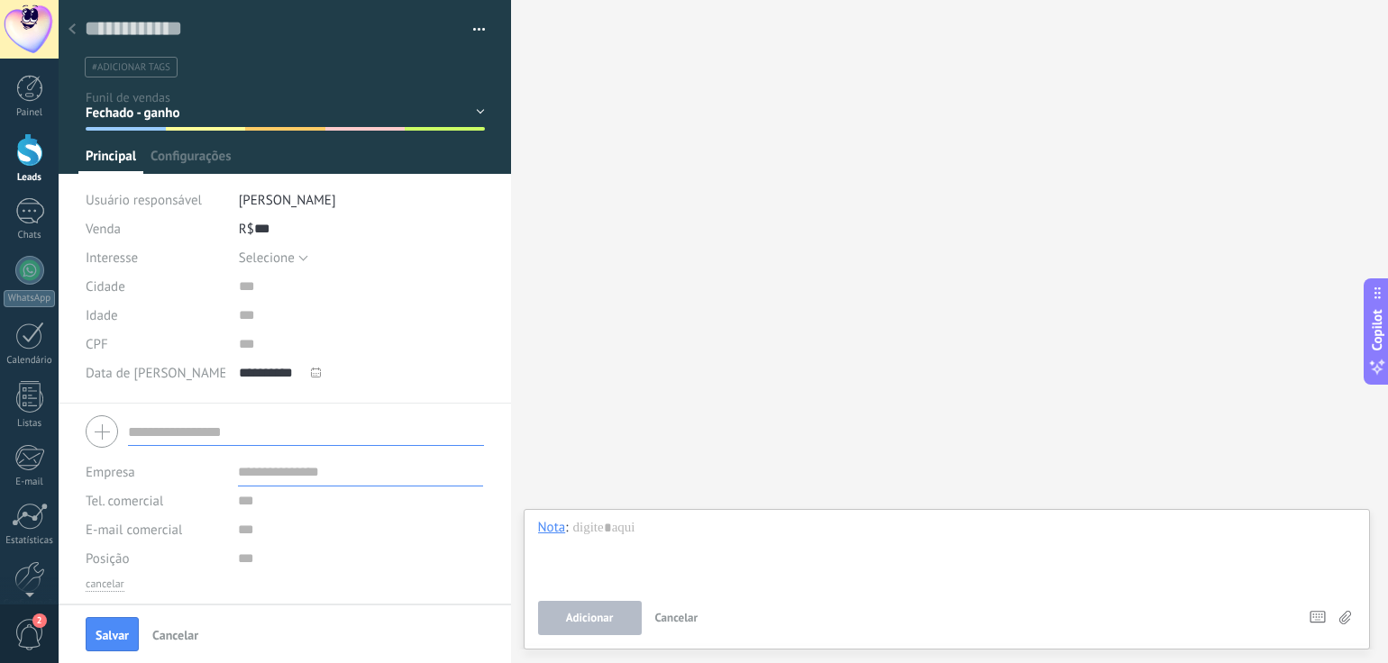
scroll to position [56, 0]
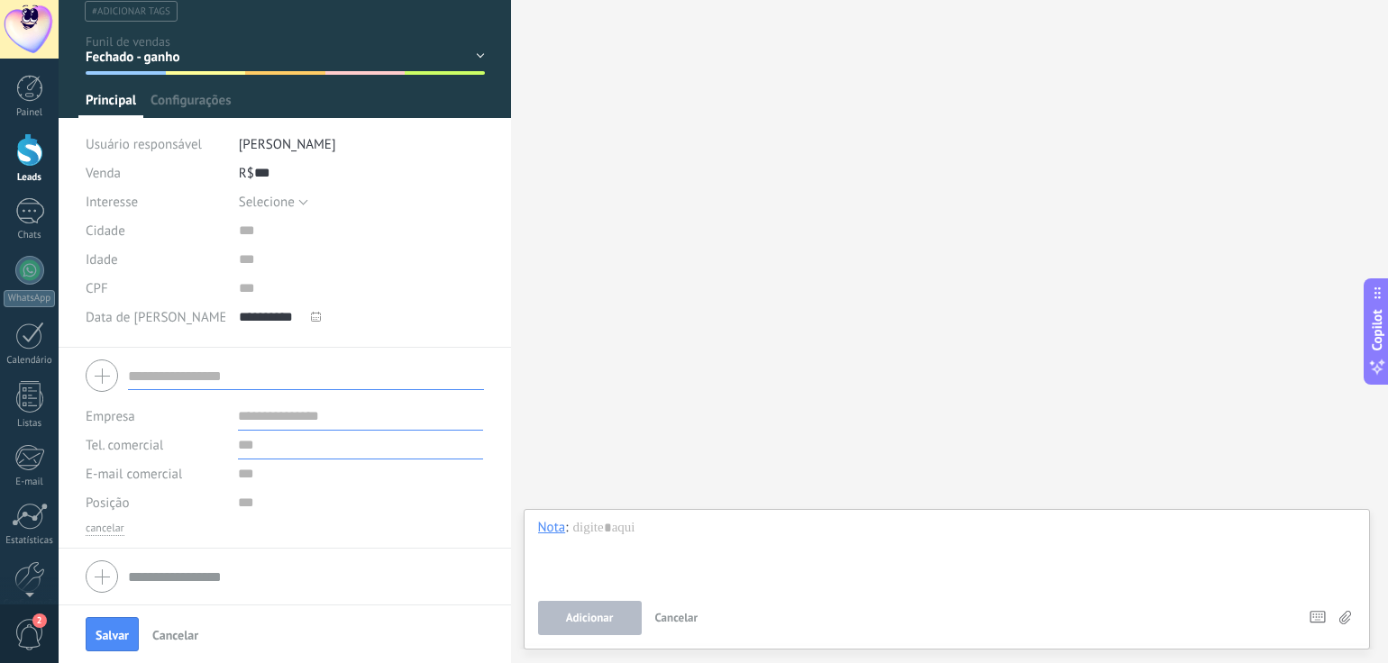
click at [245, 448] on input "text" at bounding box center [360, 445] width 245 height 29
type input "**********"
click at [435, 349] on div "**********" at bounding box center [285, 448] width 452 height 201
click at [288, 417] on input "text" at bounding box center [360, 416] width 245 height 29
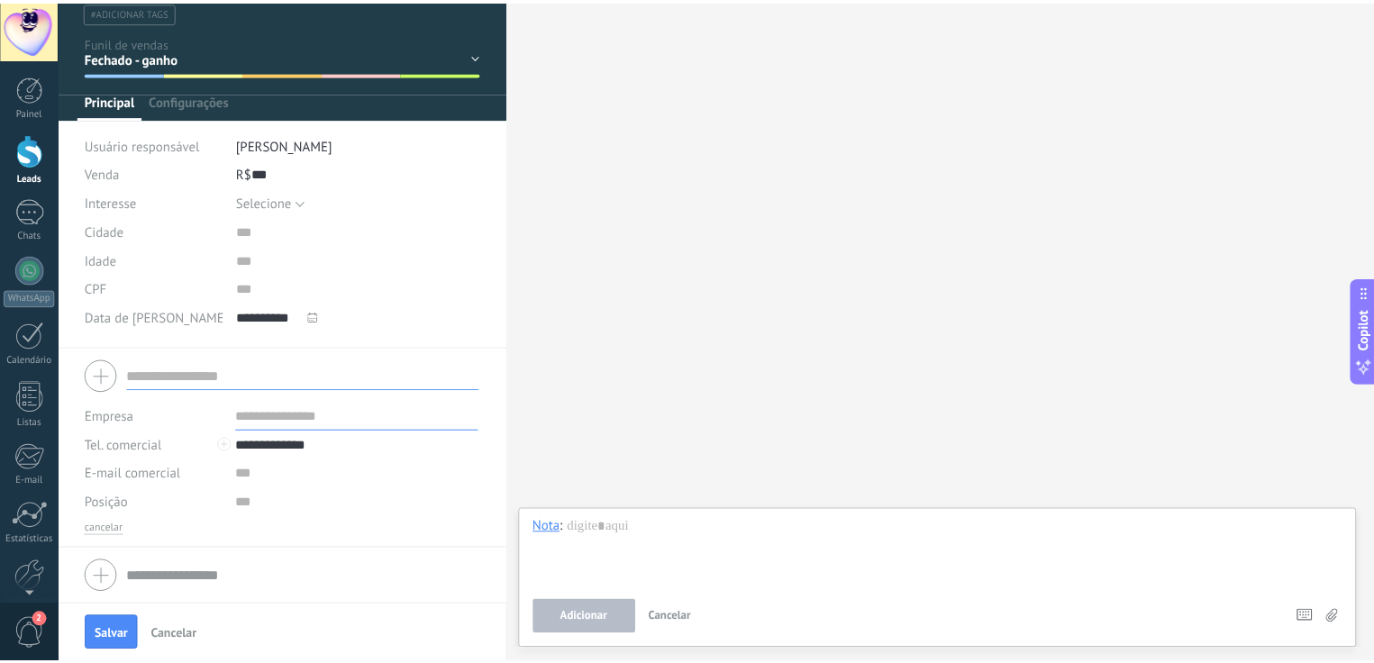
scroll to position [0, 0]
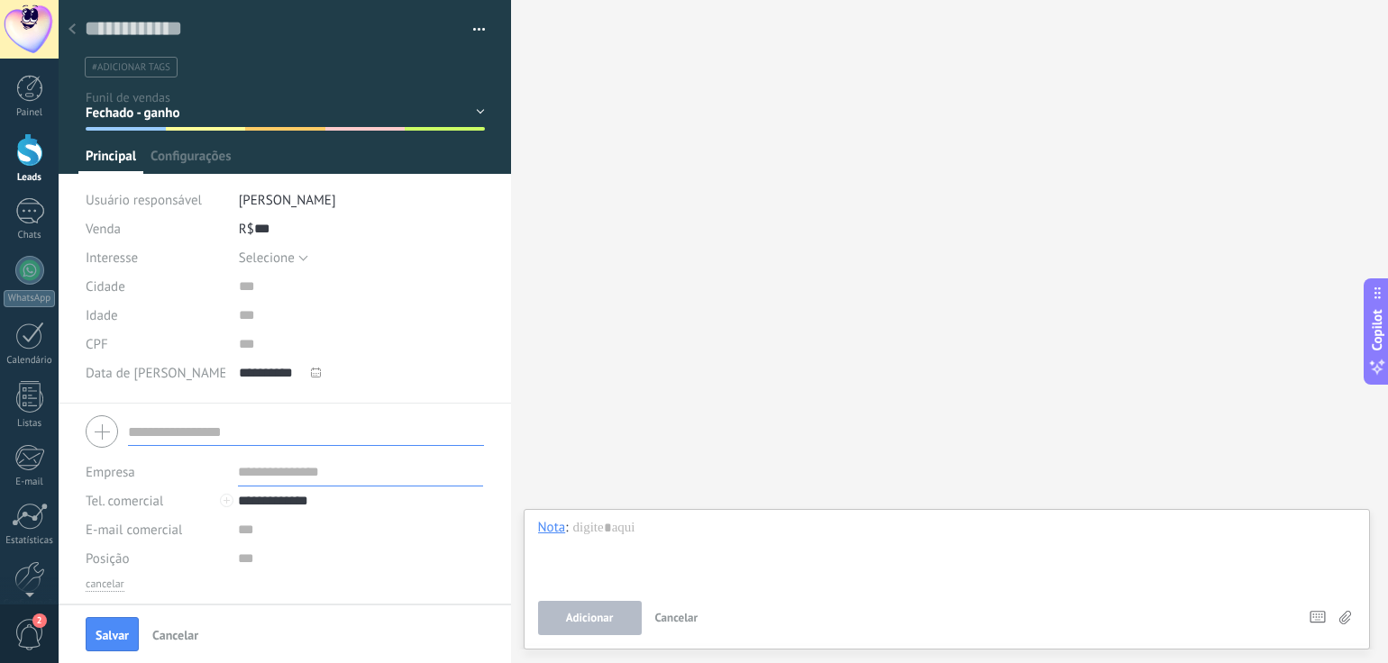
click at [72, 28] on use at bounding box center [71, 28] width 7 height 11
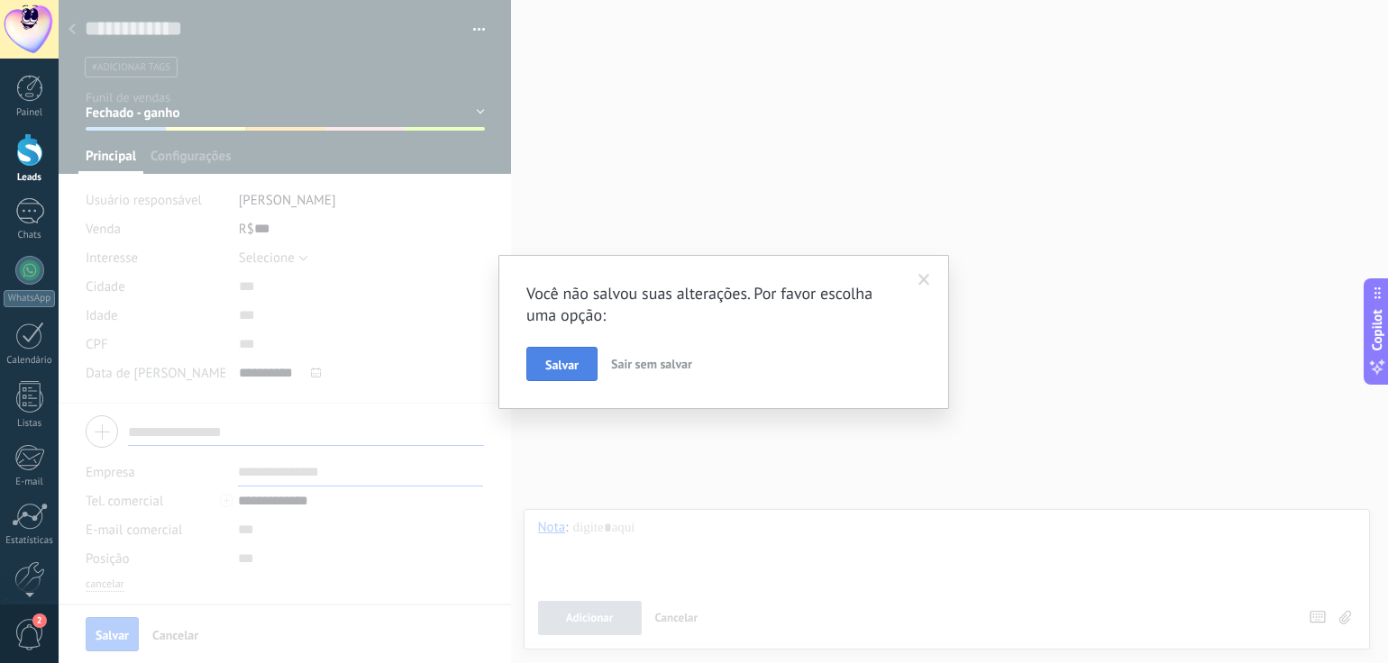
click at [558, 365] on span "Salvar" at bounding box center [561, 365] width 33 height 13
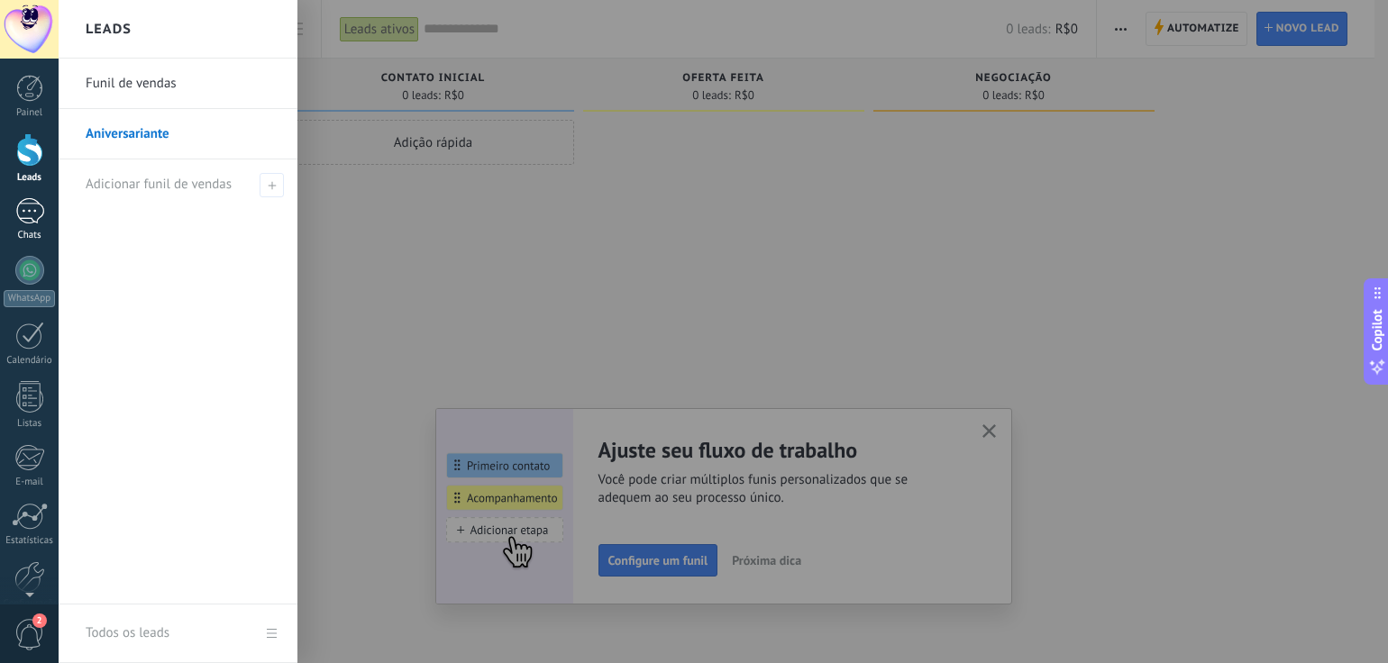
click at [31, 205] on div at bounding box center [29, 211] width 29 height 26
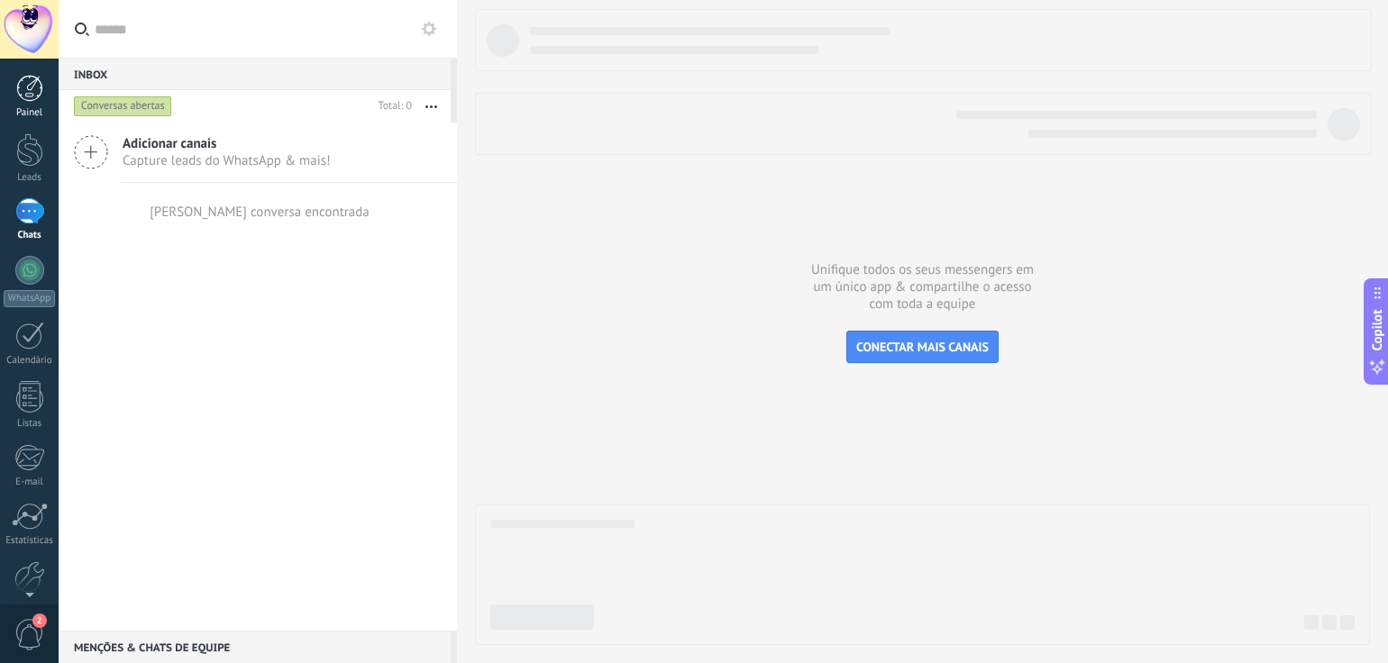
click at [29, 92] on div at bounding box center [29, 88] width 27 height 27
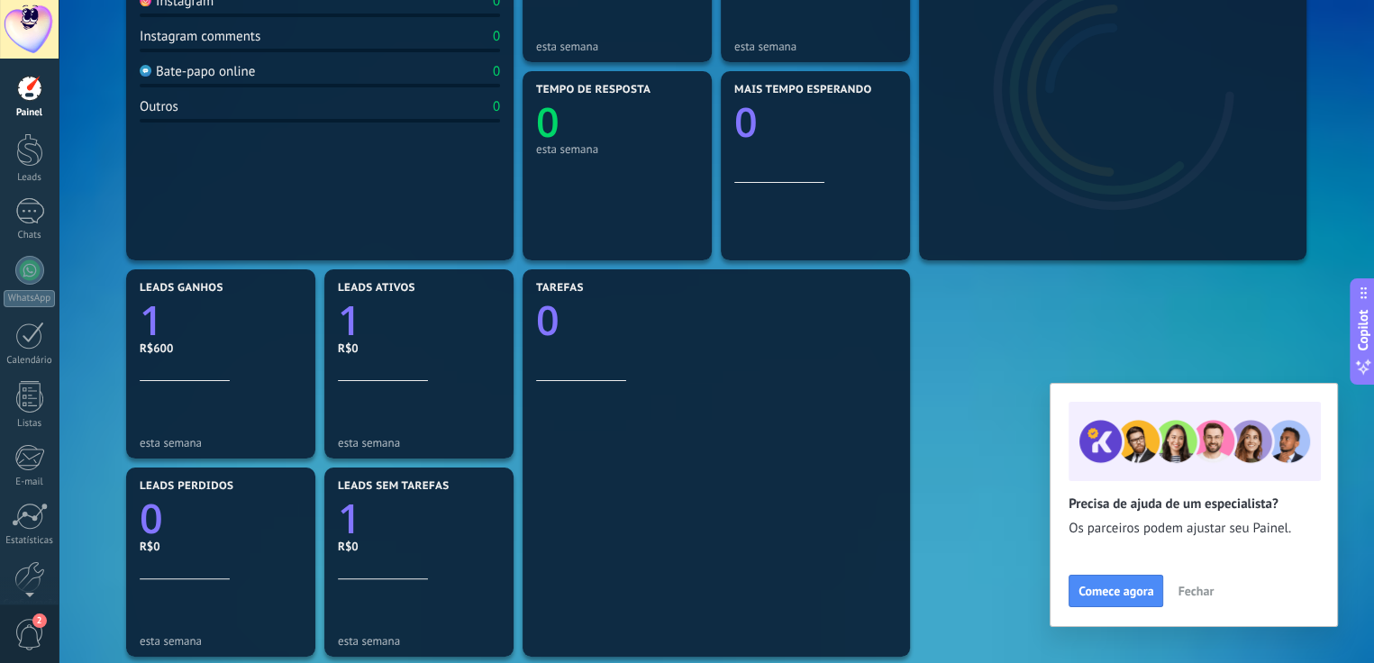
scroll to position [541, 0]
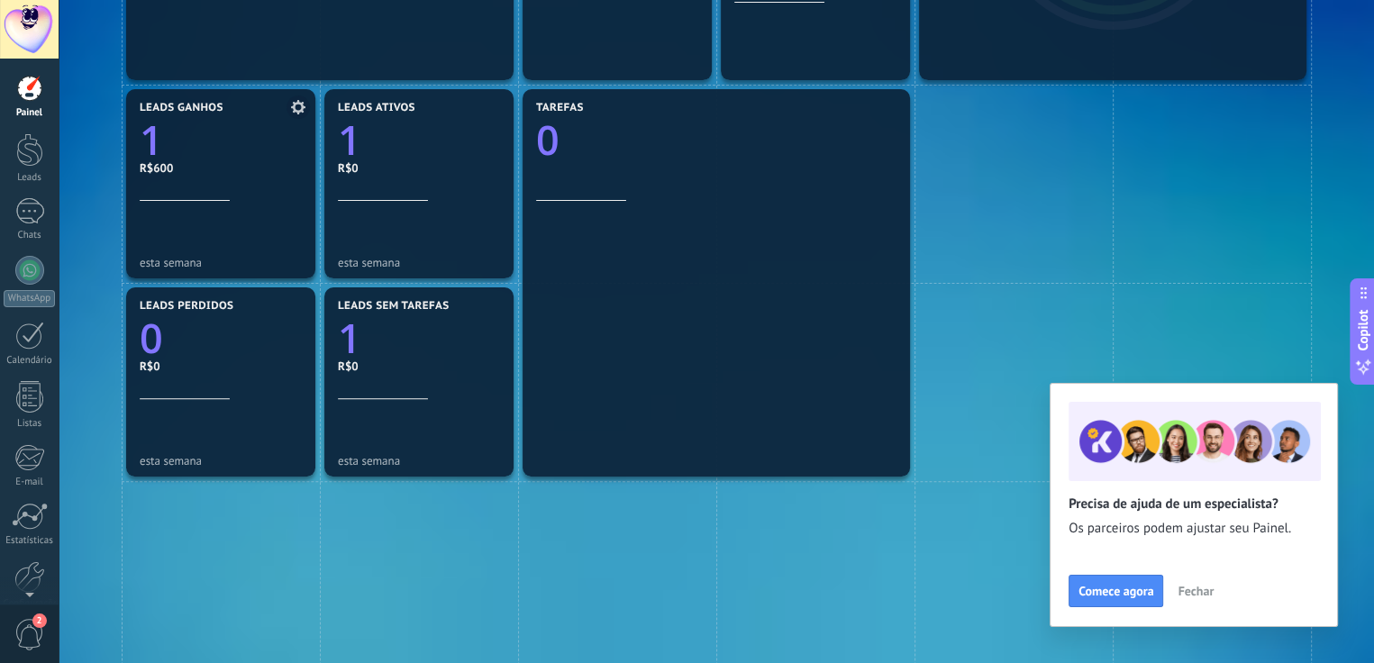
drag, startPoint x: 169, startPoint y: 165, endPoint x: 143, endPoint y: 165, distance: 25.2
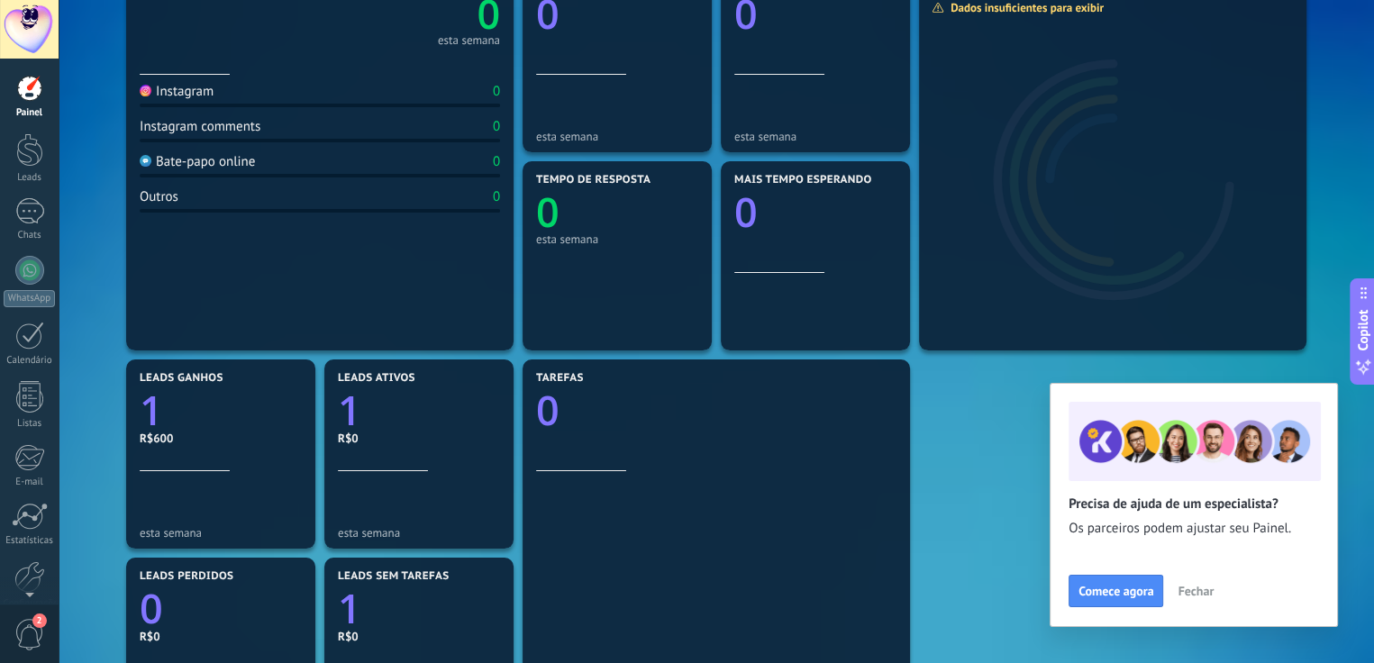
scroll to position [90, 0]
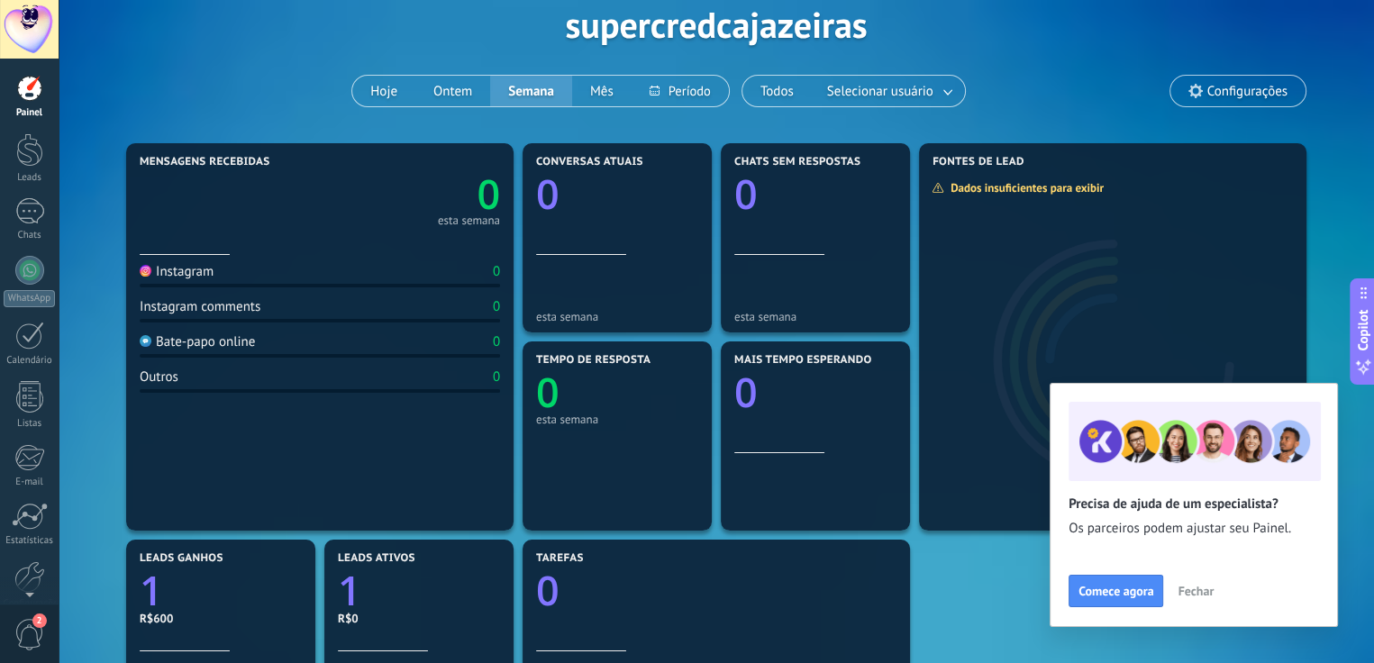
click at [1226, 84] on span "Configurações" at bounding box center [1248, 91] width 80 height 15
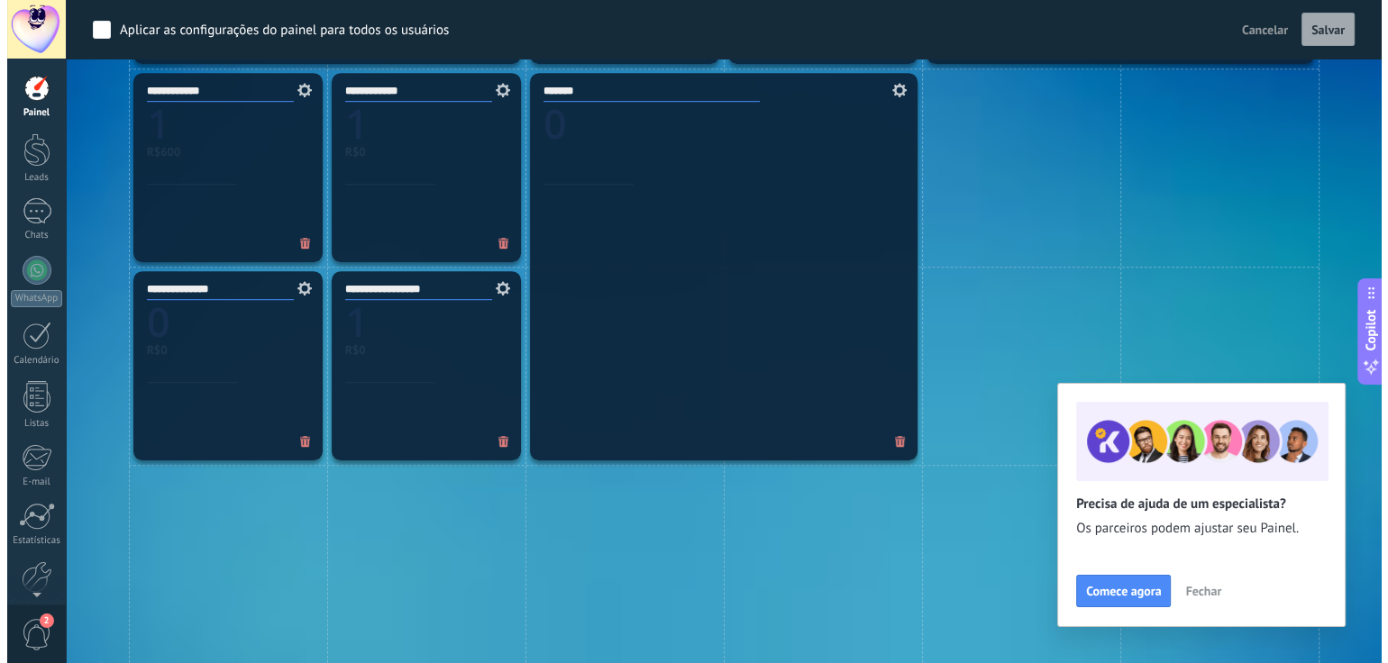
scroll to position [843, 0]
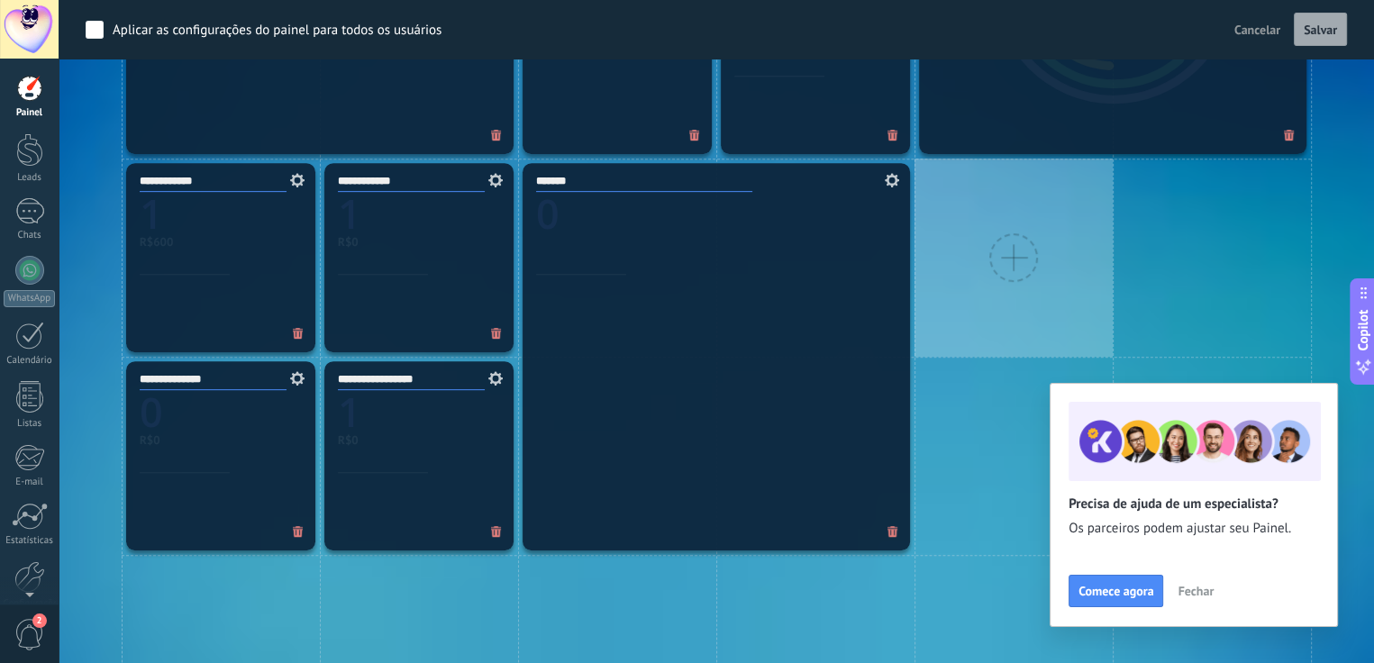
click at [1009, 255] on div at bounding box center [1013, 257] width 49 height 49
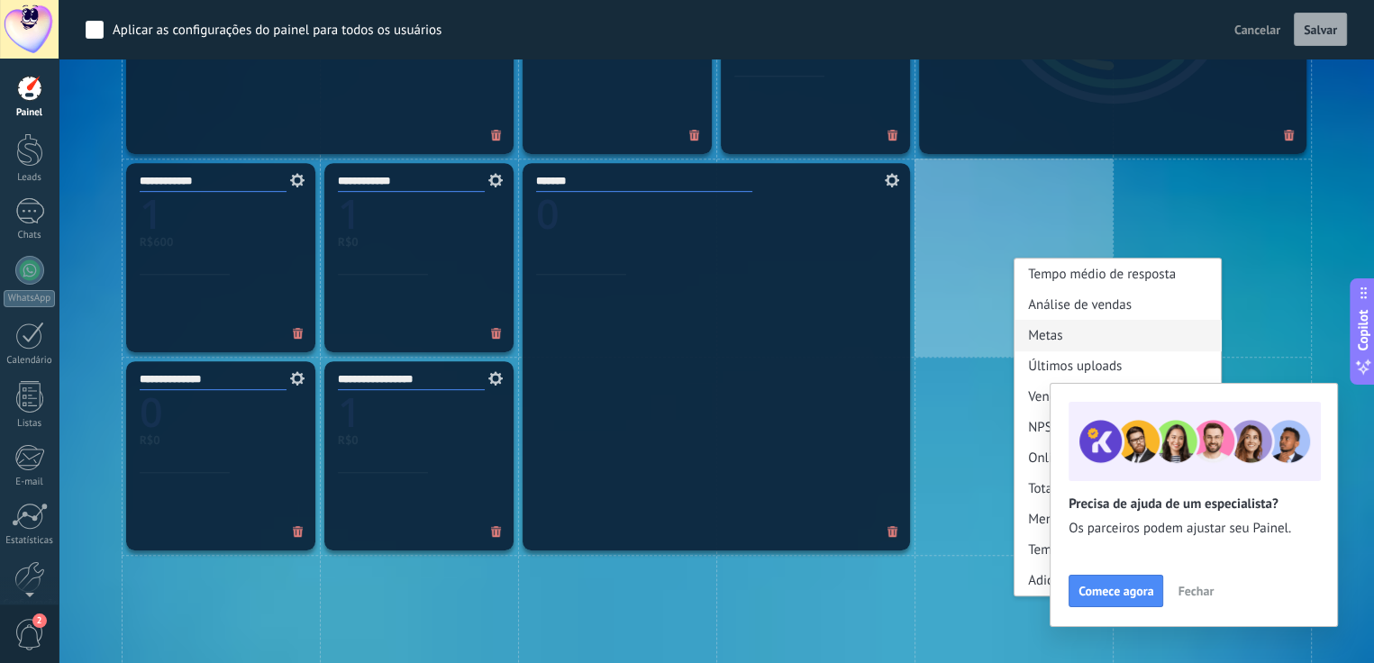
click at [1049, 339] on div "Metas" at bounding box center [1118, 335] width 206 height 31
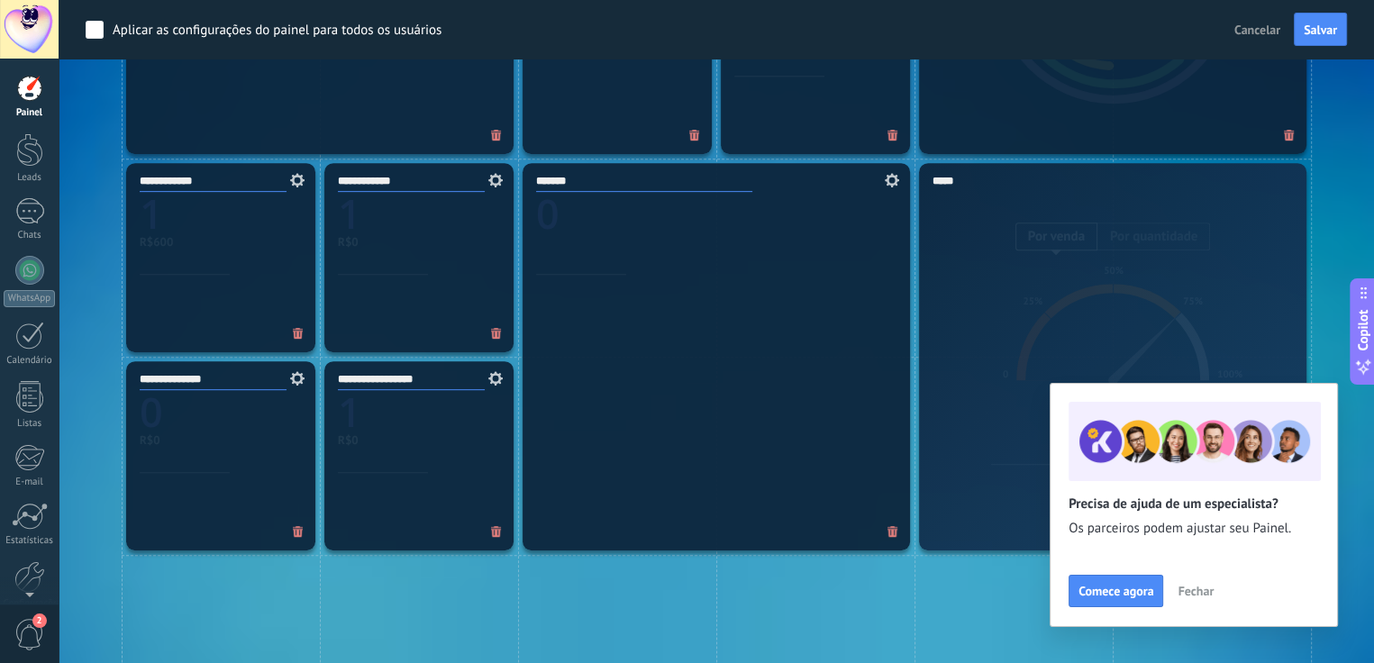
click at [1125, 277] on div "Metas Por venda Por quantidade 0 25% 50% 75% 100% 7 500 000 fora de 10 000 000 …" at bounding box center [1113, 357] width 396 height 396
click at [1322, 24] on span "Salvar" at bounding box center [1320, 29] width 33 height 13
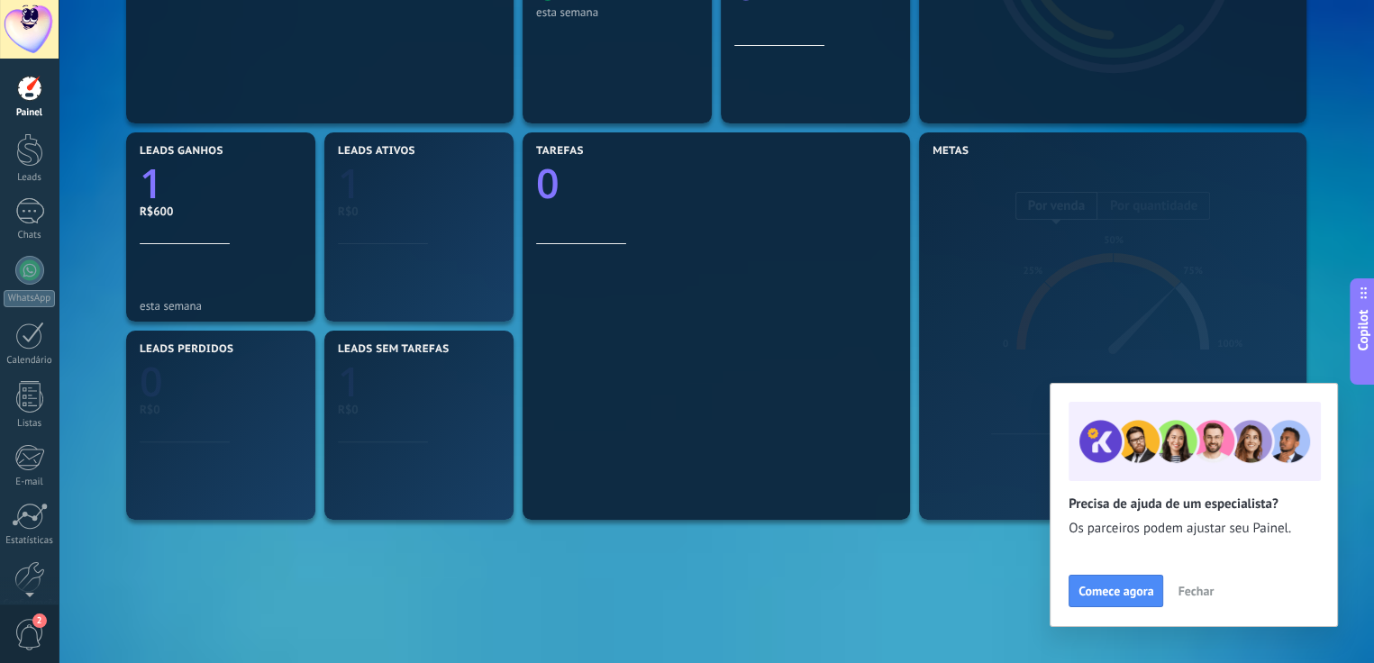
scroll to position [467, 0]
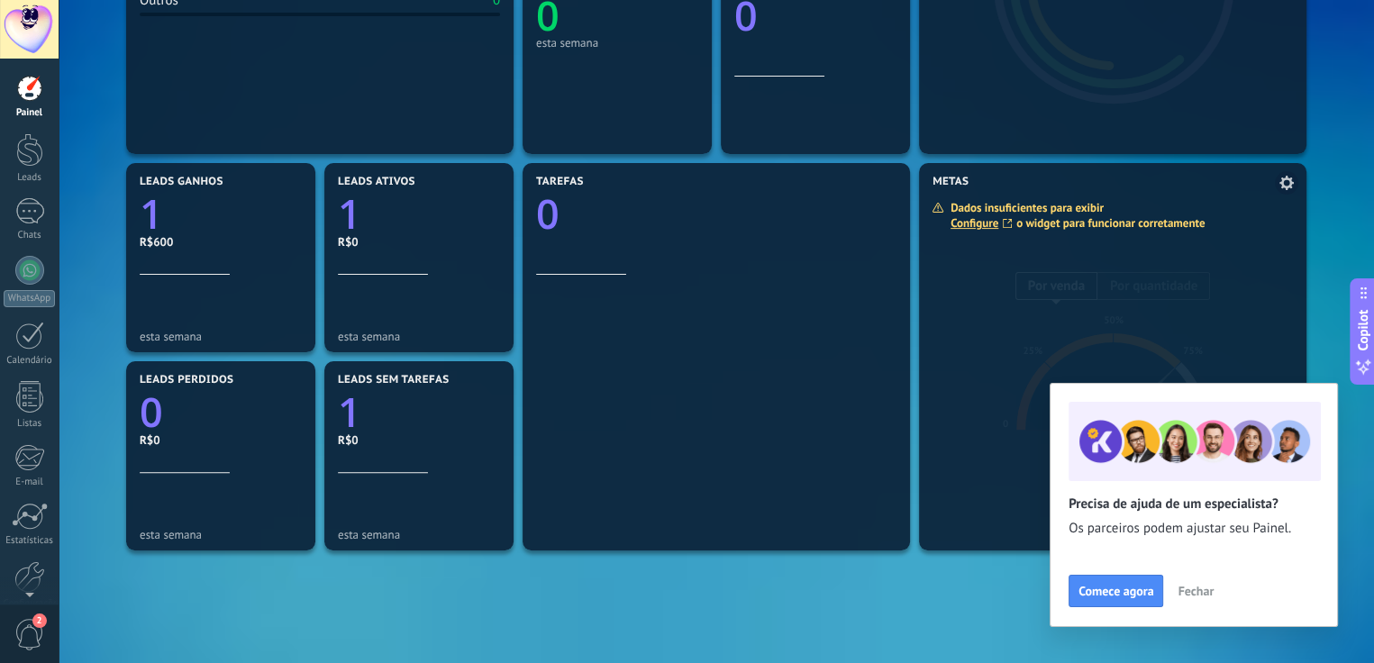
click at [1032, 270] on div at bounding box center [1112, 370] width 387 height 360
click at [1284, 177] on icon at bounding box center [1287, 183] width 14 height 14
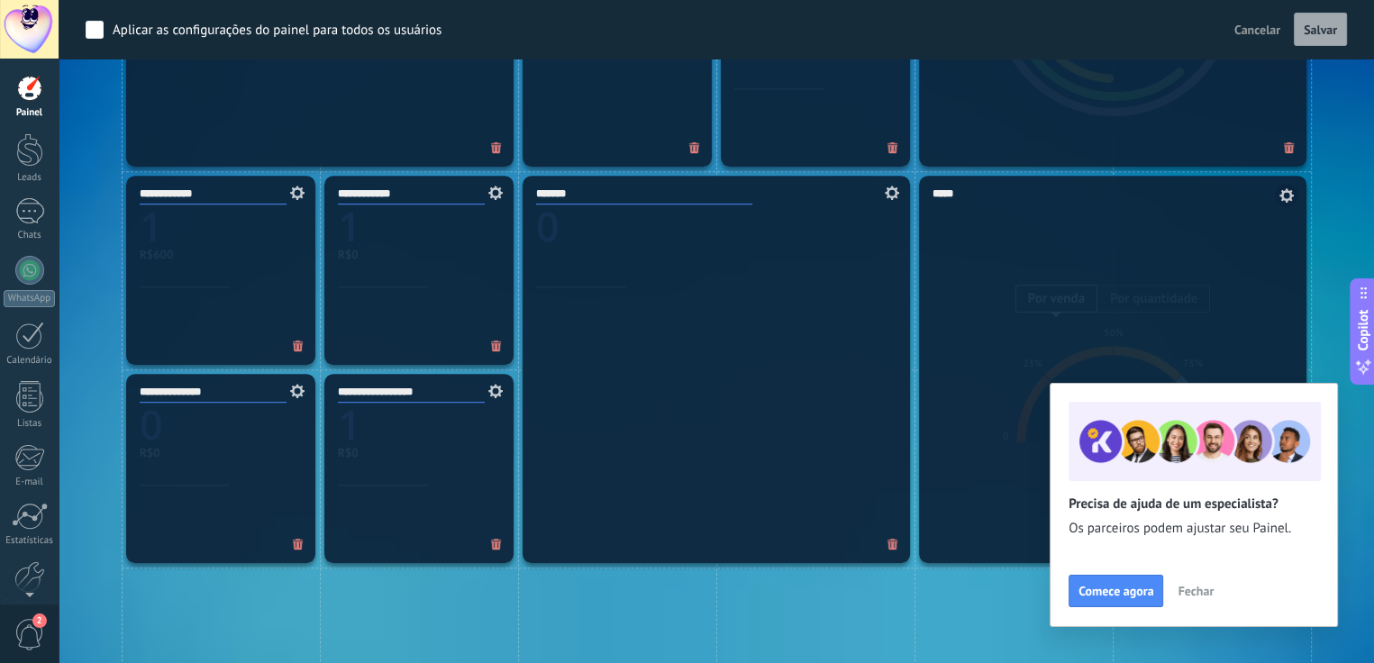
scroll to position [843, 0]
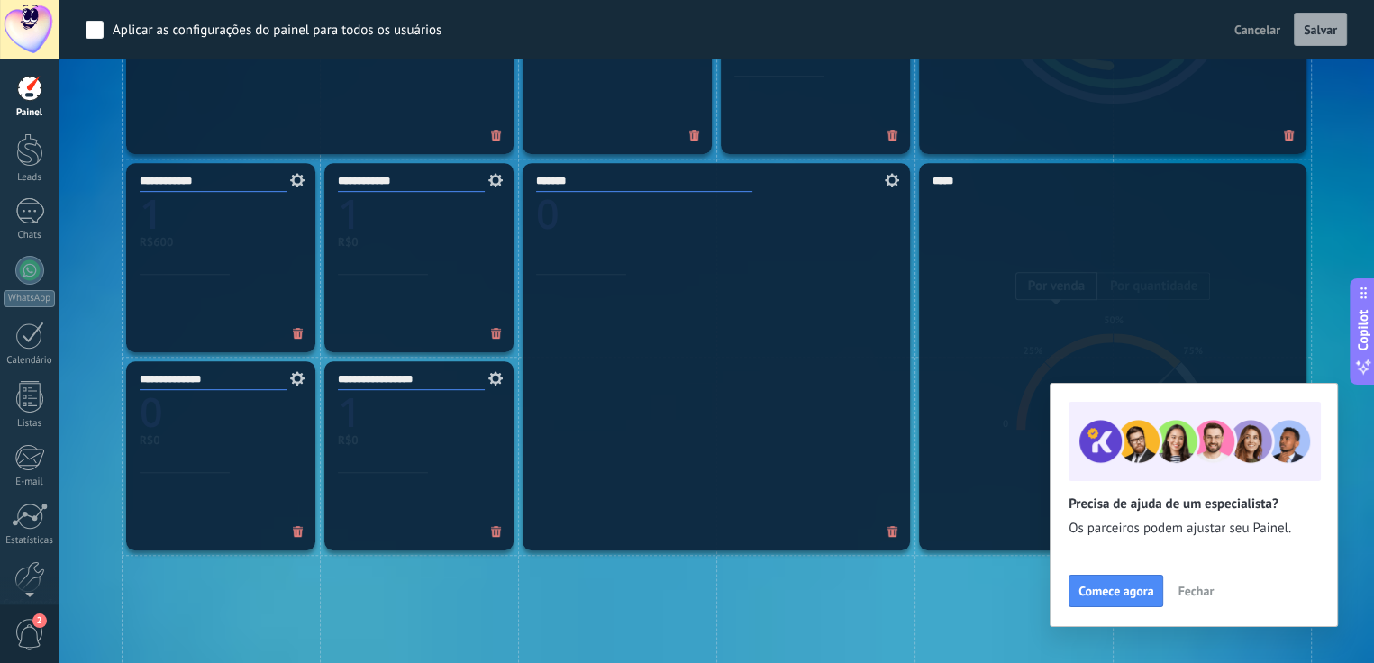
click at [1066, 305] on div "*****" at bounding box center [1112, 356] width 387 height 387
click at [1118, 578] on button "Comece agora" at bounding box center [1116, 591] width 95 height 32
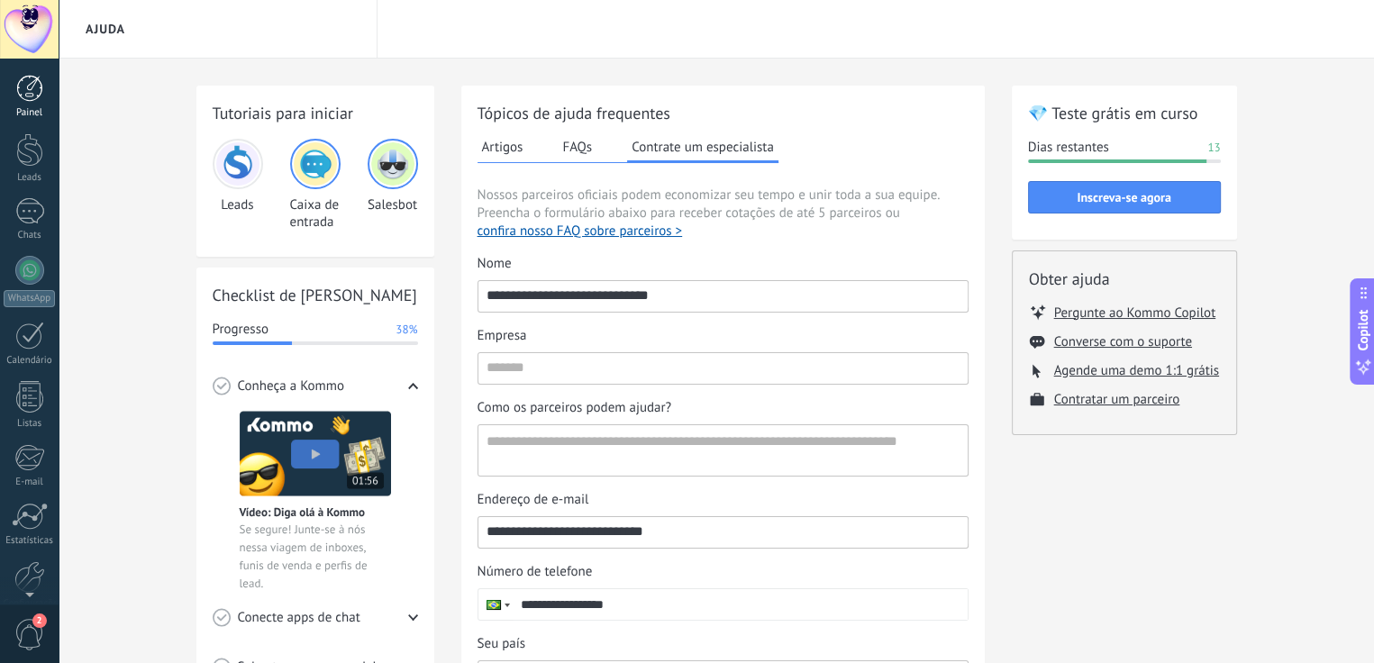
click at [34, 81] on div at bounding box center [29, 88] width 27 height 27
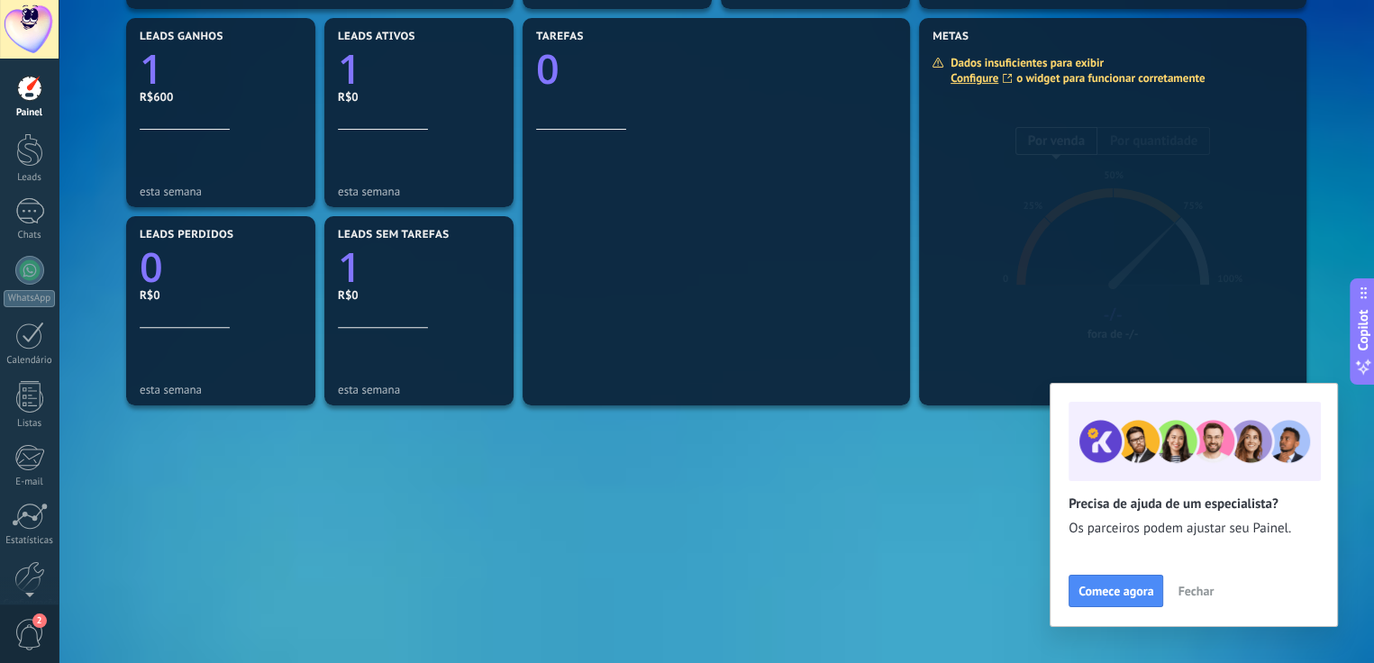
scroll to position [522, 0]
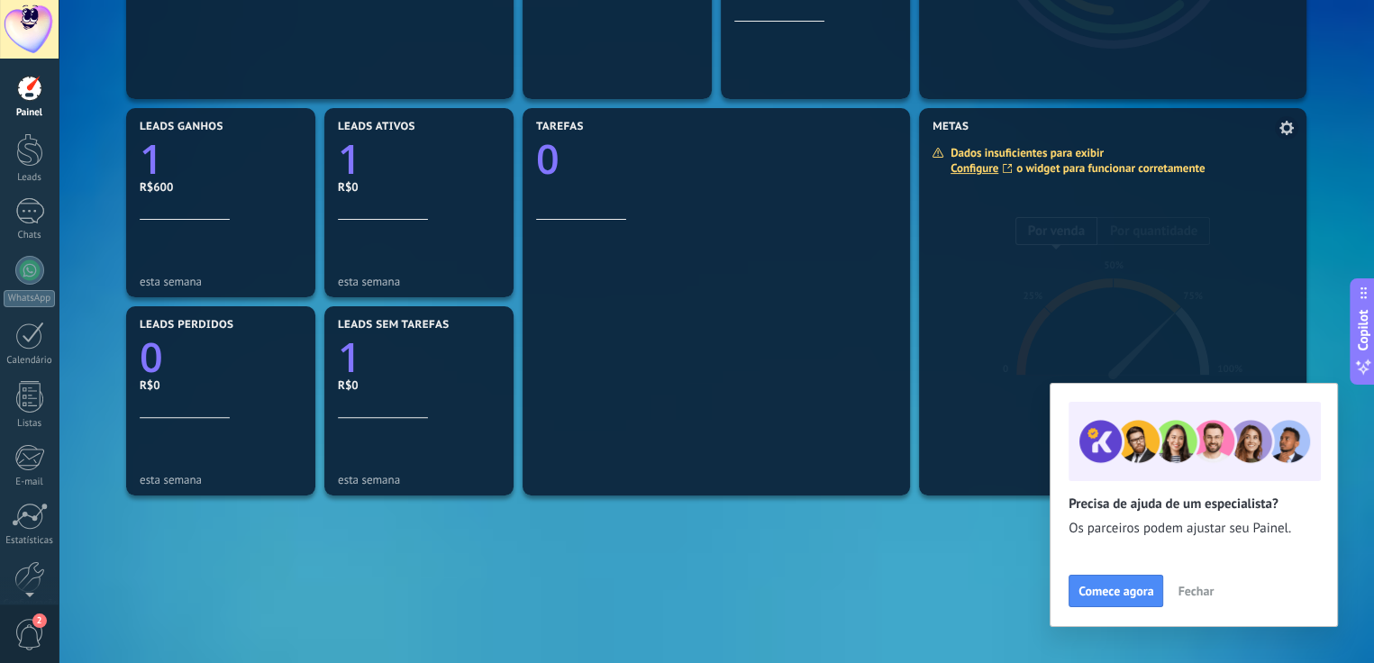
click at [1049, 194] on div at bounding box center [1112, 315] width 387 height 360
click at [1097, 576] on button "Comece agora" at bounding box center [1116, 591] width 95 height 32
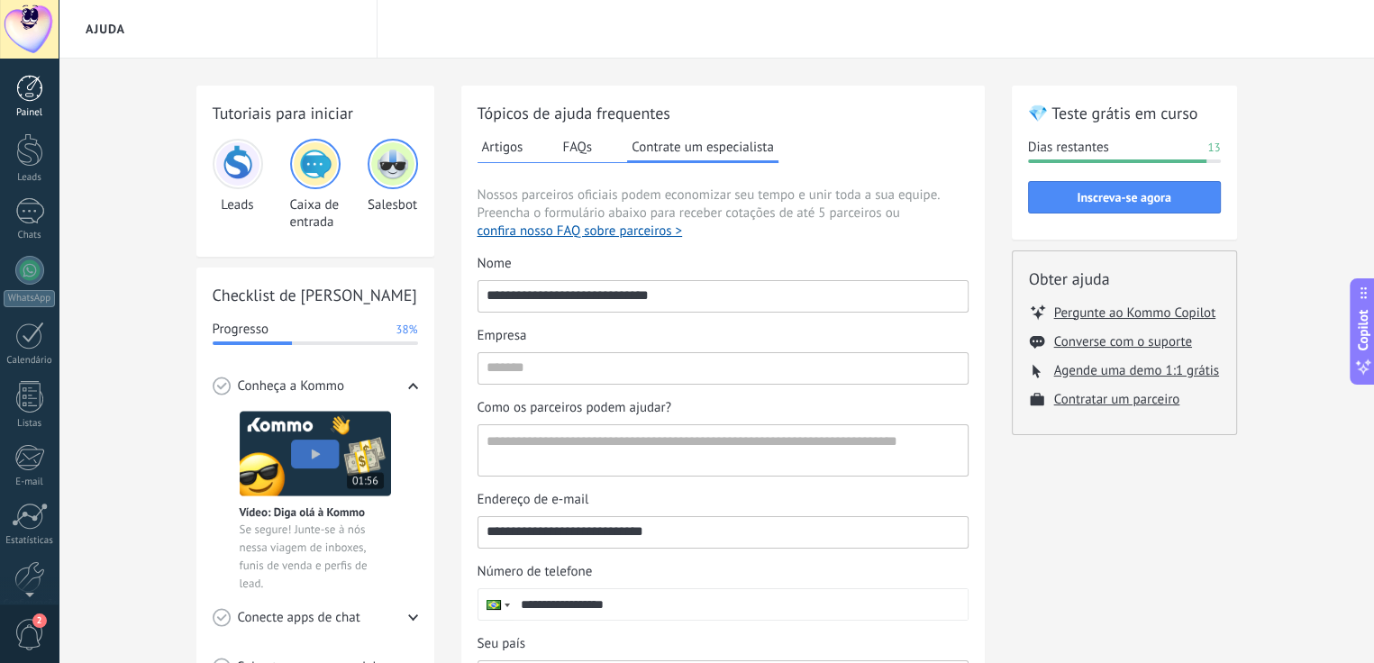
click at [18, 95] on div at bounding box center [29, 88] width 27 height 27
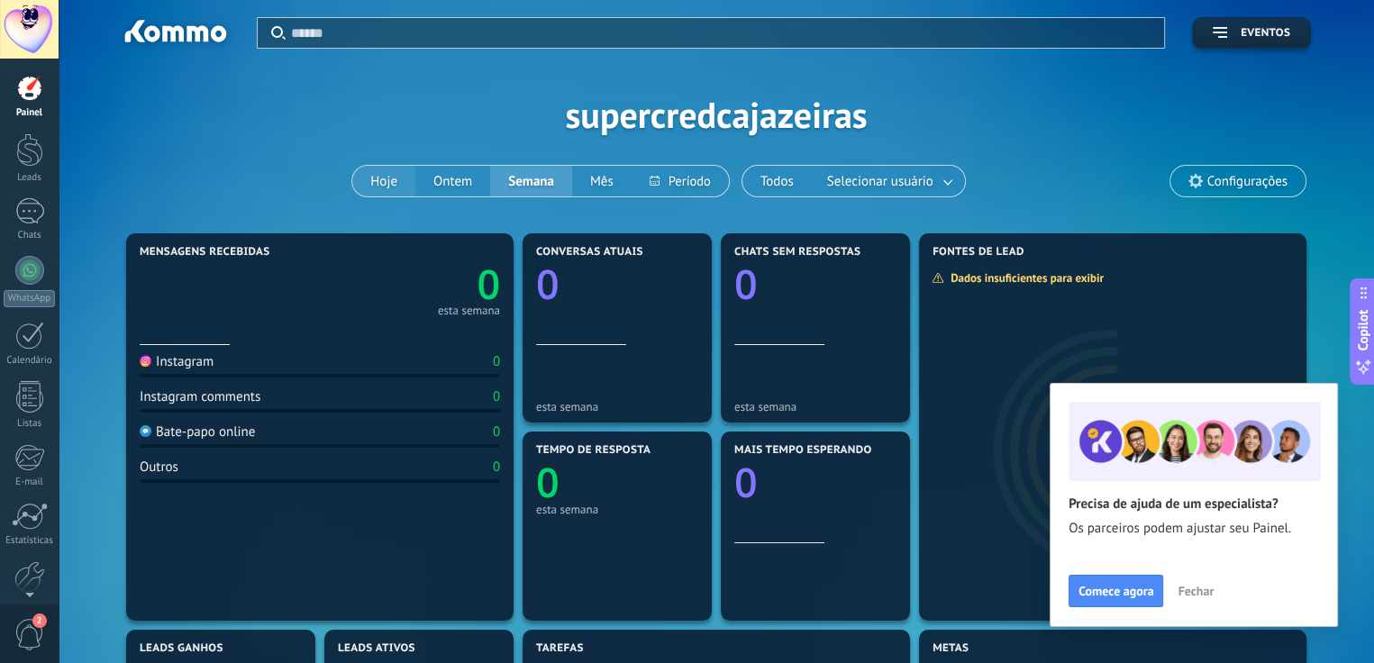
click at [382, 183] on button "Hoje" at bounding box center [383, 181] width 63 height 31
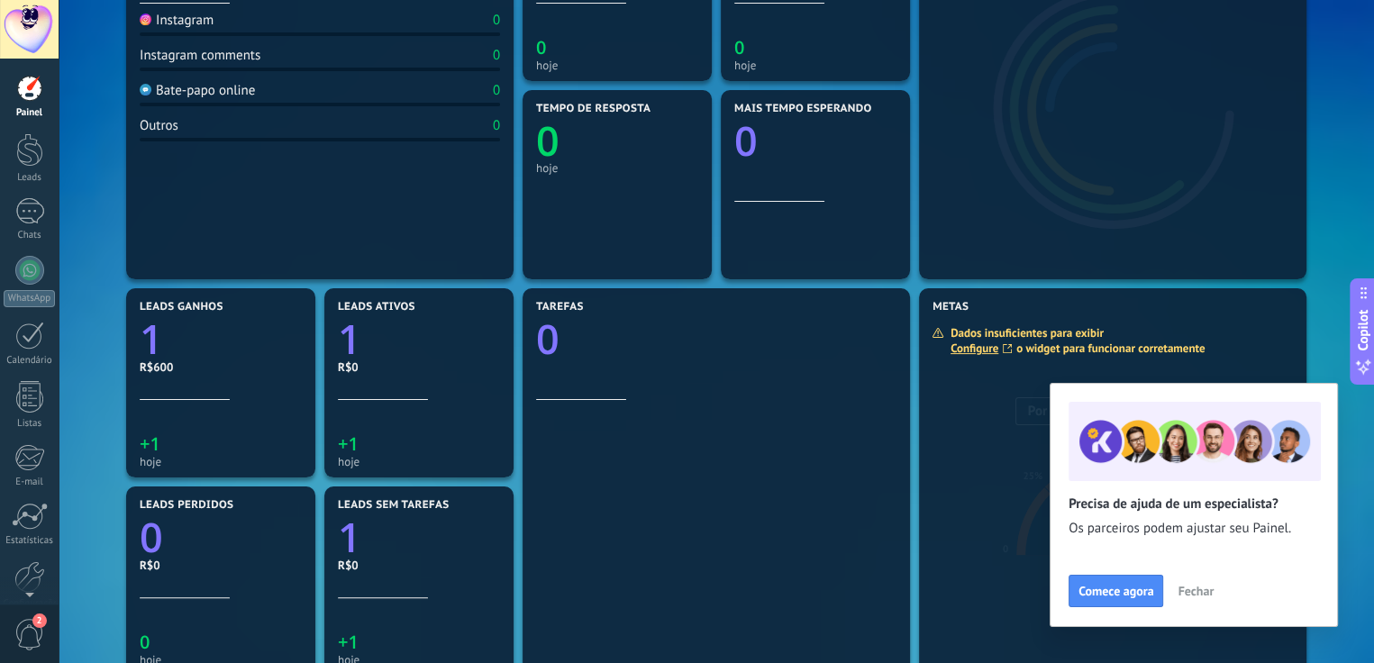
scroll to position [522, 0]
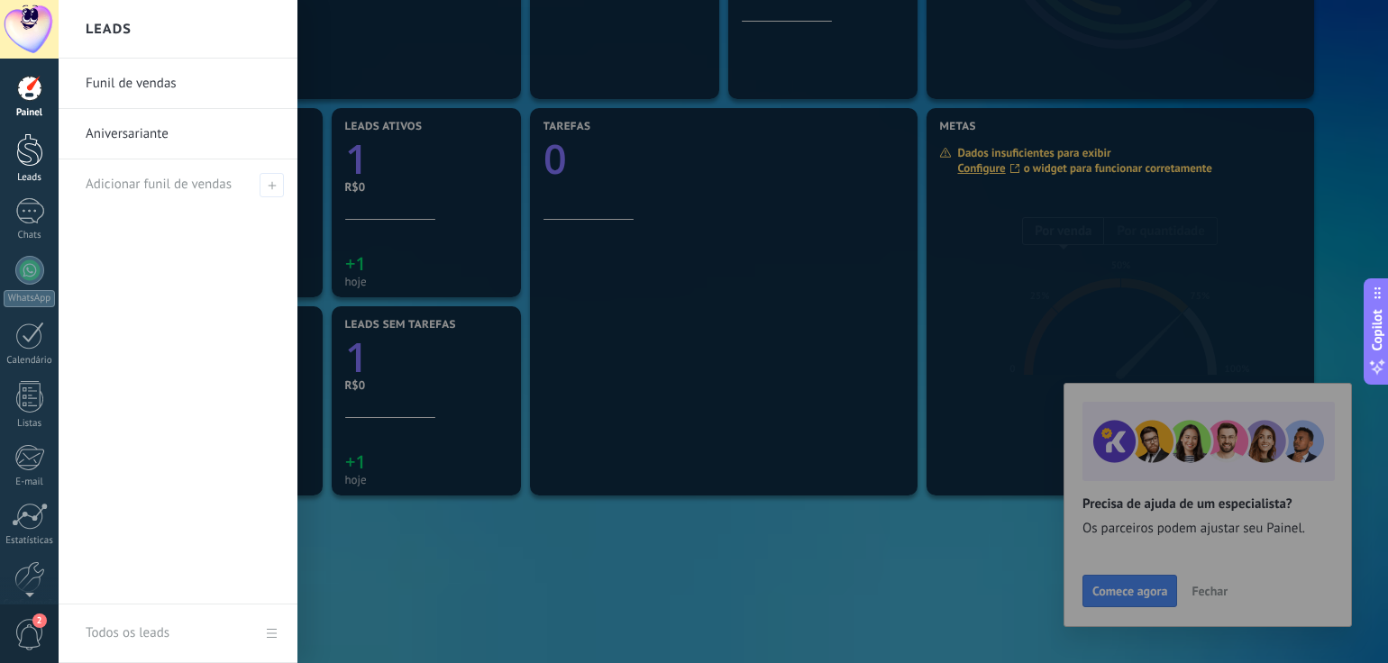
click at [25, 148] on div at bounding box center [29, 149] width 27 height 33
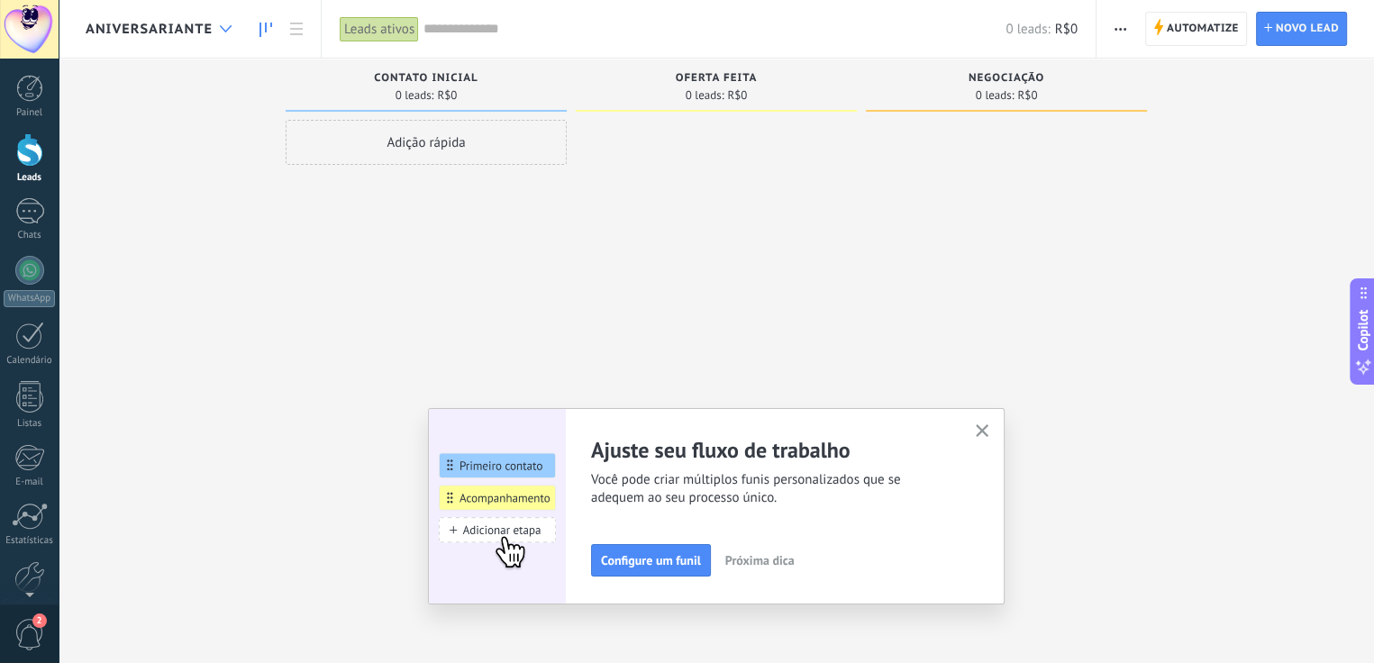
click at [223, 28] on use at bounding box center [226, 28] width 12 height 7
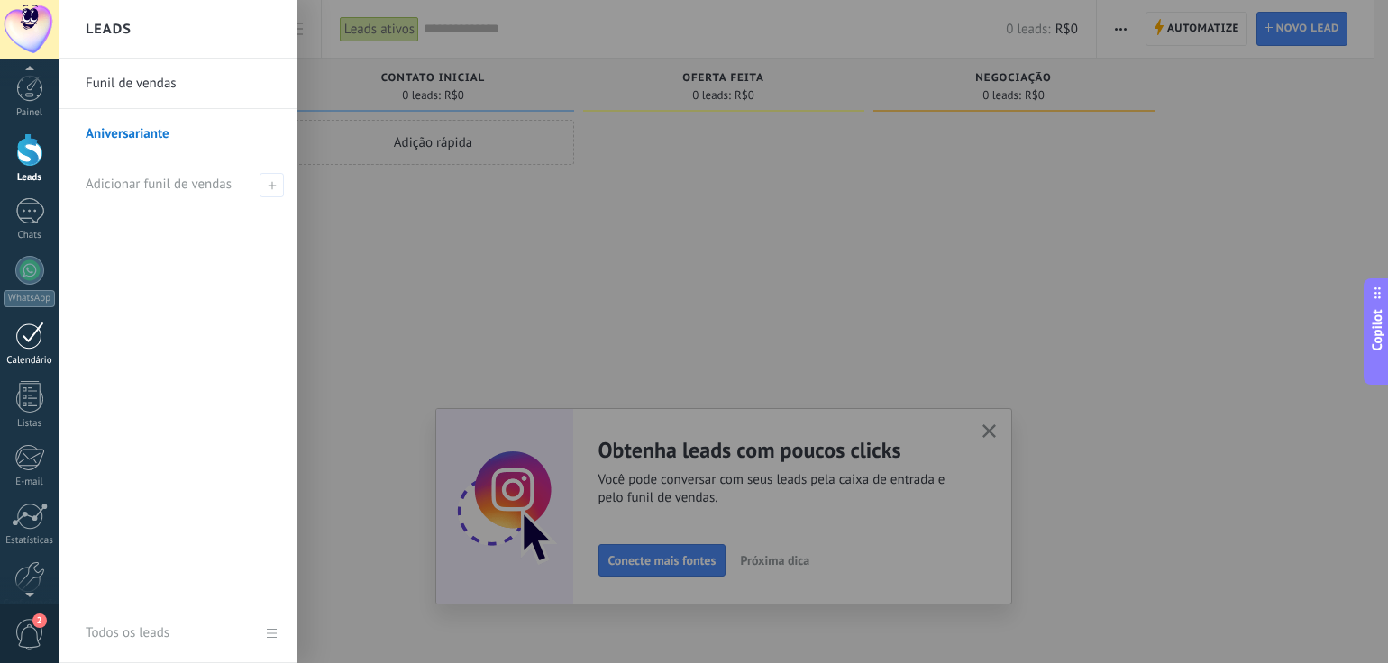
scroll to position [86, 0]
click at [29, 273] on div "Calendário" at bounding box center [30, 275] width 52 height 12
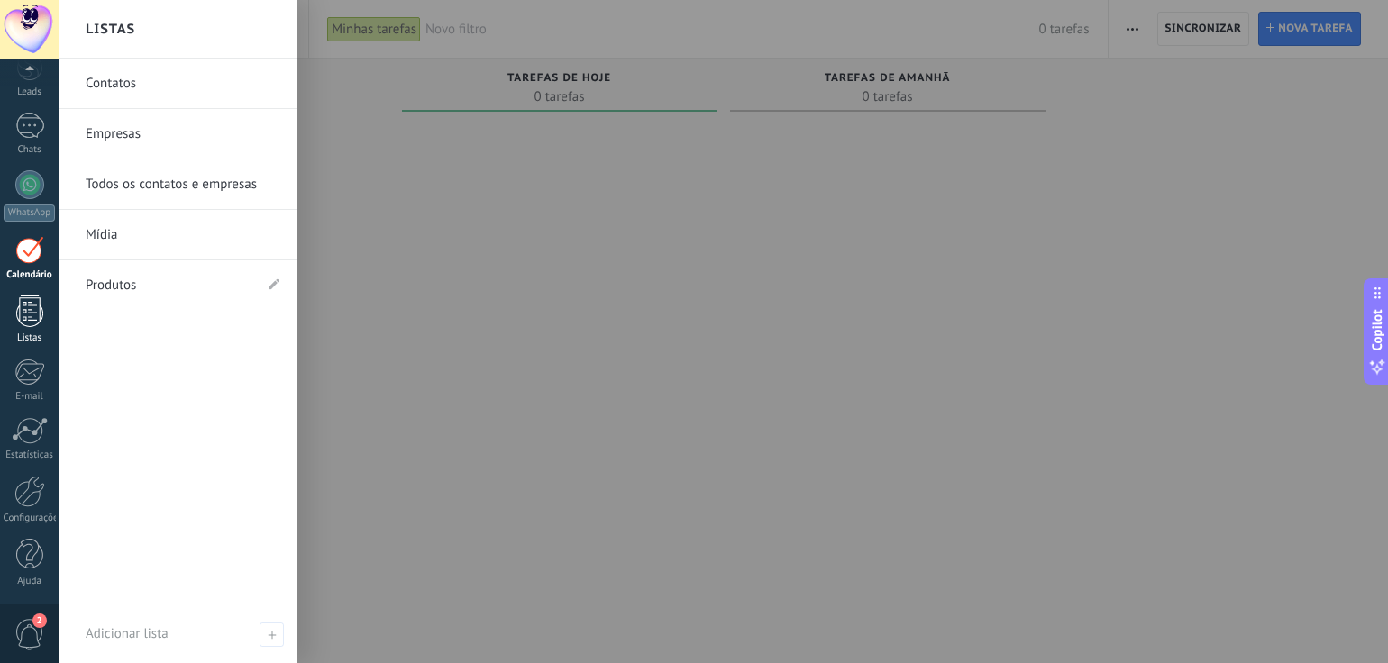
click at [23, 322] on div at bounding box center [29, 312] width 27 height 32
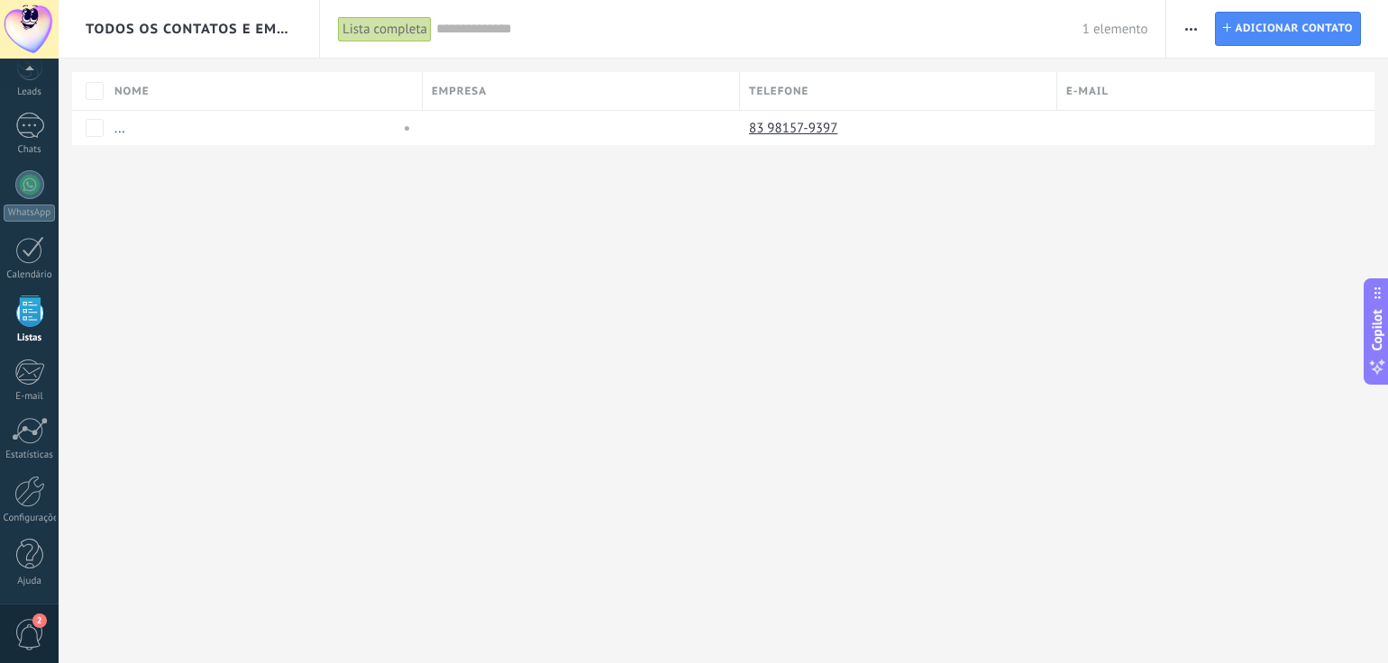
click at [23, 322] on div at bounding box center [29, 312] width 27 height 32
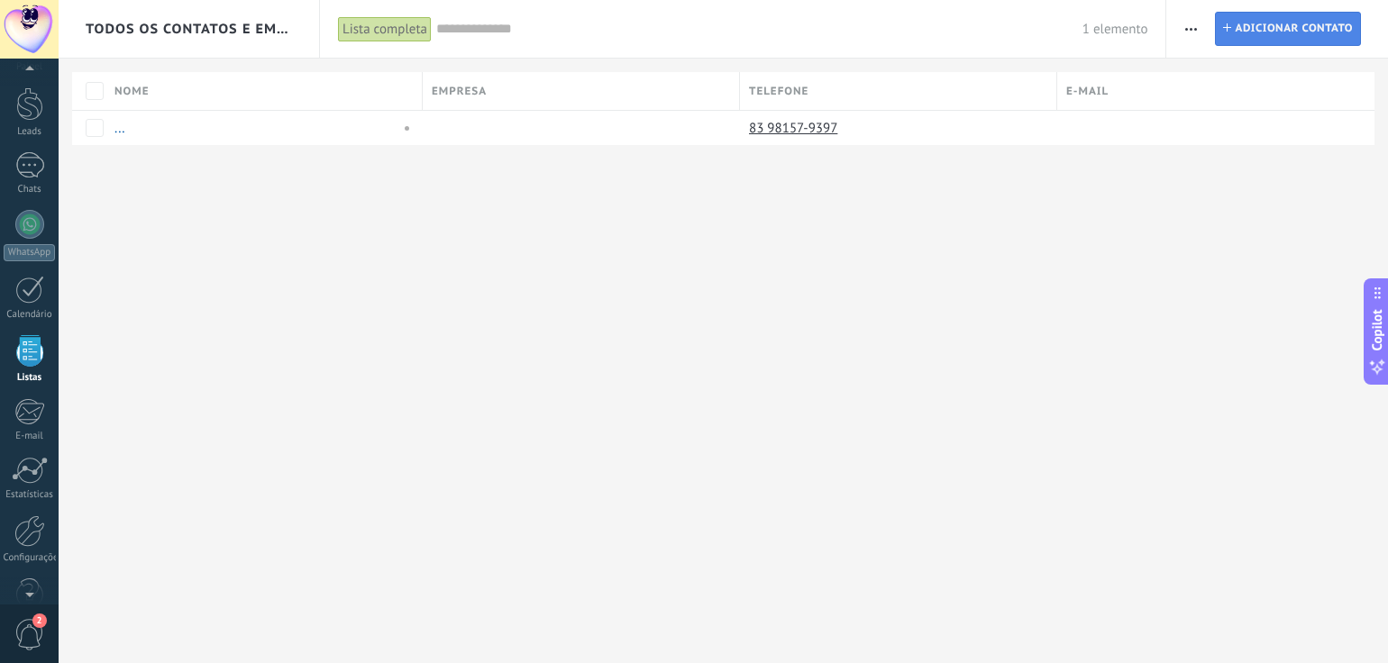
click at [1254, 27] on span "Adicionar contato" at bounding box center [1294, 29] width 118 height 32
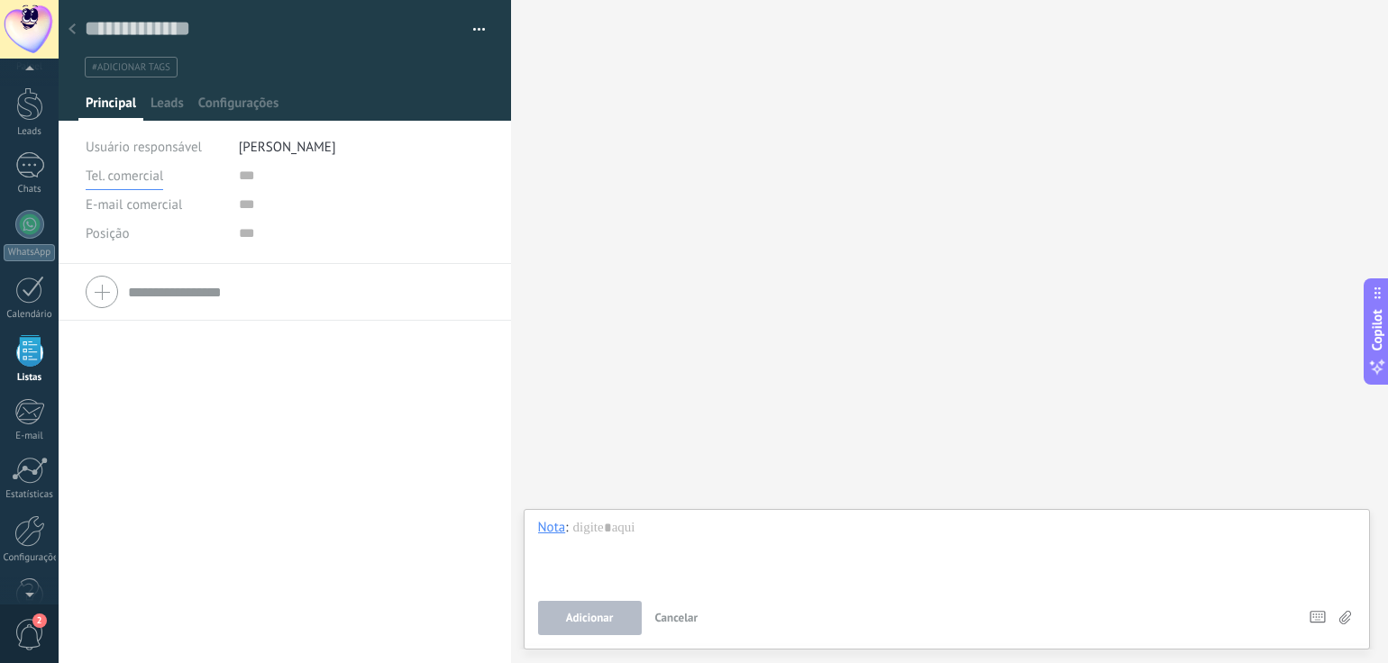
click at [105, 184] on button "Tel. comercial" at bounding box center [124, 175] width 77 height 29
click at [728, 31] on div "Buscar Carregar mais Participantes:" at bounding box center [950, 331] width 878 height 663
click at [650, 127] on div "Buscar Carregar mais Participantes:" at bounding box center [950, 331] width 878 height 663
click at [73, 32] on use at bounding box center [71, 28] width 7 height 11
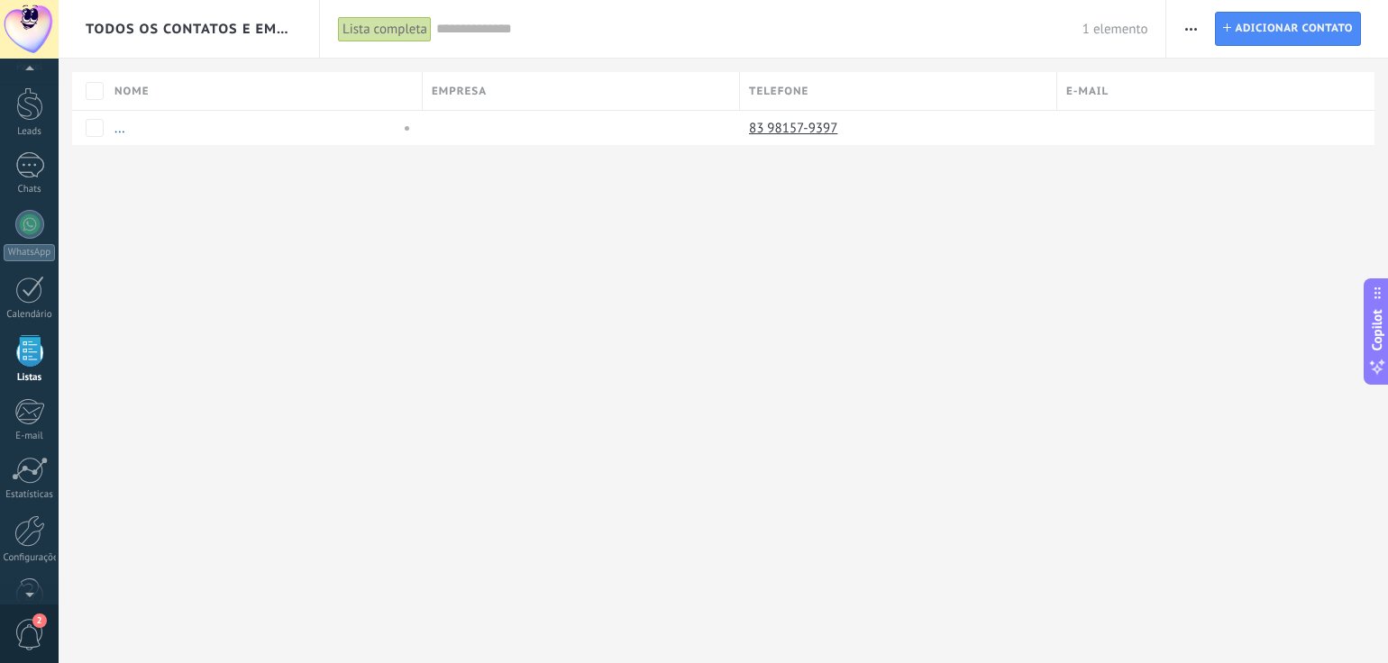
click at [694, 71] on div "Todos os contatos e Empresas Lista completa Aplicar 1 elemento Lista completa C…" at bounding box center [723, 102] width 1329 height 204
click at [1196, 25] on span "button" at bounding box center [1191, 29] width 12 height 34
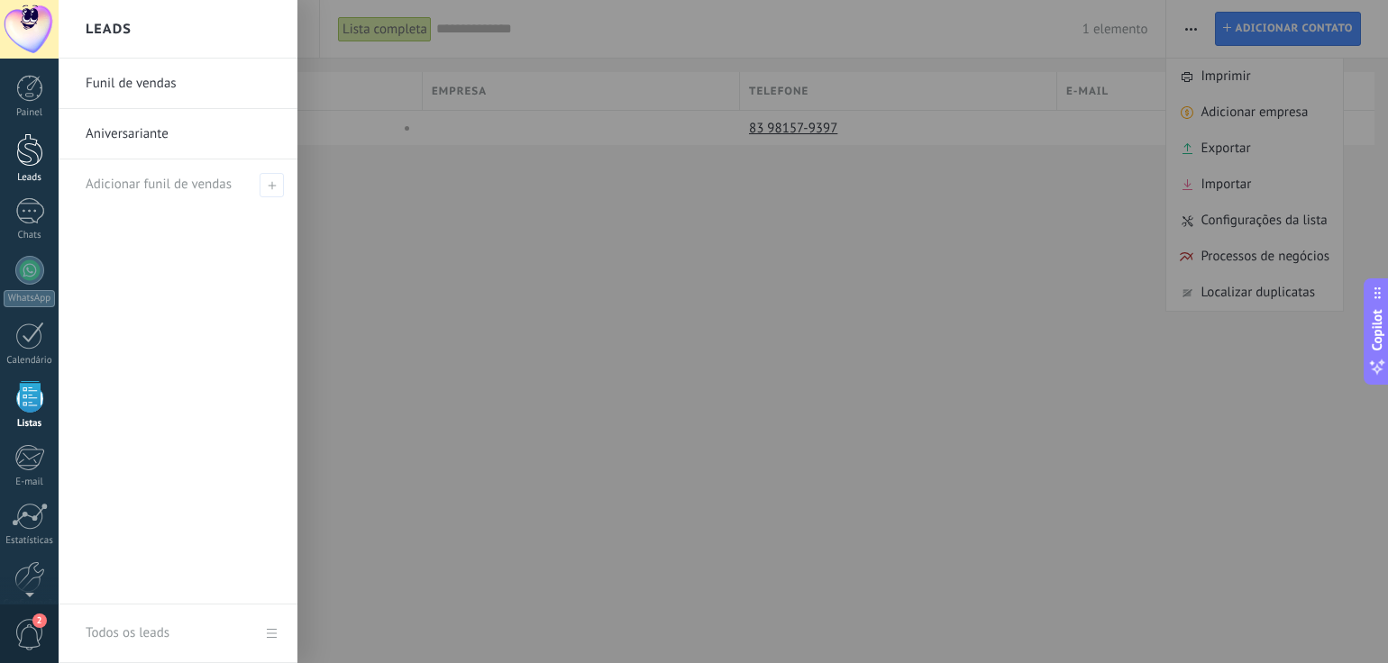
click at [36, 167] on link "Leads" at bounding box center [29, 158] width 59 height 50
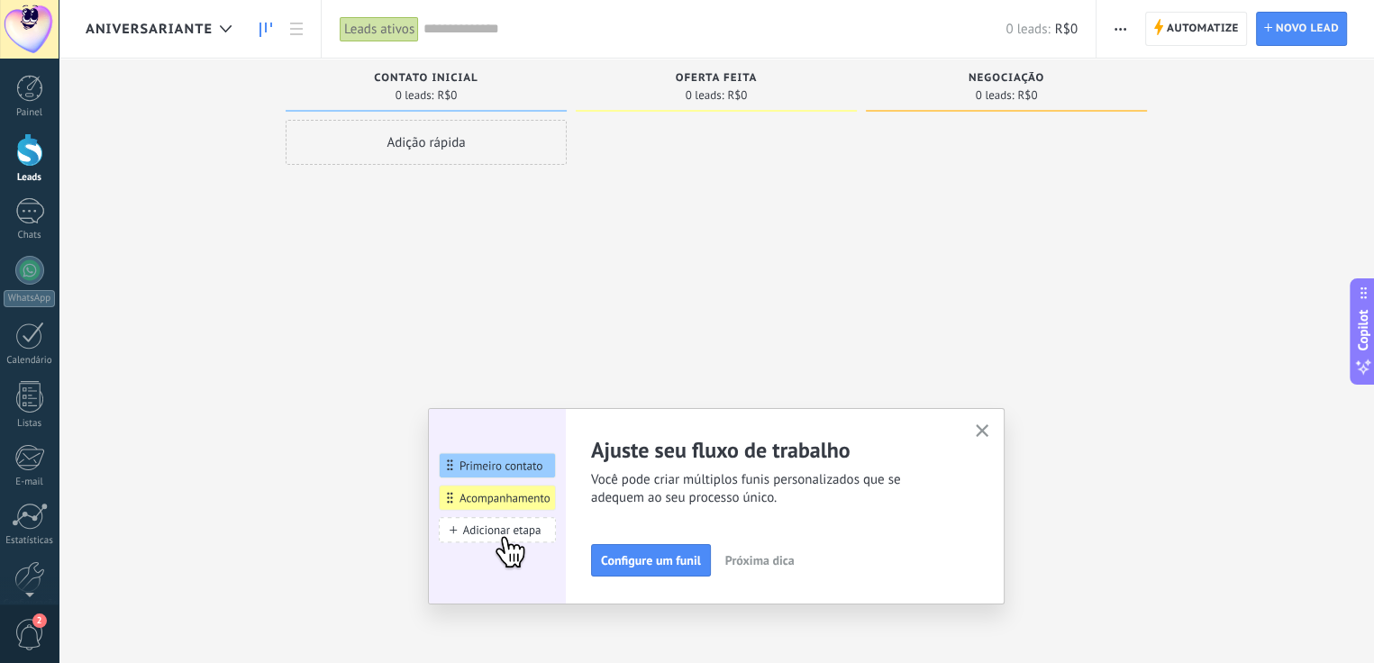
click at [1114, 25] on button "button" at bounding box center [1120, 29] width 26 height 34
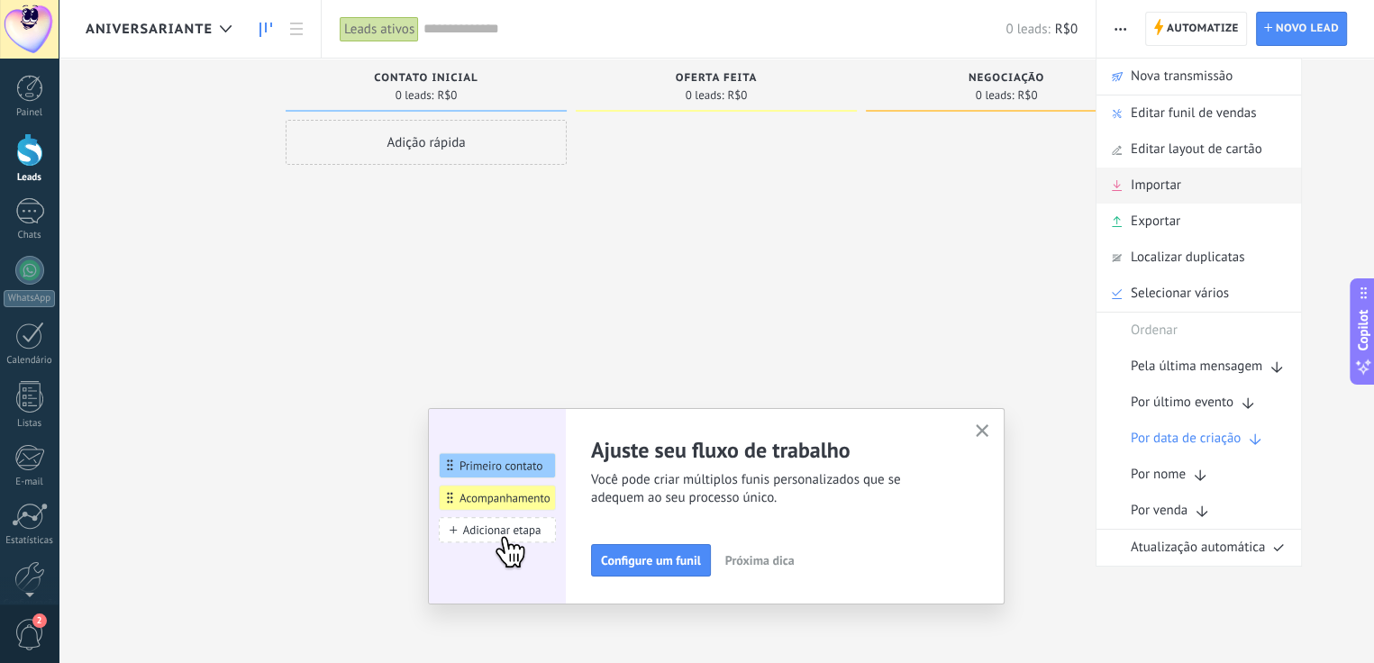
click at [1146, 182] on span "Importar" at bounding box center [1156, 186] width 50 height 36
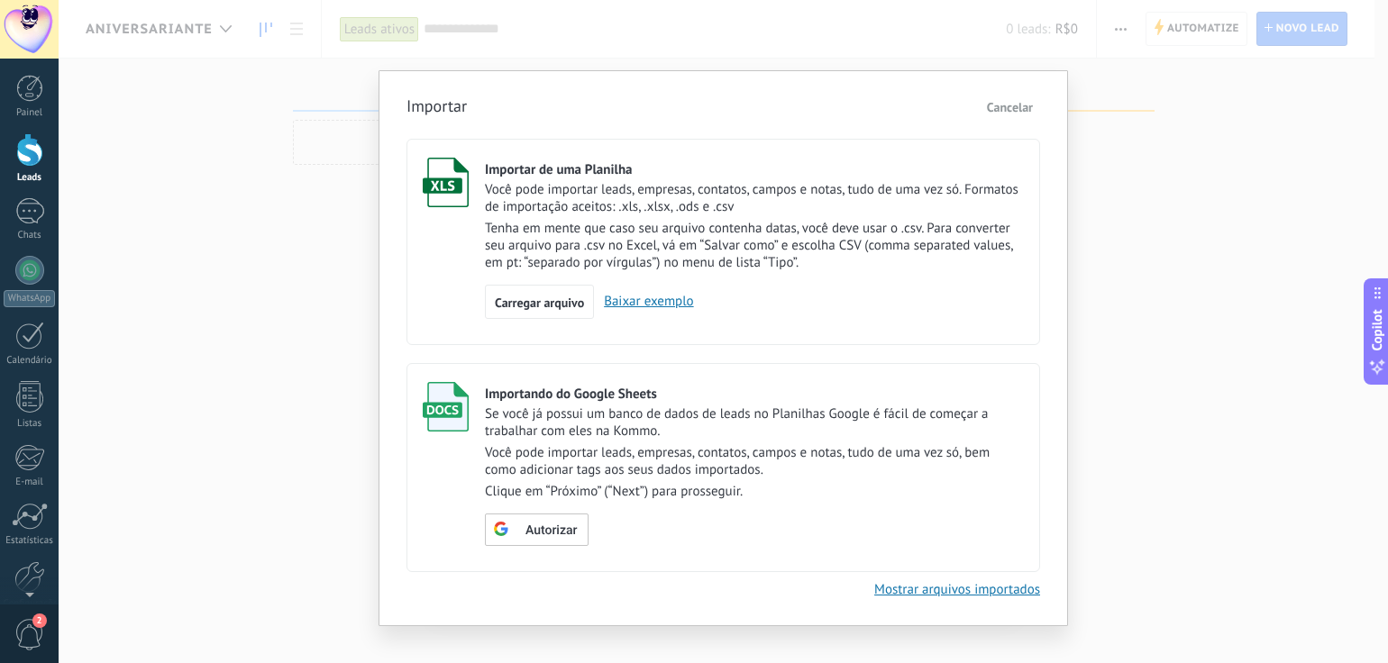
click at [115, 150] on div "Importar Cancelar Importar de uma Planilha Você pode importar leads, empresas, …" at bounding box center [723, 331] width 1329 height 663
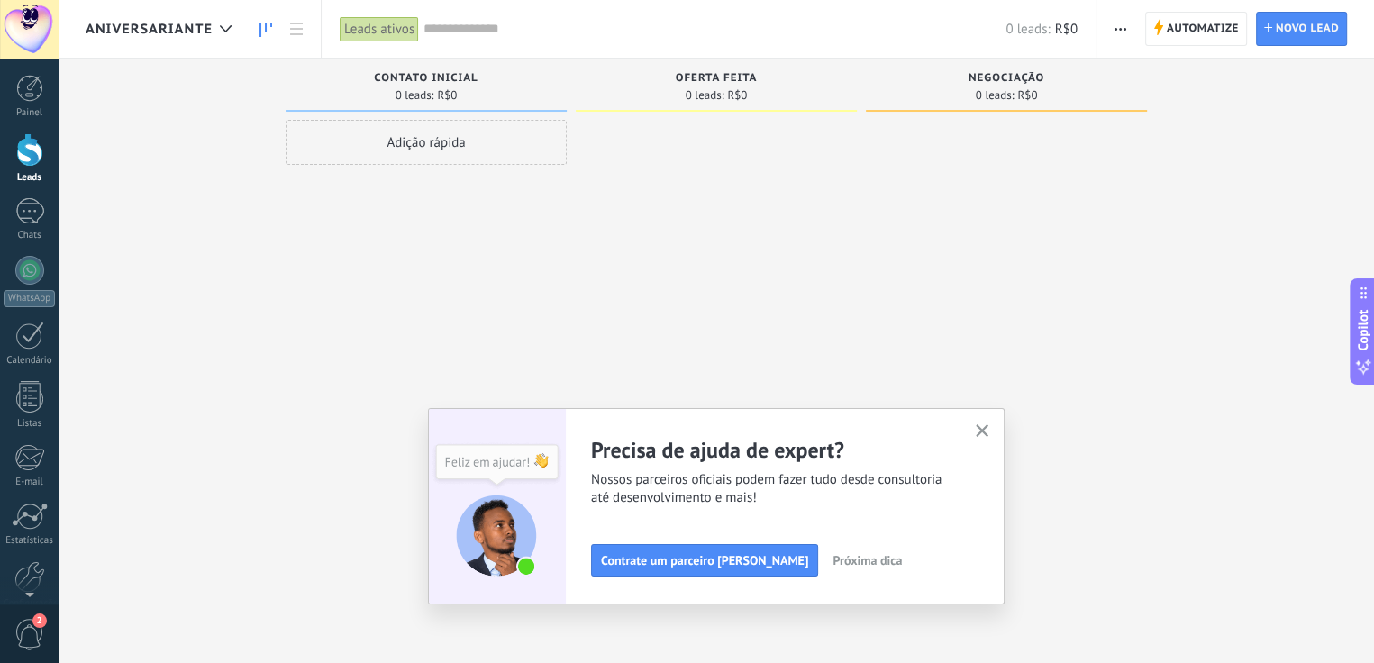
click at [721, 82] on span "Oferta feita" at bounding box center [717, 78] width 82 height 13
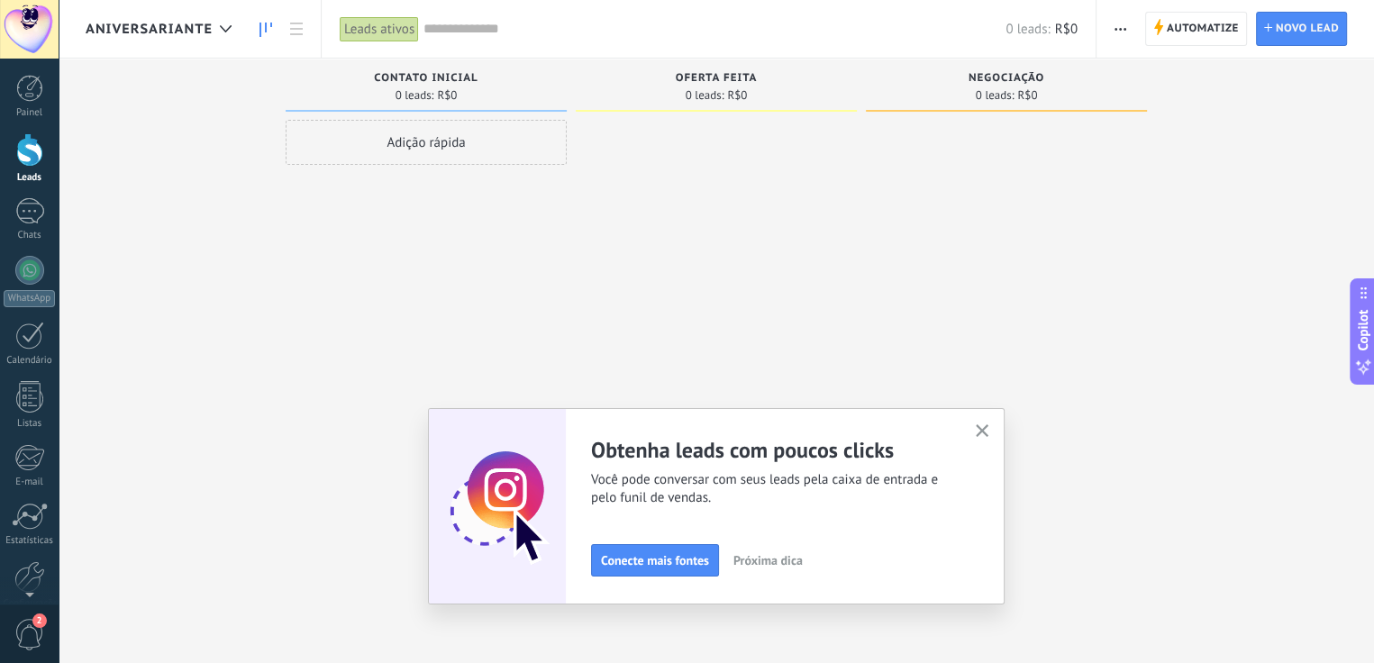
type textarea "**********"
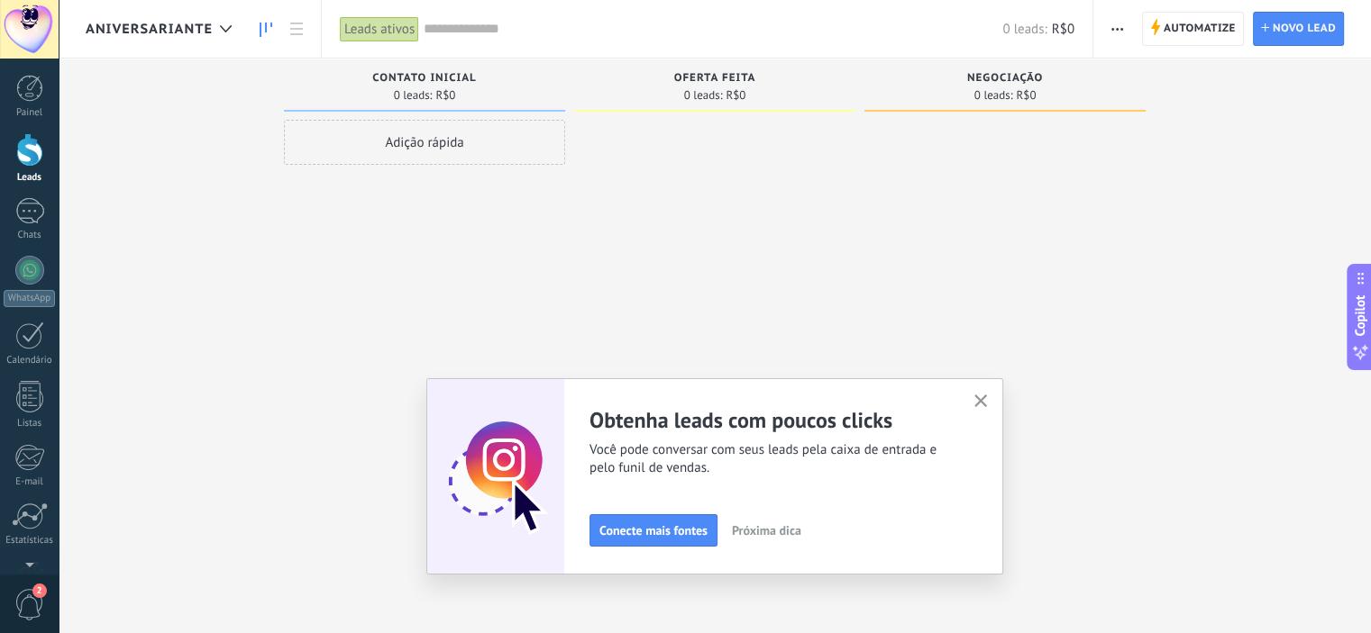
scroll to position [17, 0]
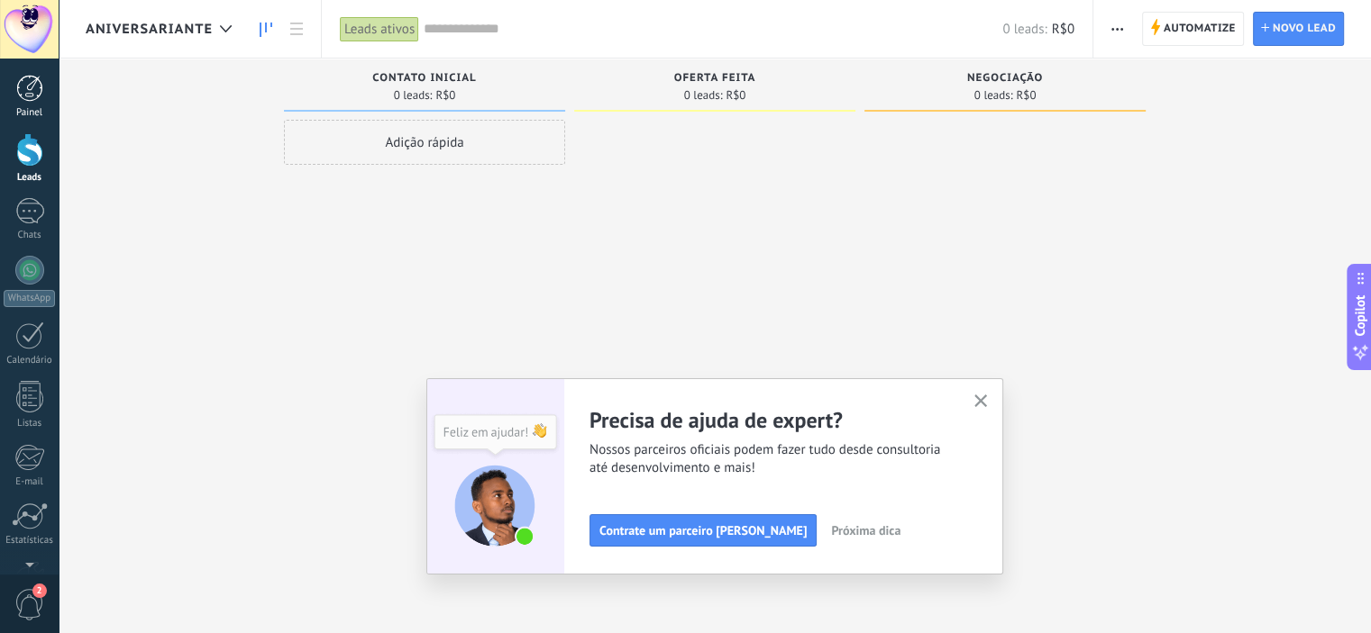
click at [36, 95] on div at bounding box center [29, 88] width 27 height 27
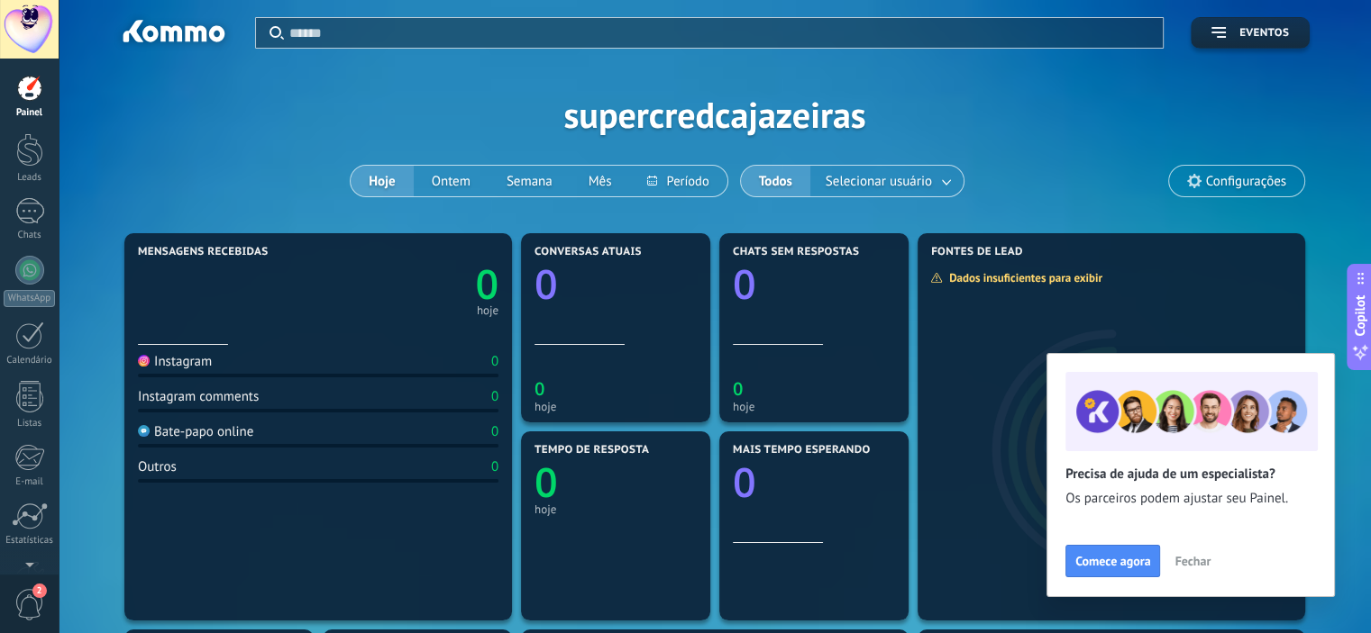
click at [1186, 557] on span "Fechar" at bounding box center [1192, 561] width 36 height 13
